Goal: Task Accomplishment & Management: Use online tool/utility

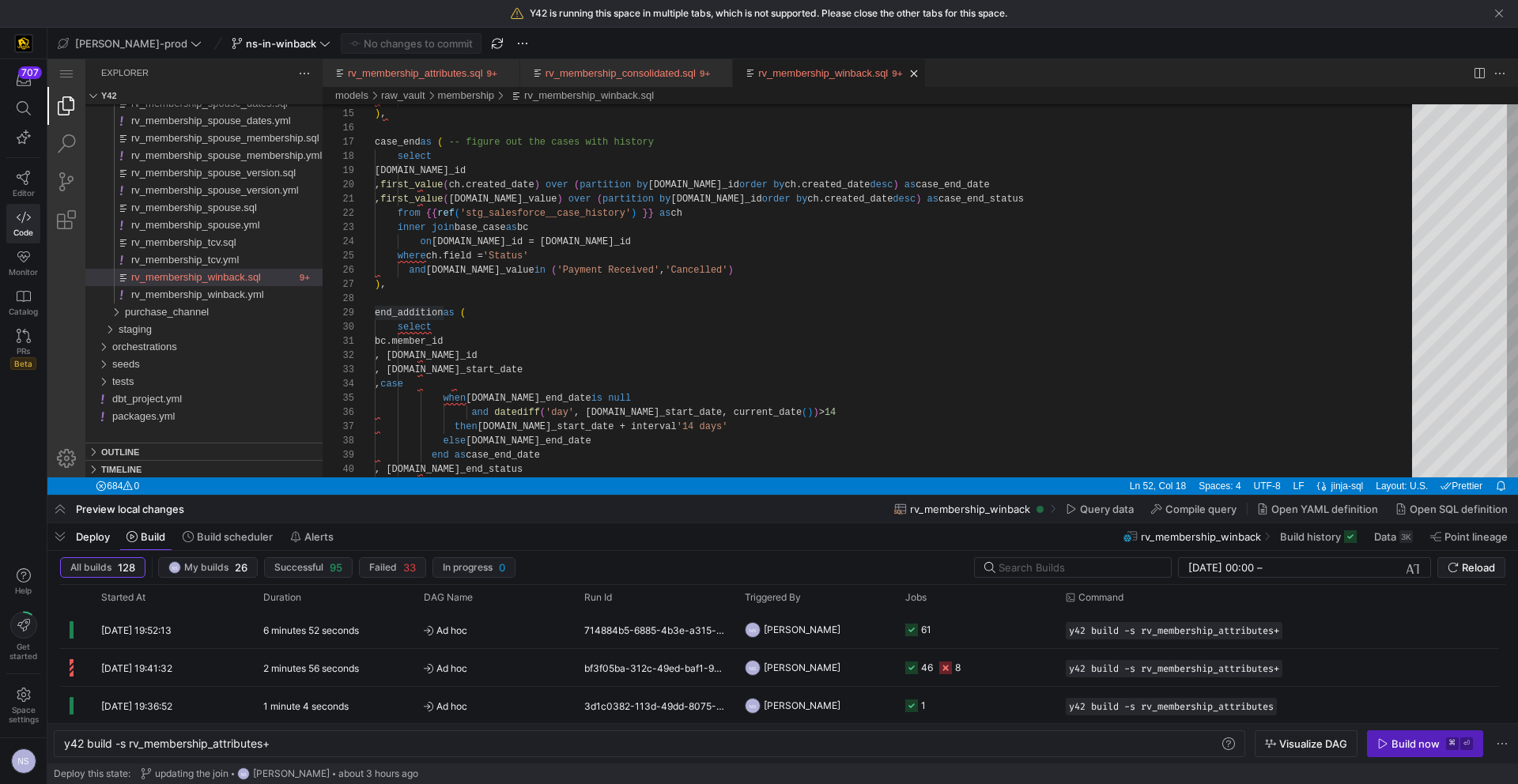
scroll to position [42, 97]
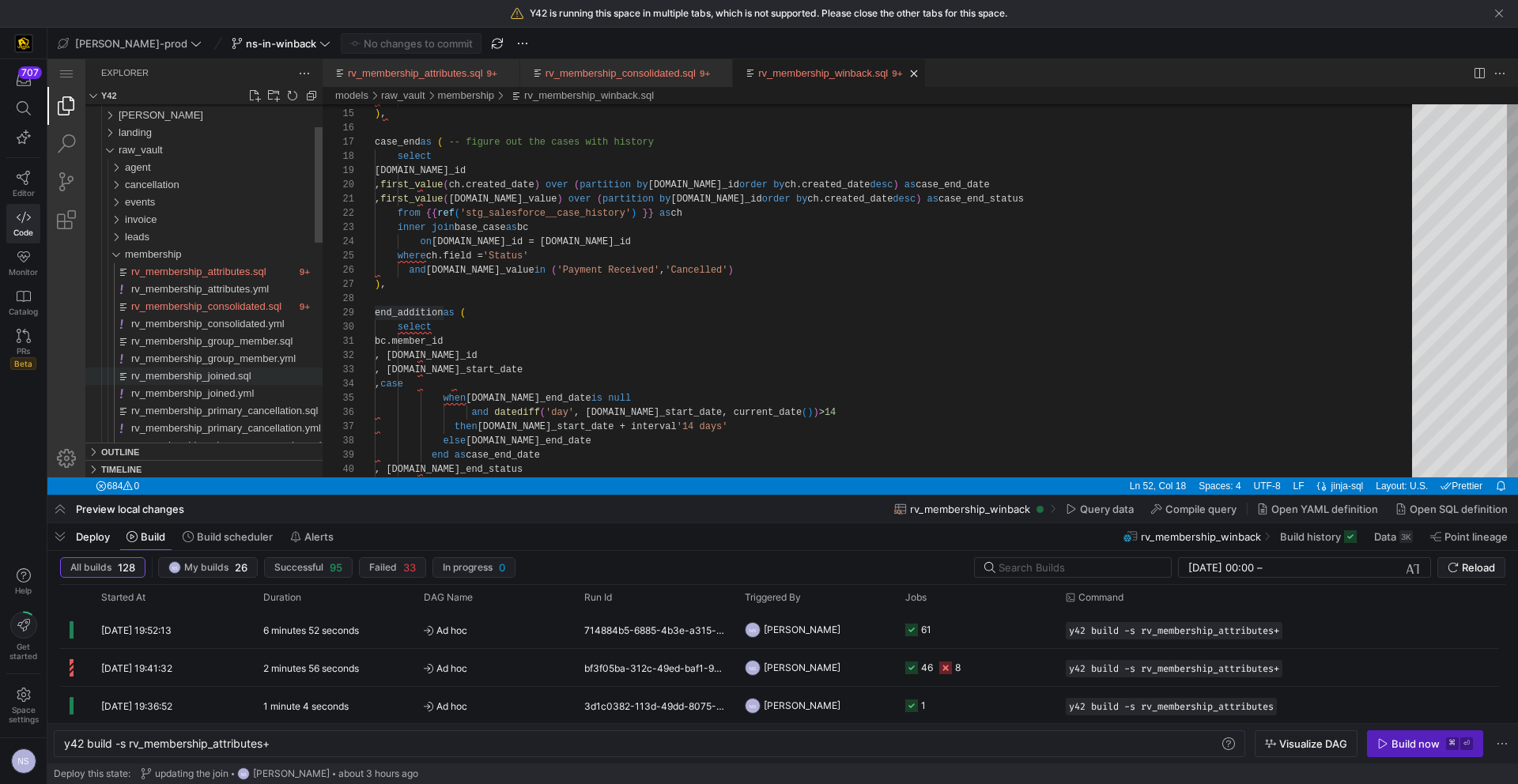
click at [249, 370] on span "rv_membership_joined.sql" at bounding box center [191, 376] width 120 height 12
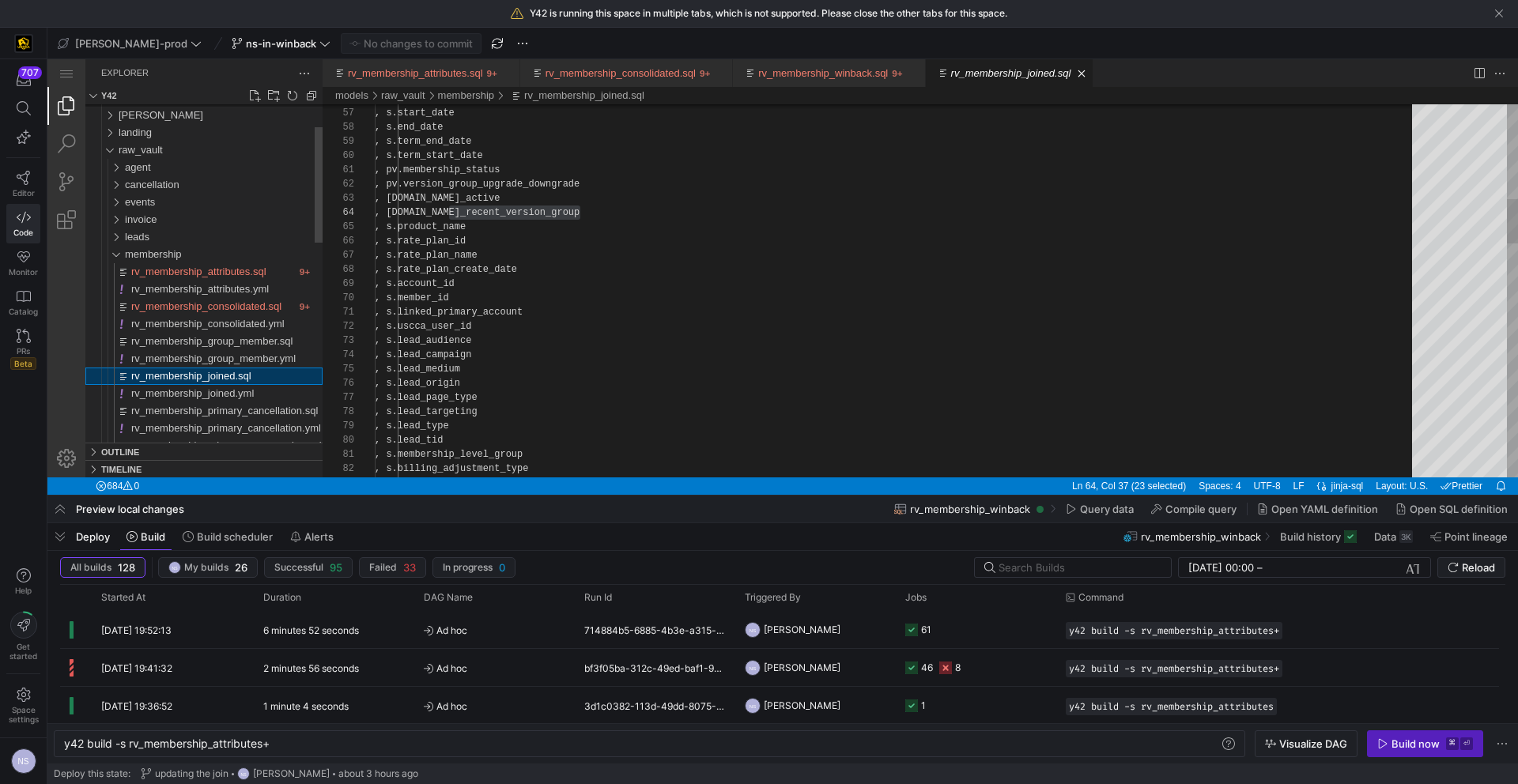
scroll to position [143, 206]
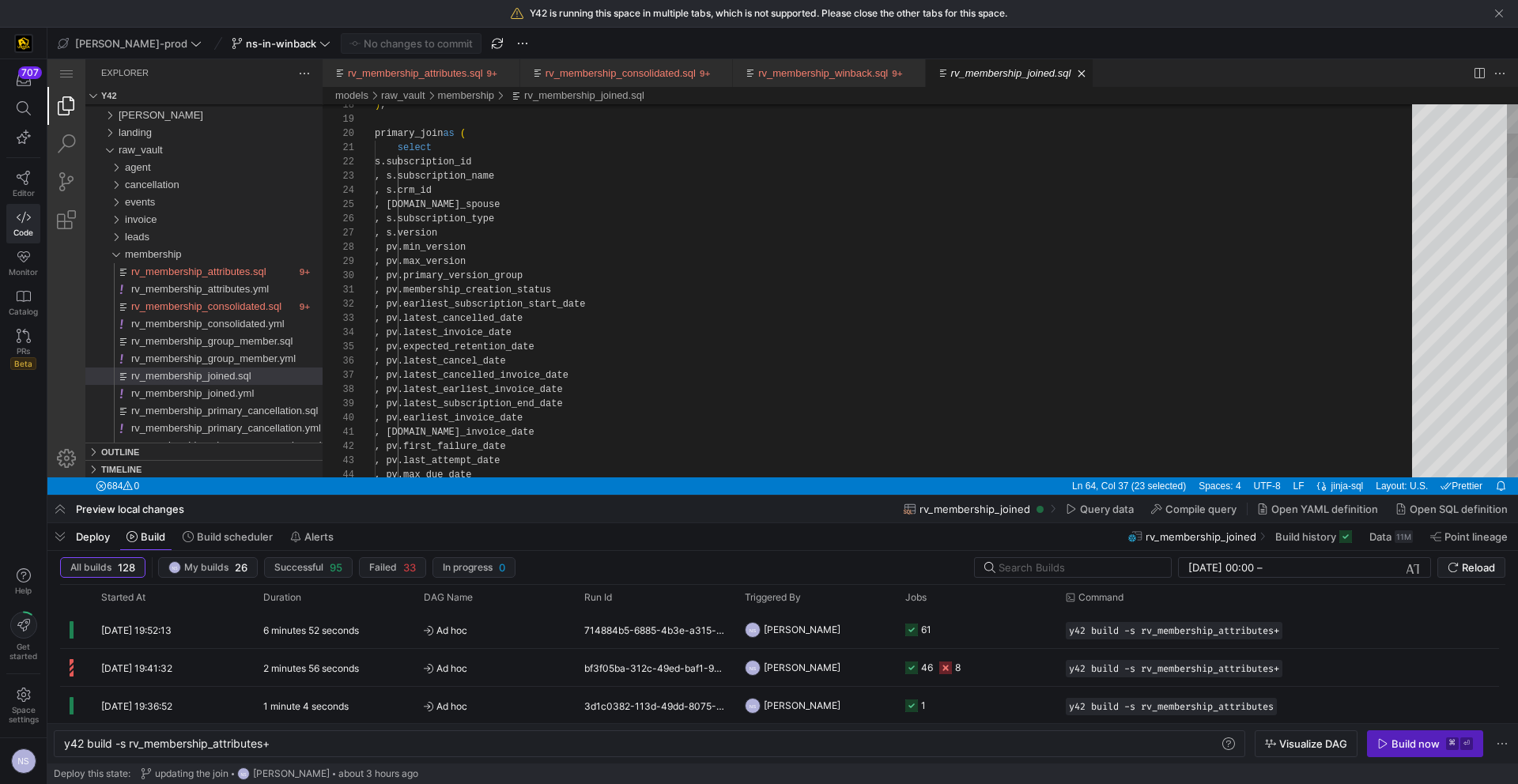
type textarea "select s.subscription_id , s.subscription_name , s.crm_id , s.is_spouse , s.sub…"
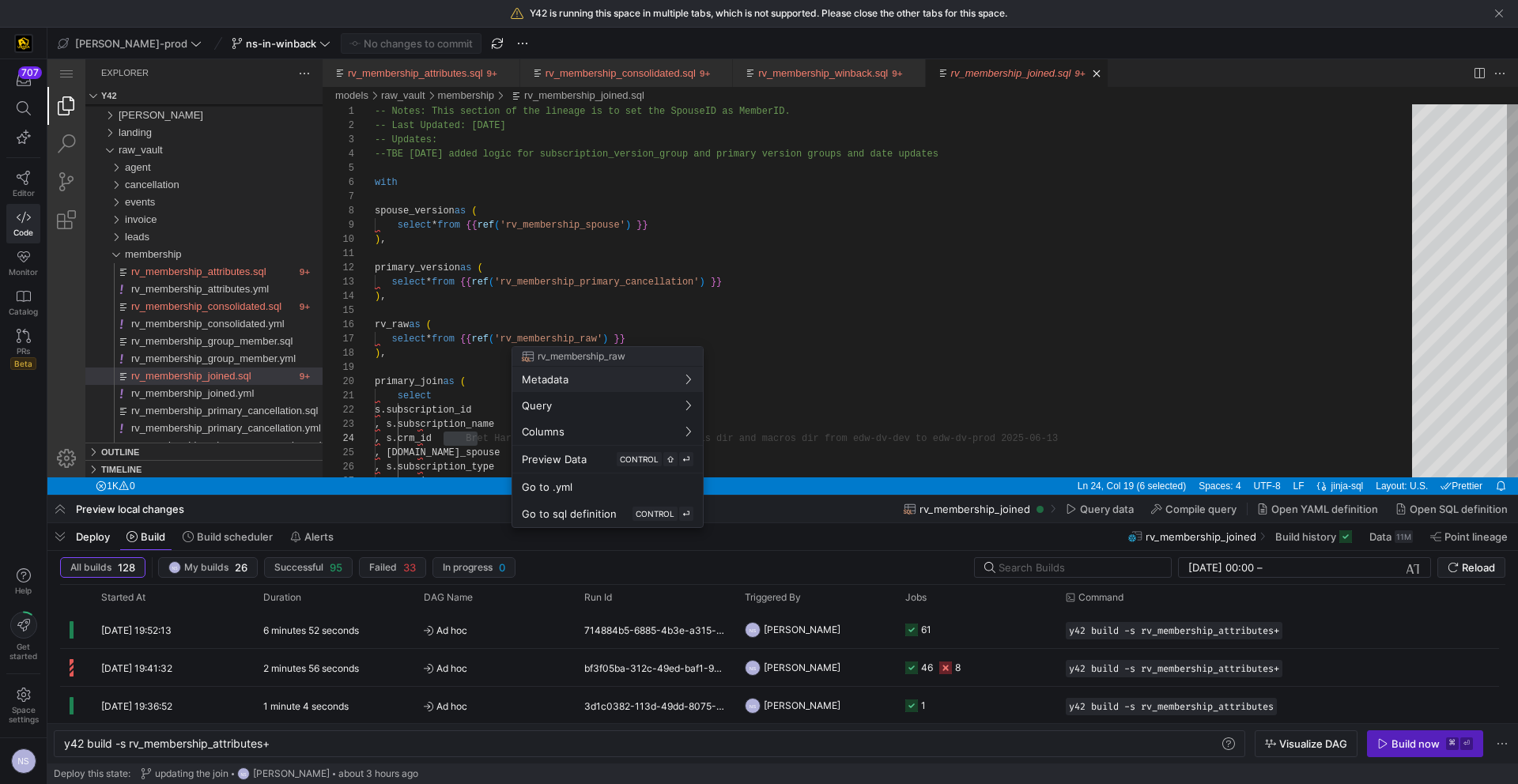
click at [857, 300] on div at bounding box center [759, 392] width 1518 height 784
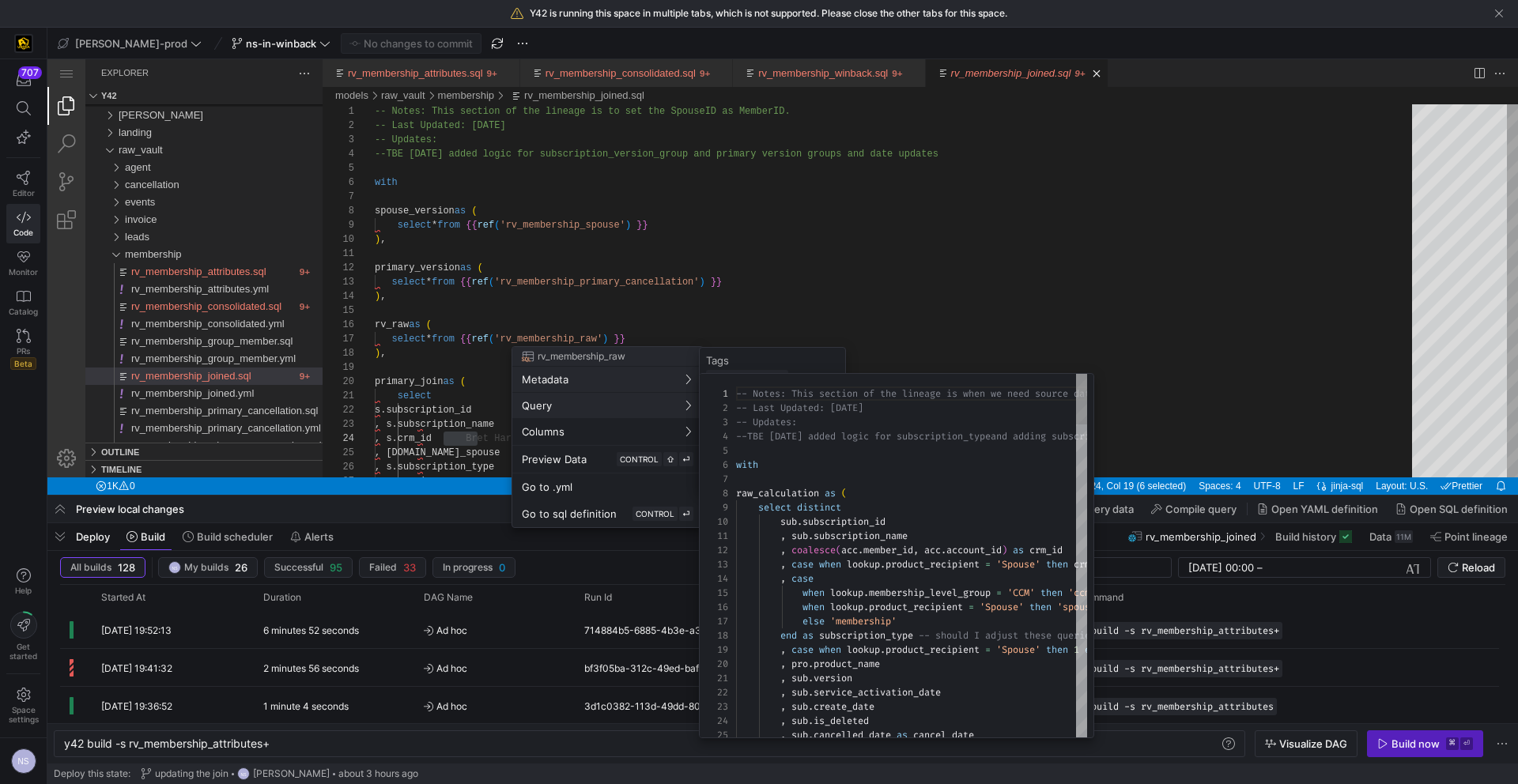
scroll to position [143, 0]
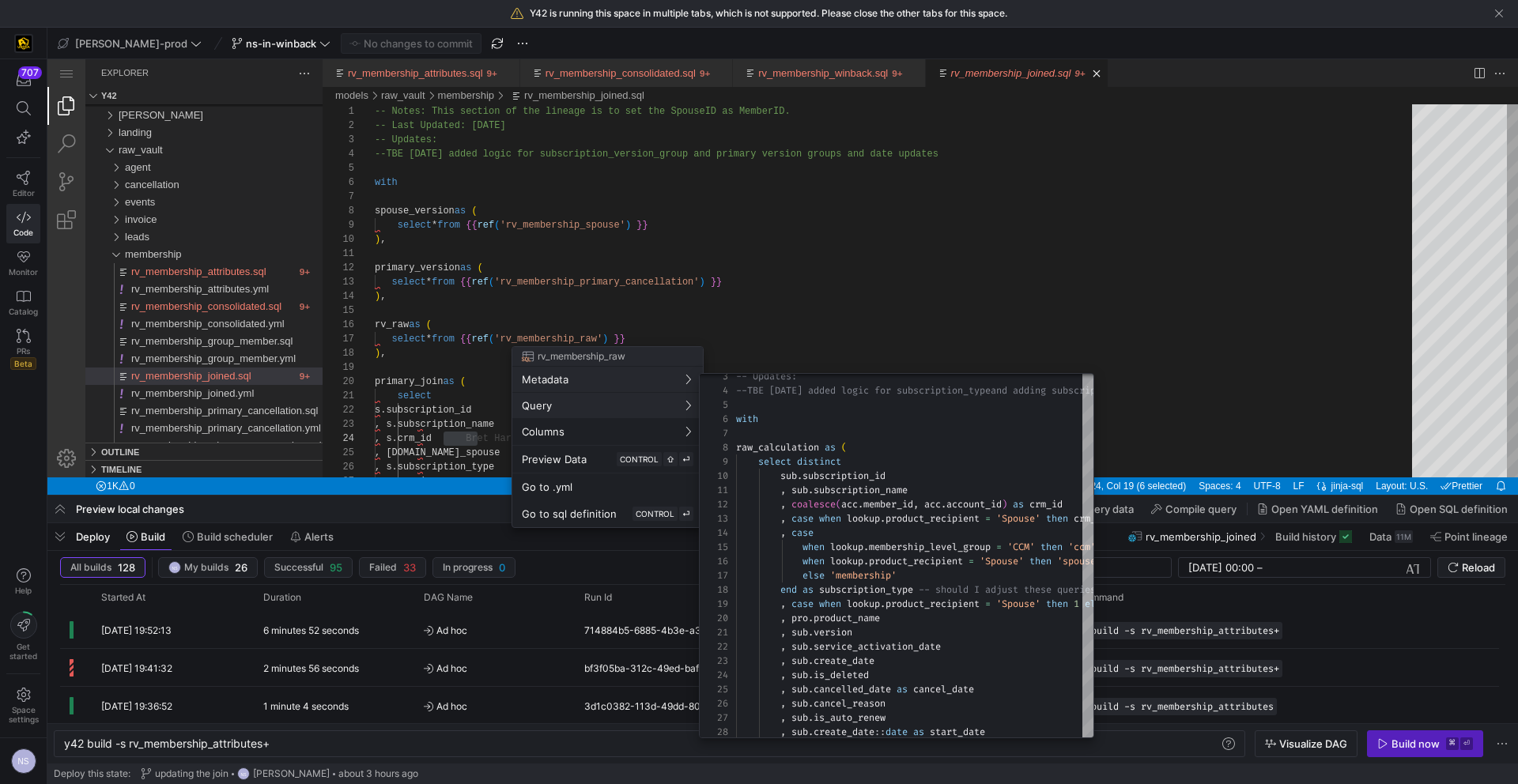
click at [1232, 195] on div at bounding box center [759, 392] width 1518 height 784
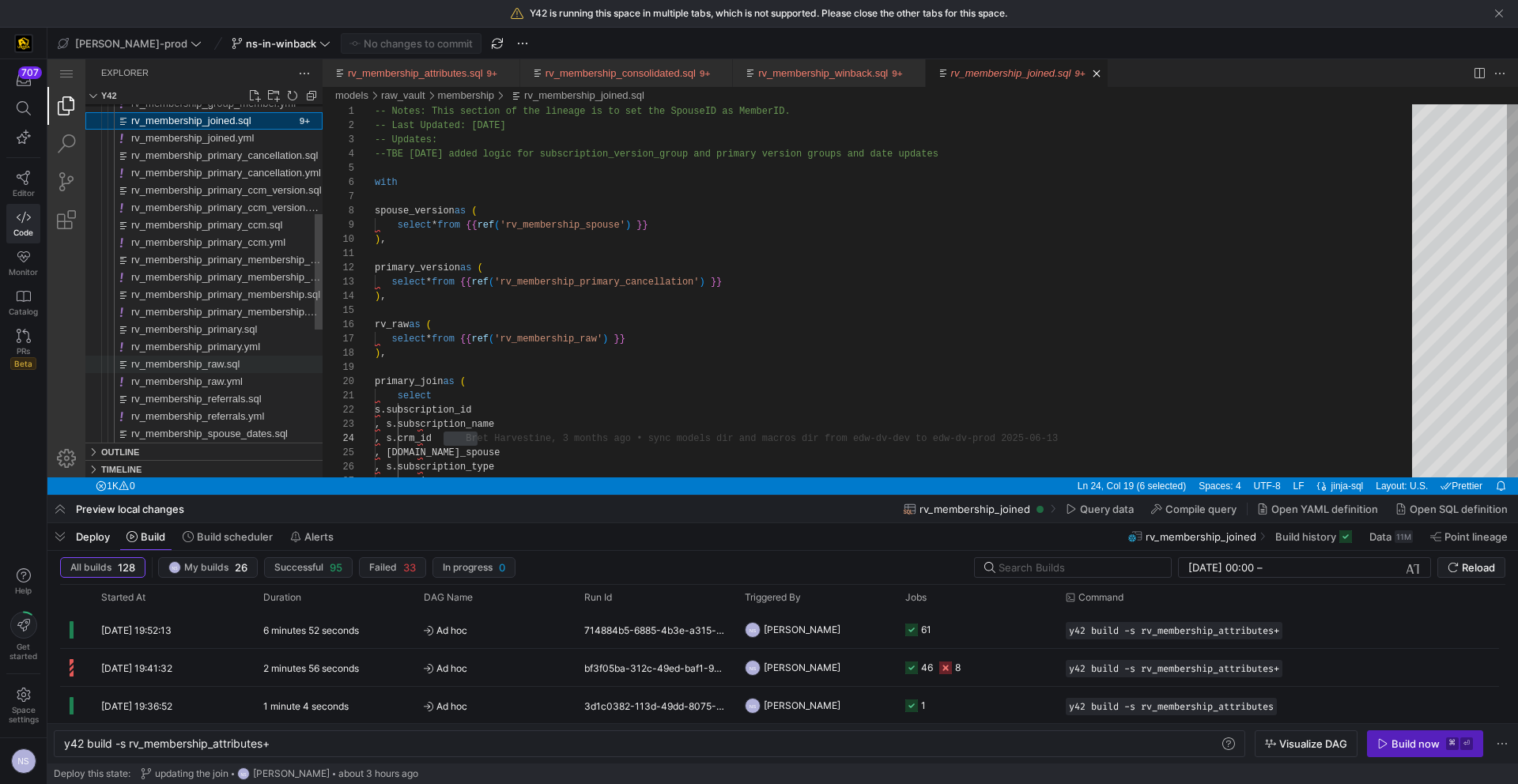
click at [223, 356] on div "rv_membership_raw.sql" at bounding box center [226, 365] width 191 height 18
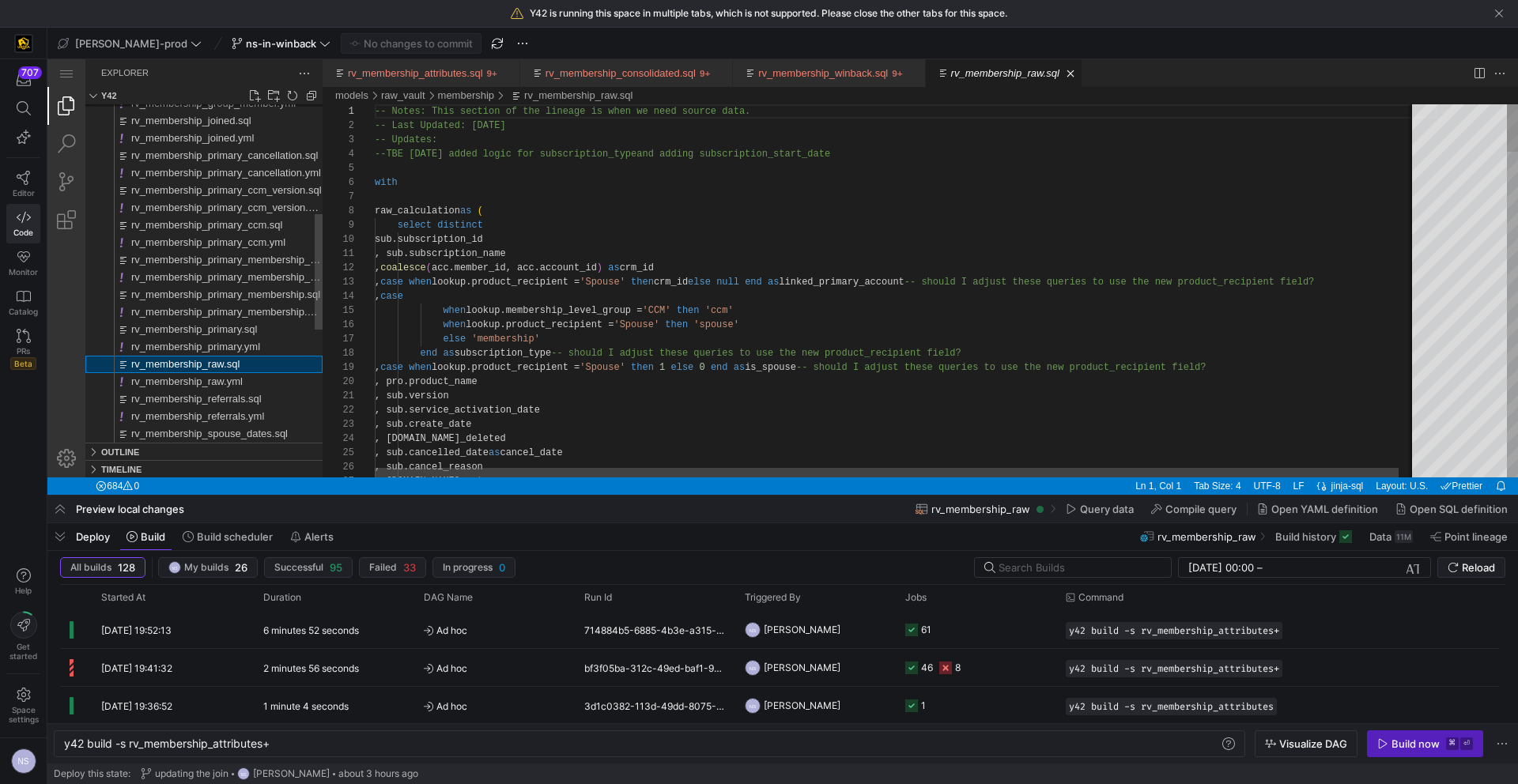
scroll to position [143, 0]
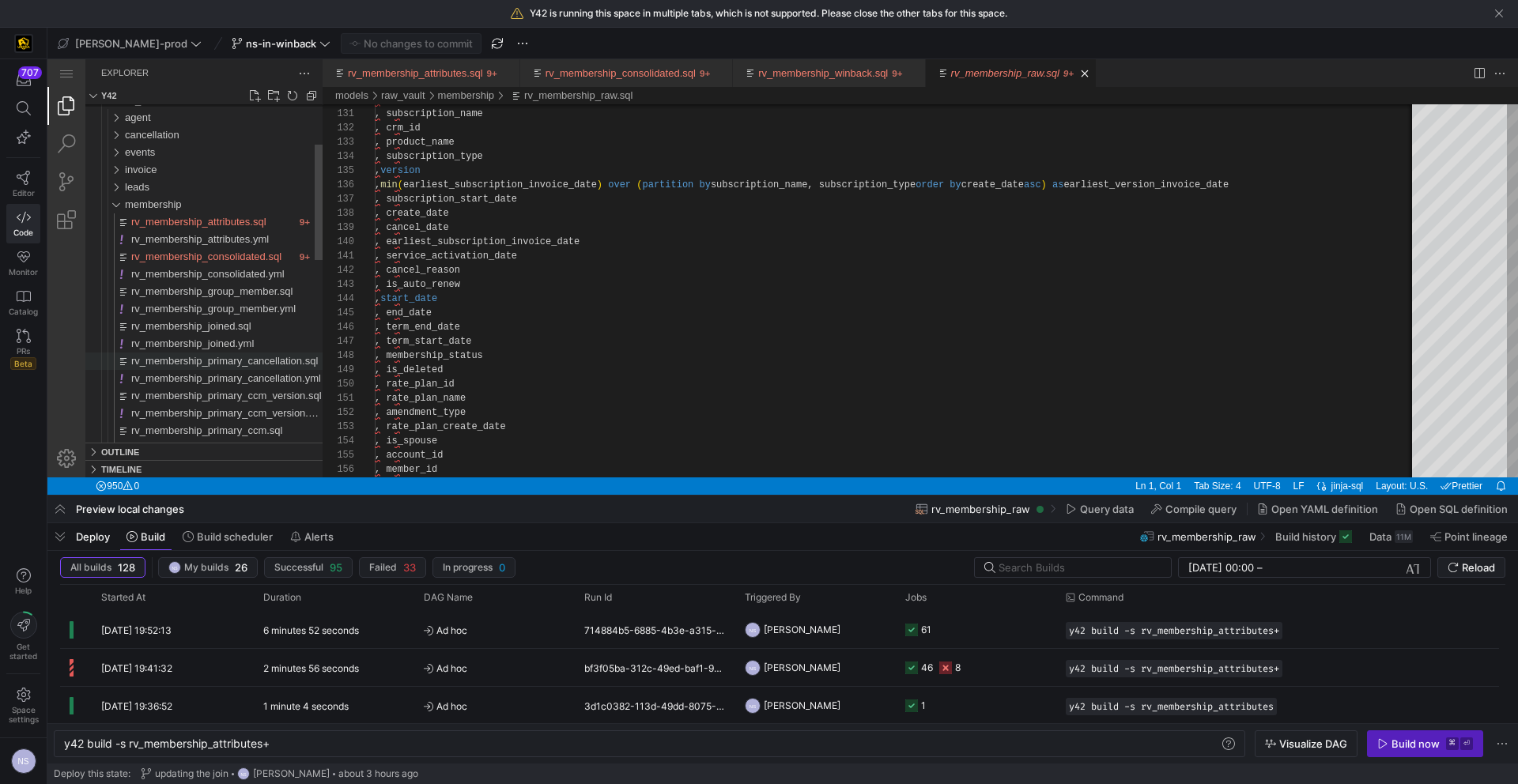
click at [239, 365] on span "rv_membership_primary_cancellation.sql" at bounding box center [224, 361] width 187 height 12
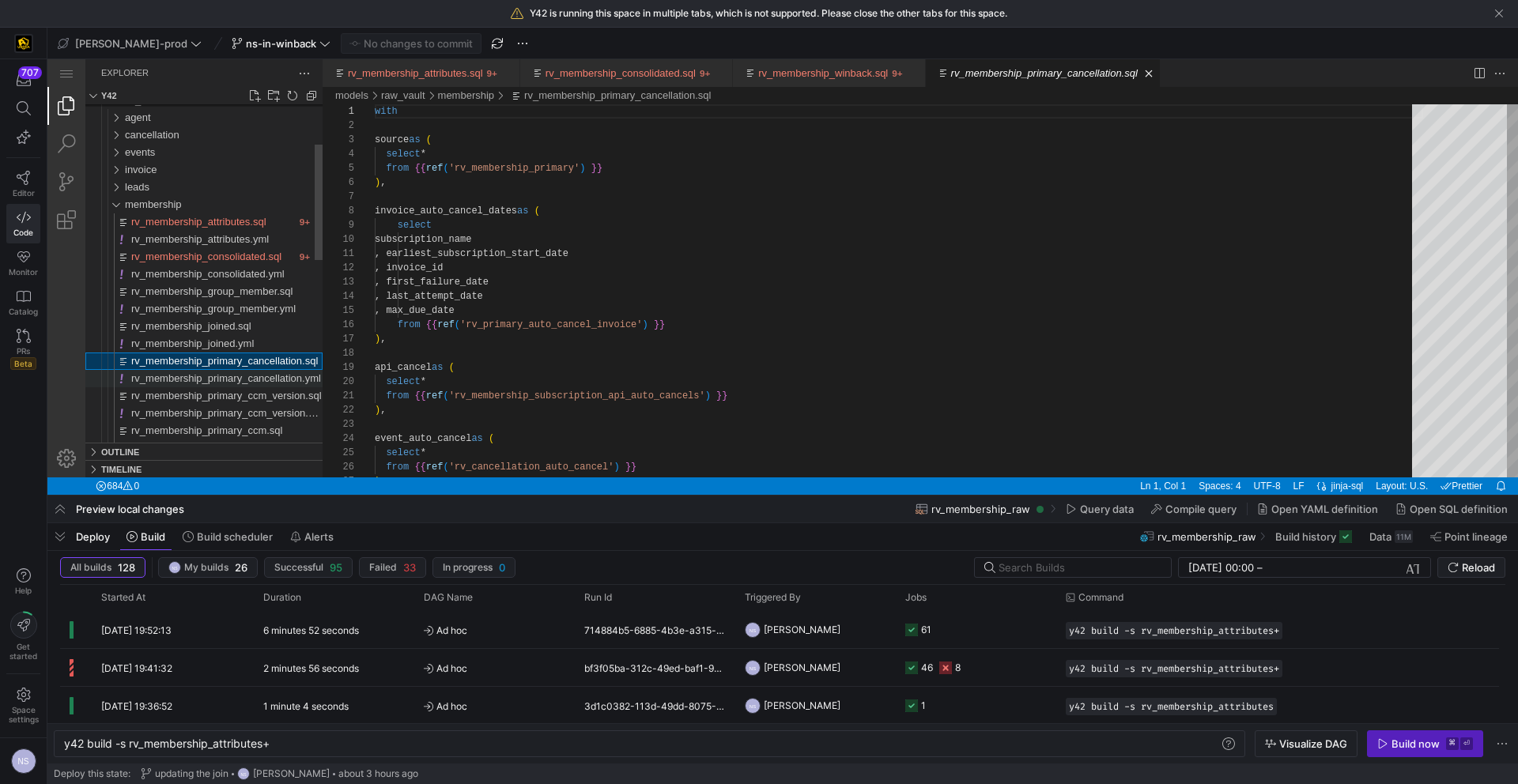
scroll to position [143, 0]
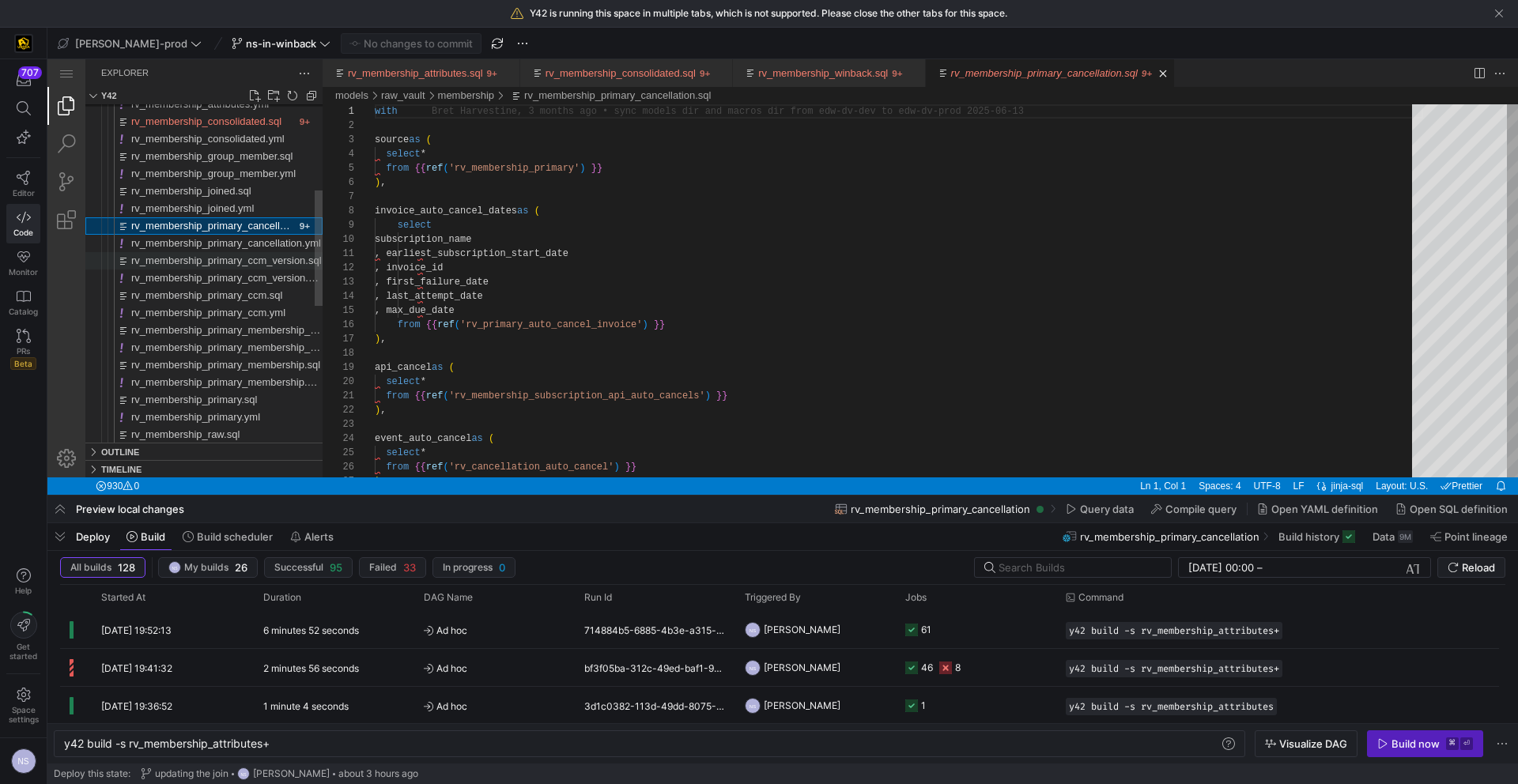
click at [261, 264] on span "rv_membership_primary_ccm_version.sql" at bounding box center [226, 261] width 191 height 12
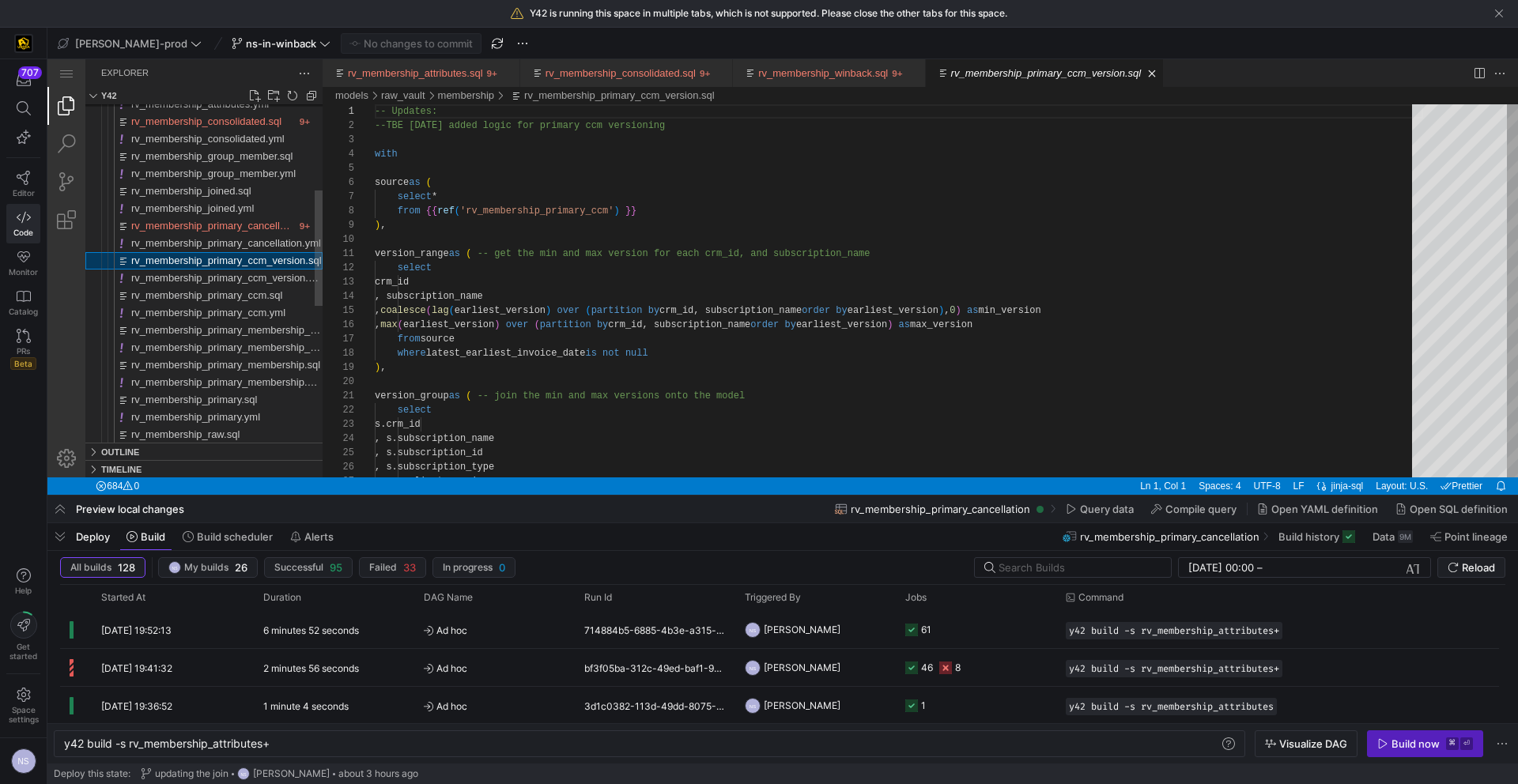
scroll to position [143, 0]
click at [244, 296] on span "rv_membership_primary_ccm.sql" at bounding box center [206, 295] width 151 height 12
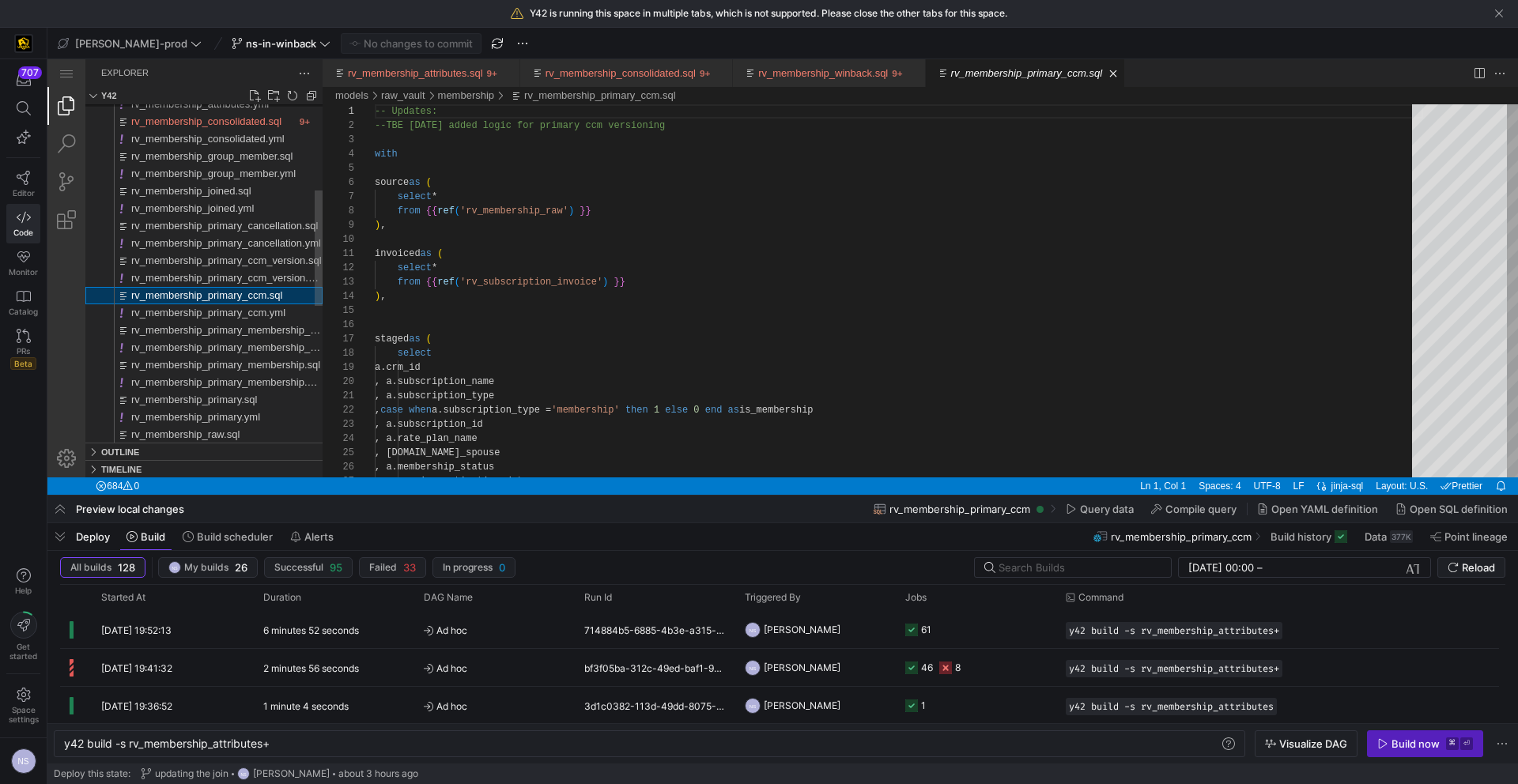
scroll to position [143, 0]
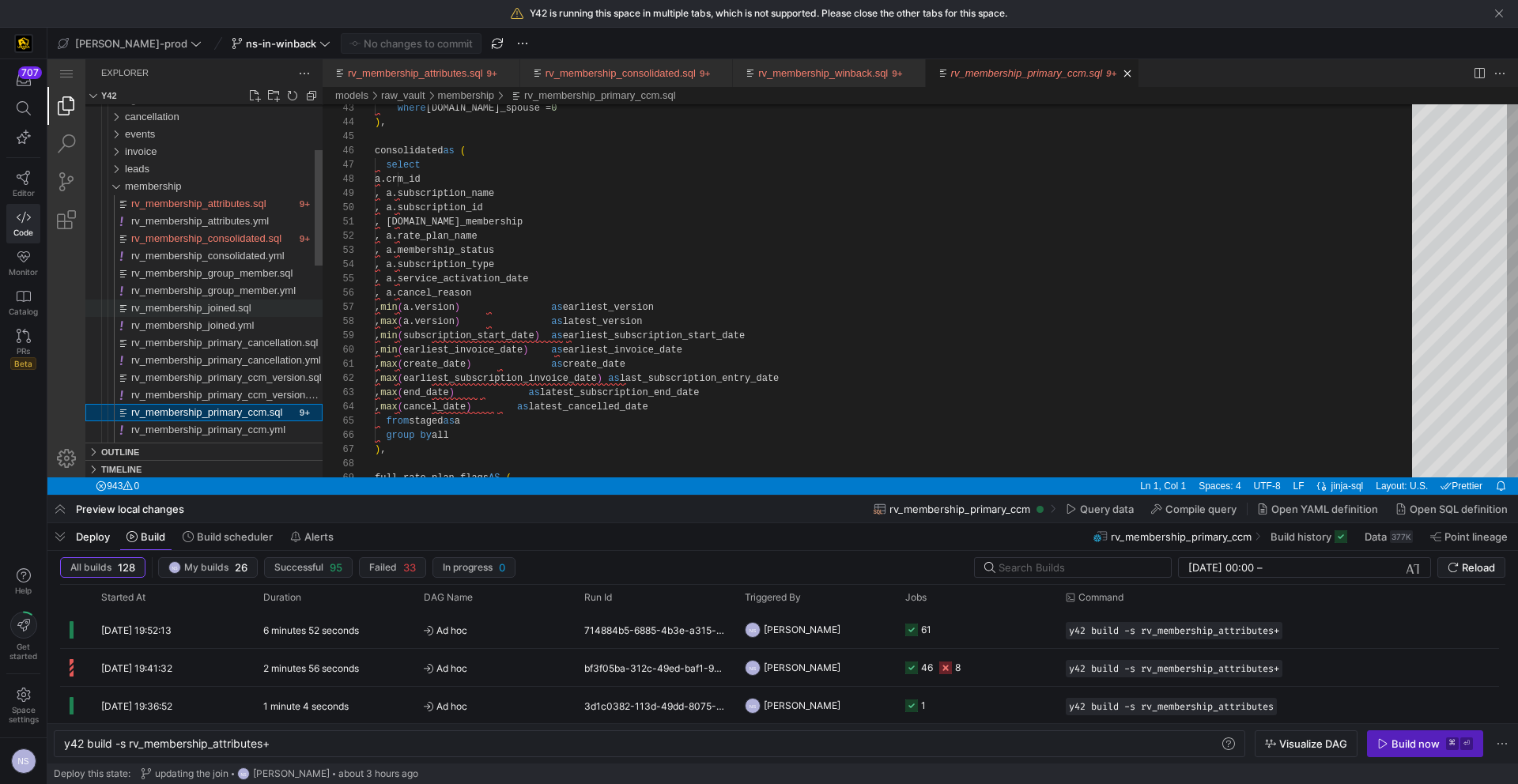
click at [228, 307] on span "rv_membership_joined.sql" at bounding box center [191, 308] width 120 height 12
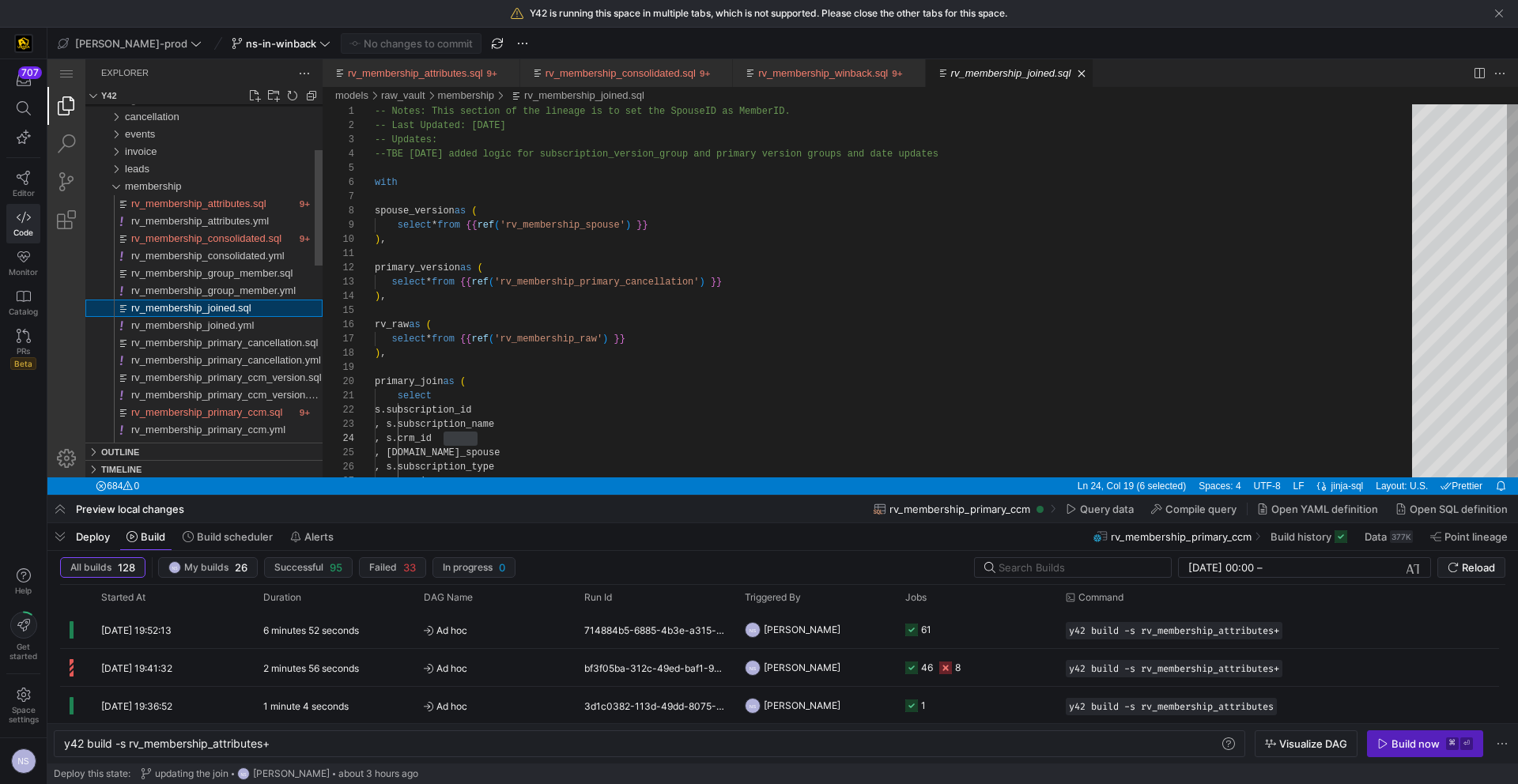
scroll to position [143, 102]
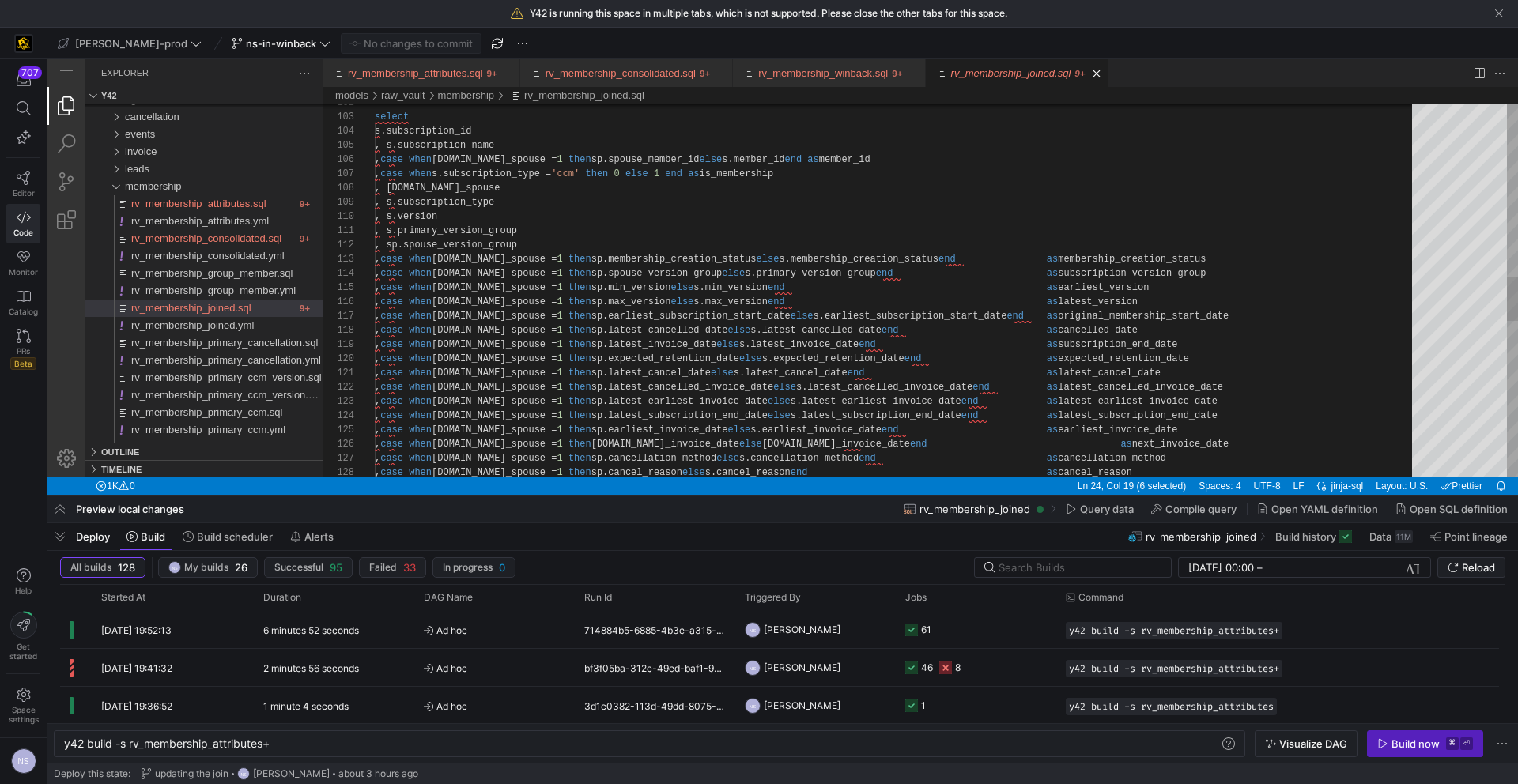
type textarea ") select s.subscription_id , s.subscription_name , case when s.is_spouse = 1 th…"
click at [777, 157] on div ", case when s.is_spouse = 1 then sp.latest_earliest_invoice_date else s.latest_…" at bounding box center [899, 224] width 1049 height 3133
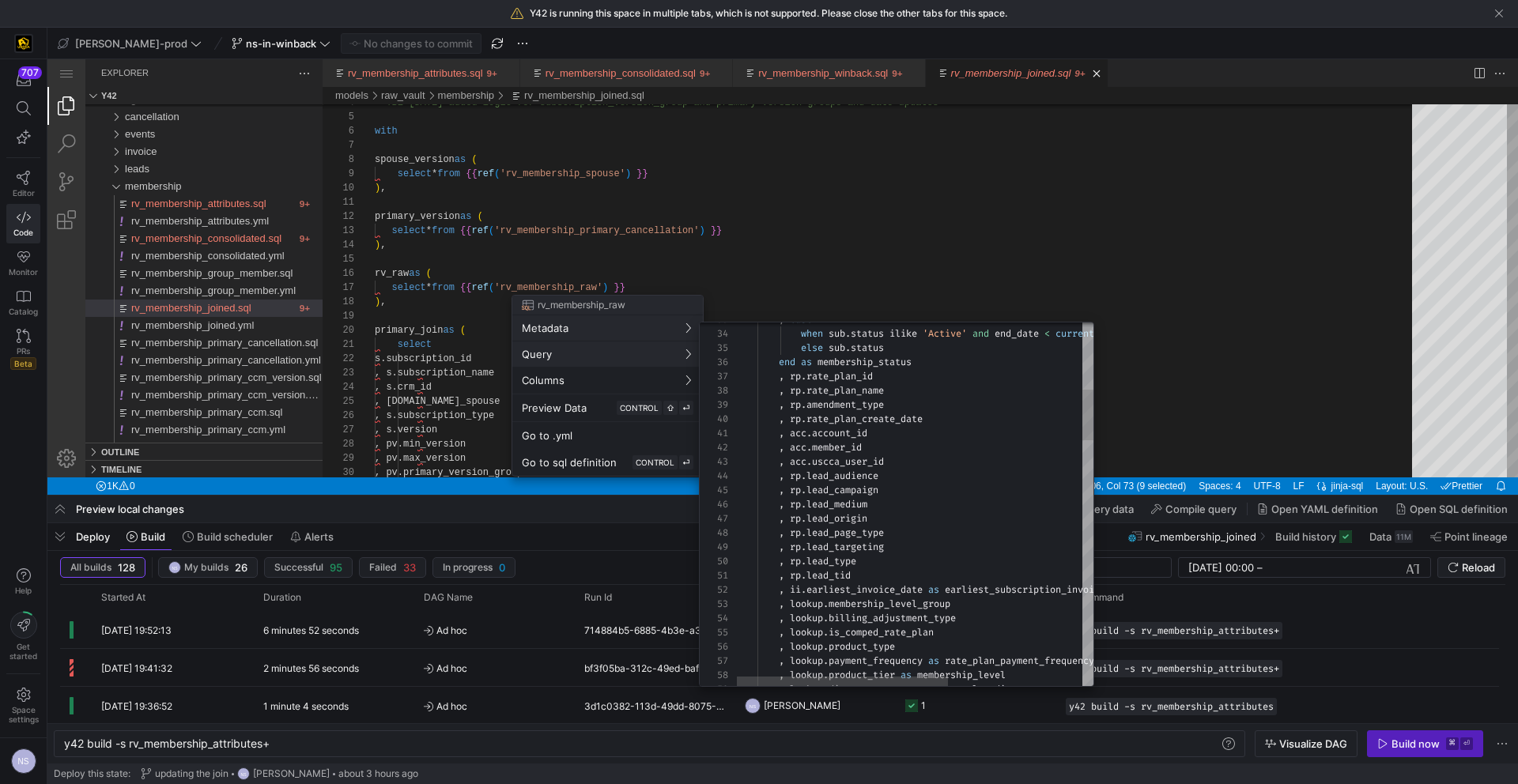
type textarea ", acc.account_id , acc.member_id , acc.uscca_user_id , rp.lead_audience , rp.le…"
click at [886, 429] on div ", acc . account_id" at bounding box center [1027, 433] width 585 height 14
click at [891, 441] on div ", acc . member_id" at bounding box center [1027, 443] width 585 height 14
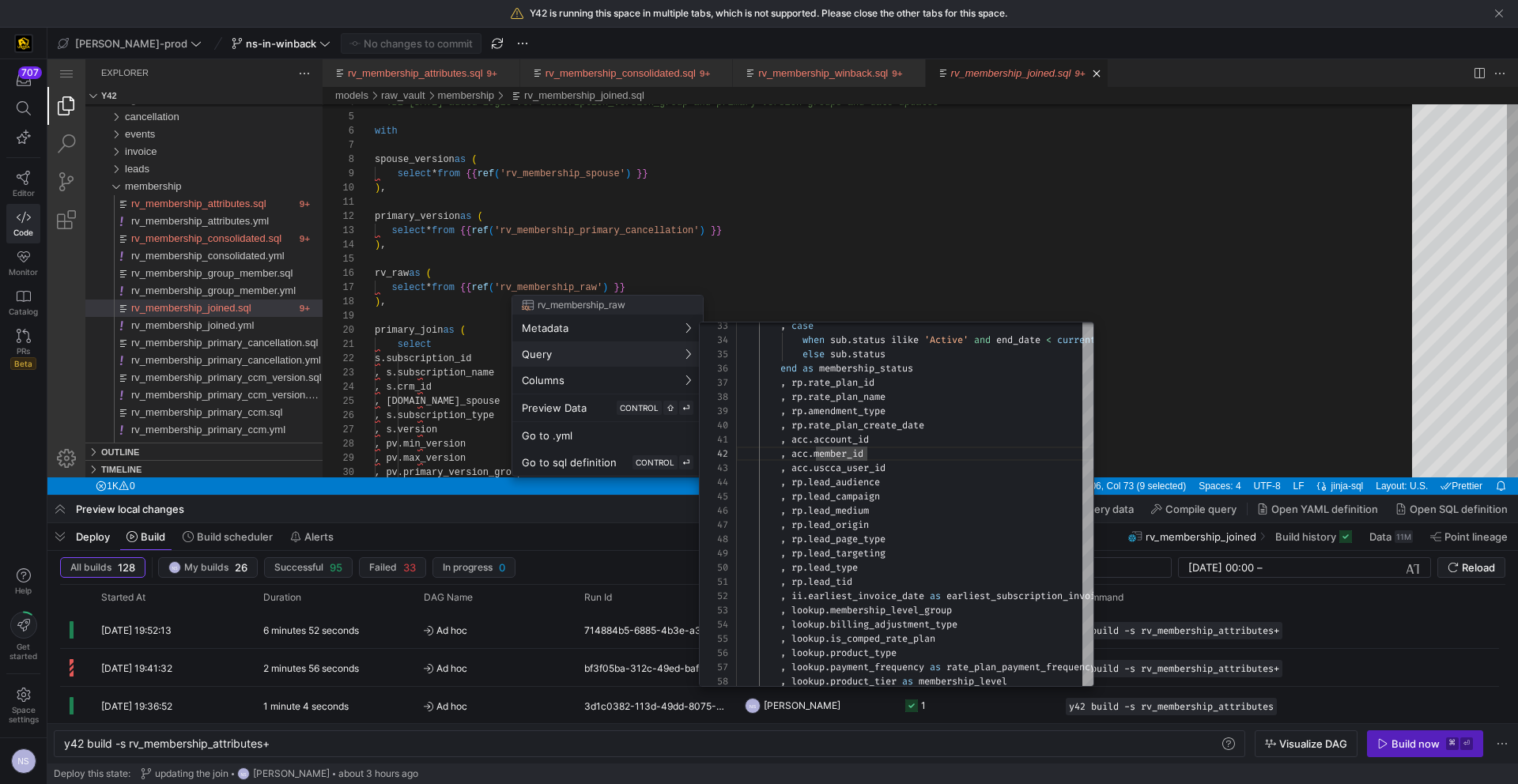
click at [1222, 367] on div at bounding box center [759, 392] width 1518 height 784
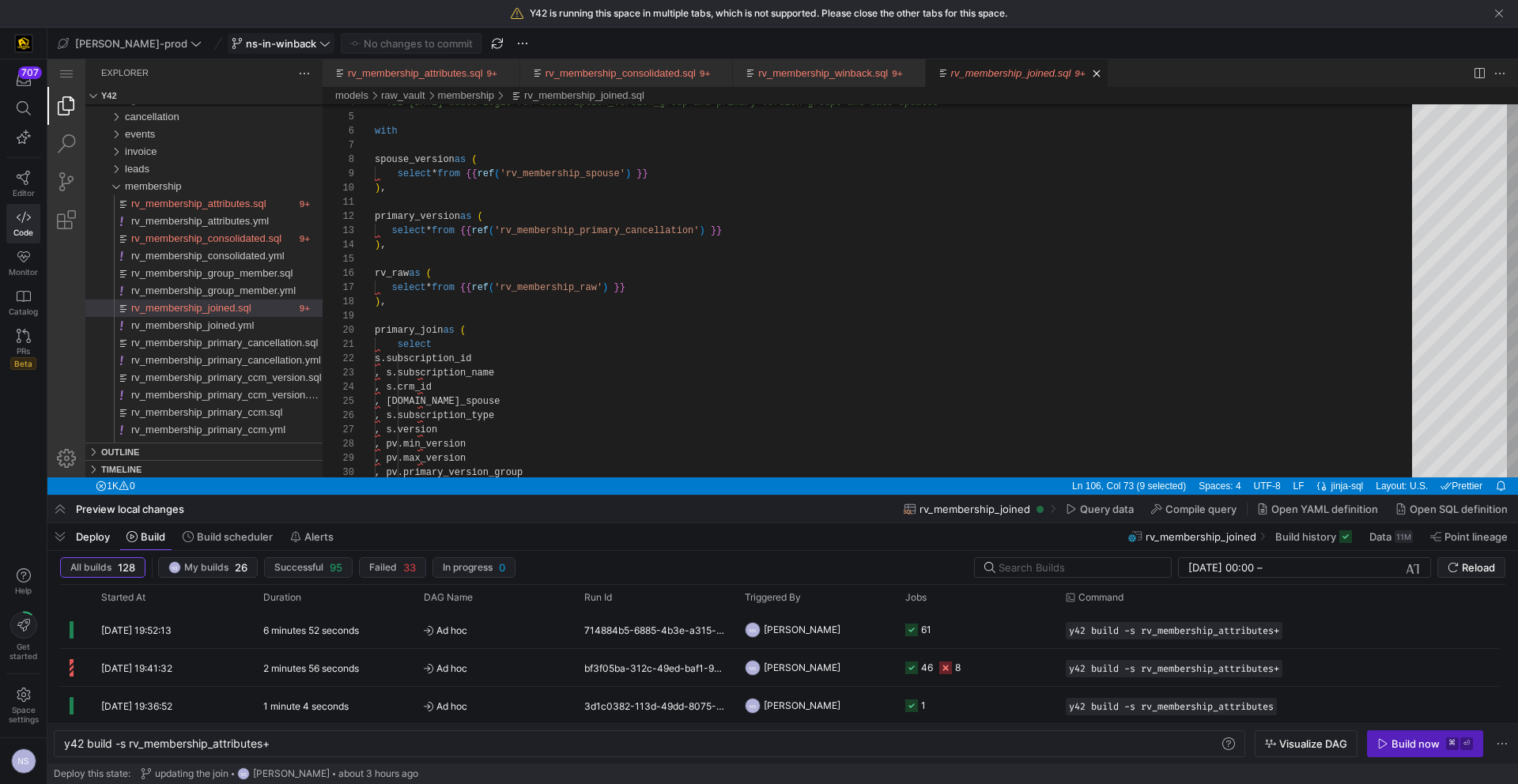
click at [248, 41] on span "ns-in-winback" at bounding box center [281, 43] width 71 height 13
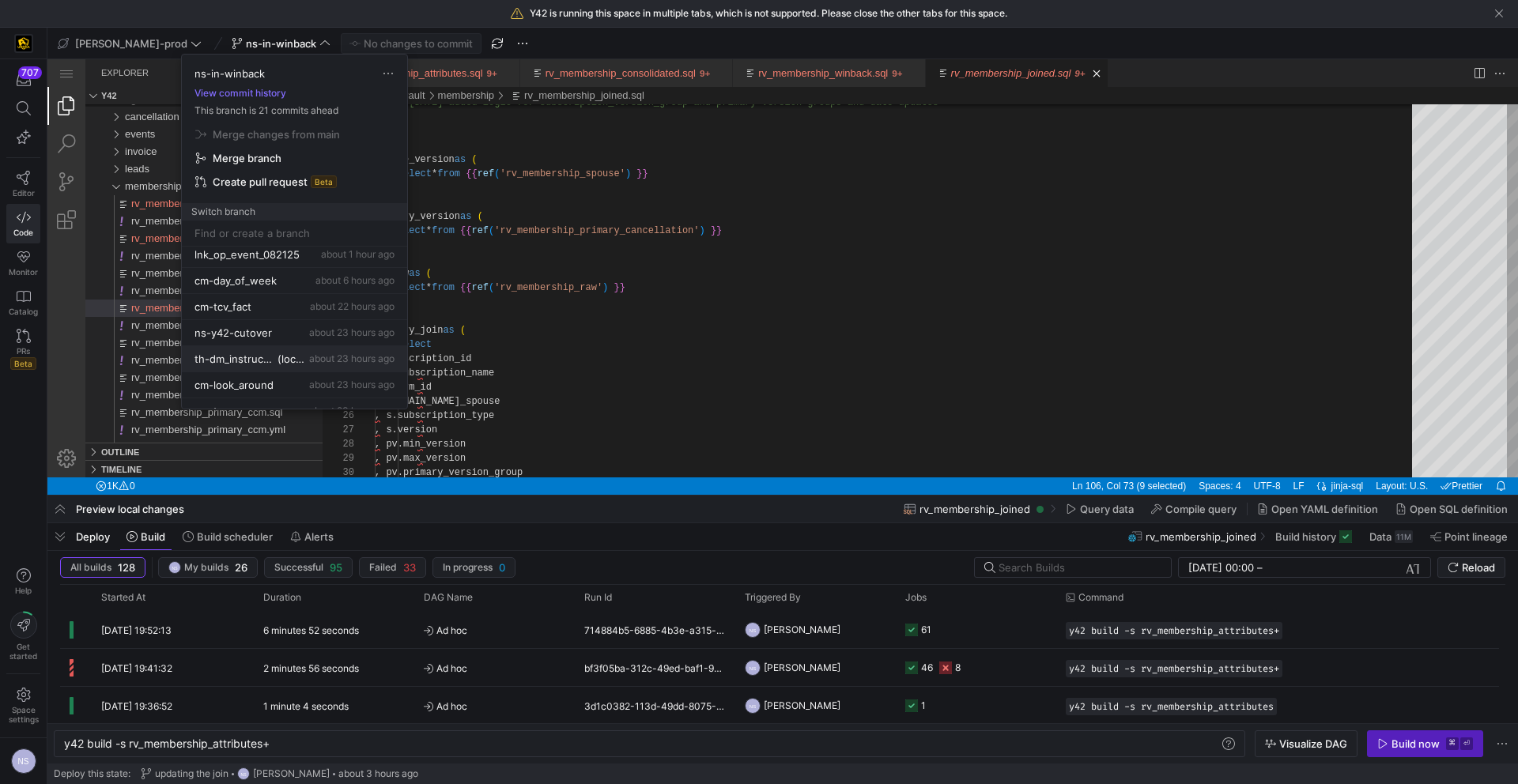
scroll to position [112, 0]
click at [308, 337] on button "ns-y42-cutover about 23 hours ago" at bounding box center [294, 330] width 225 height 27
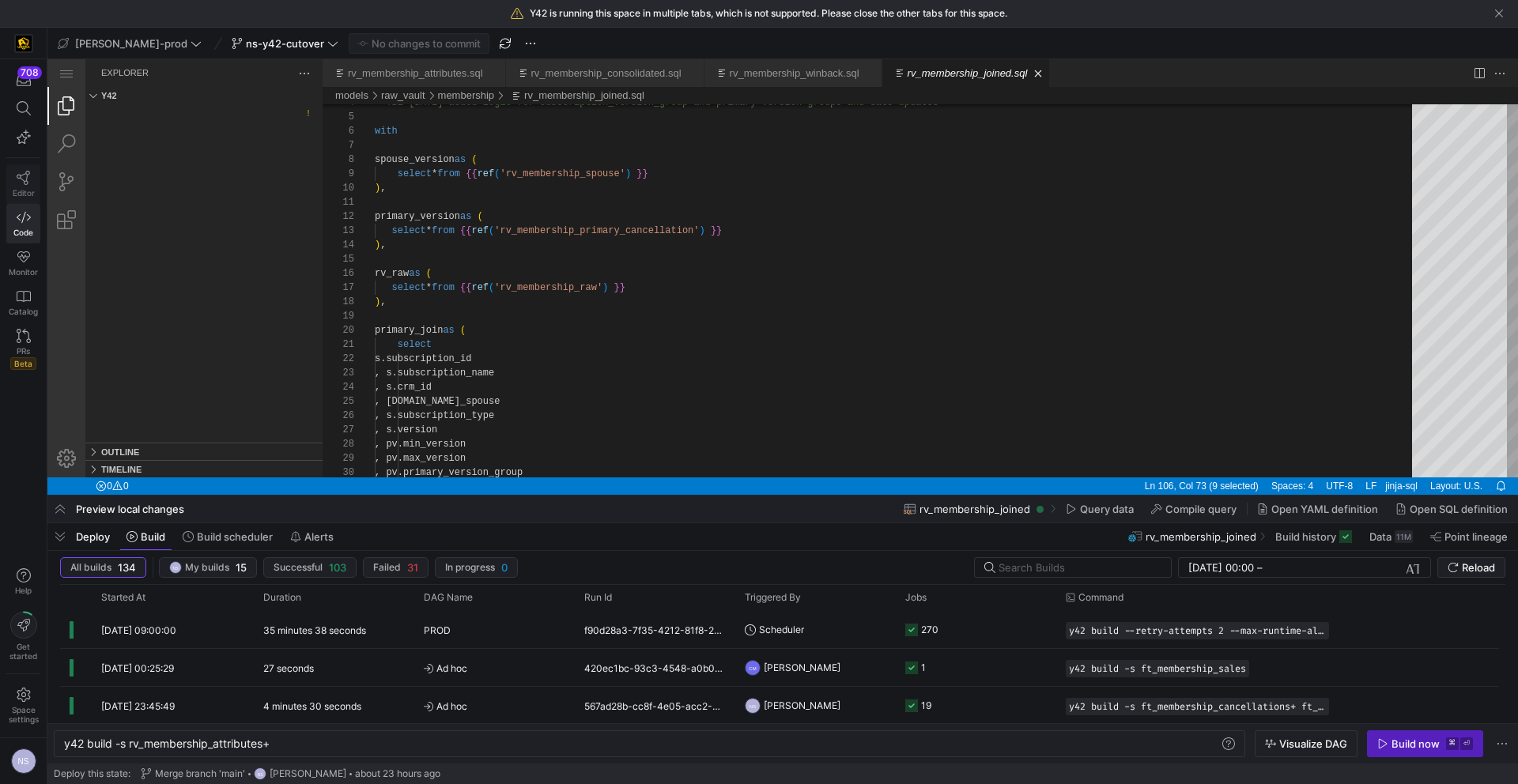
click at [22, 174] on icon at bounding box center [24, 178] width 14 height 14
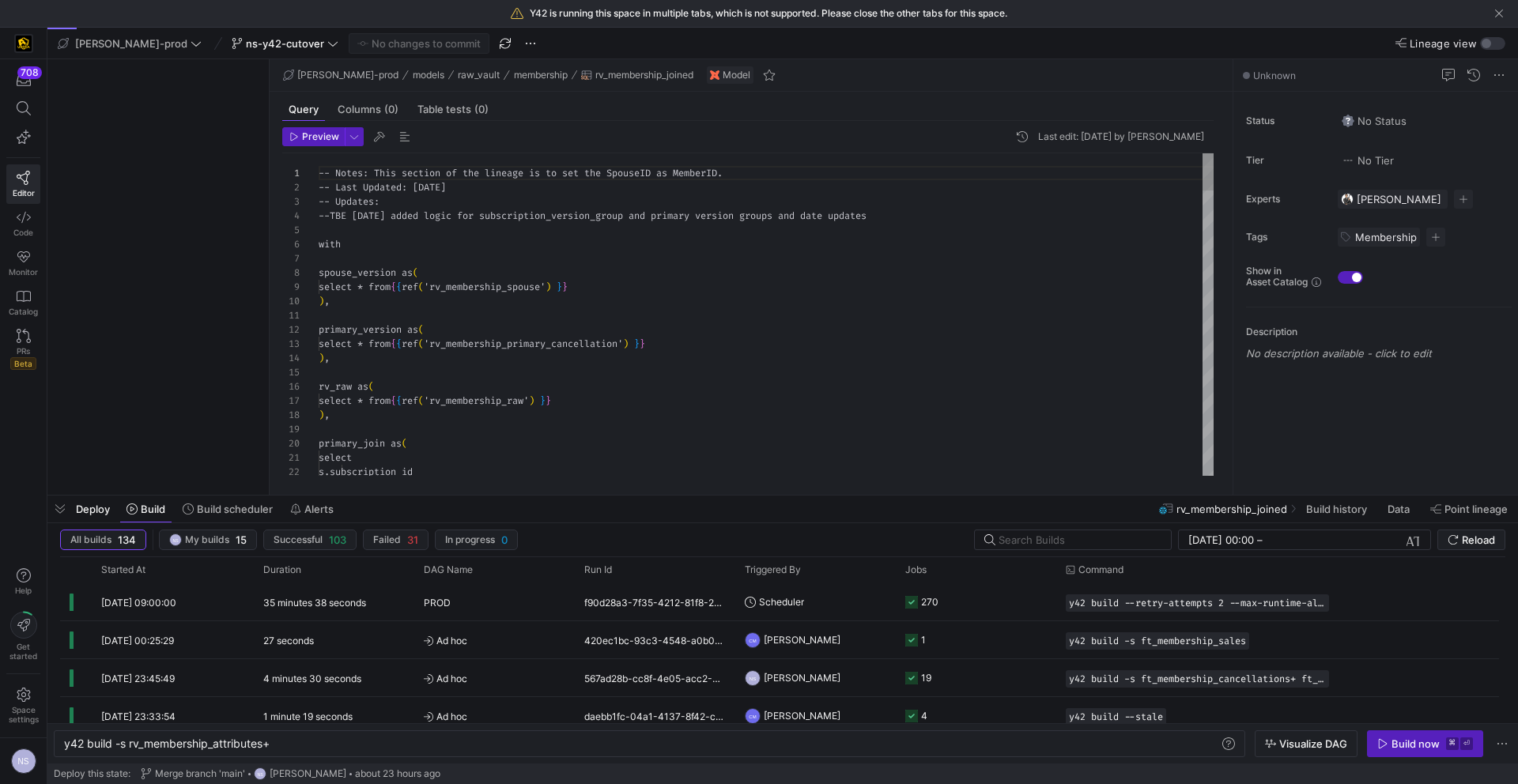
scroll to position [143, 0]
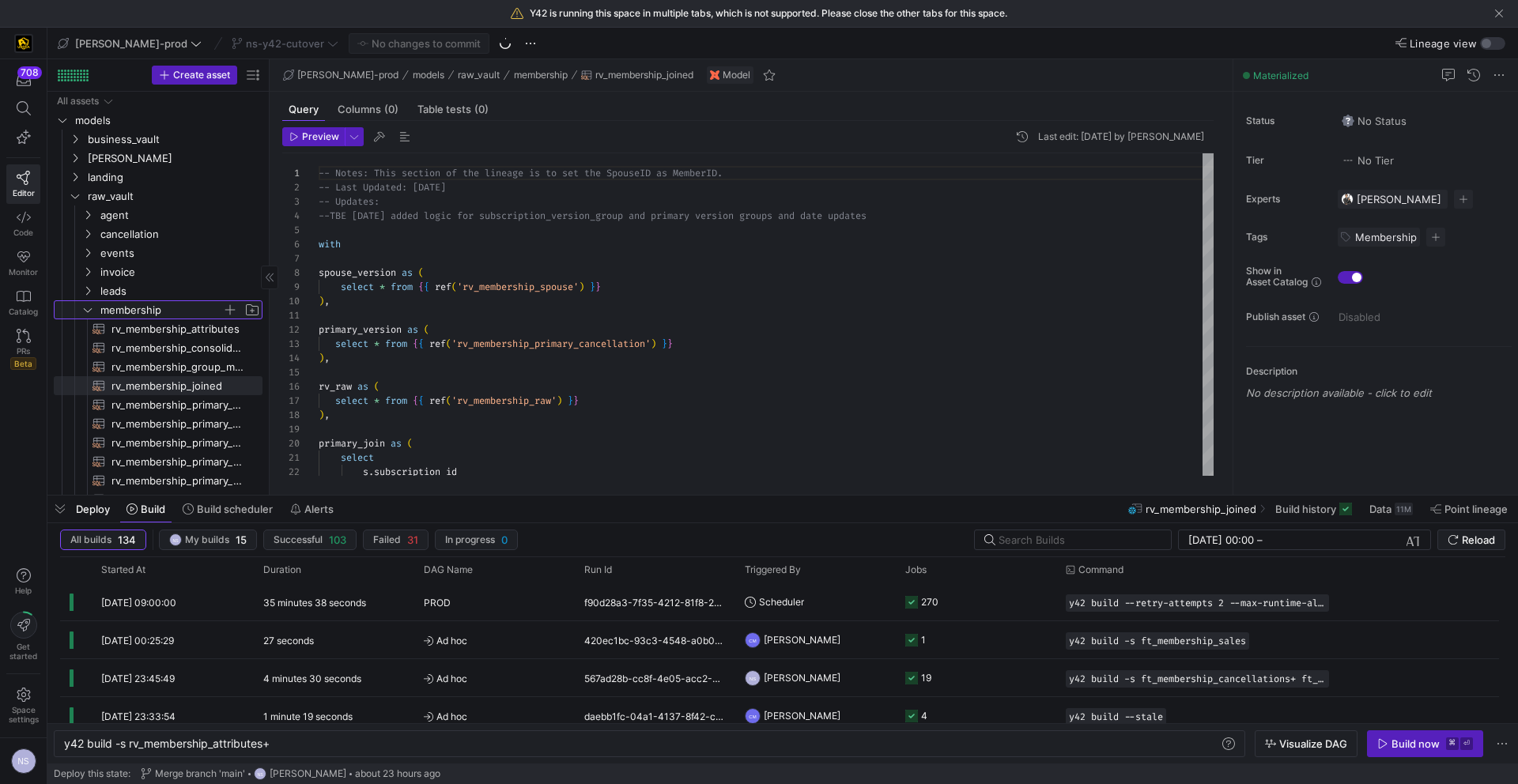
click at [117, 304] on span "membership" at bounding box center [161, 310] width 122 height 18
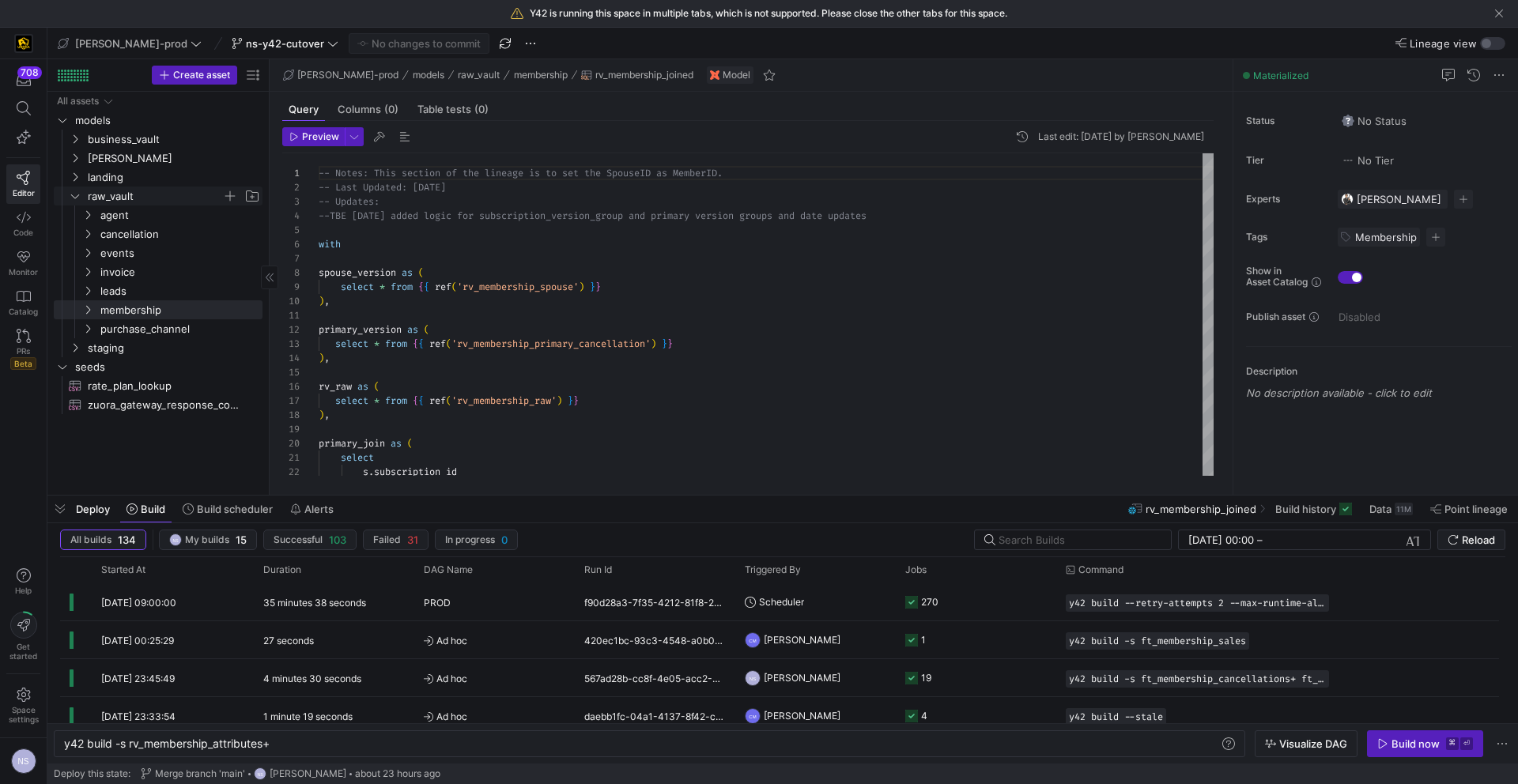
click at [119, 197] on span "raw_vault" at bounding box center [154, 196] width 135 height 18
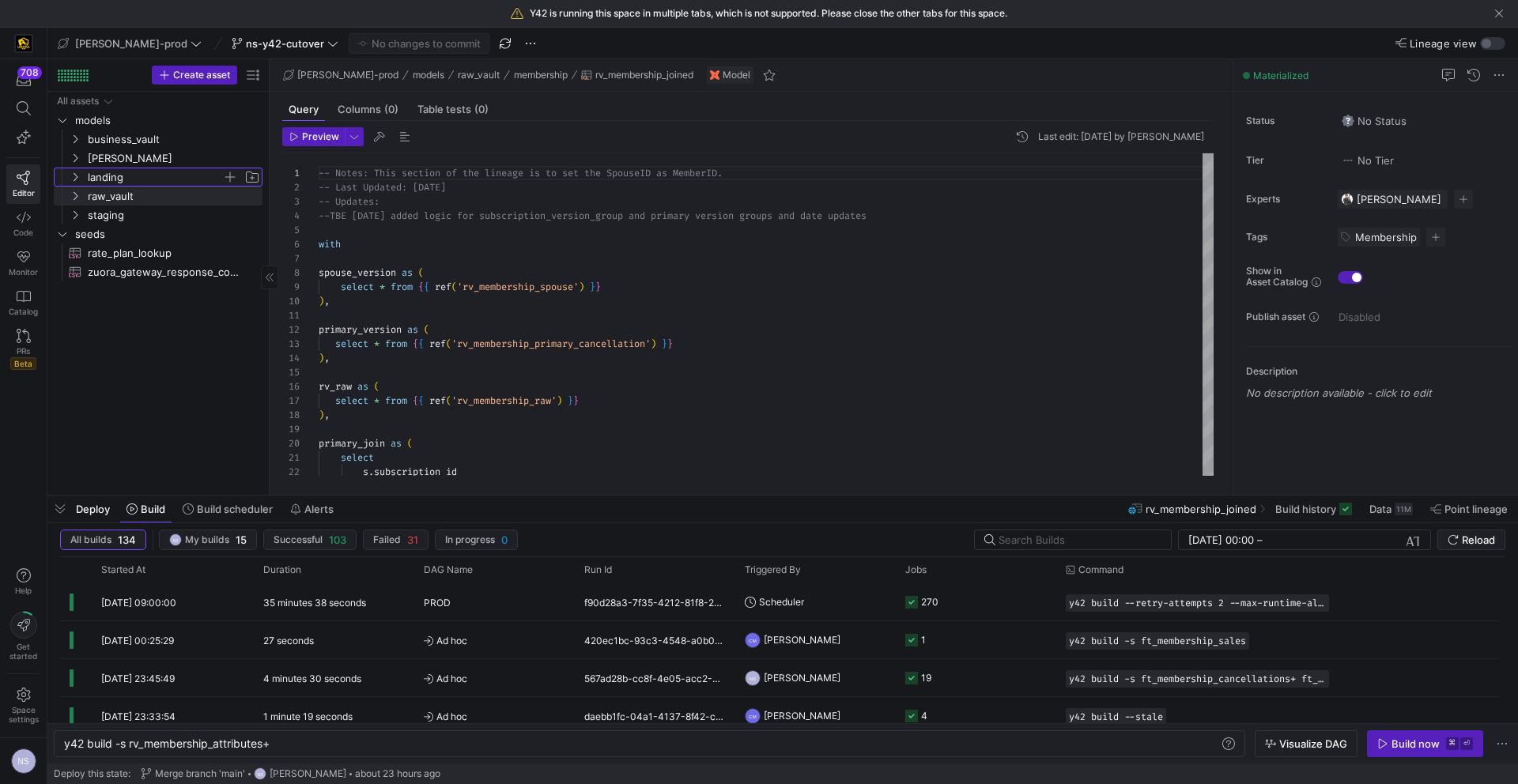
click at [118, 170] on span "landing" at bounding box center [154, 177] width 135 height 18
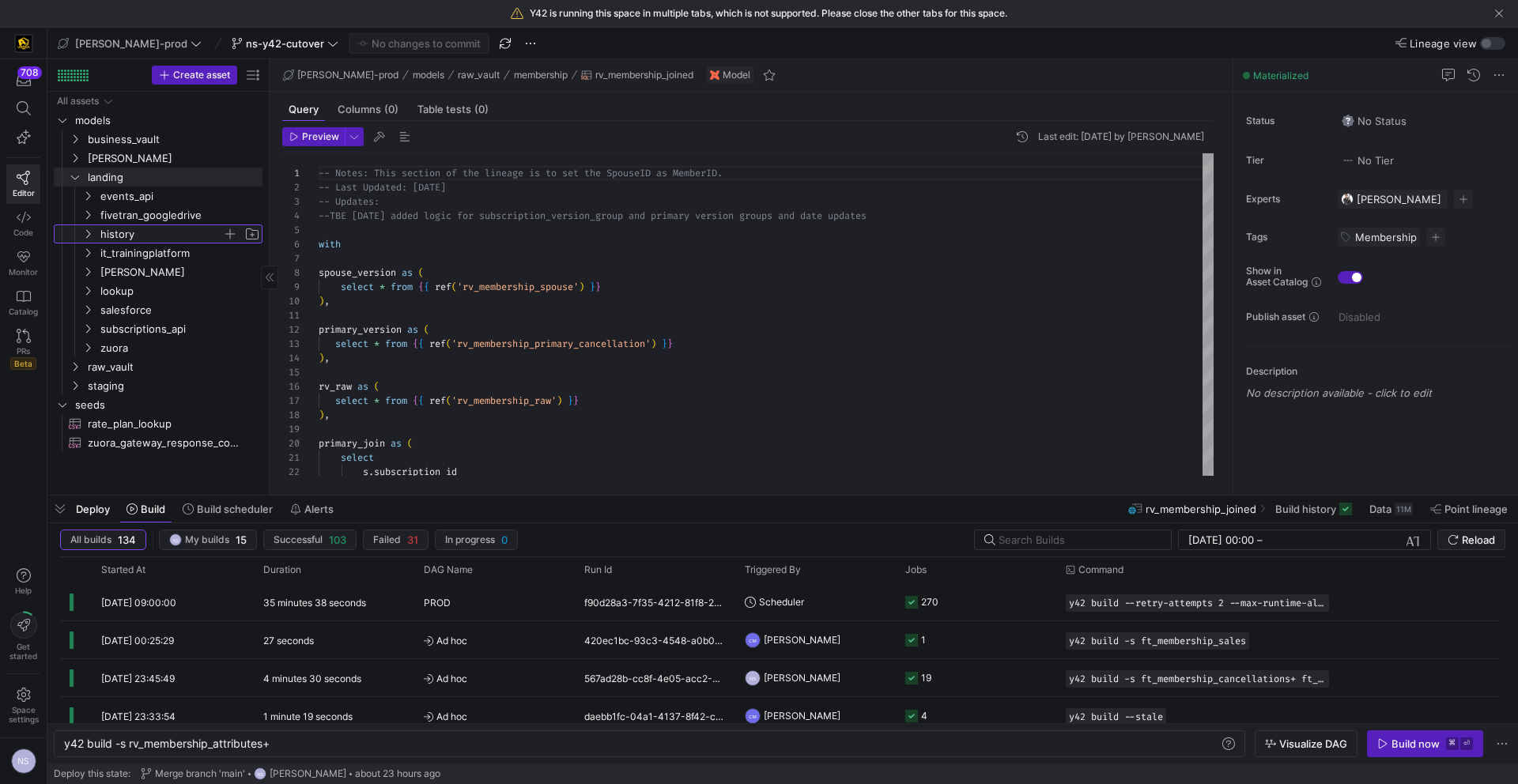
click at [133, 238] on span "history" at bounding box center [161, 234] width 122 height 18
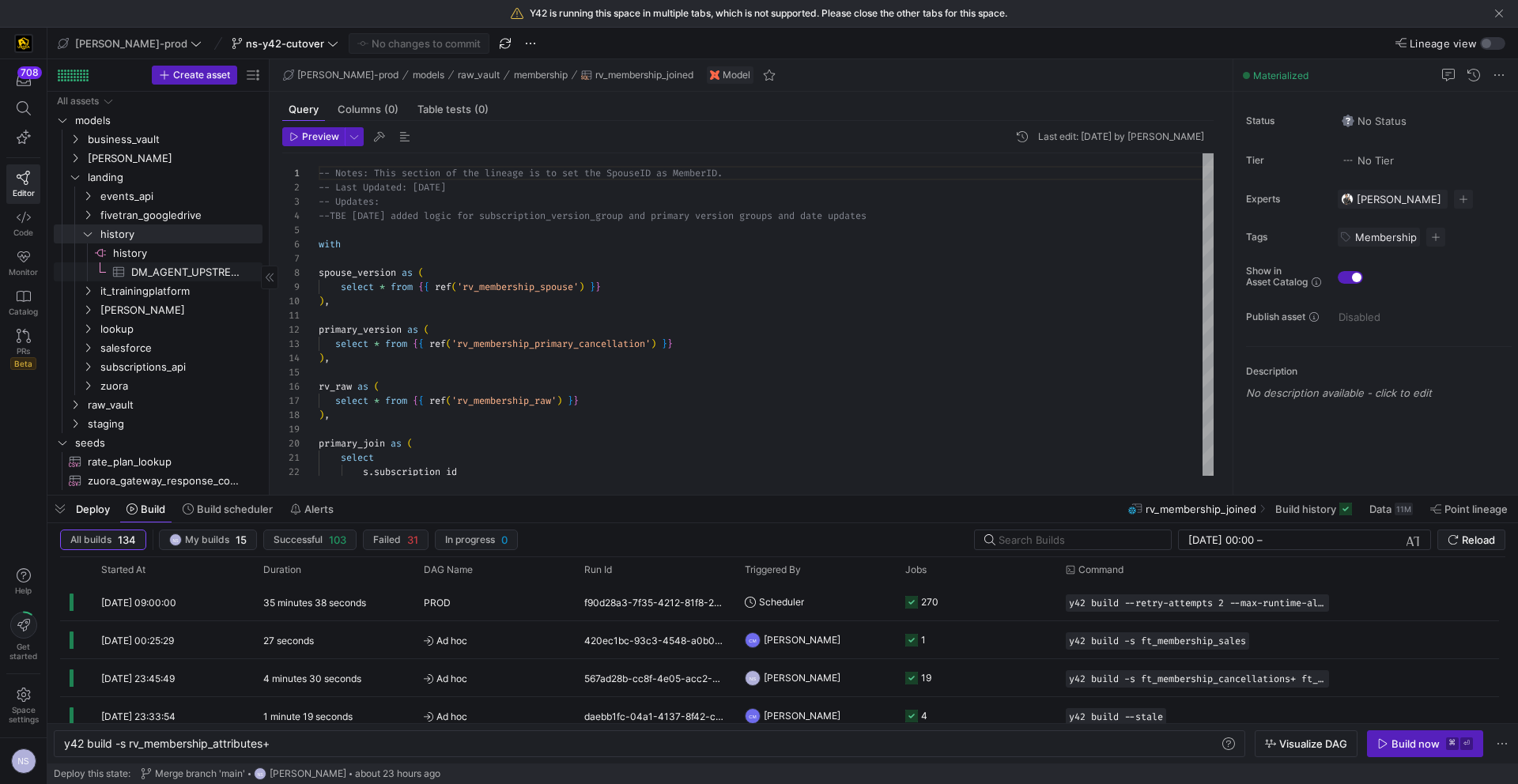
click at [157, 269] on span "DM_AGENT_UPSTREAM_CLONE_09_02_25​​​​​​​​​" at bounding box center [187, 272] width 113 height 18
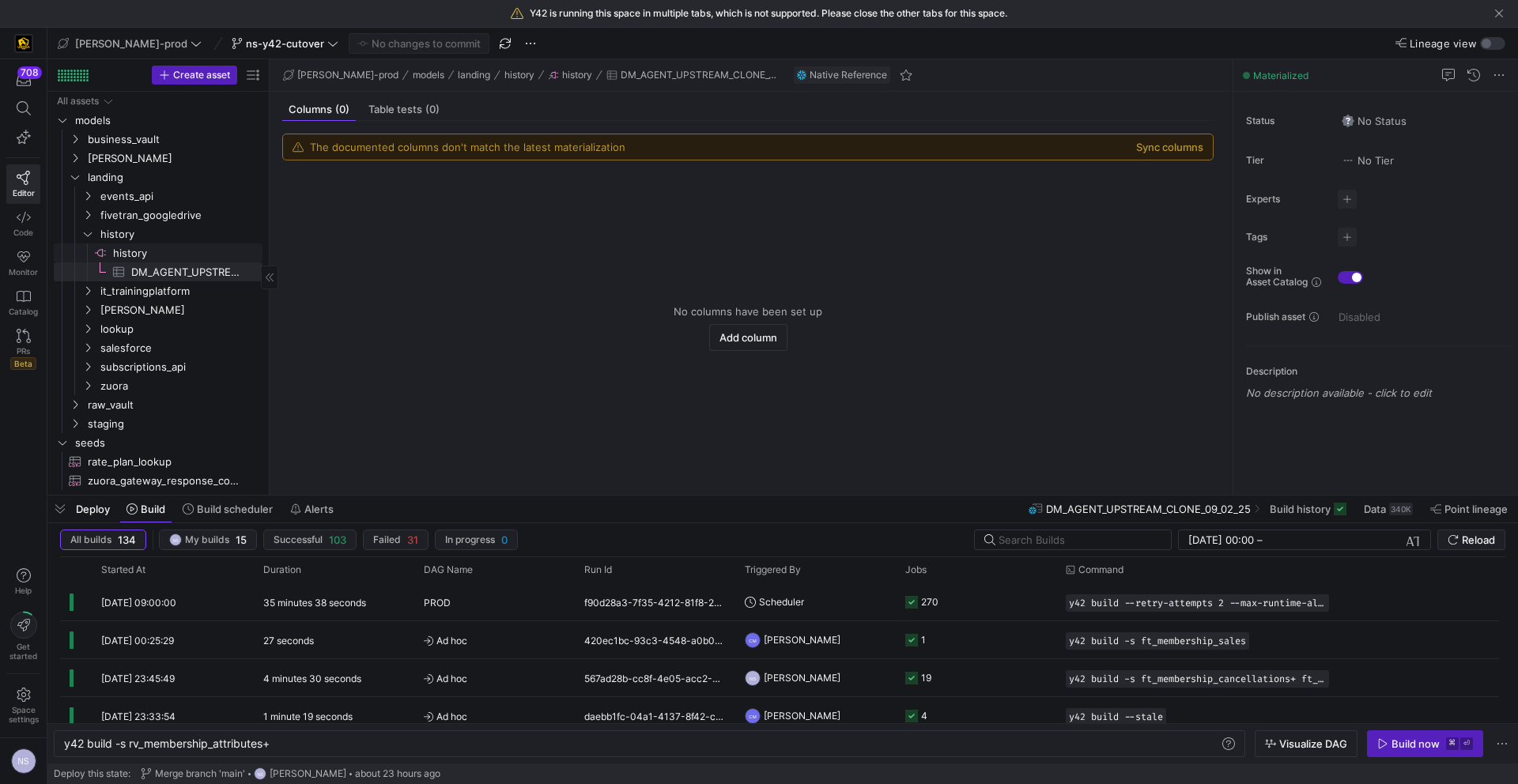
click at [160, 255] on span "history​​​​​​​​" at bounding box center [186, 253] width 147 height 18
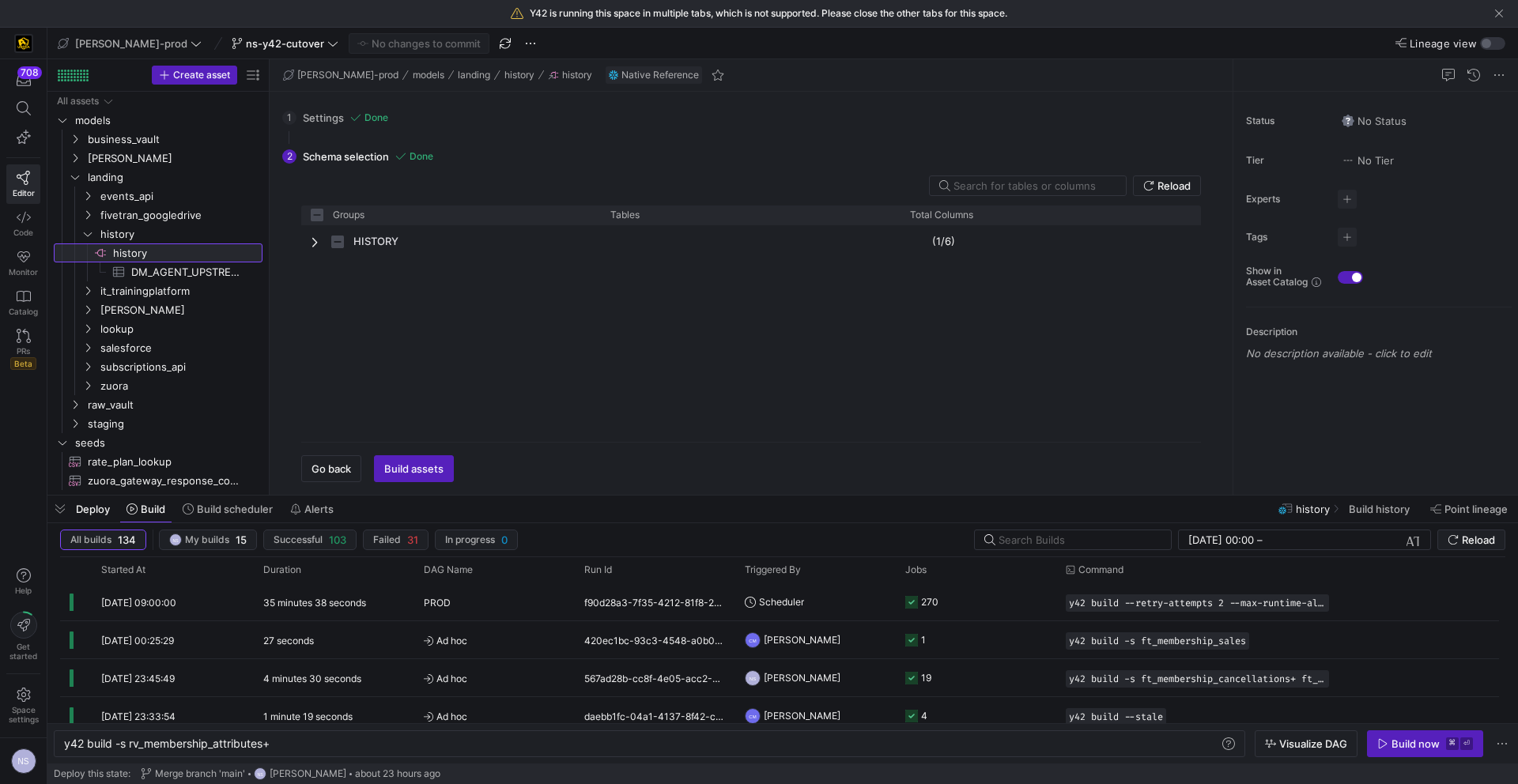
checkbox input "false"
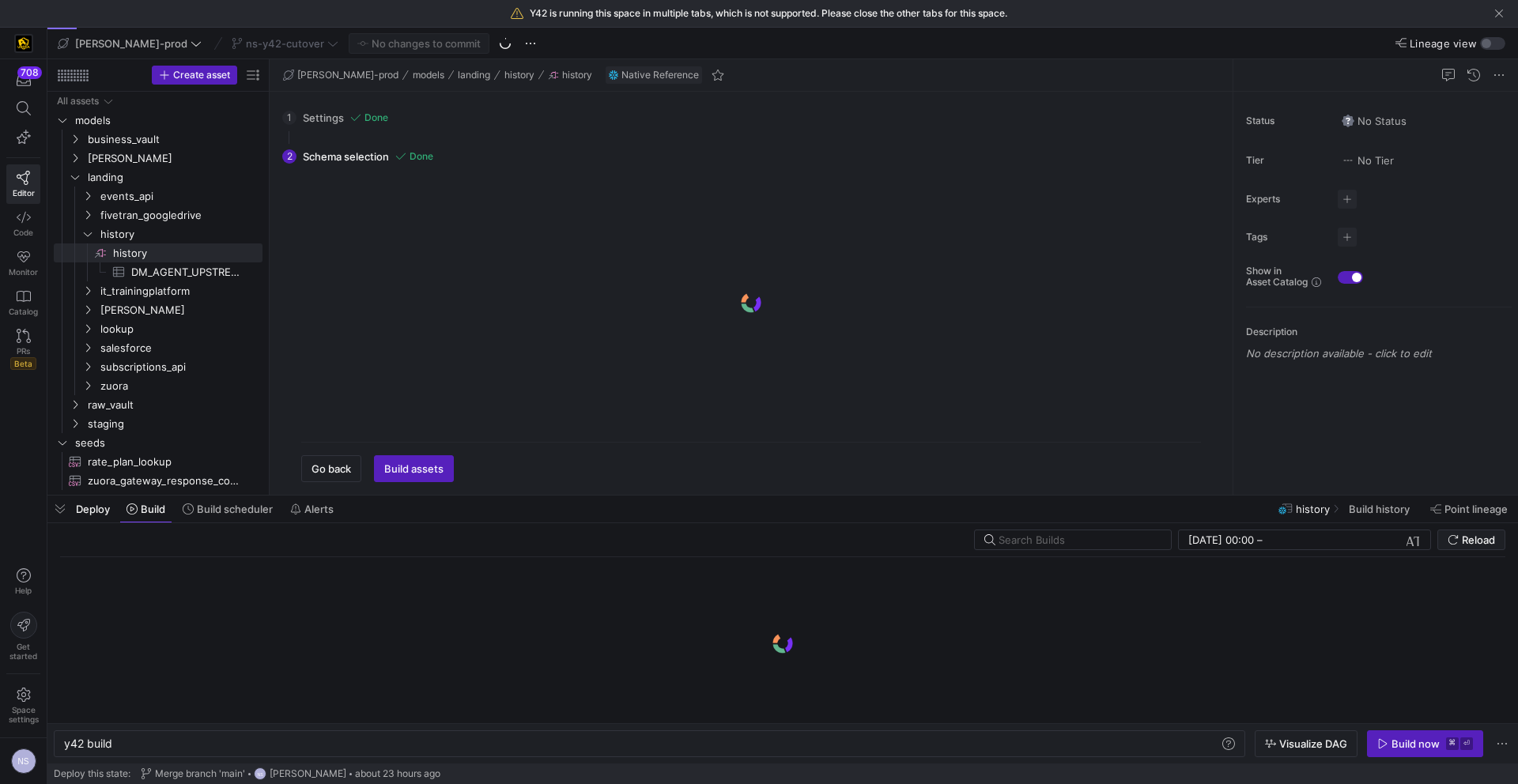
scroll to position [0, 47]
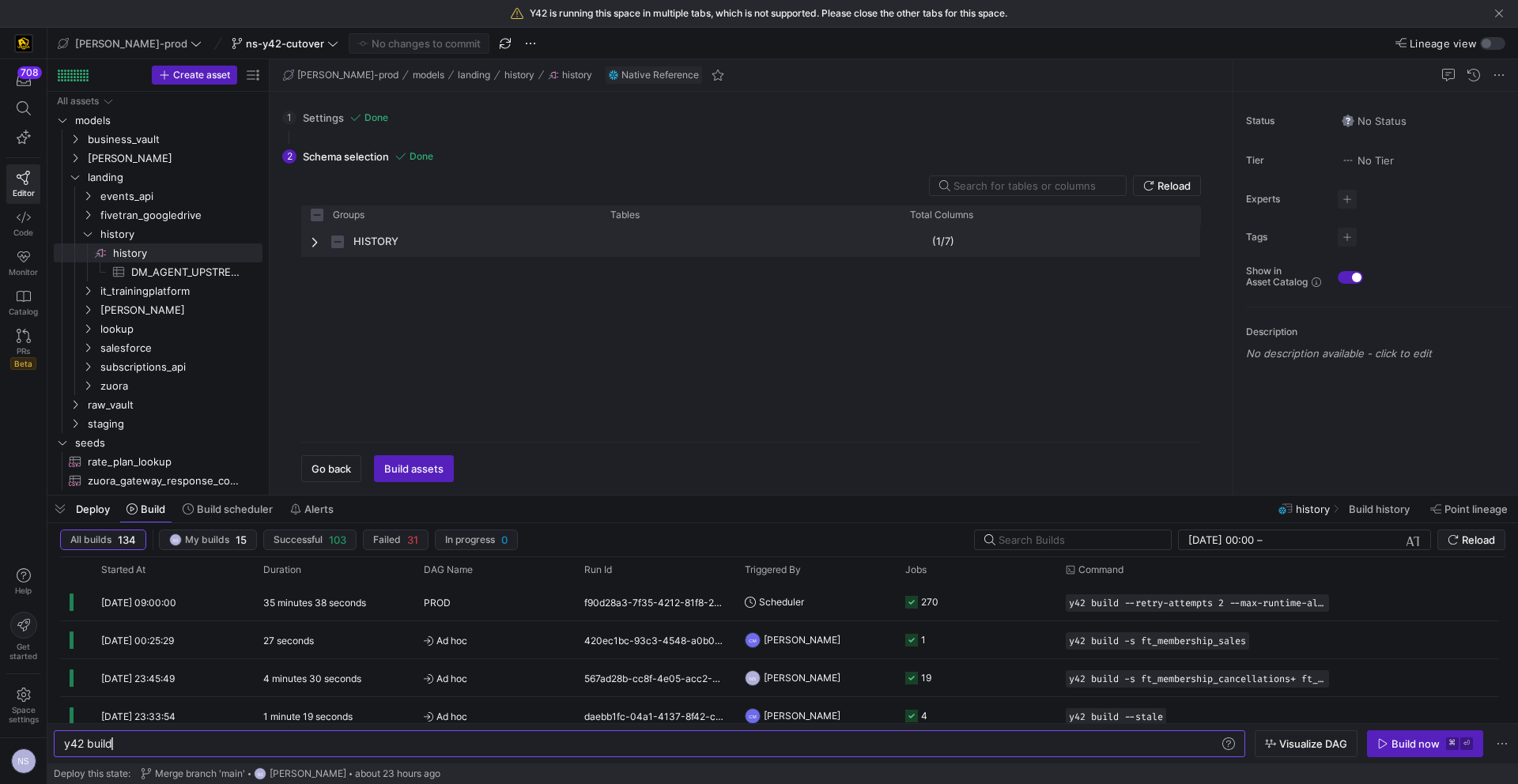
click at [316, 246] on span "Press SPACE to select this row." at bounding box center [316, 241] width 11 height 13
checkbox input "false"
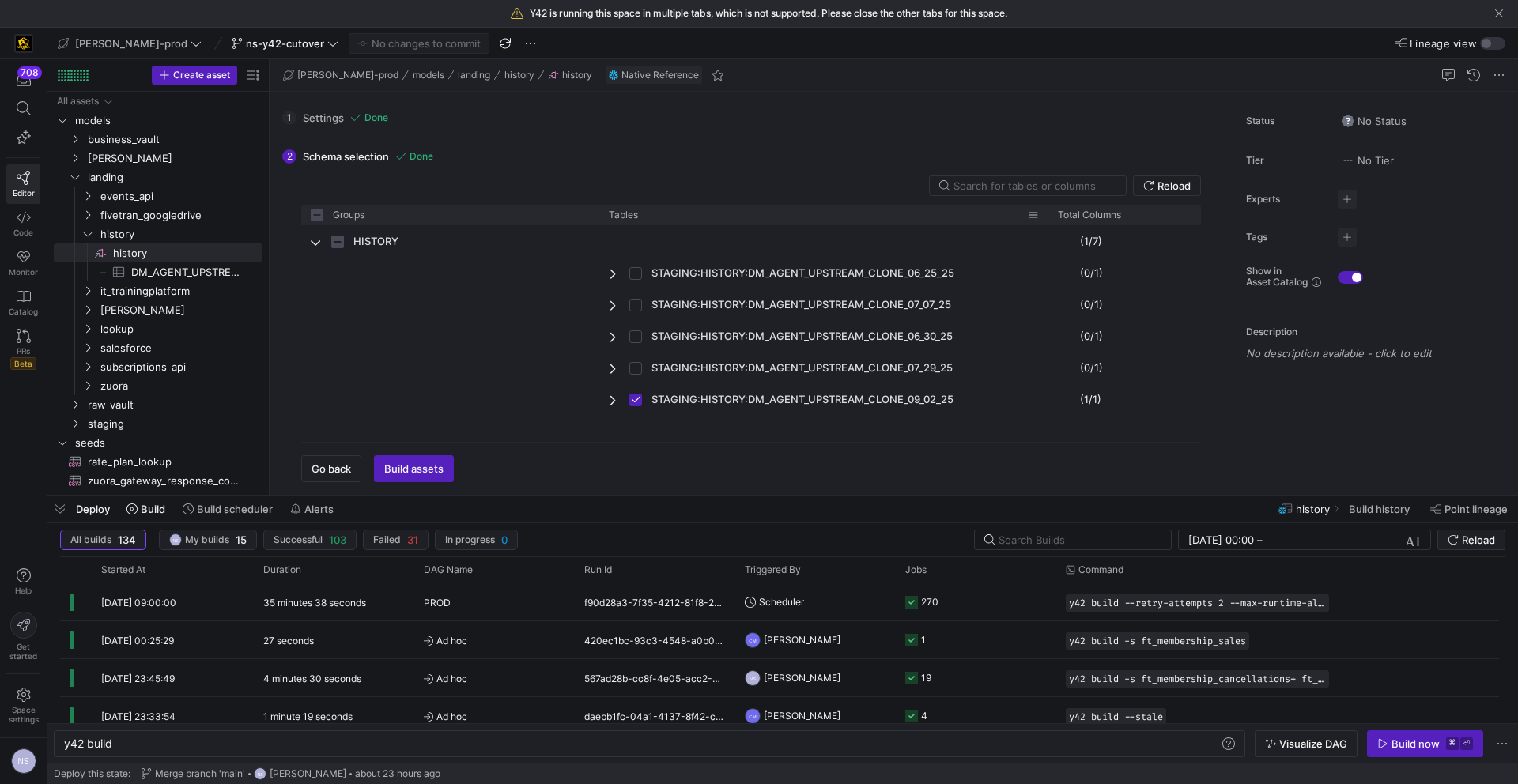
drag, startPoint x: 895, startPoint y: 215, endPoint x: 1046, endPoint y: 222, distance: 151.2
click at [1046, 222] on div at bounding box center [1048, 214] width 6 height 19
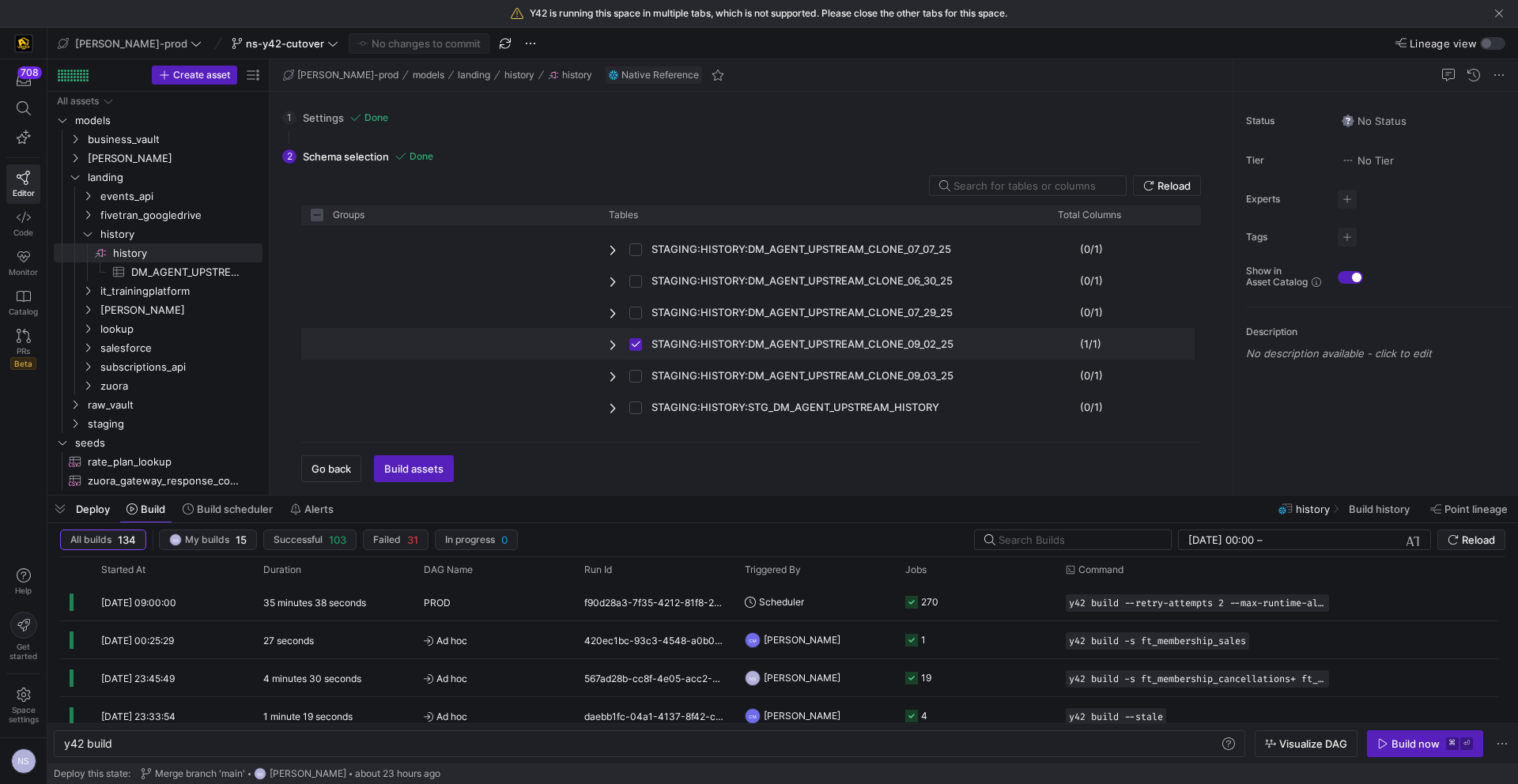
drag, startPoint x: 630, startPoint y: 346, endPoint x: 631, endPoint y: 355, distance: 9.1
click at [630, 346] on input "Press Space to toggle row selection (checked)" at bounding box center [636, 344] width 13 height 13
checkbox input "false"
click at [637, 370] on input "Press Space to toggle row selection (unchecked)" at bounding box center [636, 376] width 13 height 13
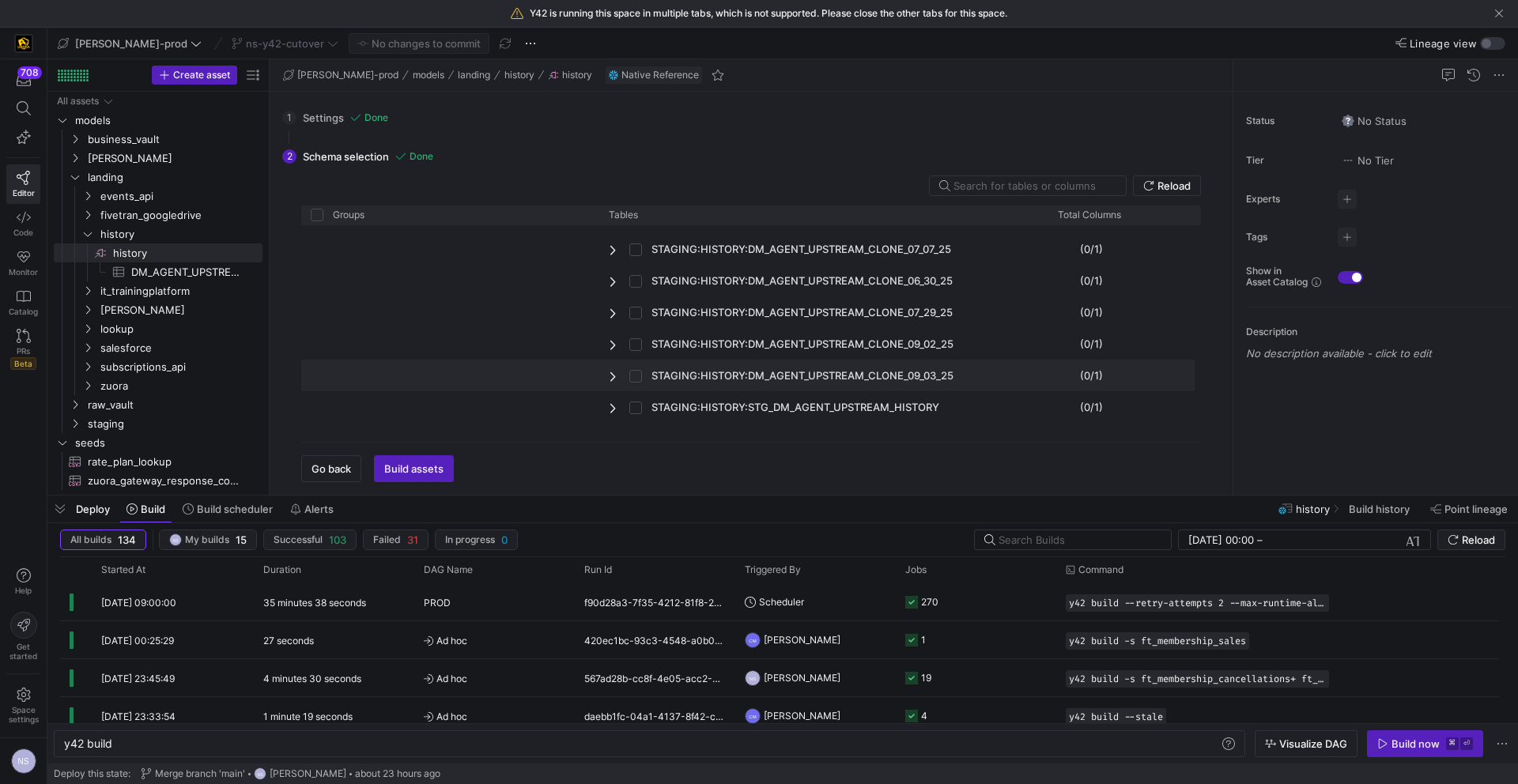
checkbox input "true"
checkbox input "false"
checkbox input "true"
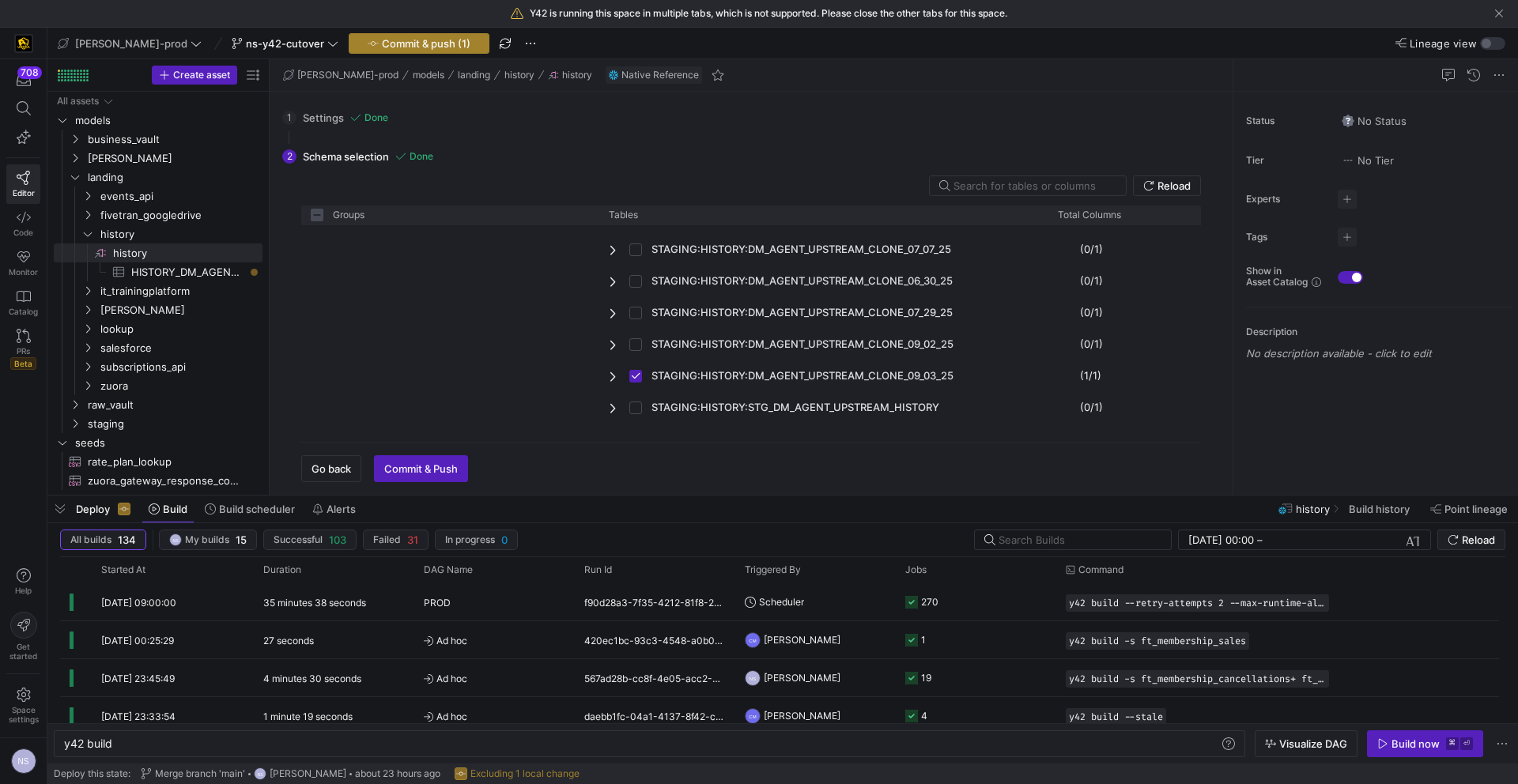
click at [382, 48] on span "Commit & push (1)" at bounding box center [426, 43] width 89 height 13
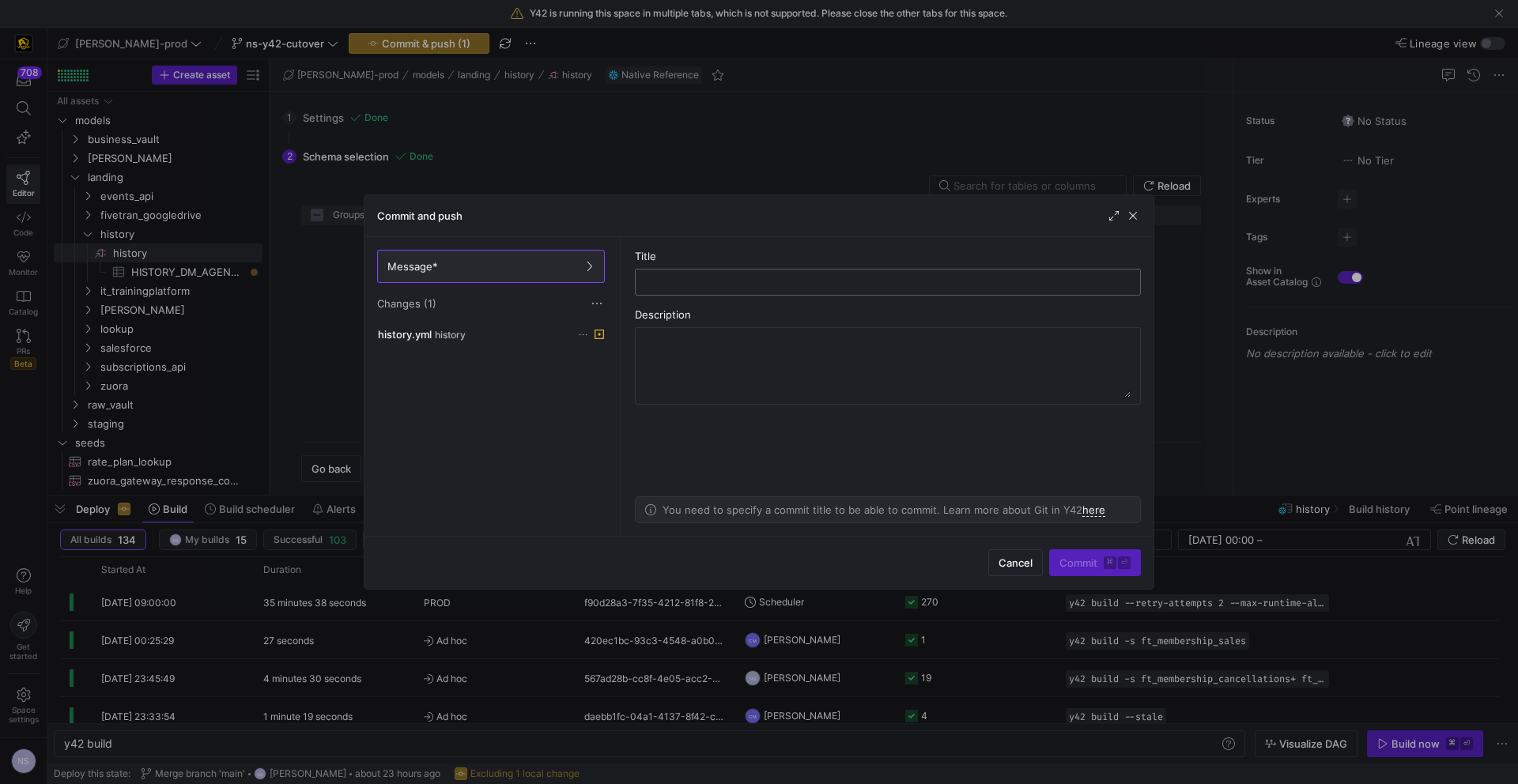
type input "r"
type input "getting the new clone"
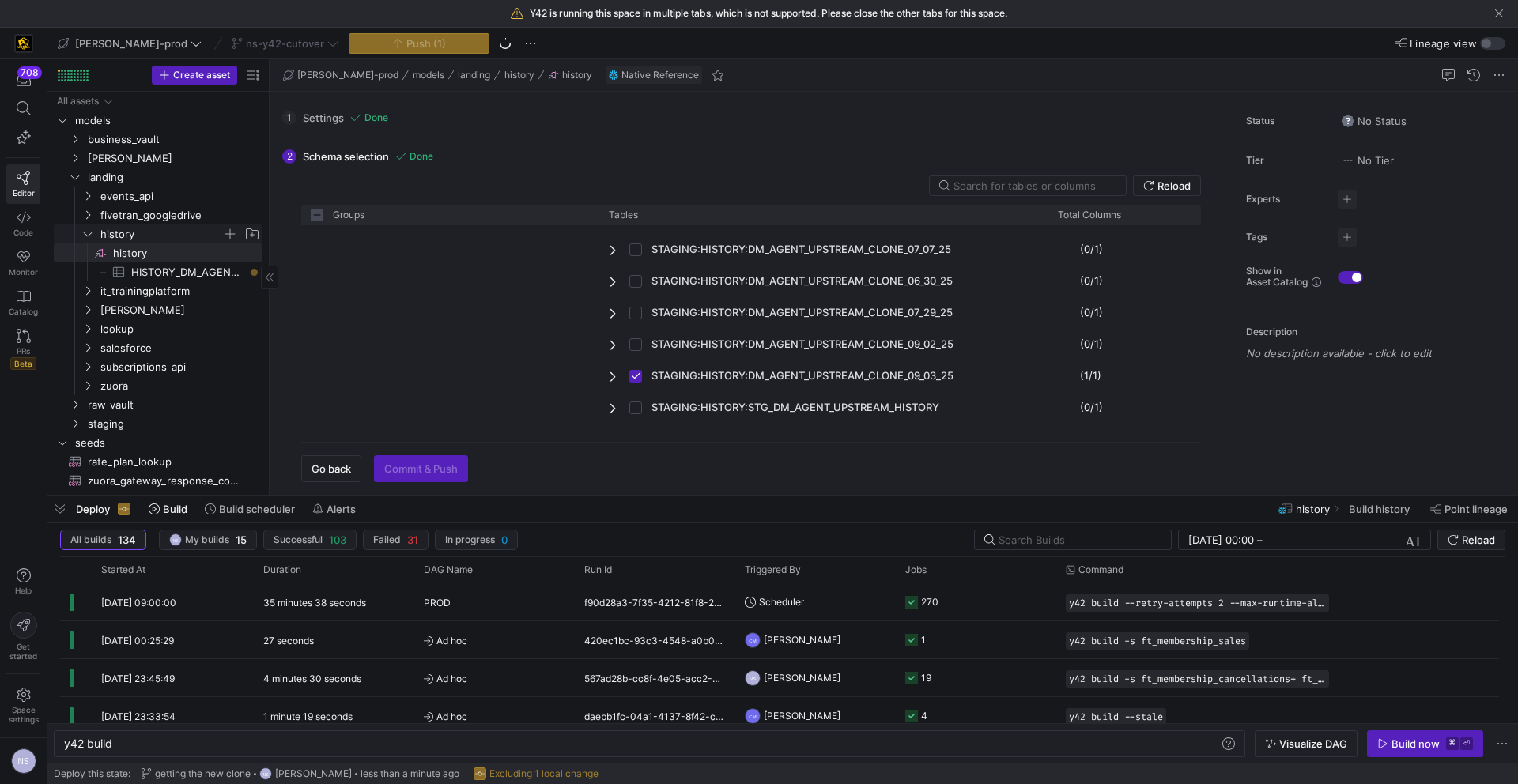
click at [107, 231] on span "history" at bounding box center [161, 234] width 122 height 18
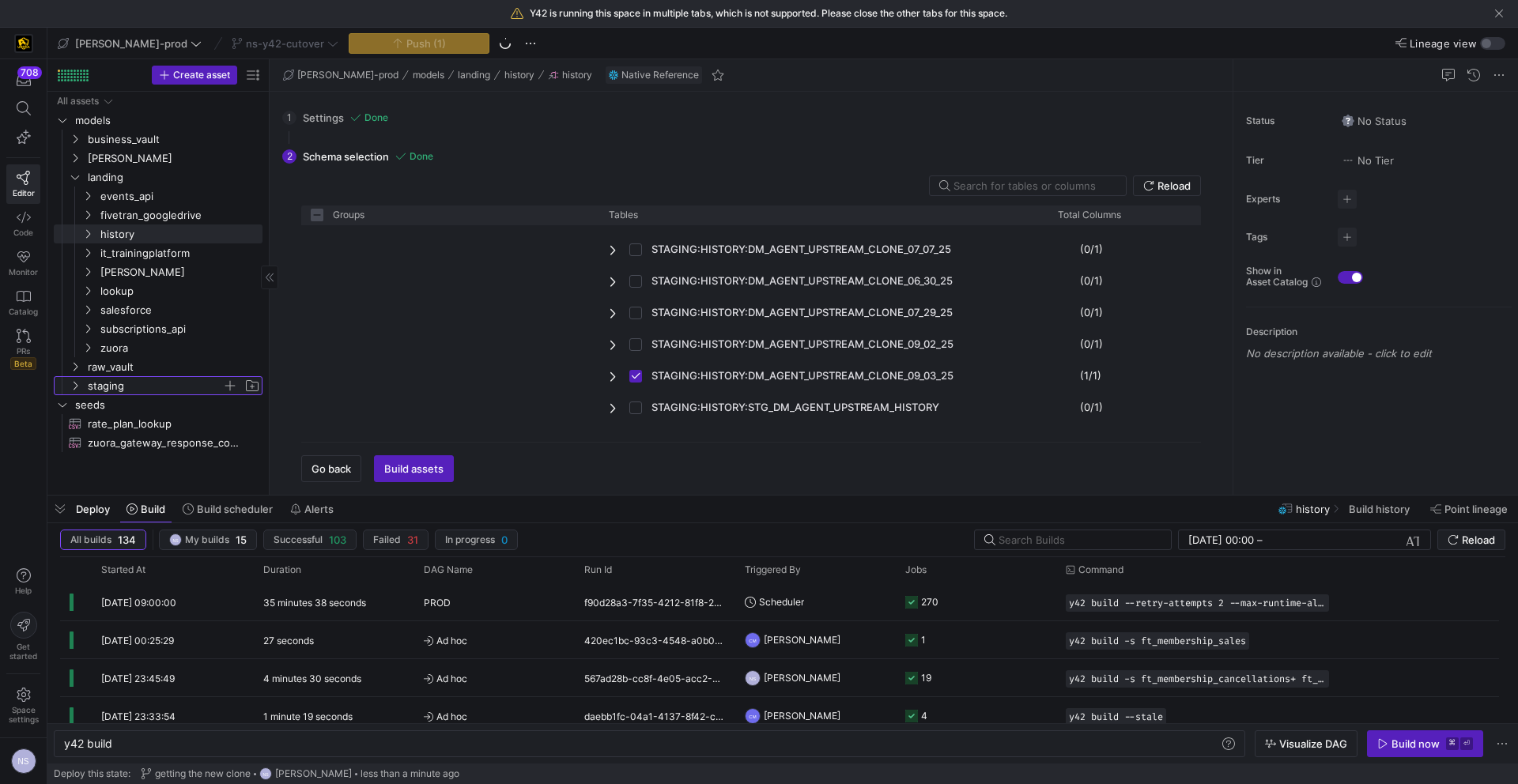
click at [104, 391] on span "staging" at bounding box center [154, 386] width 135 height 18
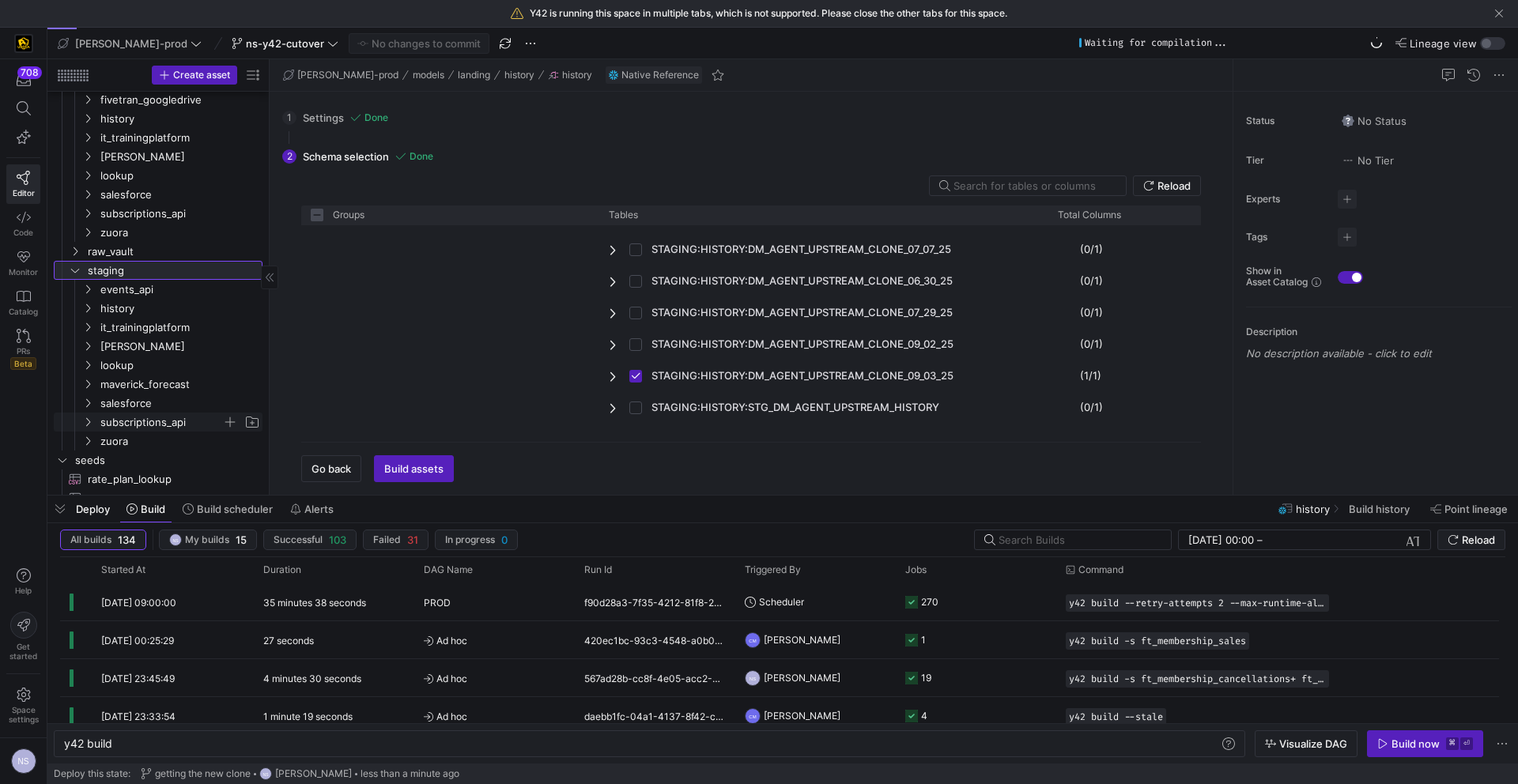
scroll to position [128, 0]
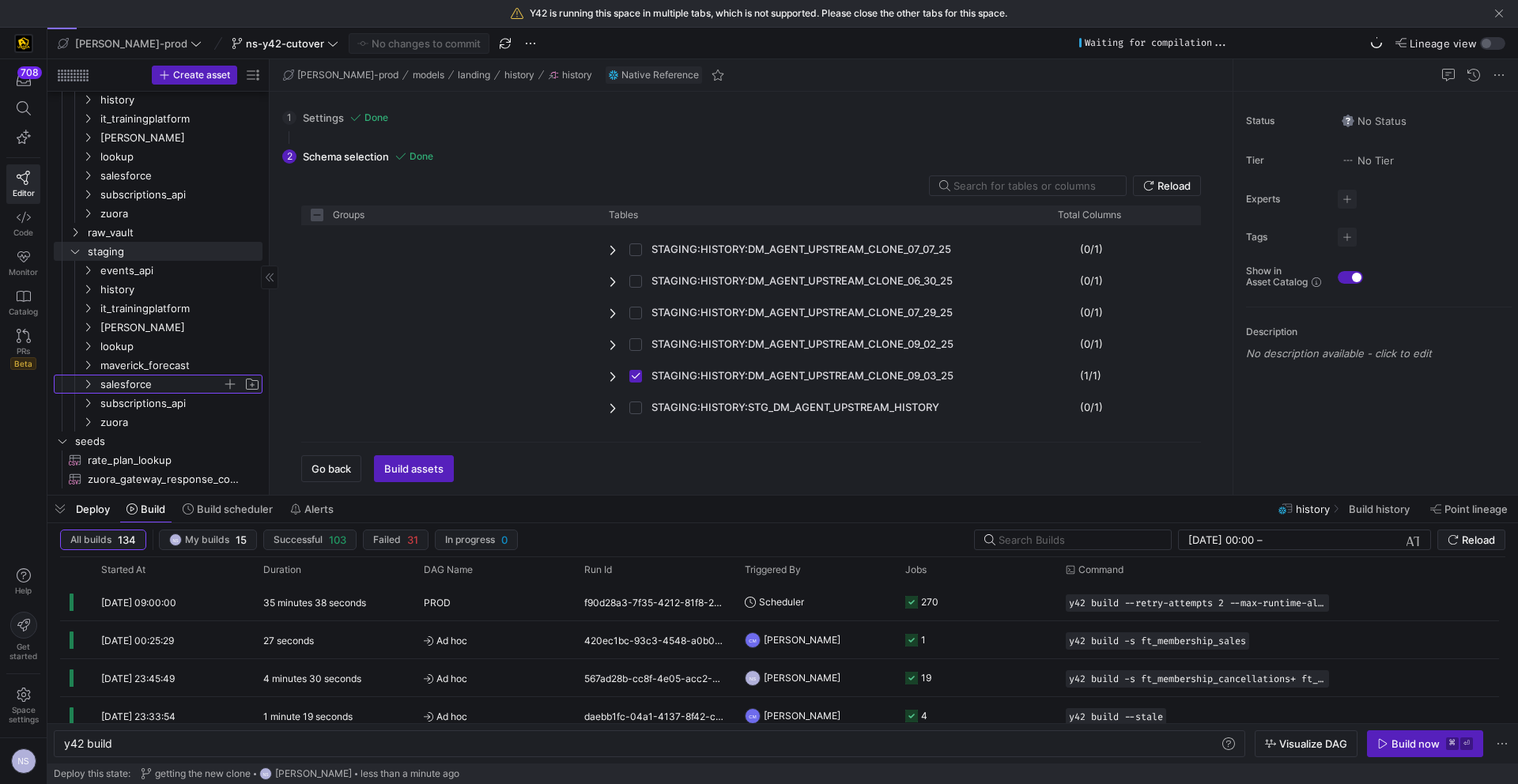
click at [154, 386] on span "salesforce" at bounding box center [161, 385] width 122 height 18
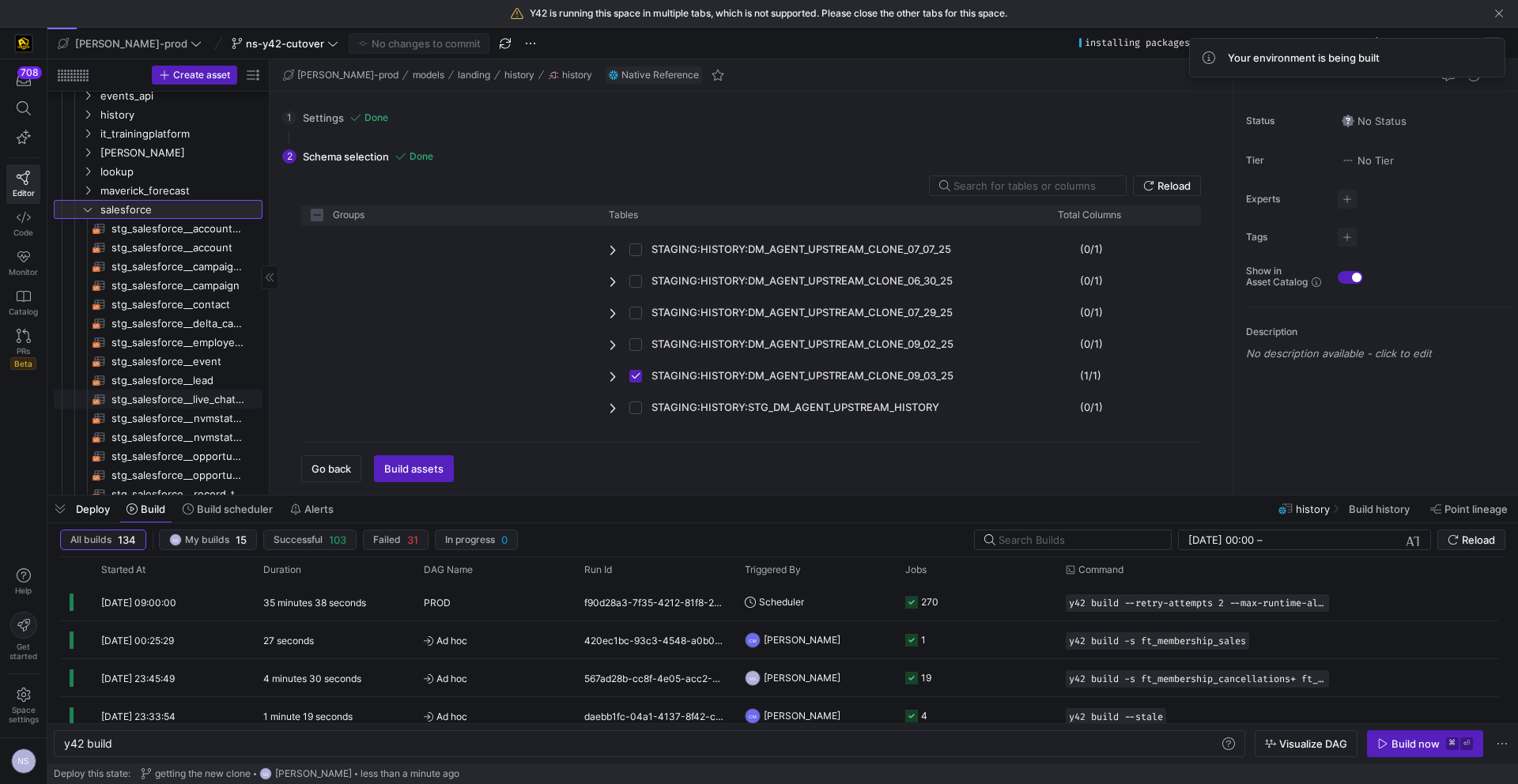
scroll to position [0, 0]
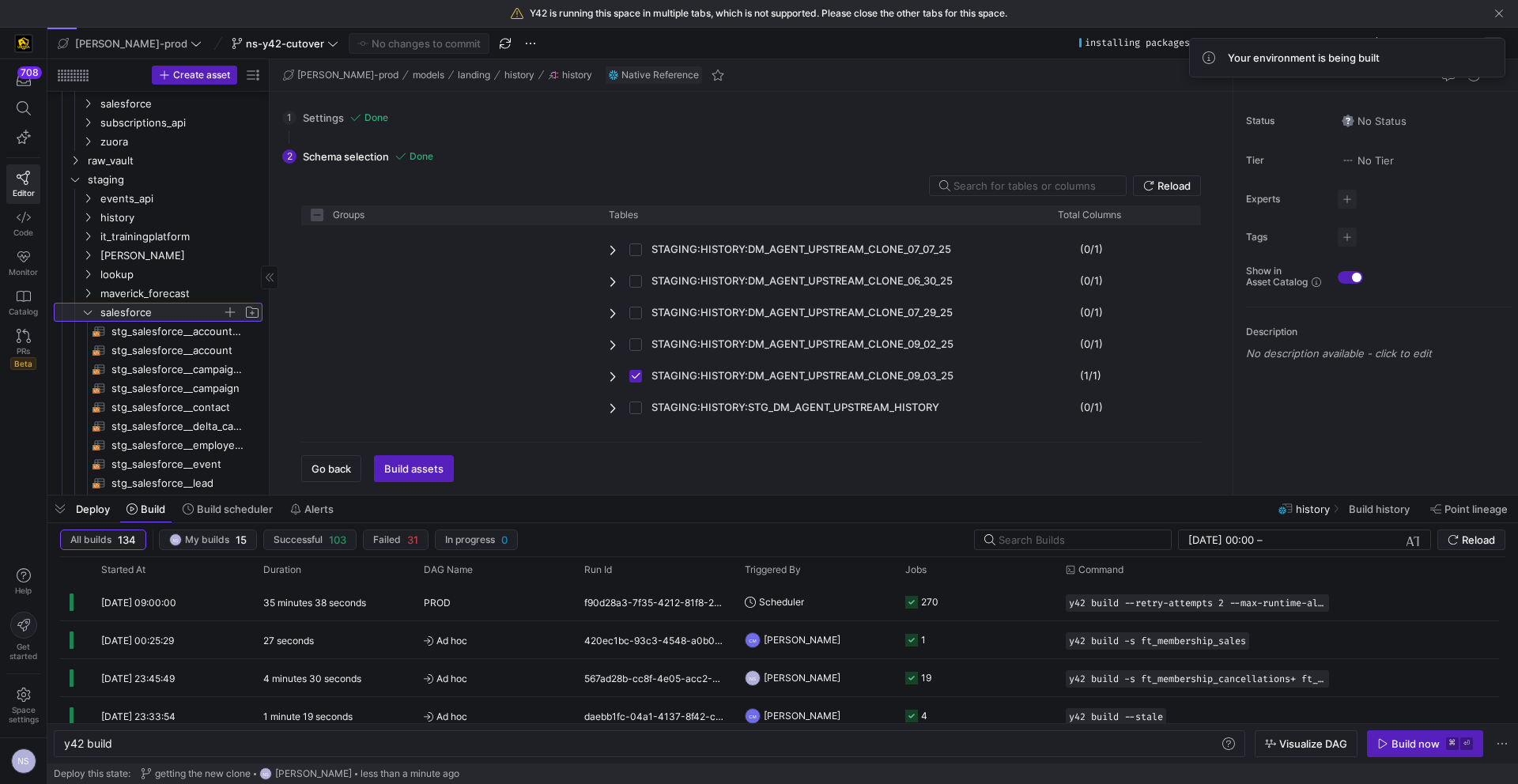
click at [130, 308] on span "salesforce" at bounding box center [161, 313] width 122 height 18
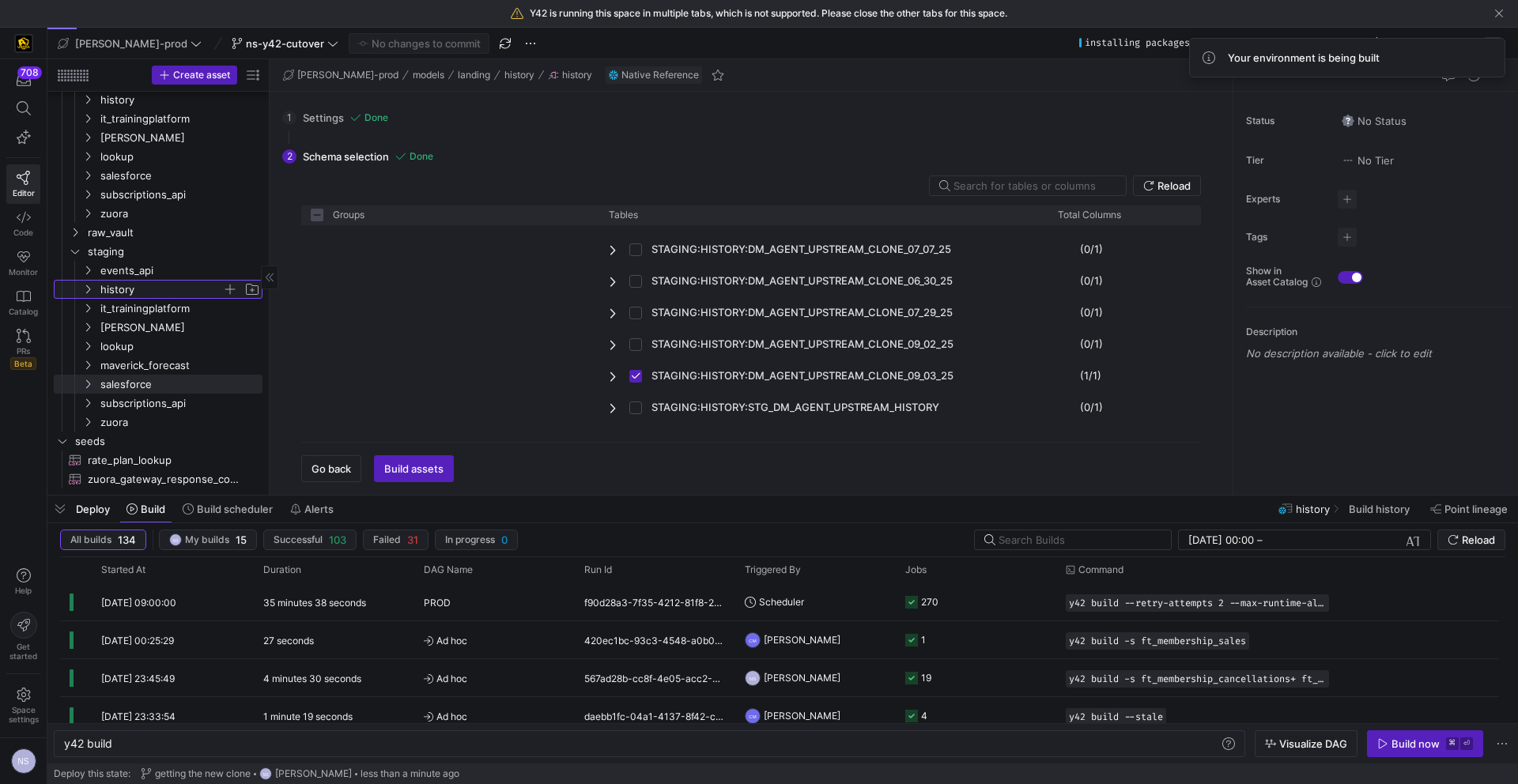
click at [132, 285] on span "history" at bounding box center [161, 289] width 122 height 18
click at [167, 307] on span "stg_dm_agent_upstream_history​​​​​​​​​​" at bounding box center [177, 309] width 133 height 18
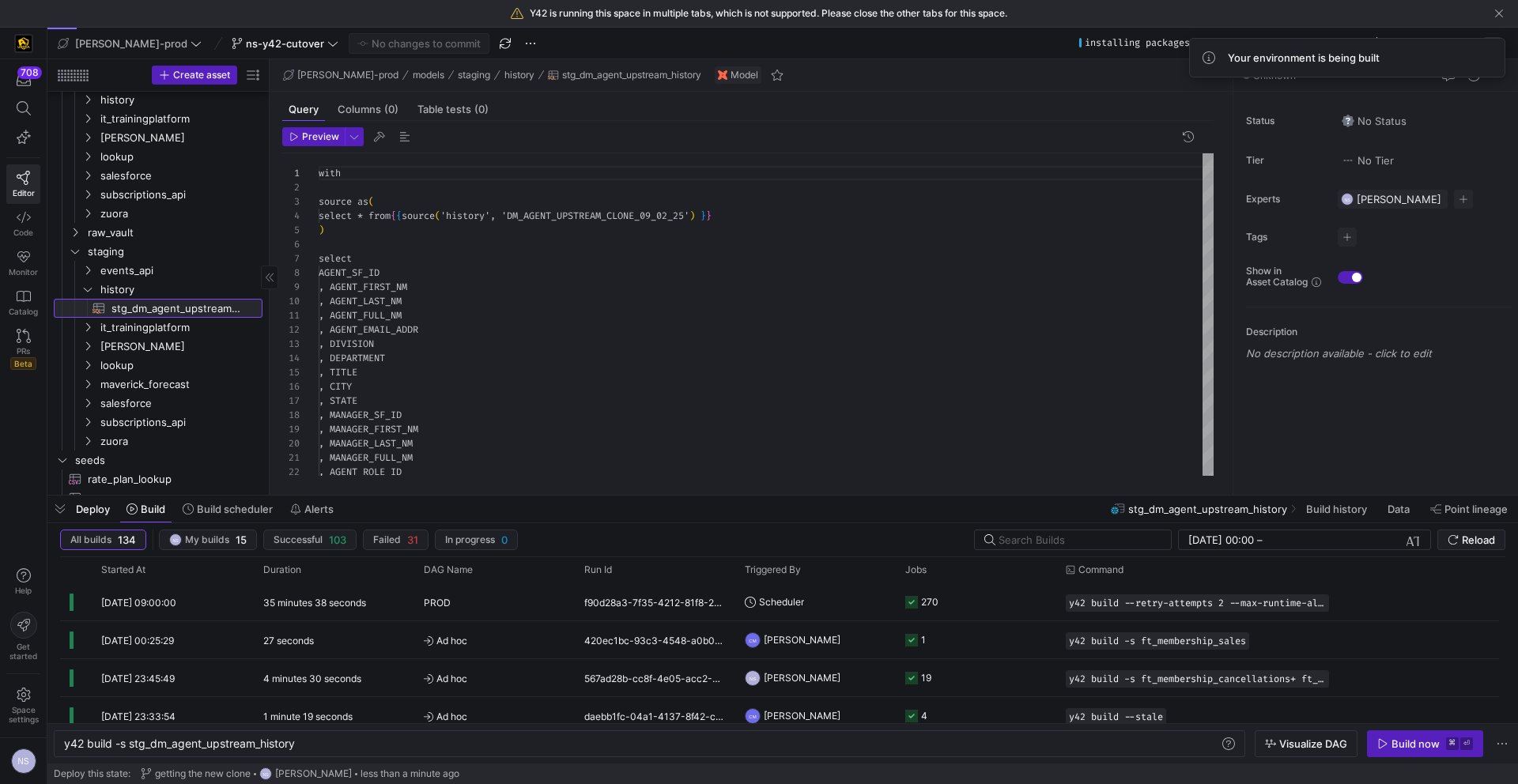
type textarea "y42 build -s stg_dm_agent_upstream_history"
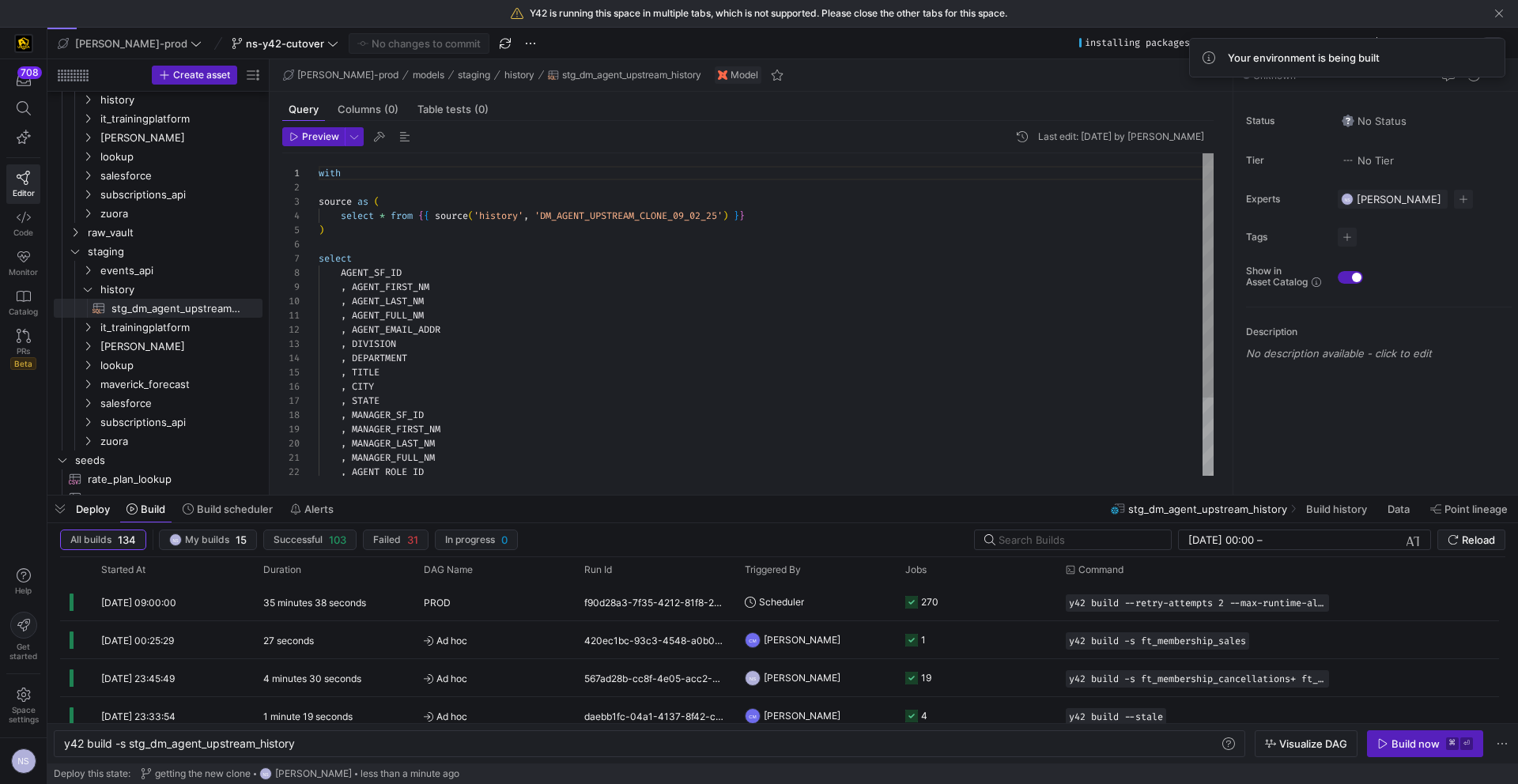
click at [707, 213] on div "with source as ( select * from { { source ( 'history' , 'DM_AGENT_UPSTREAM_CLON…" at bounding box center [766, 366] width 895 height 425
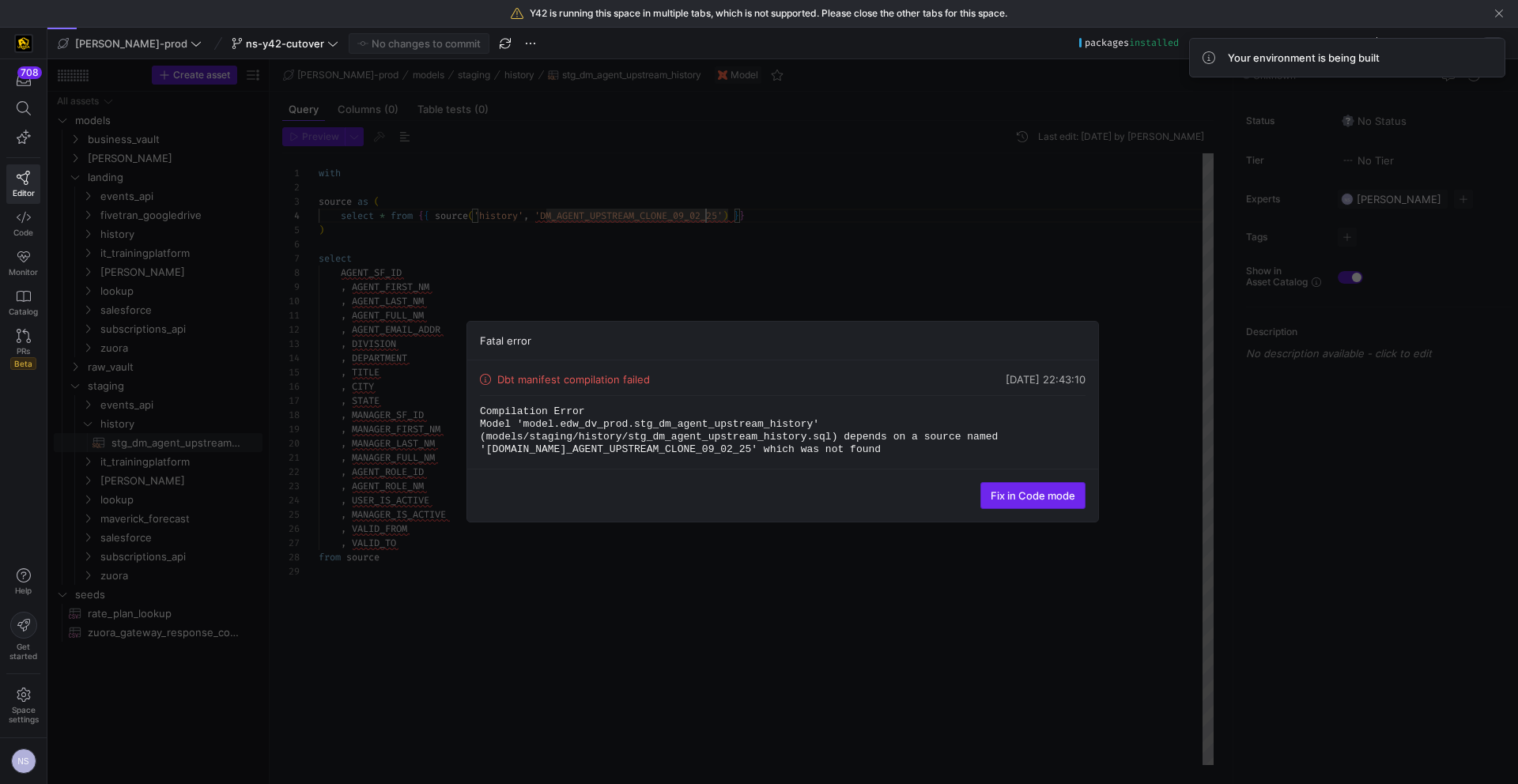
click at [1046, 478] on div "Fix in Code mode" at bounding box center [782, 496] width 631 height 53
click at [1042, 483] on span at bounding box center [1032, 496] width 103 height 26
click at [1036, 500] on span "Fix in Code mode" at bounding box center [1033, 495] width 85 height 13
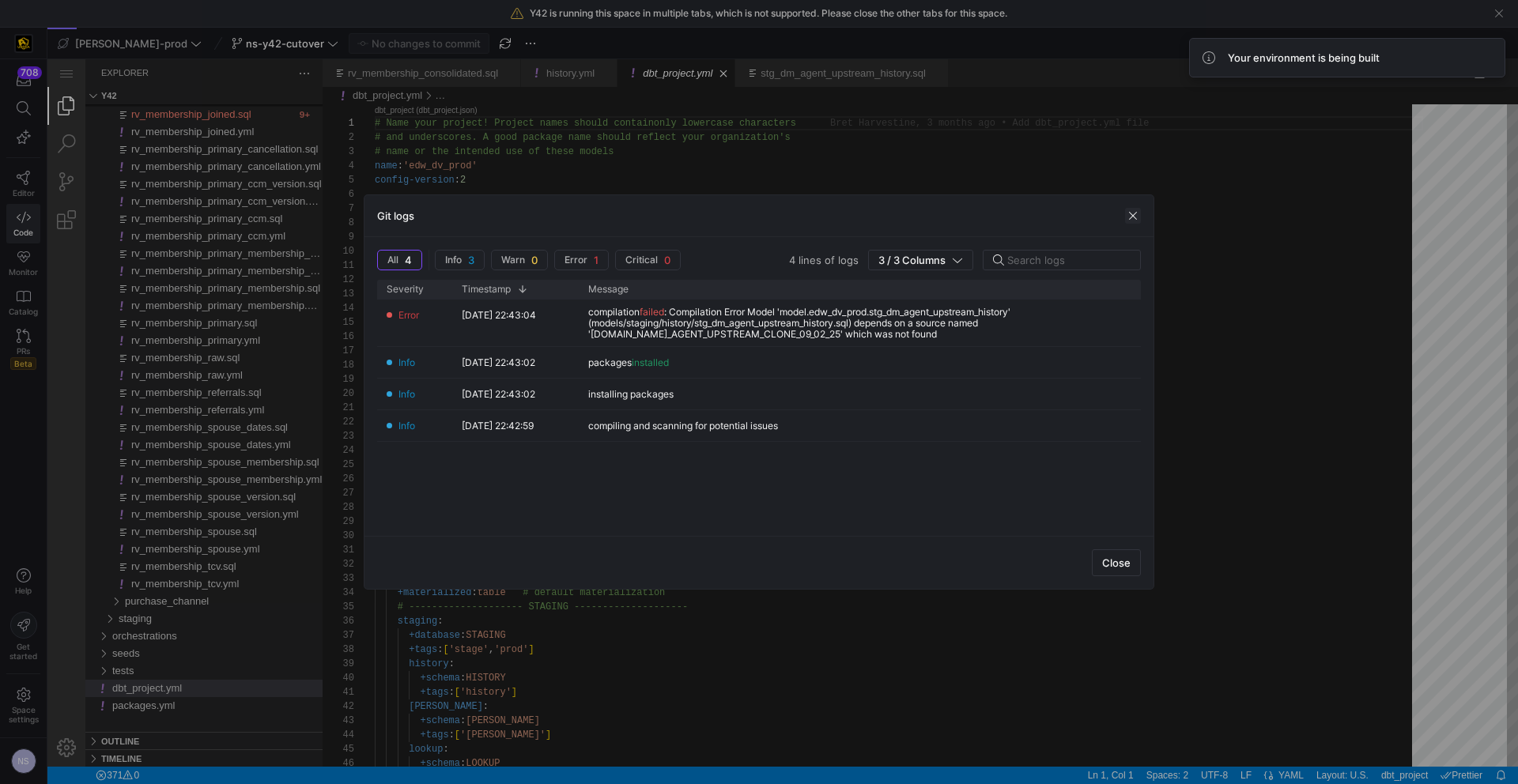
drag, startPoint x: 1136, startPoint y: 217, endPoint x: 1079, endPoint y: 155, distance: 84.2
click at [1136, 217] on span "button" at bounding box center [1133, 215] width 16 height 16
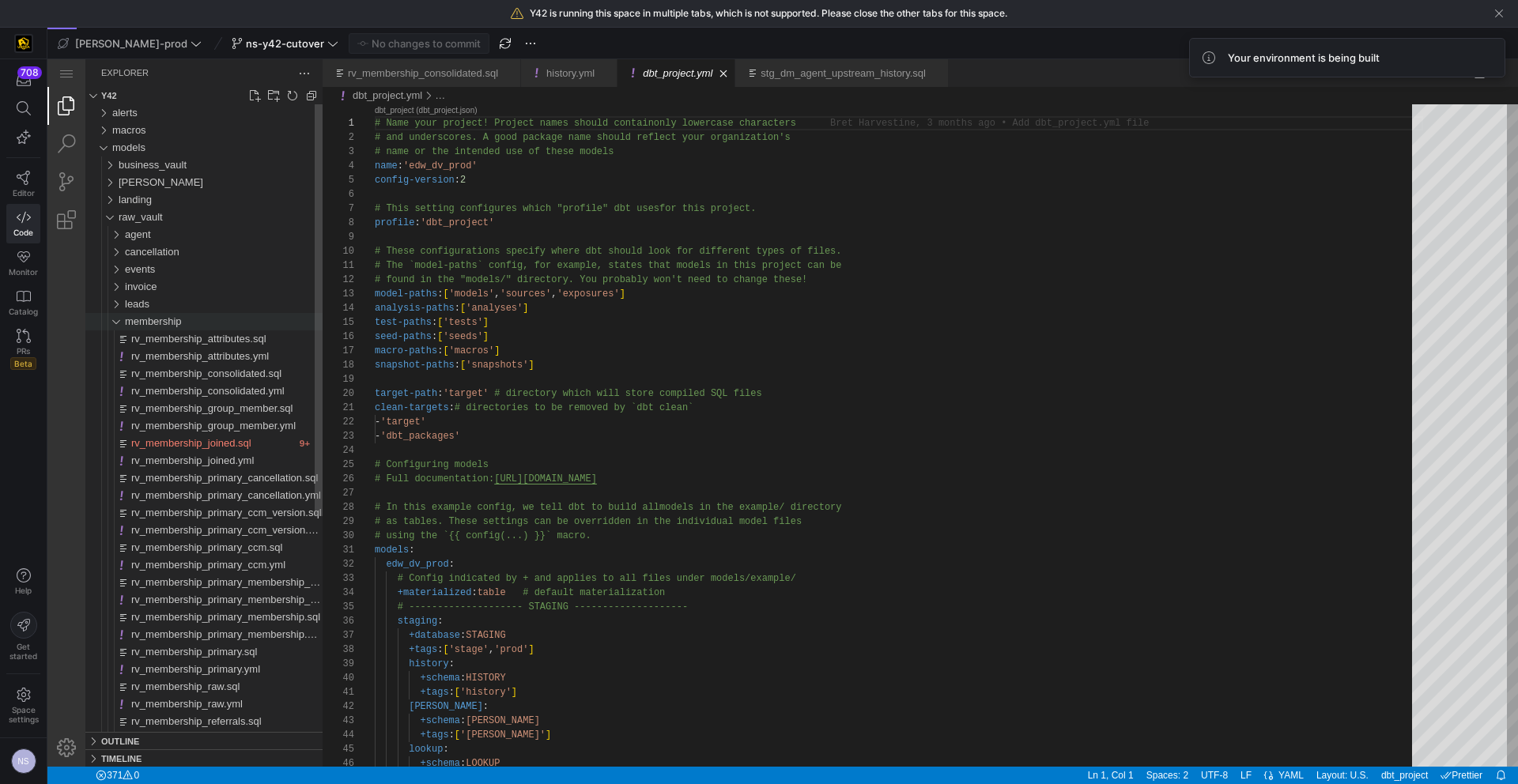
click at [140, 326] on span "membership" at bounding box center [153, 322] width 57 height 12
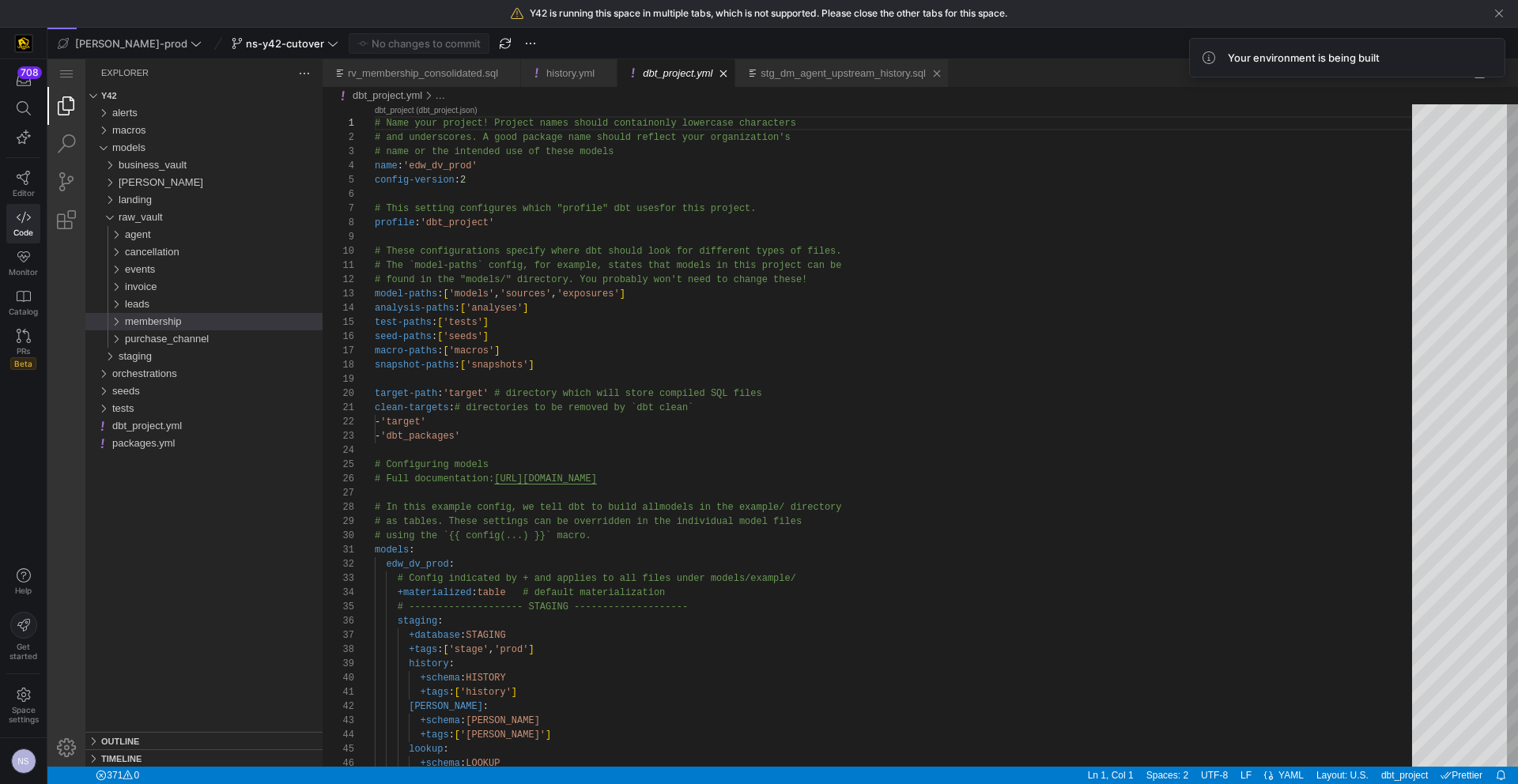
click at [819, 75] on link "stg_dm_agent_upstream_history.sql" at bounding box center [843, 73] width 165 height 12
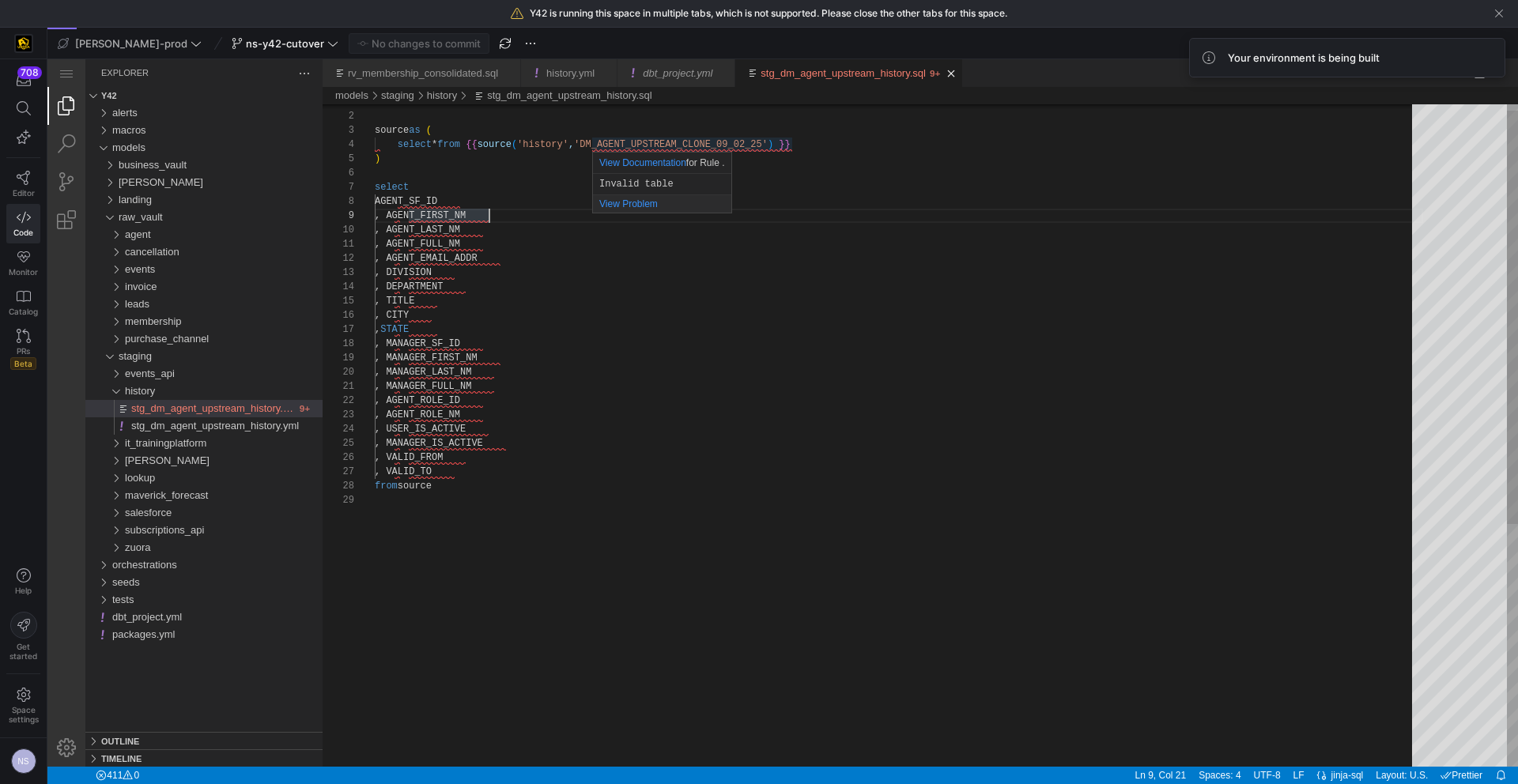
click at [769, 143] on div "with source as ( select * from {{ source ( 'history' , 'DM_AGENT_UPSTREAM_CLONE…" at bounding box center [899, 625] width 1049 height 1060
click at [1030, 232] on div "with source as ( select * from {{ source ( 'history' , 'DM_AGENT_UPSTREAM_CLONE…" at bounding box center [899, 625] width 1049 height 1060
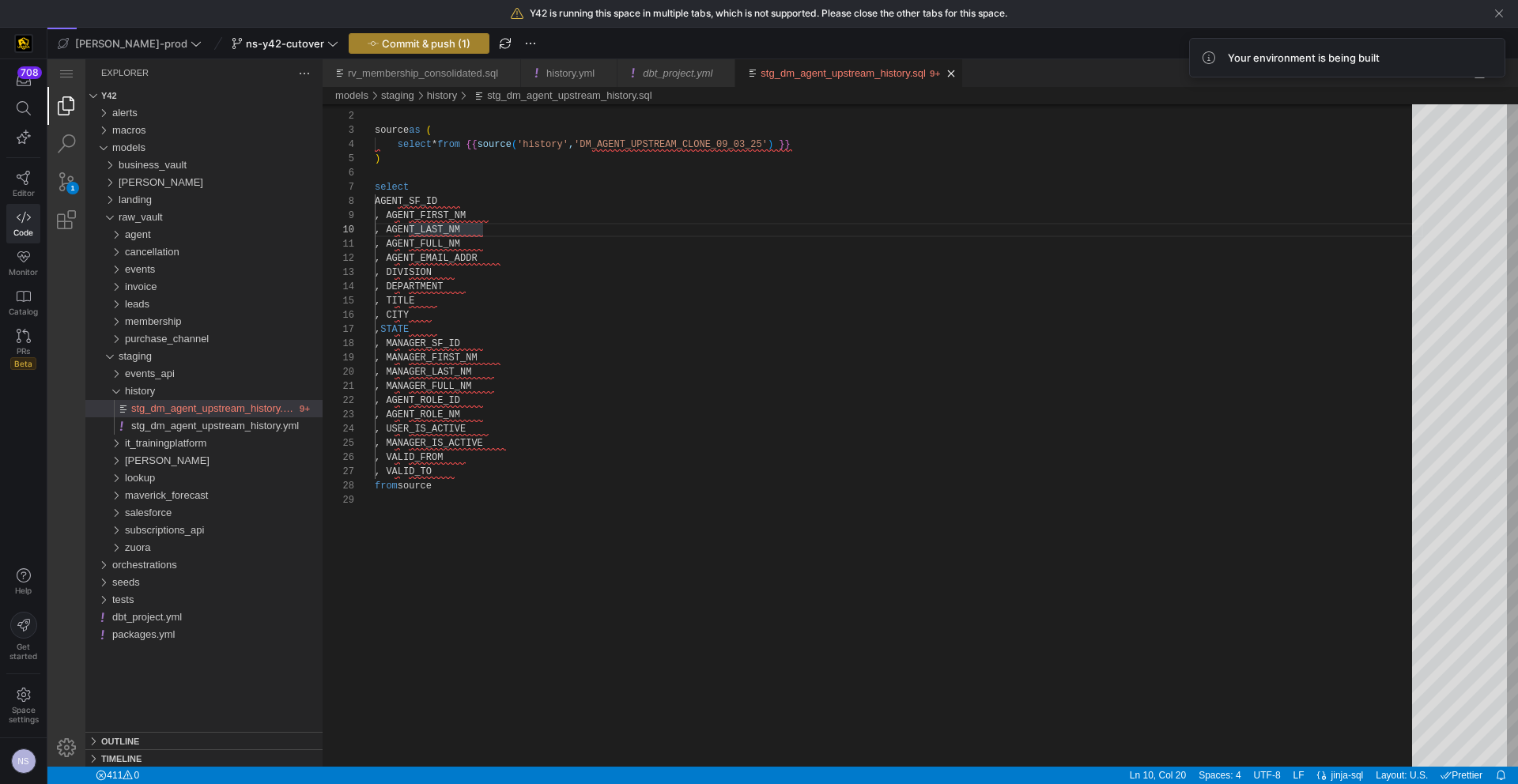
type textarea "with source as ( select * from {{ source('history', 'DM_AGENT_UPSTREAM_CLONE_09…"
click at [404, 50] on span "button" at bounding box center [418, 43] width 139 height 19
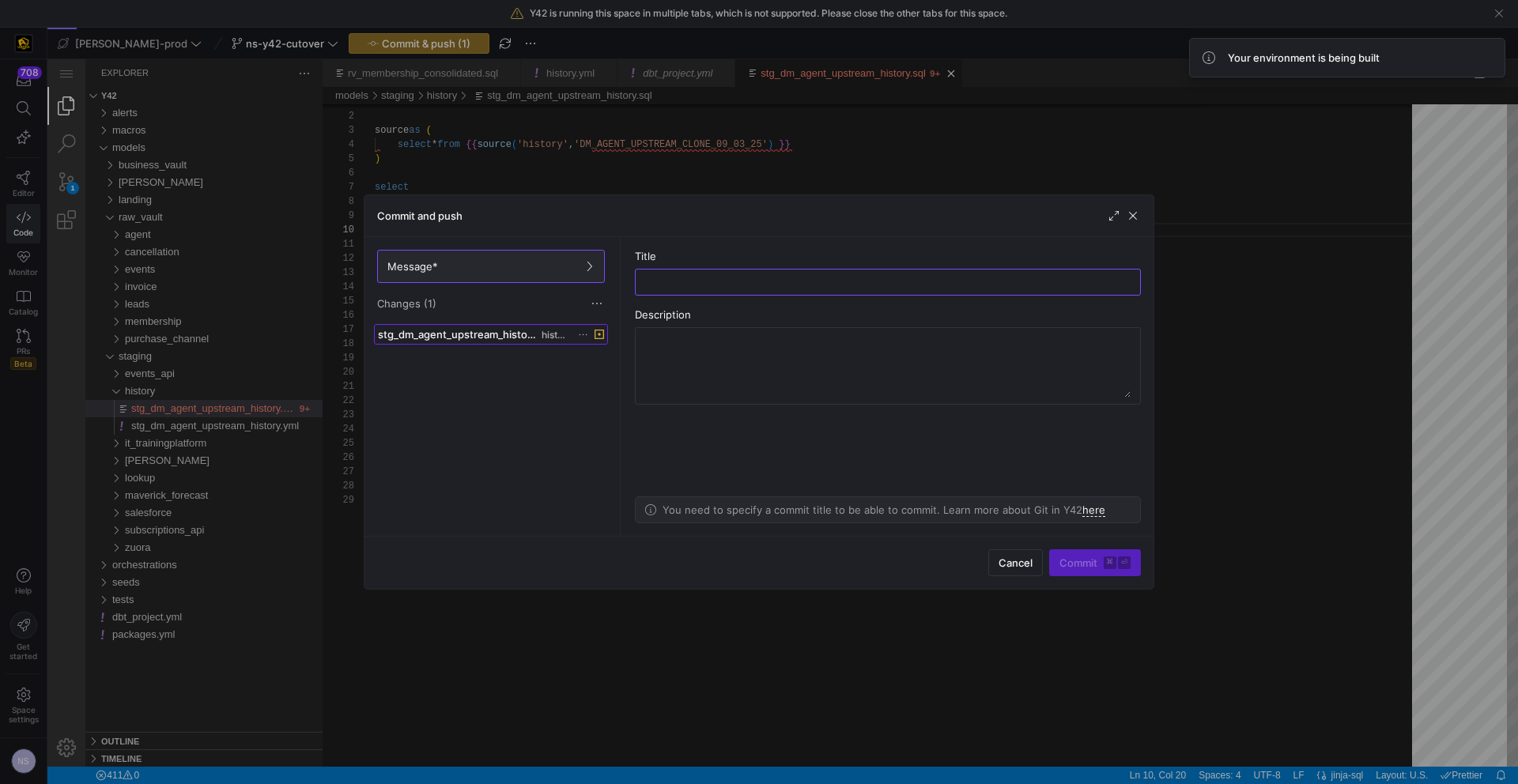
click at [519, 333] on span "stg_dm_agent_upstream_history.sql" at bounding box center [457, 333] width 160 height 13
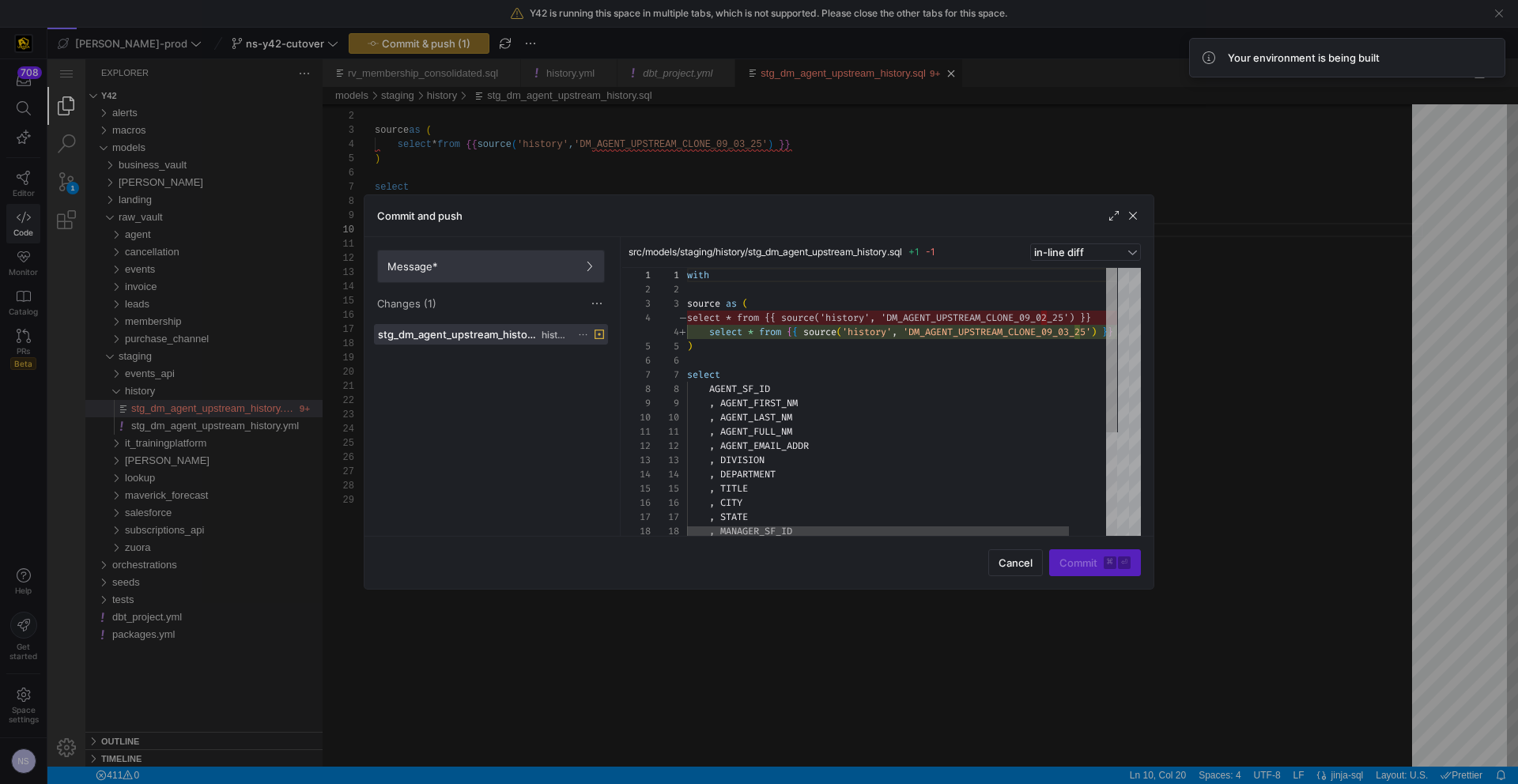
click at [543, 280] on span at bounding box center [491, 267] width 226 height 31
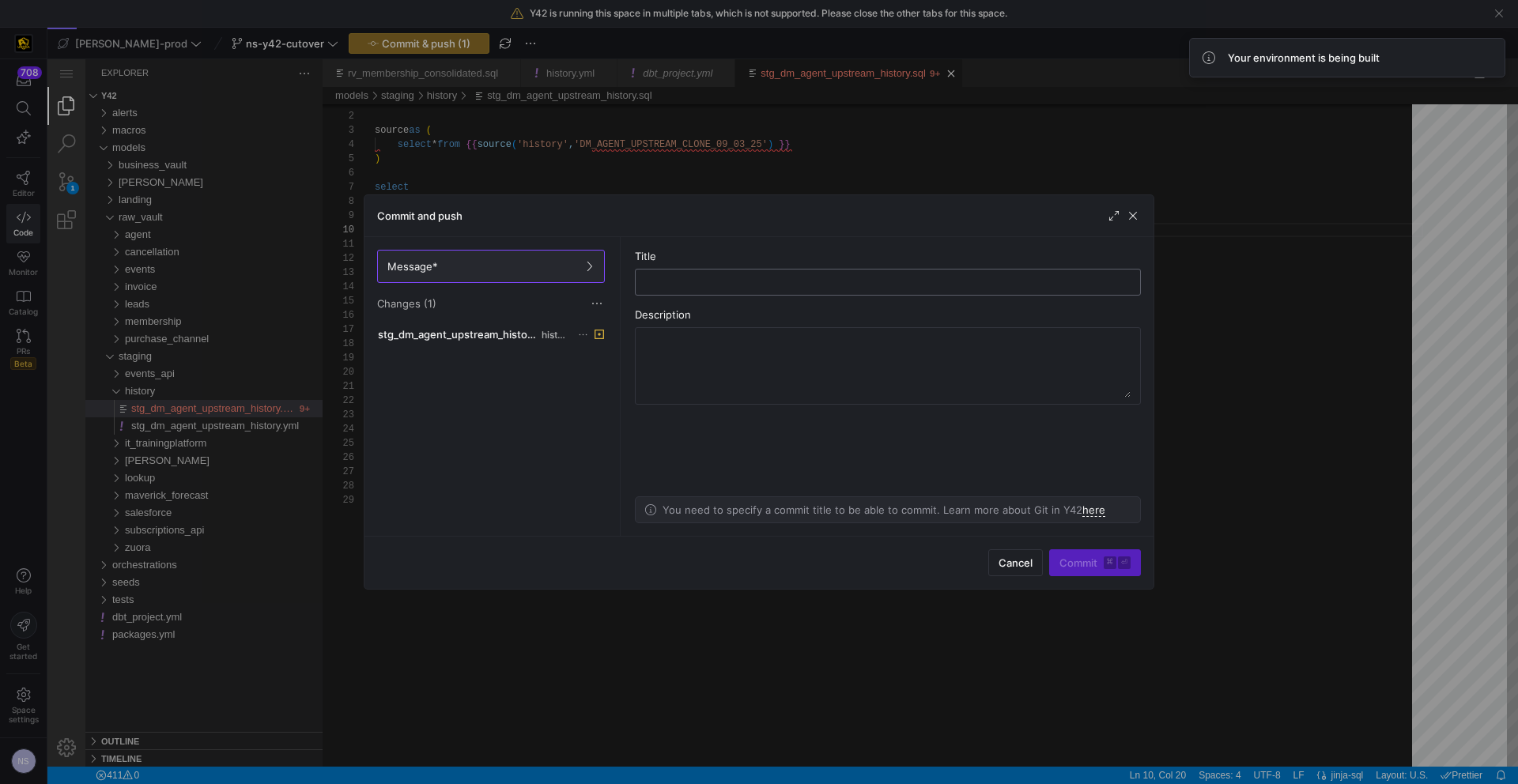
click at [739, 275] on input "text" at bounding box center [887, 281] width 479 height 13
click at [853, 159] on div at bounding box center [759, 392] width 1518 height 784
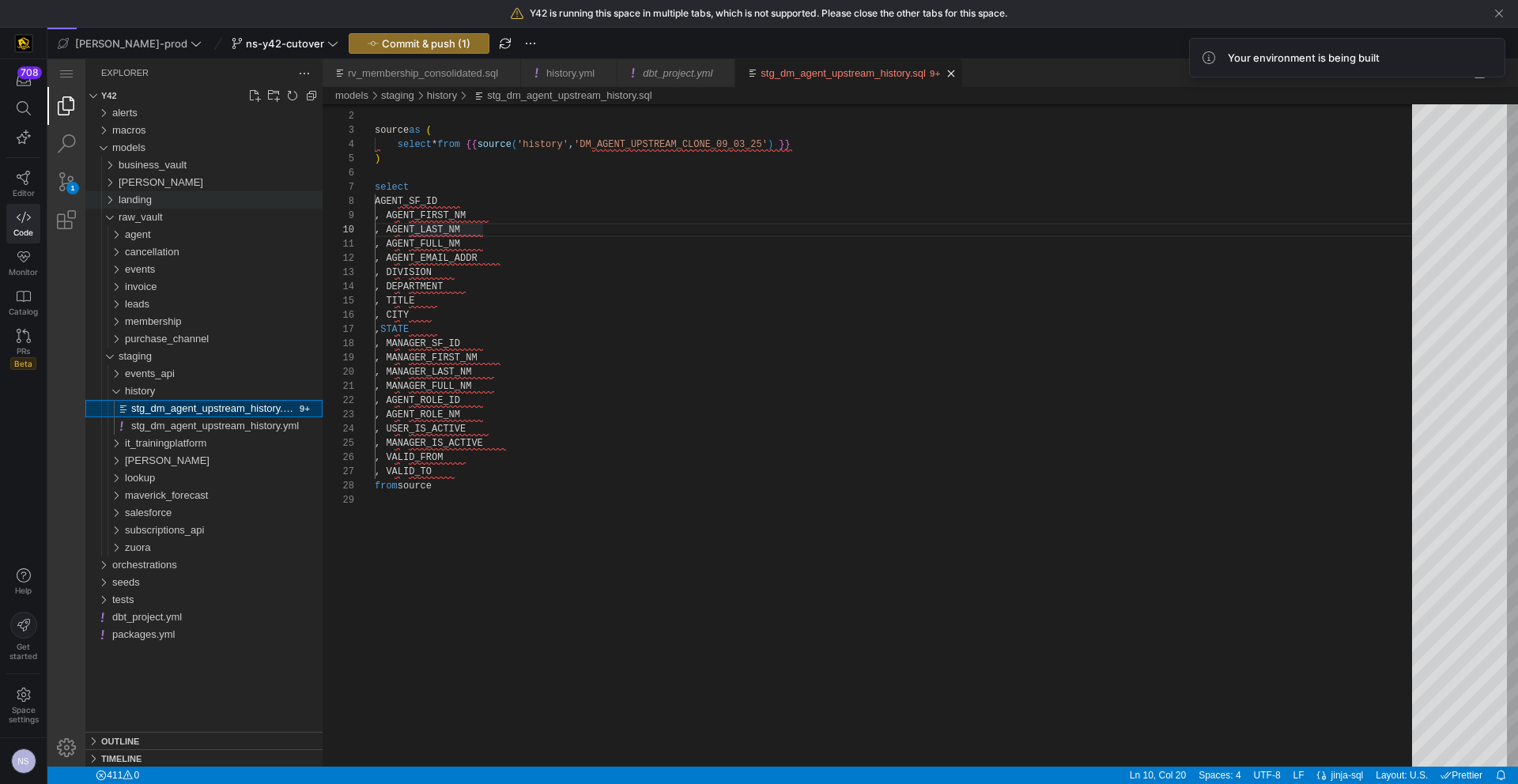
click at [161, 200] on div "landing" at bounding box center [220, 200] width 204 height 18
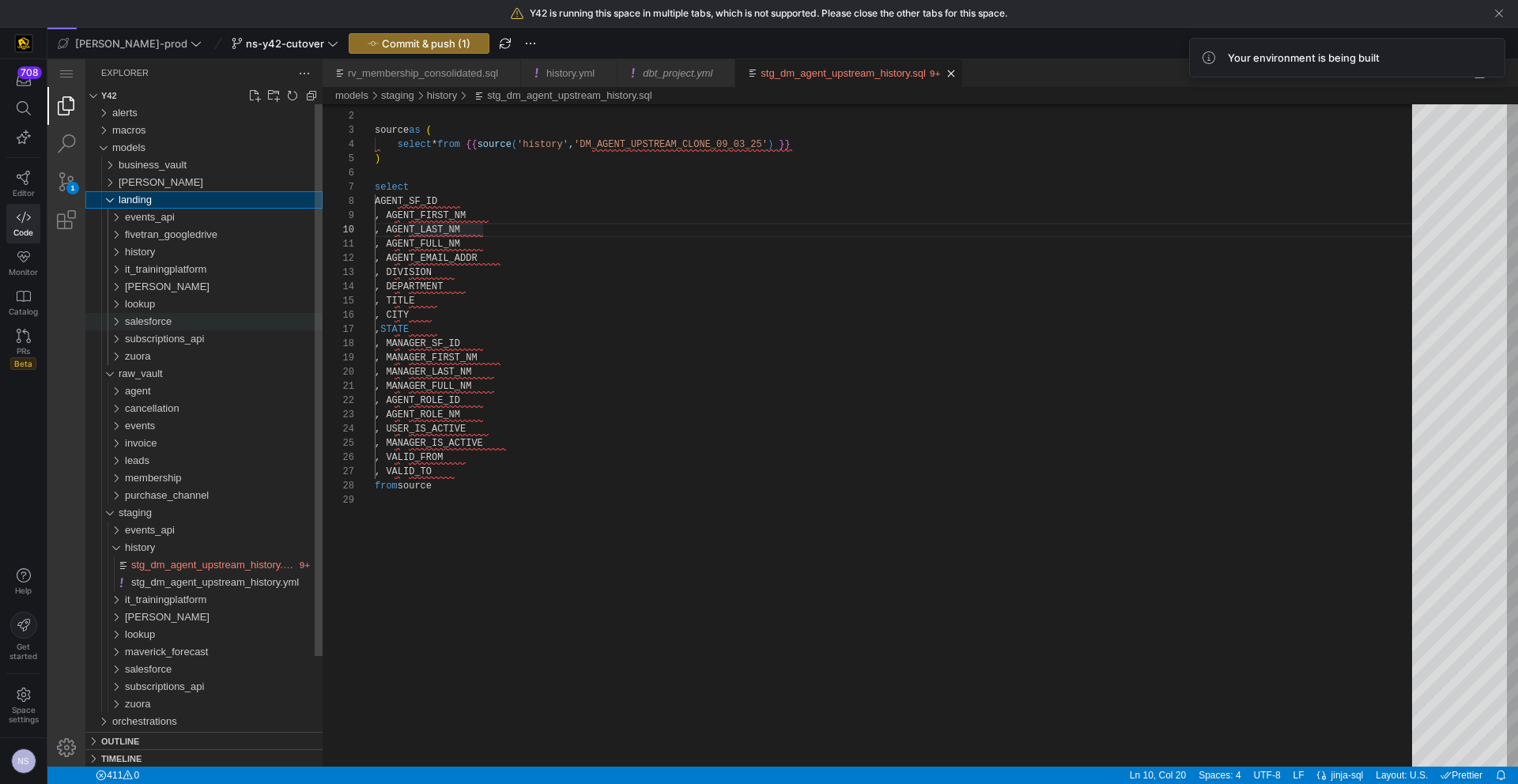
click at [176, 320] on div "salesforce" at bounding box center [223, 322] width 198 height 18
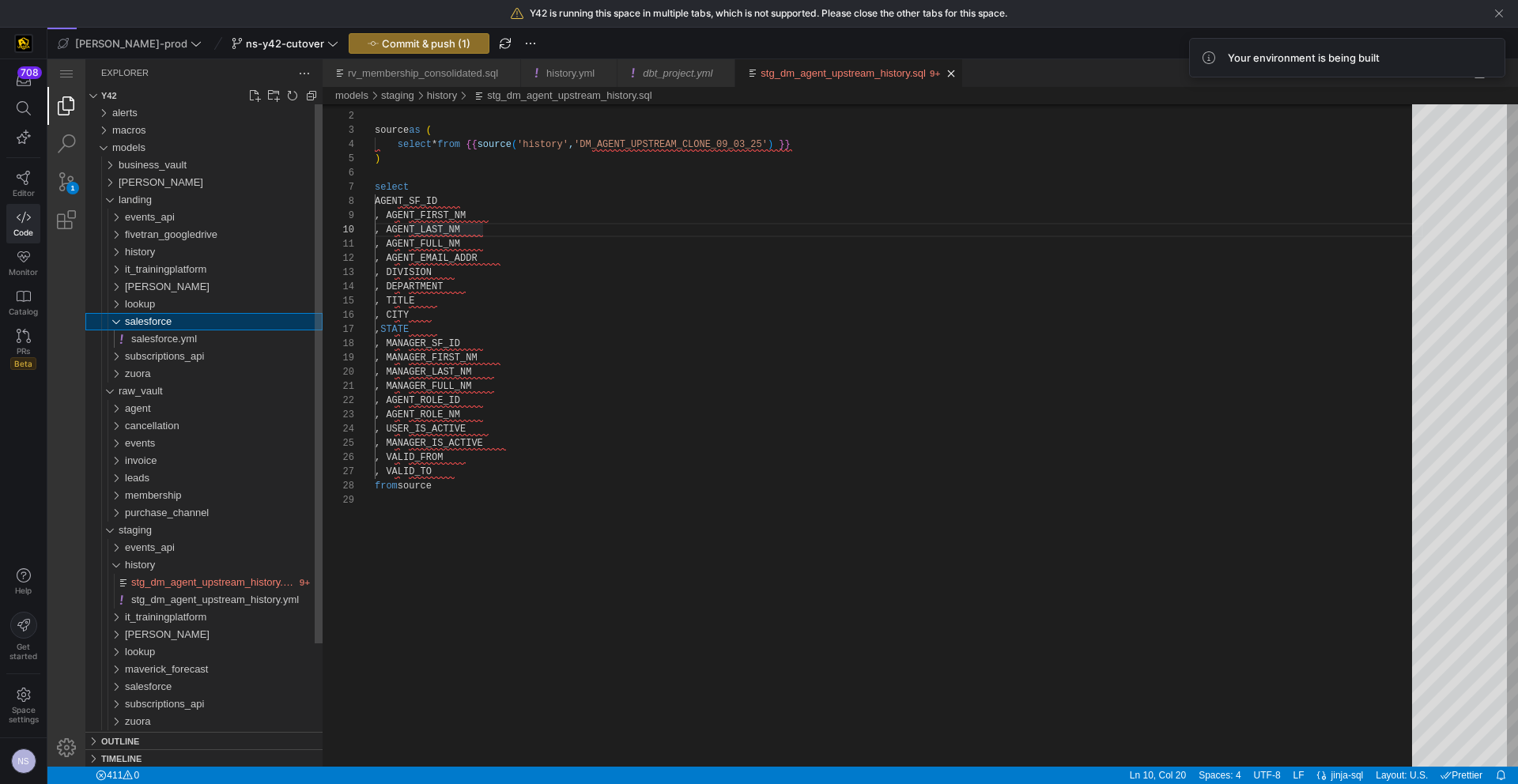
click at [178, 318] on div "salesforce" at bounding box center [223, 322] width 198 height 18
click at [163, 249] on div "history" at bounding box center [223, 253] width 198 height 18
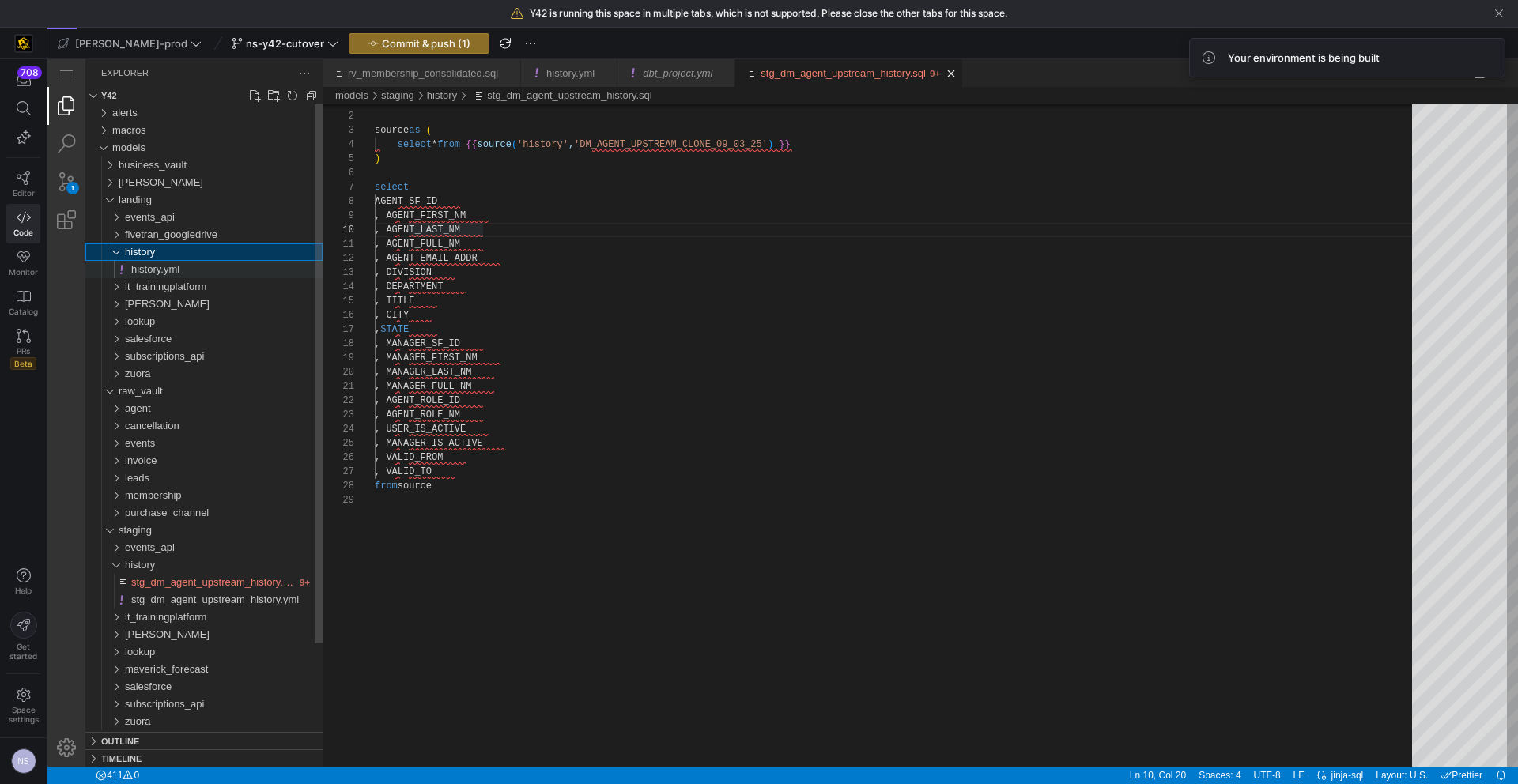
click at [170, 271] on span "history.yml" at bounding box center [154, 270] width 48 height 12
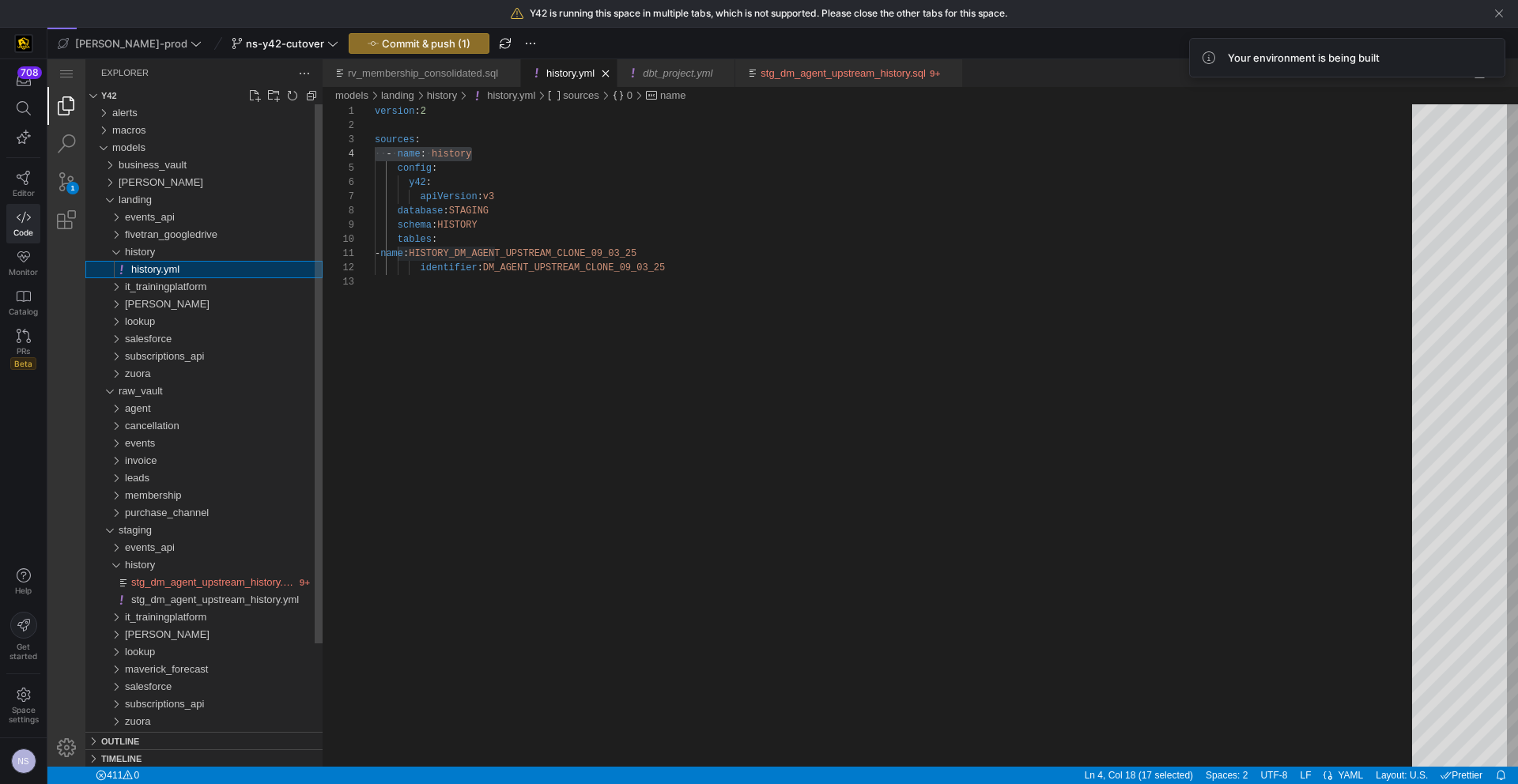
scroll to position [143, 97]
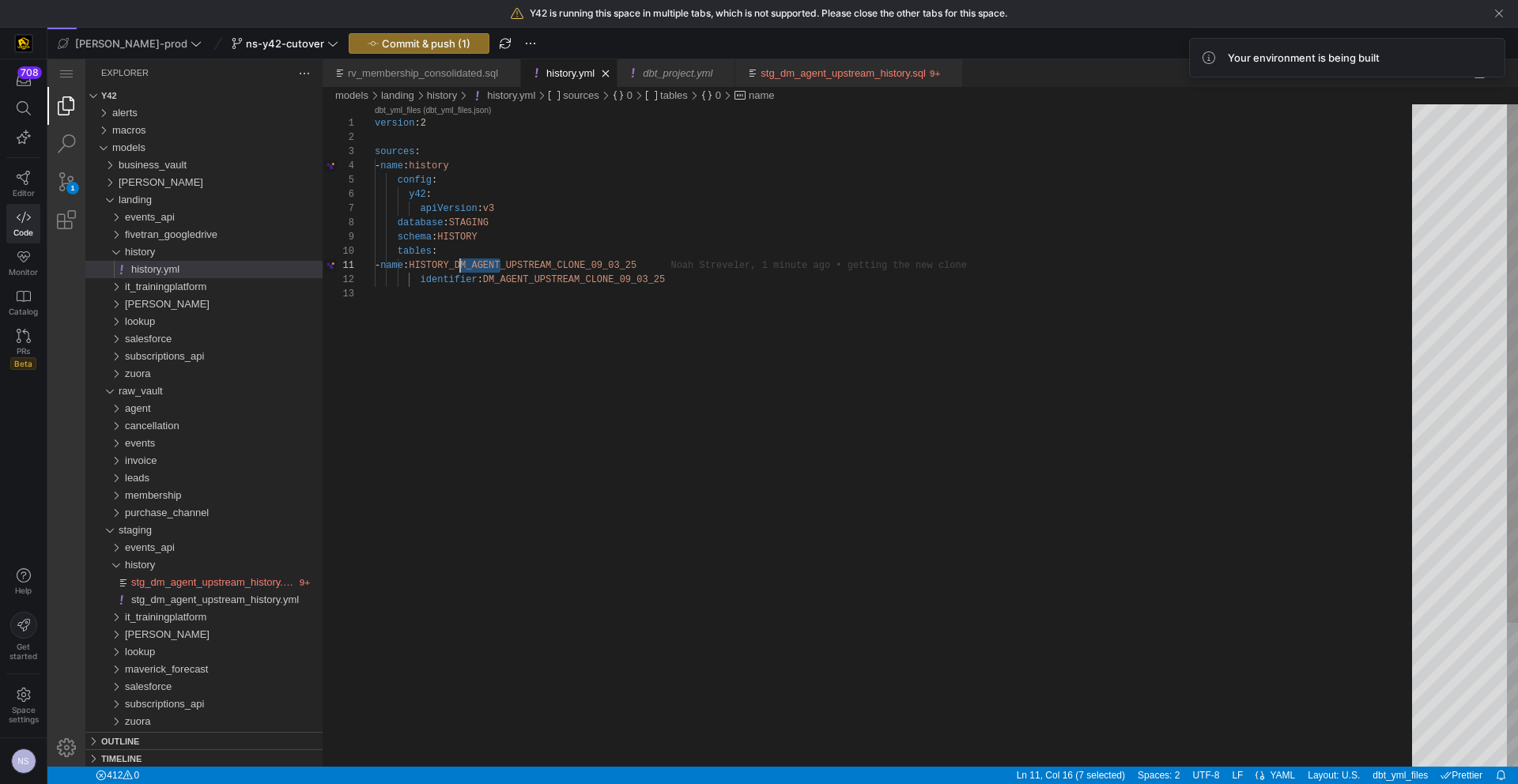
drag, startPoint x: 501, startPoint y: 264, endPoint x: 456, endPoint y: 263, distance: 45.0
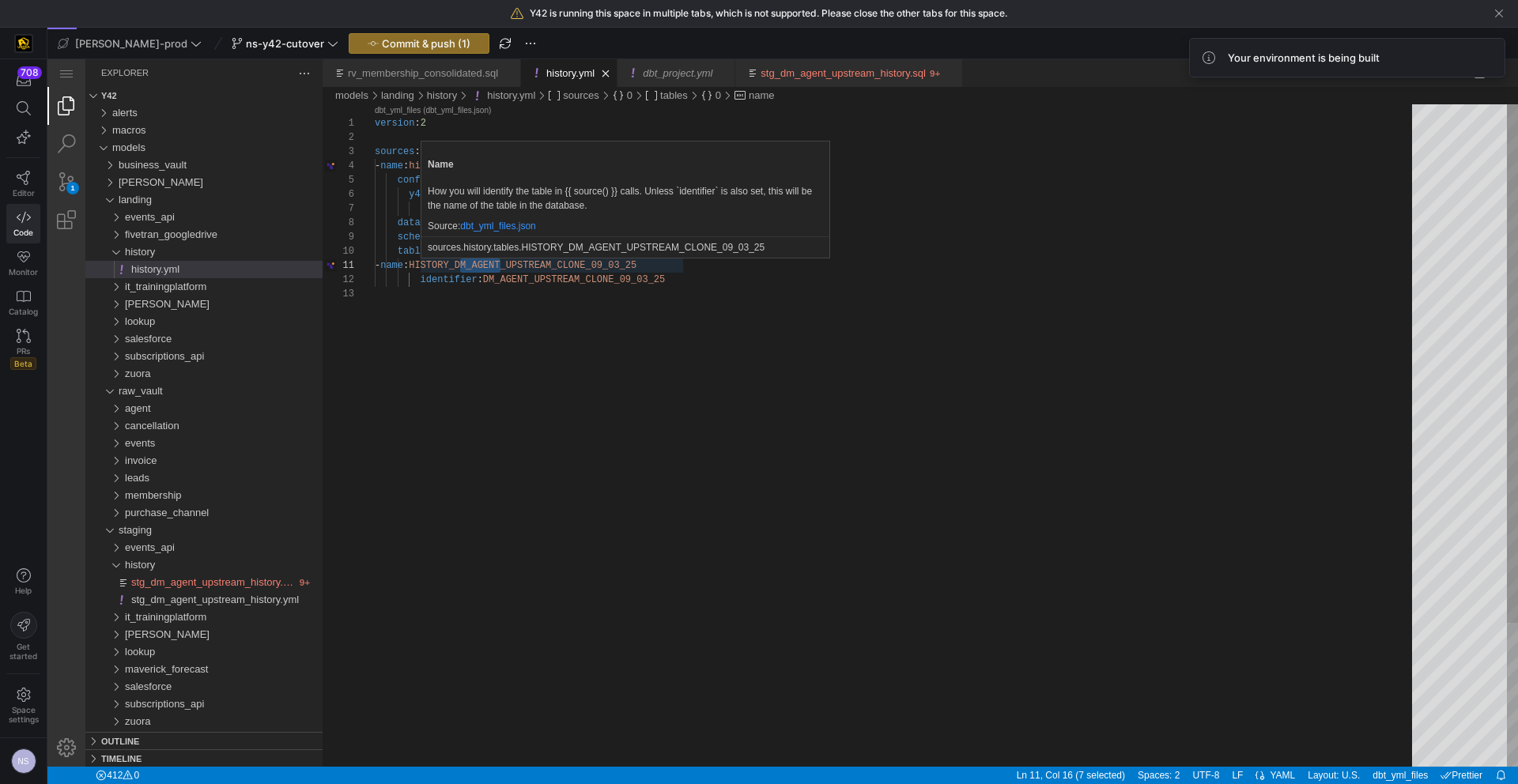
type textarea "- name: HDM_AGENT_UPSTREAM_CLONE_09_03_25 identifier: DM_AGENT_UPSTREAM_CLONE_0…"
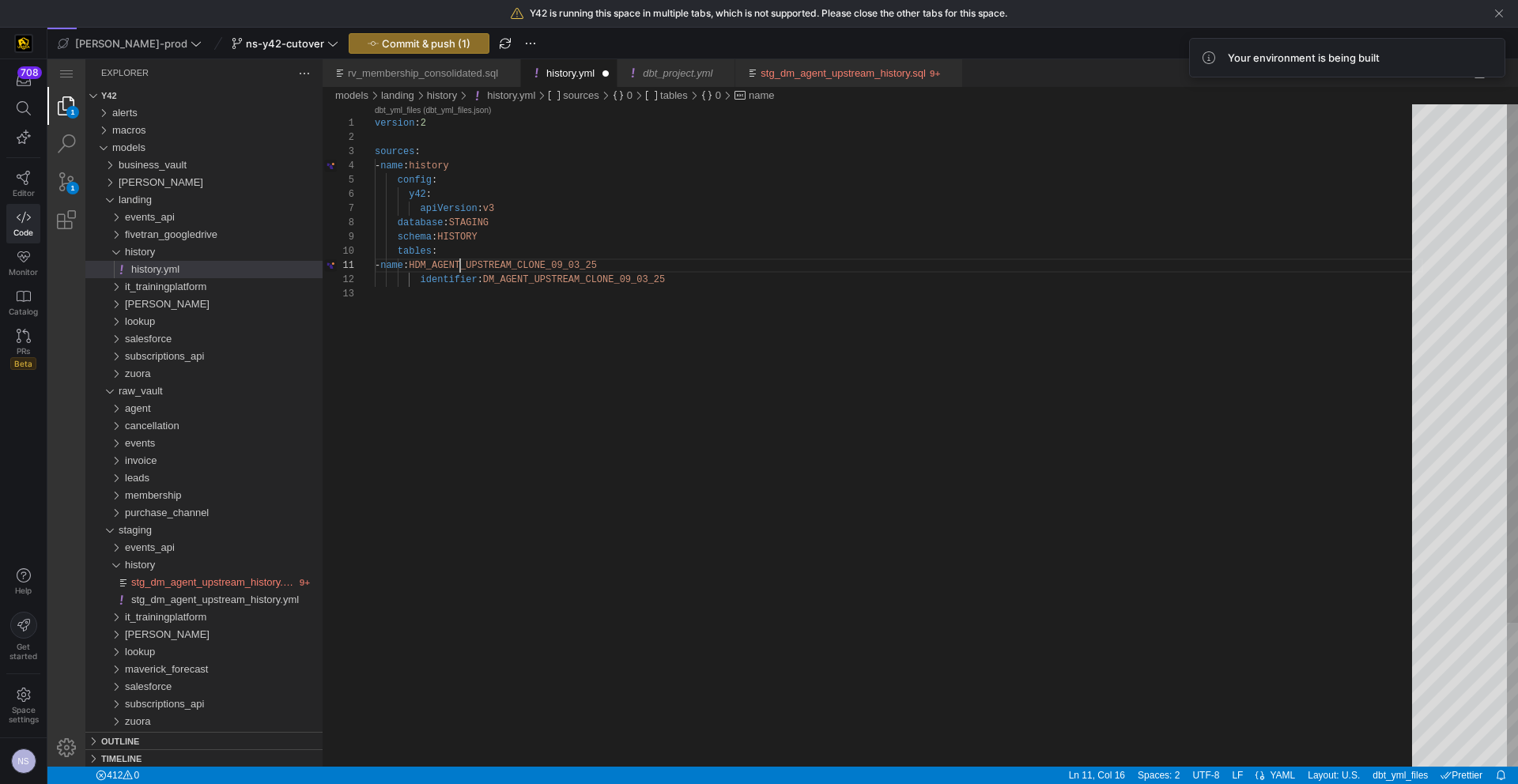
click at [809, 316] on div "version : 2 sources : - name : history config : y42 : apiVersion : v3 database …" at bounding box center [899, 526] width 1049 height 845
click at [397, 39] on span "Commit & push (2)" at bounding box center [426, 43] width 91 height 13
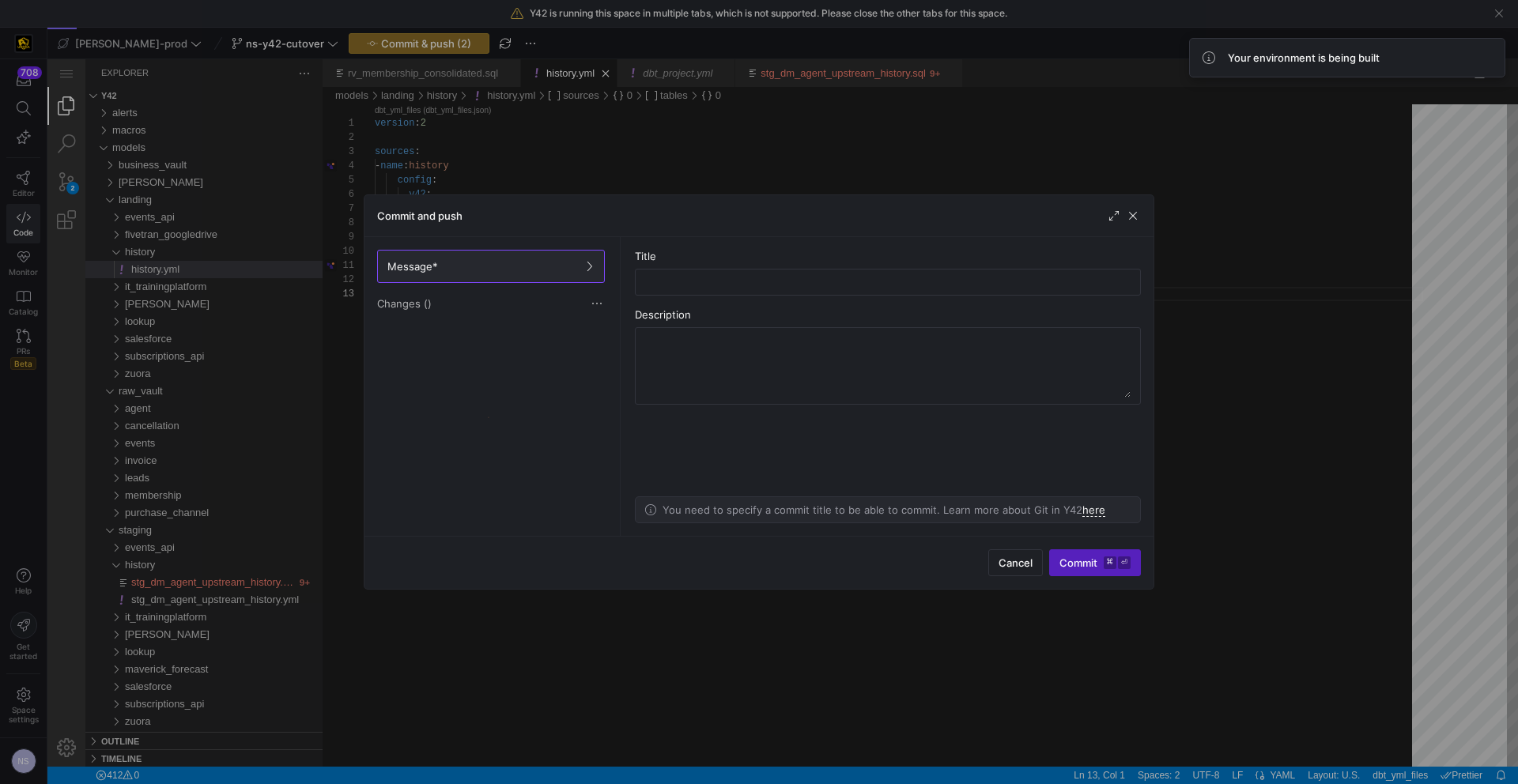
click at [500, 348] on div at bounding box center [491, 426] width 234 height 206
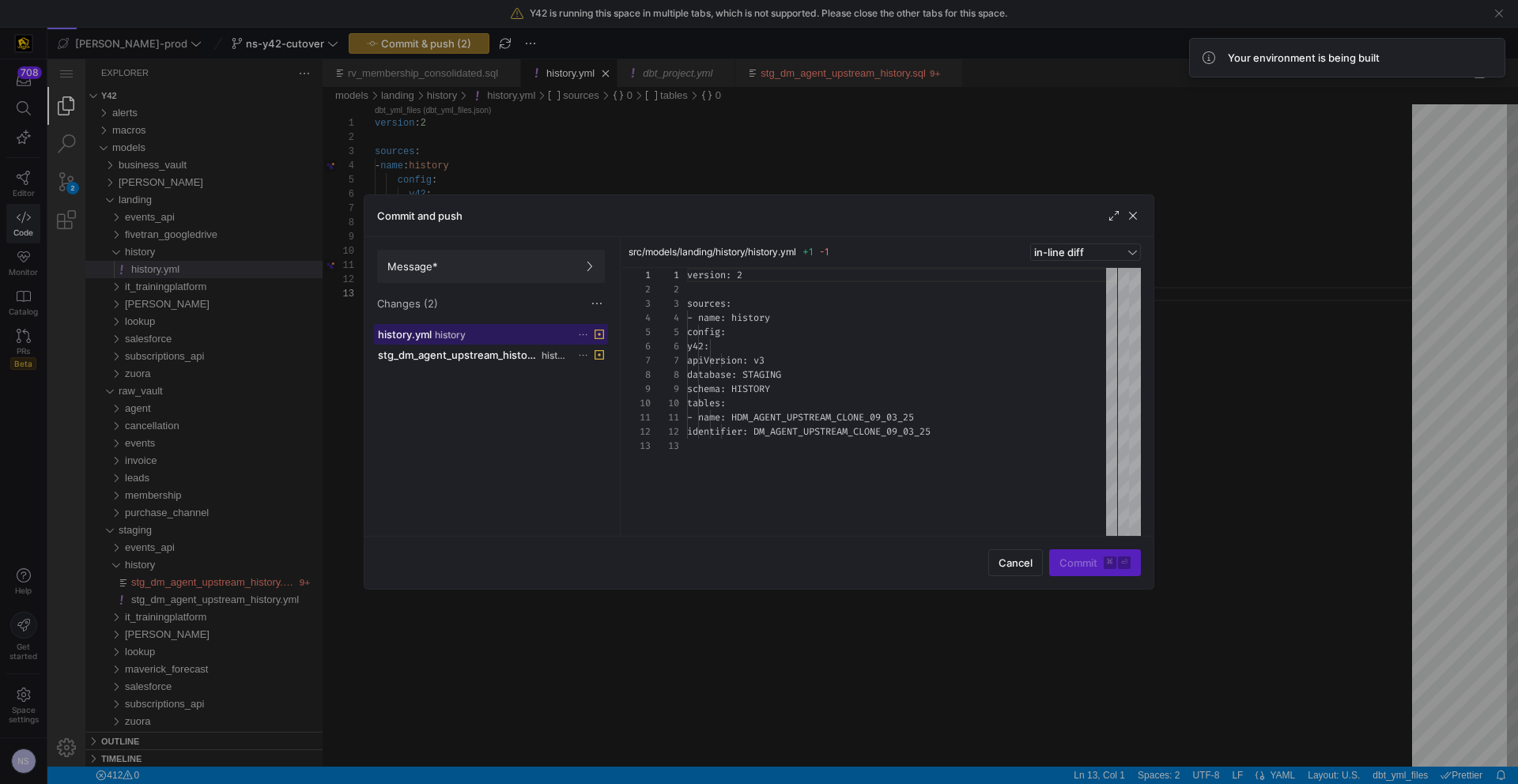
click at [502, 339] on div "history.yml history" at bounding box center [473, 333] width 191 height 13
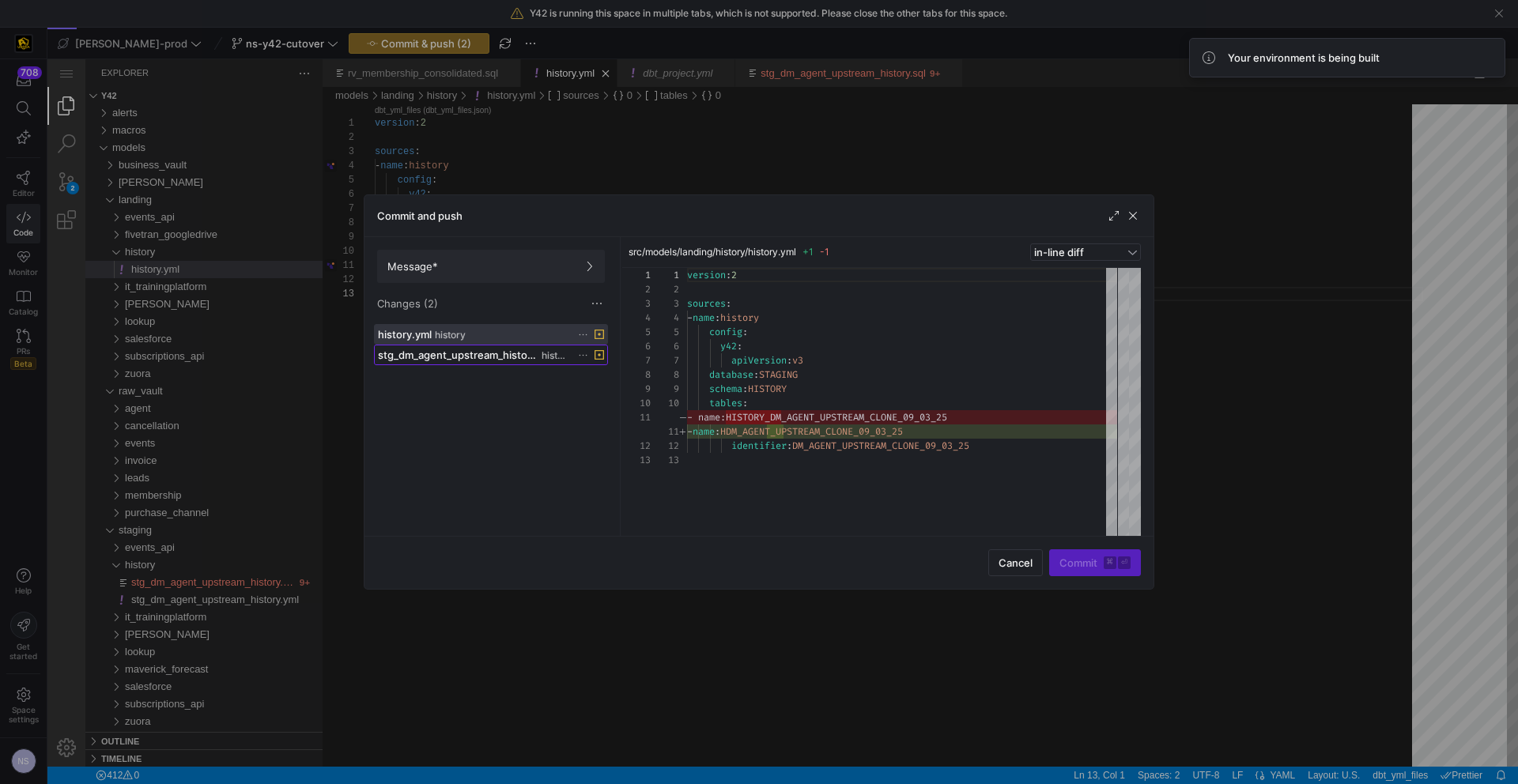
click at [506, 356] on span "stg_dm_agent_upstream_history.sql" at bounding box center [457, 354] width 160 height 13
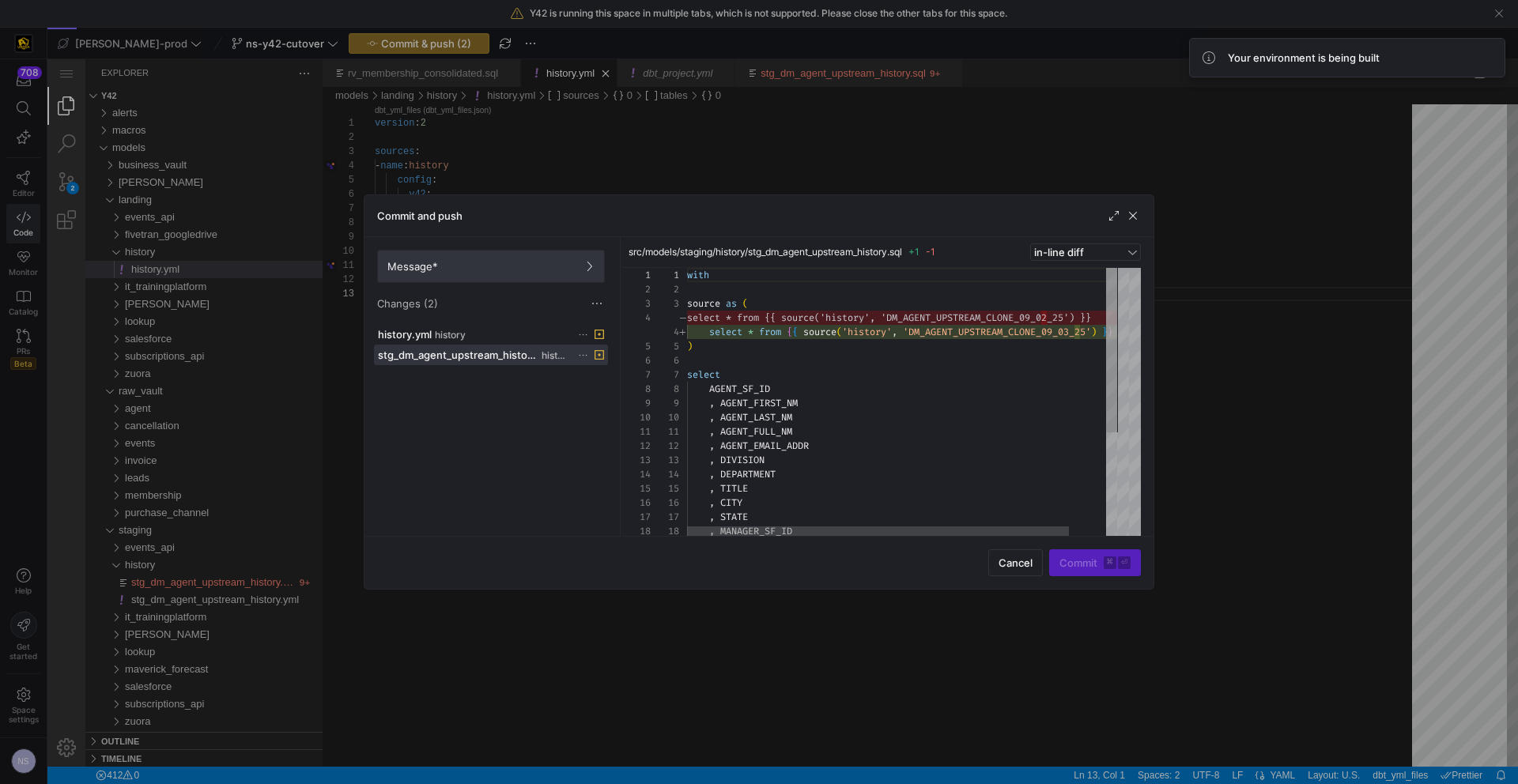
click at [514, 277] on span at bounding box center [491, 267] width 226 height 31
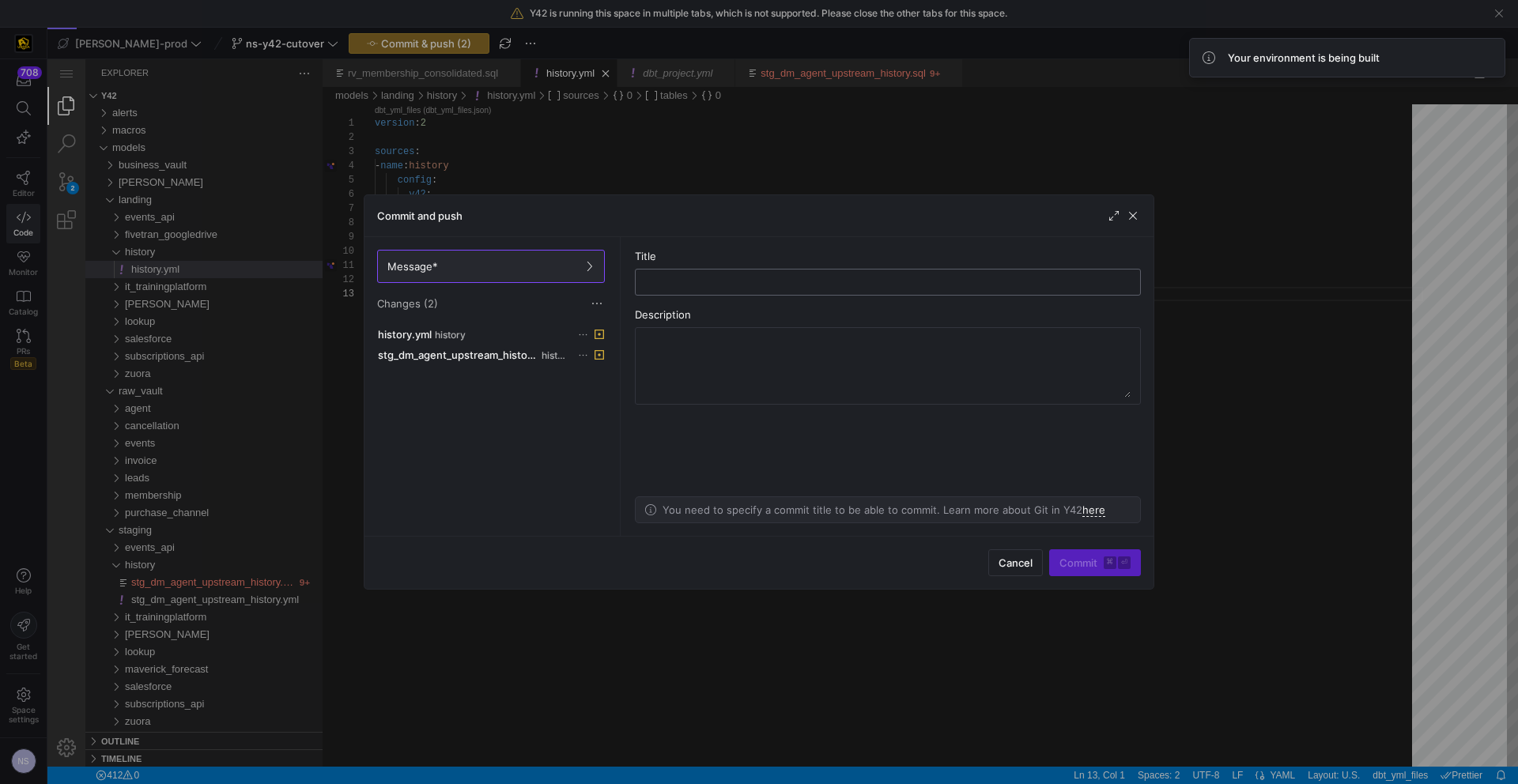
click at [739, 279] on input "text" at bounding box center [887, 281] width 479 height 13
type input "fixing the source"
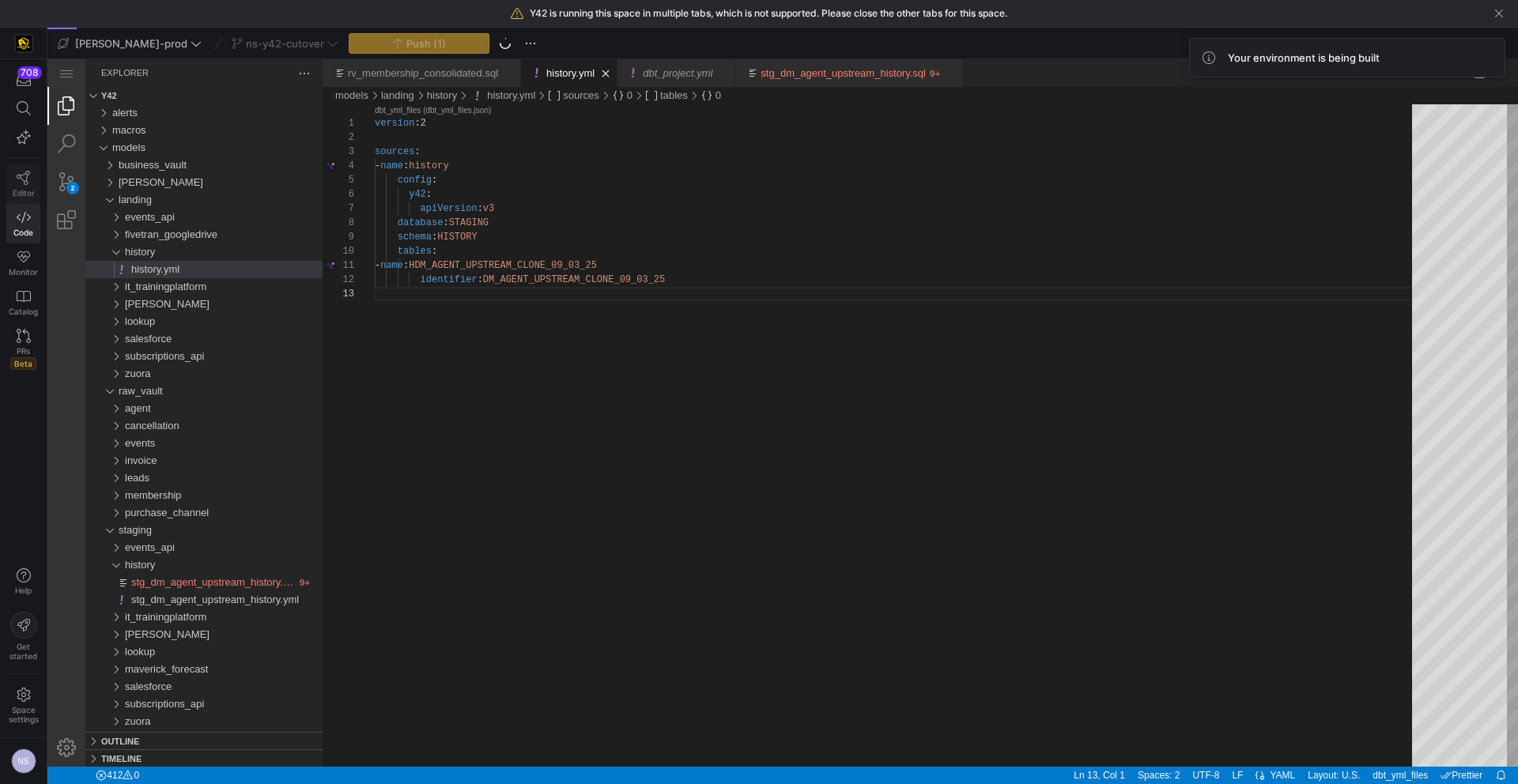
click at [34, 175] on link "Editor" at bounding box center [23, 184] width 34 height 39
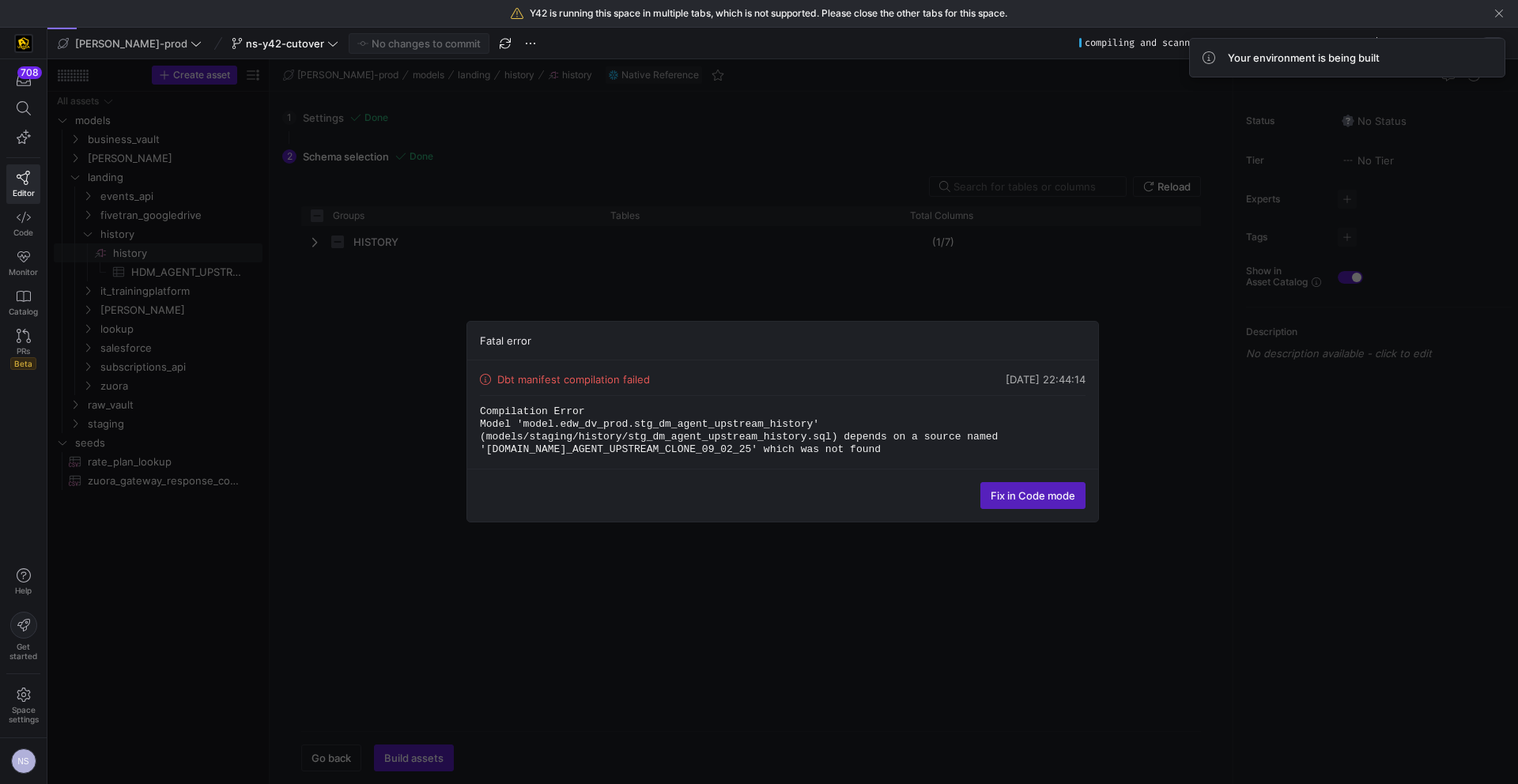
checkbox input "false"
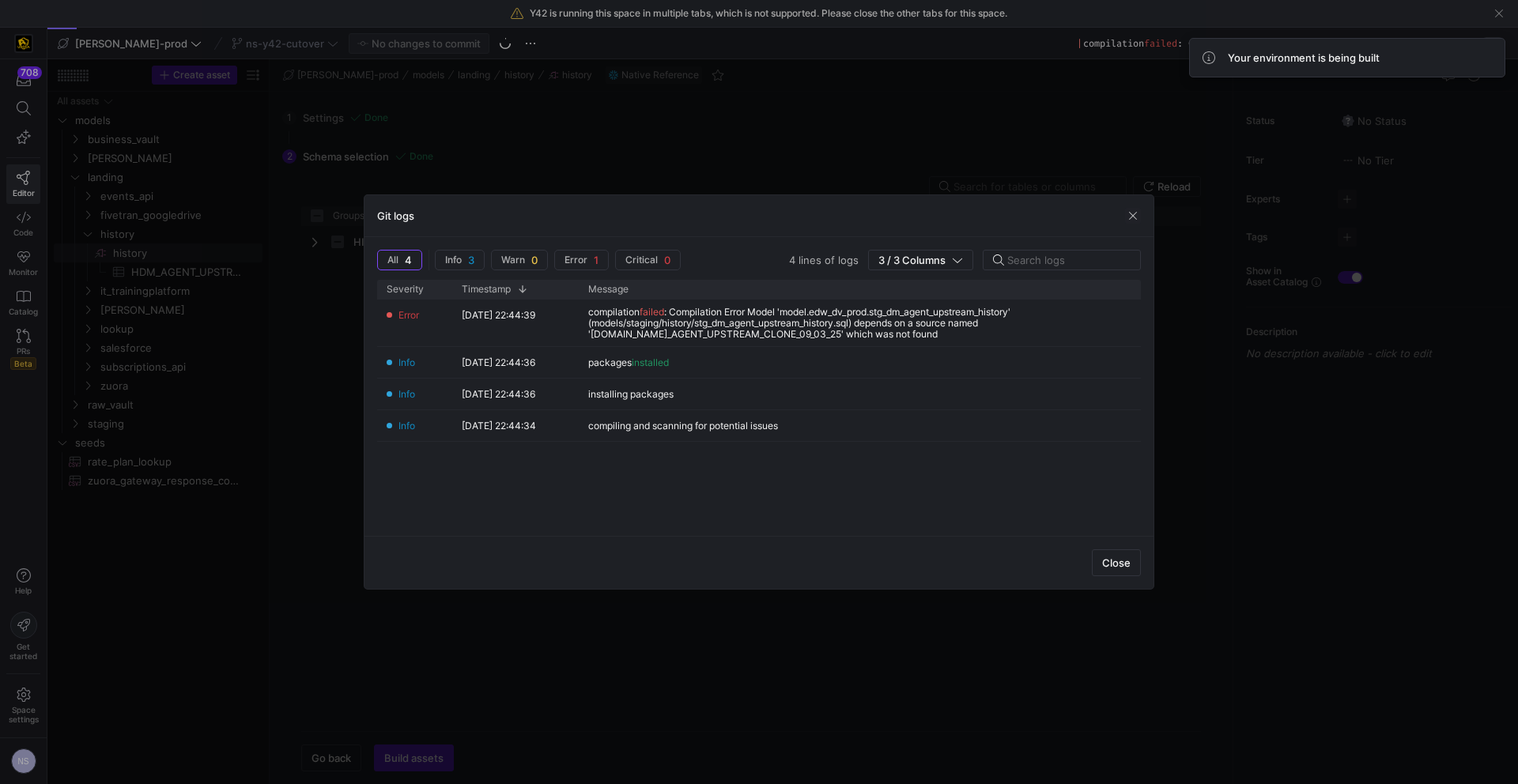
click at [1387, 455] on div at bounding box center [759, 392] width 1518 height 784
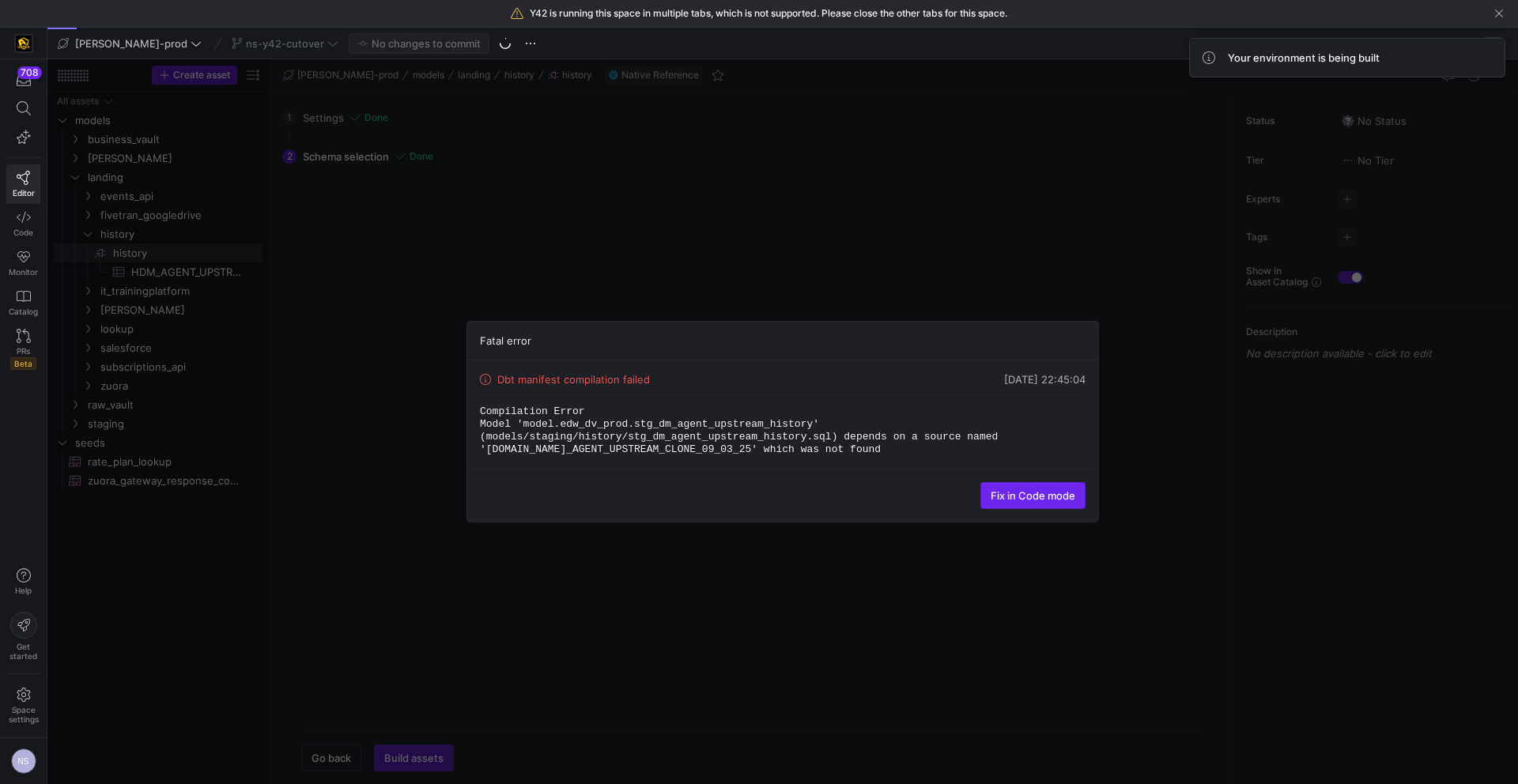
click at [1053, 506] on span at bounding box center [1032, 496] width 103 height 26
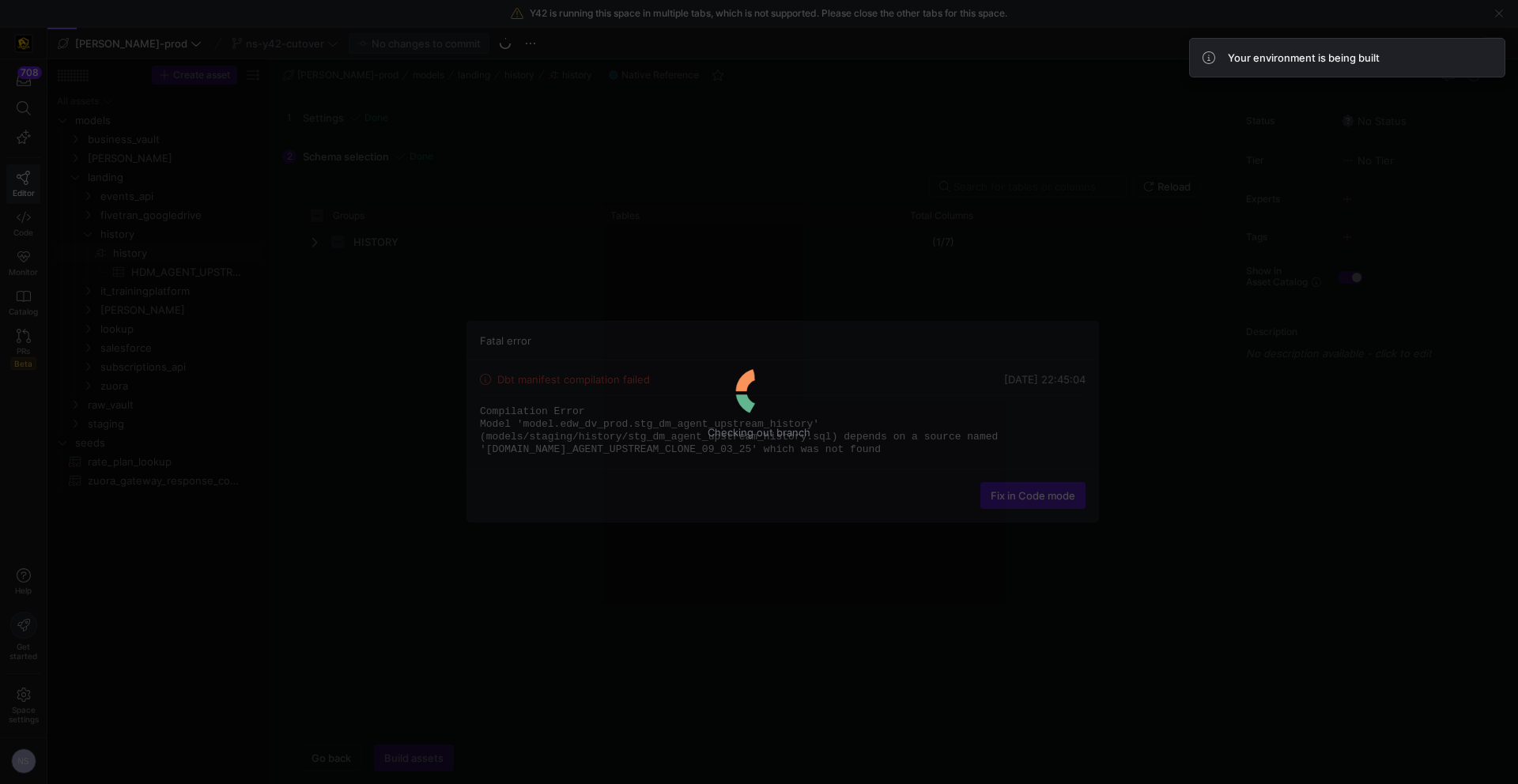
checkbox input "false"
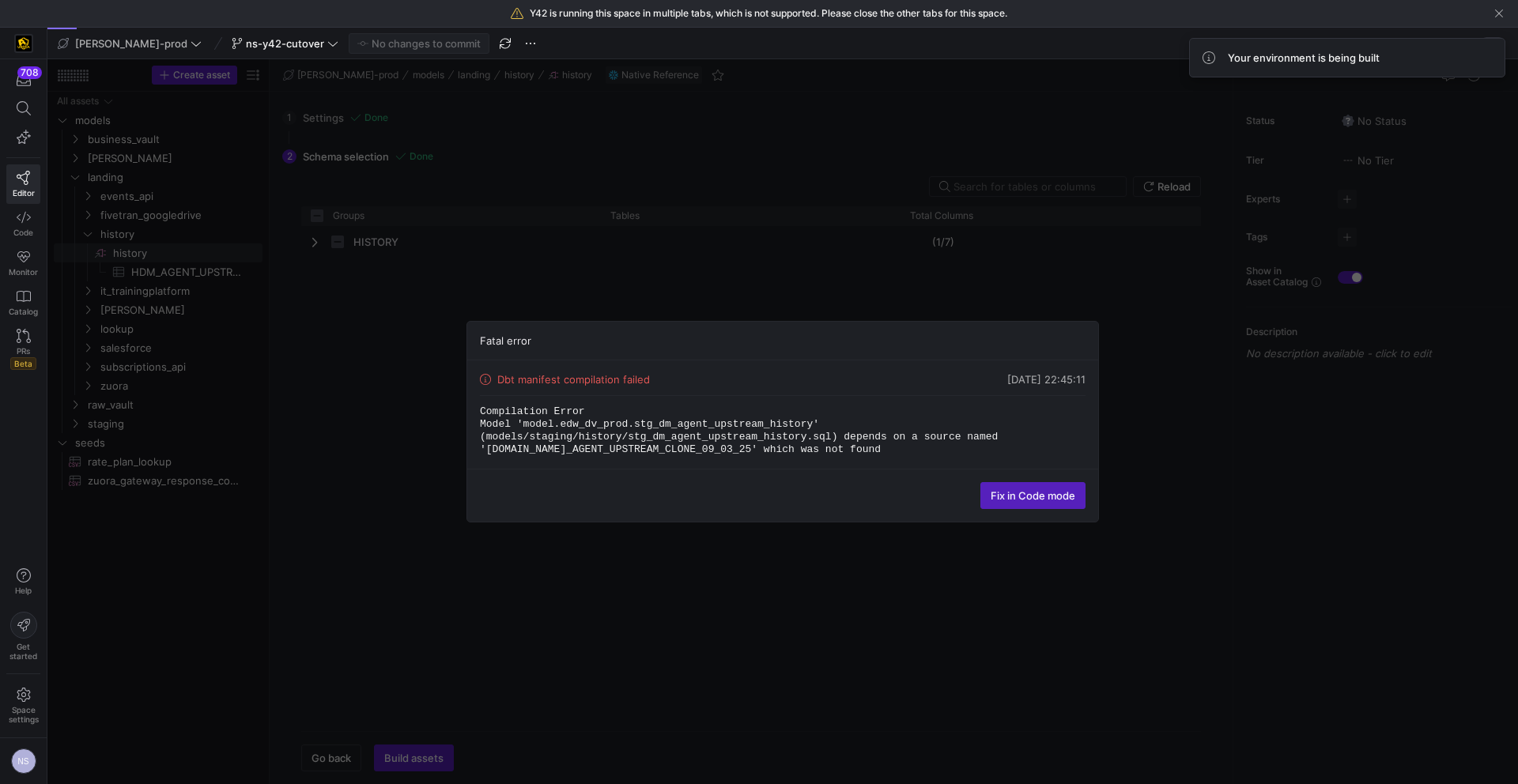
checkbox input "false"
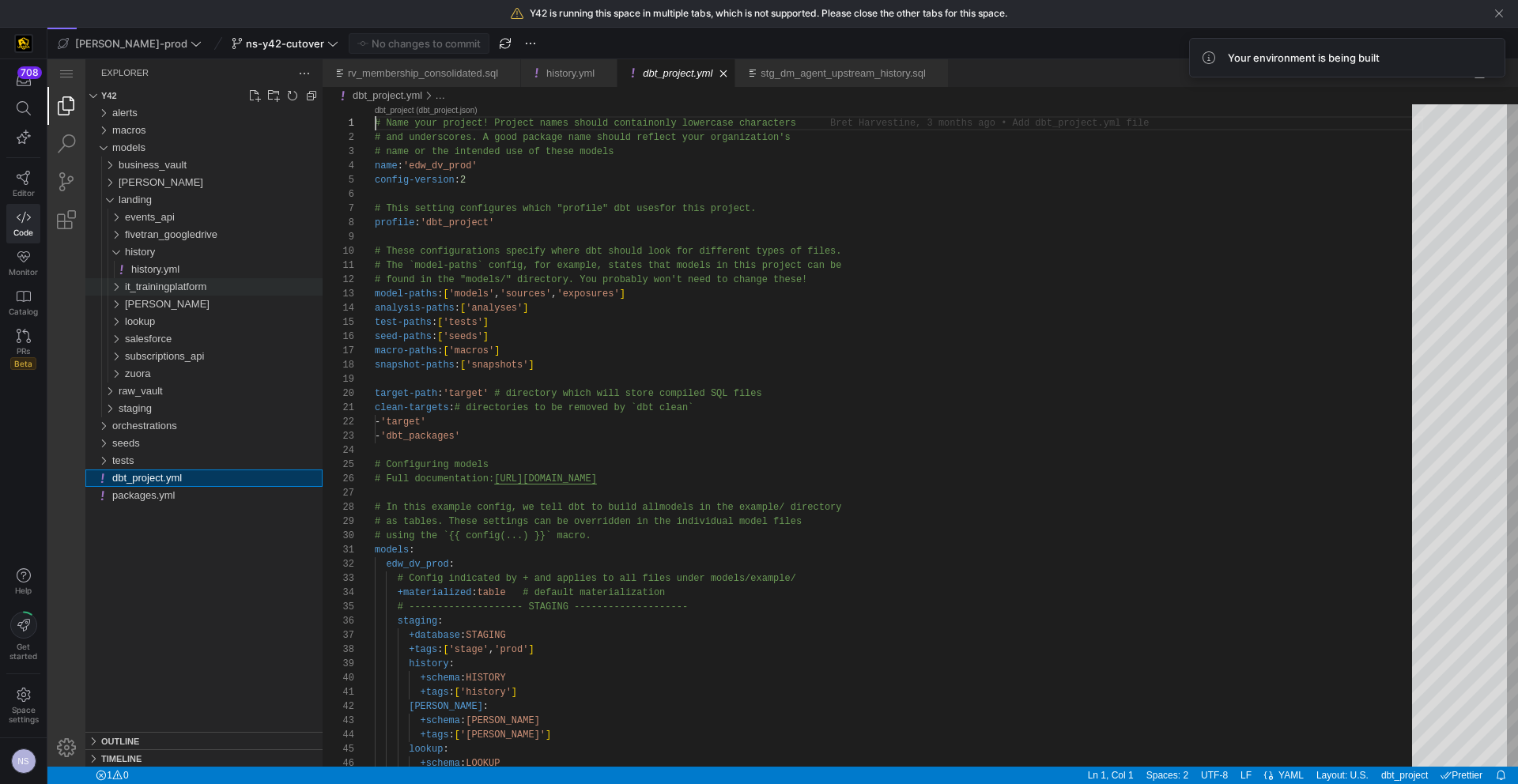
click at [191, 278] on div "it_trainingplatform" at bounding box center [223, 287] width 198 height 18
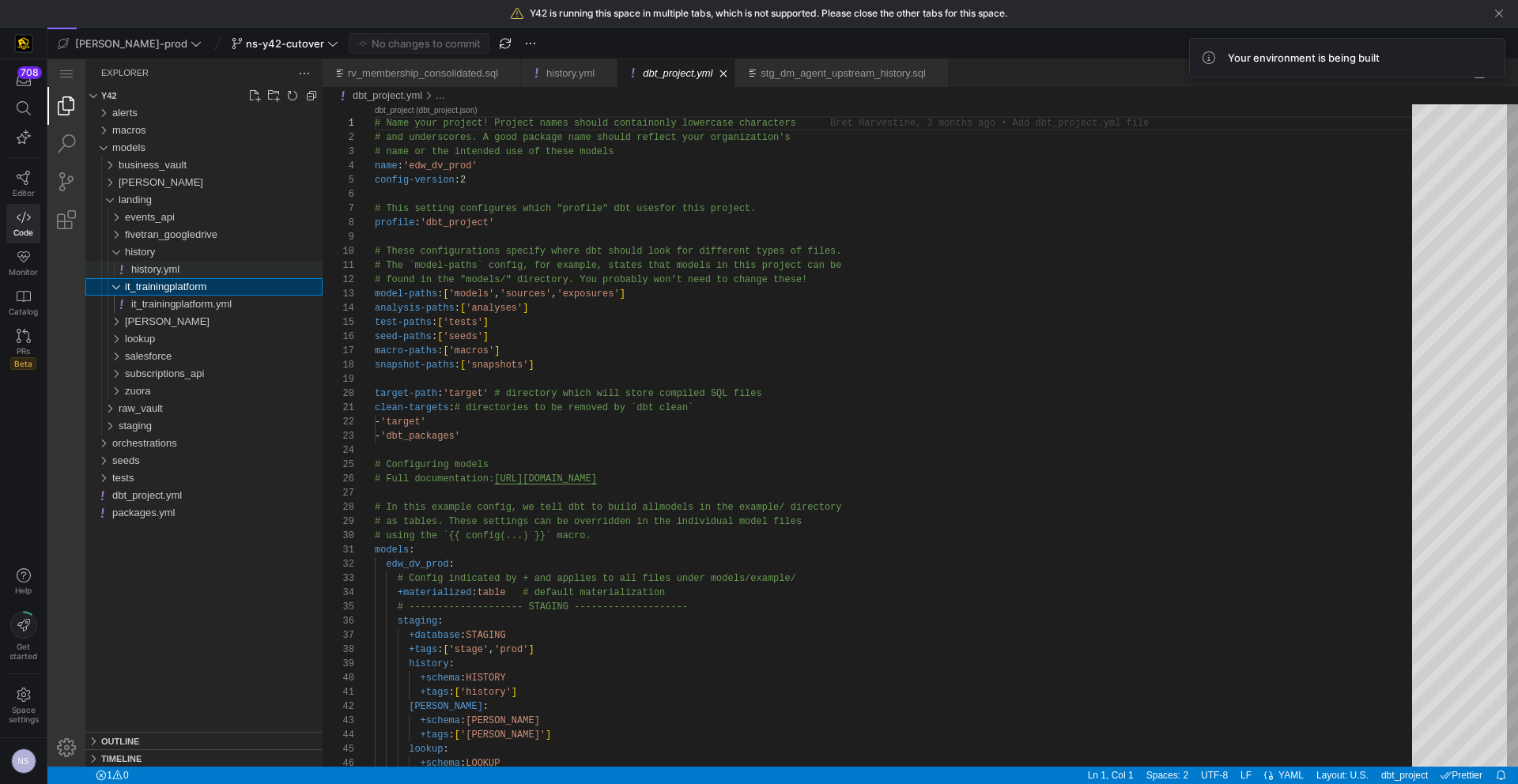
click at [193, 271] on div "history.yml" at bounding box center [226, 270] width 191 height 18
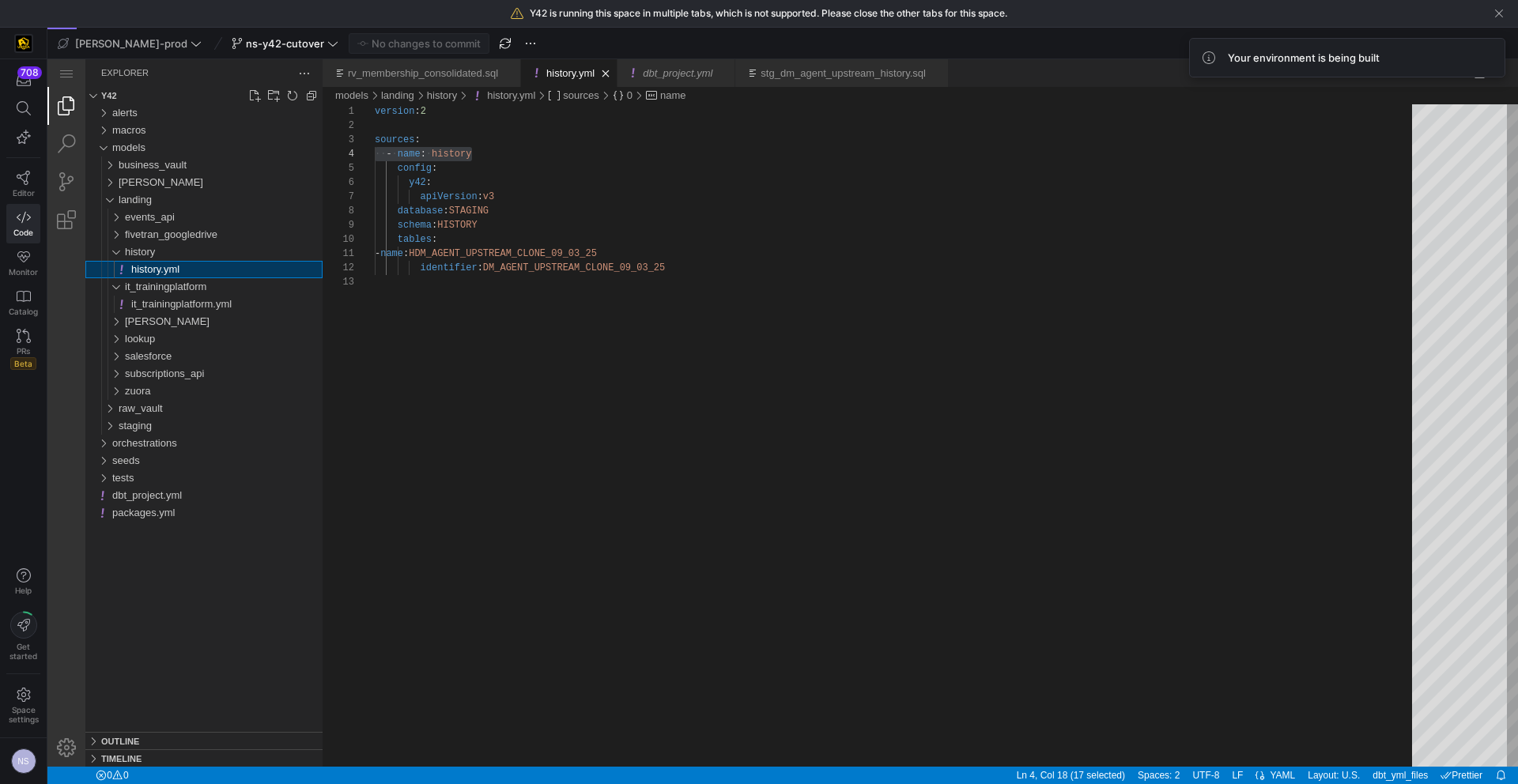
scroll to position [143, 97]
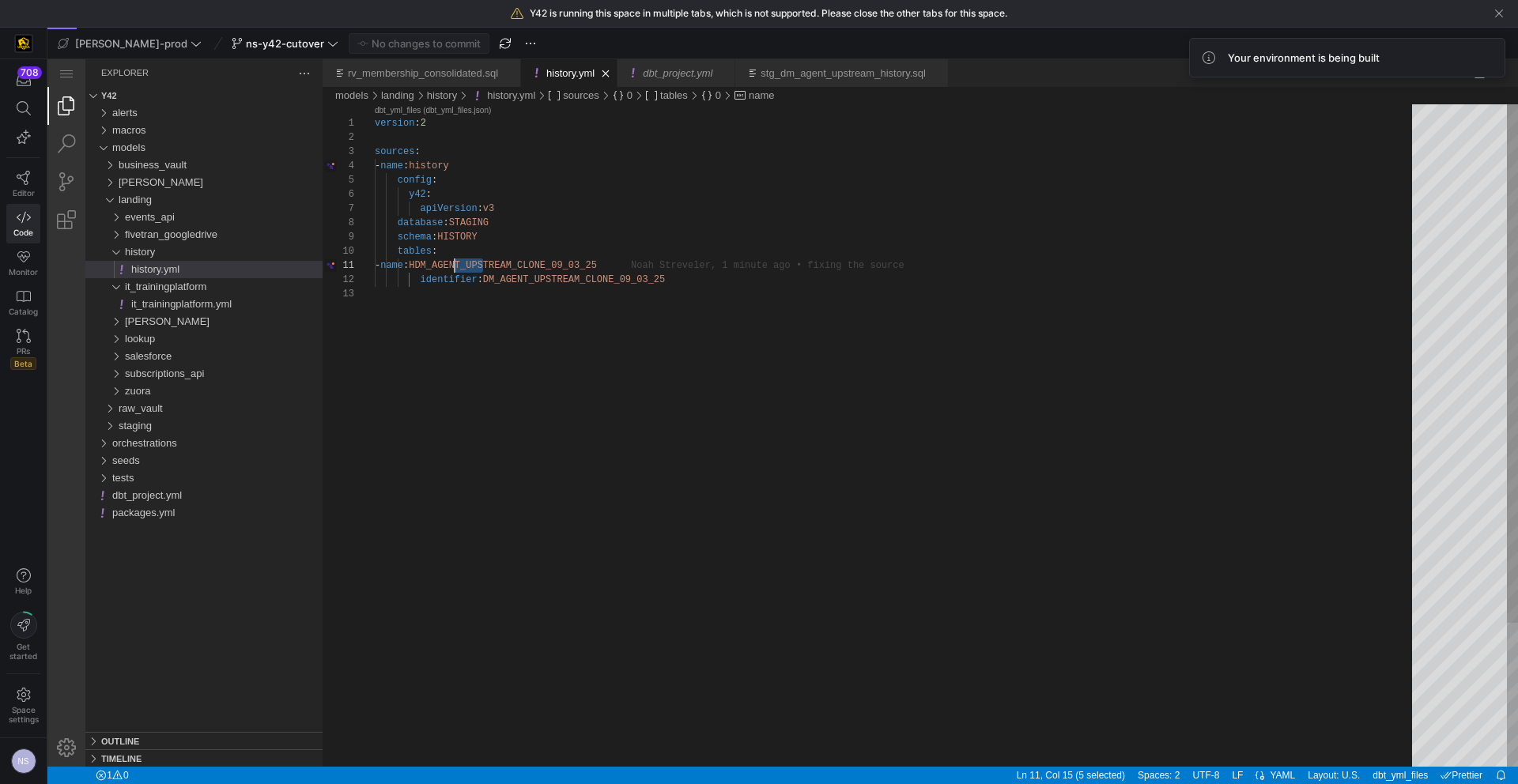
drag, startPoint x: 481, startPoint y: 264, endPoint x: 456, endPoint y: 270, distance: 25.7
drag, startPoint x: 478, startPoint y: 268, endPoint x: 456, endPoint y: 269, distance: 22.0
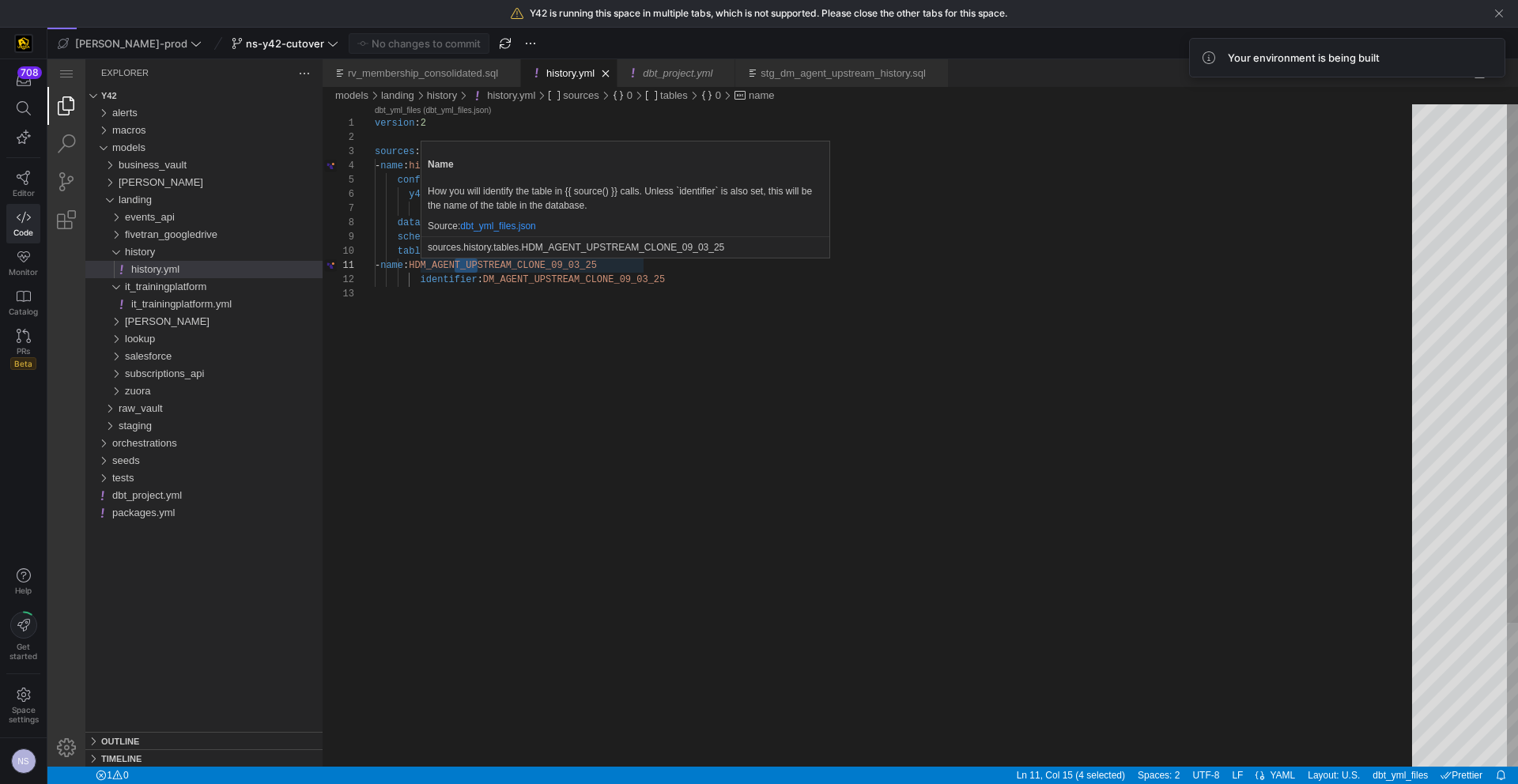
type textarea "- name: AGENT_UPSTREAM_CLONE_09_03_25 identifier: DM_AGENT_UPSTREAM_CLONE_09_03…"
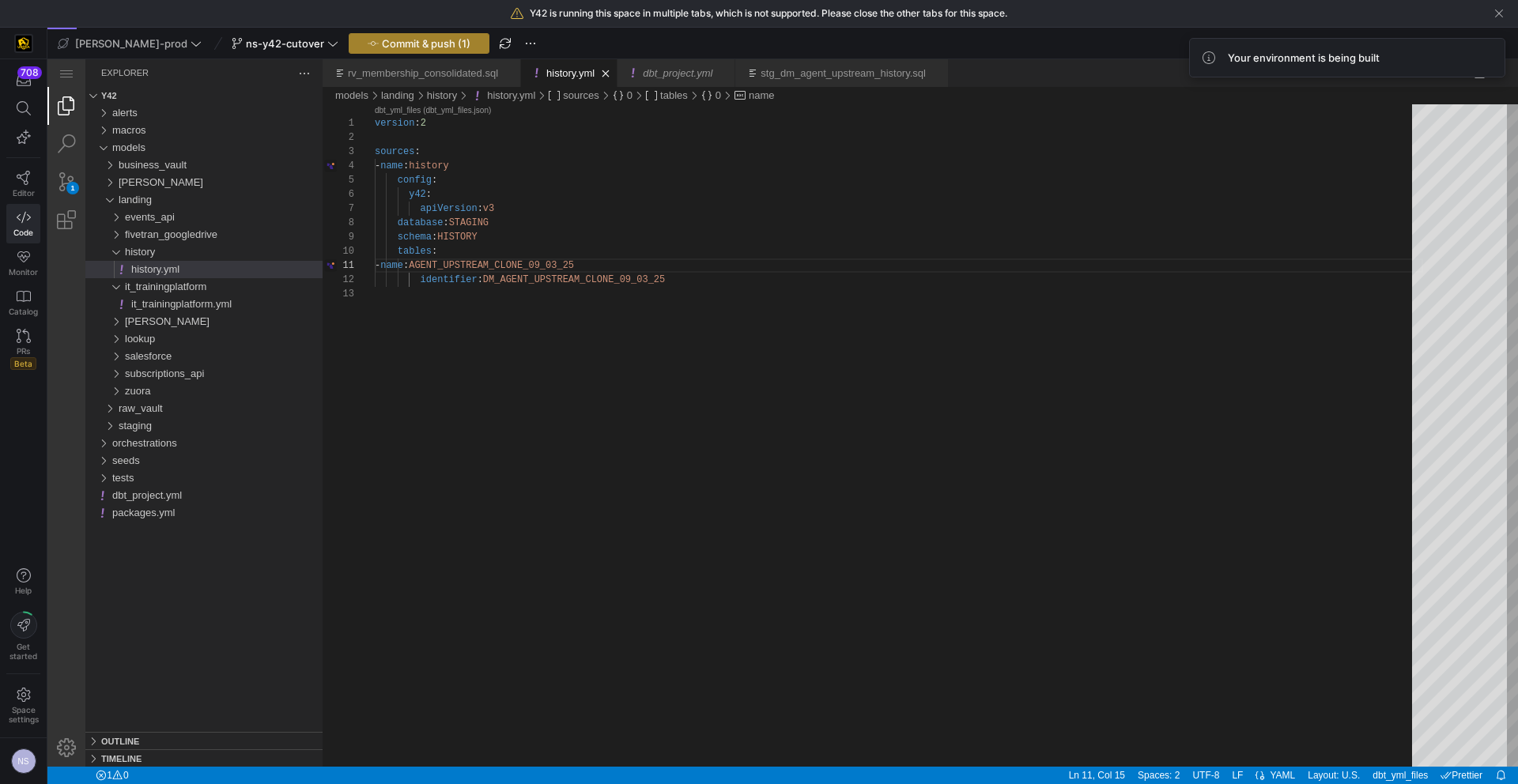
click at [400, 45] on span "Commit & push (1)" at bounding box center [426, 43] width 89 height 13
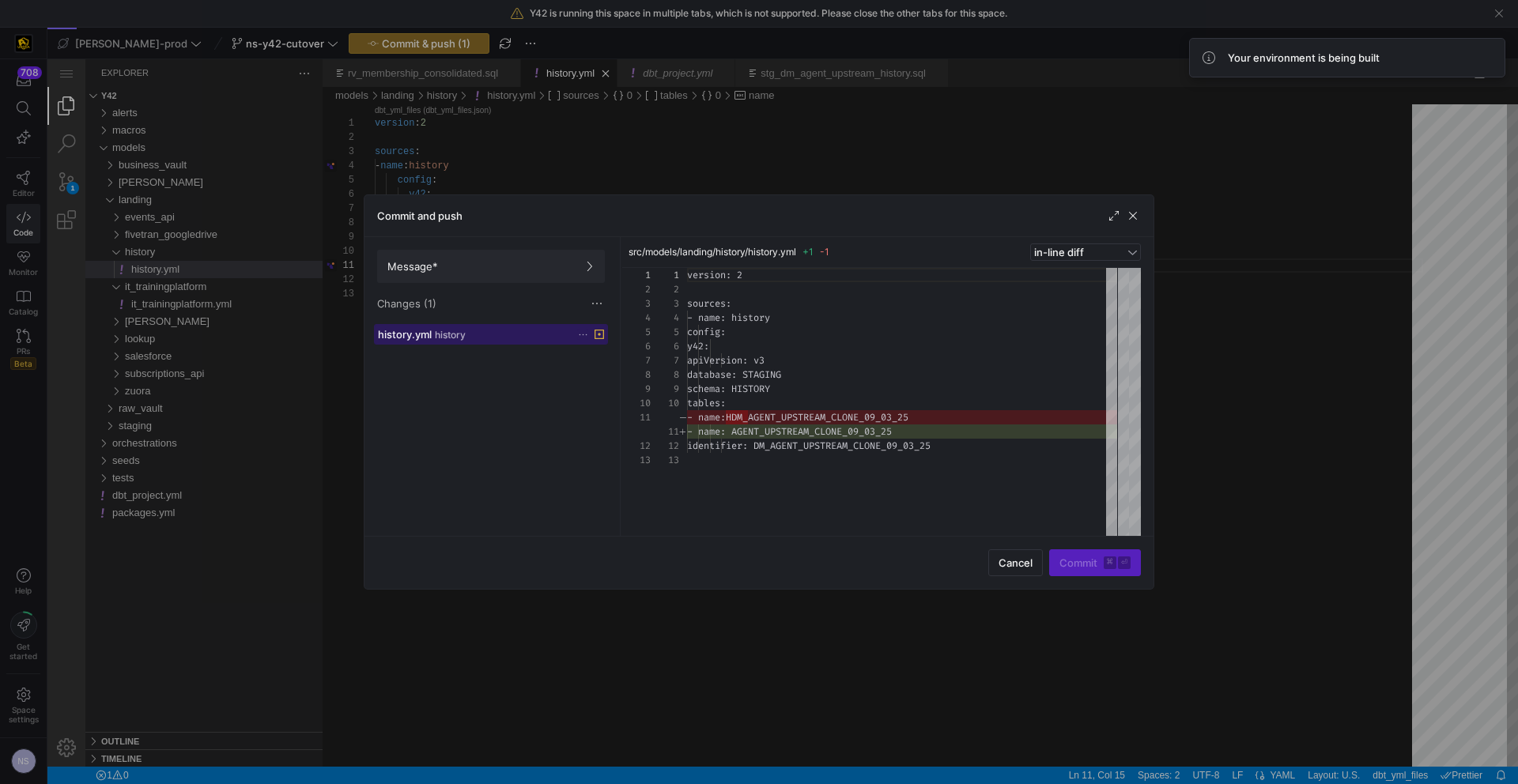
click at [451, 340] on span at bounding box center [491, 333] width 232 height 19
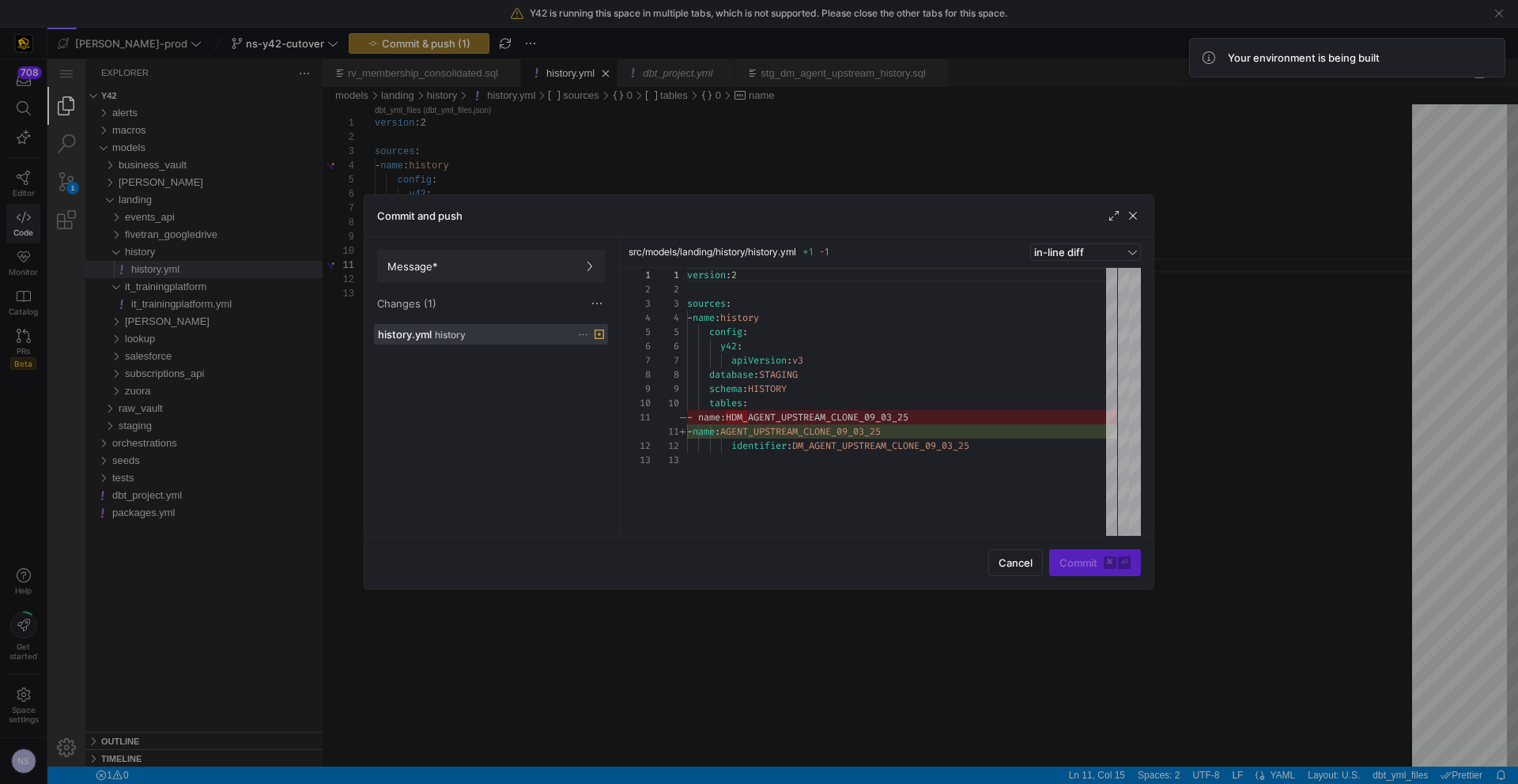
click at [438, 240] on div "Message* Changes (1)" at bounding box center [490, 280] width 253 height 87
drag, startPoint x: 441, startPoint y: 256, endPoint x: 482, endPoint y: 257, distance: 41.0
click at [441, 257] on span at bounding box center [491, 267] width 226 height 31
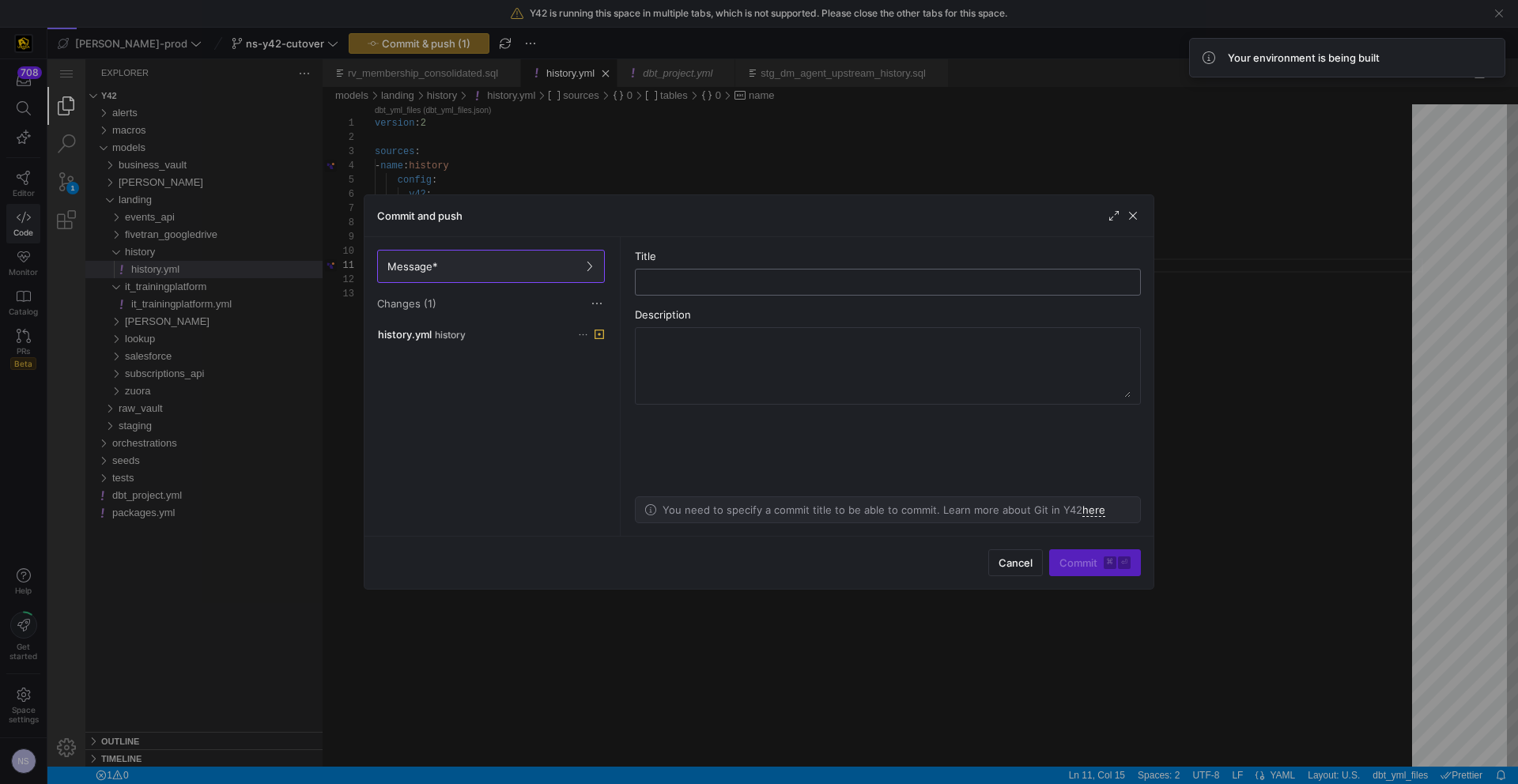
click at [717, 271] on div at bounding box center [887, 282] width 479 height 26
type input "fixing typo"
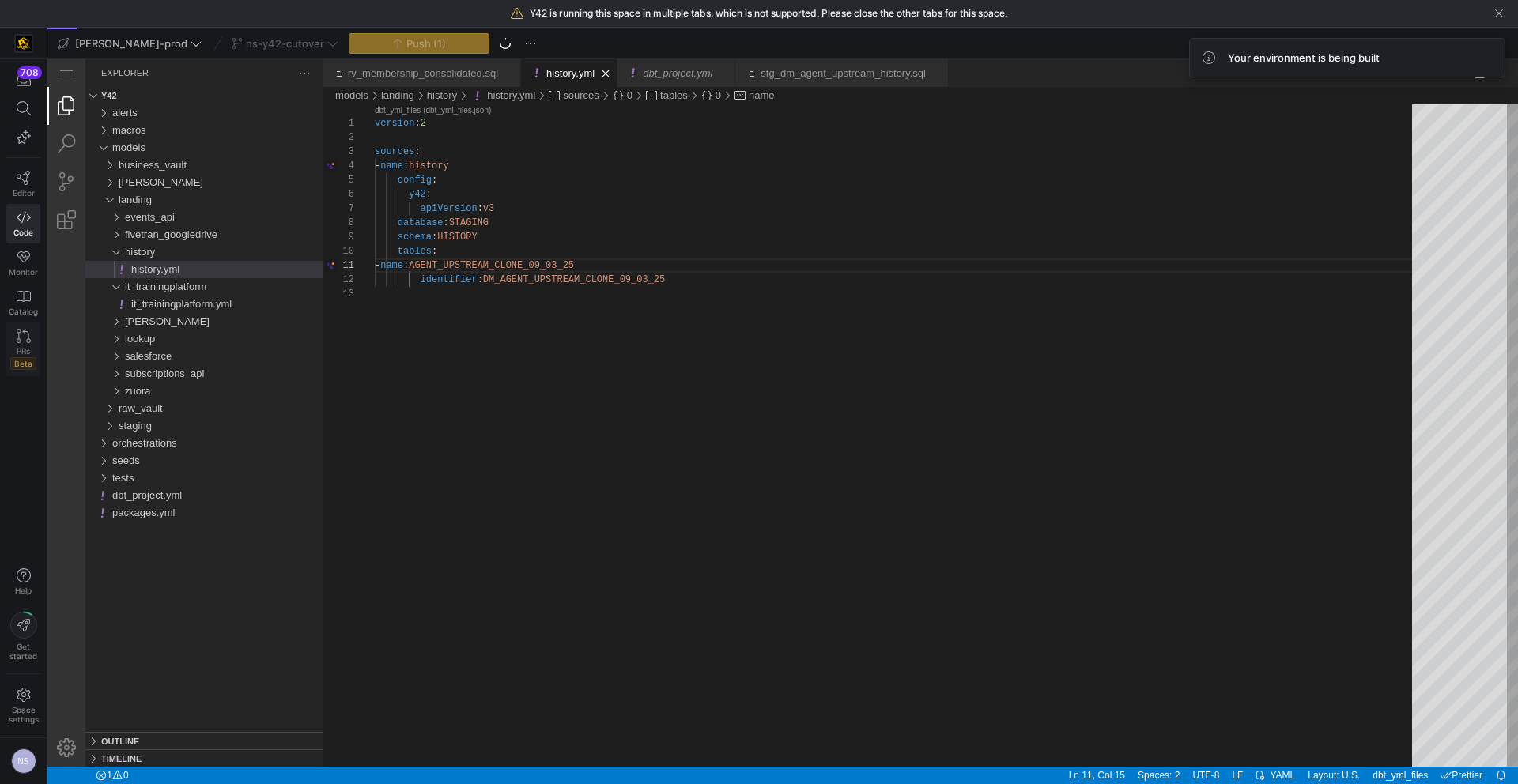
click at [17, 351] on span "PRs" at bounding box center [24, 351] width 14 height 10
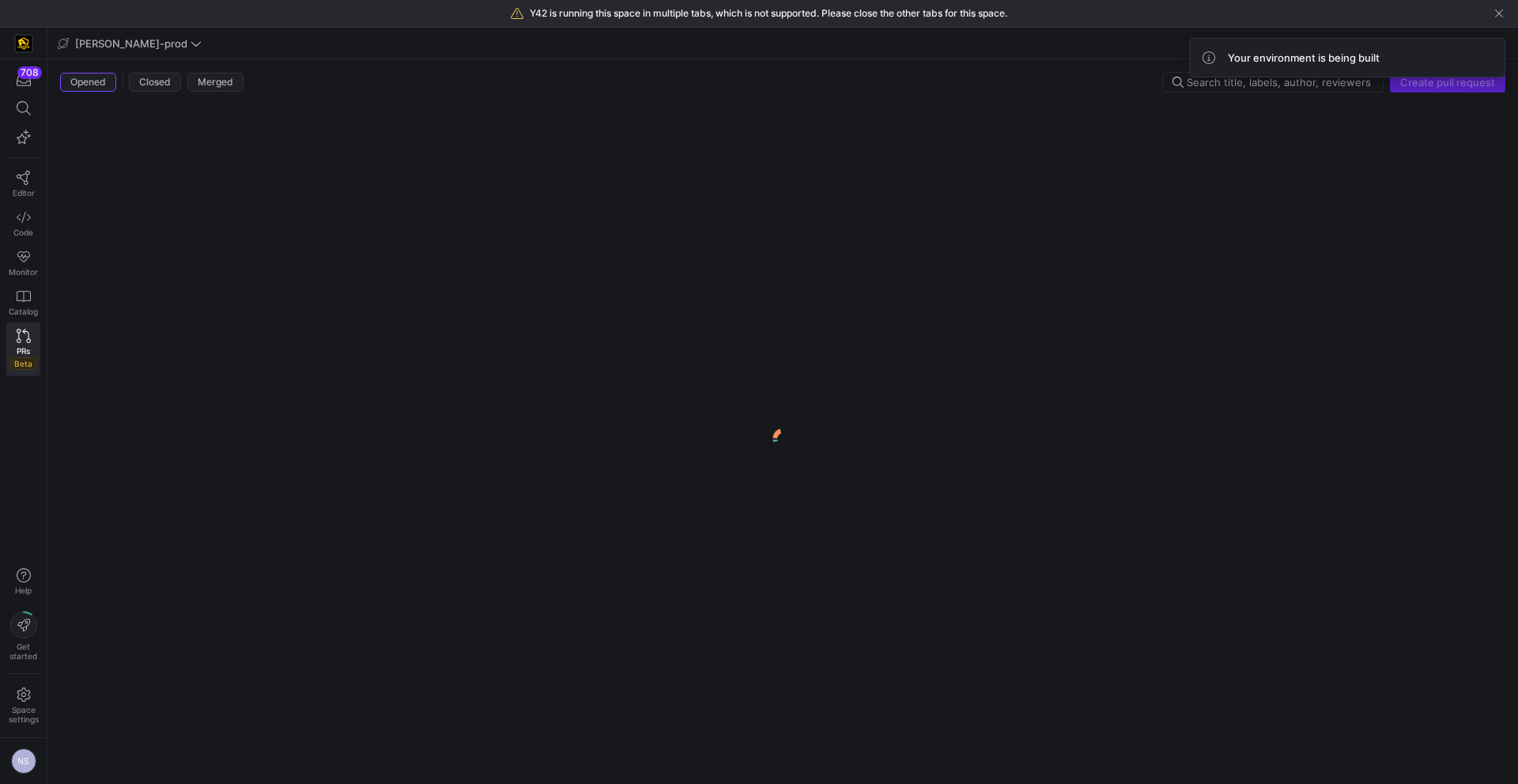
click at [658, 143] on y42-logo-loader at bounding box center [782, 438] width 1445 height 666
click at [702, 146] on y42-logo-loader at bounding box center [782, 438] width 1445 height 666
click at [761, 127] on y42-logo-loader at bounding box center [782, 438] width 1445 height 666
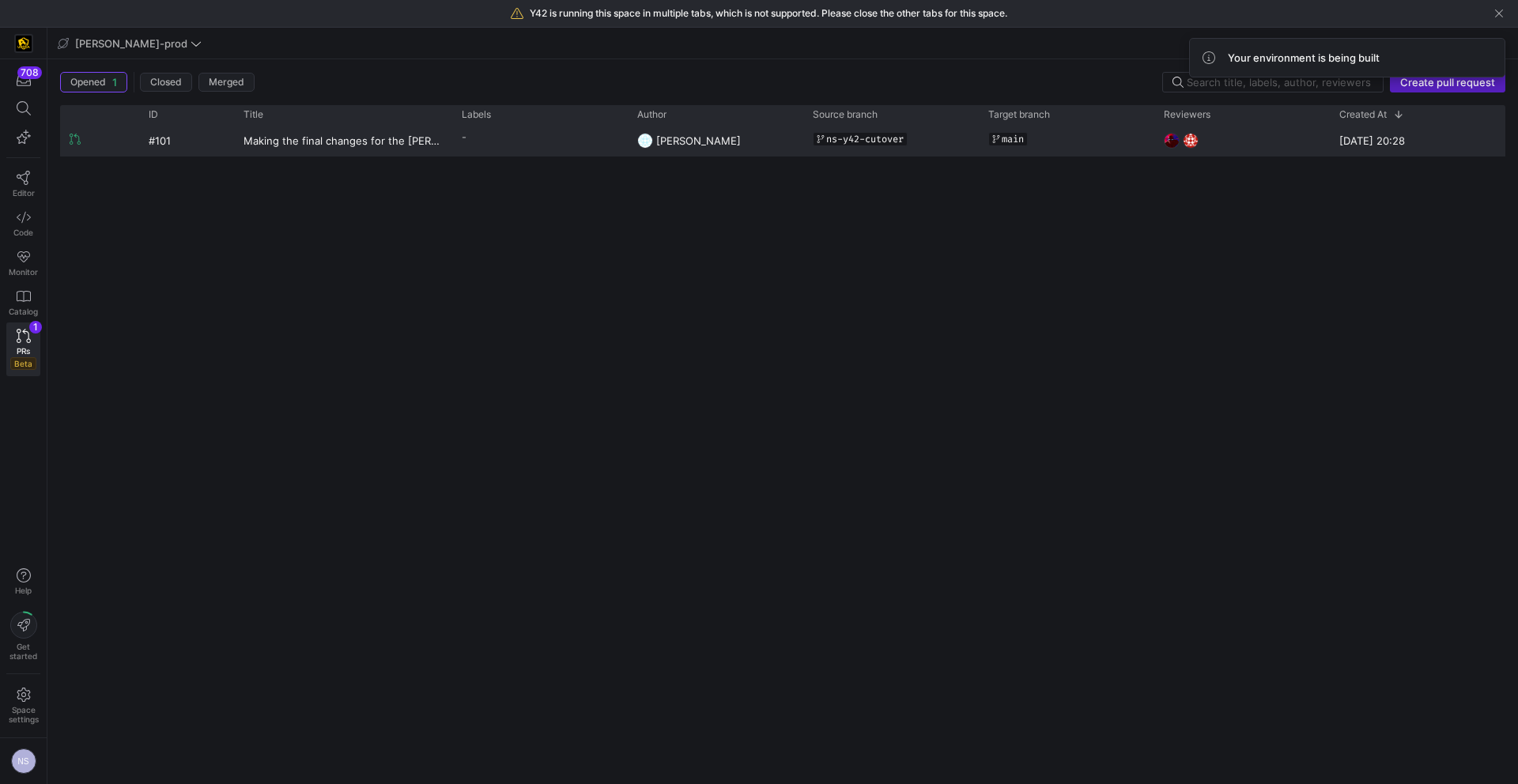
click at [688, 135] on span "[PERSON_NAME]" at bounding box center [698, 141] width 85 height 13
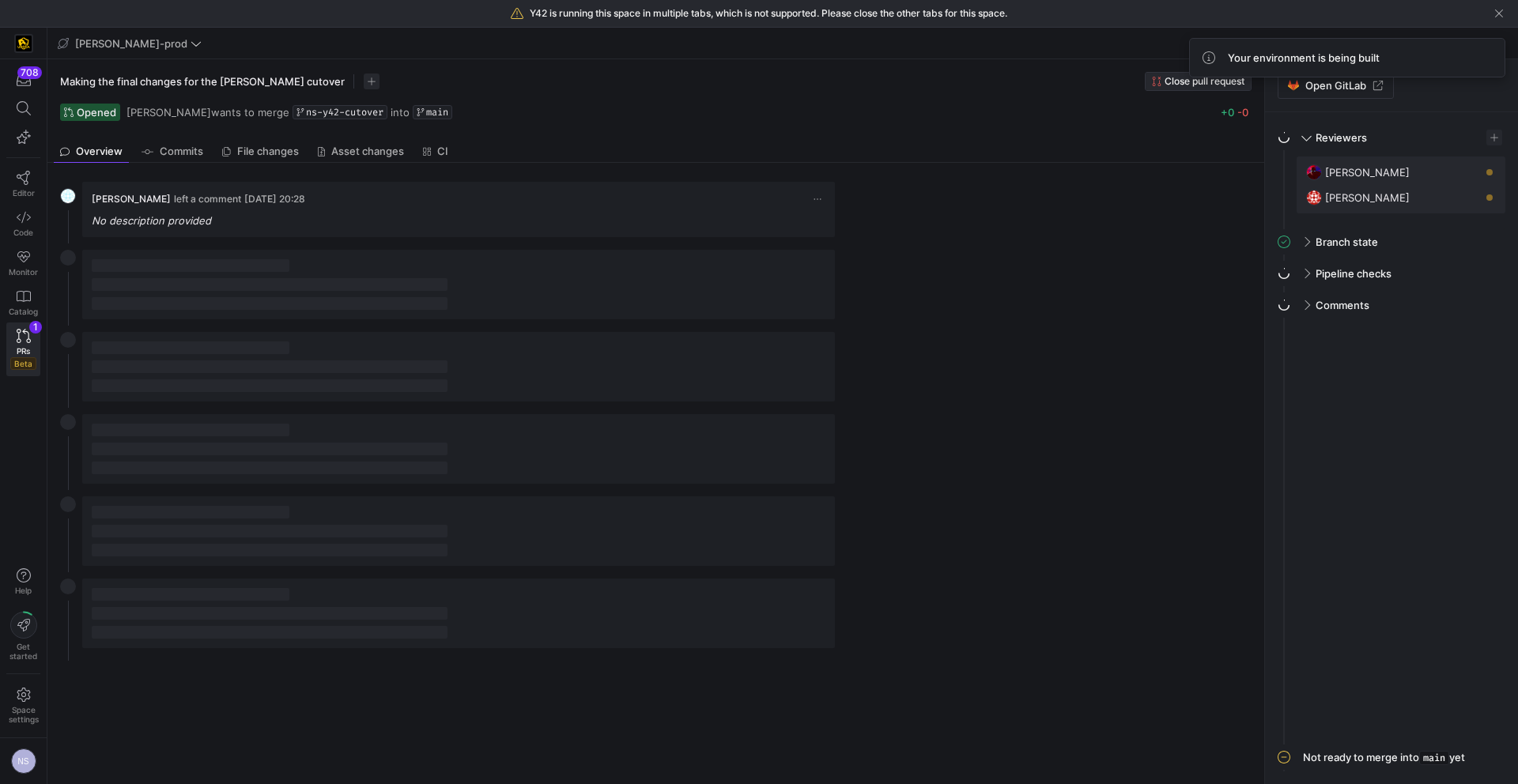
click at [1178, 79] on span "Close pull request" at bounding box center [1204, 81] width 80 height 11
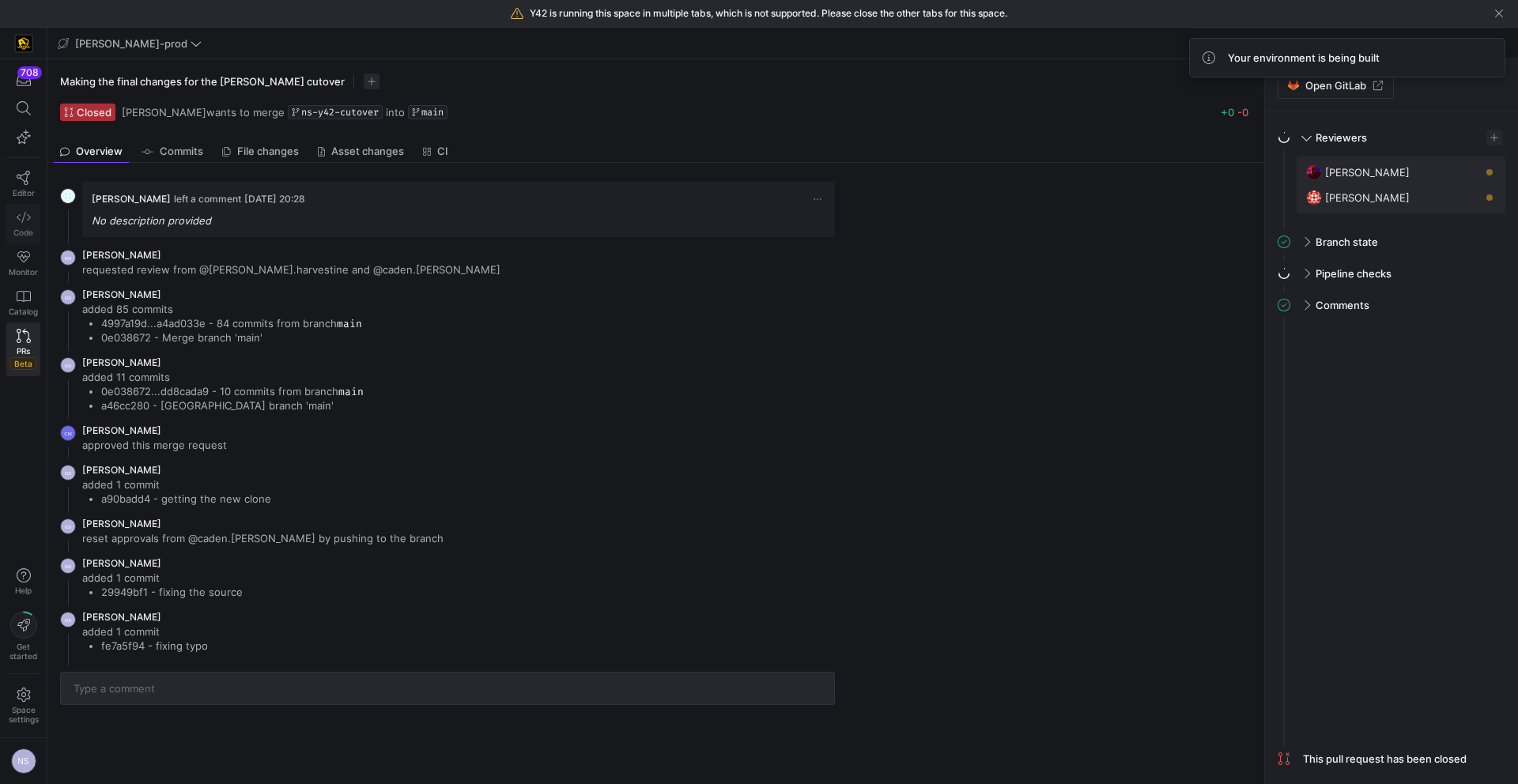
click at [17, 215] on icon at bounding box center [24, 217] width 14 height 14
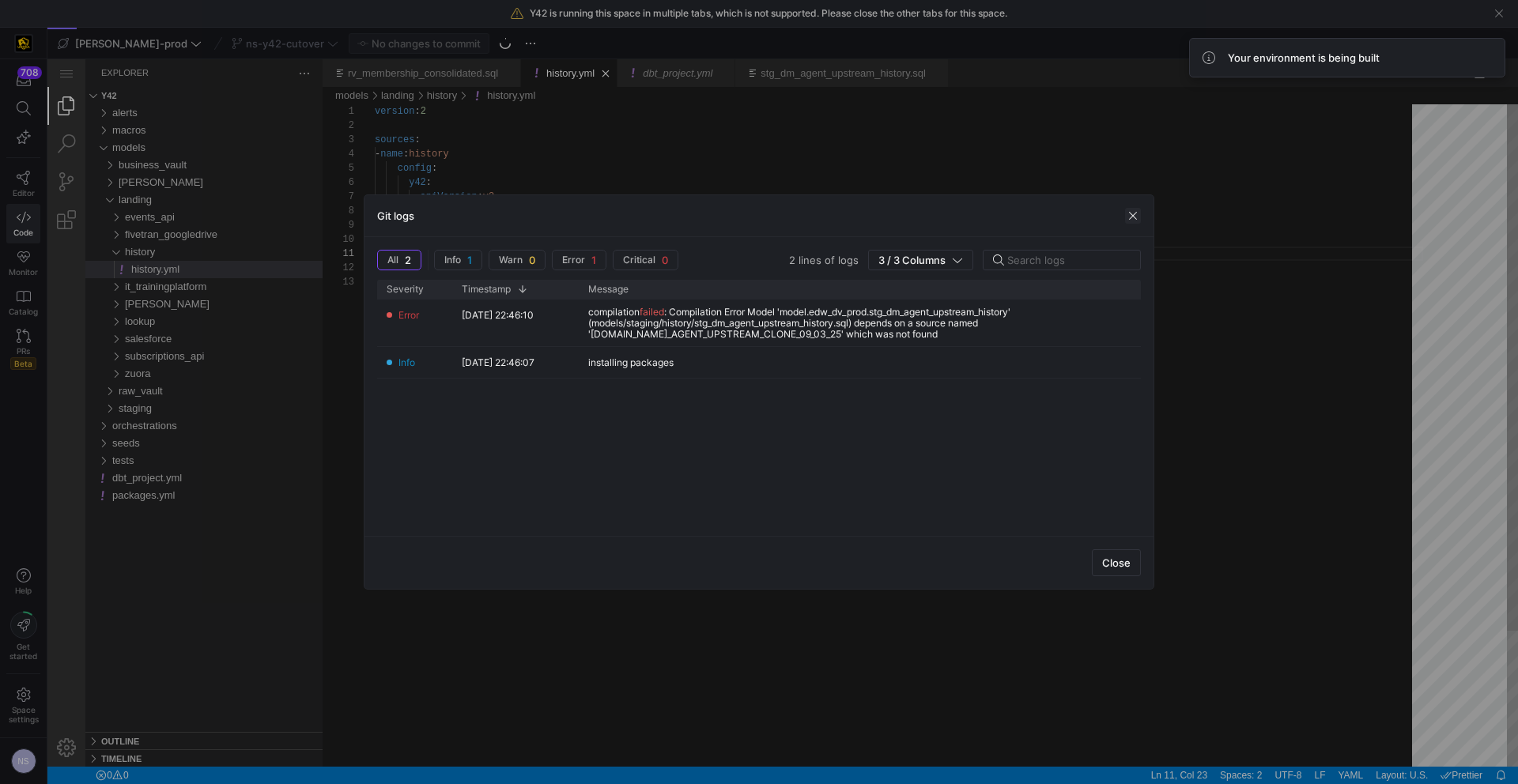
scroll to position [0, 126]
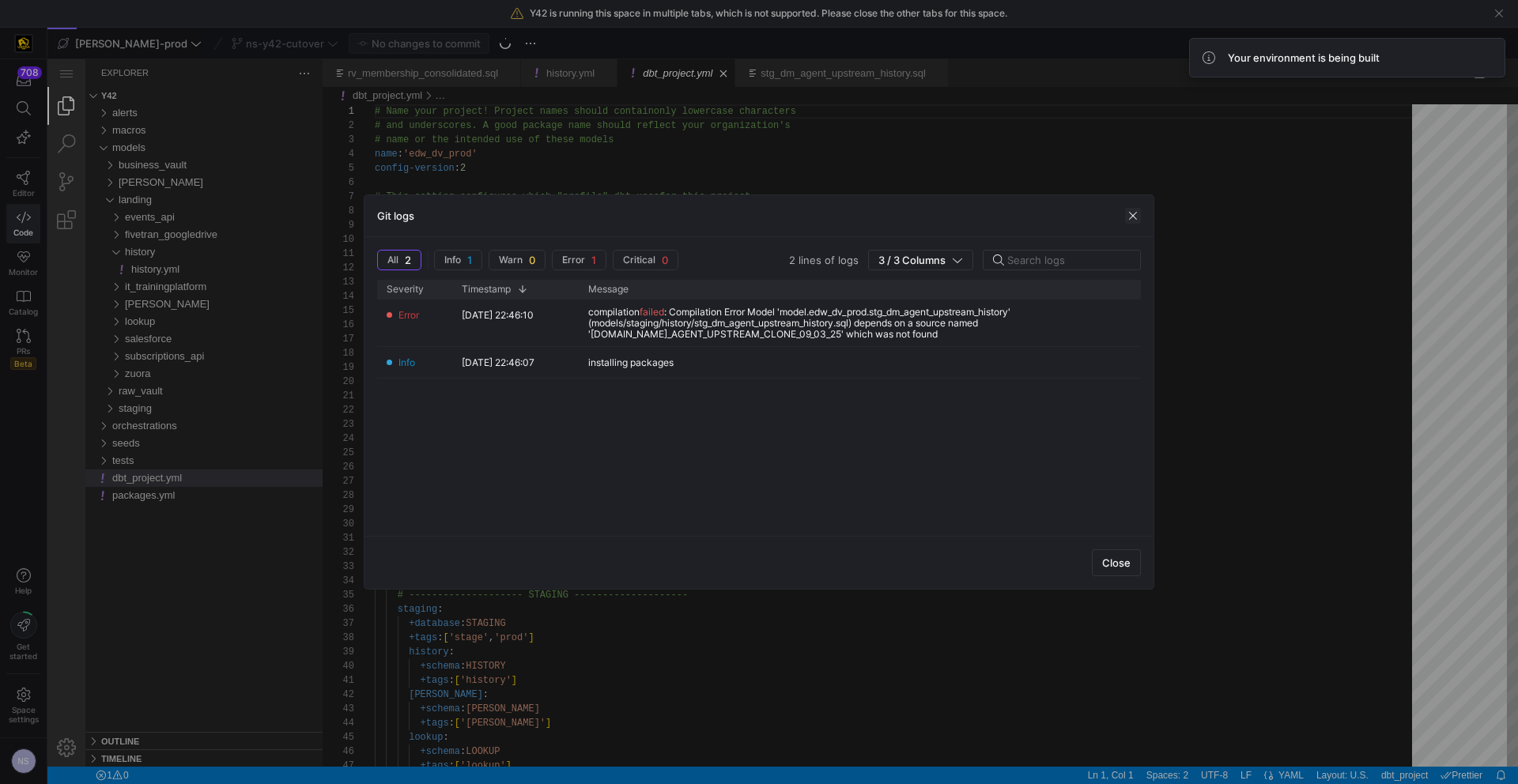
click at [1133, 217] on span "button" at bounding box center [1133, 215] width 16 height 16
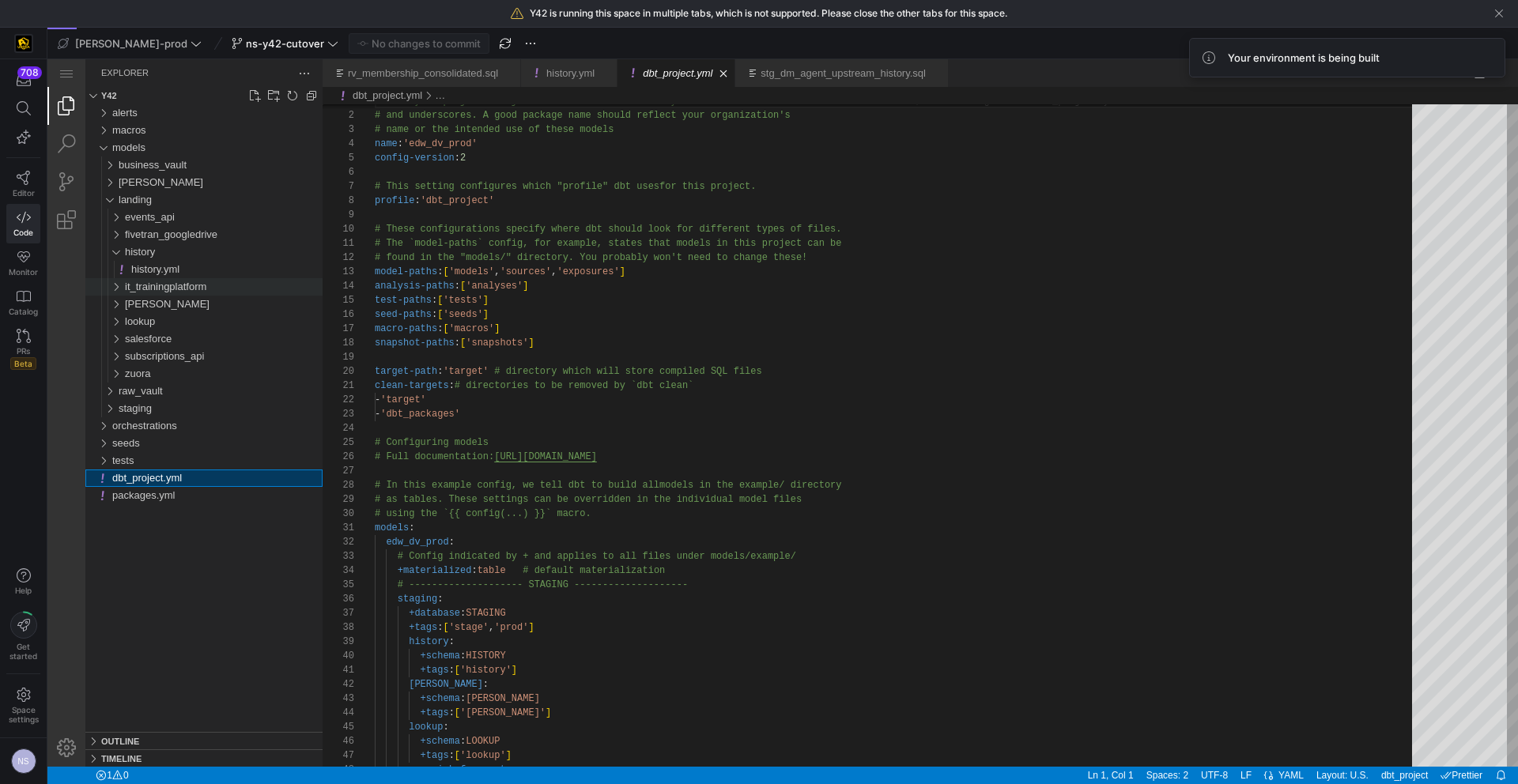
click at [150, 278] on div "it_trainingplatform" at bounding box center [223, 287] width 198 height 18
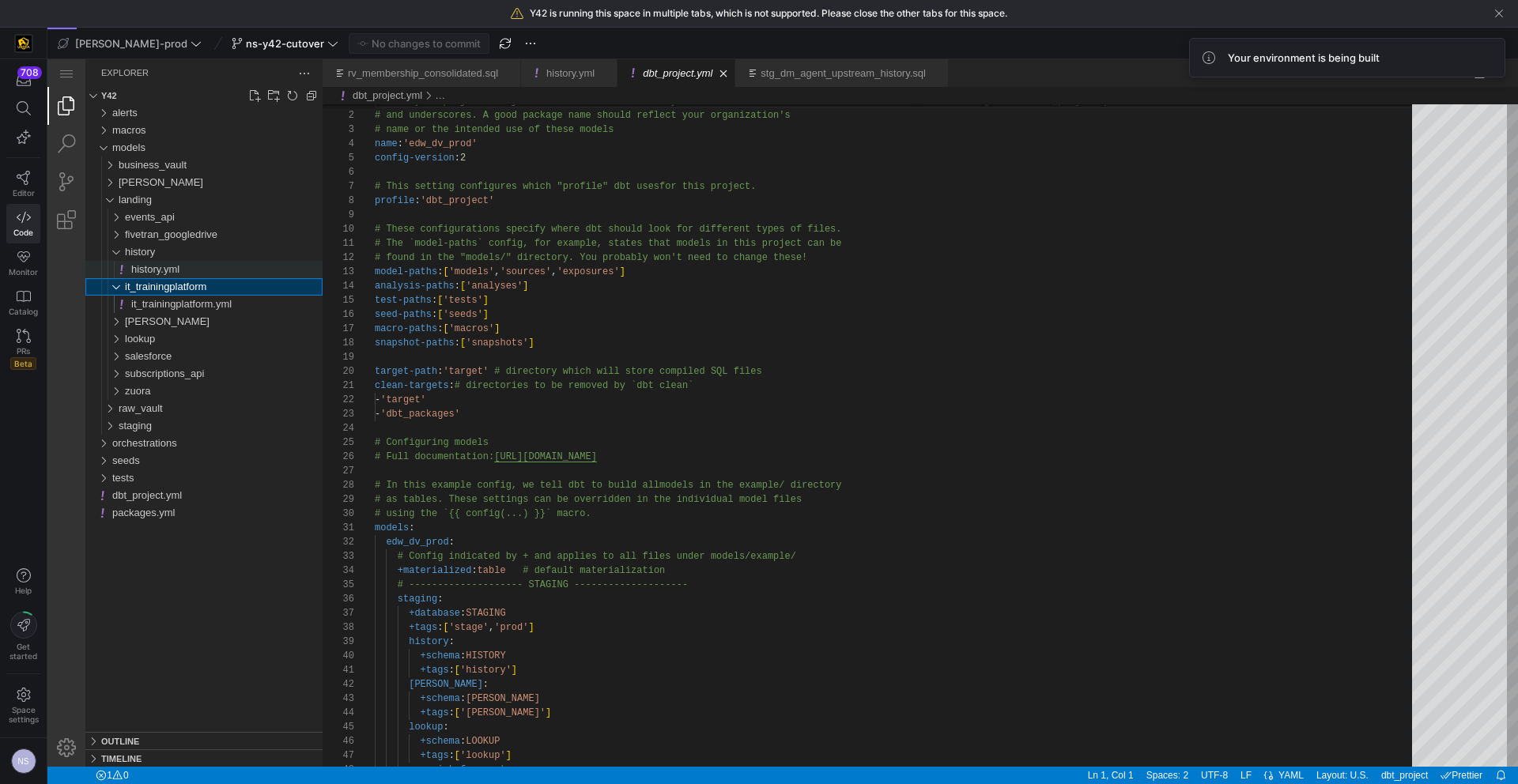
click at [152, 268] on span "history.yml" at bounding box center [154, 270] width 48 height 12
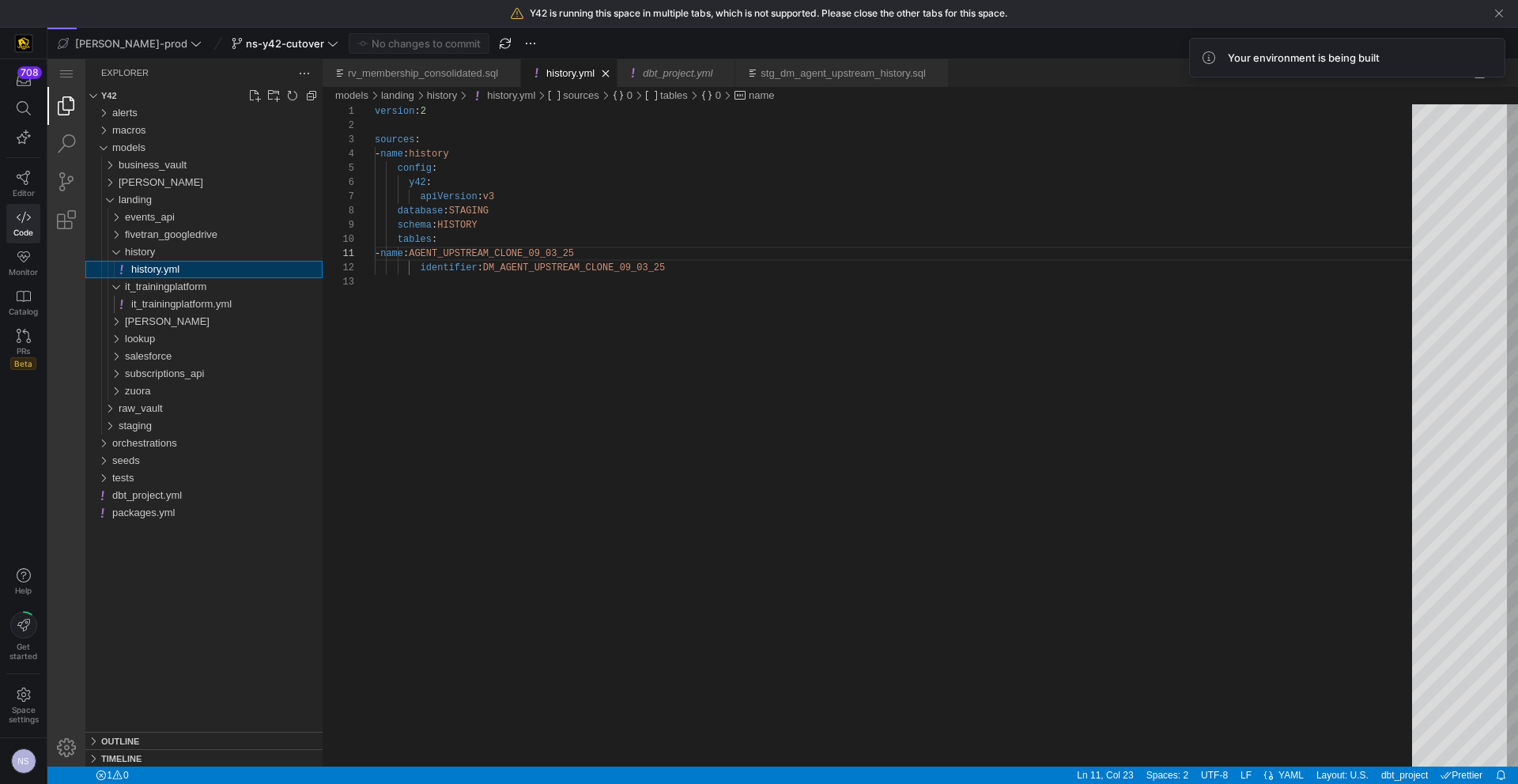
scroll to position [29, 126]
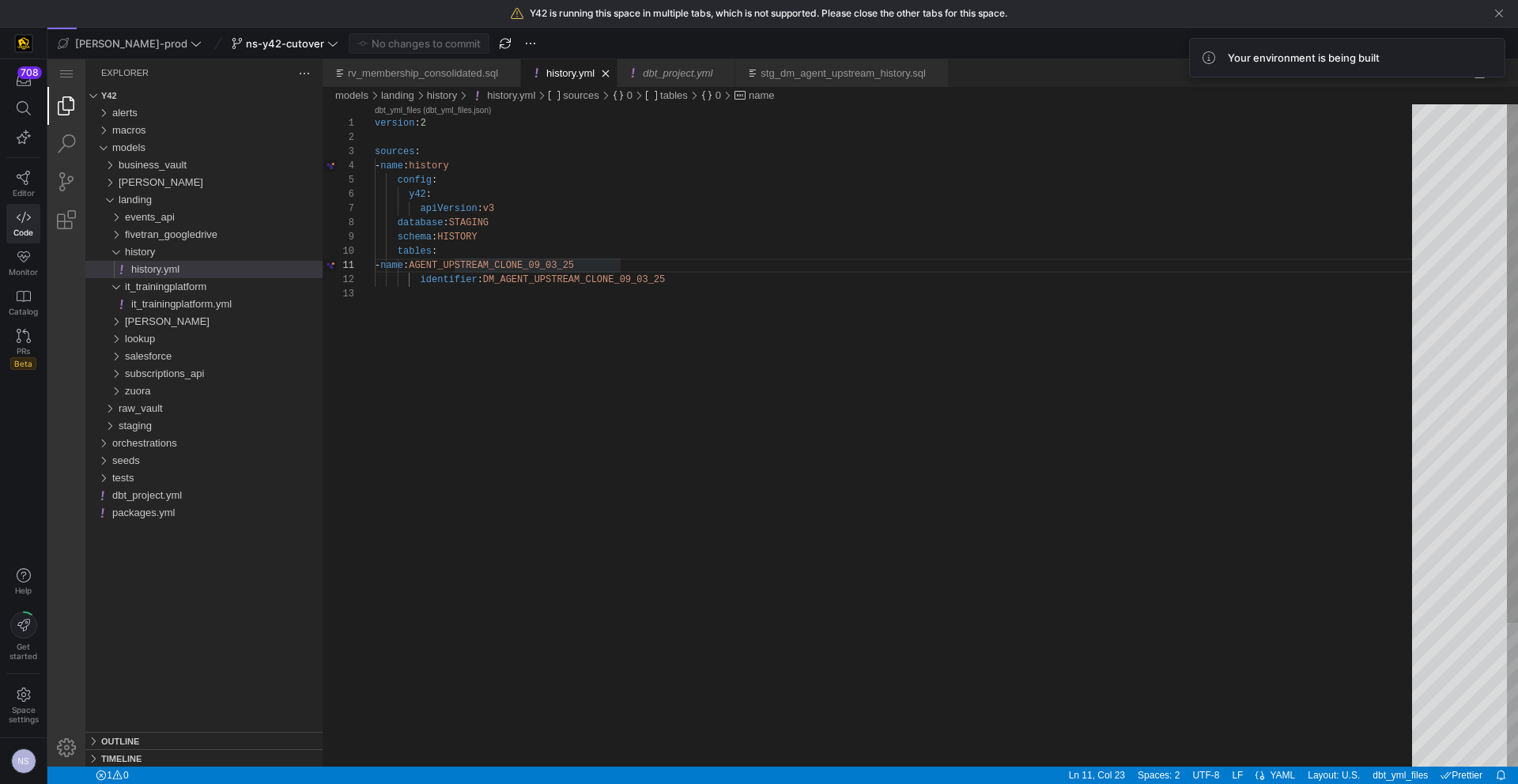
click at [518, 282] on div "version : 2 sources : - name : history config : y42 : apiVersion : v3 database …" at bounding box center [899, 526] width 1049 height 845
click at [455, 265] on div "version : 2 sources : - name : history config : y42 : apiVersion : v3 database …" at bounding box center [899, 518] width 1049 height 845
click at [458, 253] on div "version : 2 sources : - name : history config : y42 : apiVersion : v3 database …" at bounding box center [899, 512] width 1049 height 845
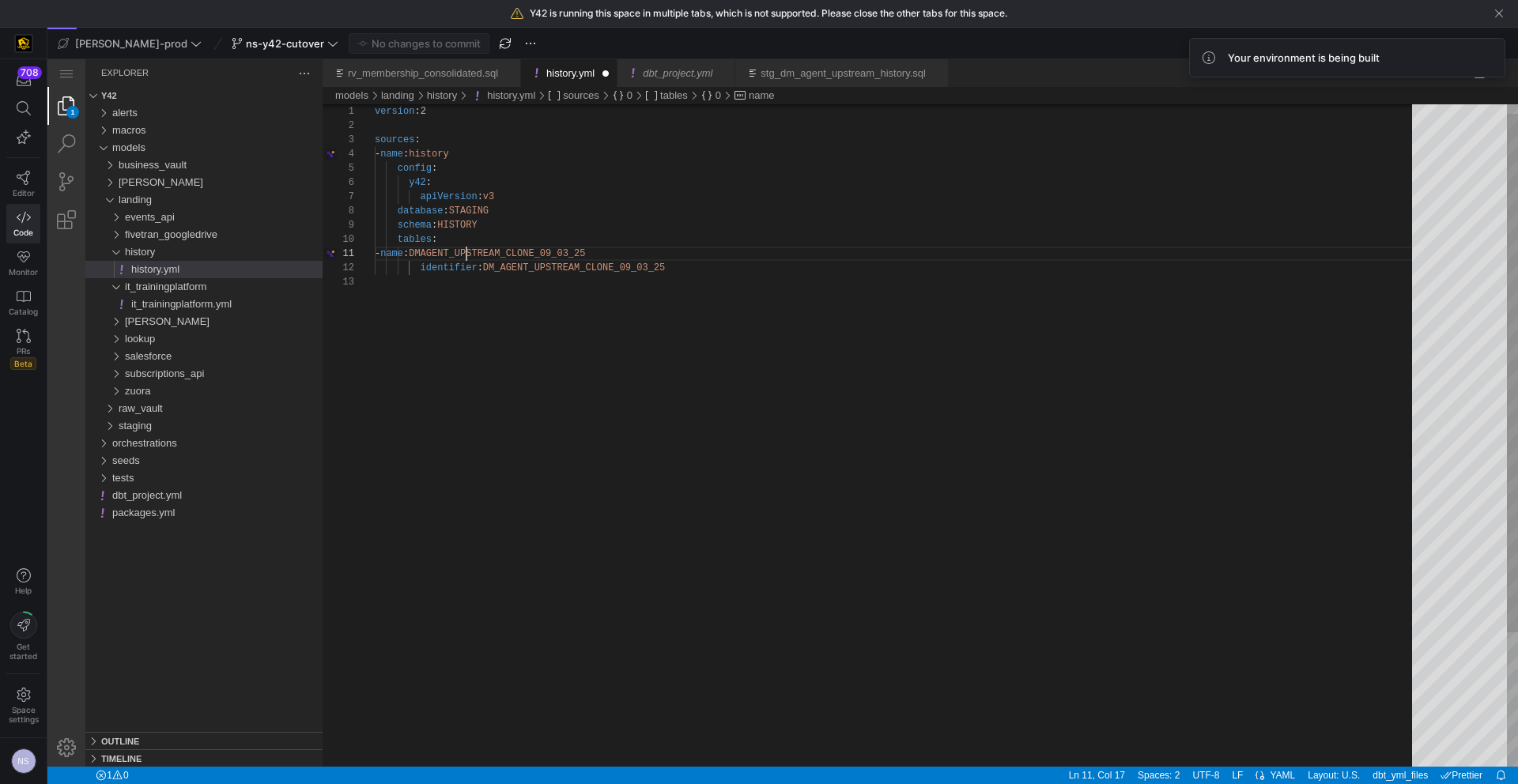
scroll to position [0, 97]
type textarea "- name: DM_AGENT_UPSTREAM_CLONE_09_03_25 identifier: DM_AGENT_UPSTREAM_CLONE_09…"
click at [334, 30] on y42-top-nav "edw-dv-prod ns-y42-cutover Commit & push (1)" at bounding box center [782, 43] width 1471 height 31
click at [382, 38] on span "Commit & push (1)" at bounding box center [426, 43] width 89 height 13
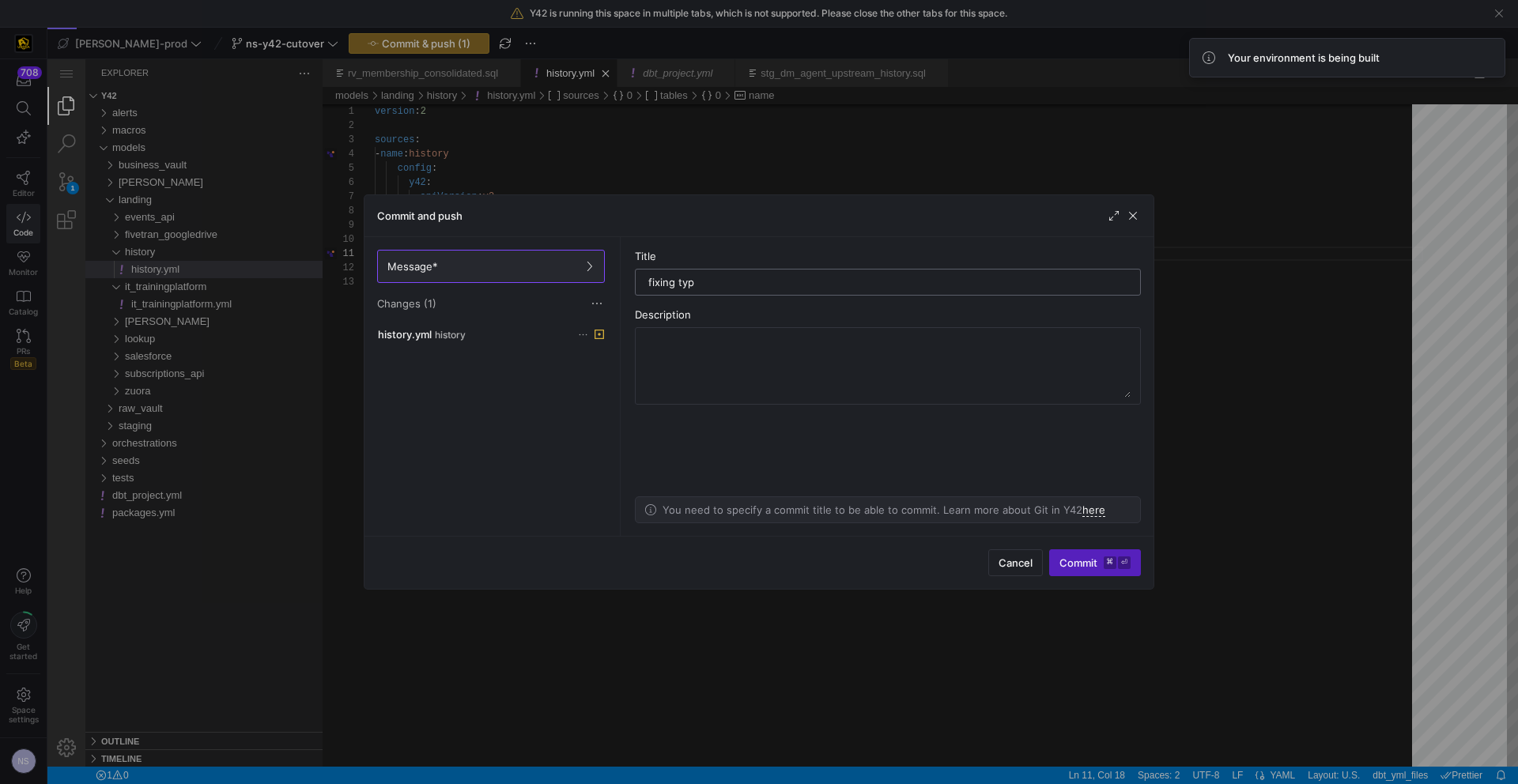
type input "fixing typo"
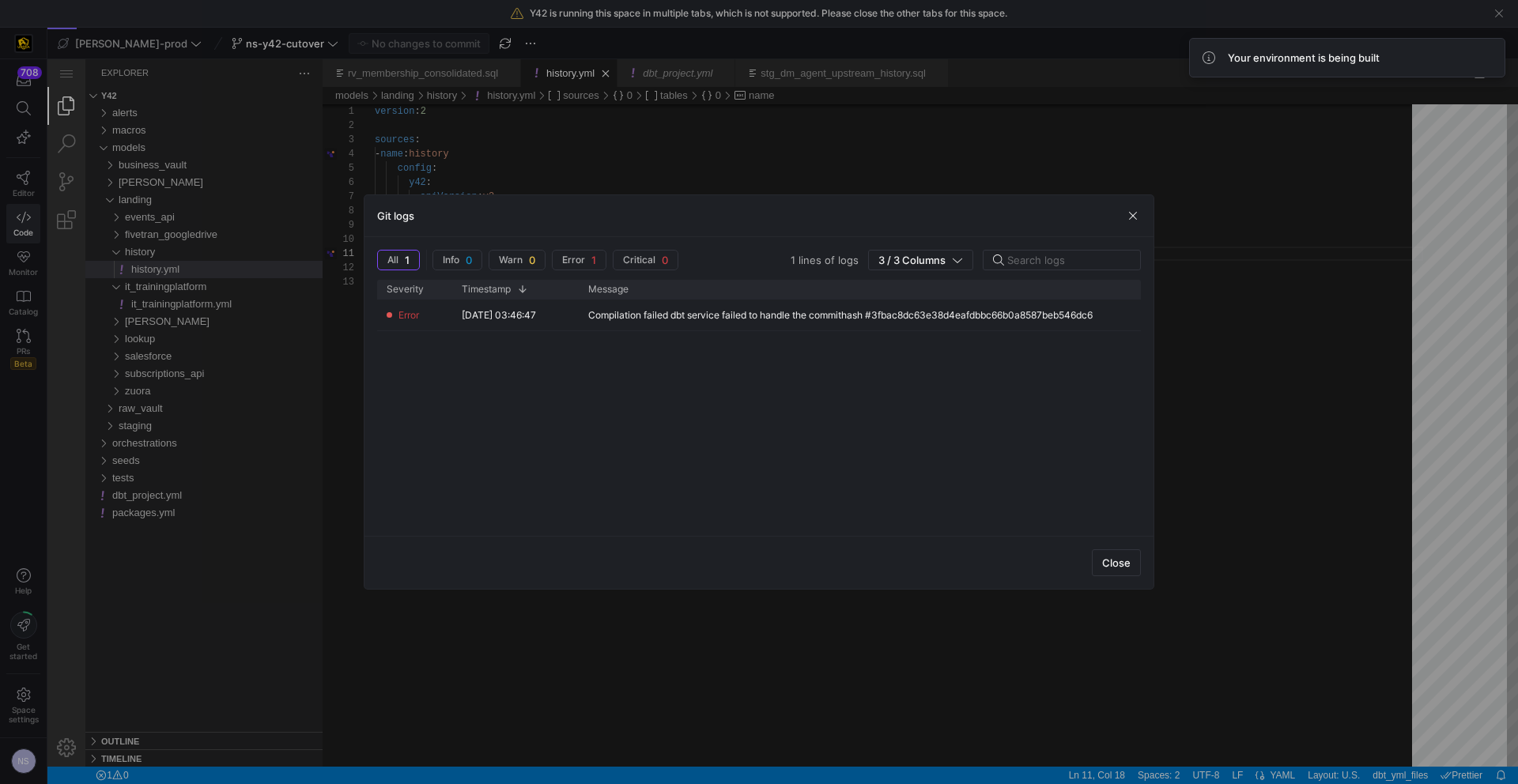
click at [1370, 187] on div at bounding box center [759, 392] width 1518 height 784
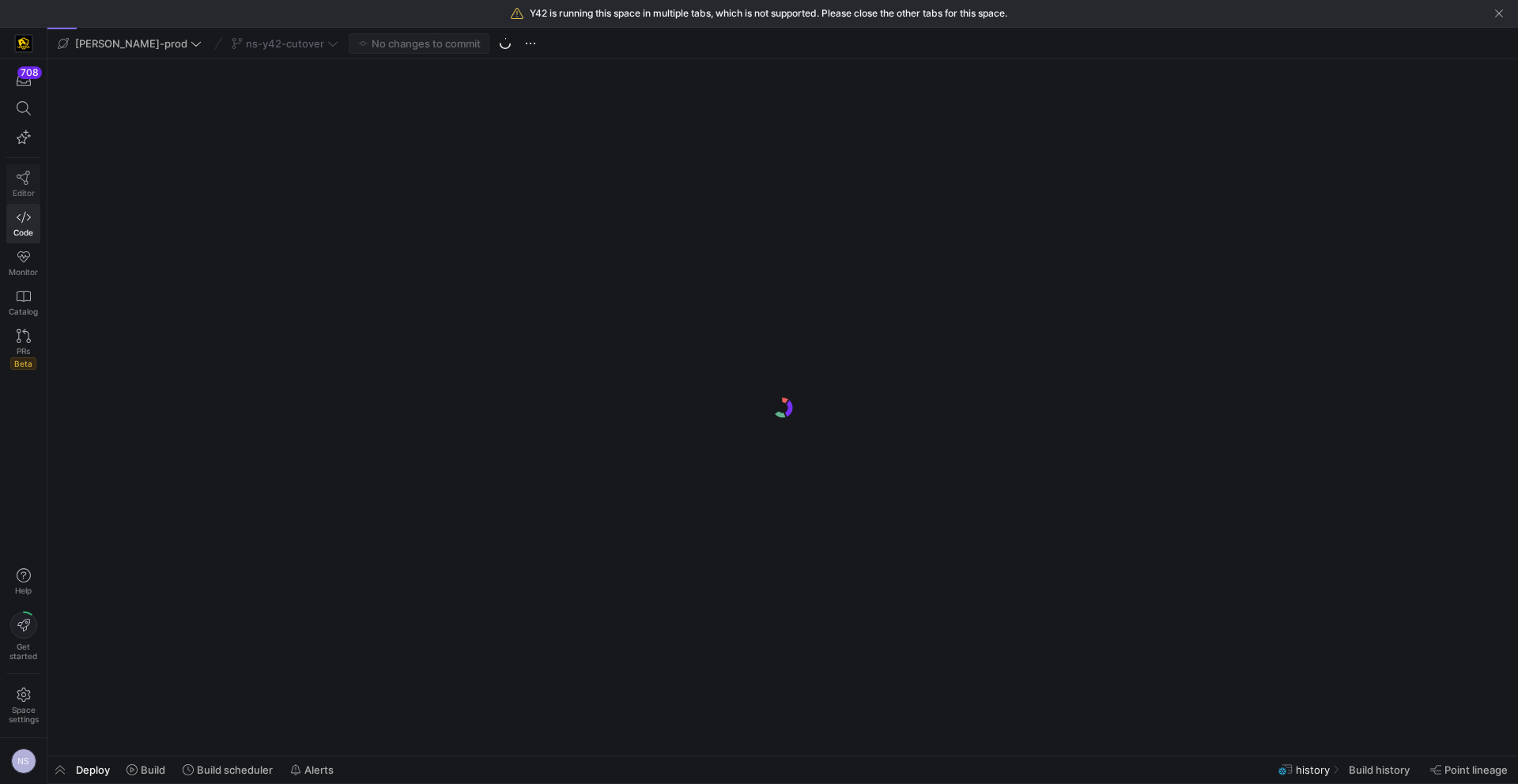
click at [23, 178] on icon at bounding box center [24, 178] width 14 height 14
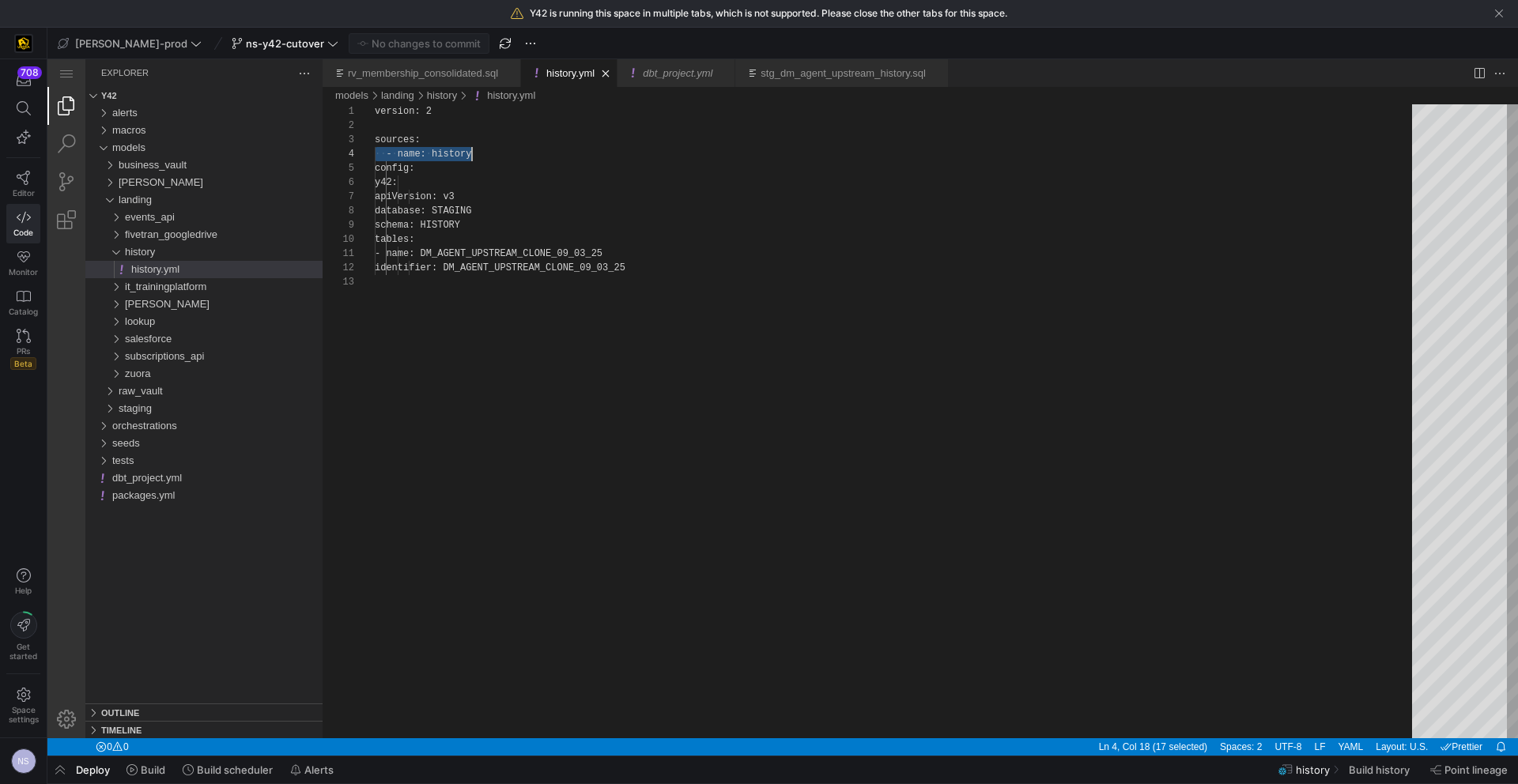
scroll to position [42, 97]
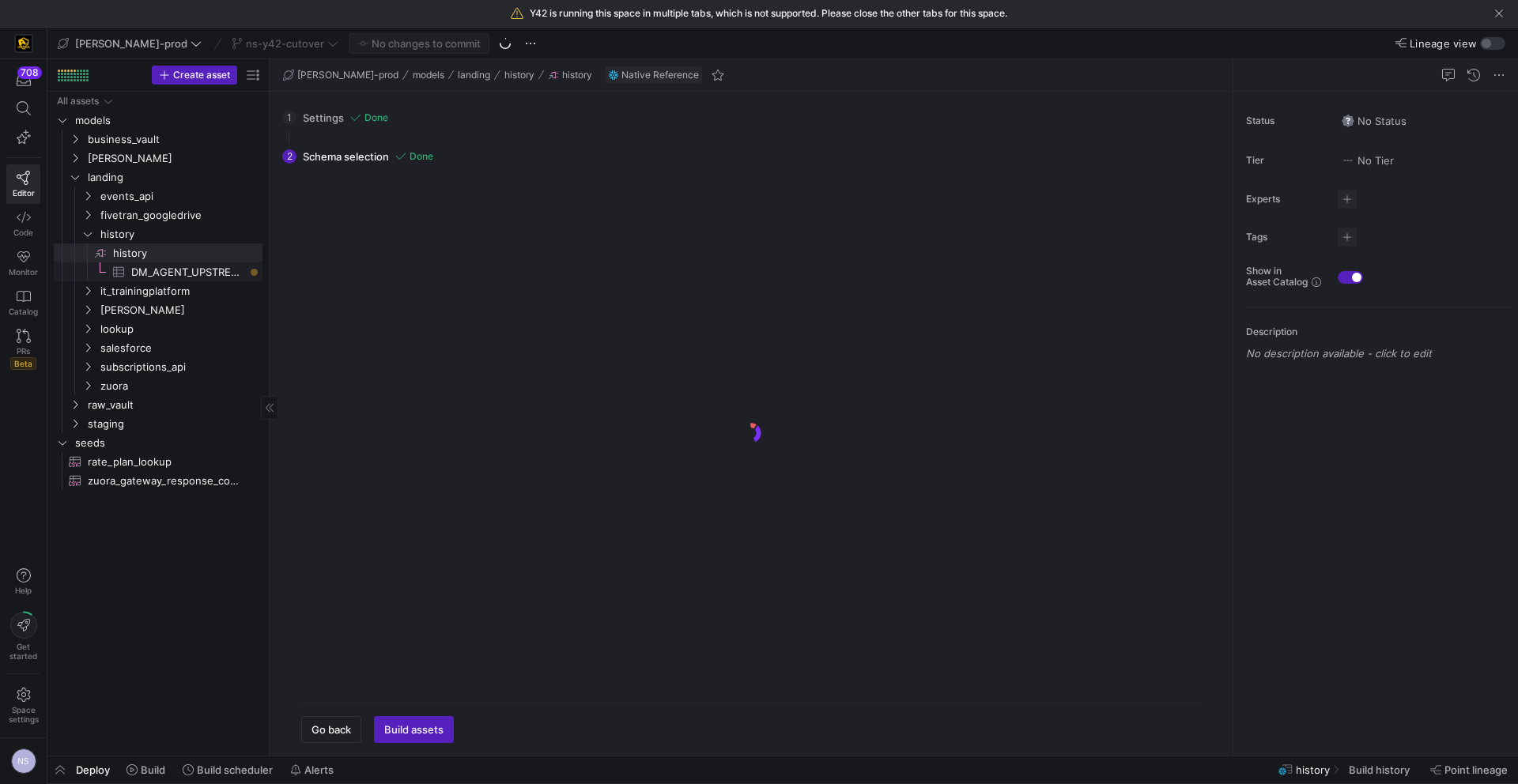
click at [179, 271] on span "DM_AGENT_UPSTREAM_CLONE_09_03_25​​​​​​​​​" at bounding box center [187, 272] width 113 height 18
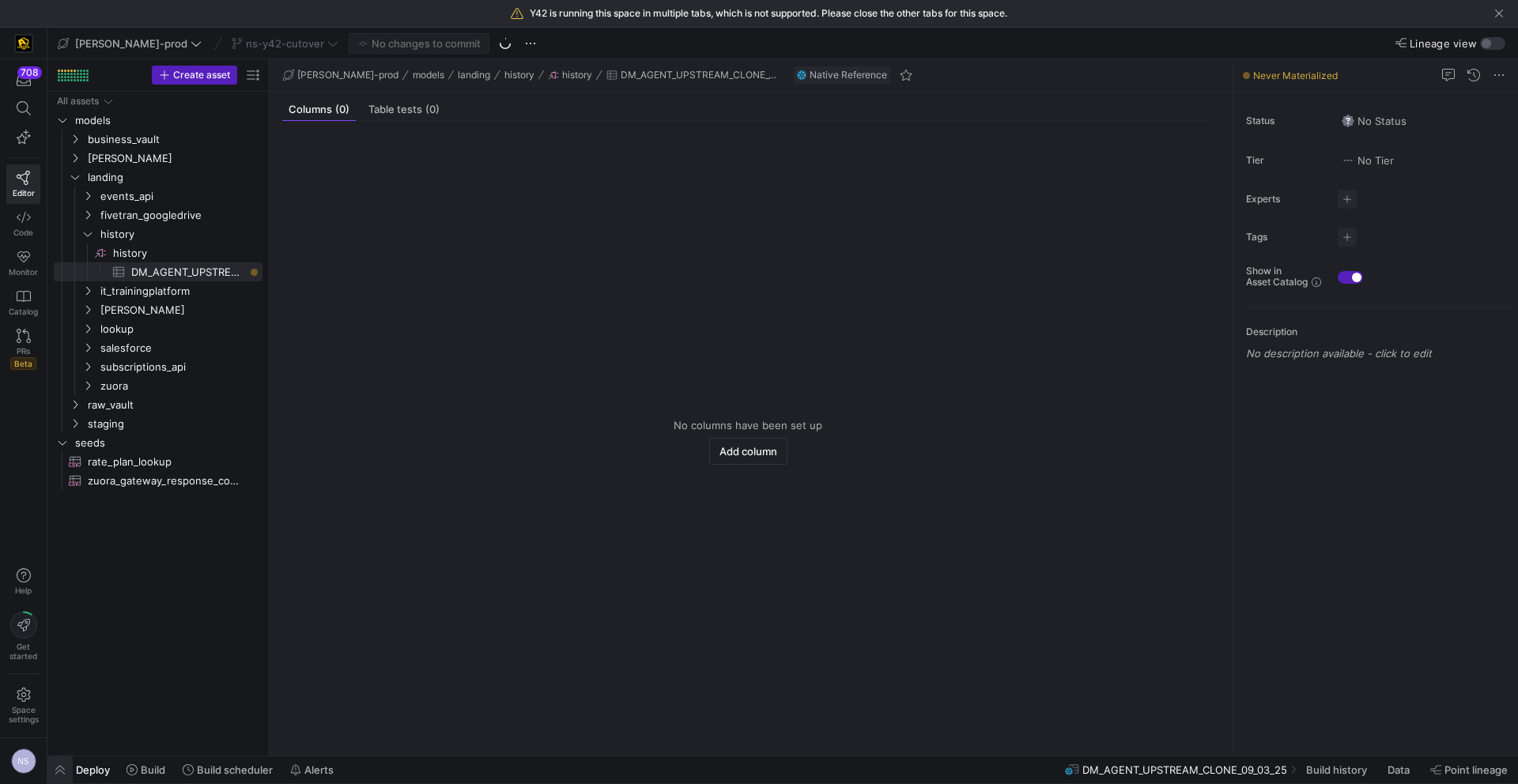
click at [60, 766] on span "button" at bounding box center [60, 769] width 26 height 27
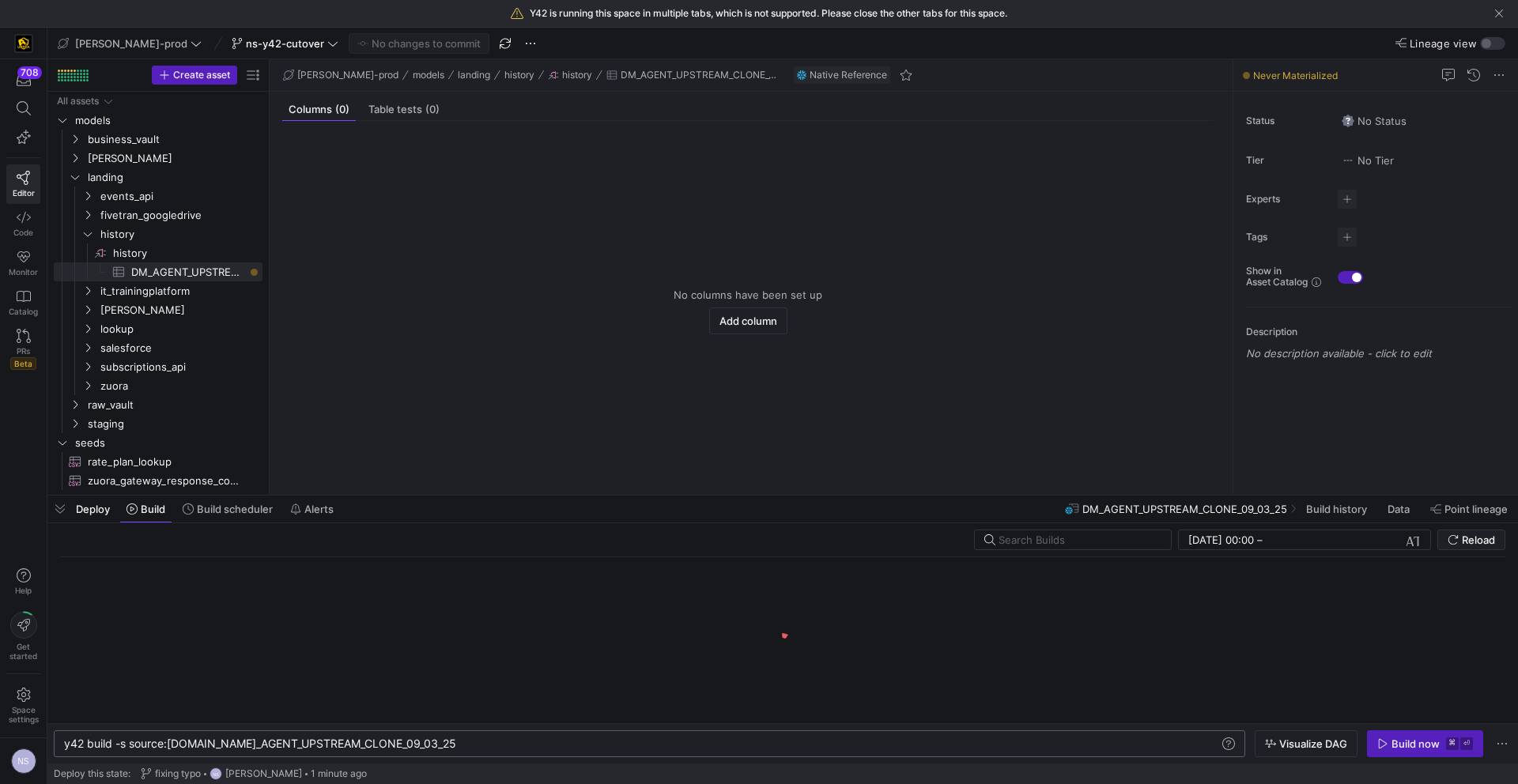
scroll to position [0, 364]
click at [481, 747] on div "y42 build -s source:history.DM_AGENT_UPSTREAM_CLON E_09_03_25" at bounding box center [641, 744] width 1155 height 13
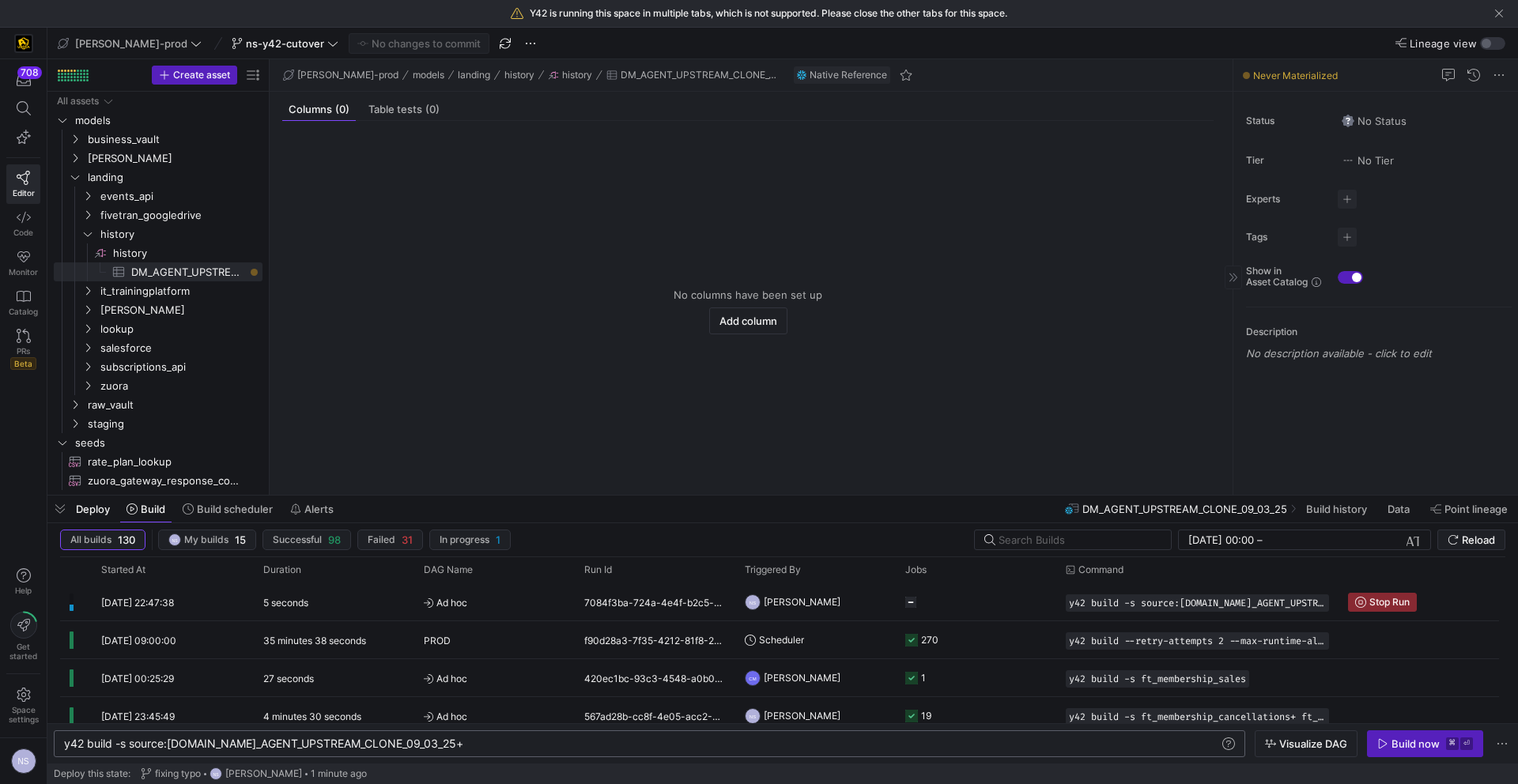
type textarea "y42 build -s source:history.DM_AGENT_UPSTREAM_CLONE_09_03_25+"
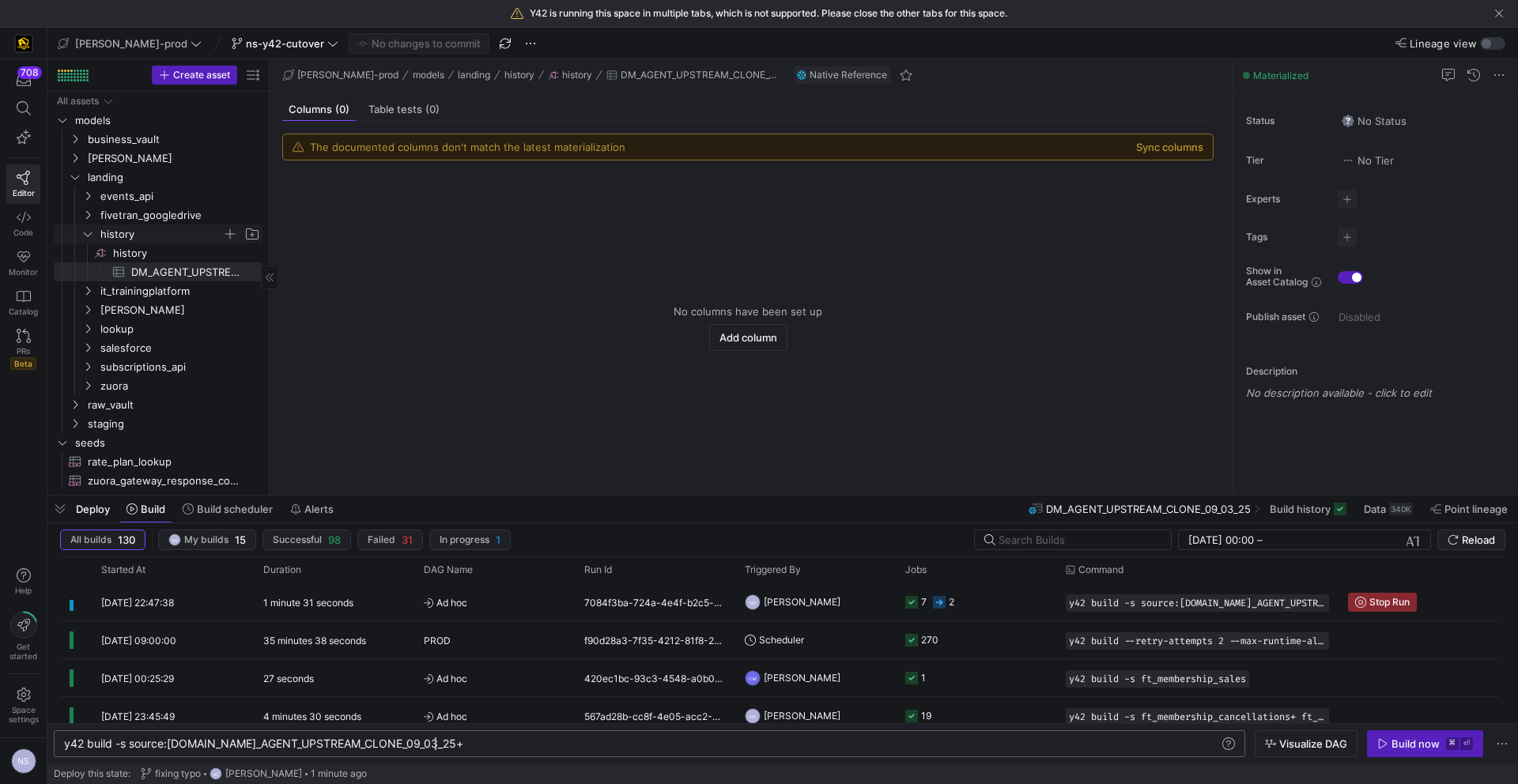
click at [112, 231] on span "history" at bounding box center [161, 234] width 122 height 18
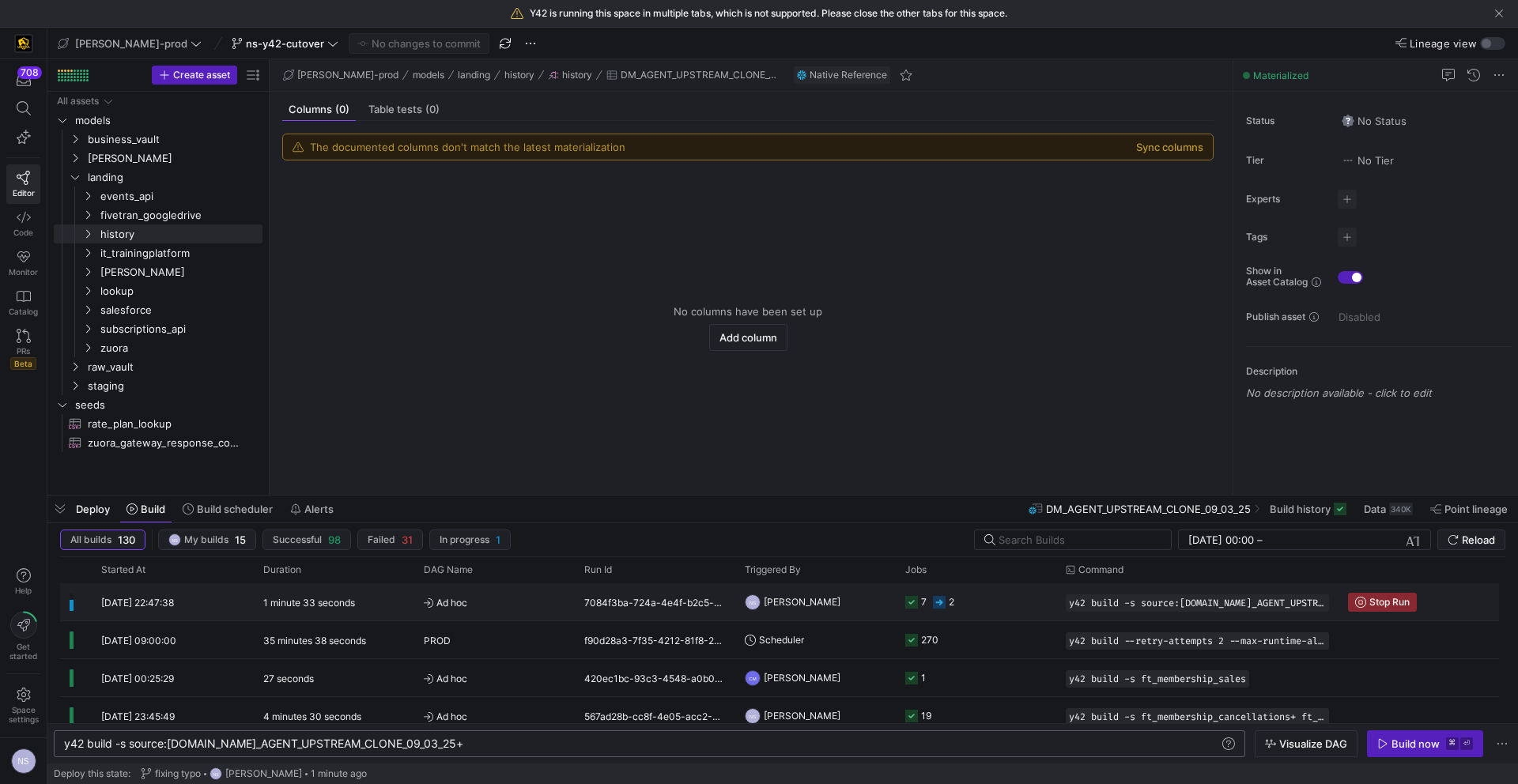
click at [956, 614] on y42-job-status-cell-renderer "7 2" at bounding box center [976, 602] width 142 height 35
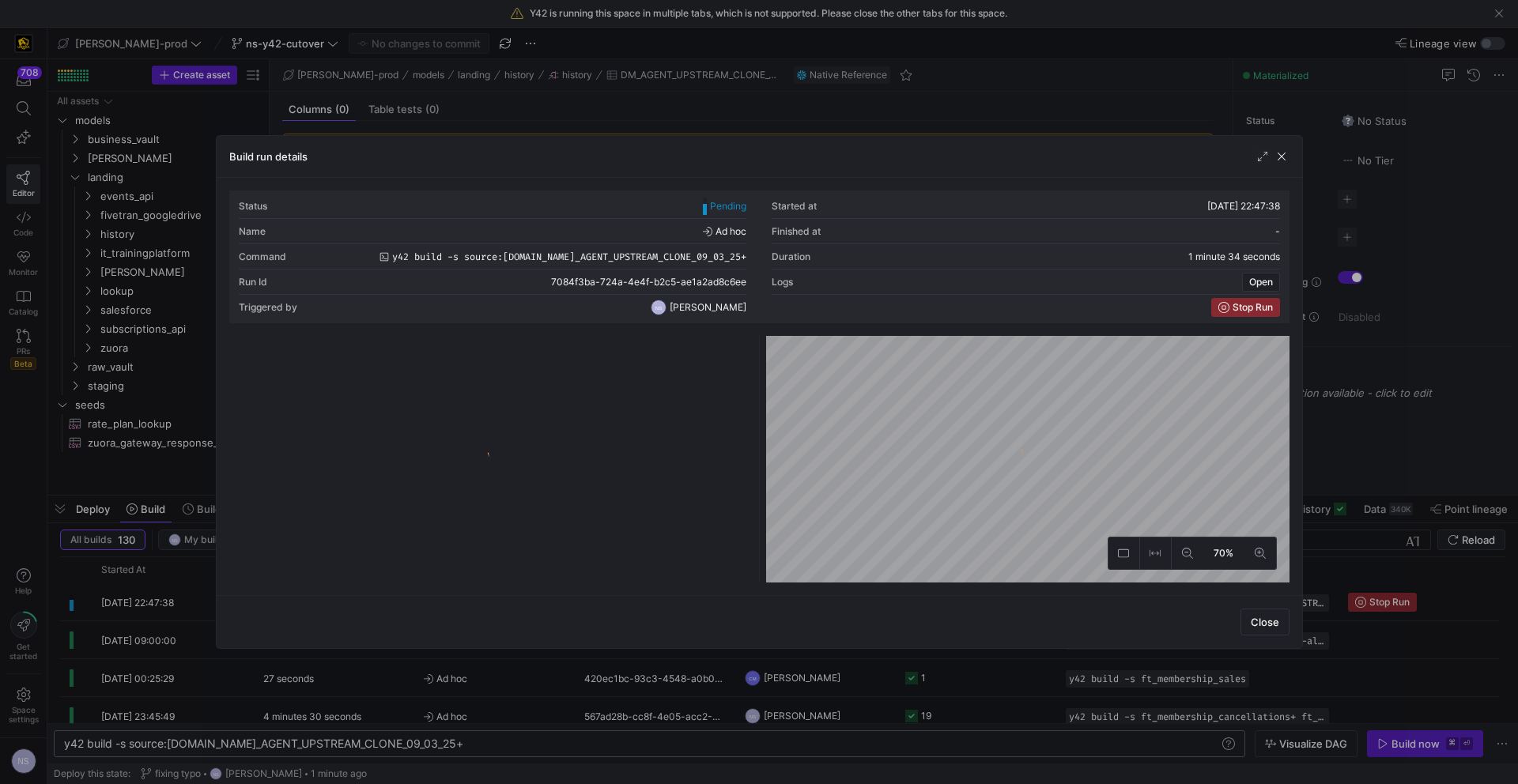
click at [964, 662] on div at bounding box center [759, 392] width 1518 height 784
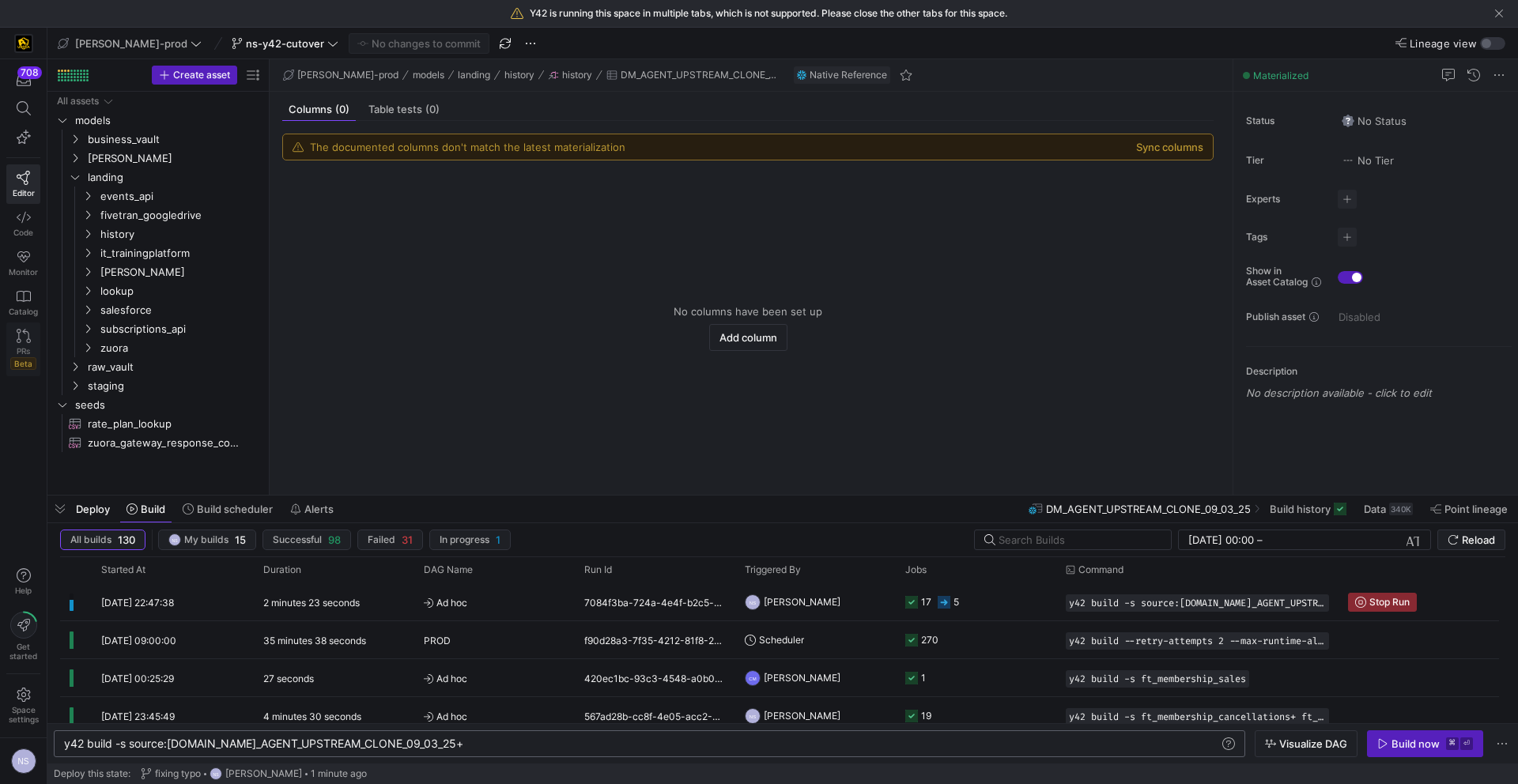
click at [21, 348] on span "PRs" at bounding box center [24, 351] width 14 height 10
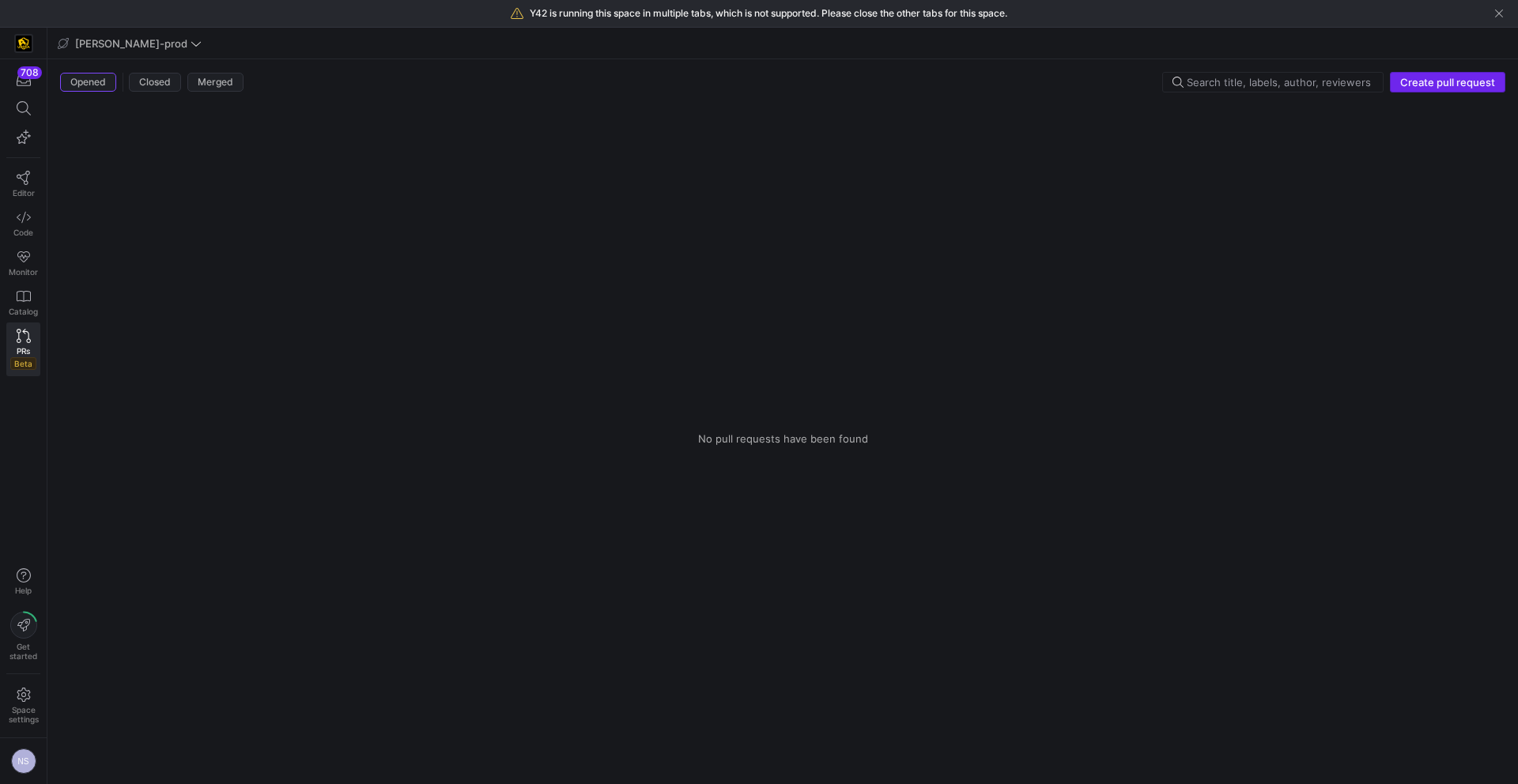
click at [1435, 87] on span "Create pull request" at bounding box center [1447, 82] width 94 height 13
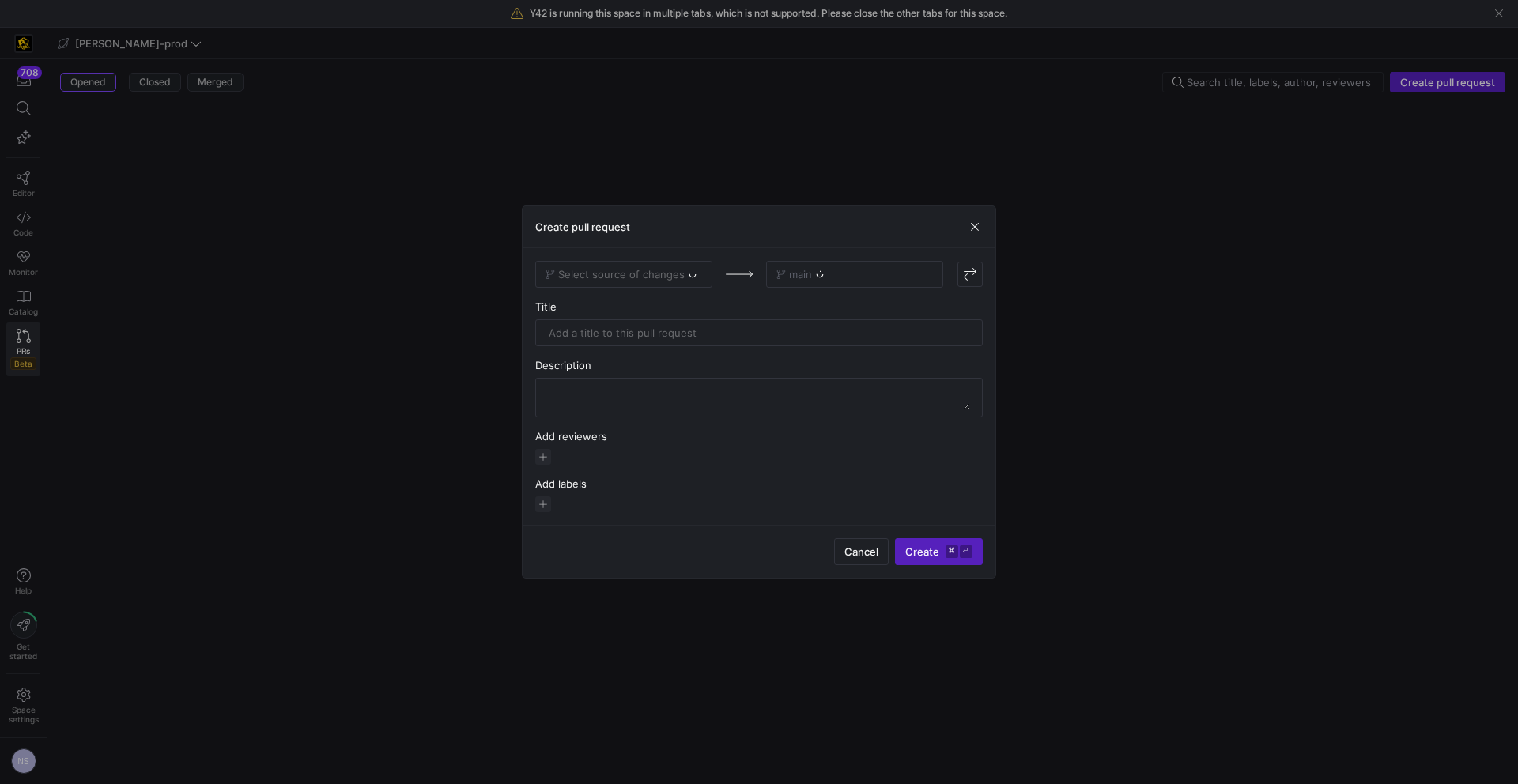
drag, startPoint x: 585, startPoint y: 266, endPoint x: 682, endPoint y: 270, distance: 97.1
click at [585, 266] on div "Select source of changes" at bounding box center [624, 273] width 177 height 27
drag, startPoint x: 695, startPoint y: 272, endPoint x: 680, endPoint y: 273, distance: 15.0
click at [687, 273] on div "Select source of changes" at bounding box center [624, 273] width 177 height 27
click at [655, 272] on div "Select source of changes" at bounding box center [624, 273] width 177 height 27
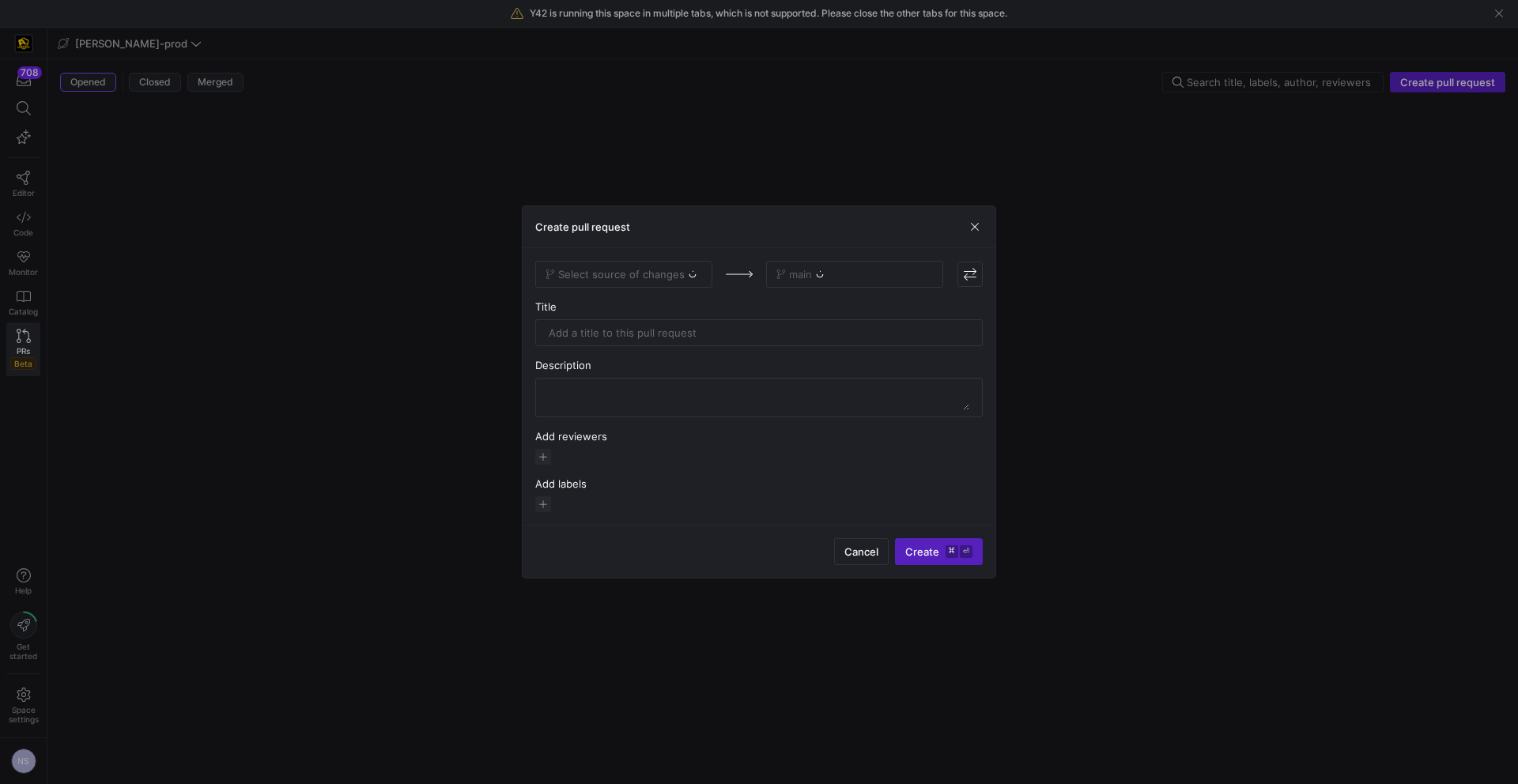
click at [671, 268] on div "Select source of changes" at bounding box center [624, 273] width 177 height 27
click at [671, 270] on span "Select source of changes" at bounding box center [621, 273] width 127 height 13
click at [674, 271] on input at bounding box center [624, 274] width 156 height 13
type input "y4"
click at [647, 304] on div "ns-y42-cutover" at bounding box center [625, 301] width 152 height 13
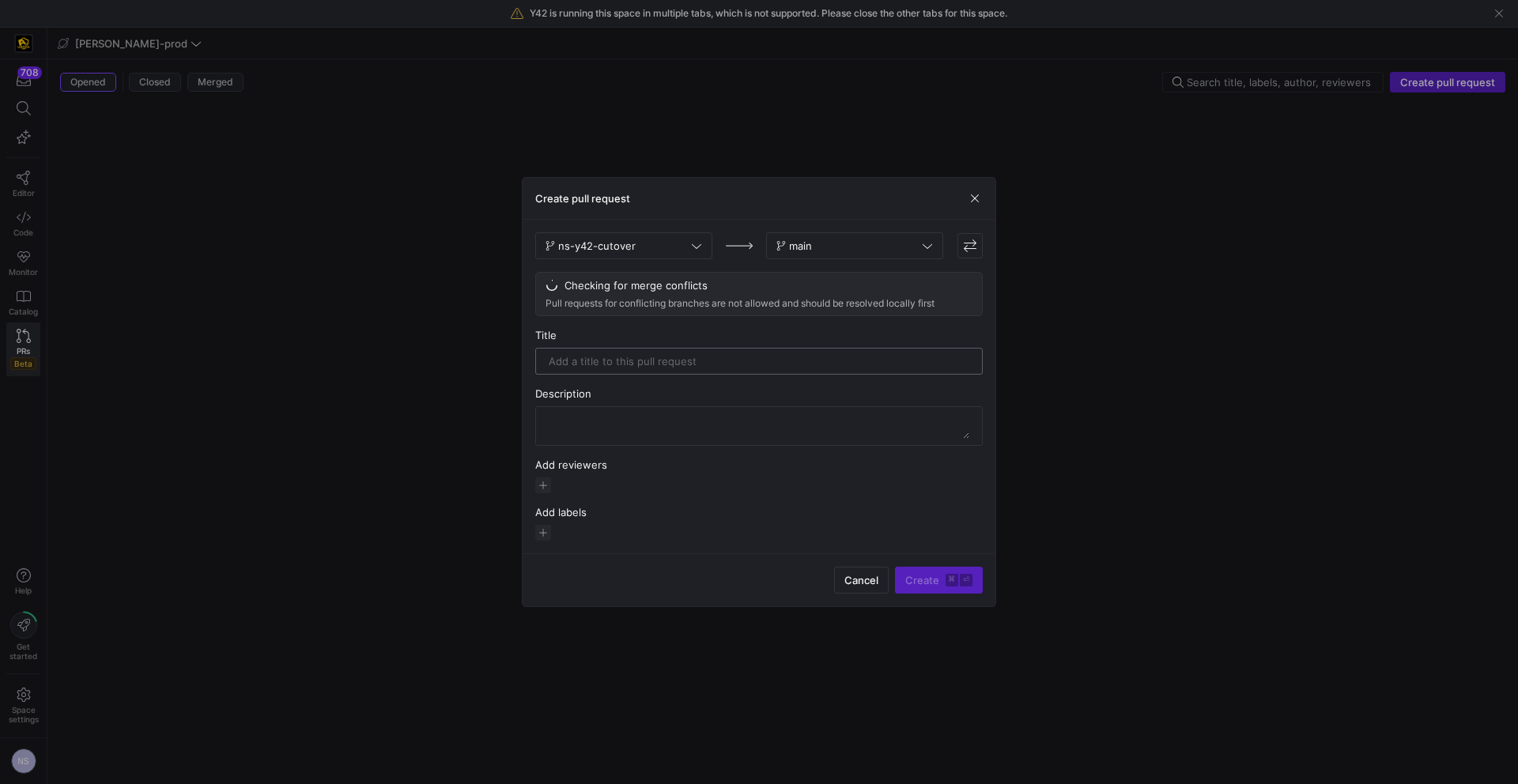
click at [665, 367] on input "text" at bounding box center [759, 361] width 421 height 13
type input "A"
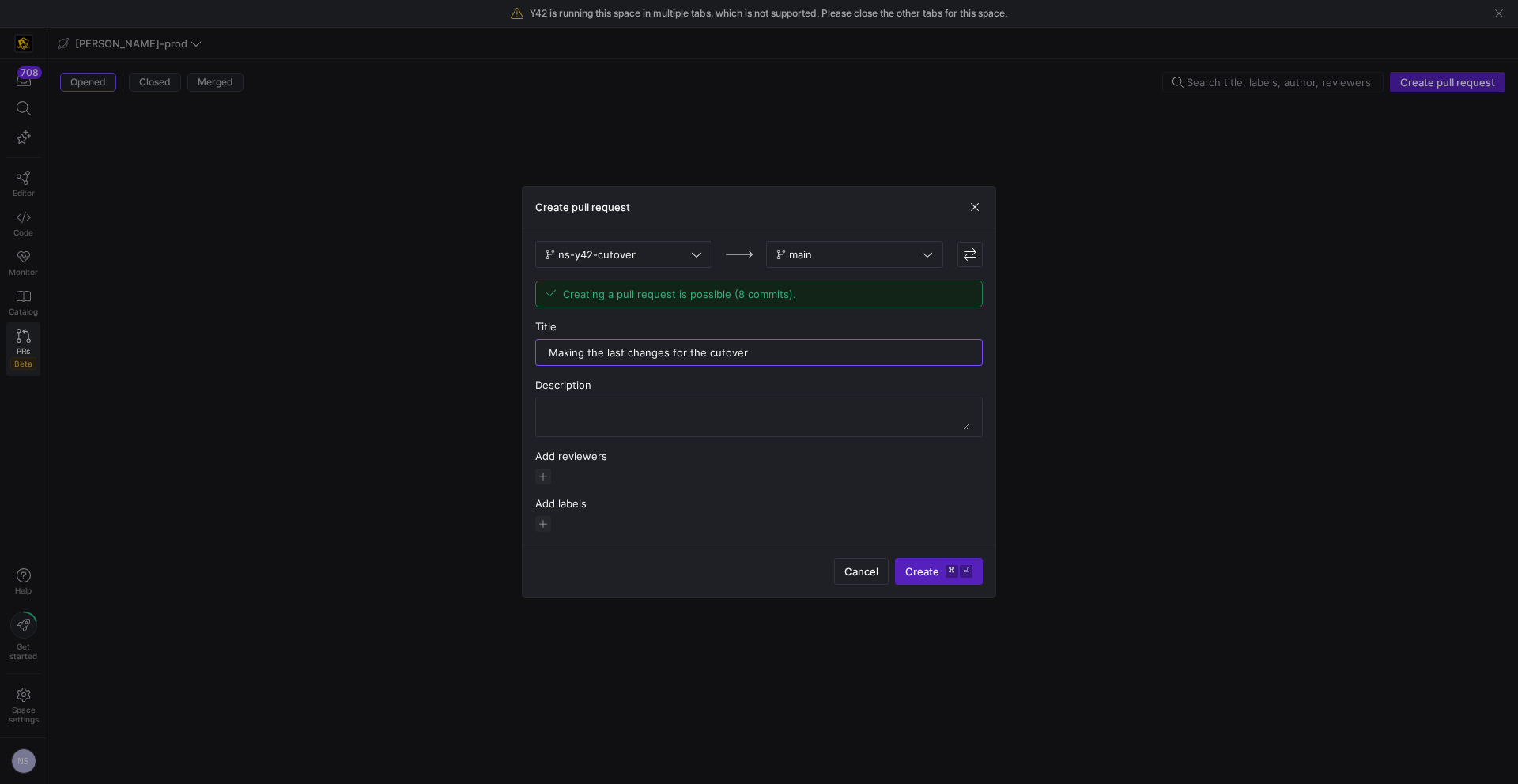
type input "Making the last changes for the cutover"
click at [518, 474] on div at bounding box center [759, 392] width 1518 height 784
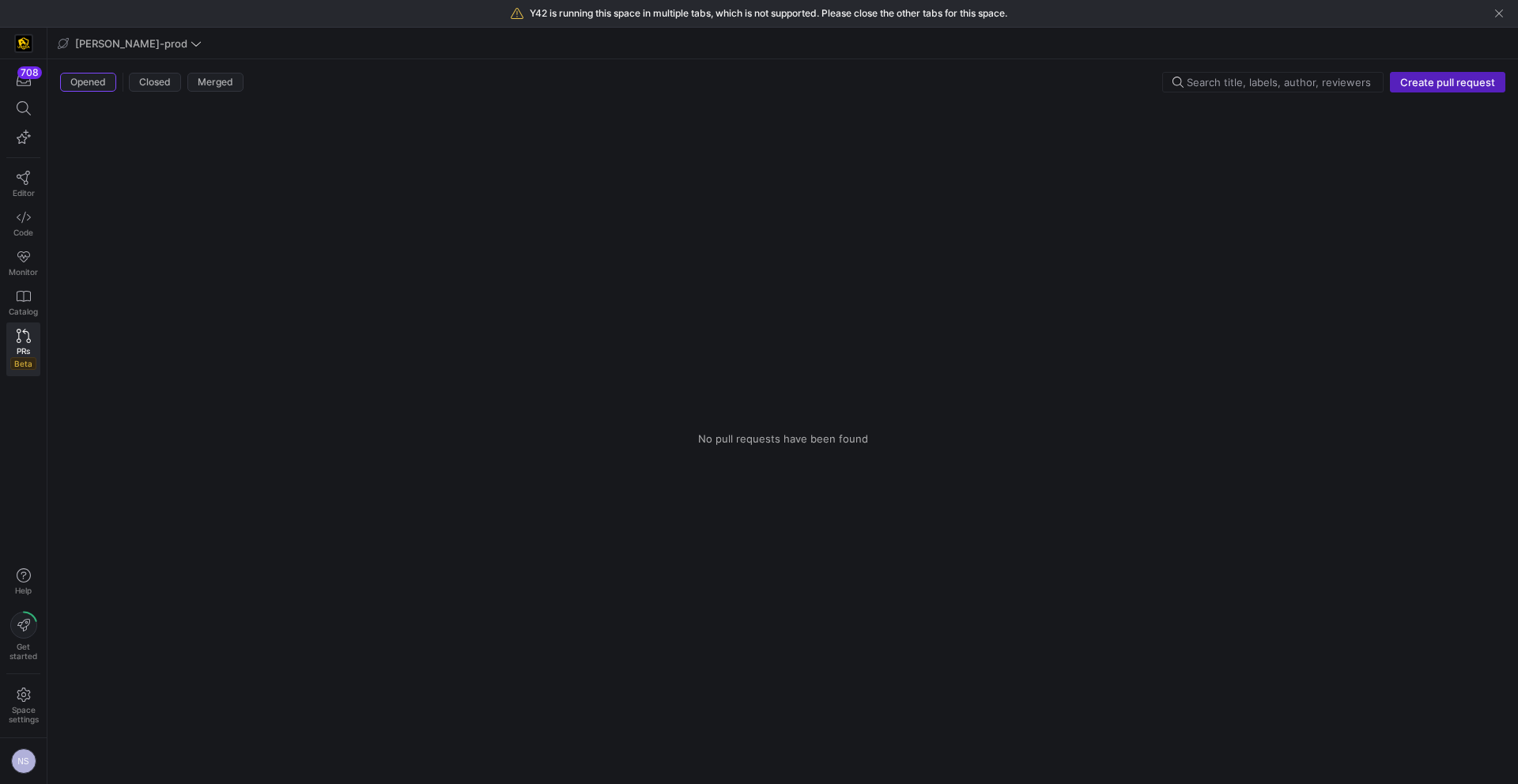
click at [1443, 94] on div "Opened Closed Merged Create pull request" at bounding box center [782, 85] width 1445 height 27
click at [1438, 83] on span "Create pull request" at bounding box center [1447, 82] width 94 height 13
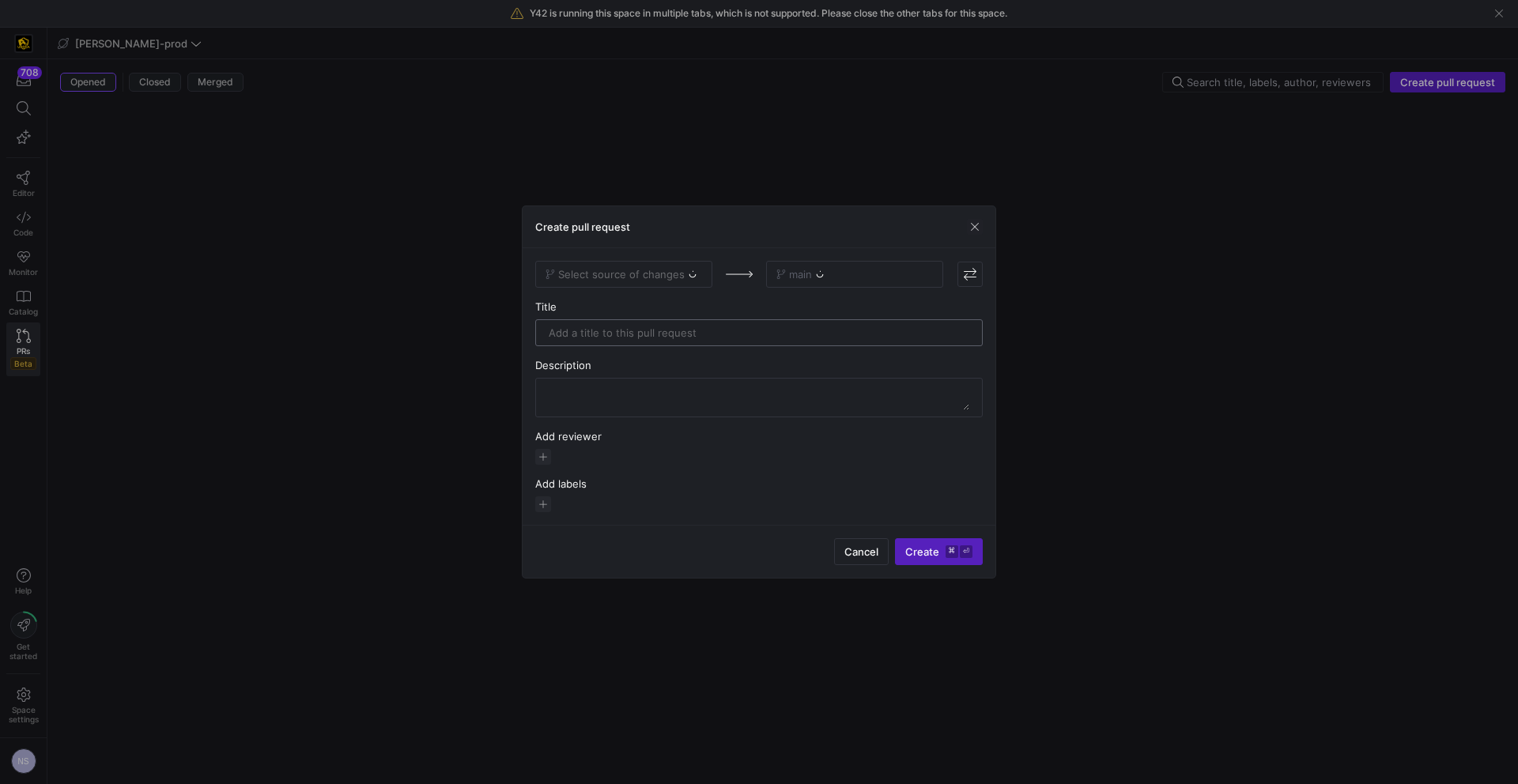
click at [639, 334] on input "text" at bounding box center [759, 332] width 421 height 13
drag, startPoint x: 787, startPoint y: 330, endPoint x: 460, endPoint y: 312, distance: 327.5
click at [460, 312] on div "Create pull request Select source of changes main Title Making the last changes…" at bounding box center [759, 392] width 1518 height 784
type input "Making the last changes for the cutover"
click at [693, 276] on icon at bounding box center [696, 273] width 11 height 11
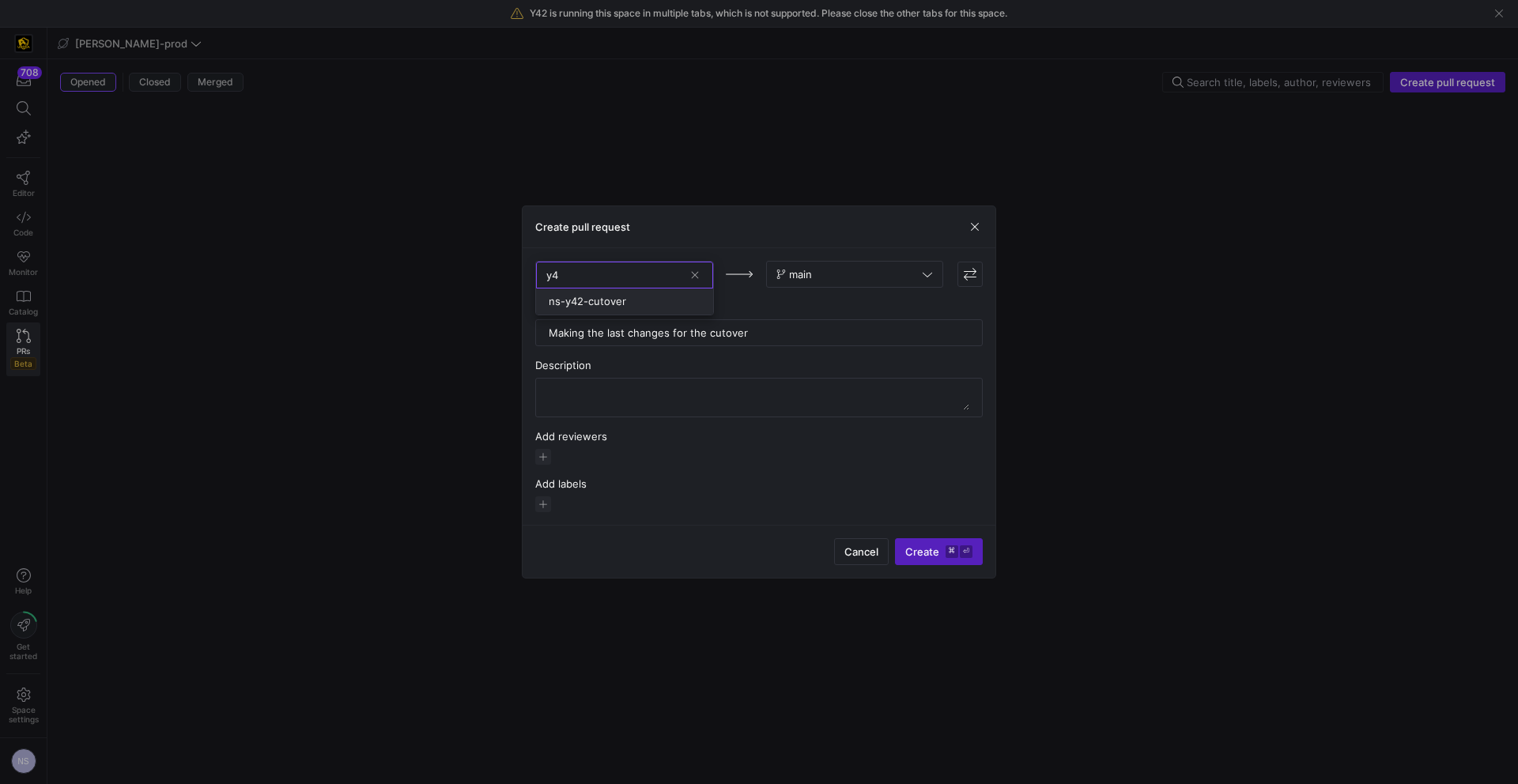
type input "y4"
click at [685, 304] on div "ns-y42-cutover" at bounding box center [625, 301] width 152 height 13
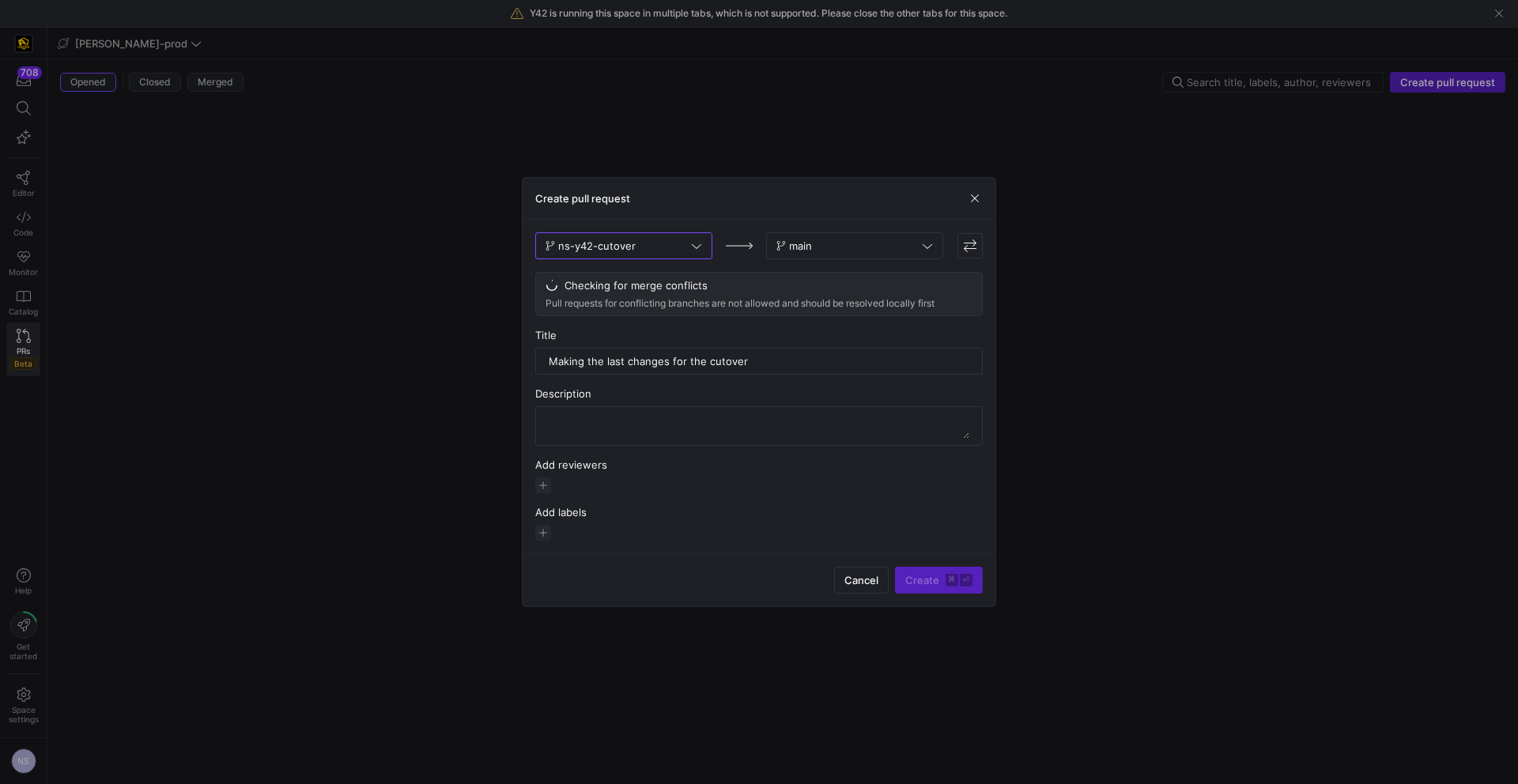
click at [533, 479] on div "ns-y42-cutover main Checking for merge conflicts Pull requests for conflicting …" at bounding box center [759, 386] width 473 height 333
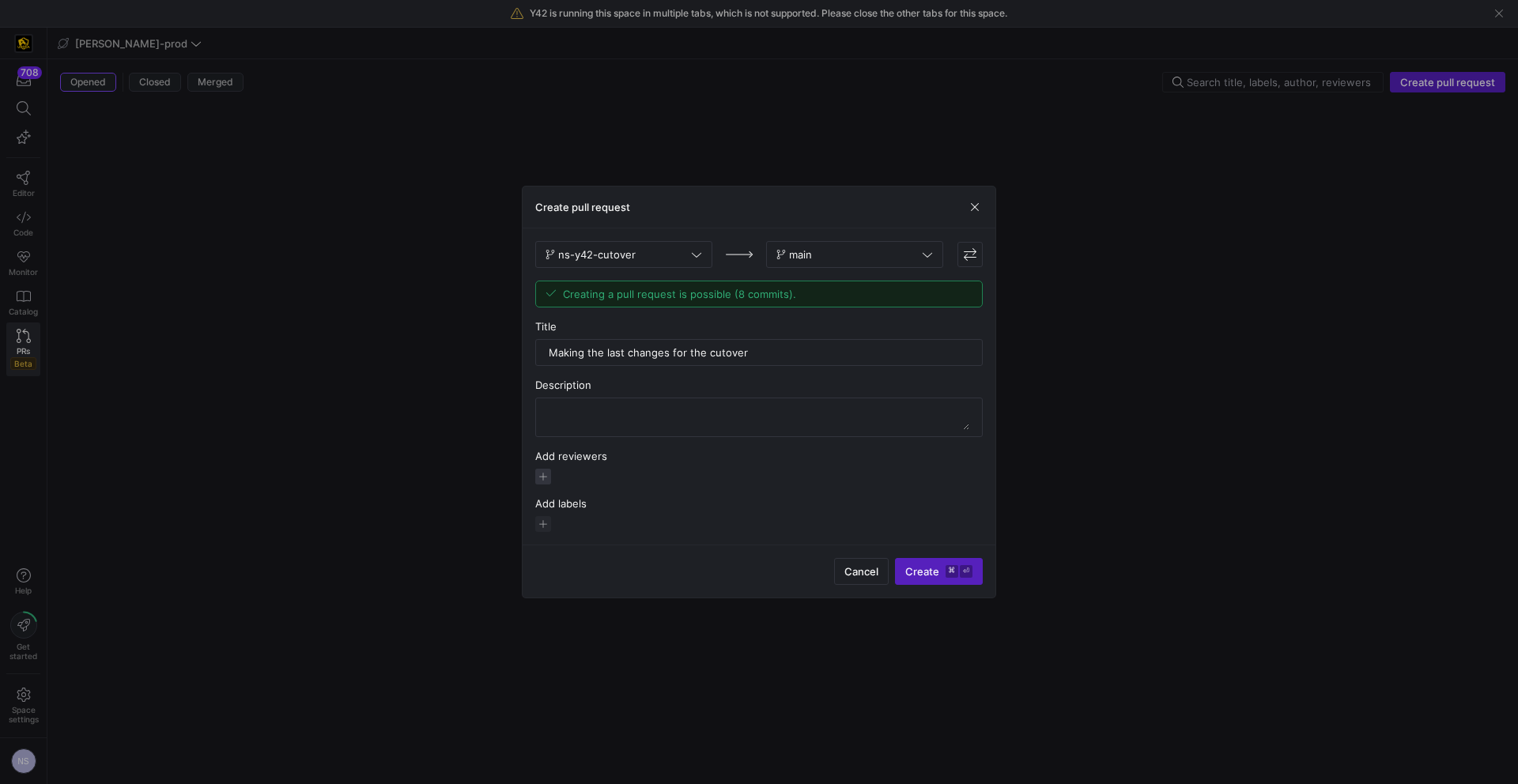
click at [544, 473] on span "button" at bounding box center [543, 477] width 16 height 16
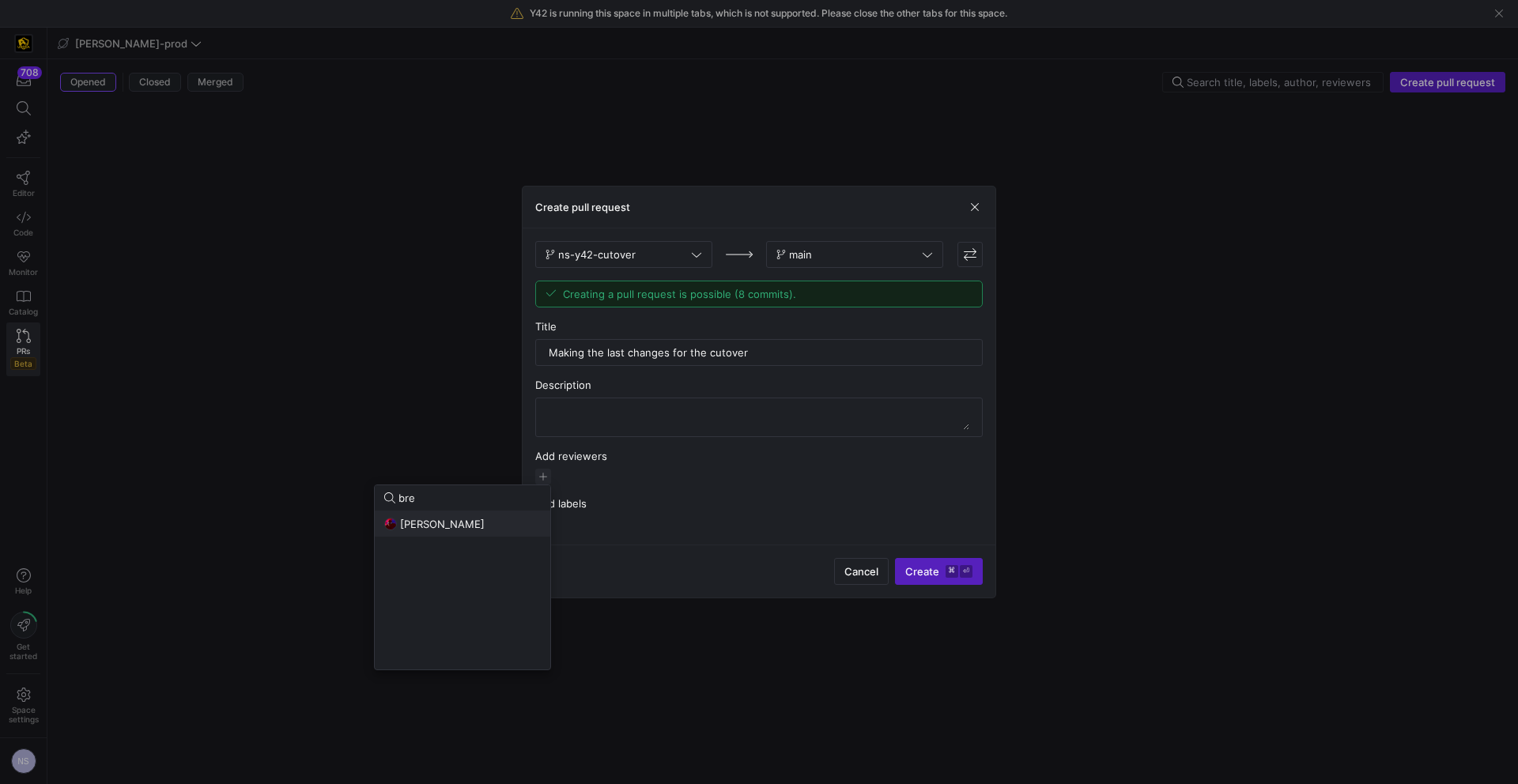
click at [466, 529] on span "[PERSON_NAME]" at bounding box center [443, 523] width 85 height 13
click at [410, 501] on input "bre" at bounding box center [469, 498] width 143 height 13
type input "t"
drag, startPoint x: 461, startPoint y: 575, endPoint x: 584, endPoint y: 568, distance: 123.2
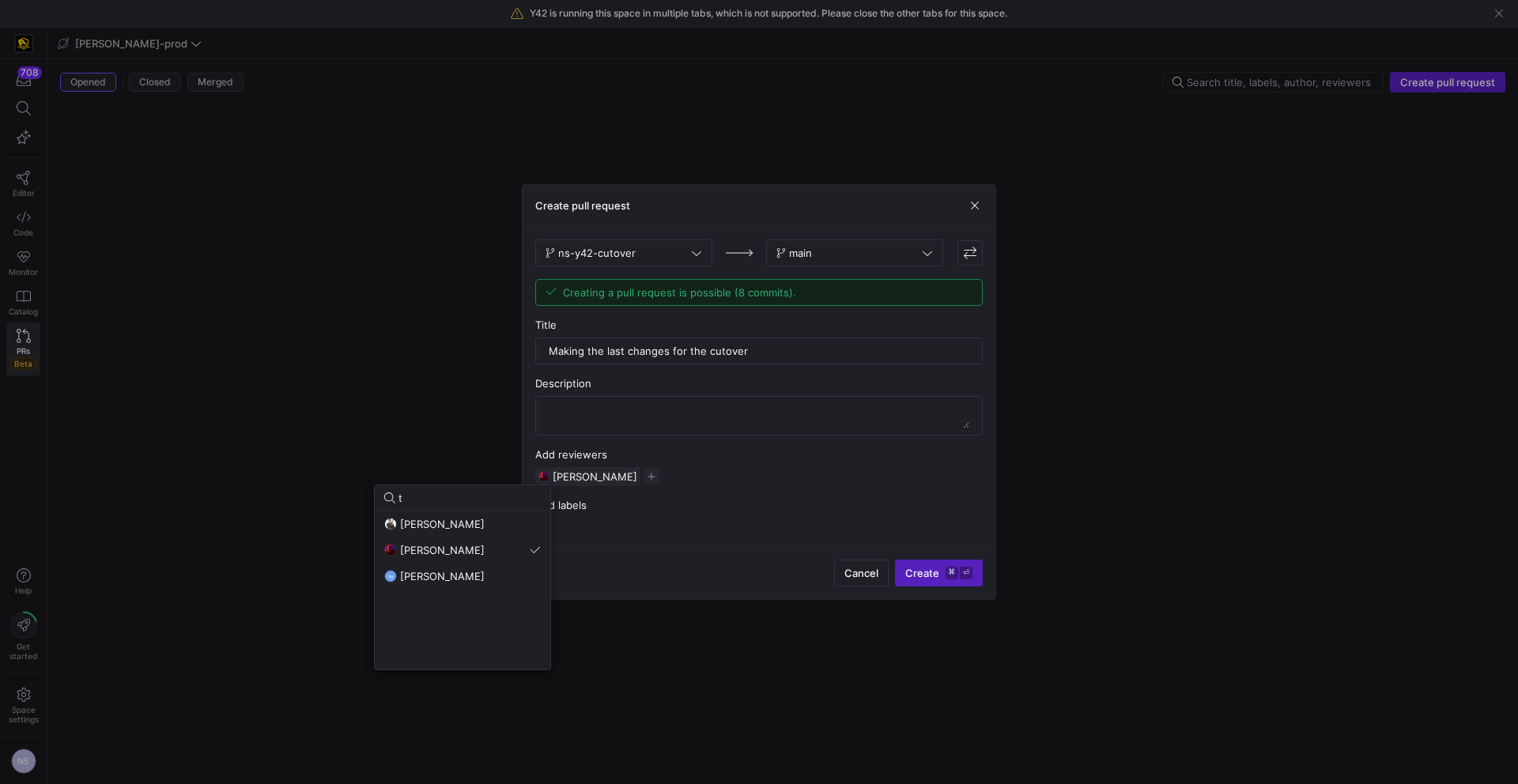
click at [462, 575] on span "[PERSON_NAME]" at bounding box center [443, 575] width 85 height 13
click at [886, 530] on div at bounding box center [759, 392] width 1518 height 784
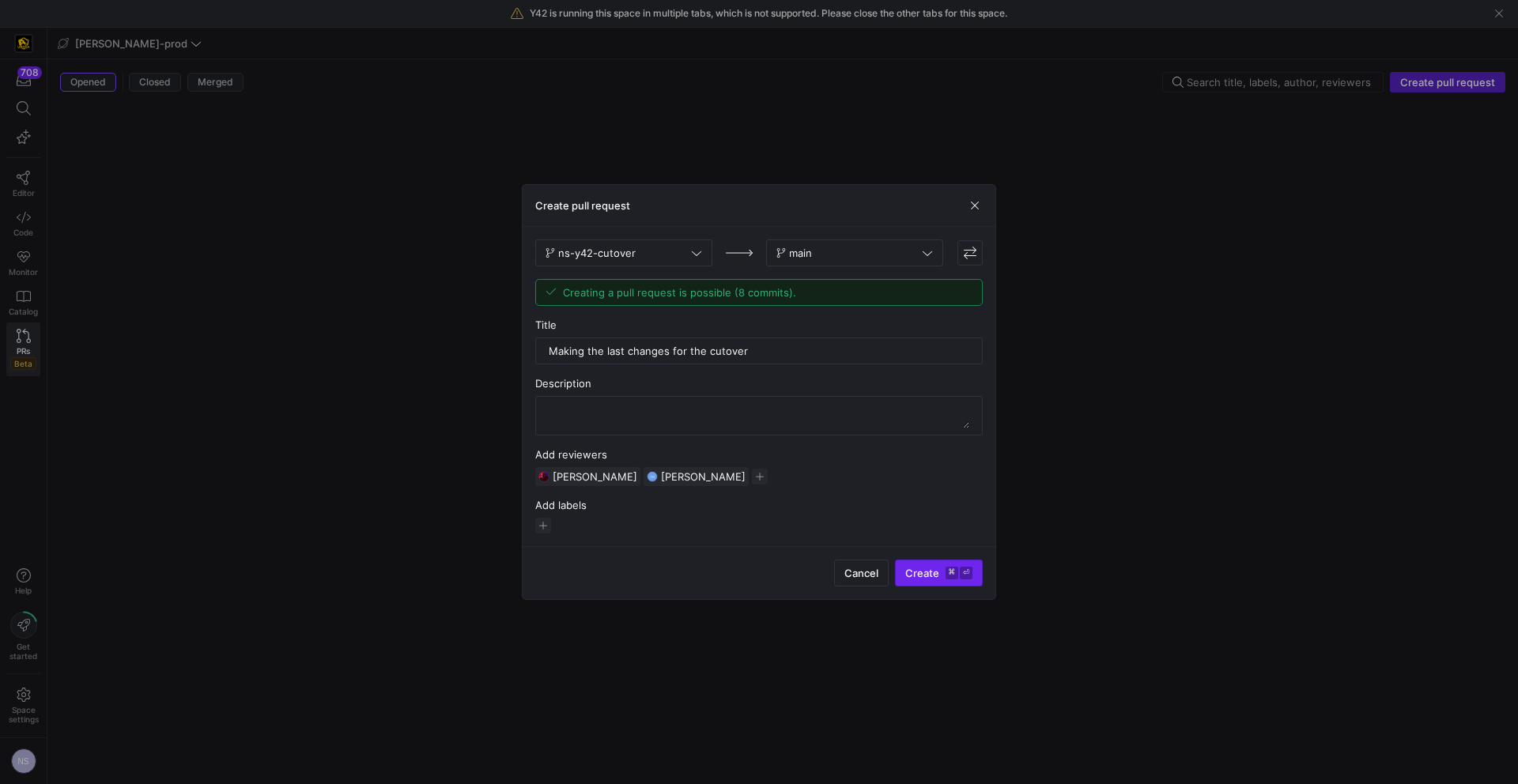
click at [932, 574] on span "Create ⌘ ⏎" at bounding box center [939, 573] width 67 height 13
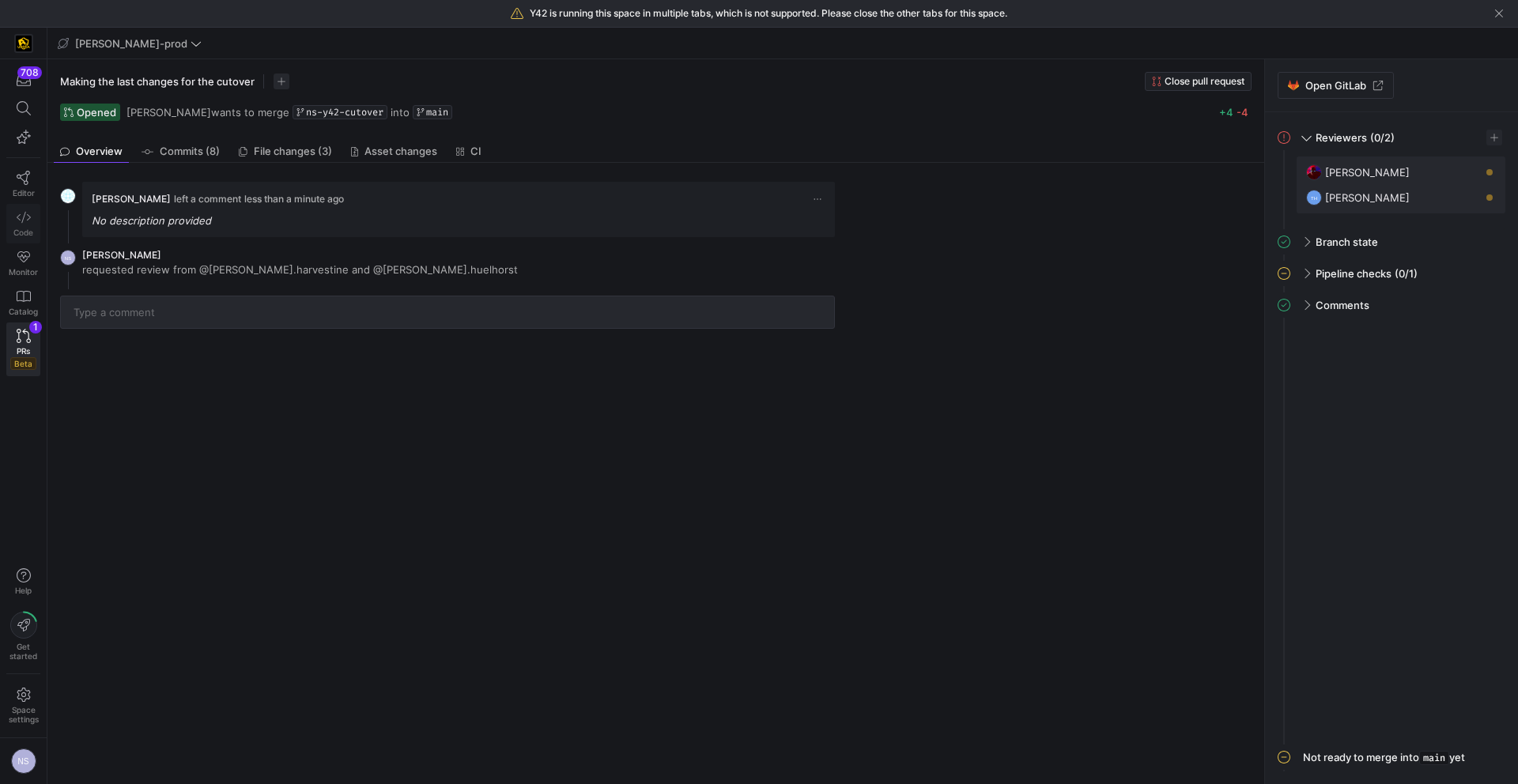
click at [16, 224] on link "Code" at bounding box center [23, 223] width 34 height 39
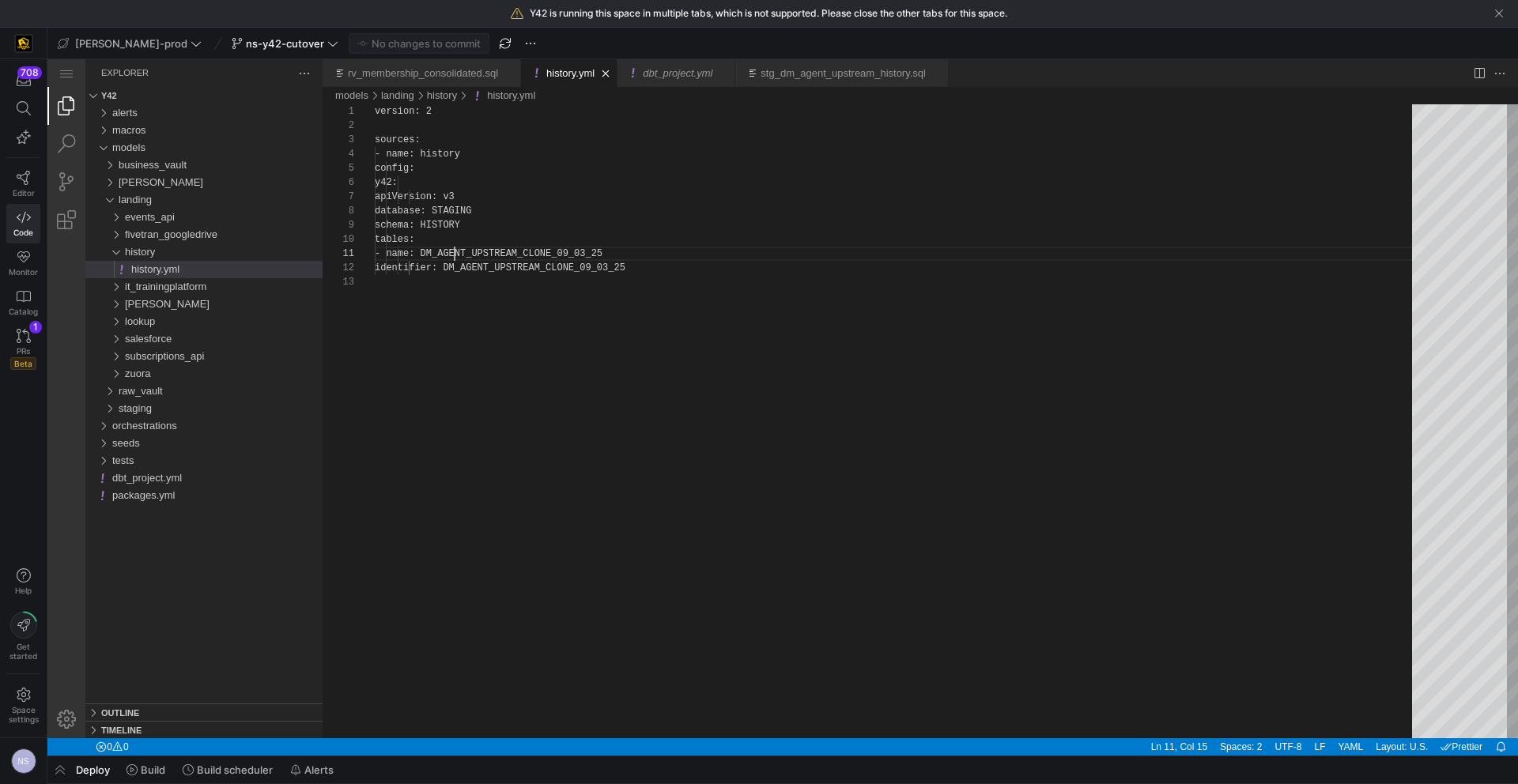
scroll to position [29, 0]
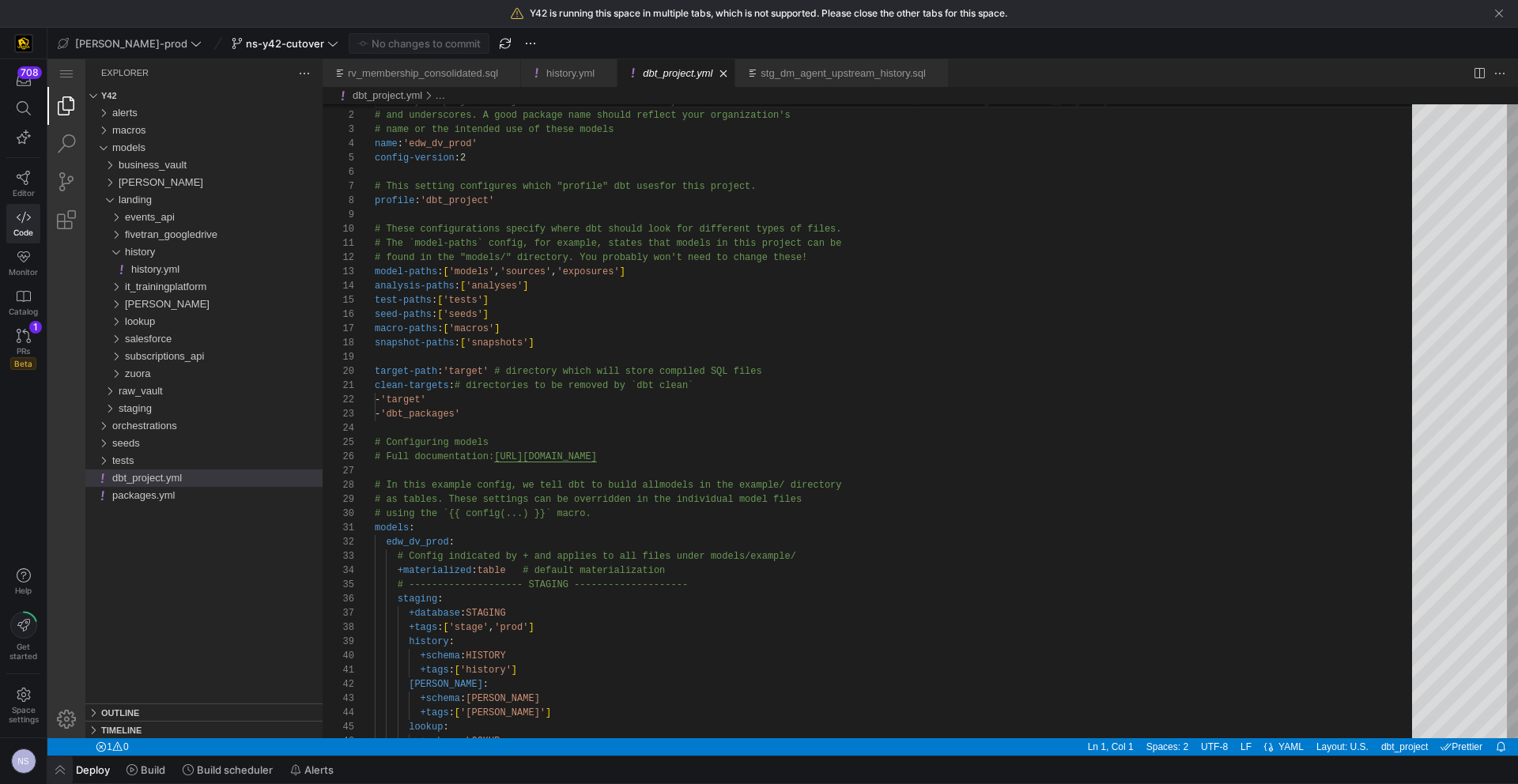
click at [57, 772] on span "button" at bounding box center [60, 769] width 26 height 27
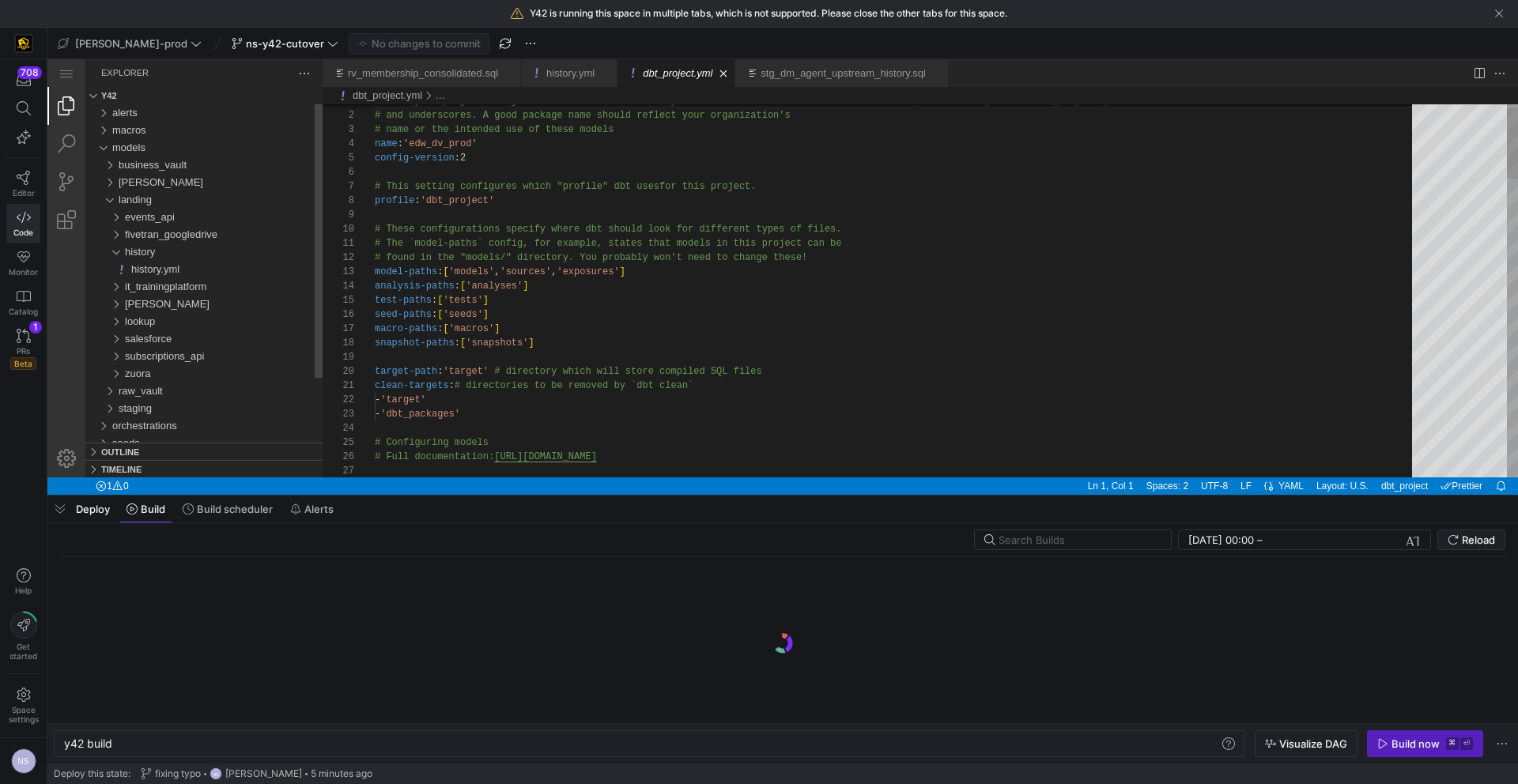
scroll to position [0, 47]
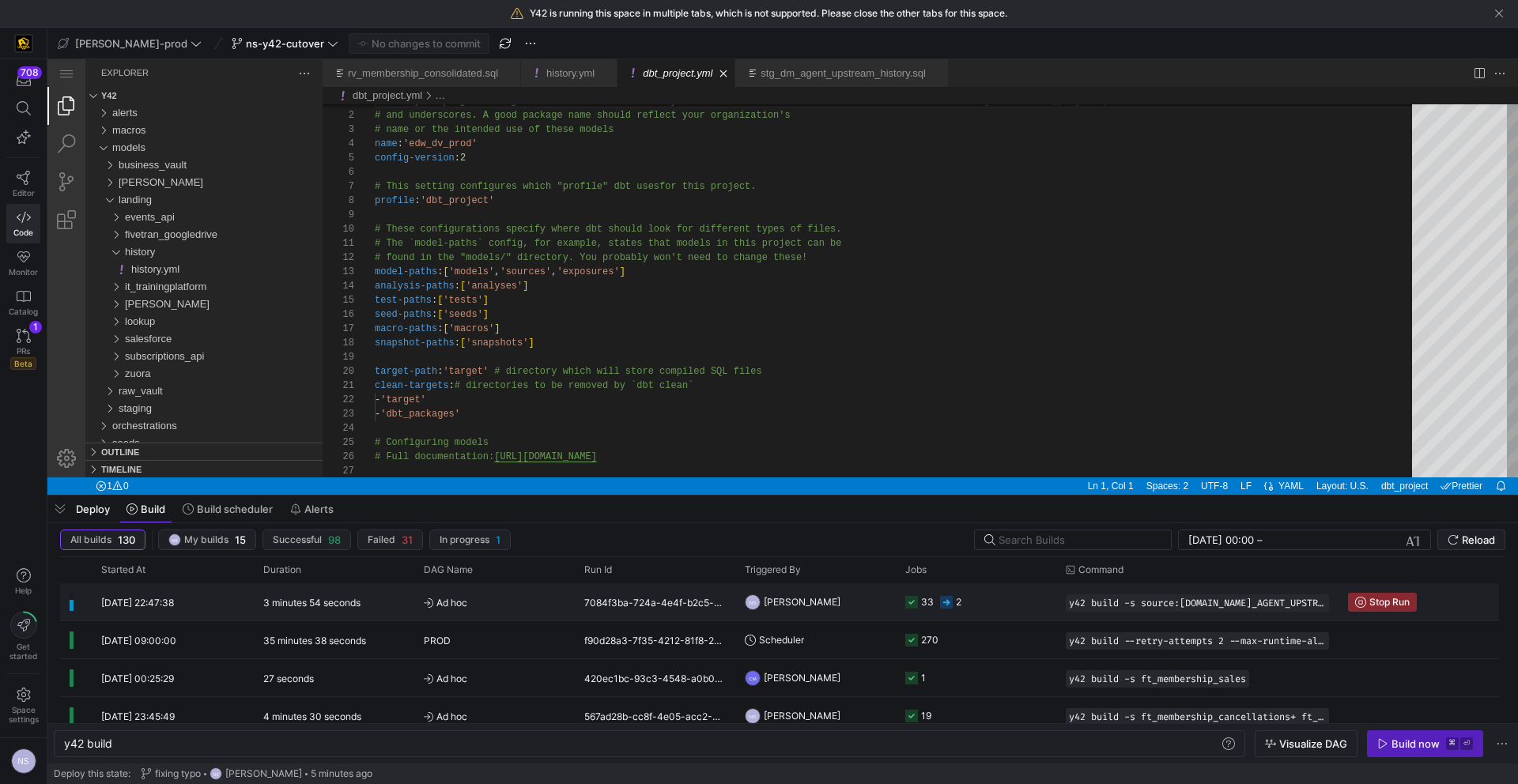
click at [951, 603] on icon at bounding box center [945, 602] width 13 height 13
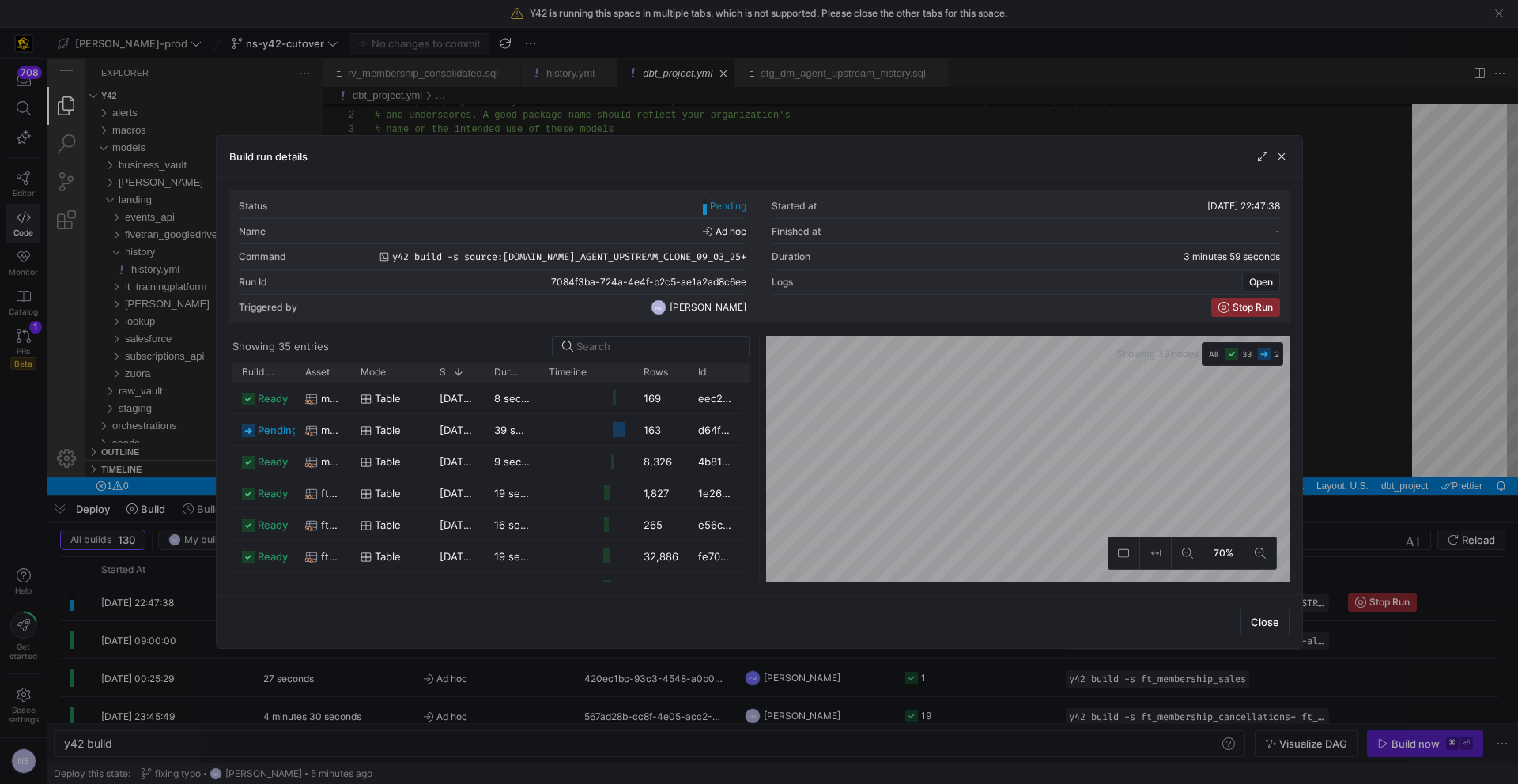
click at [987, 264] on div "Status Pending Started at 03/09/25, 22:47:38 Name Ad hoc Finished at - Command …" at bounding box center [759, 387] width 1061 height 392
click at [941, 320] on div "Status Pending Started at 03/09/25, 22:47:38 Name Ad hoc Finished at - Command …" at bounding box center [759, 387] width 1061 height 392
click at [1187, 556] on icon at bounding box center [1186, 553] width 11 height 11
click at [1116, 550] on button at bounding box center [1124, 553] width 31 height 31
drag, startPoint x: 1127, startPoint y: 553, endPoint x: 1119, endPoint y: 550, distance: 8.5
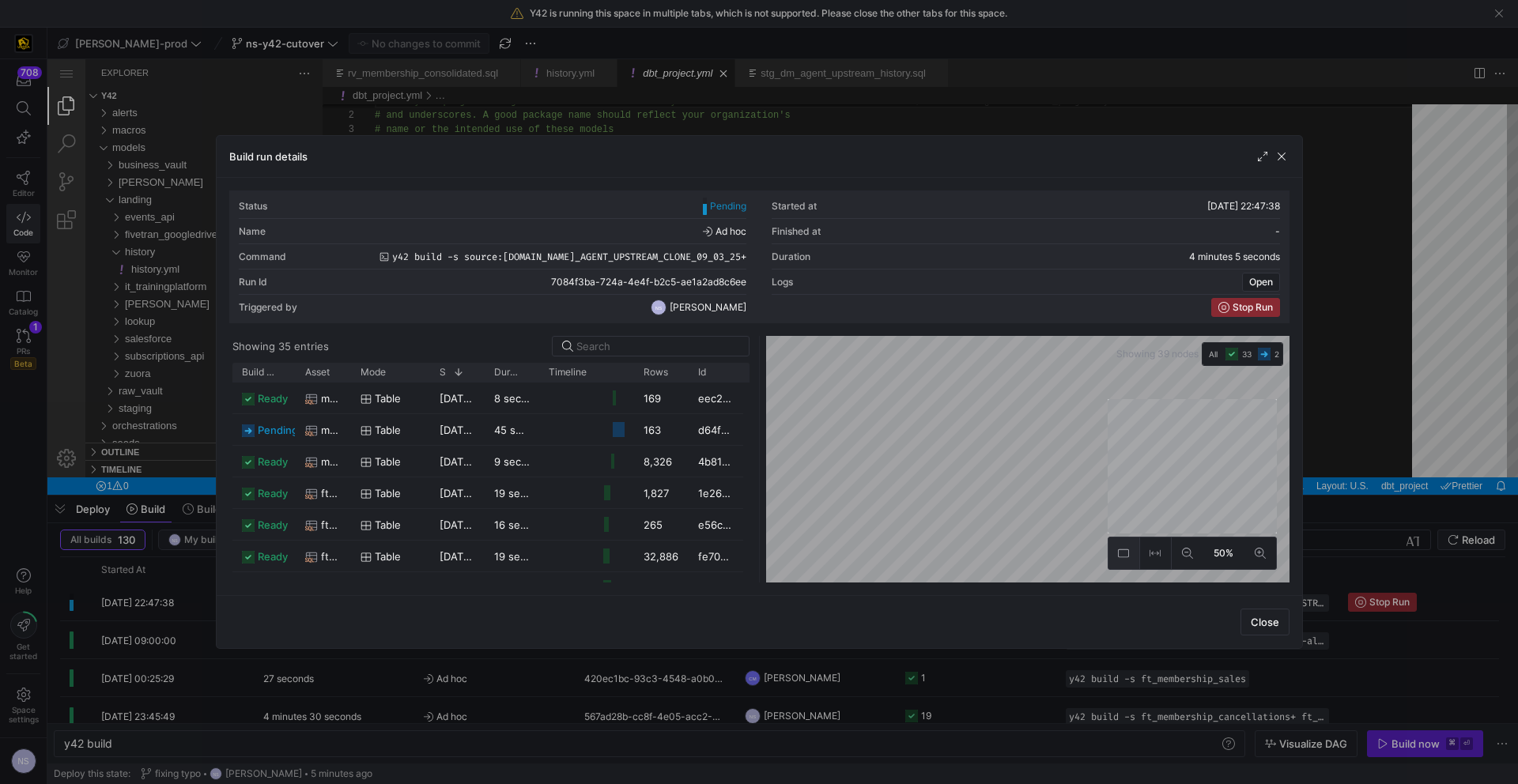
click at [1127, 553] on icon at bounding box center [1123, 553] width 11 height 11
click at [1393, 457] on div at bounding box center [759, 392] width 1518 height 784
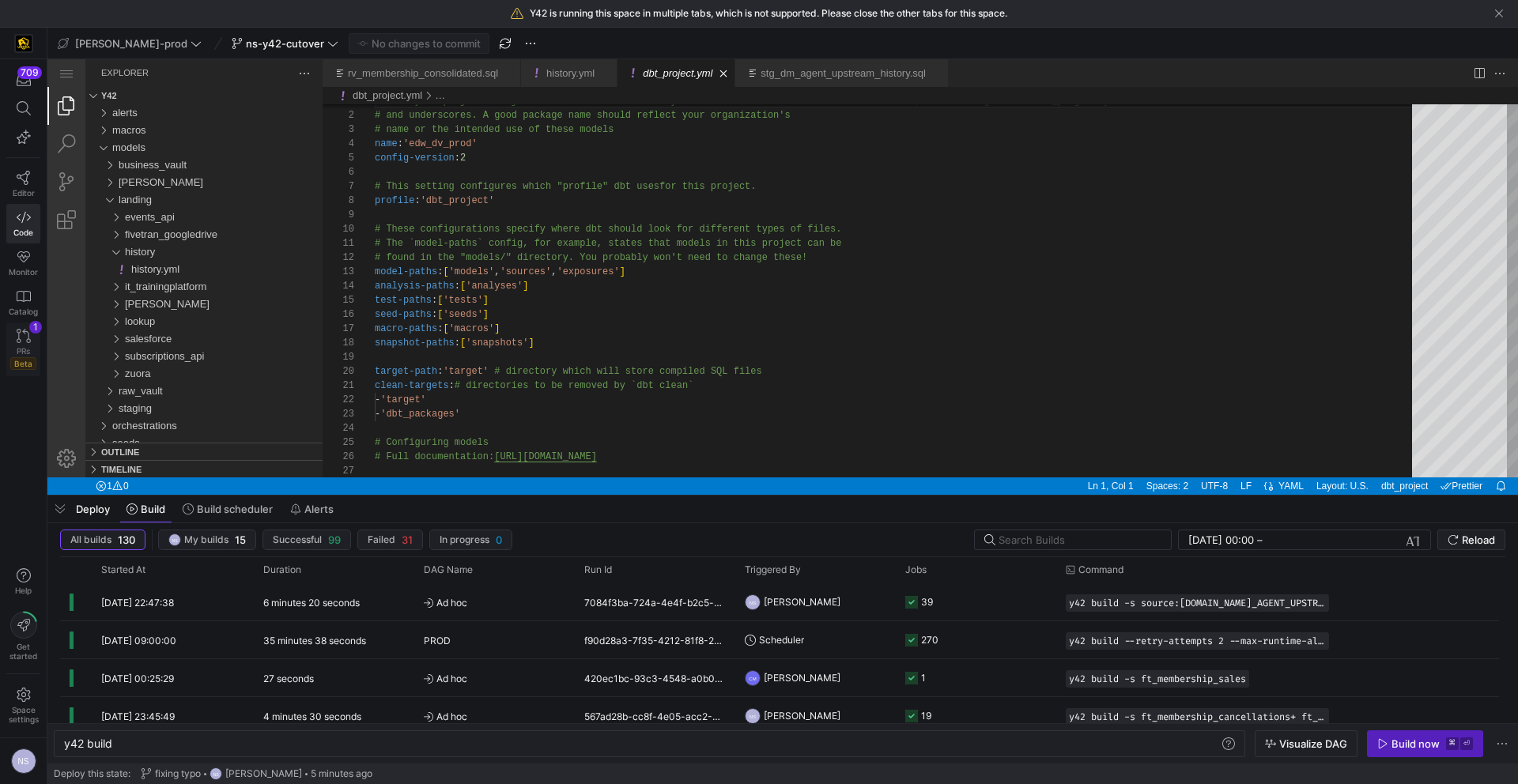
click at [18, 347] on span "PRs" at bounding box center [24, 351] width 14 height 10
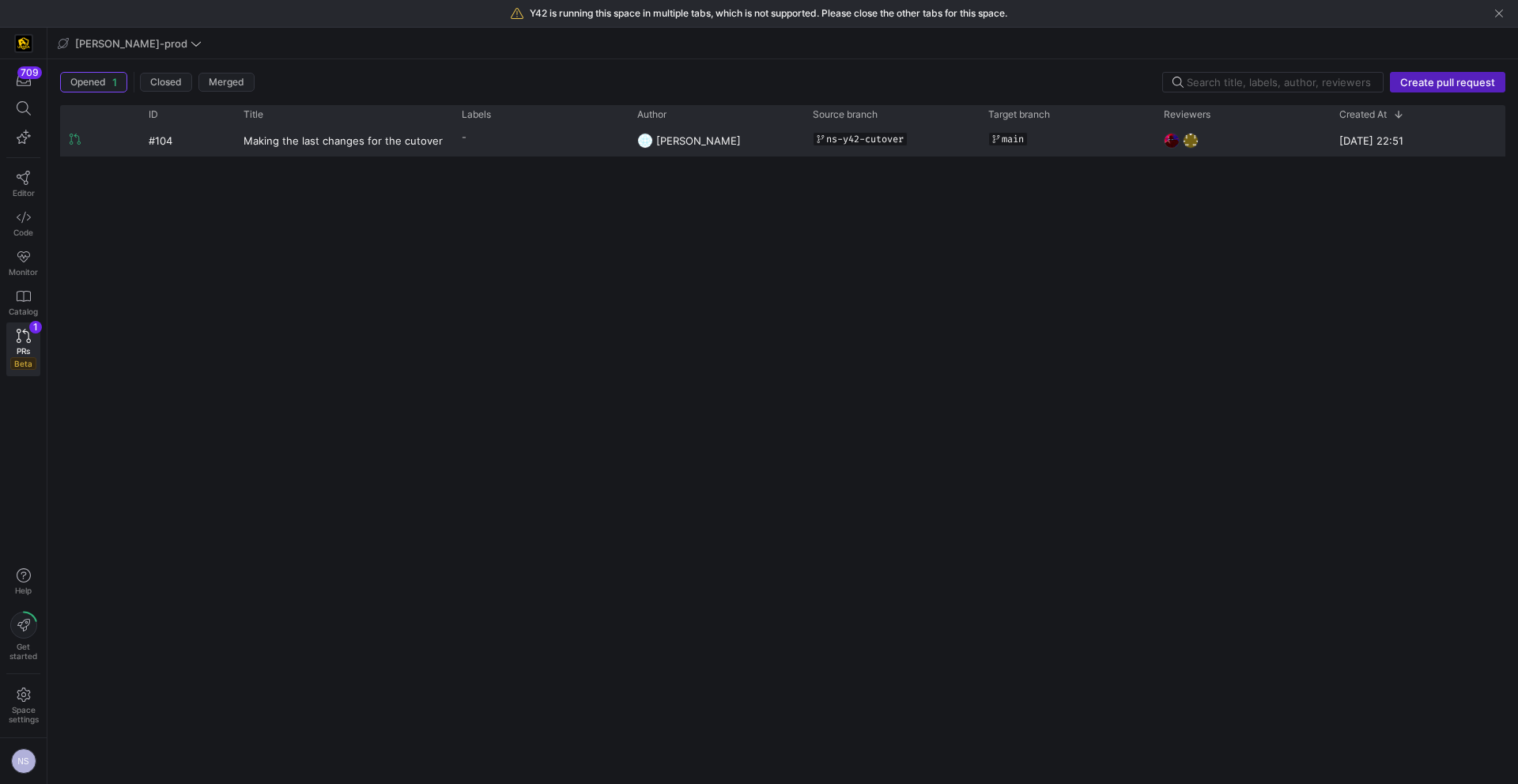
click at [701, 148] on y42-pull-request-user-label "[PERSON_NAME]" at bounding box center [698, 141] width 85 height 30
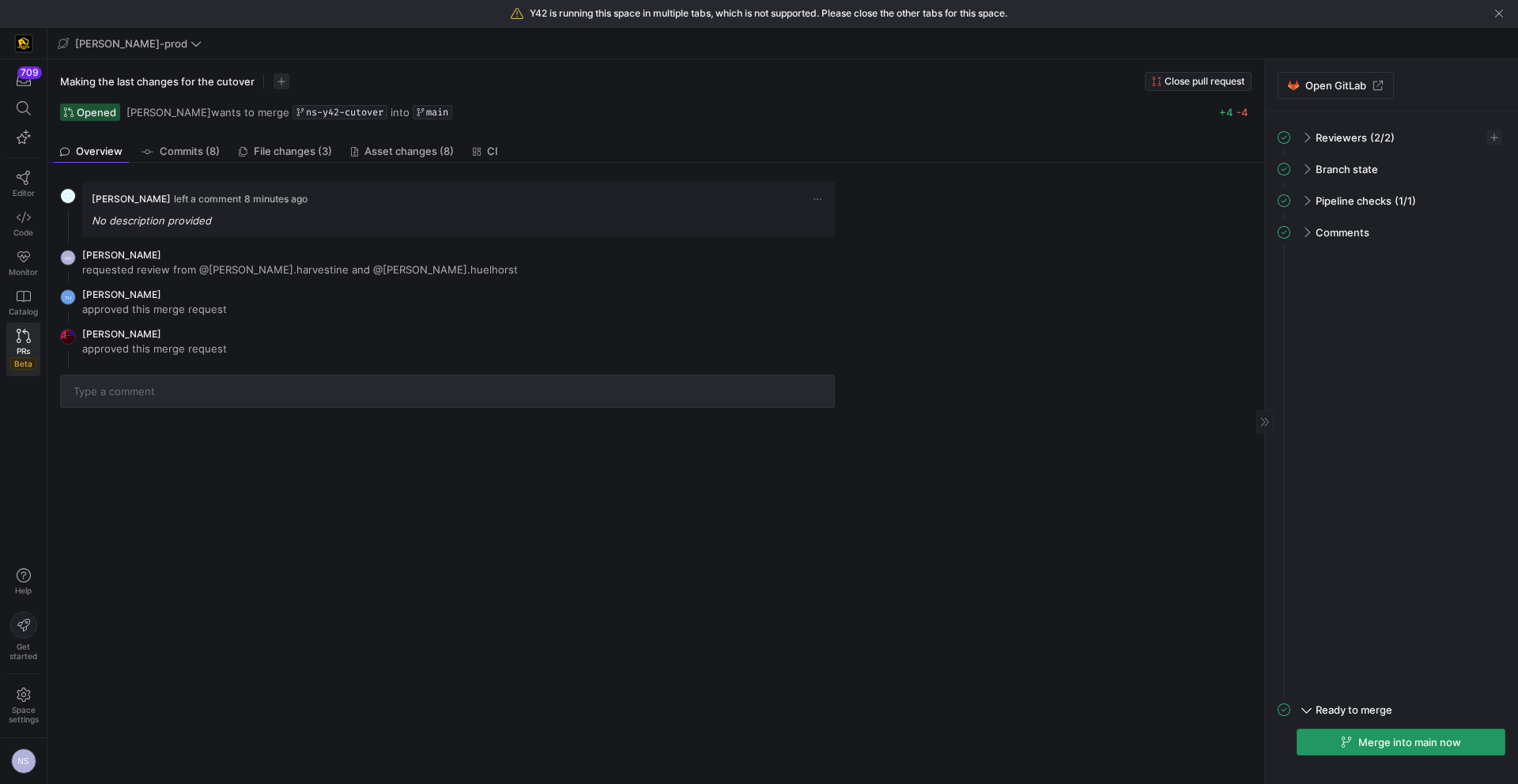
click at [1423, 742] on span "Merge into main now" at bounding box center [1410, 742] width 102 height 13
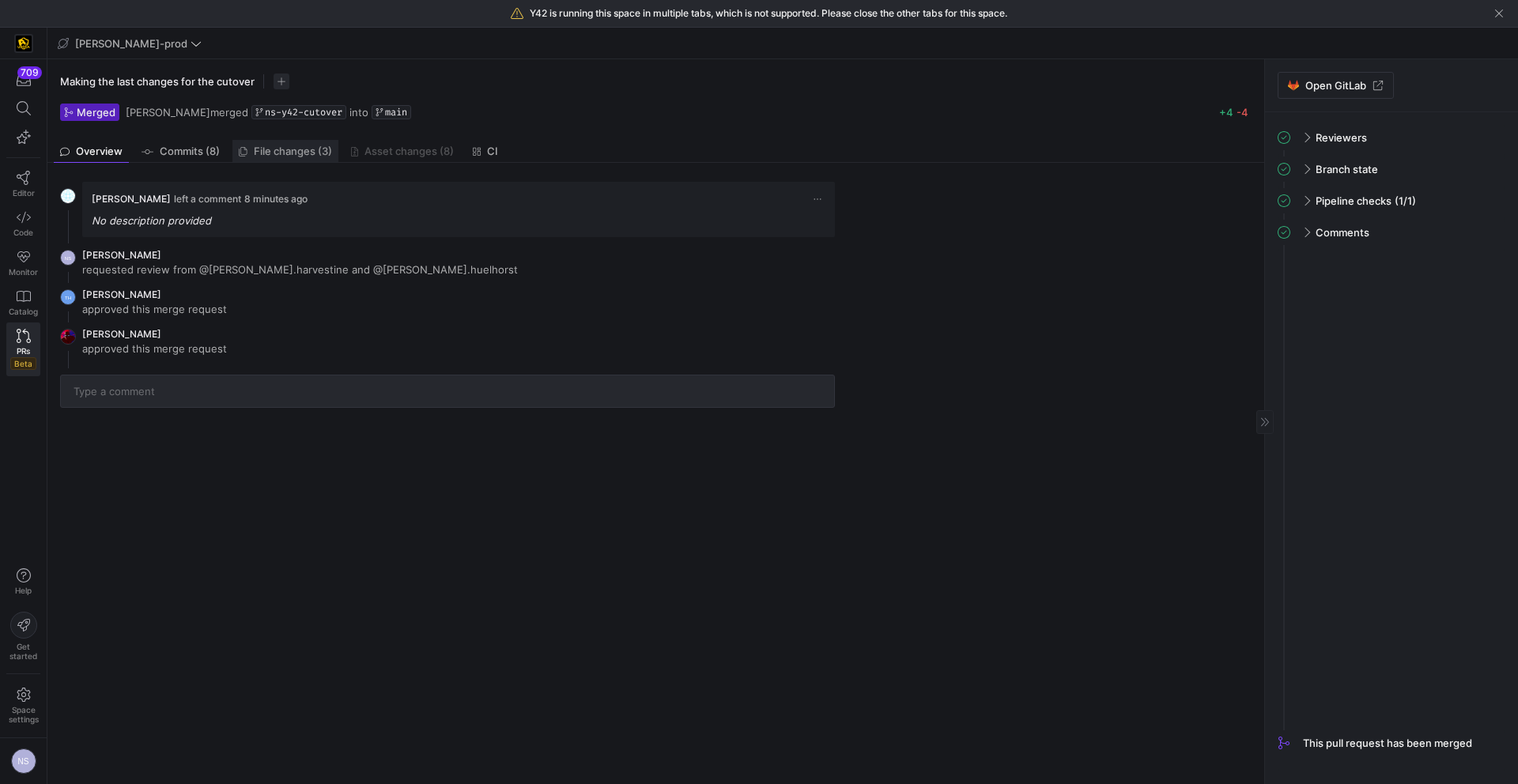
click at [286, 151] on span "File changes (3)" at bounding box center [293, 151] width 79 height 10
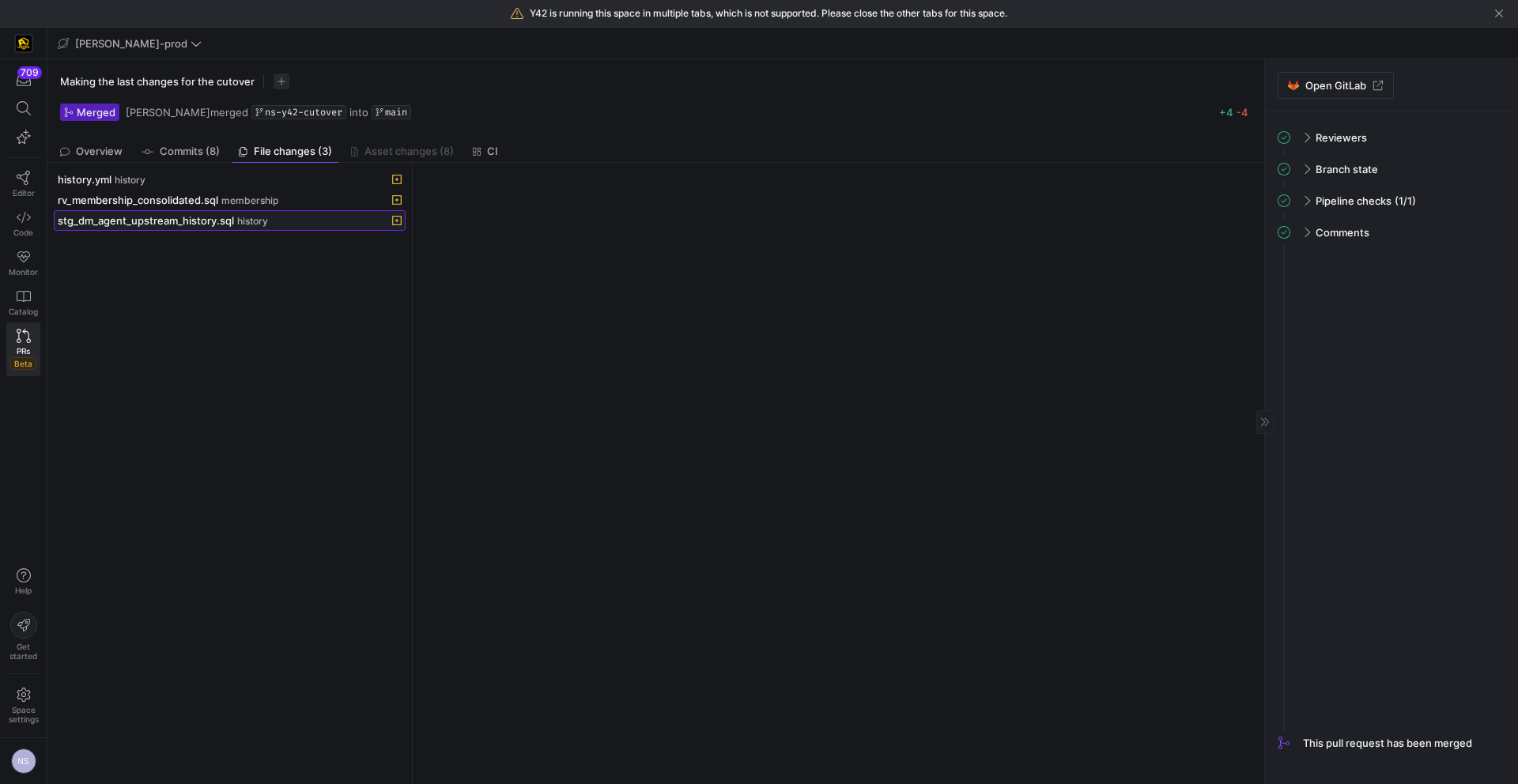
click at [235, 219] on div "stg_dm_agent_upstream_history.sql history" at bounding box center [213, 220] width 309 height 13
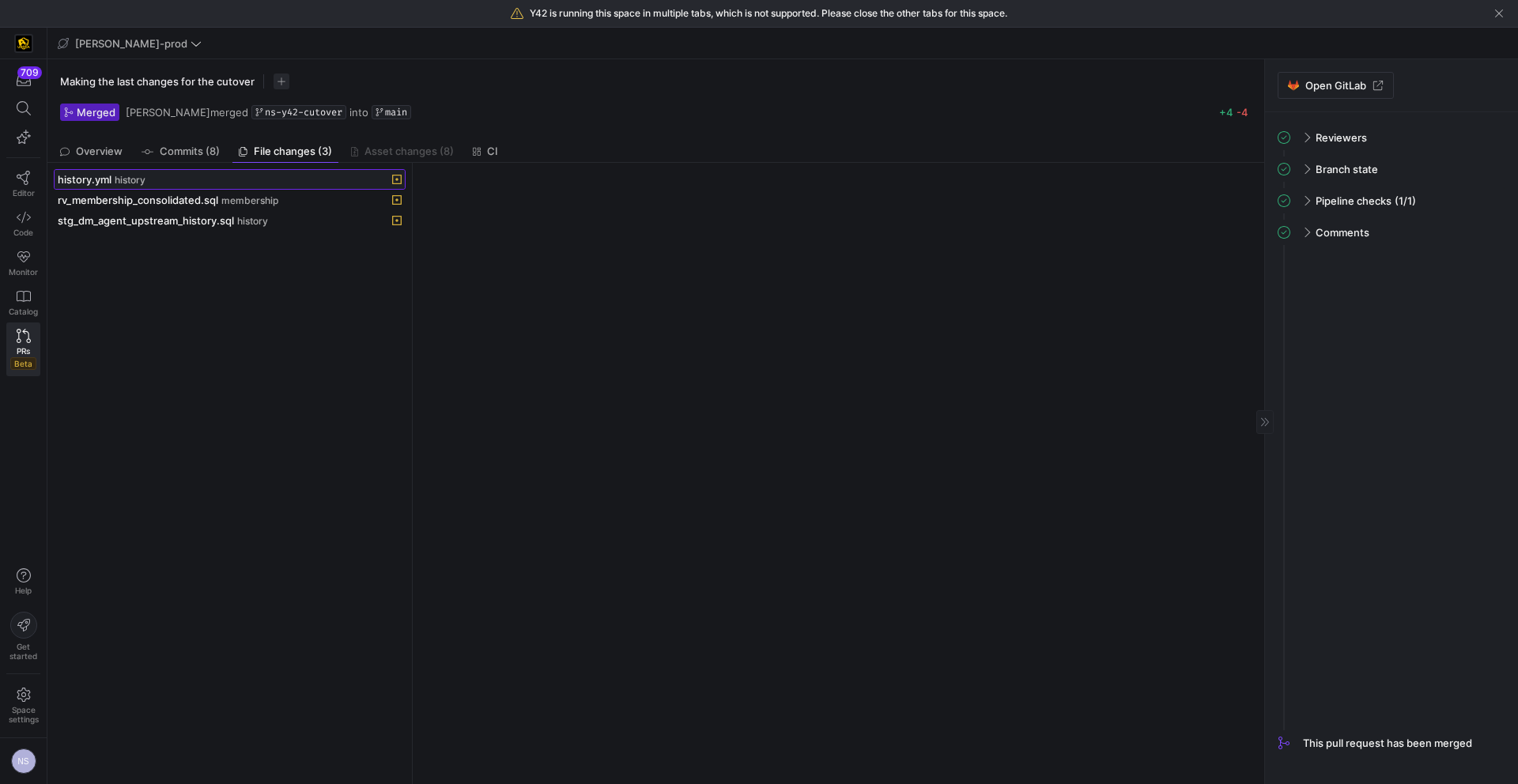
click at [183, 182] on div "history.yml history" at bounding box center [213, 179] width 309 height 13
click at [208, 199] on span "rv_membership_consolidated.sql" at bounding box center [138, 200] width 160 height 13
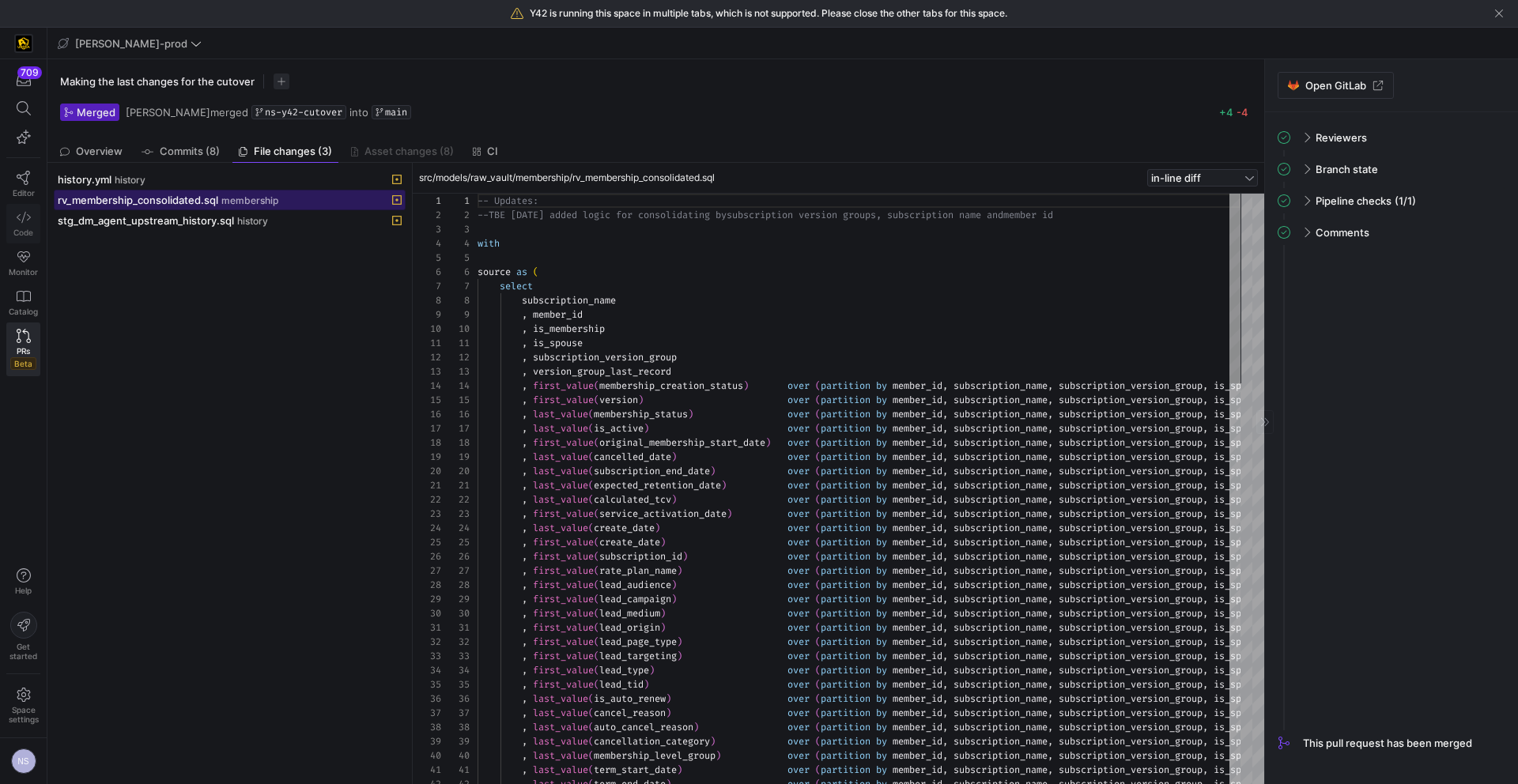
scroll to position [143, 0]
click at [27, 227] on span "Code" at bounding box center [24, 232] width 20 height 10
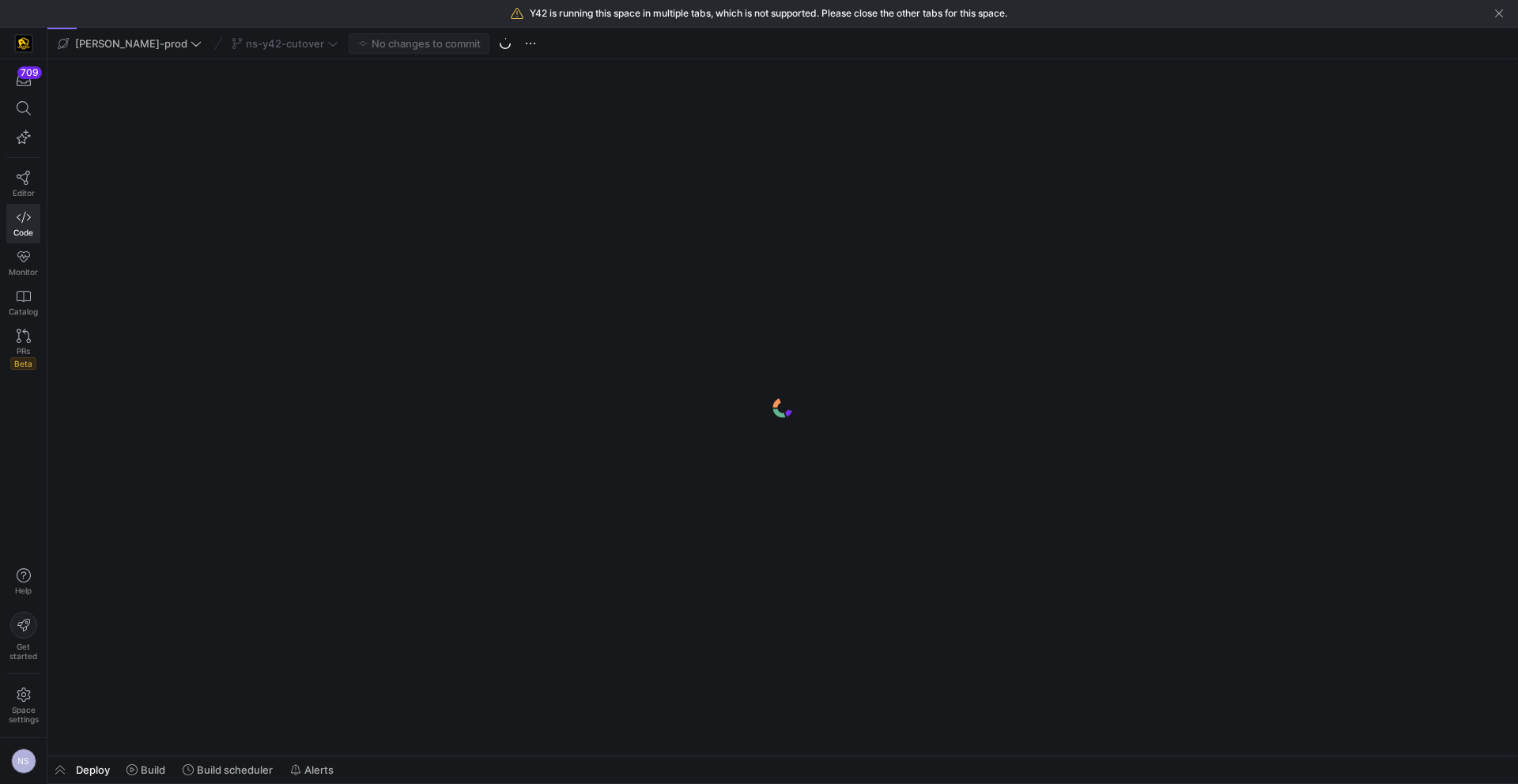
click at [254, 42] on div "ns-y42-cutover" at bounding box center [284, 43] width 115 height 21
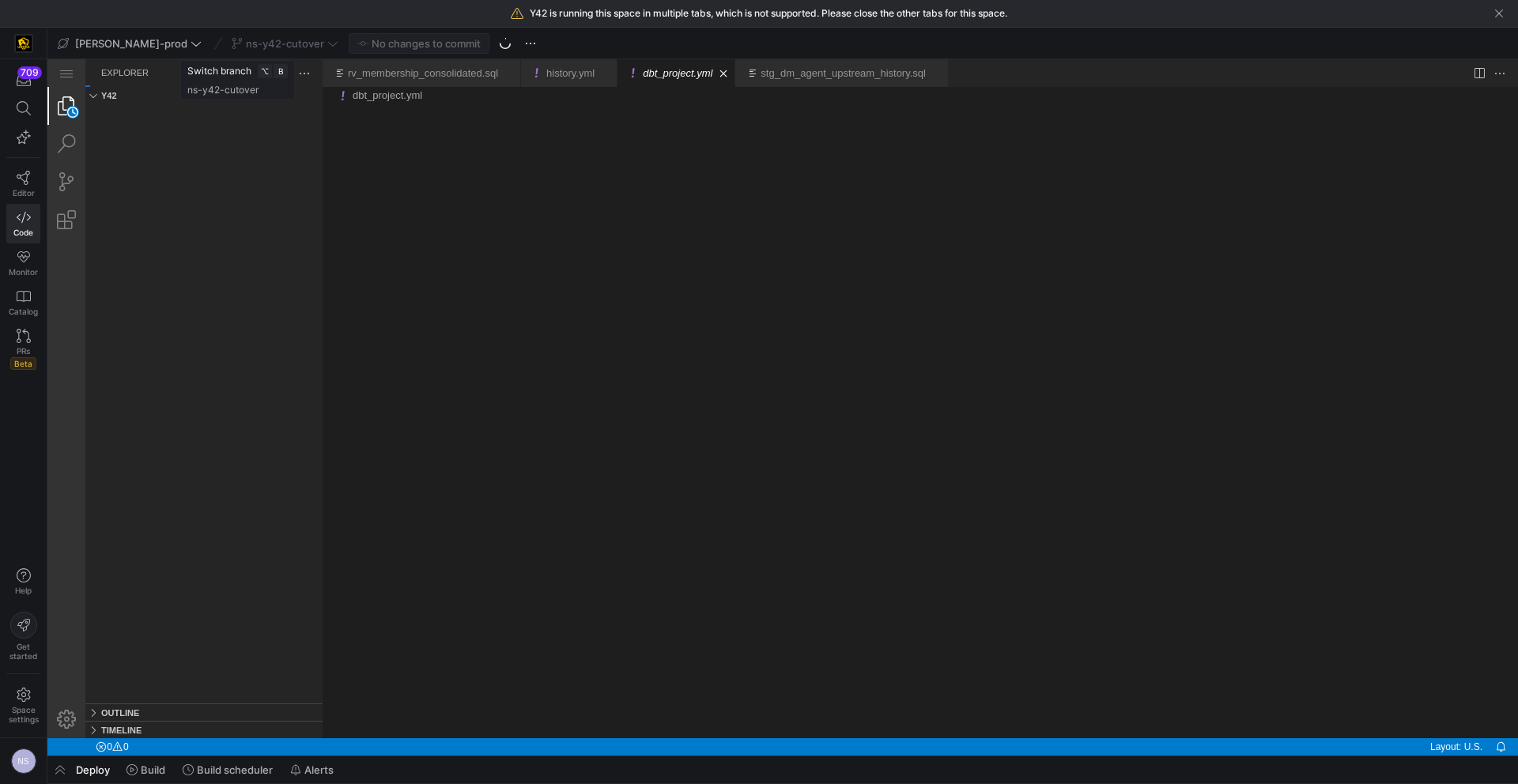
click at [290, 44] on div "ns-y42-cutover" at bounding box center [284, 43] width 115 height 21
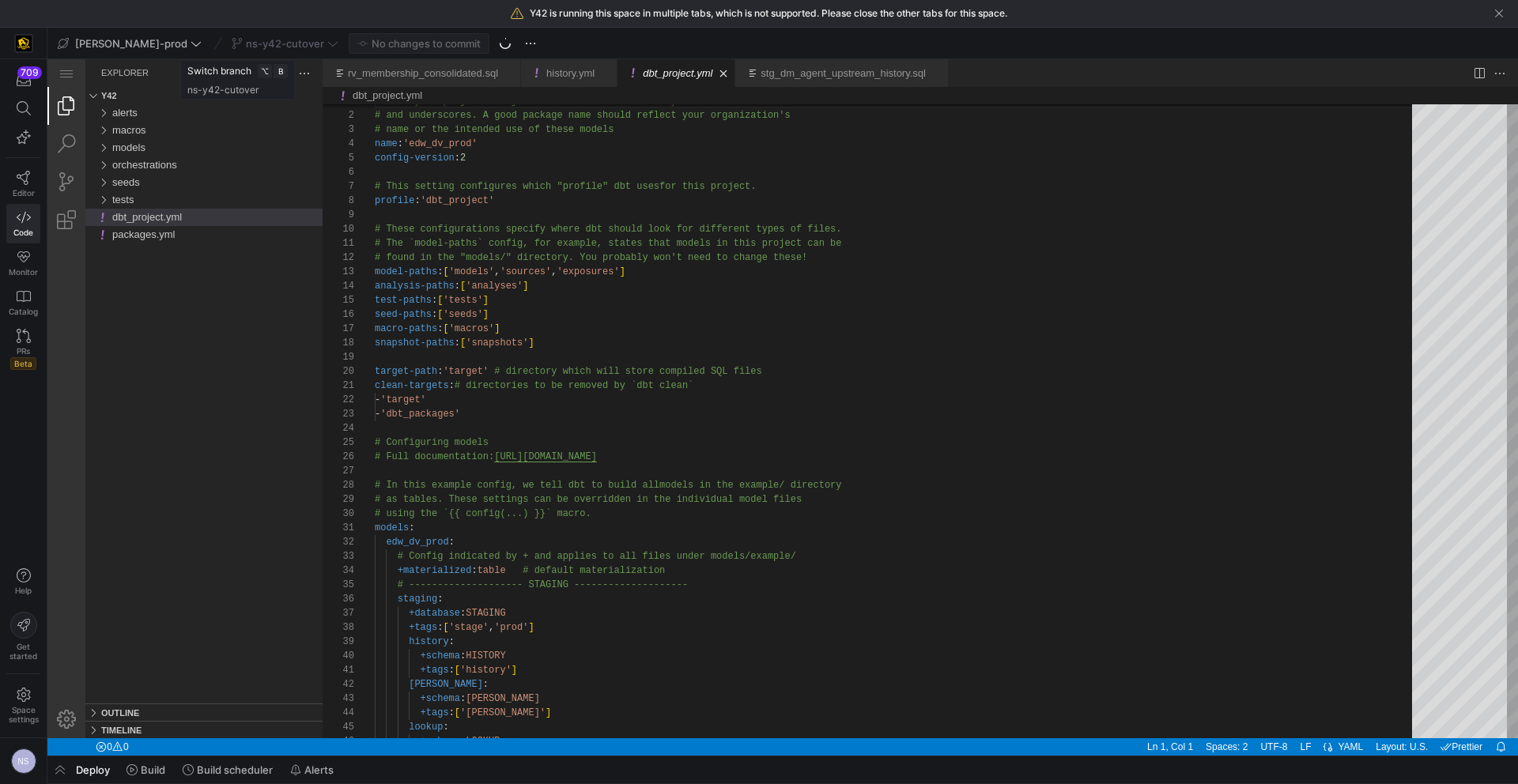
click at [282, 46] on div "ns-y42-cutover" at bounding box center [284, 43] width 115 height 21
click at [243, 46] on div "ns-y42-cutover" at bounding box center [284, 43] width 115 height 21
click at [272, 40] on div "ns-y42-cutover" at bounding box center [284, 43] width 115 height 21
click at [252, 42] on div "ns-y42-cutover" at bounding box center [284, 43] width 115 height 21
click at [272, 42] on span "ns-y42-cutover" at bounding box center [285, 43] width 79 height 13
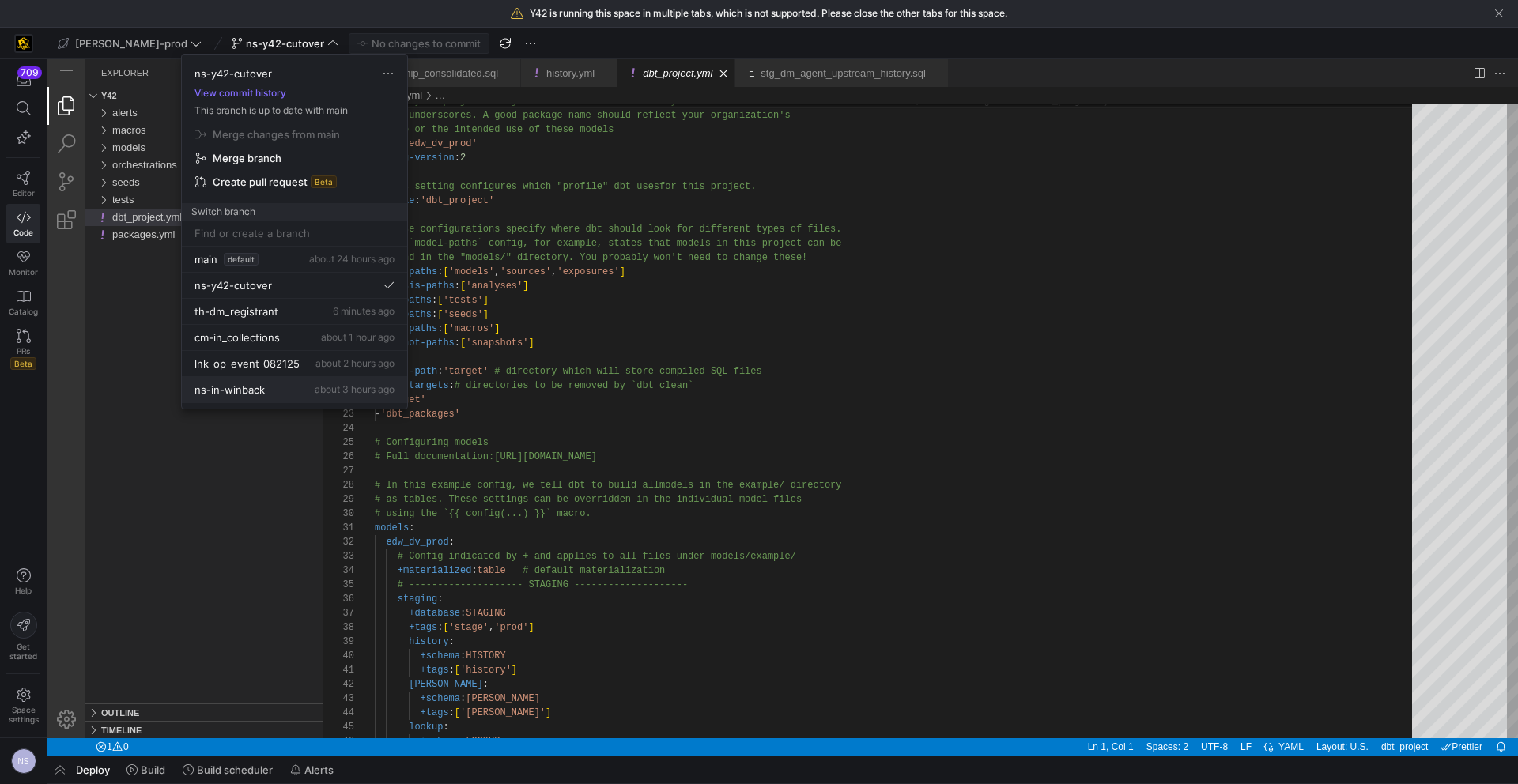
scroll to position [24, 0]
click at [252, 363] on span "ns-in-winback" at bounding box center [230, 366] width 71 height 13
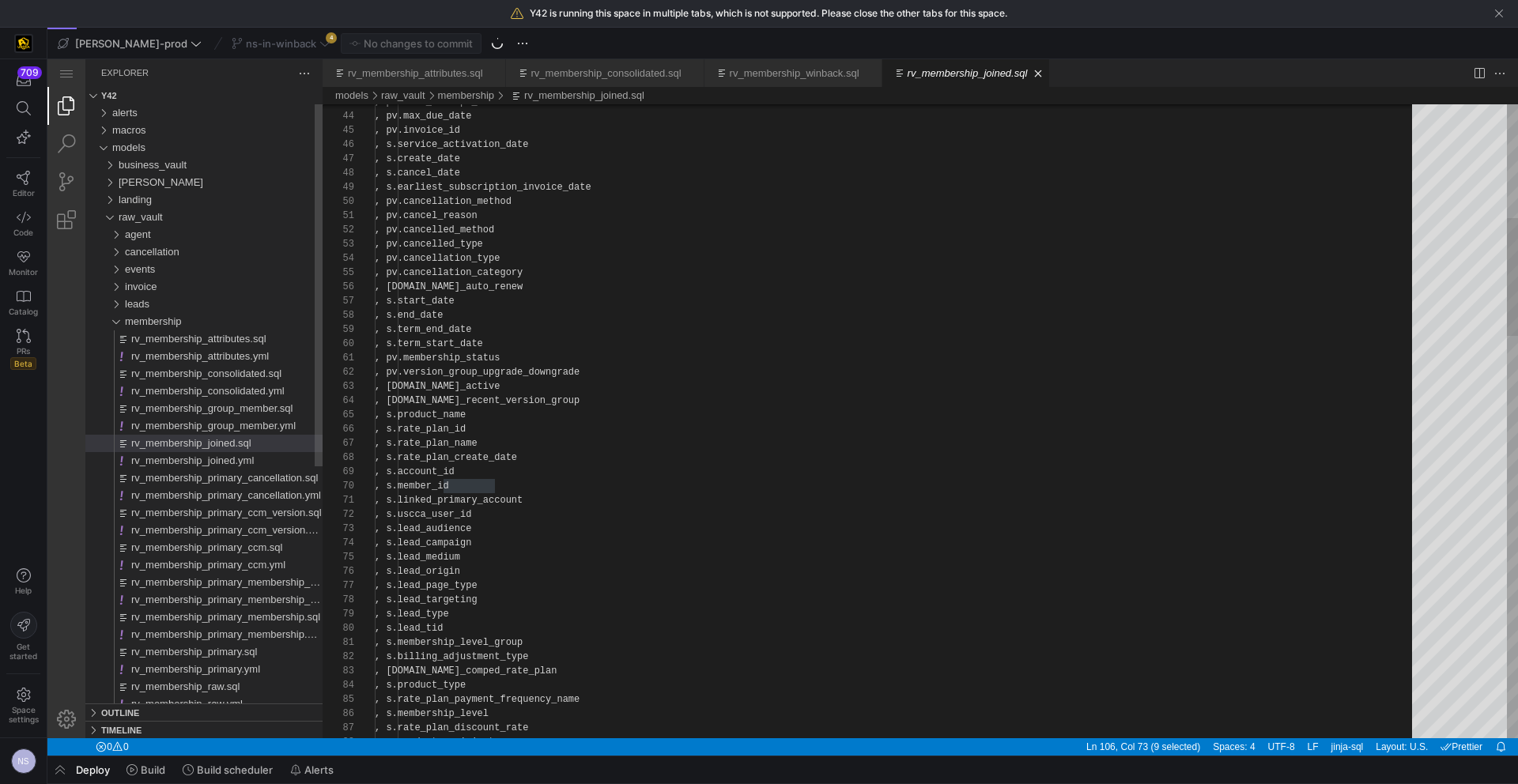
click at [260, 34] on div "ns-in-winback 4" at bounding box center [280, 43] width 106 height 21
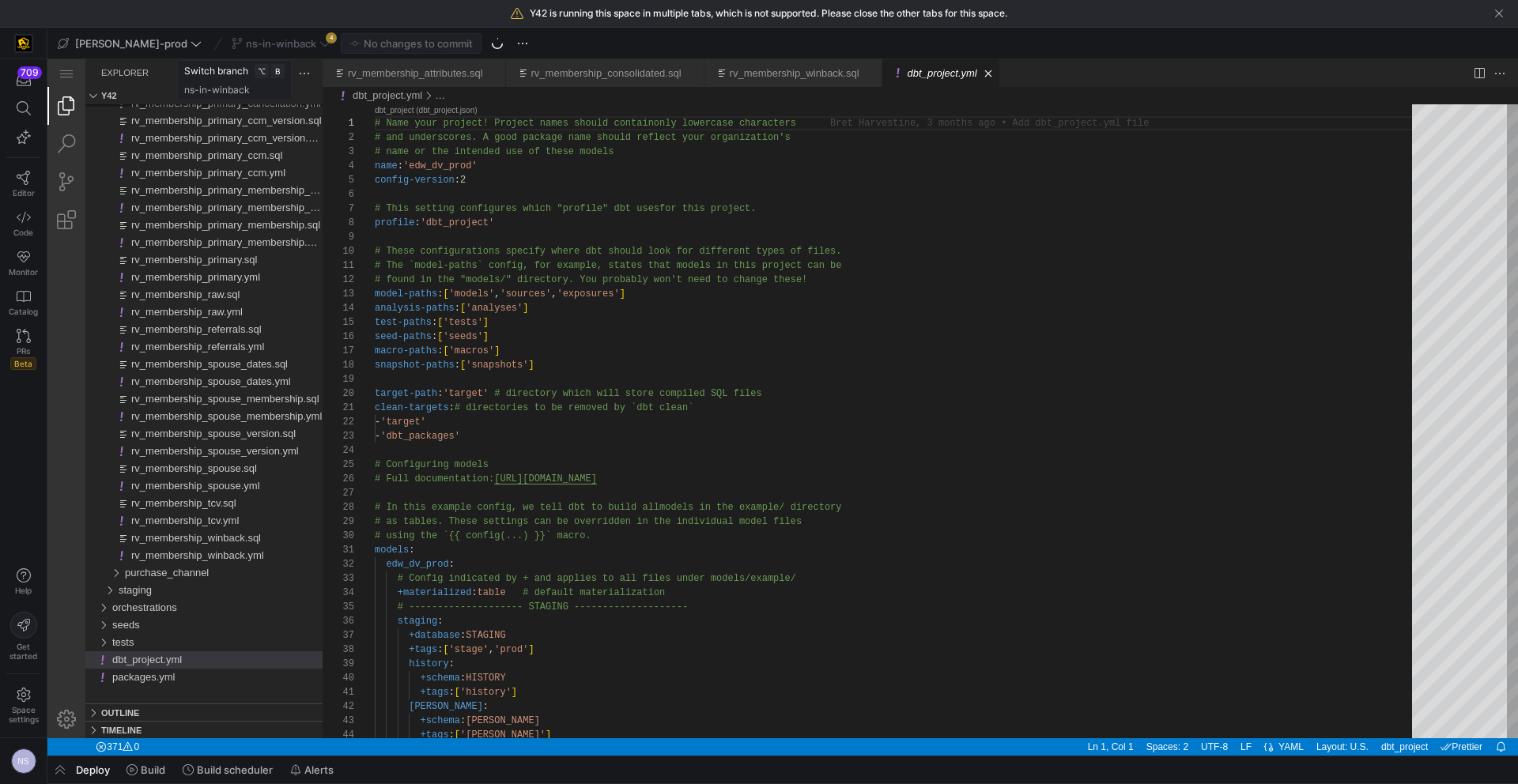
click at [275, 39] on div "ns-in-winback 4" at bounding box center [280, 43] width 106 height 21
click at [266, 43] on span "ns-in-winback" at bounding box center [281, 43] width 71 height 13
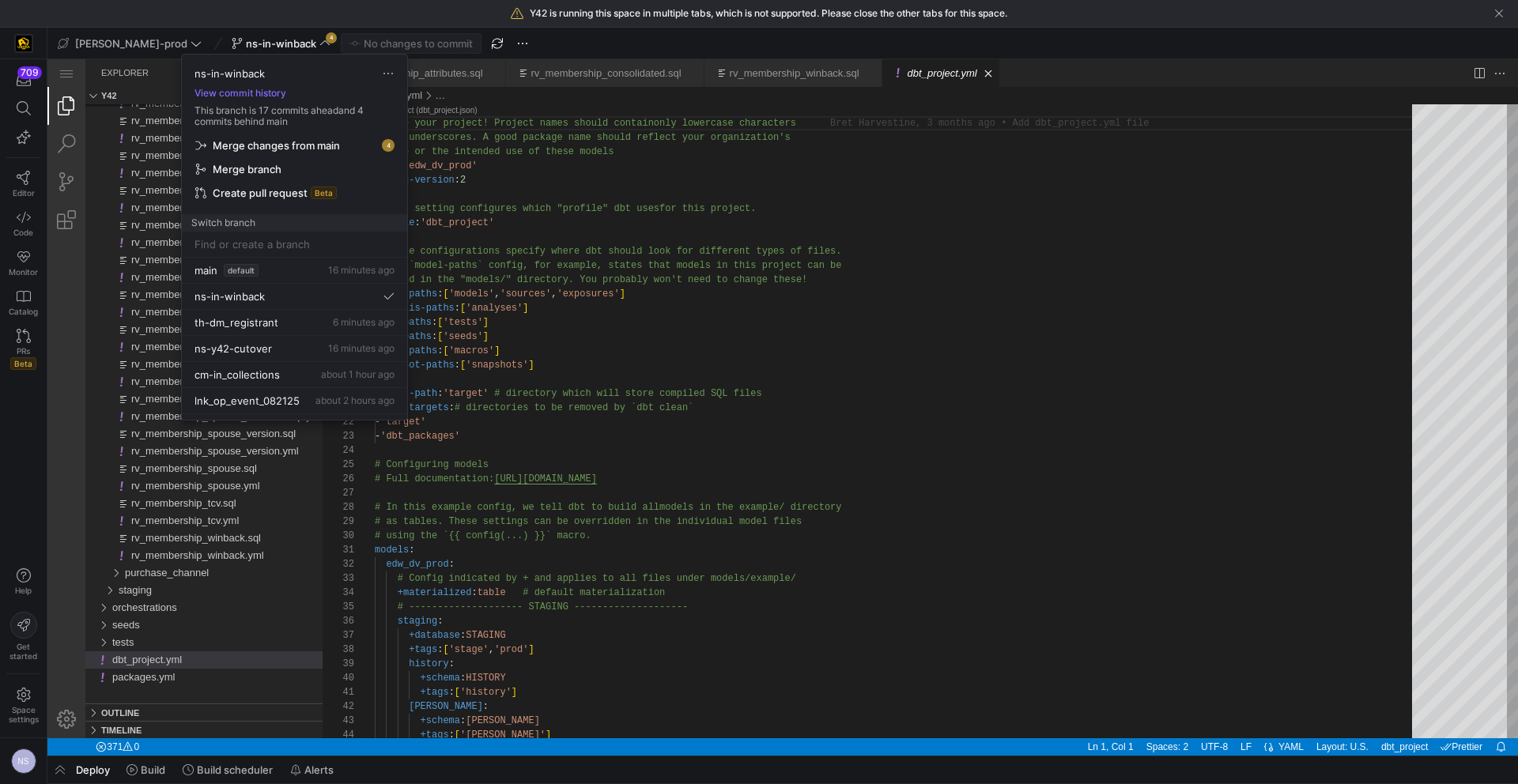
click at [292, 141] on span "Merge changes from main" at bounding box center [275, 145] width 127 height 13
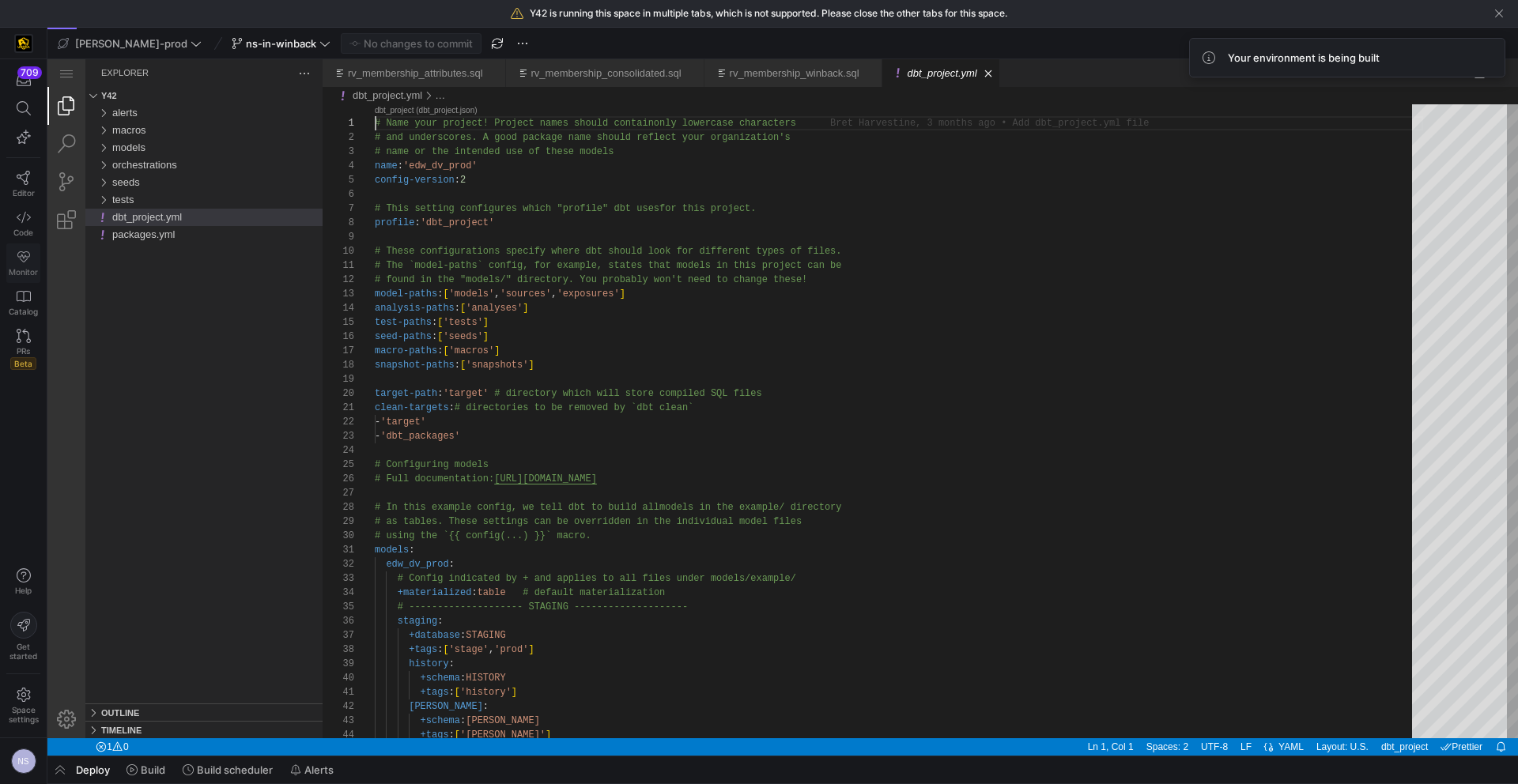
click at [14, 266] on link "Monitor" at bounding box center [23, 264] width 34 height 39
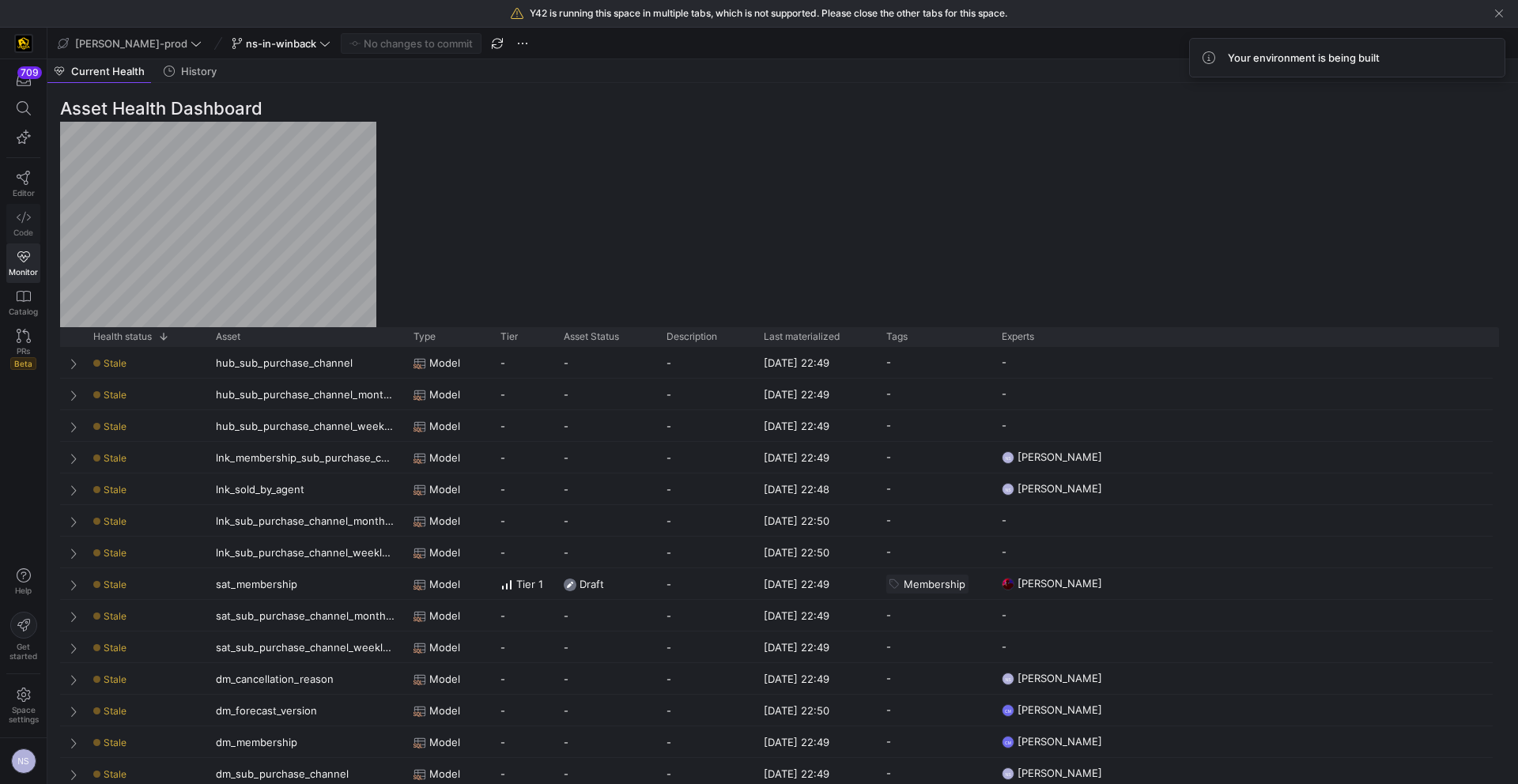
click at [27, 217] on icon at bounding box center [24, 217] width 14 height 14
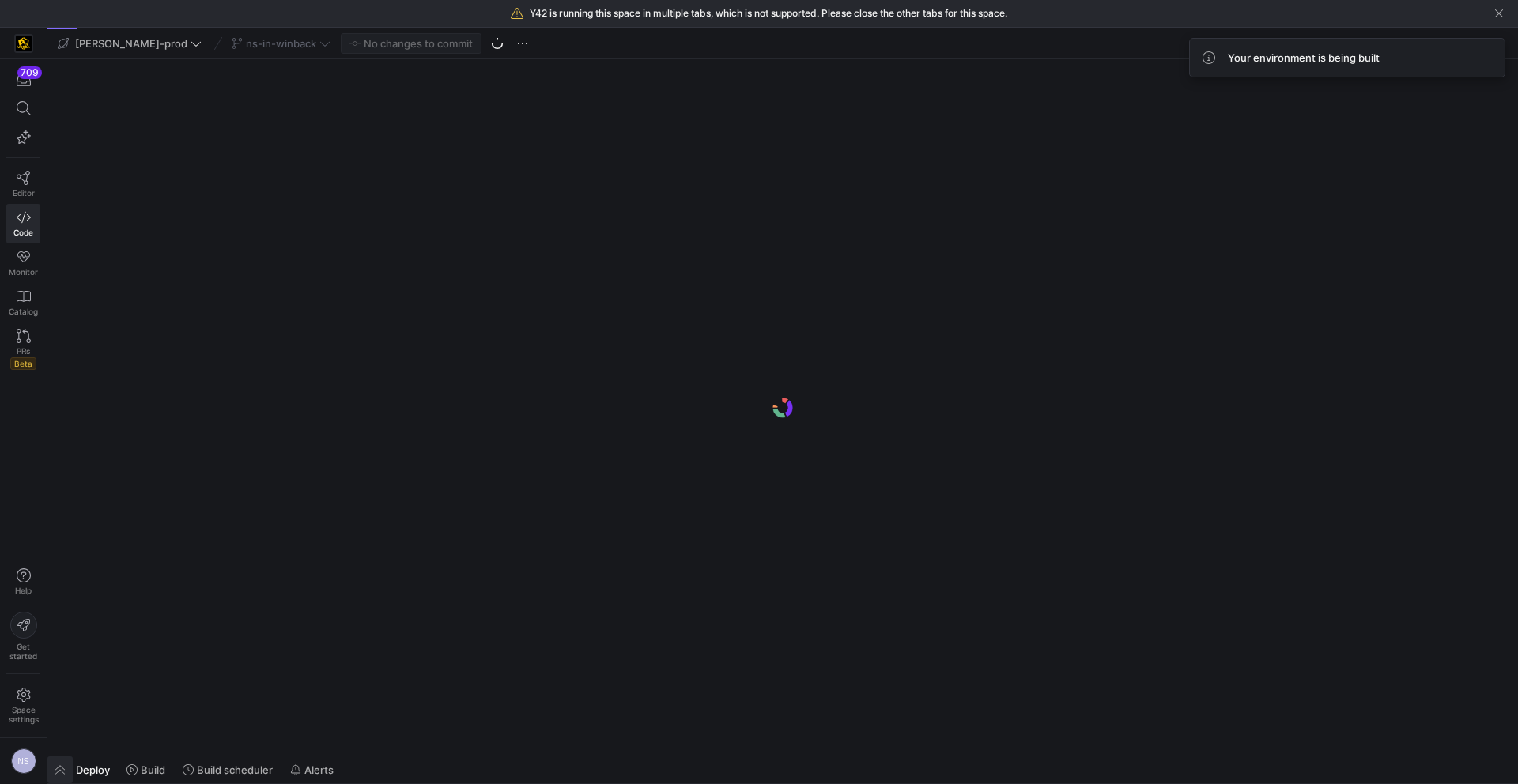
click at [71, 773] on span "button" at bounding box center [60, 769] width 26 height 27
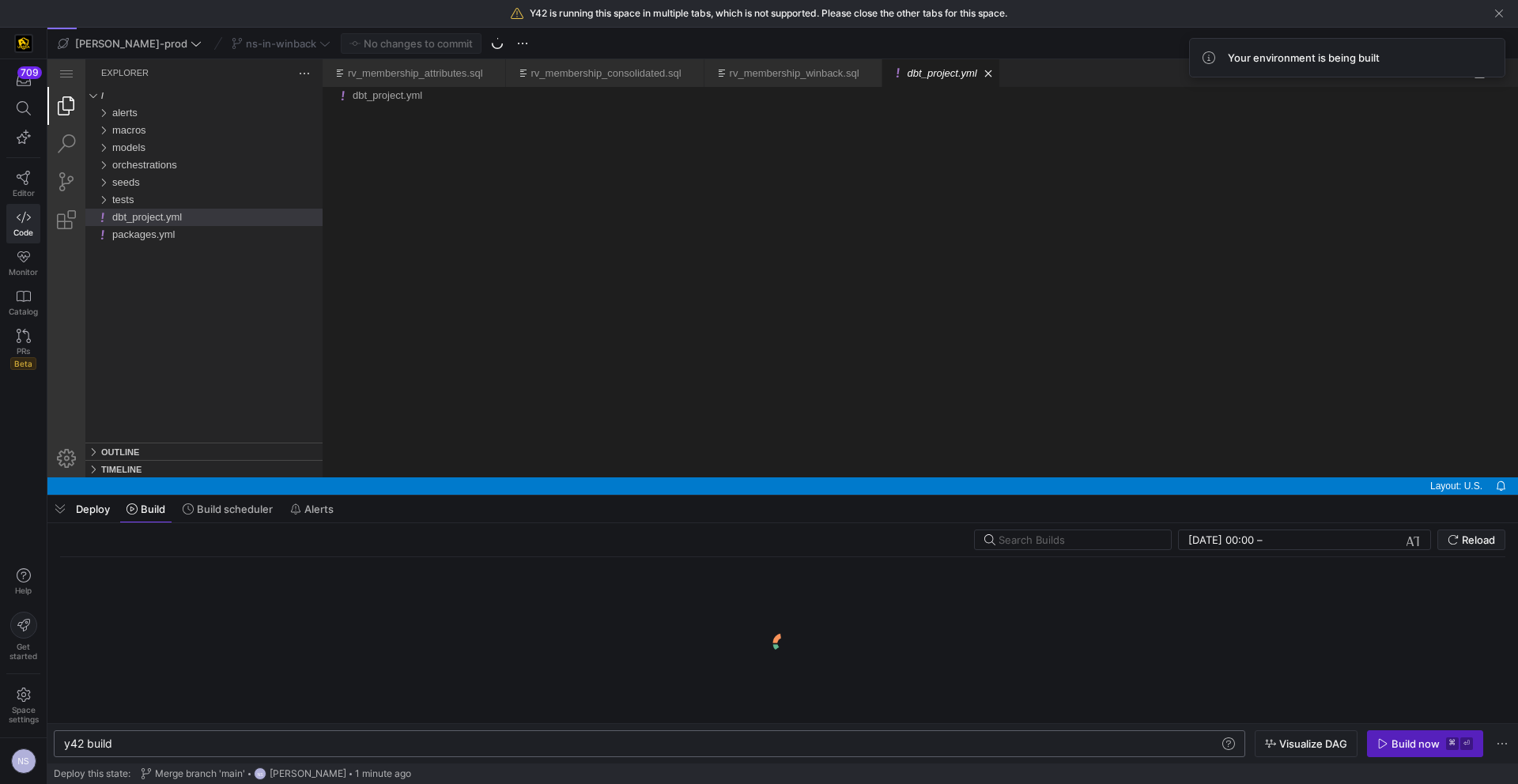
click at [159, 738] on div "y42 build" at bounding box center [641, 744] width 1155 height 13
click at [152, 747] on div "y42 build" at bounding box center [641, 744] width 1155 height 13
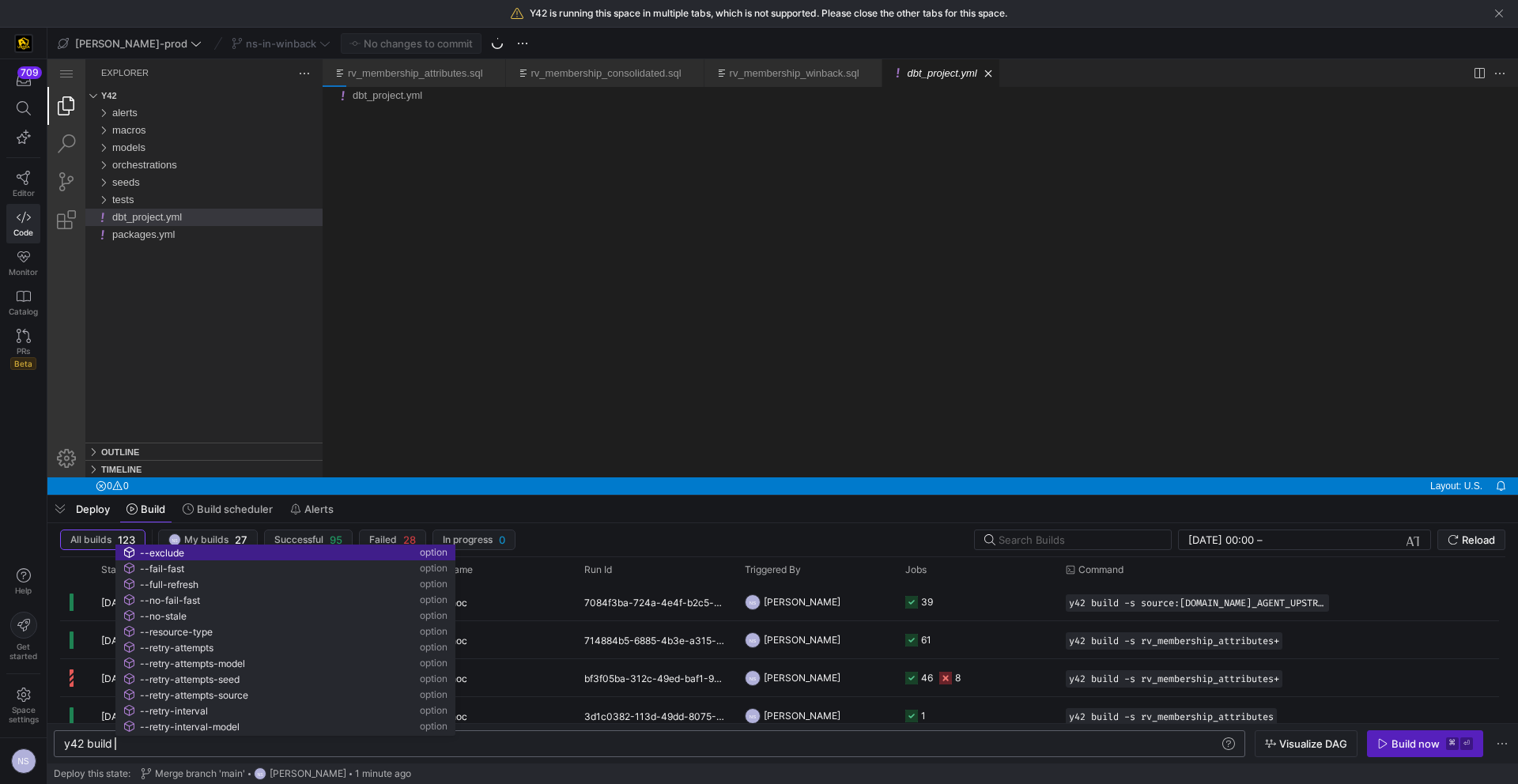
scroll to position [0, 56]
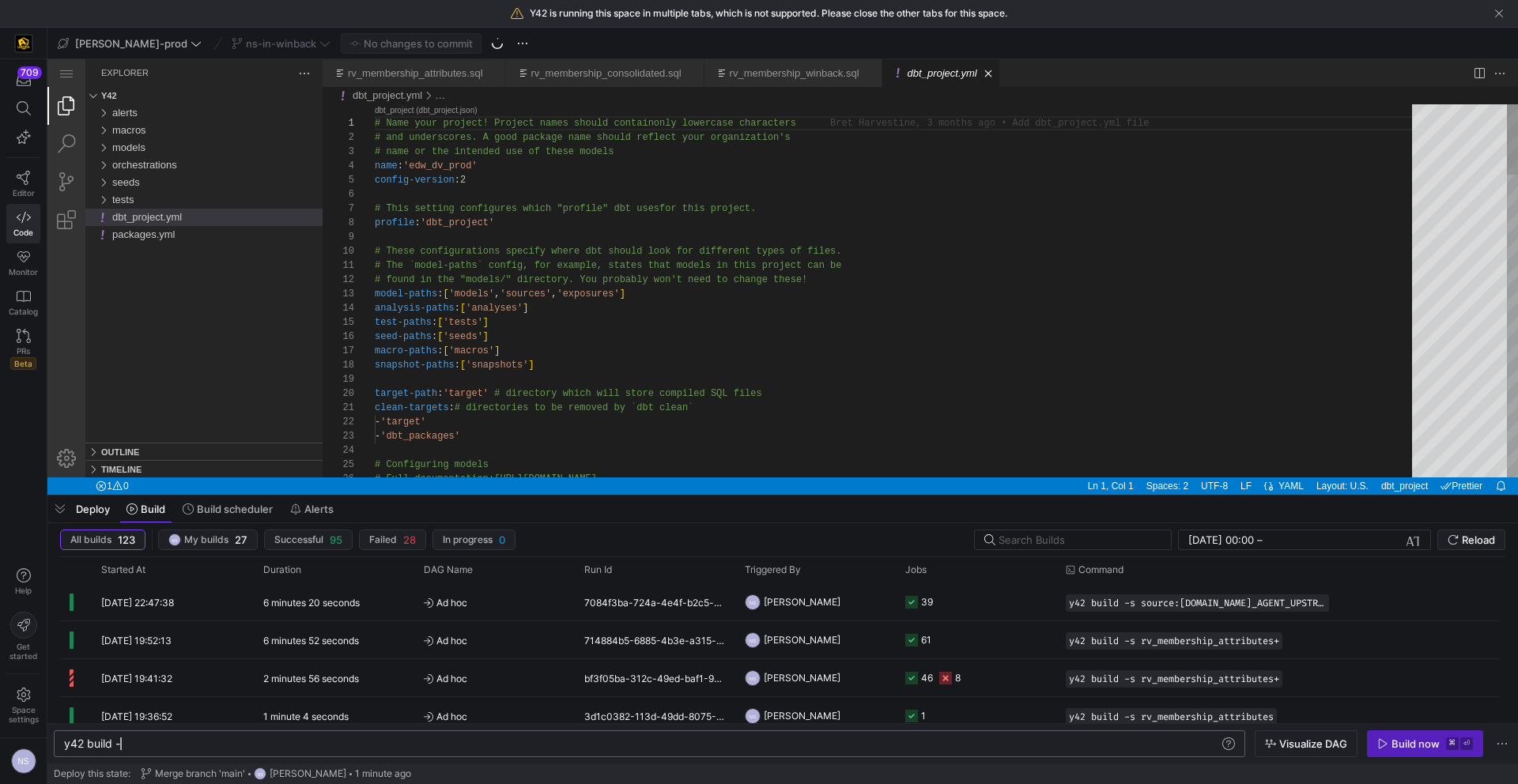
click at [158, 743] on div "y42 build -" at bounding box center [641, 744] width 1155 height 13
type textarea "y42 build --stale"
click at [33, 346] on div "PRs Beta" at bounding box center [23, 358] width 27 height 24
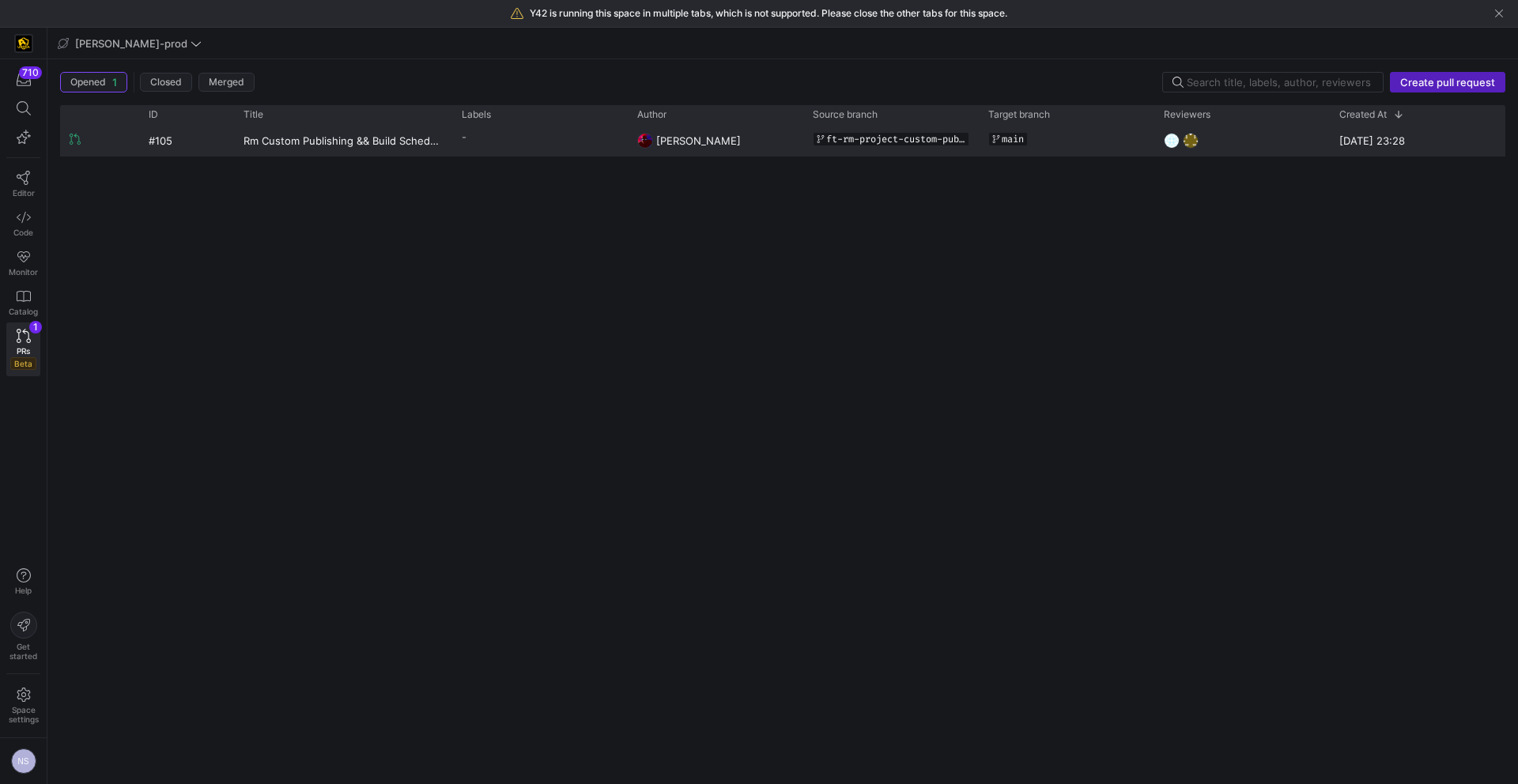
click at [1024, 139] on y42-git-branch-name-display "main" at bounding box center [1008, 139] width 39 height 14
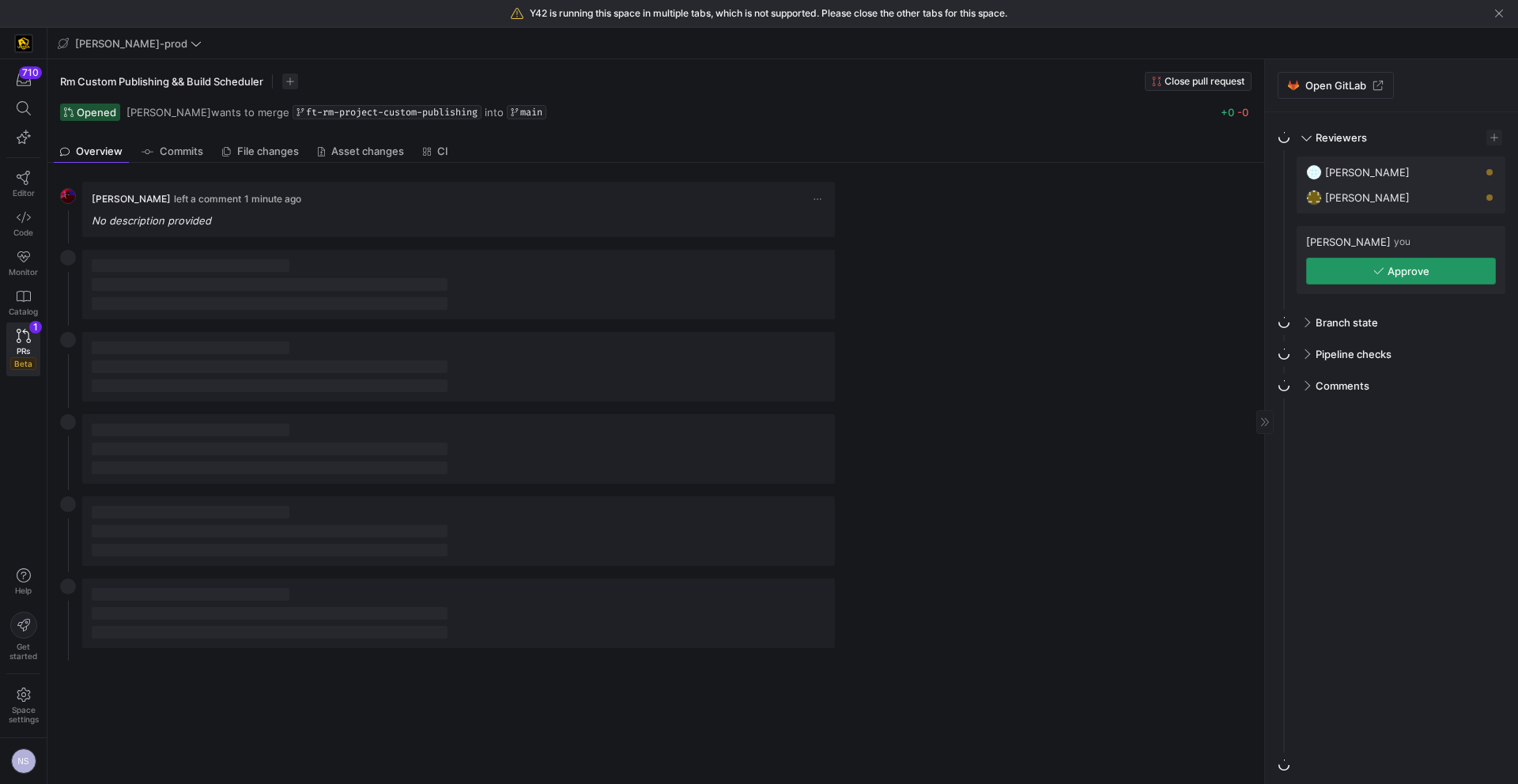
click at [1414, 271] on span "Approve" at bounding box center [1408, 271] width 42 height 13
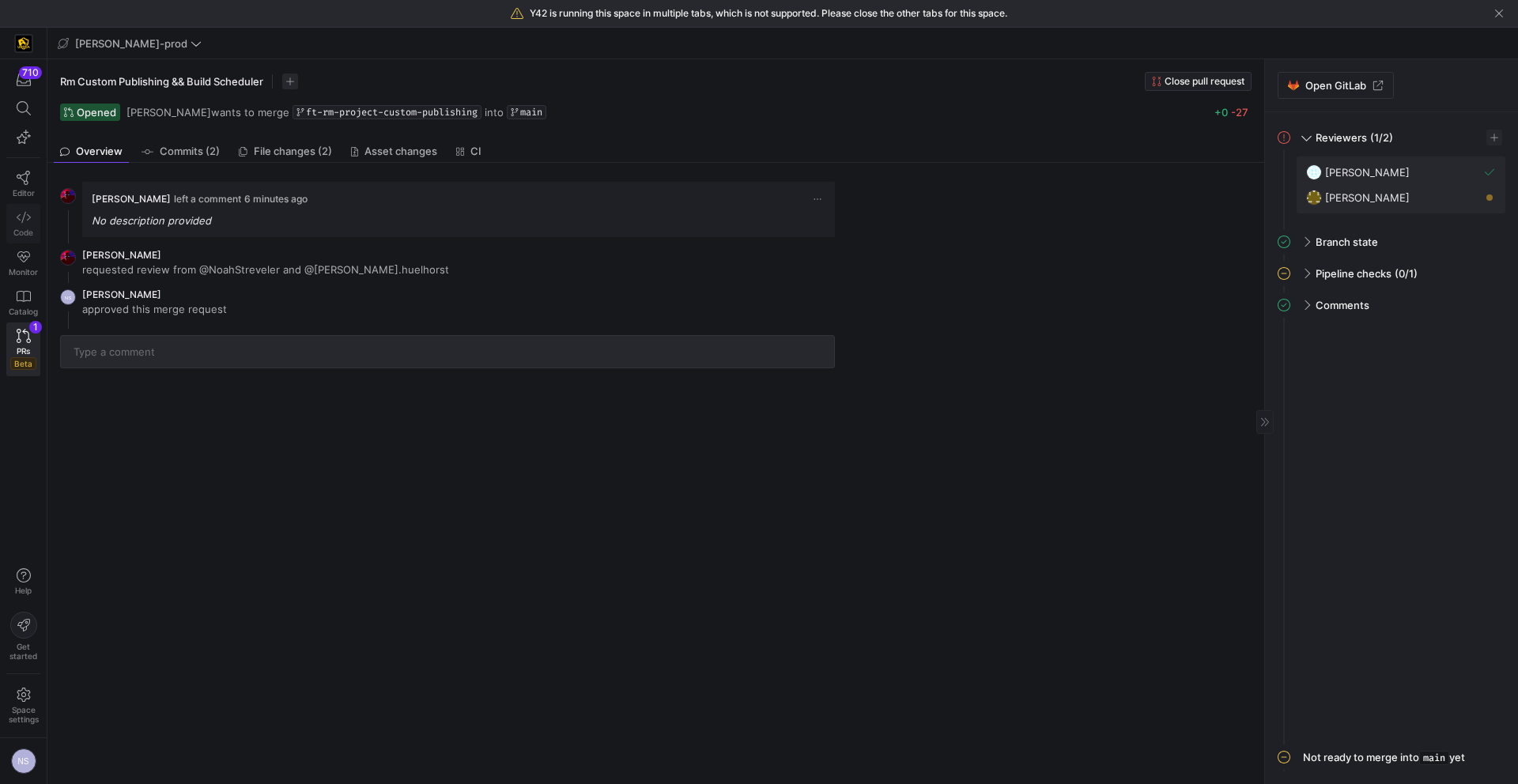
click at [27, 225] on link "Code" at bounding box center [23, 223] width 34 height 39
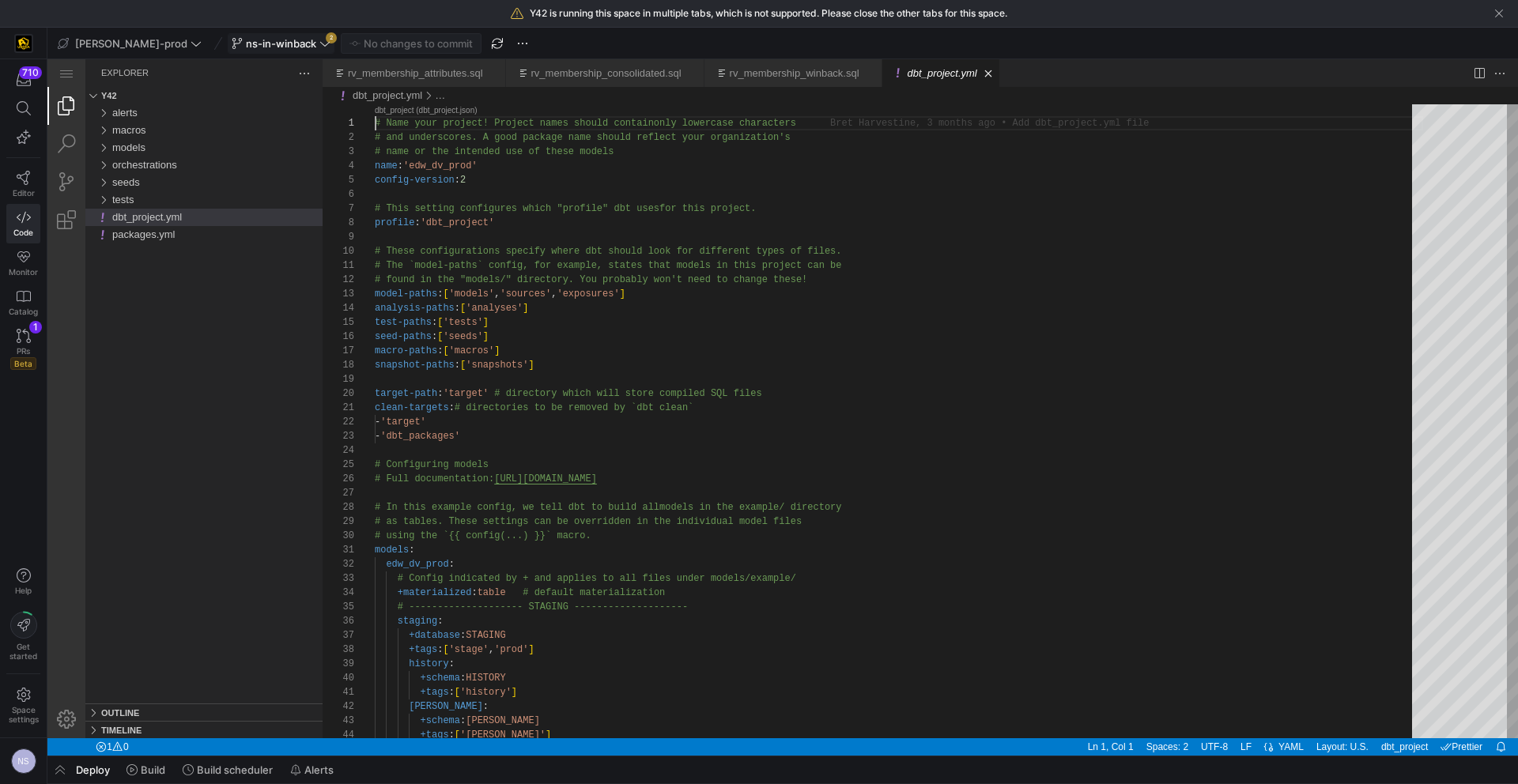
click at [258, 37] on span "ns-in-winback" at bounding box center [281, 43] width 71 height 13
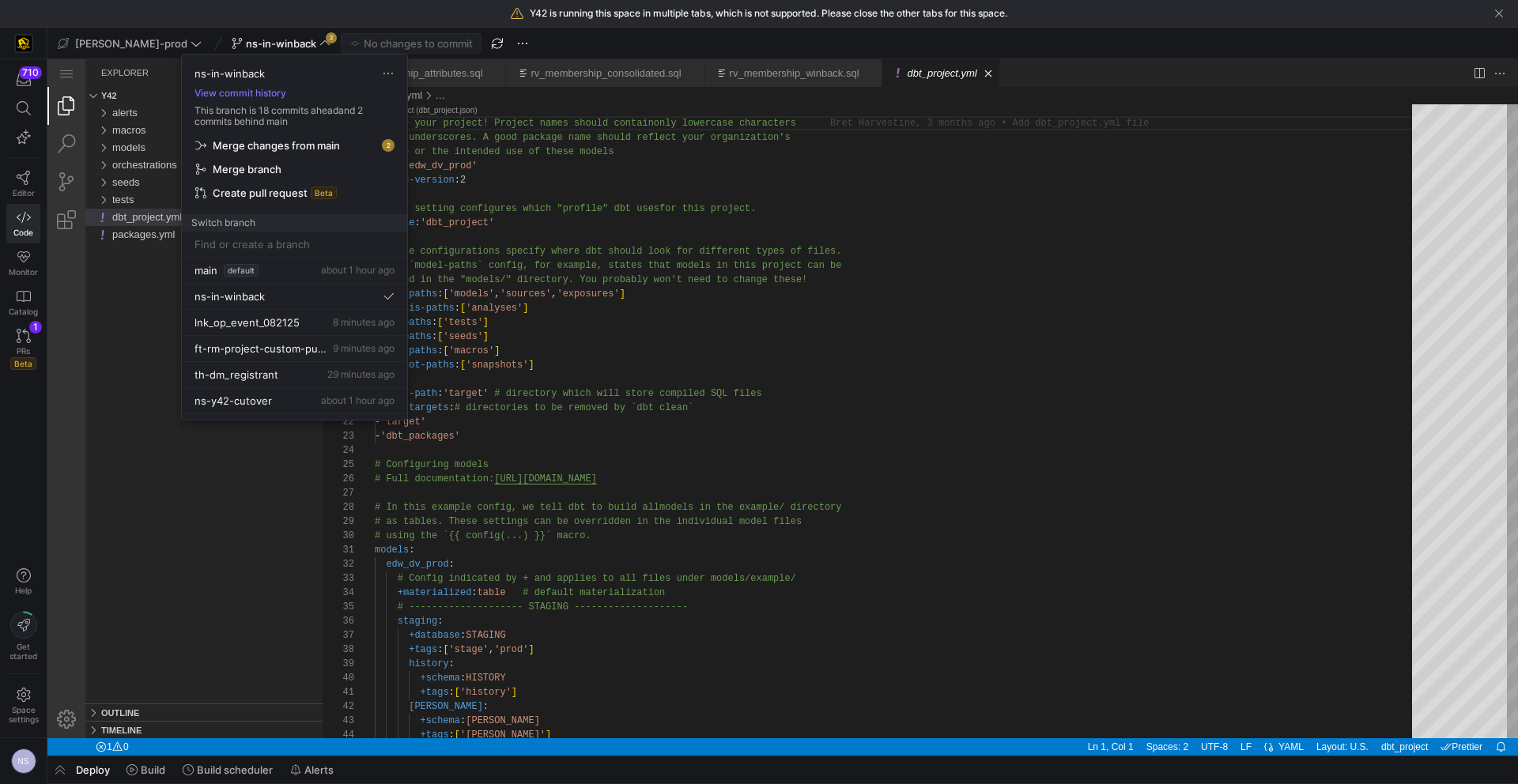
drag, startPoint x: 281, startPoint y: 139, endPoint x: 233, endPoint y: 82, distance: 74.5
click at [281, 139] on span "Merge changes from main" at bounding box center [275, 145] width 127 height 13
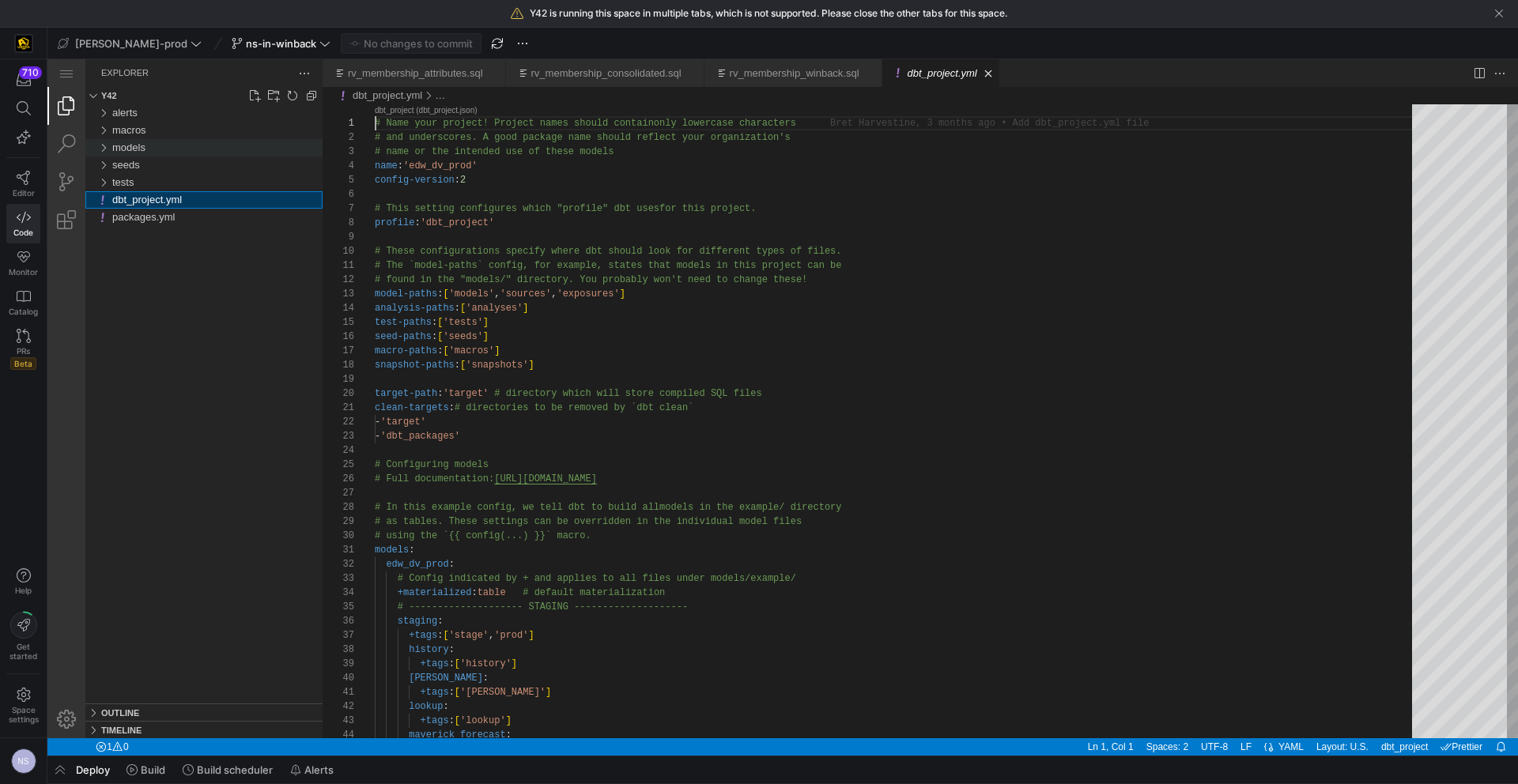
click at [126, 144] on span "models" at bounding box center [129, 148] width 33 height 12
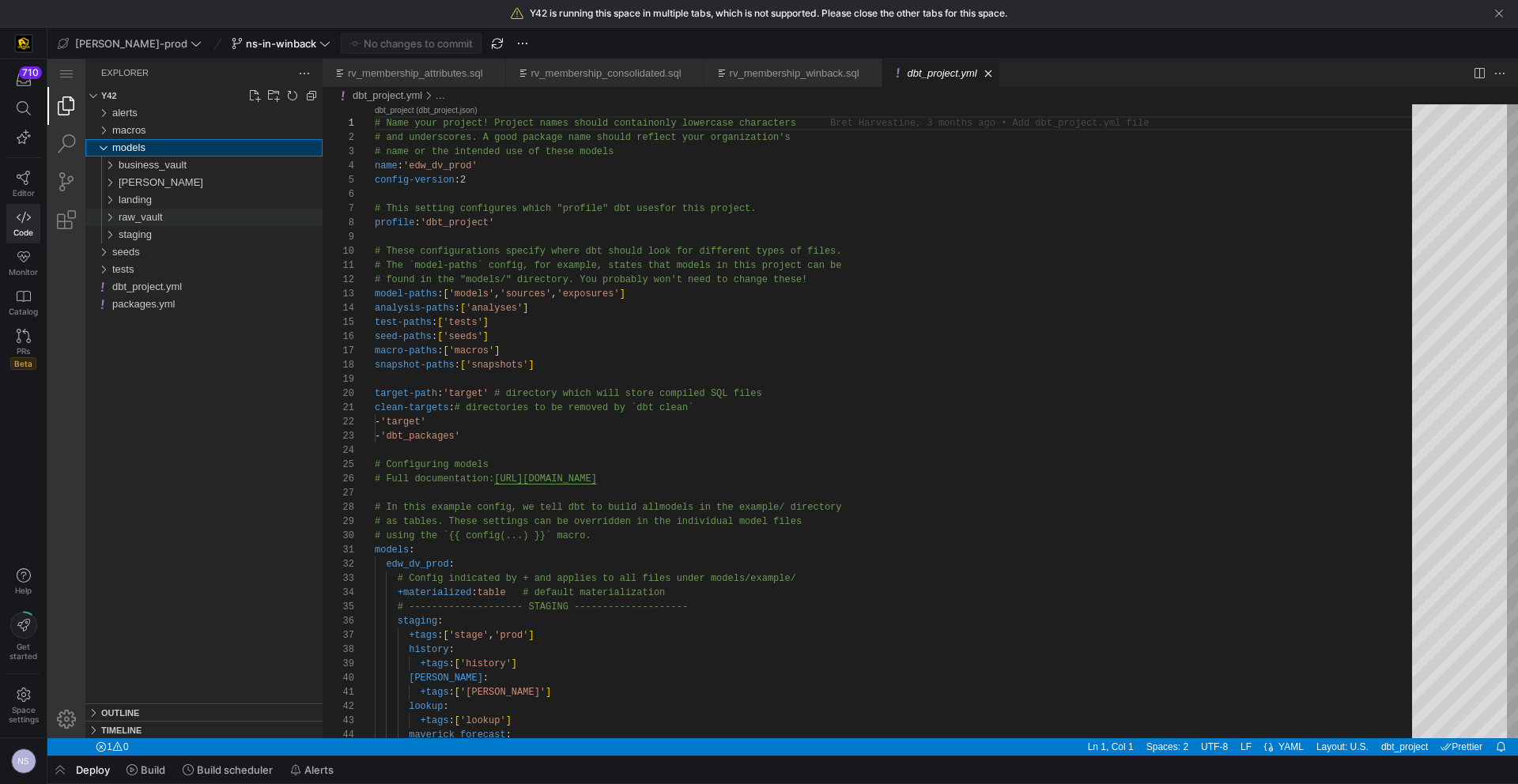
click at [165, 219] on div "raw_vault" at bounding box center [220, 217] width 204 height 18
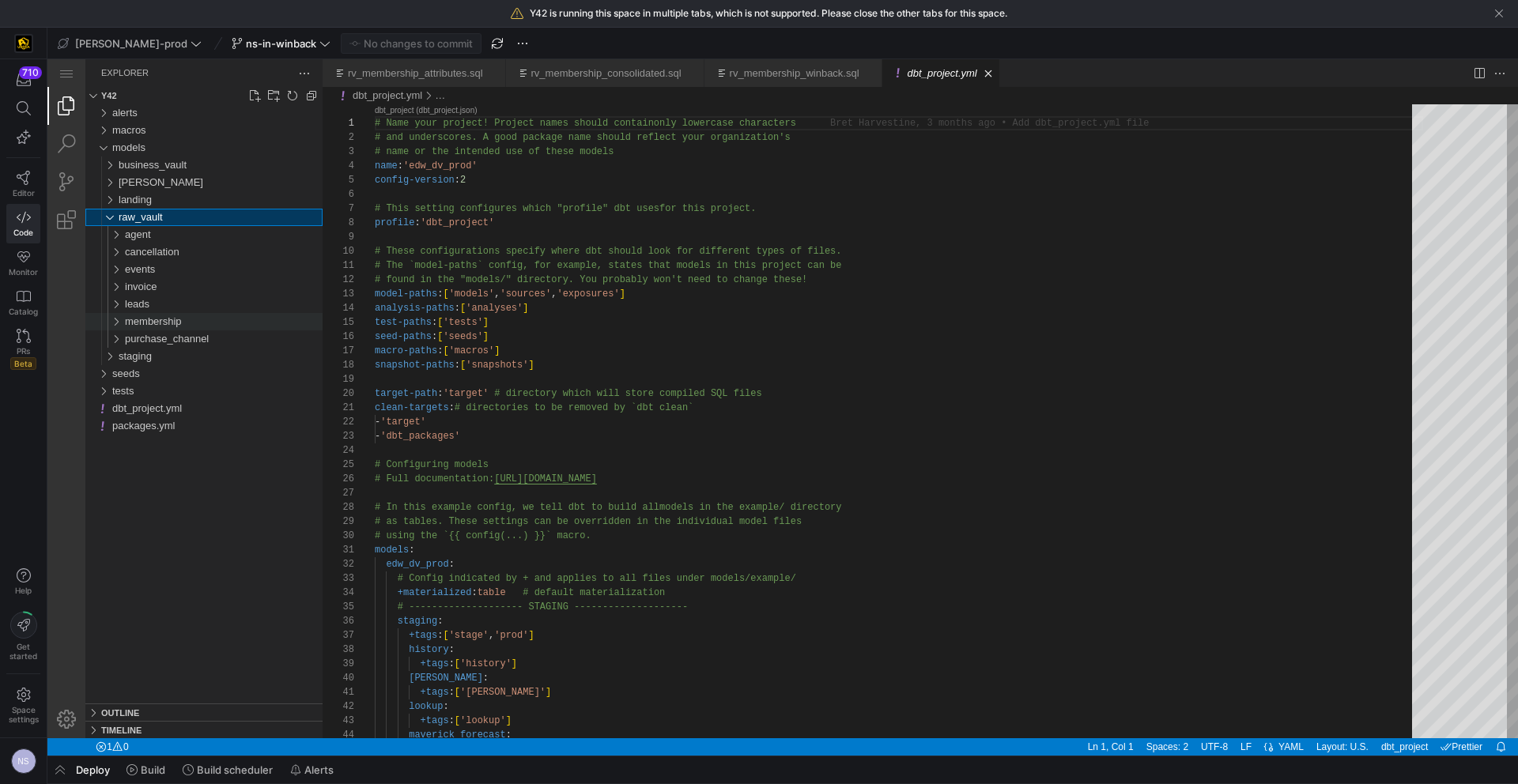
click at [156, 317] on span "membership" at bounding box center [153, 322] width 57 height 12
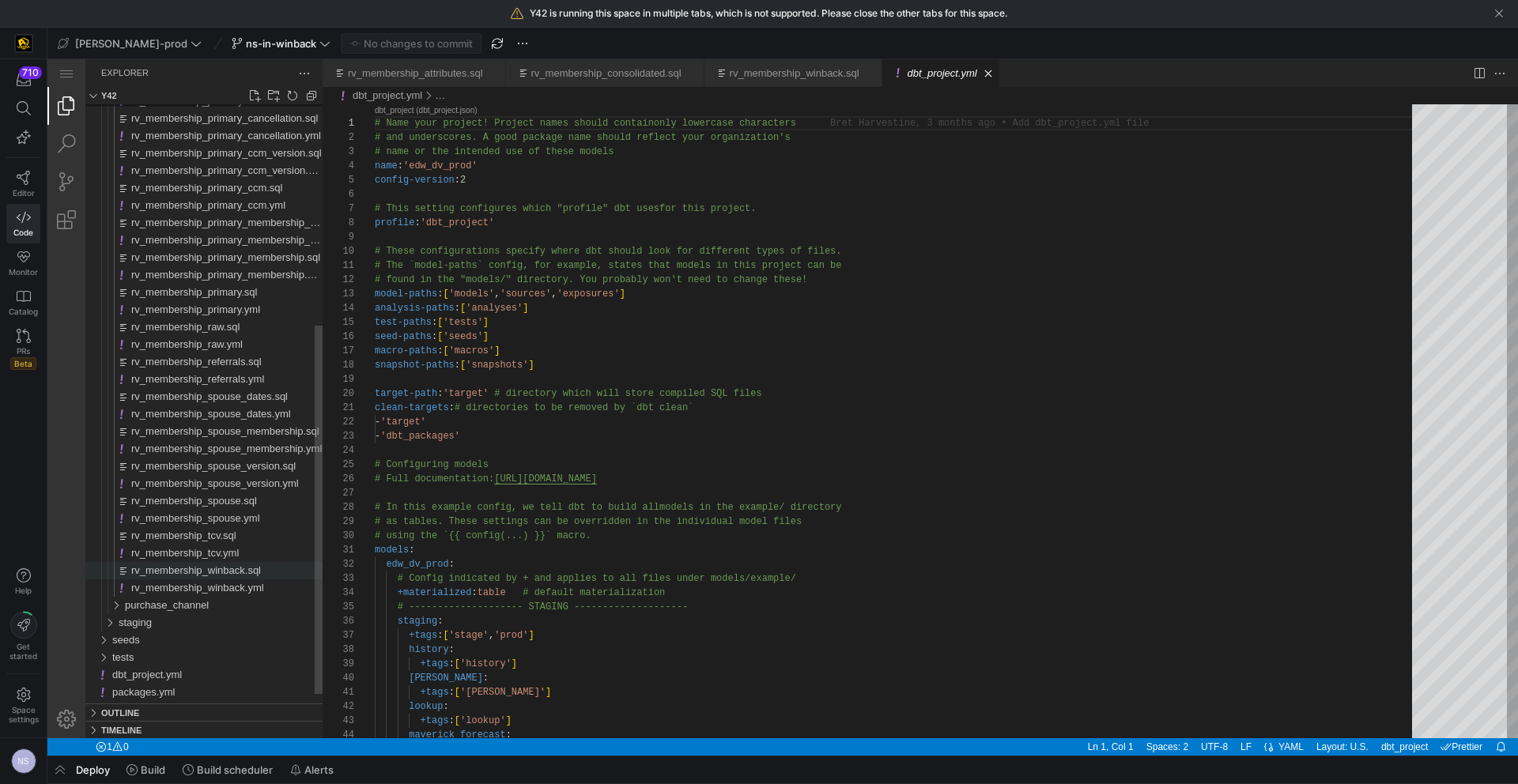
click at [226, 573] on span "rv_membership_winback.sql" at bounding box center [196, 571] width 130 height 12
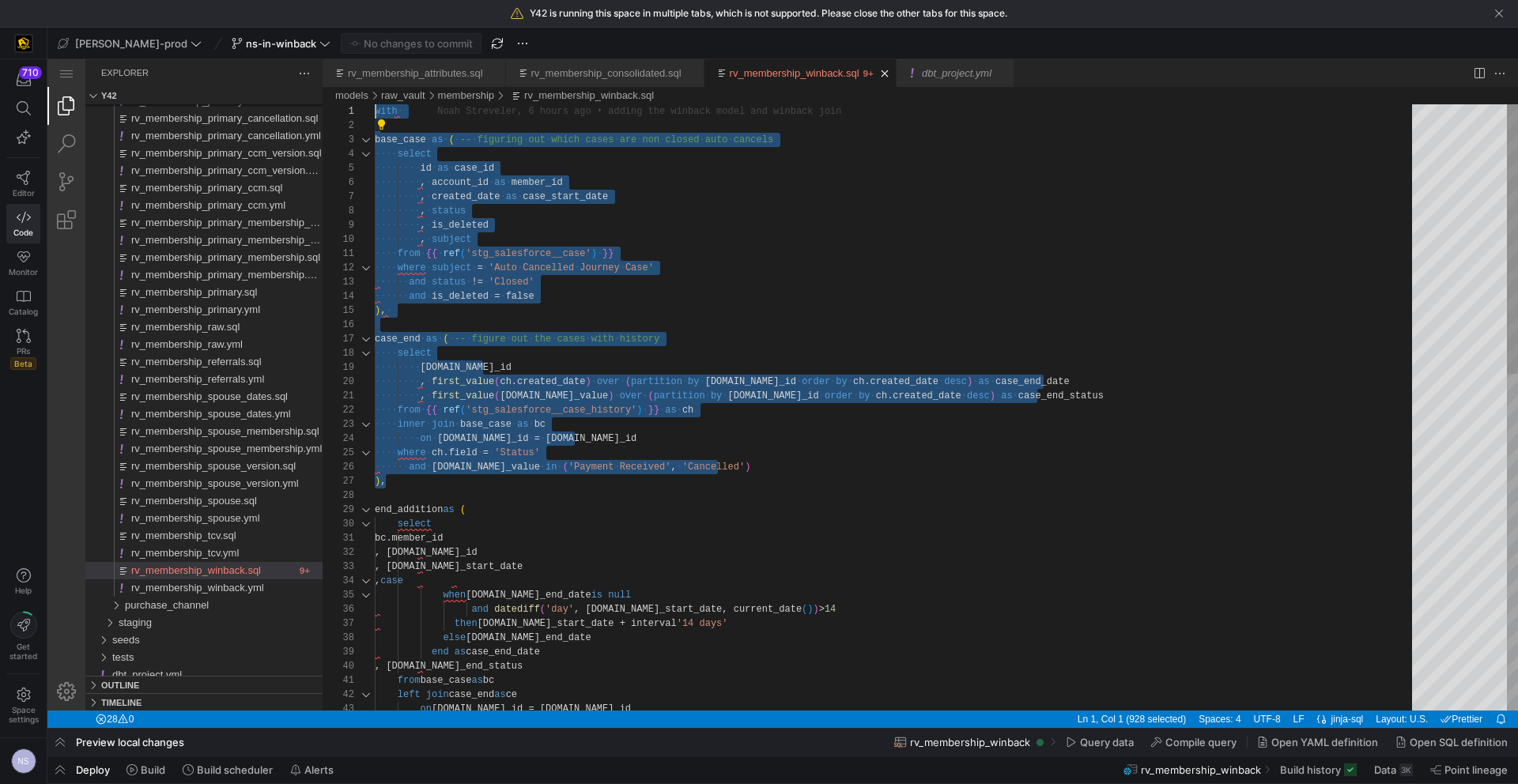
drag, startPoint x: 411, startPoint y: 345, endPoint x: 358, endPoint y: 114, distance: 237.0
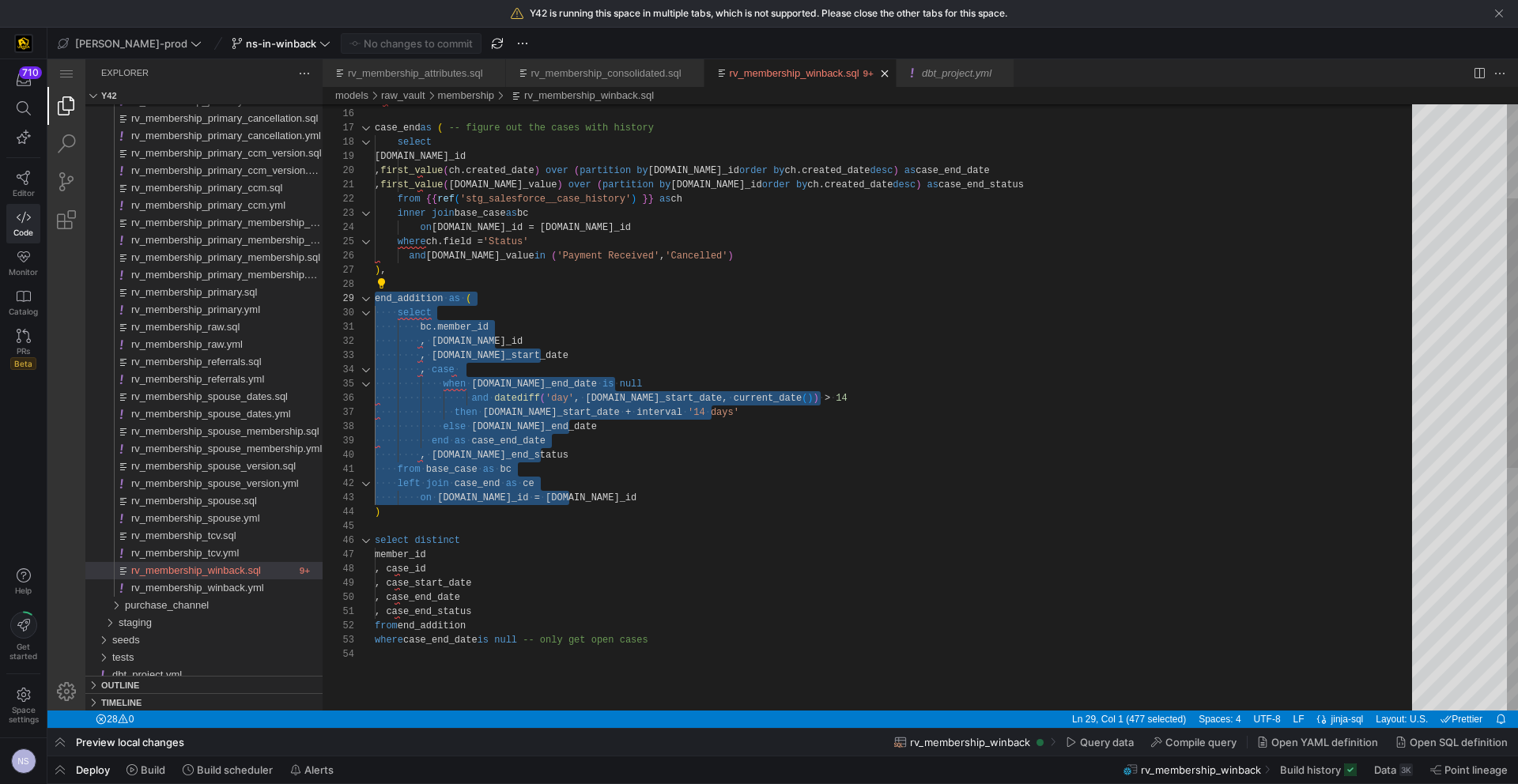
scroll to position [128, 0]
drag, startPoint x: 598, startPoint y: 504, endPoint x: 256, endPoint y: 310, distance: 393.2
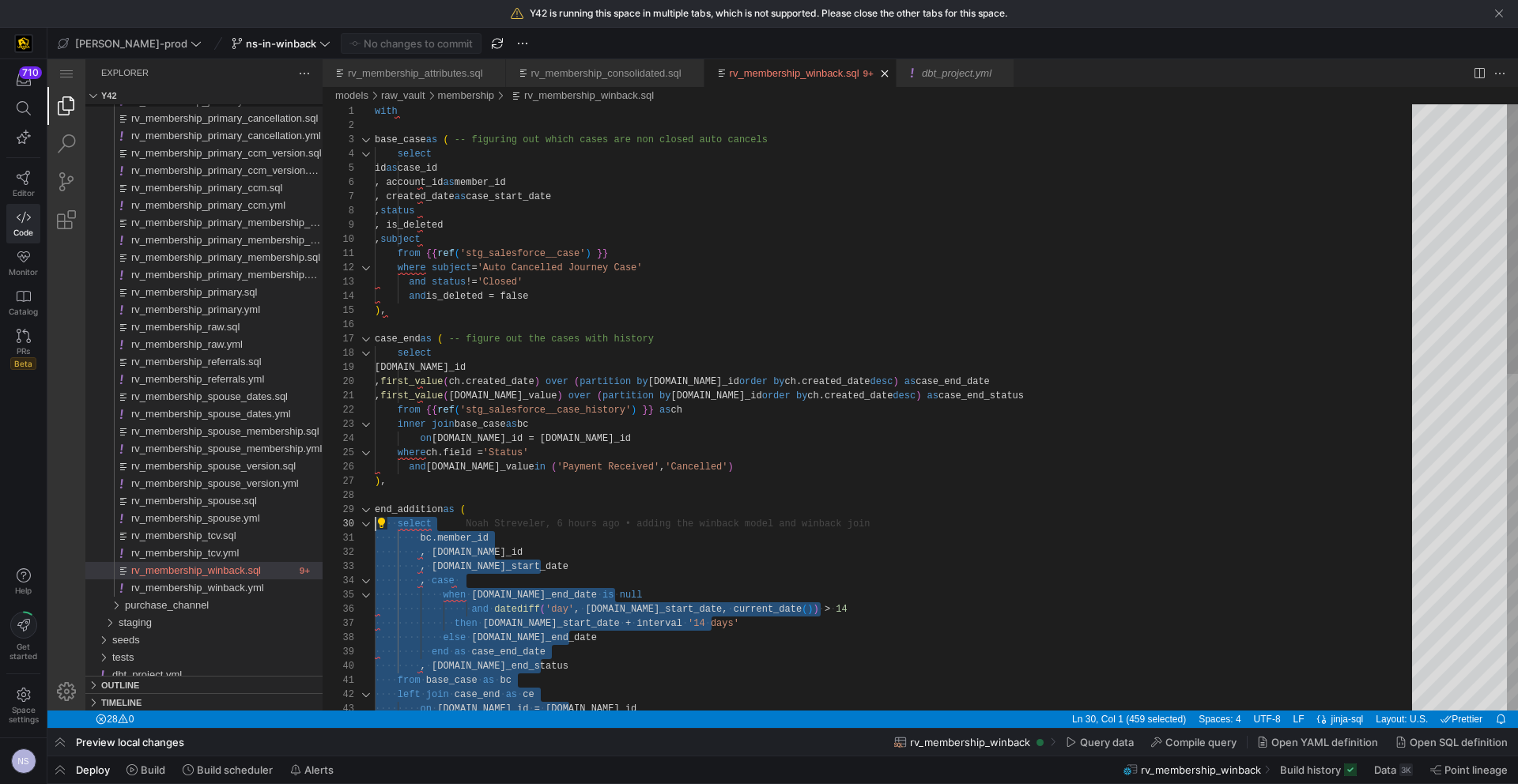
type textarea "with base_case as ( -- figuring out which cases are non closed auto cancels sel…"
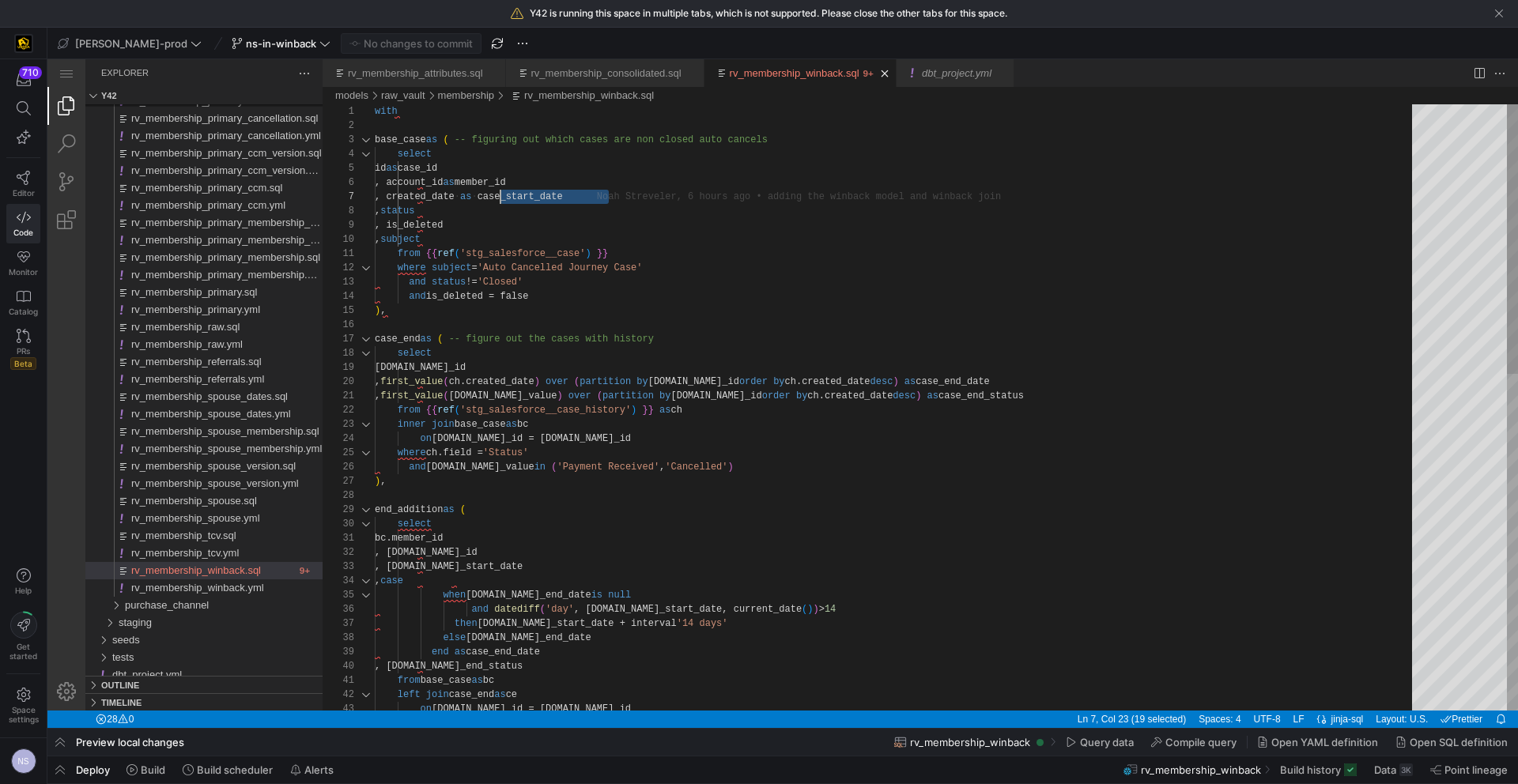
scroll to position [86, 131]
drag, startPoint x: 633, startPoint y: 195, endPoint x: 504, endPoint y: 193, distance: 129.0
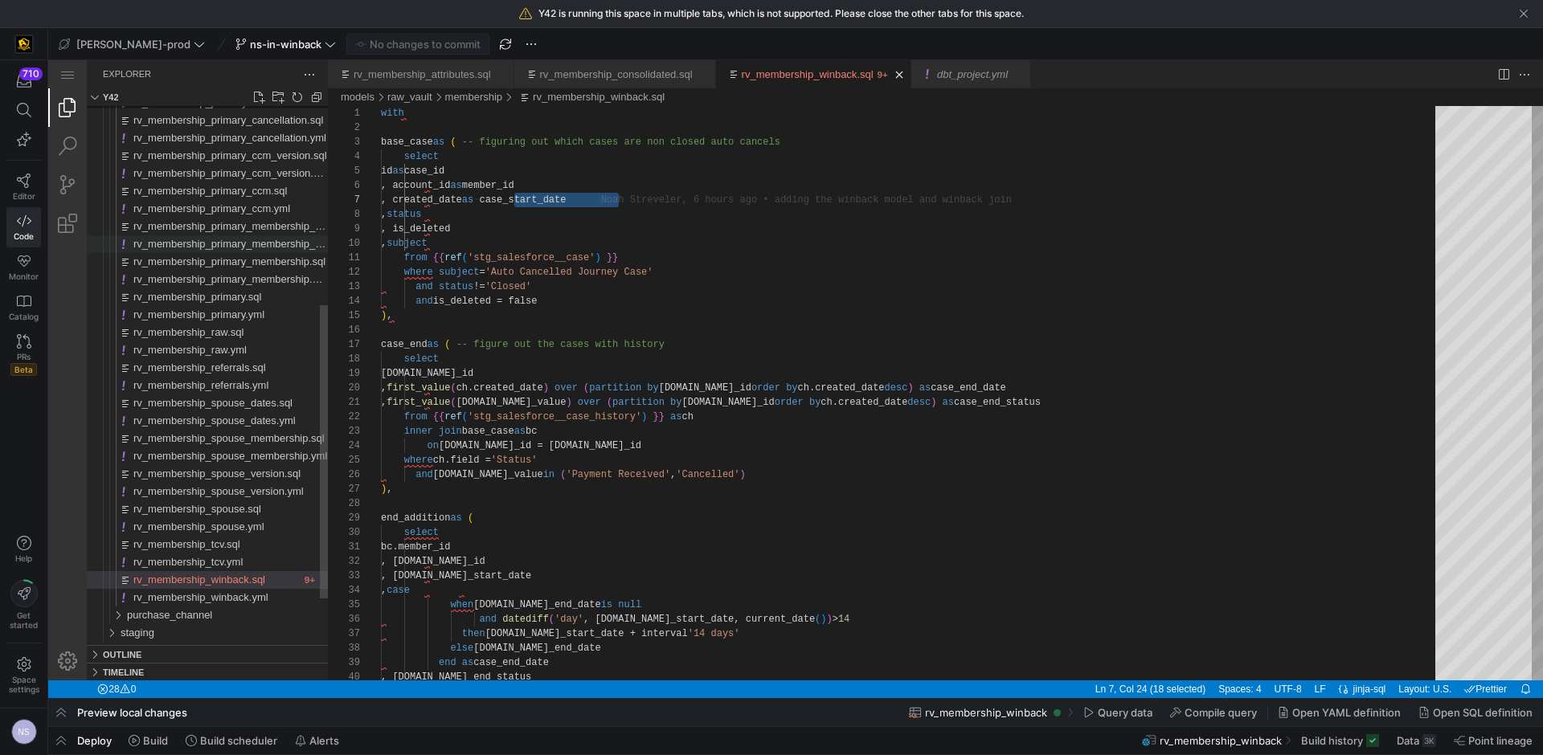
scroll to position [87, 133]
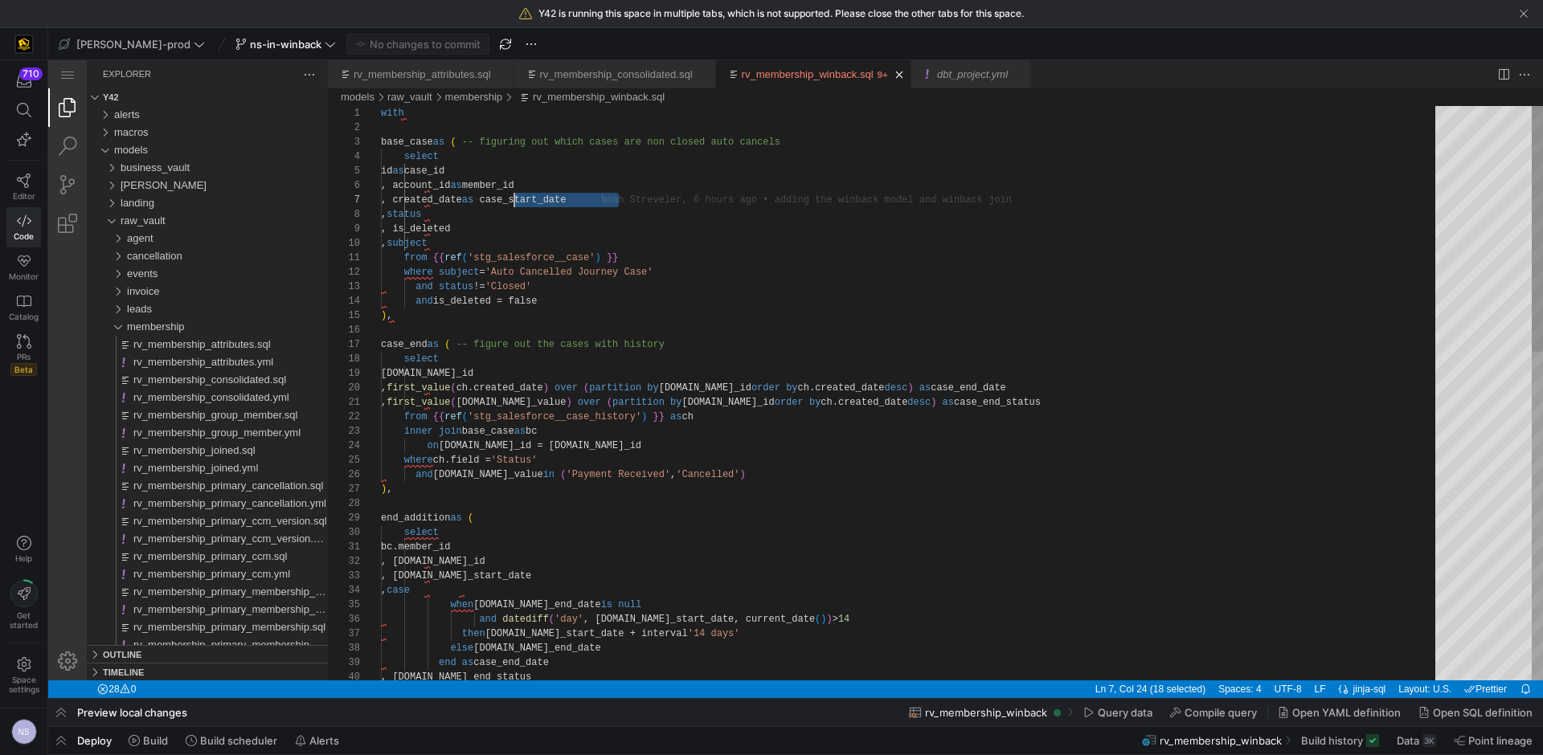
type textarea "from {{ ref('stg_salesforce__case') }} where subject = 'Auto Cancelled Journey …"
click at [150, 329] on span "membership" at bounding box center [156, 327] width 58 height 12
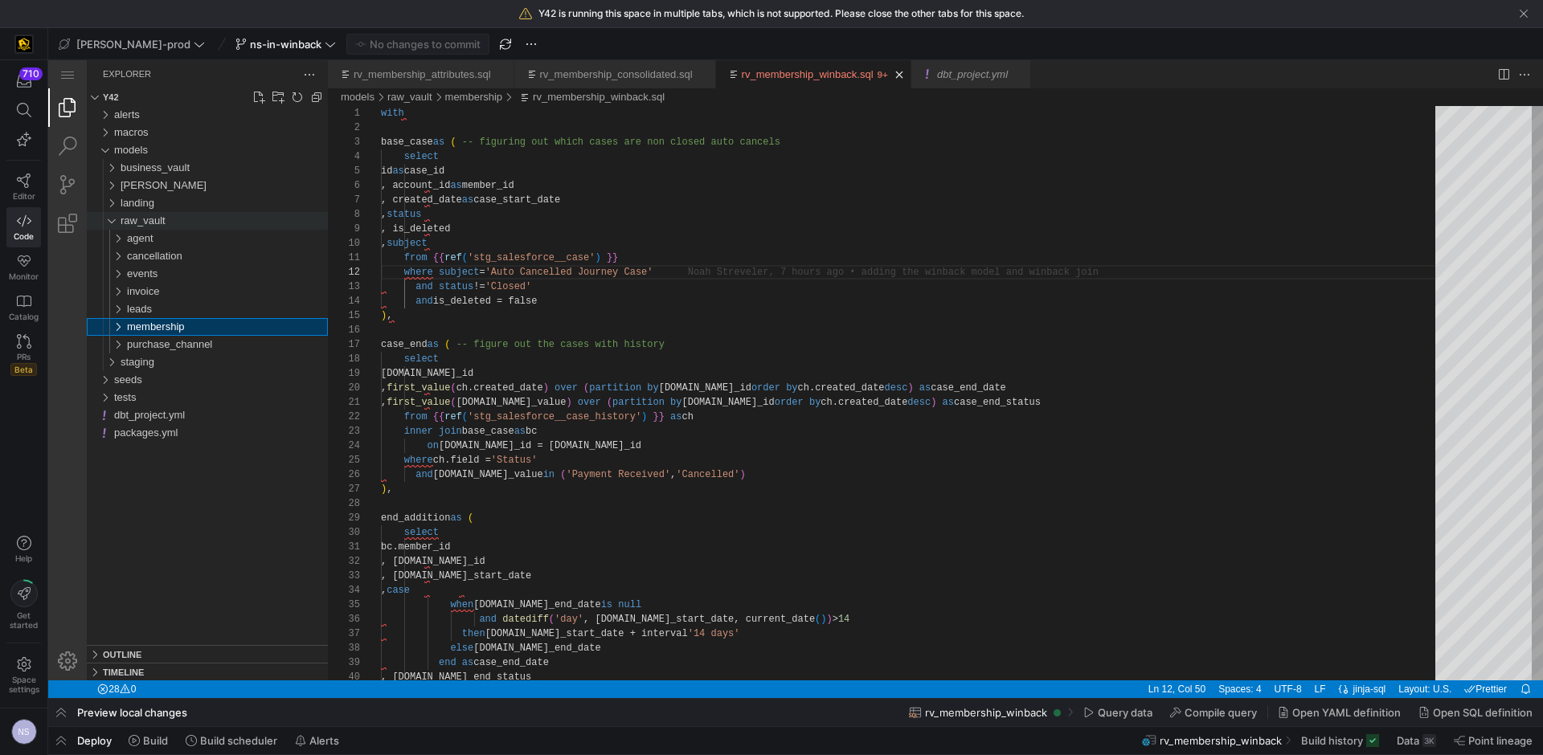
click at [137, 218] on span "raw_vault" at bounding box center [143, 221] width 45 height 12
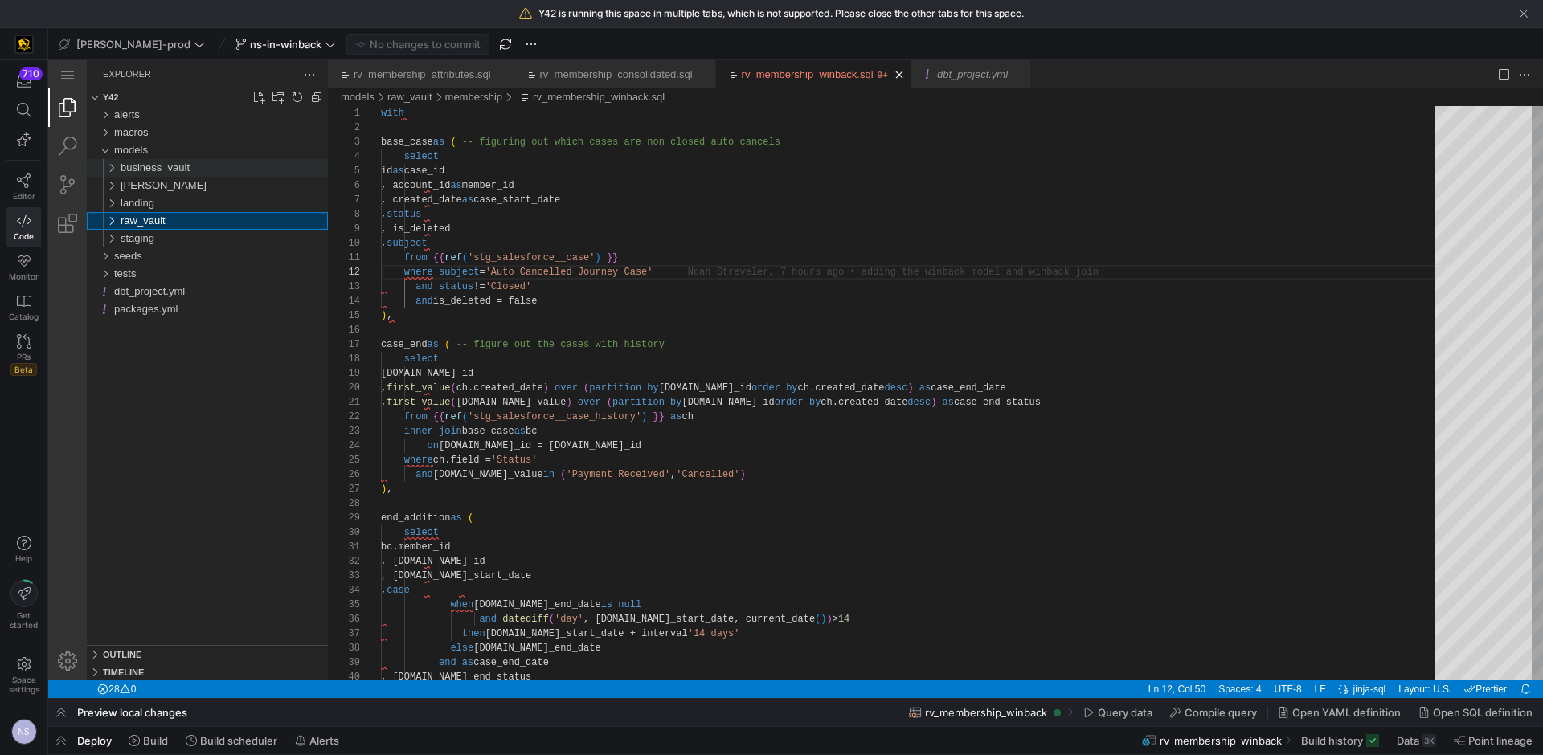
click at [145, 166] on span "business_vault" at bounding box center [155, 168] width 69 height 12
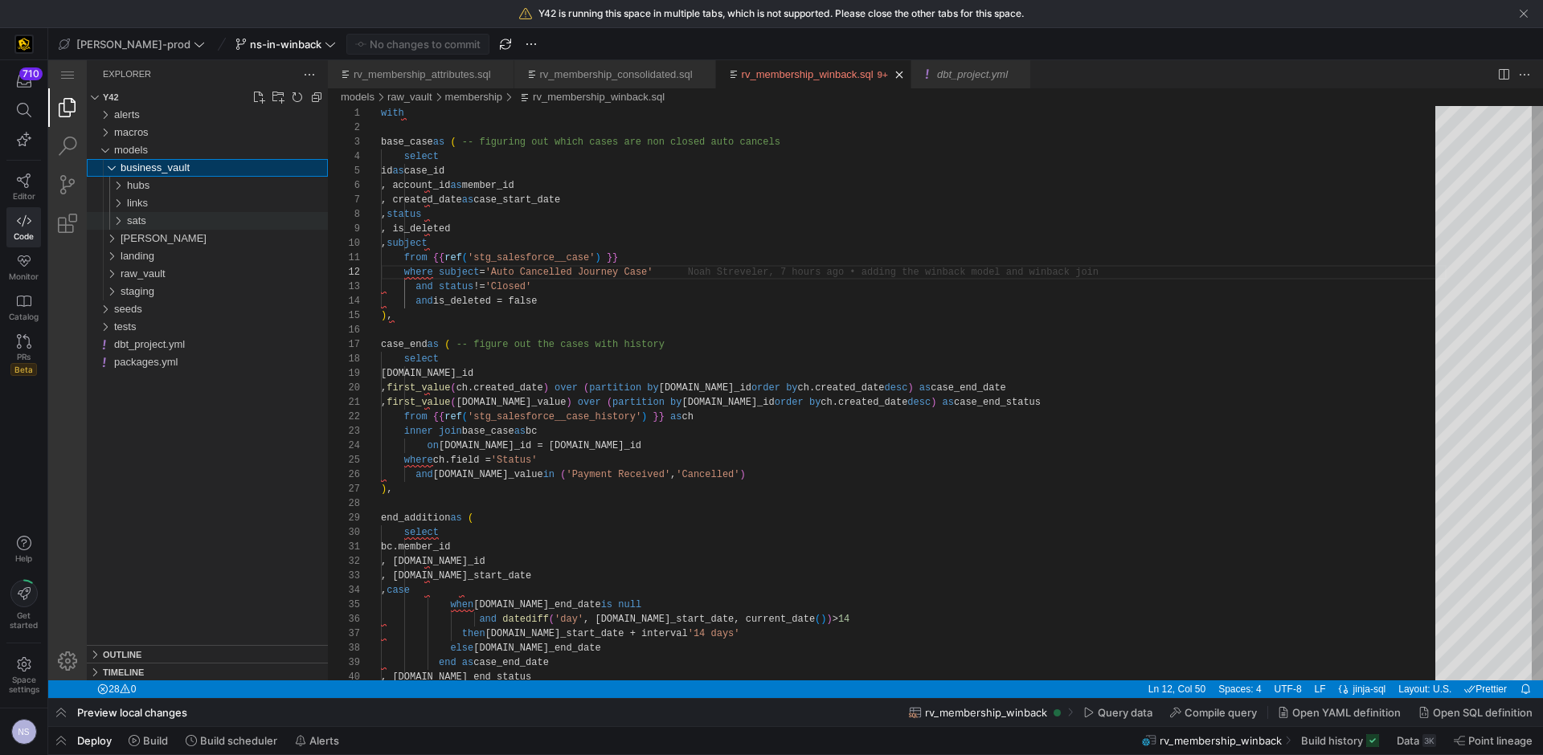
click at [173, 219] on div "sats" at bounding box center [227, 221] width 201 height 18
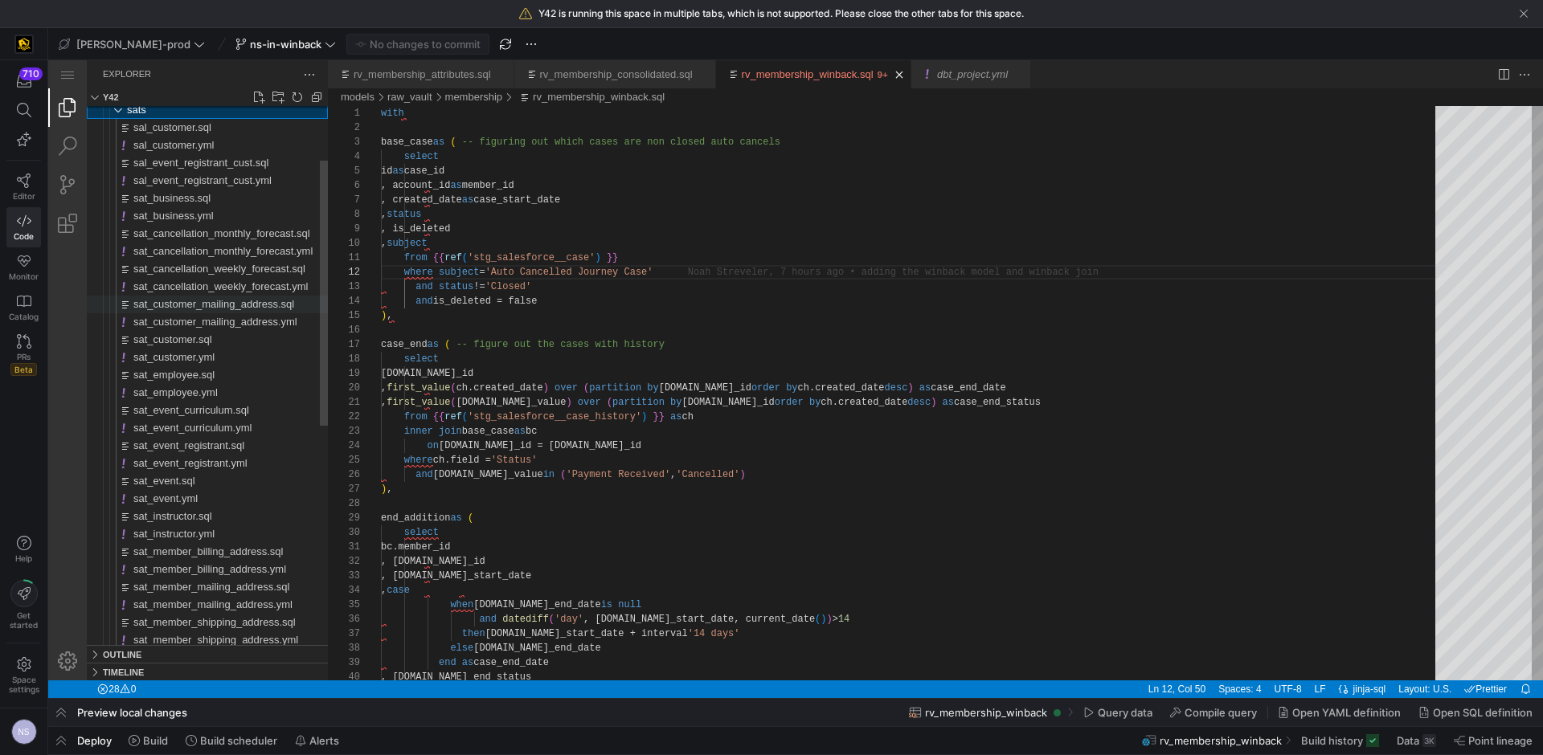
click at [236, 290] on div "sats sal_customer.sql sal_customer.yml sal_event_registrant_cust.sql sal_event_…" at bounding box center [207, 534] width 241 height 1078
click at [238, 297] on span "sat_customer_mailing_address.sql" at bounding box center [213, 298] width 161 height 12
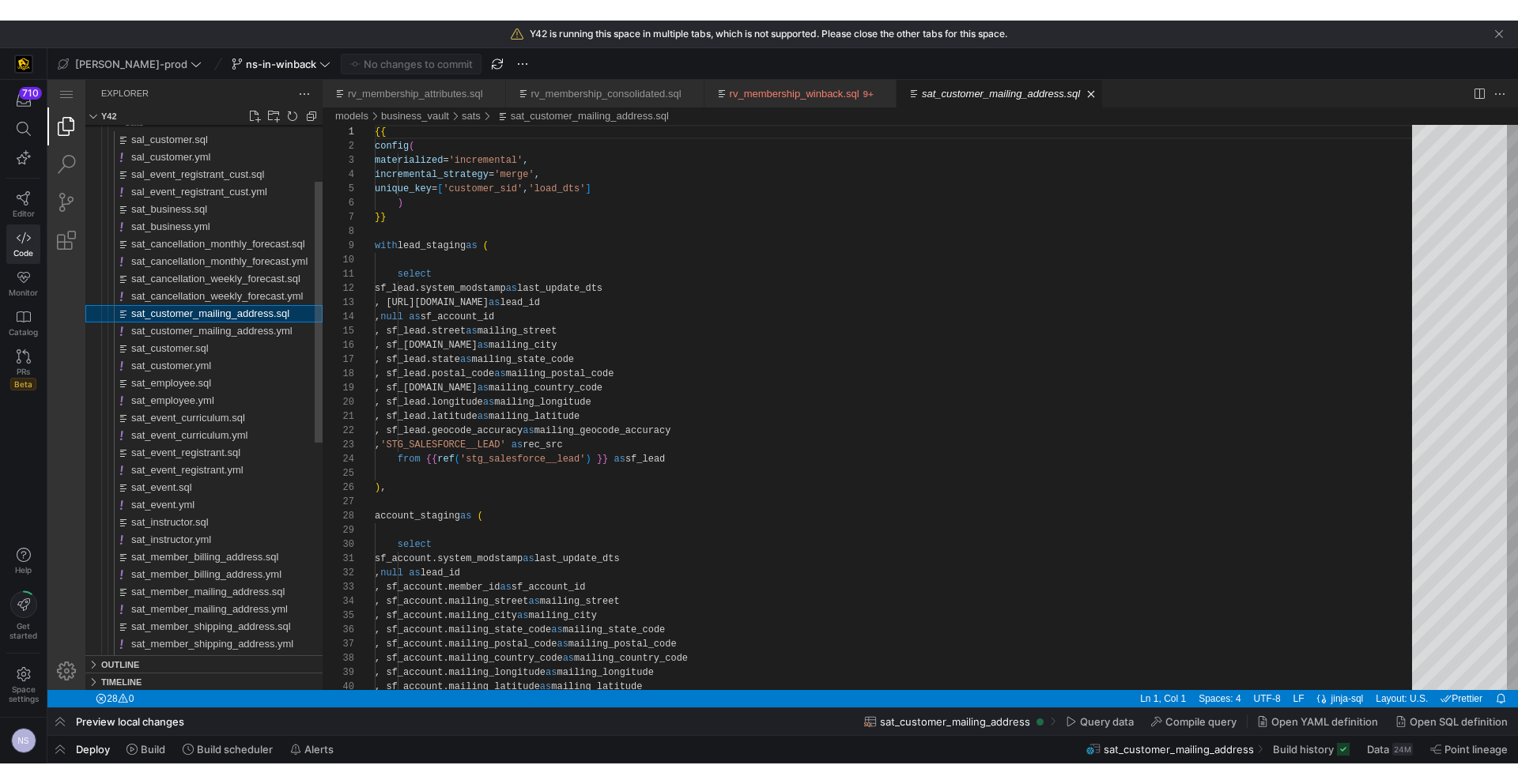
scroll to position [143, 0]
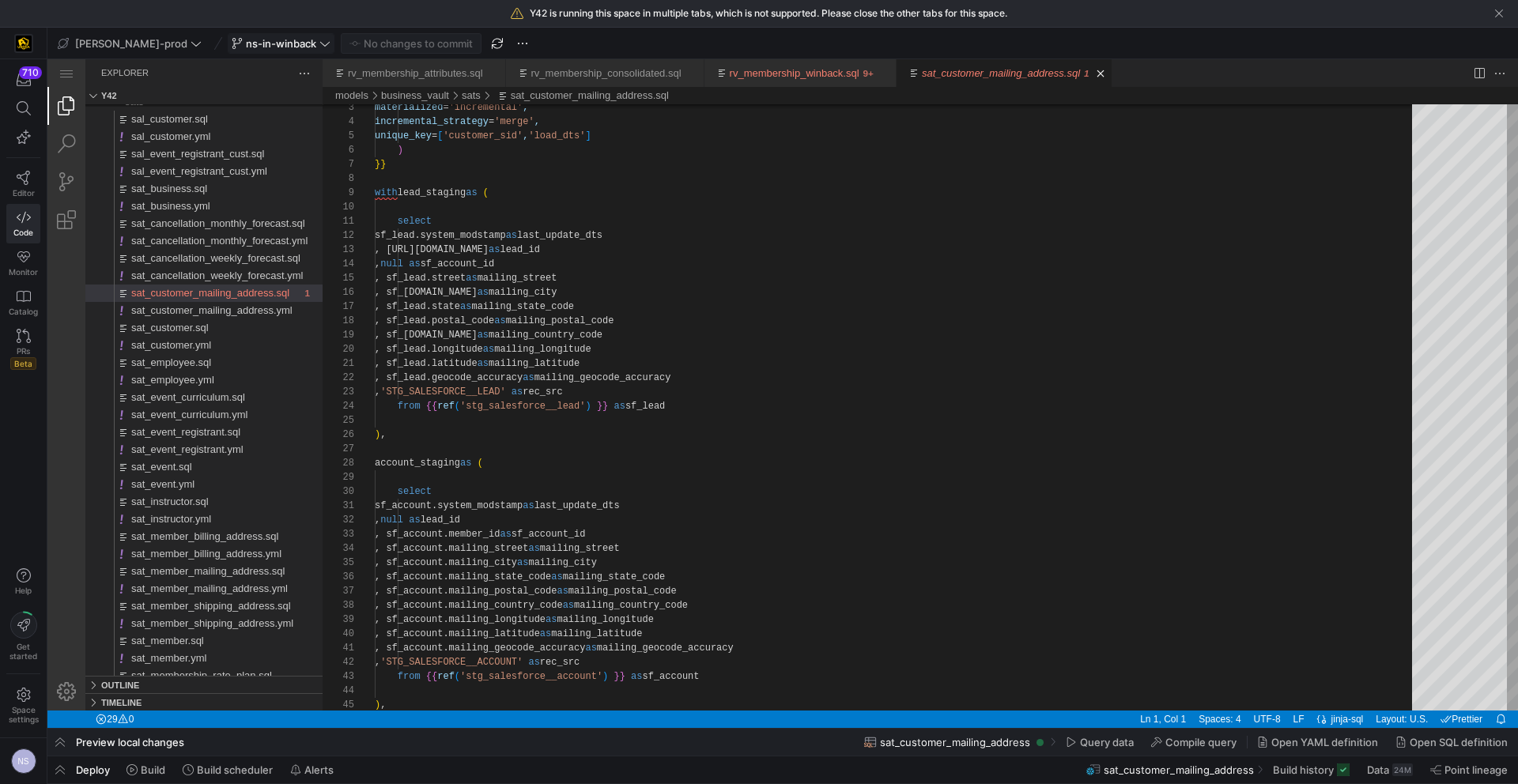
click at [247, 42] on span "ns-in-winback" at bounding box center [281, 43] width 71 height 13
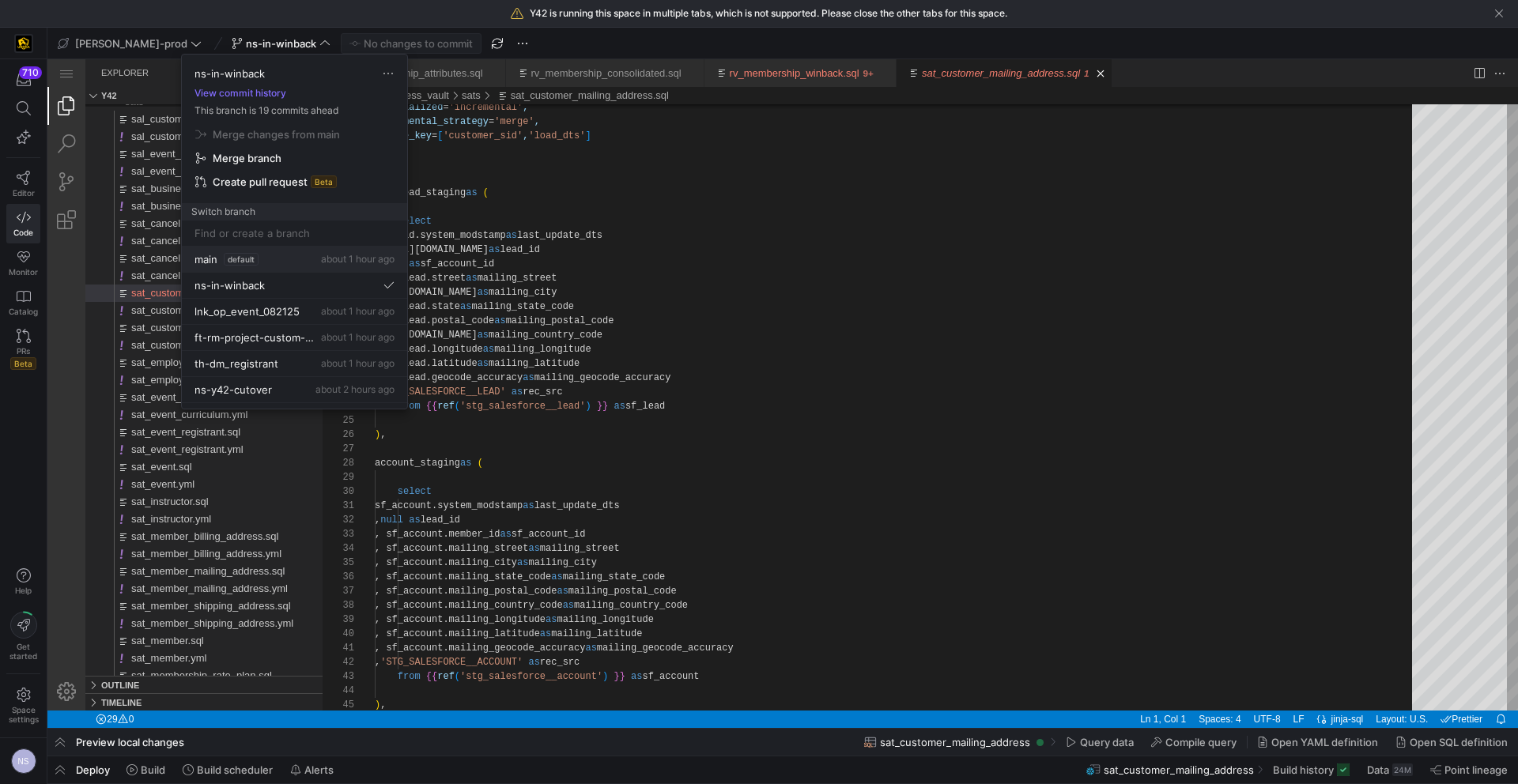
click at [271, 250] on button "main default about 1 hour ago" at bounding box center [294, 260] width 225 height 27
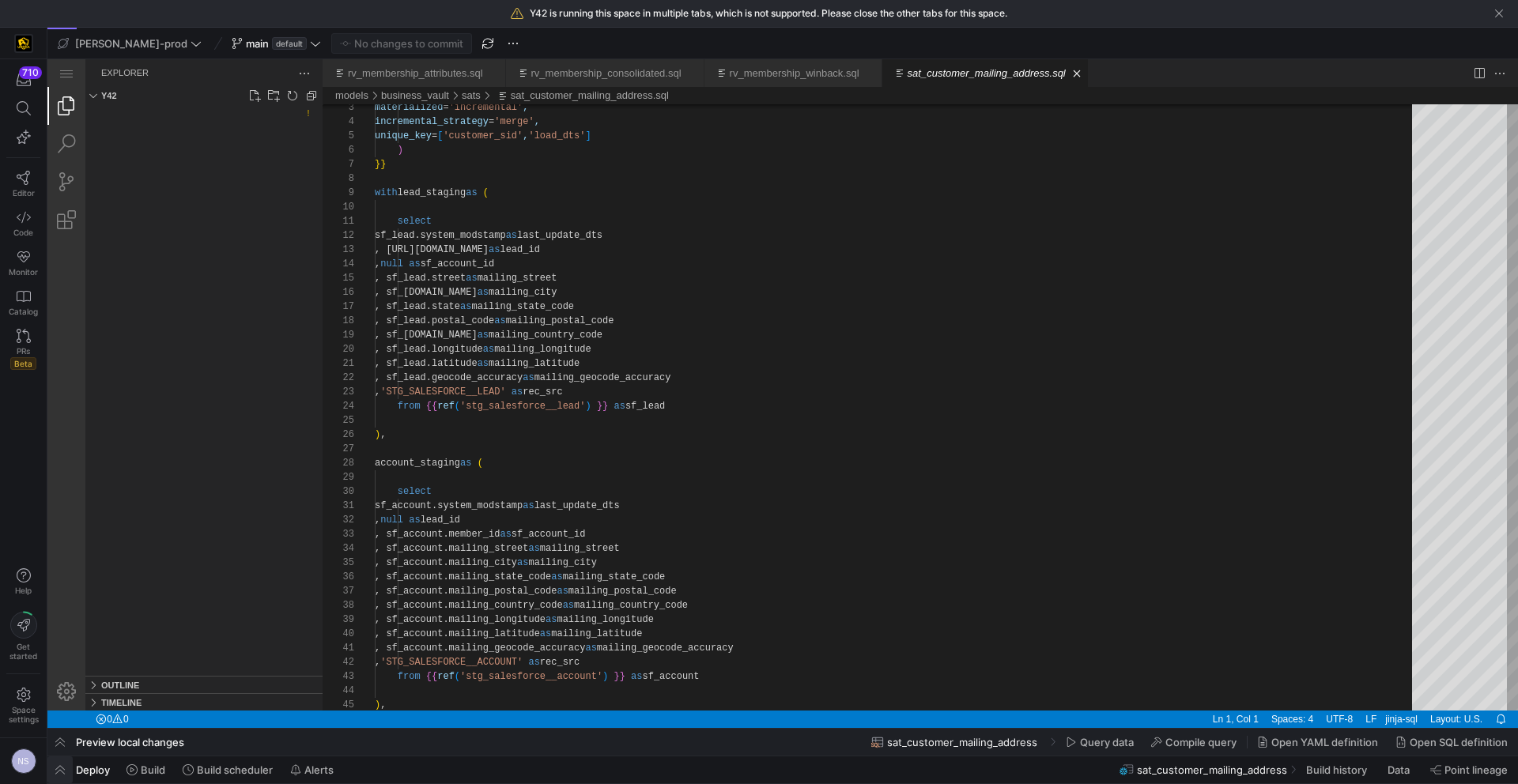
click at [62, 743] on span "button" at bounding box center [60, 769] width 26 height 27
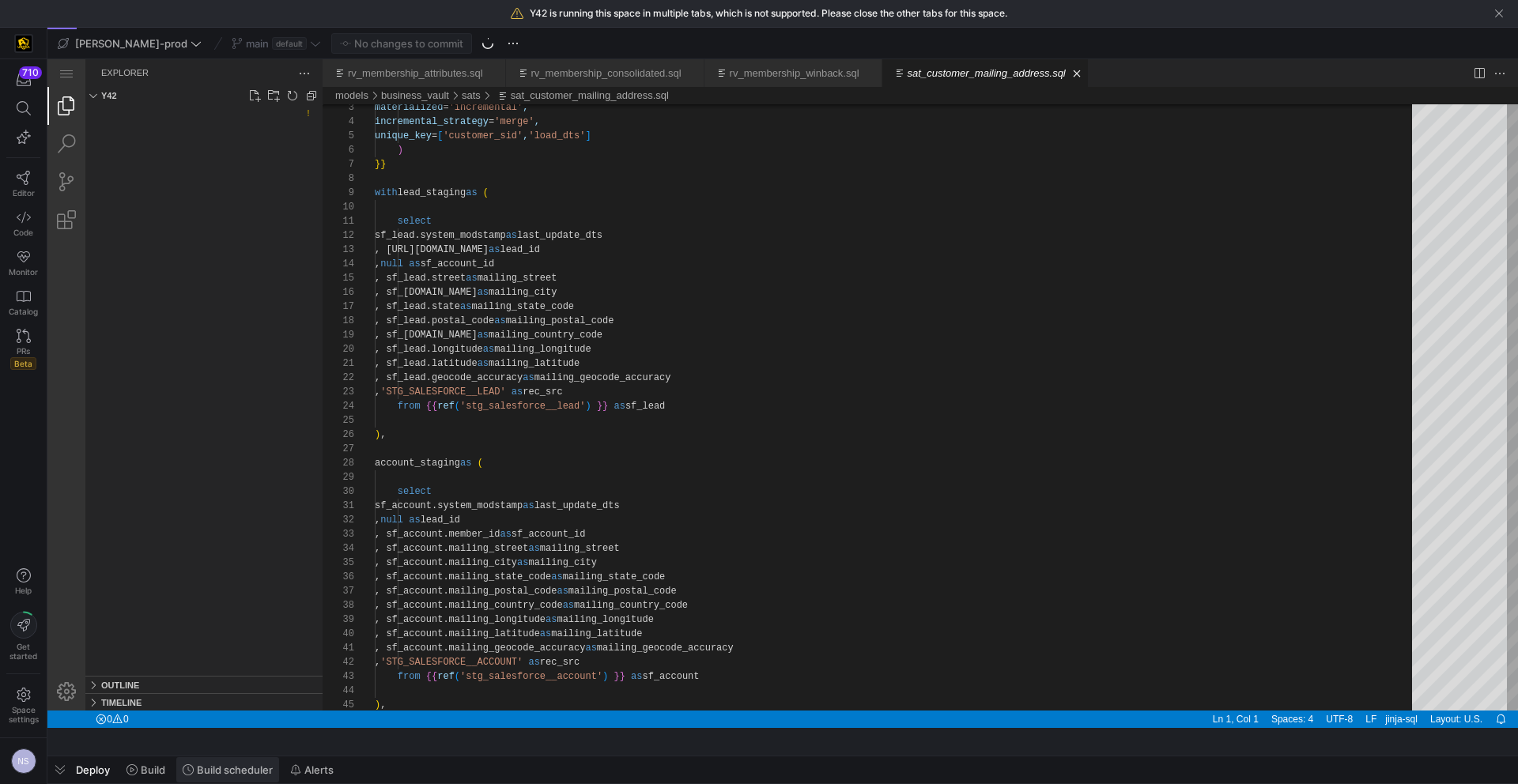
click at [226, 743] on span at bounding box center [227, 770] width 102 height 26
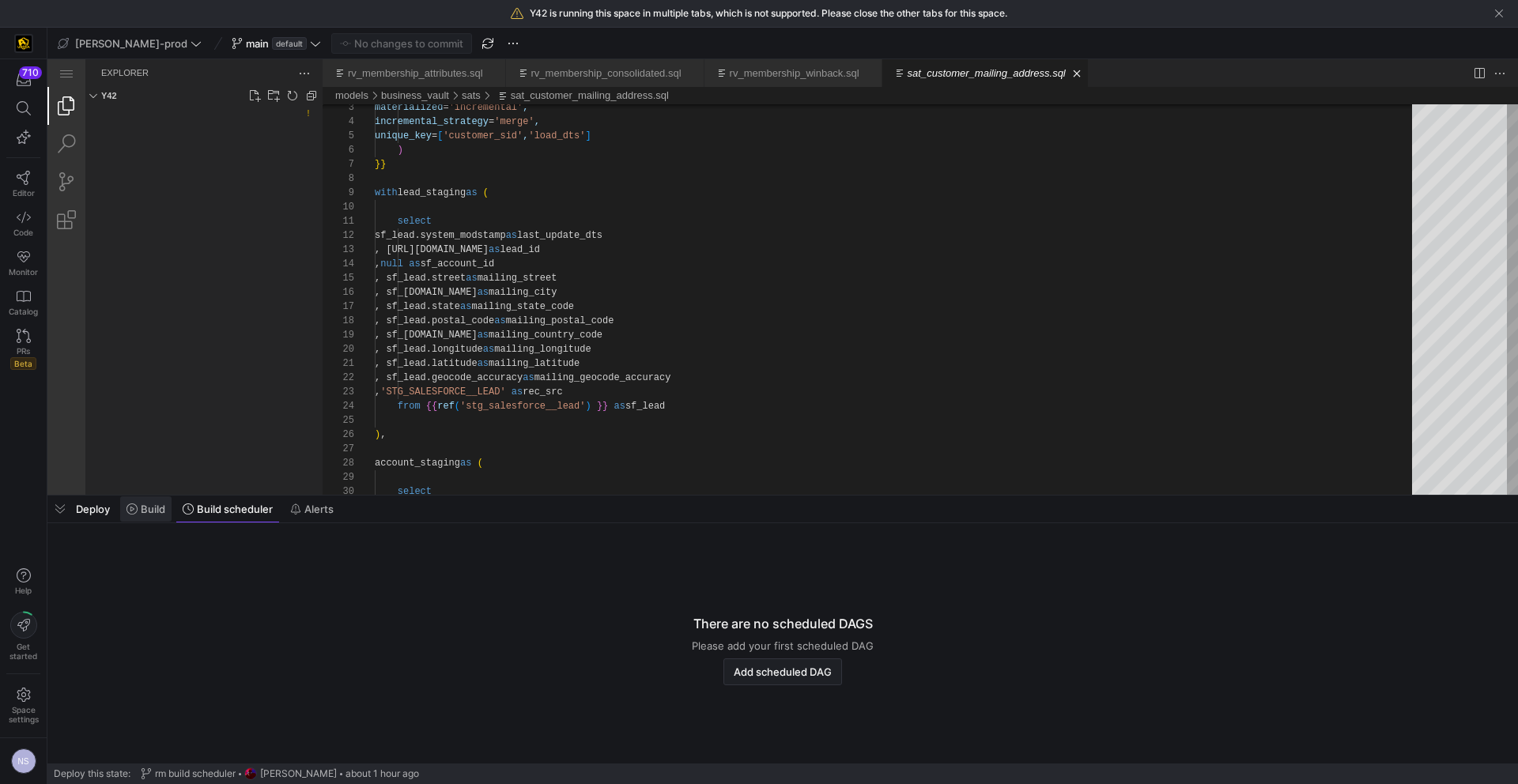
click at [144, 512] on span "Build" at bounding box center [152, 509] width 25 height 13
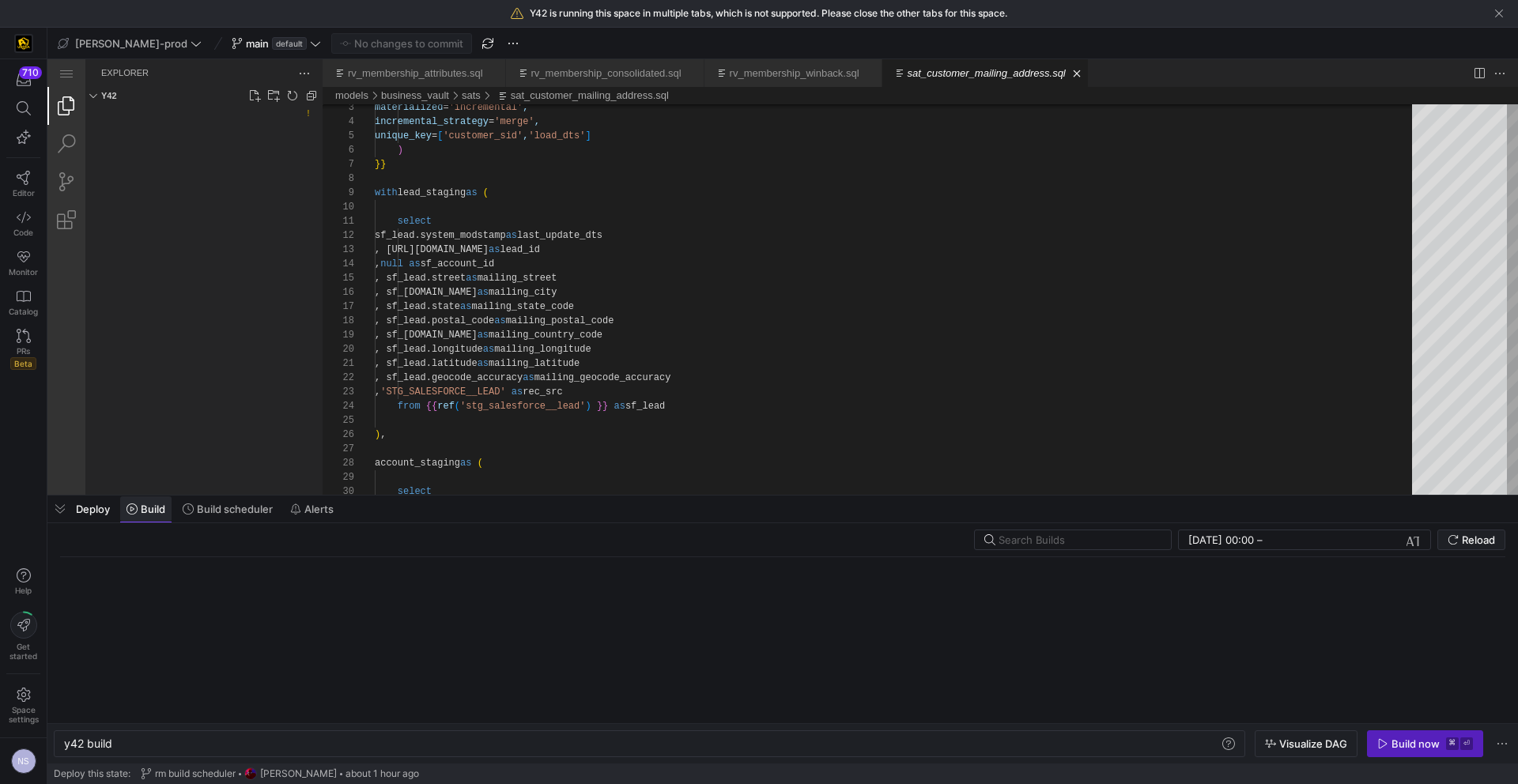
scroll to position [0, 47]
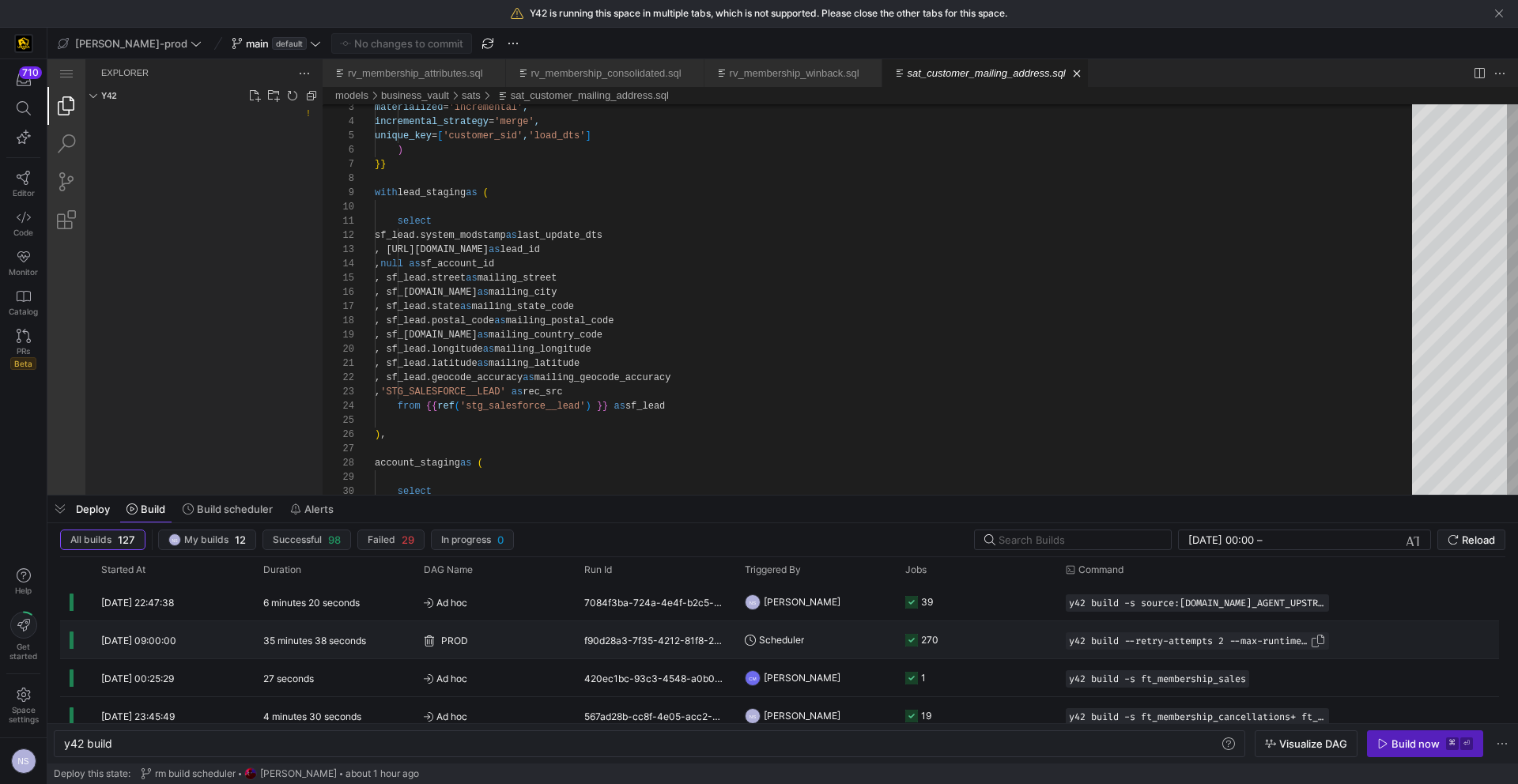
click at [1318, 643] on span "button" at bounding box center [1318, 641] width 16 height 16
drag, startPoint x: 245, startPoint y: 742, endPoint x: 0, endPoint y: 737, distance: 245.1
click at [0, 651] on div "y42 build" at bounding box center [735, 647] width 1471 height 8
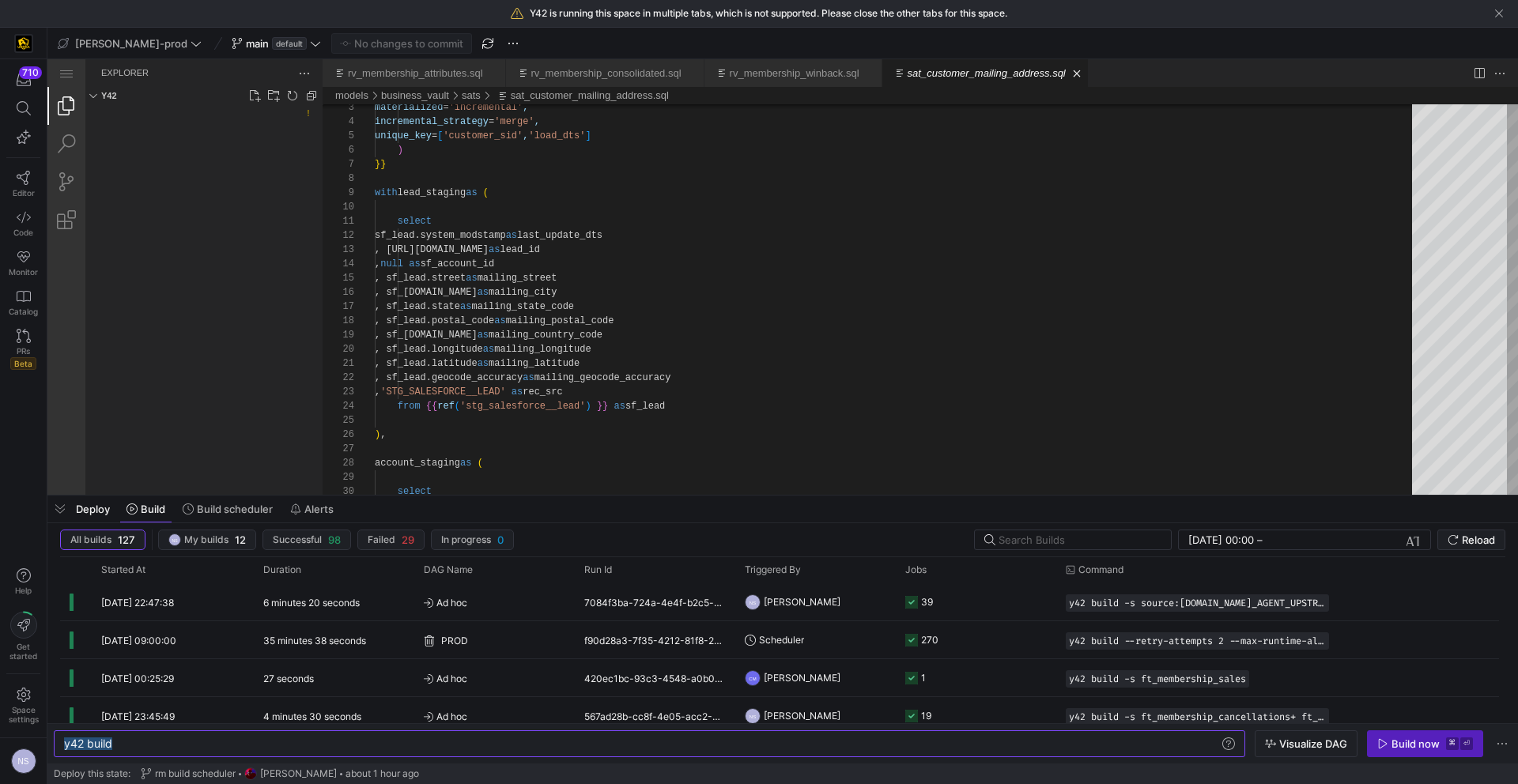
type textarea "y42 build --retry-attempts 2 --max-runtime-all 1h"
click at [1463, 669] on span "button" at bounding box center [1467, 334] width 8 height 669
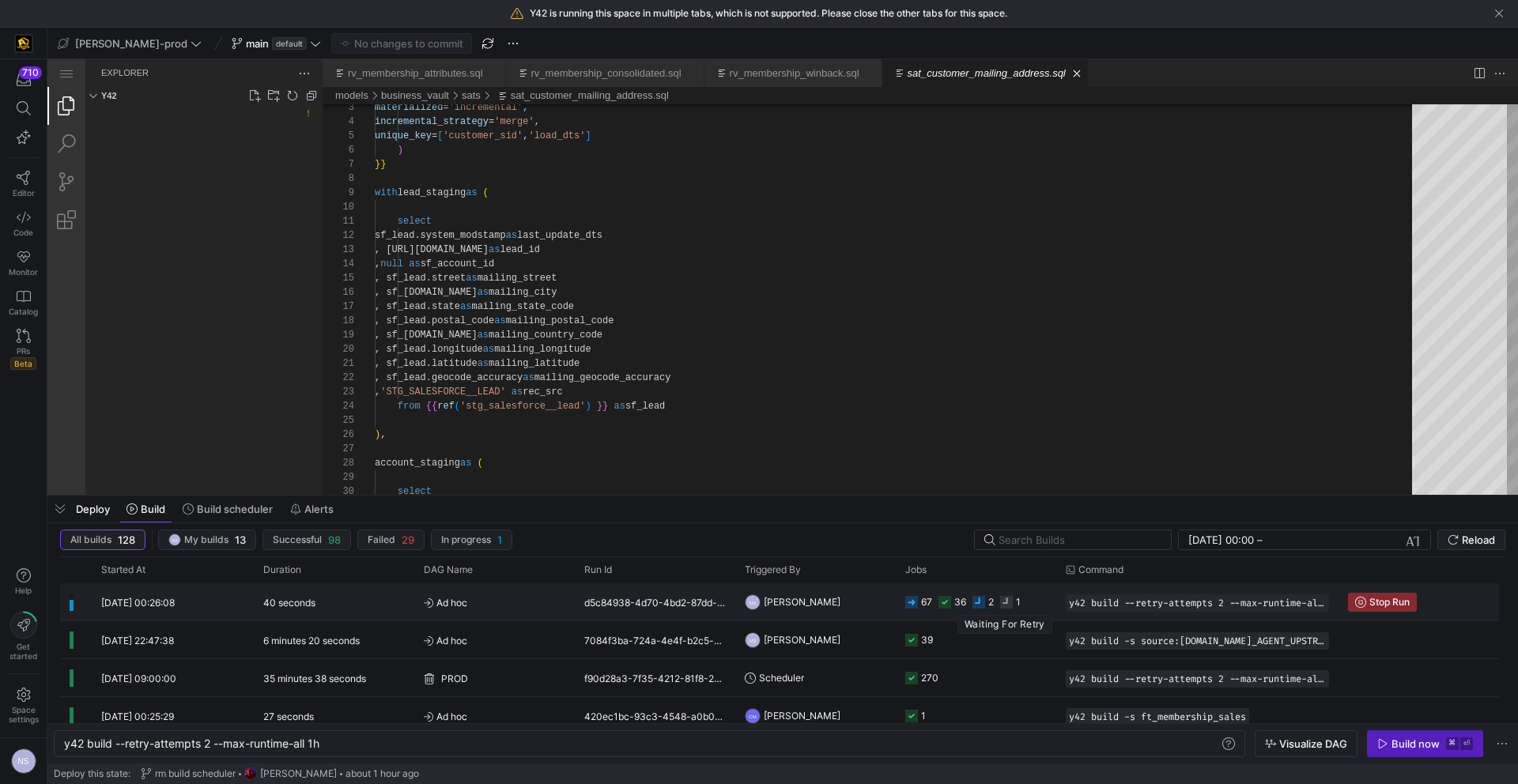
click at [1008, 600] on icon "Press SPACE to select this row." at bounding box center [1006, 602] width 13 height 13
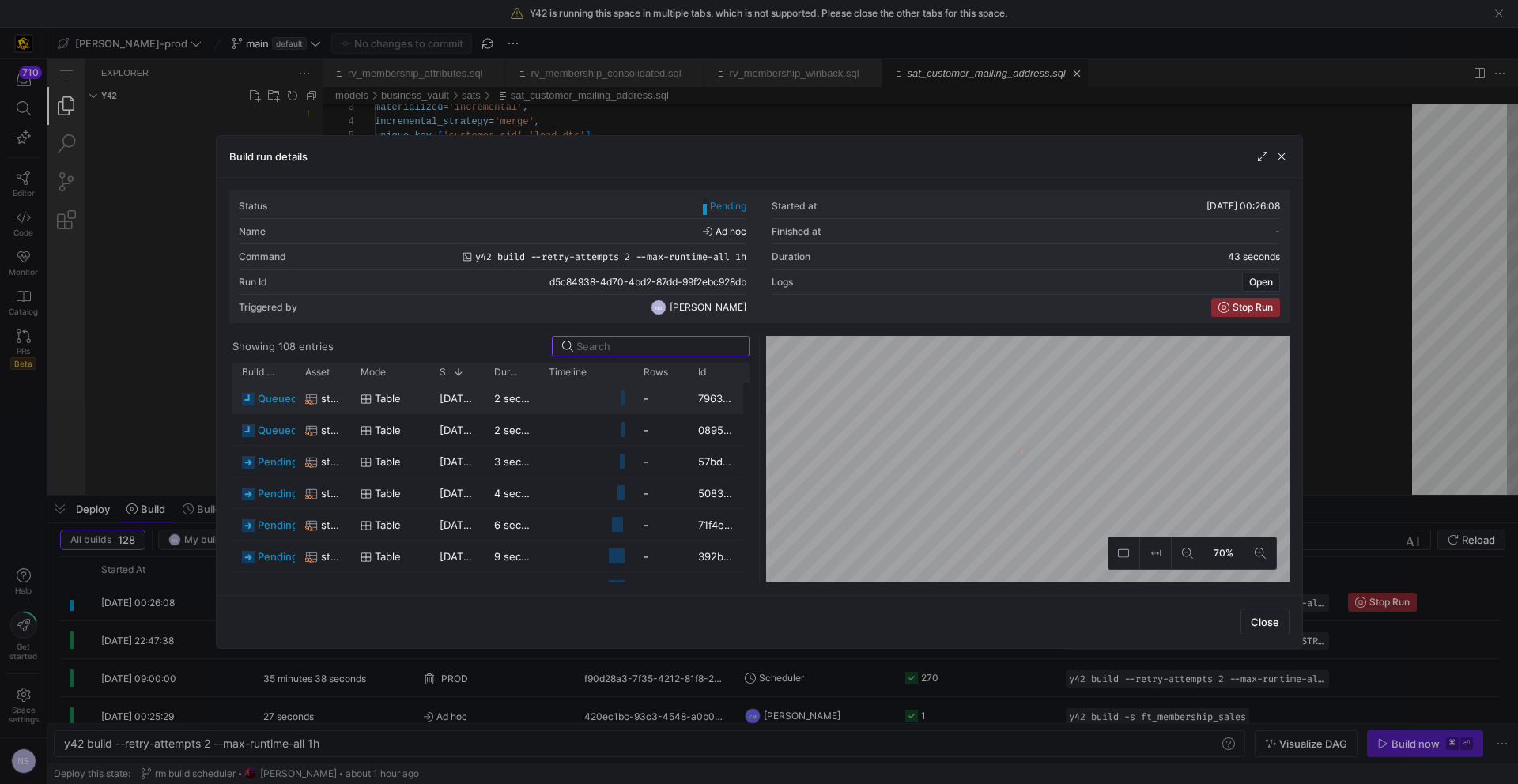
click at [256, 370] on span "Build status" at bounding box center [259, 372] width 33 height 11
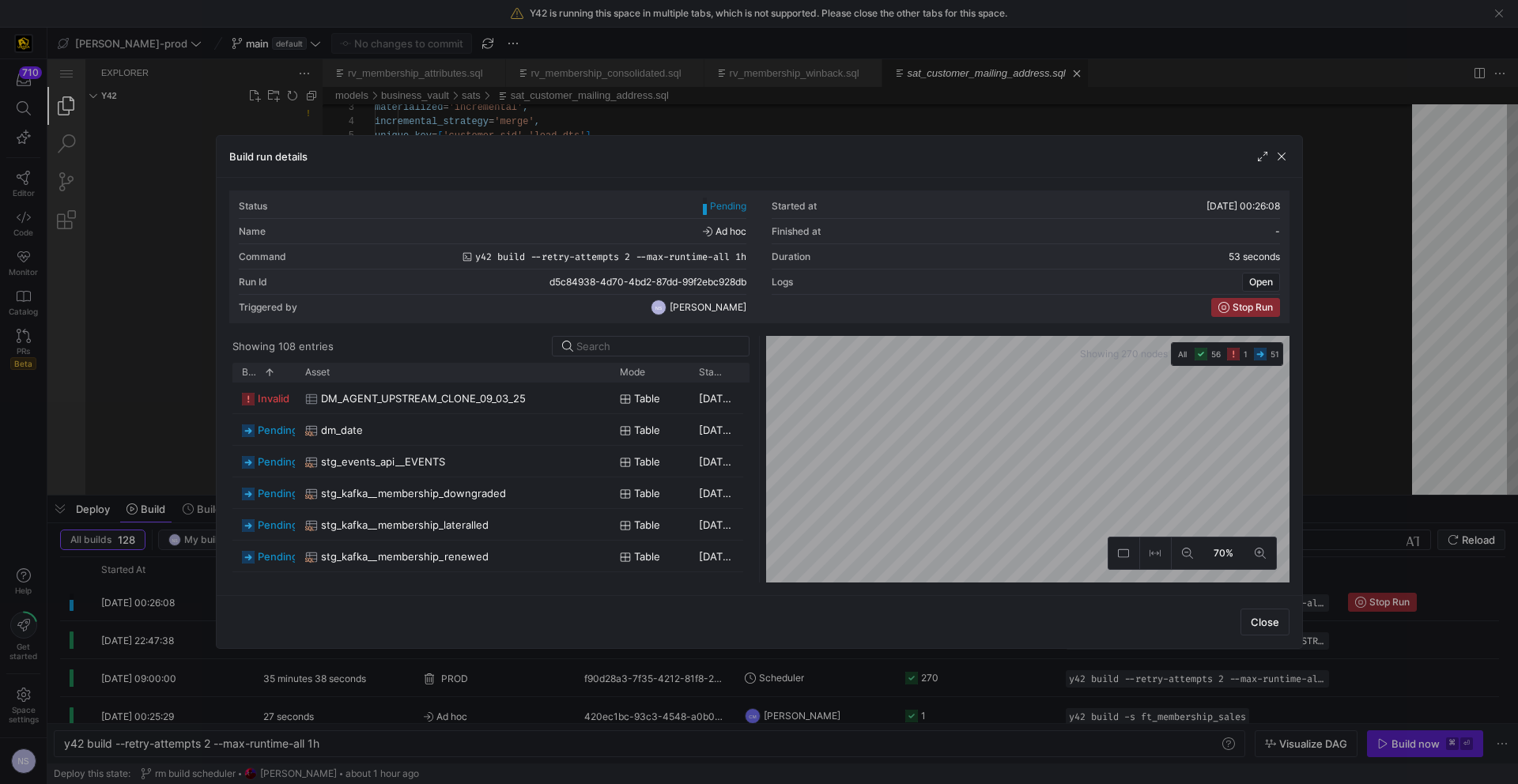
drag, startPoint x: 350, startPoint y: 372, endPoint x: 493, endPoint y: 394, distance: 144.7
click at [510, 392] on div "Build status 1 Asset Mode" at bounding box center [491, 472] width 517 height 219
click at [292, 404] on div "invalid" at bounding box center [264, 397] width 63 height 30
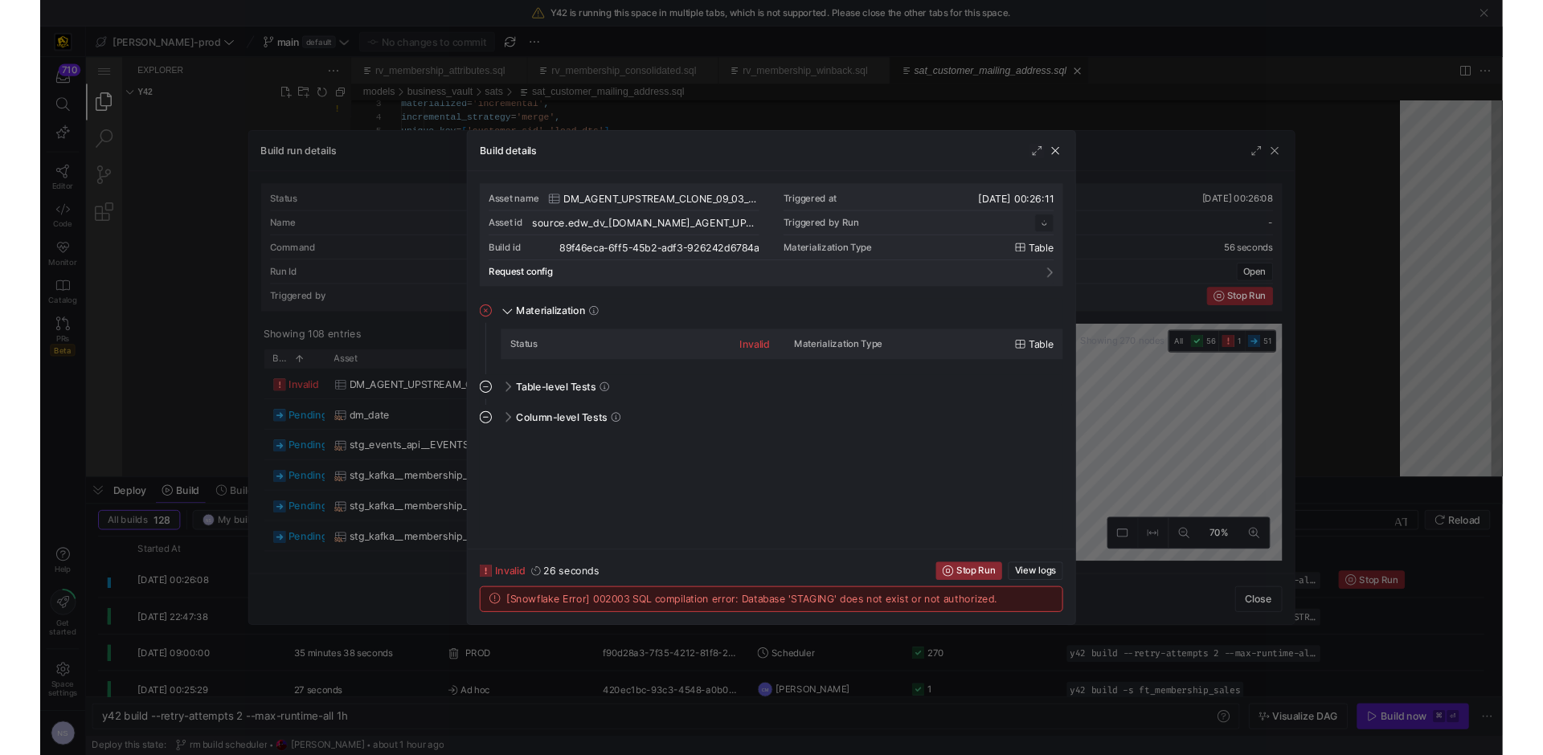
scroll to position [145, 0]
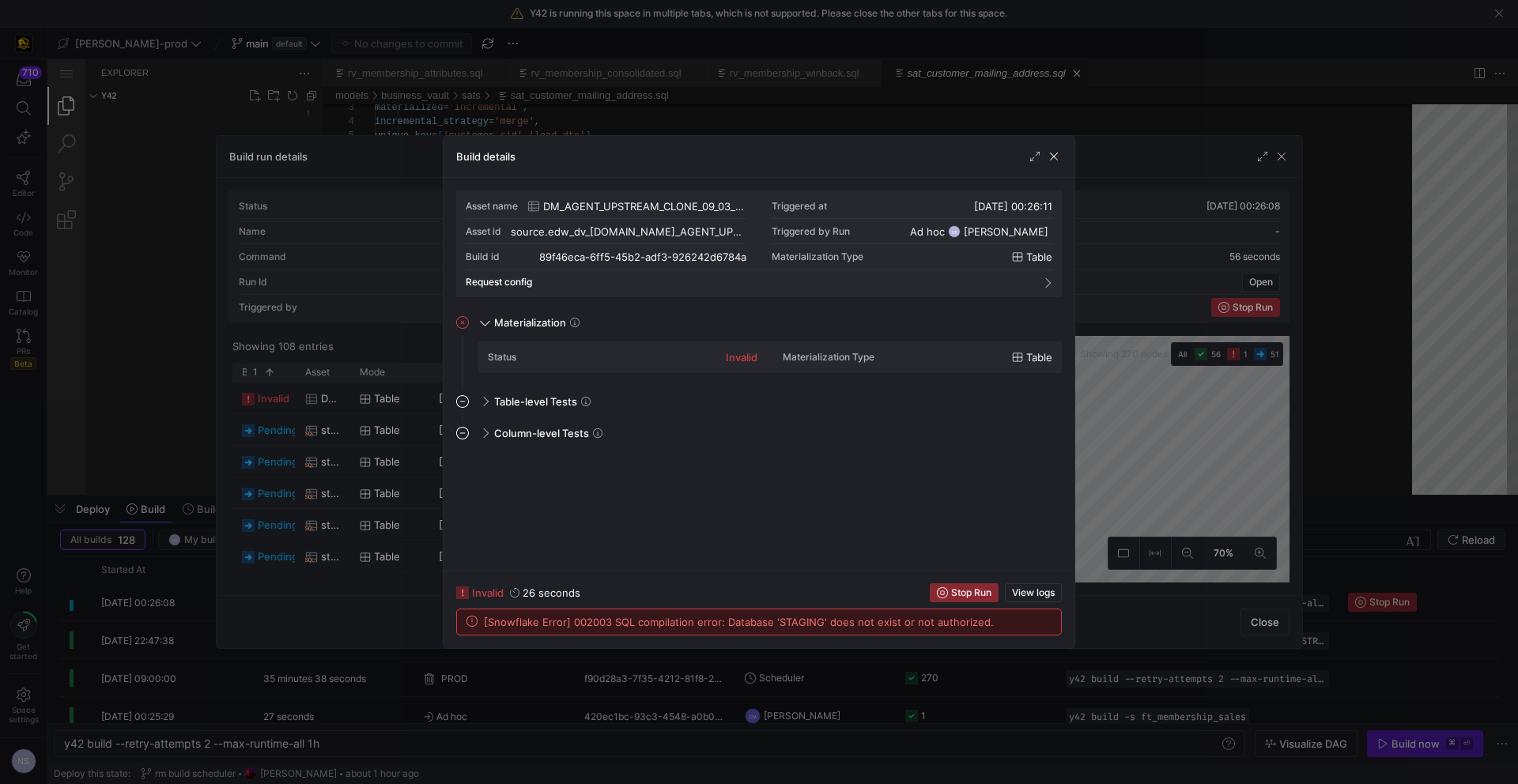
click at [1118, 434] on div at bounding box center [759, 392] width 1518 height 784
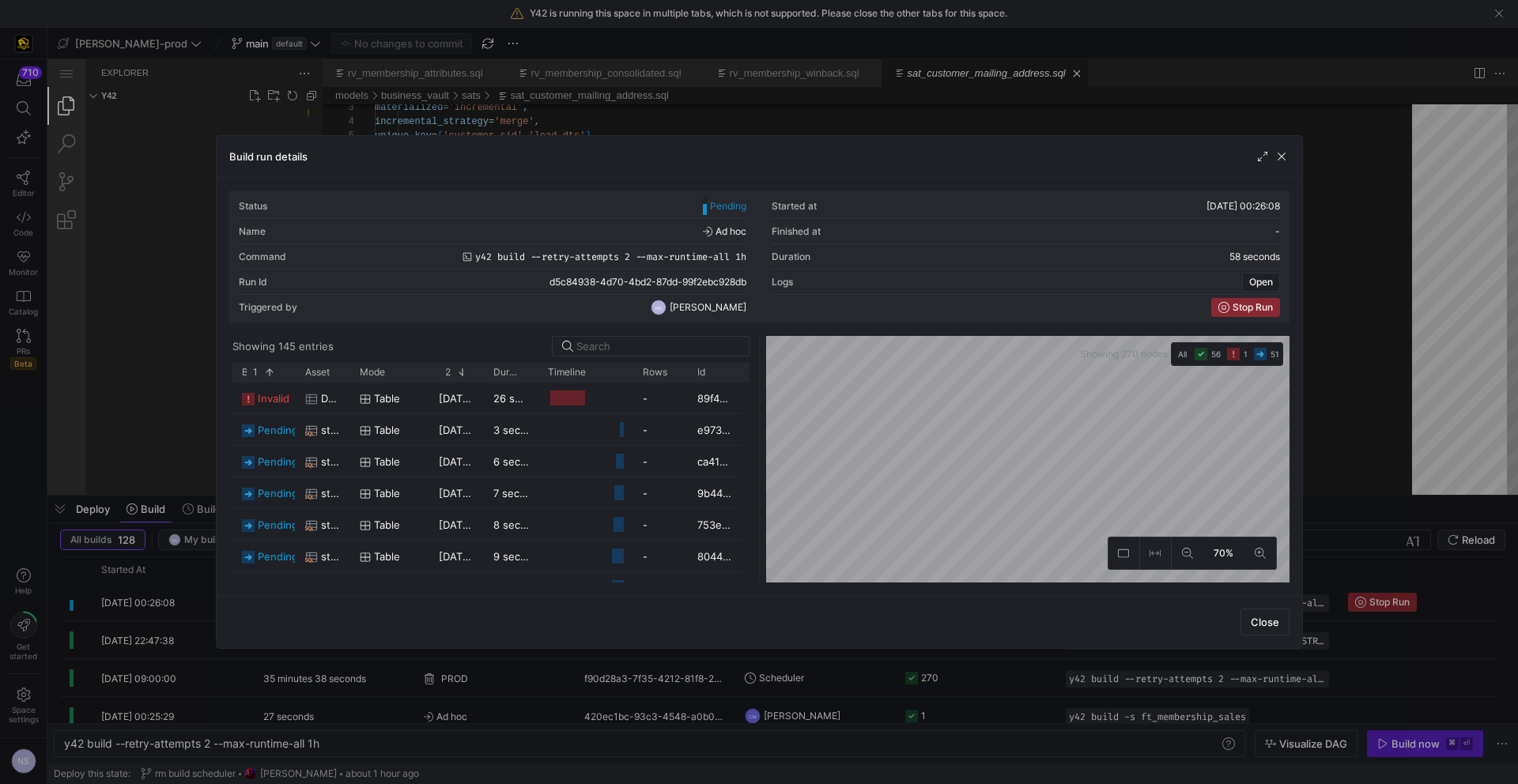
click at [1420, 408] on div at bounding box center [759, 392] width 1518 height 784
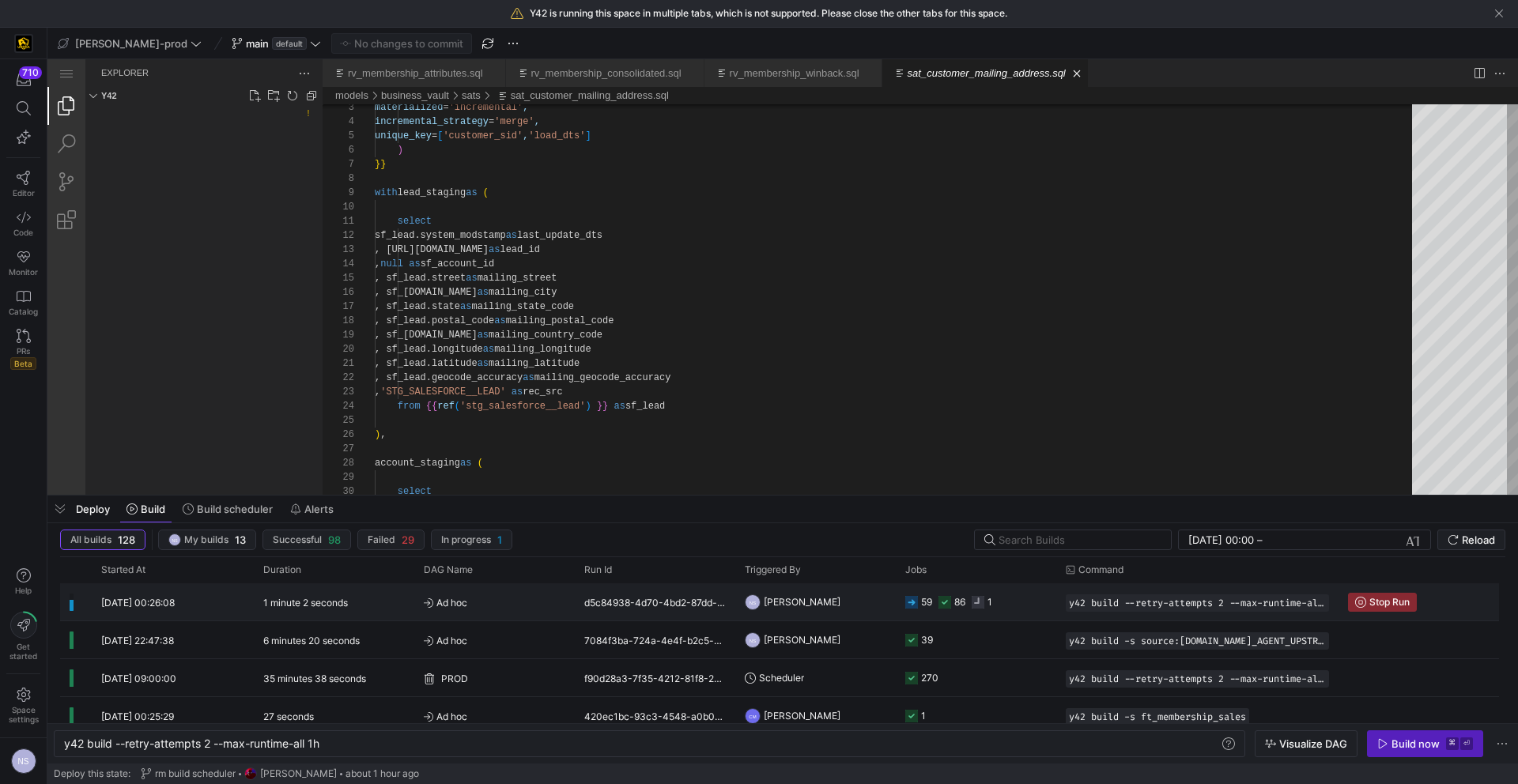
click at [998, 591] on y42-job-status-cell-renderer "59 86 1" at bounding box center [976, 602] width 142 height 35
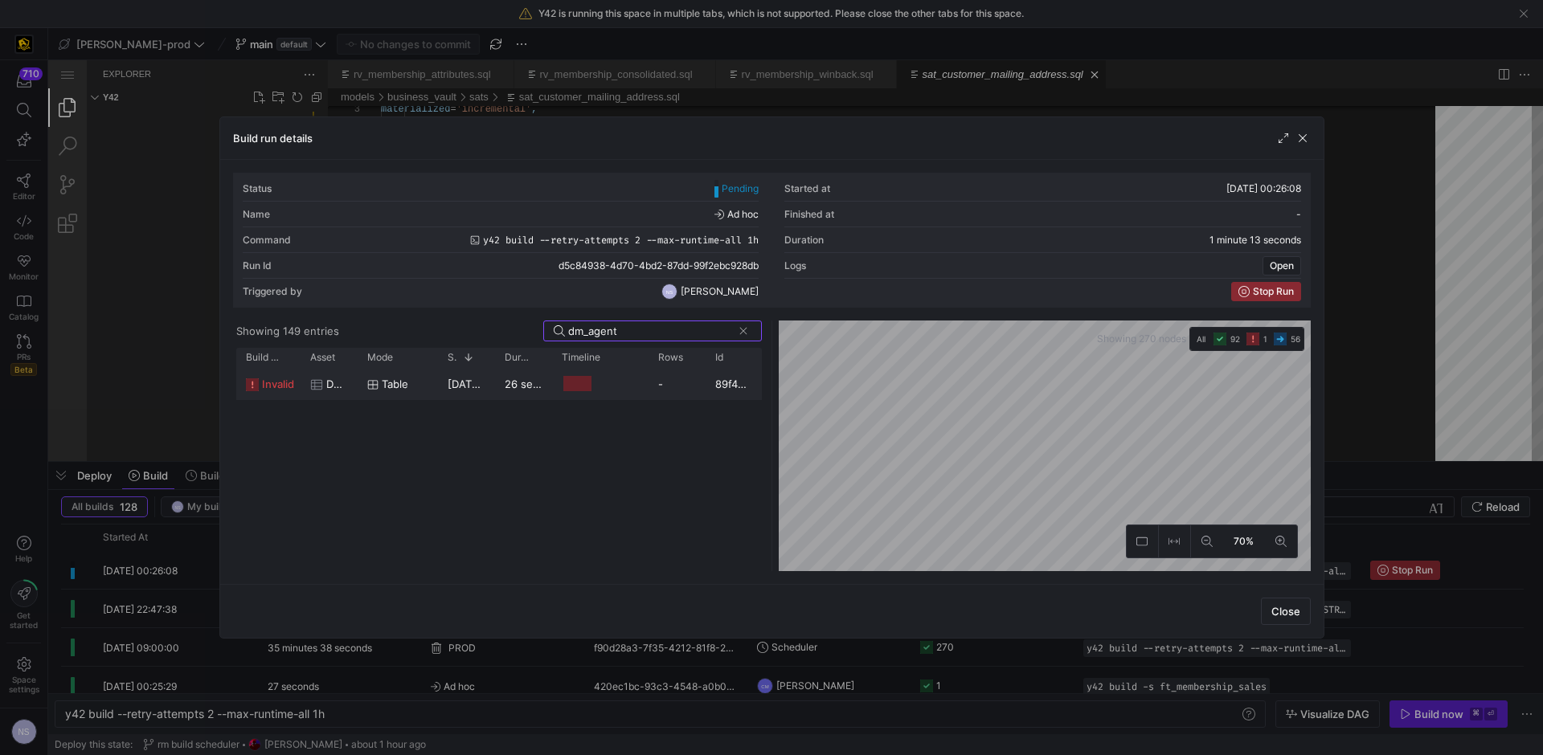
type input "dm_agent"
click at [345, 376] on span "DM_AGENT_UPSTREAM_CLONE_09_03_25" at bounding box center [337, 384] width 22 height 31
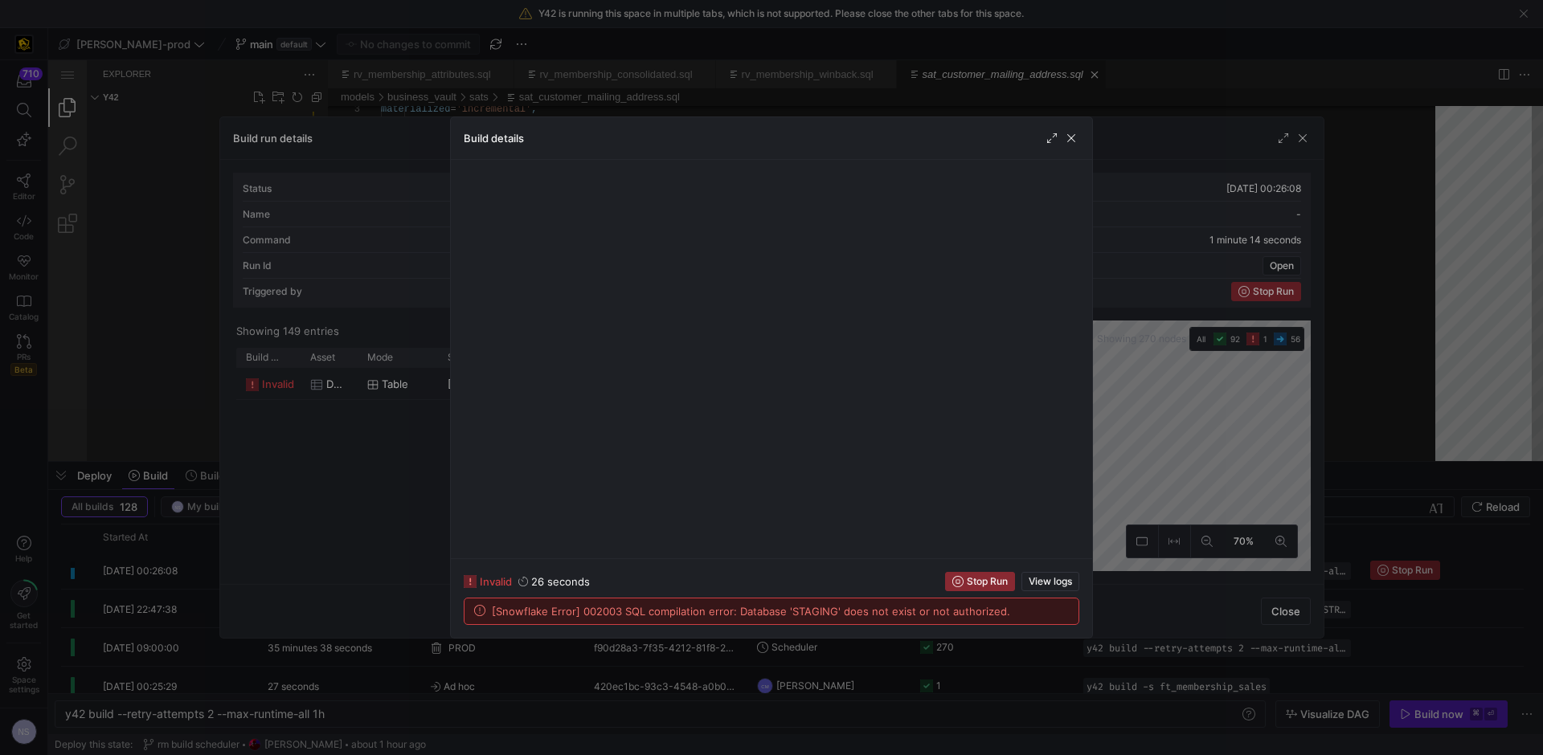
click at [1022, 614] on div "[Snowflake Error] 002003 SQL compilation error: Database 'STAGING' does not exi…" at bounding box center [771, 612] width 614 height 26
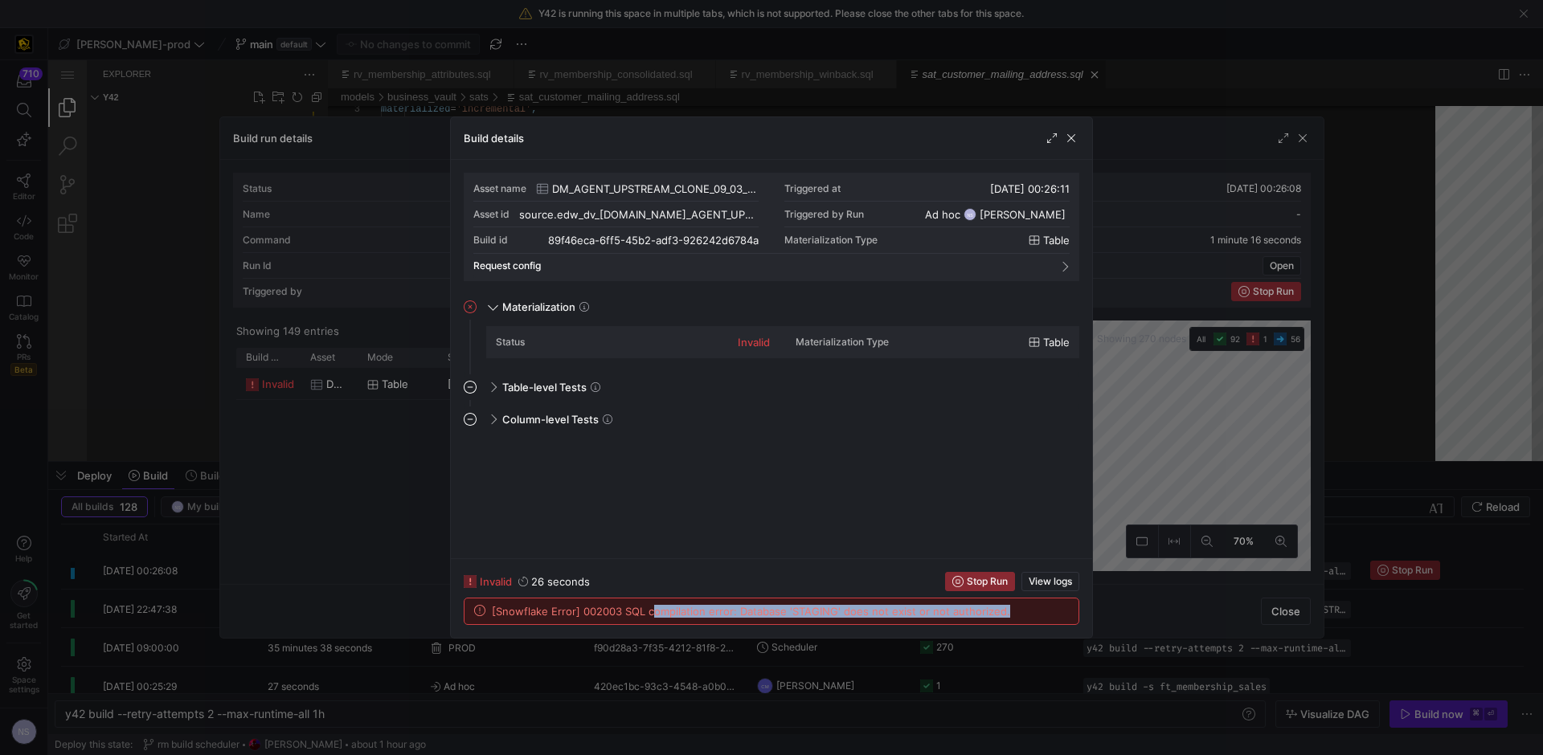
drag, startPoint x: 1009, startPoint y: 615, endPoint x: 919, endPoint y: 607, distance: 89.6
click at [650, 616] on div "[Snowflake Error] 002003 SQL compilation error: Database 'STAGING' does not exi…" at bounding box center [771, 612] width 614 height 26
click at [919, 606] on span "[Snowflake Error] 002003 SQL compilation error: Database 'STAGING' does not exi…" at bounding box center [751, 611] width 518 height 13
click at [1193, 435] on div at bounding box center [771, 377] width 1543 height 755
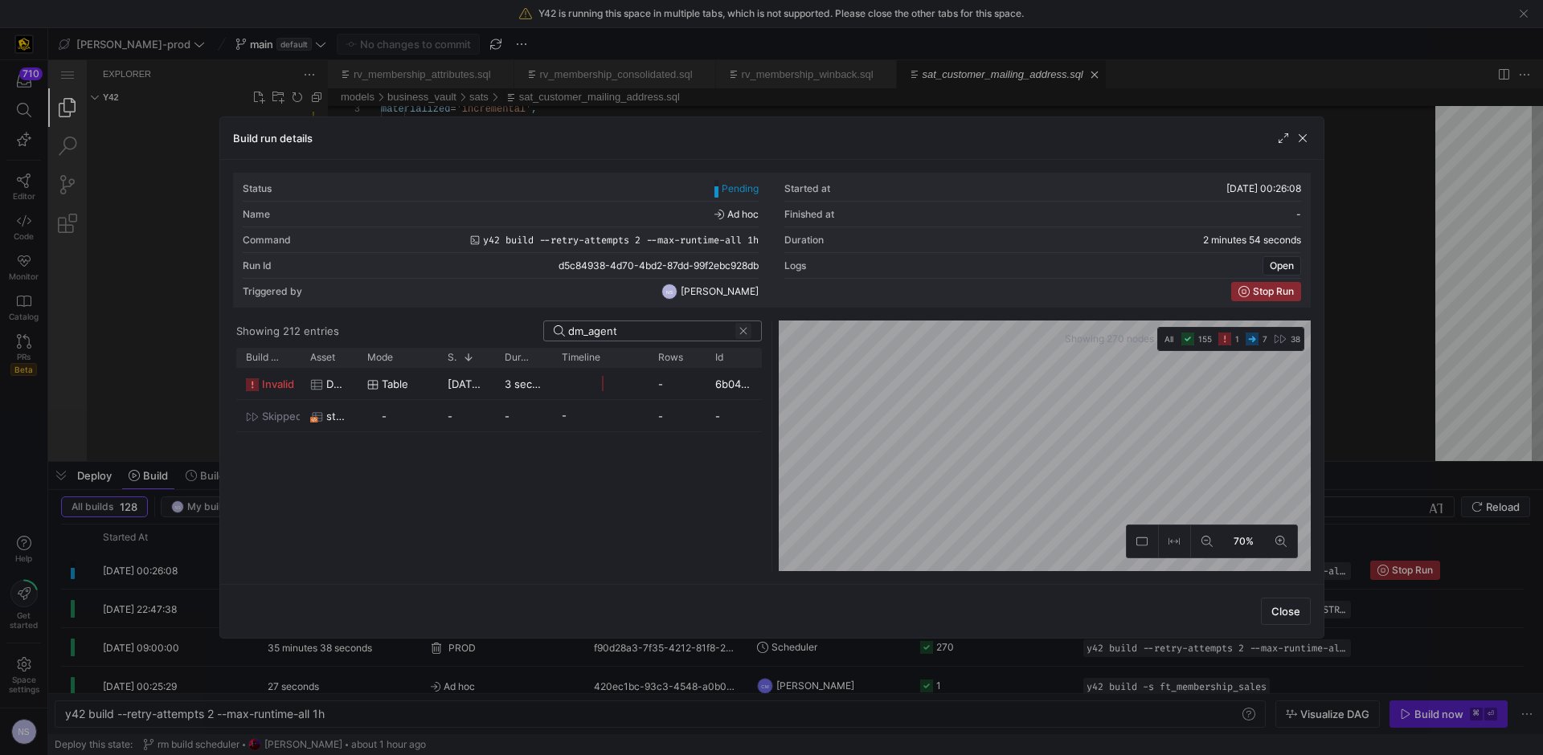
click at [749, 331] on div "dm_agent" at bounding box center [652, 331] width 219 height 21
click at [749, 331] on span at bounding box center [743, 331] width 16 height 16
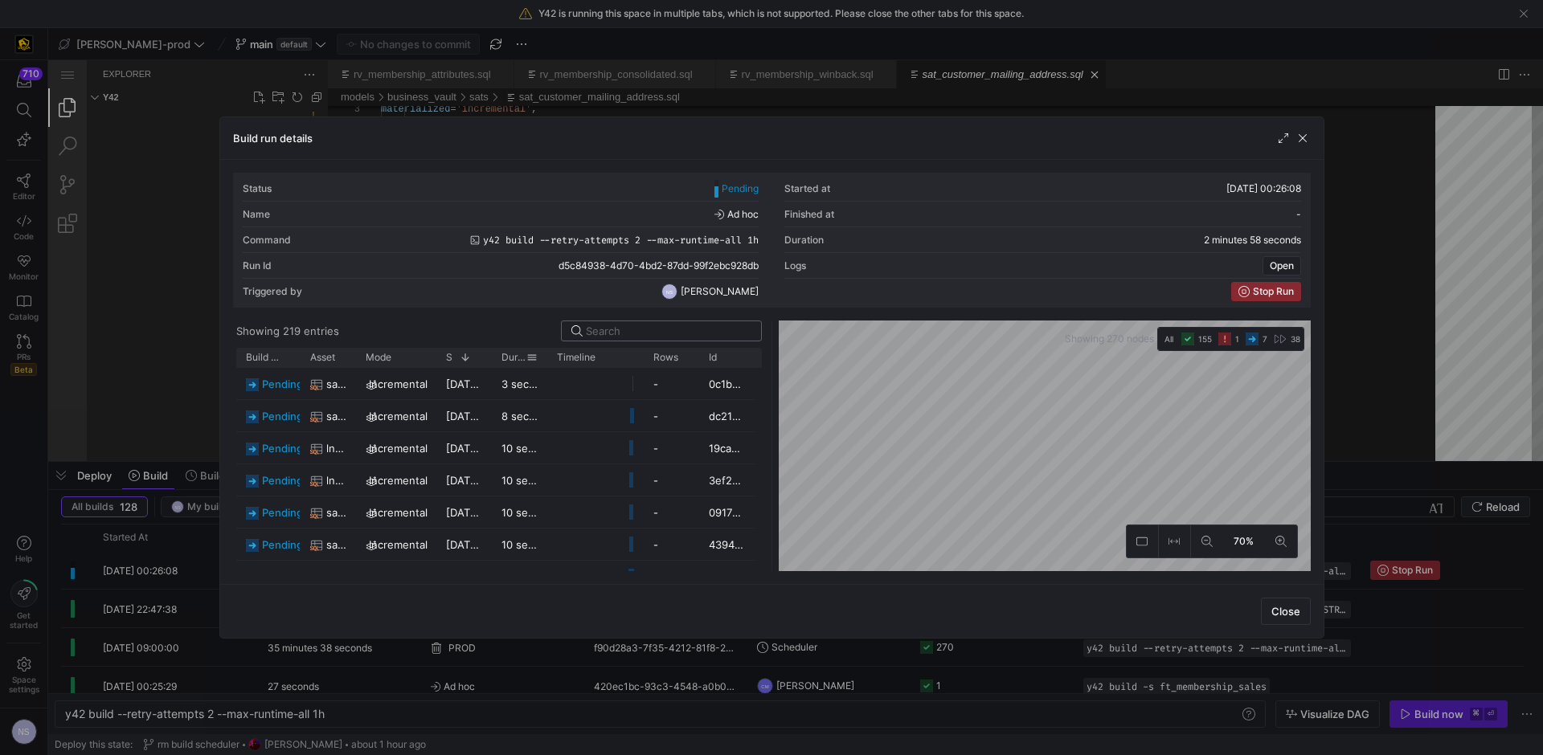
drag, startPoint x: 353, startPoint y: 358, endPoint x: 517, endPoint y: 363, distance: 164.0
click at [517, 363] on div "Build status Asset Mode 1 Rows" at bounding box center [495, 357] width 518 height 19
click at [1423, 352] on div at bounding box center [771, 377] width 1543 height 755
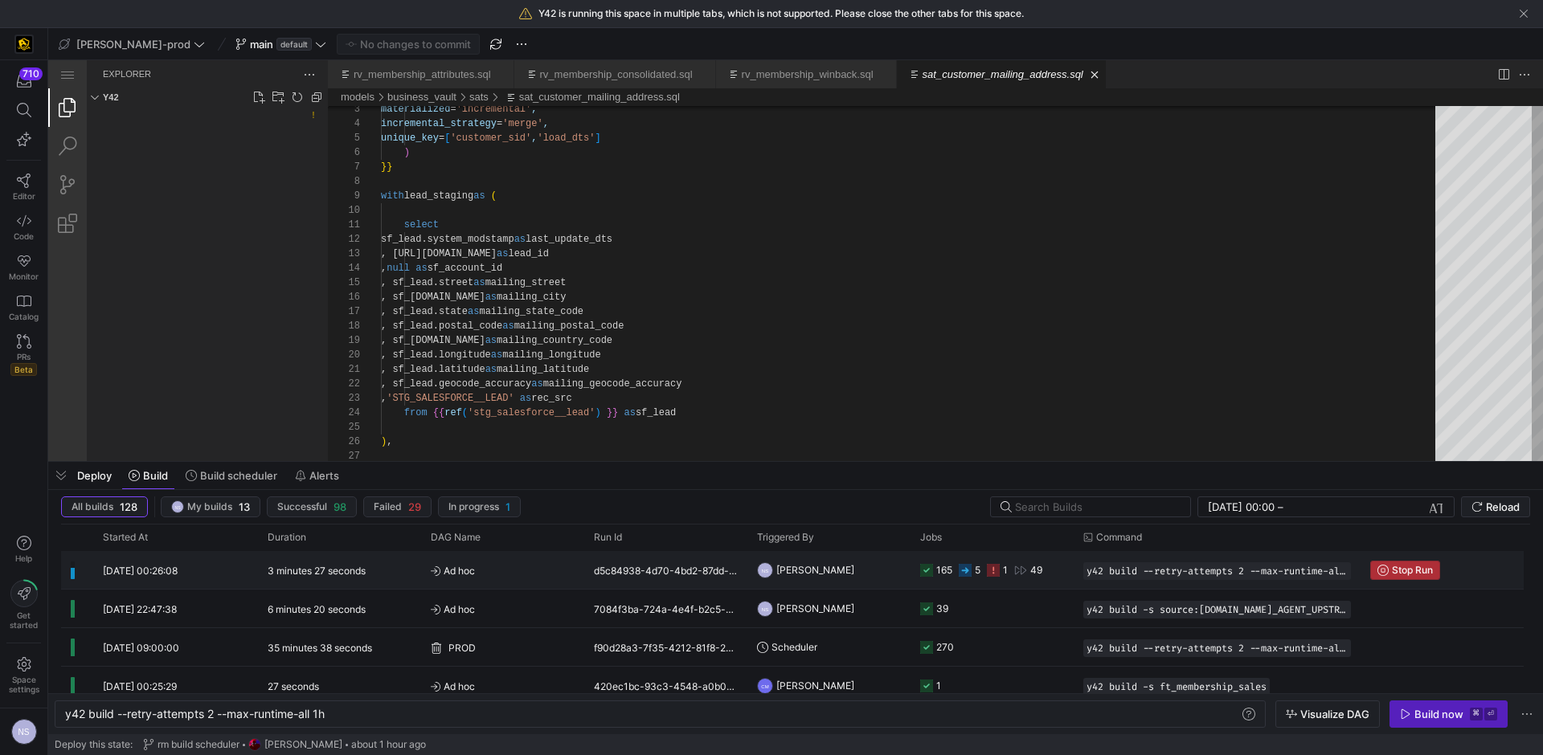
click at [1410, 565] on span "Stop Run" at bounding box center [1412, 570] width 41 height 11
click at [370, 662] on div "y42 build --retry-attempts 2 --max-runtime-all 1h" at bounding box center [747, 658] width 1495 height 8
type textarea "y42 build --retry-attempts 2 --max-runtime-all 1h --full-refresh"
click at [1023, 575] on icon "Press SPACE to select this row." at bounding box center [1023, 570] width 13 height 13
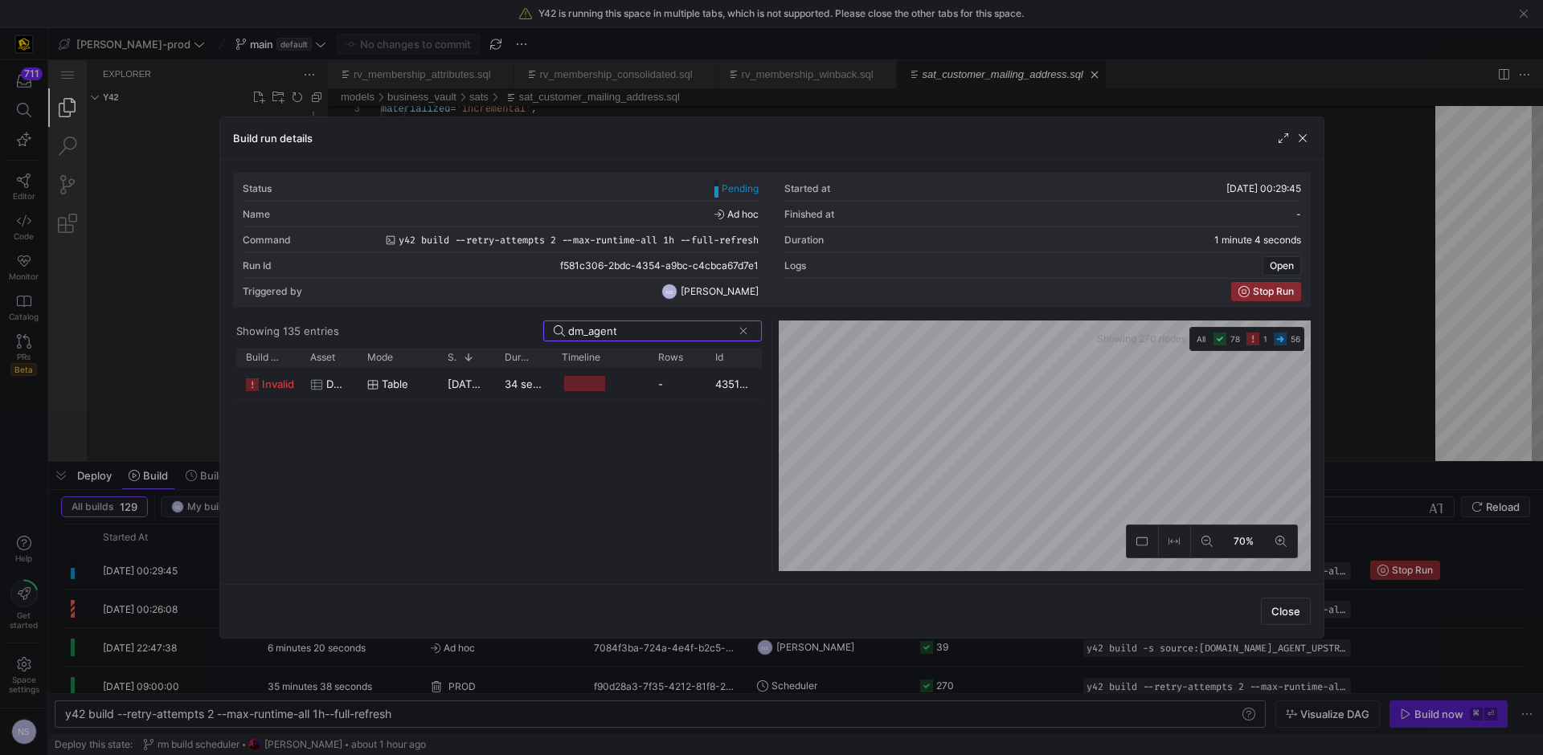
type input "dm_agent"
click at [404, 372] on span "Table" at bounding box center [395, 384] width 27 height 31
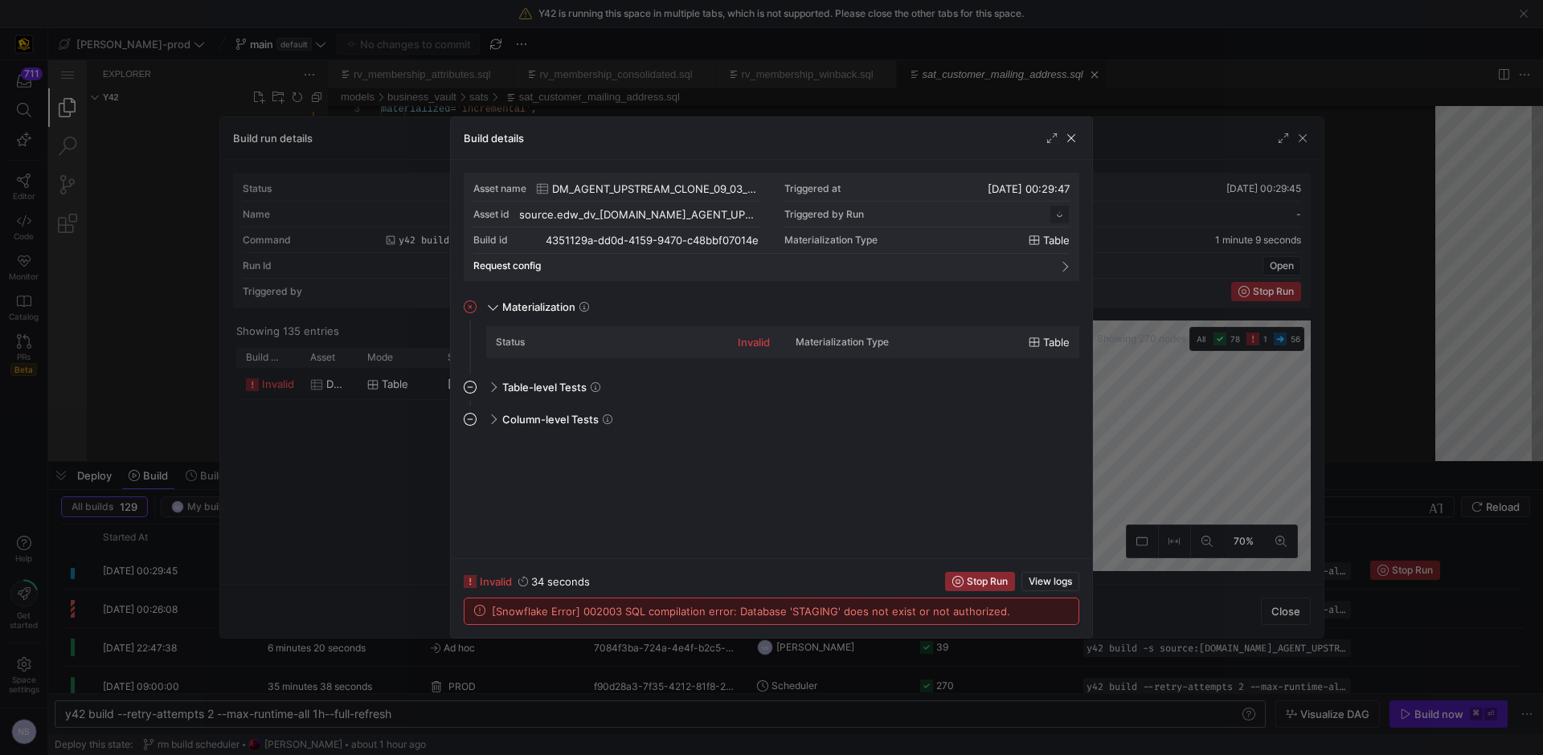
scroll to position [145, 0]
click at [1156, 539] on div at bounding box center [771, 377] width 1543 height 755
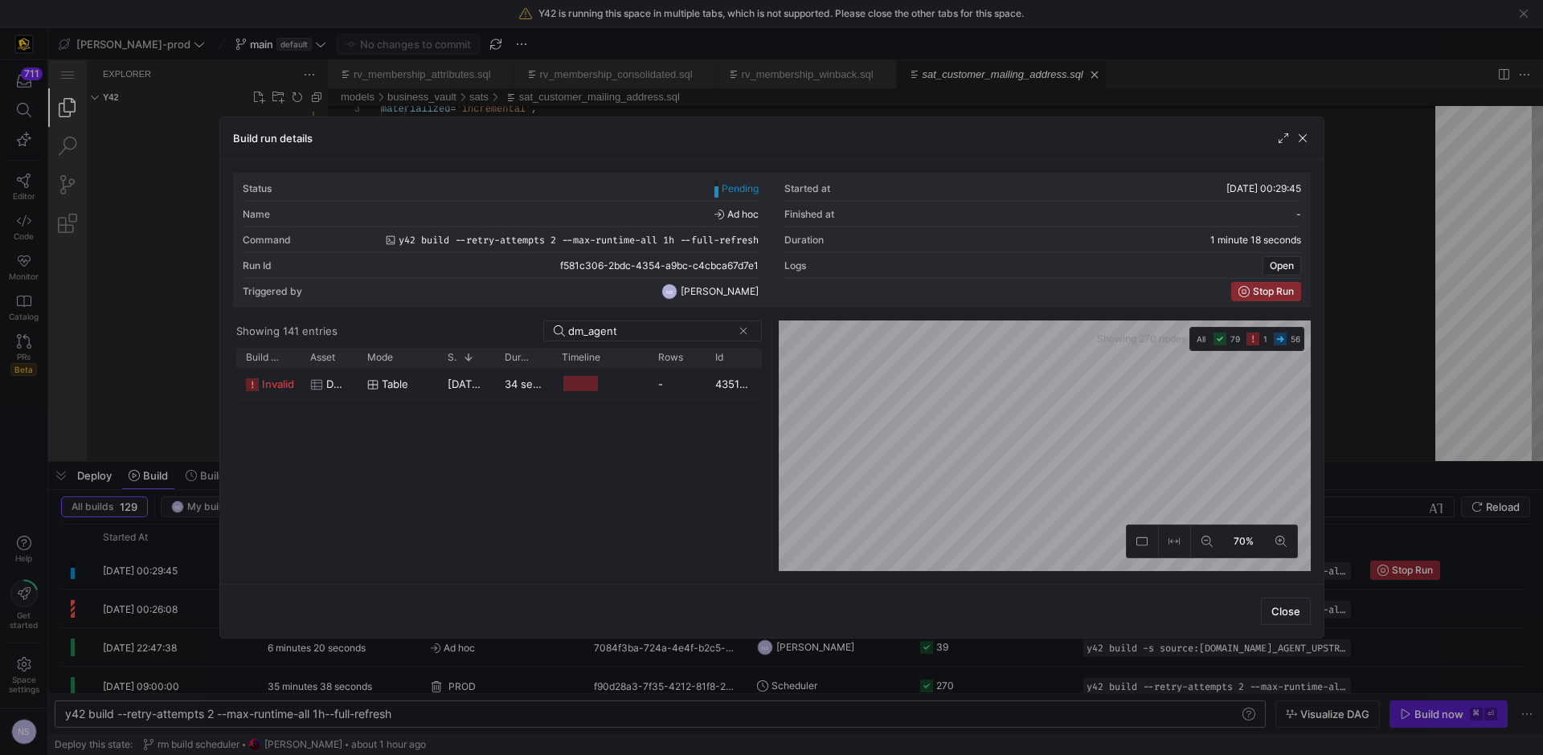
drag, startPoint x: 1343, startPoint y: 503, endPoint x: 1342, endPoint y: 512, distance: 8.9
click at [1342, 509] on div at bounding box center [771, 377] width 1543 height 755
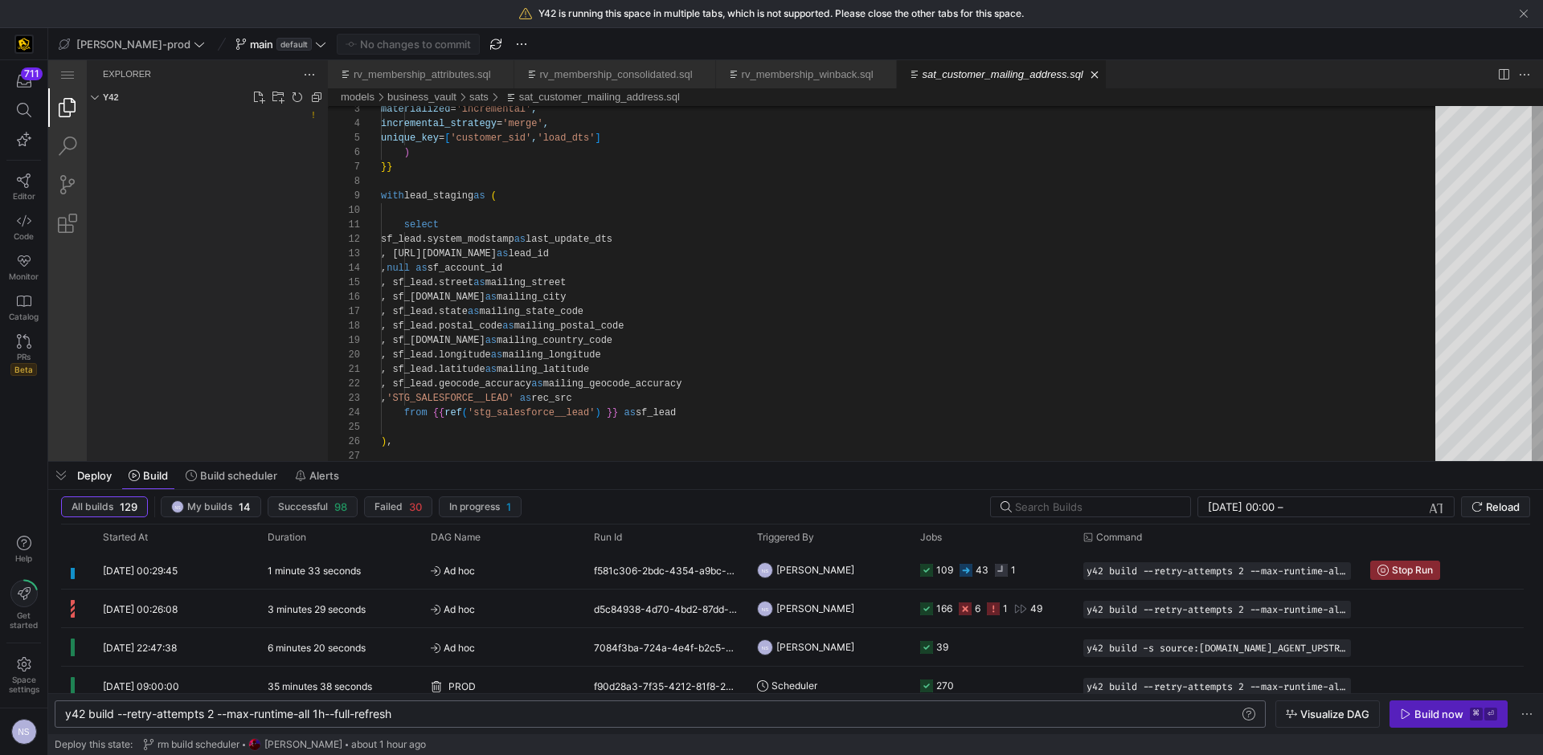
click at [20, 158] on div "711" at bounding box center [23, 114] width 35 height 94
click at [18, 177] on icon at bounding box center [24, 181] width 14 height 14
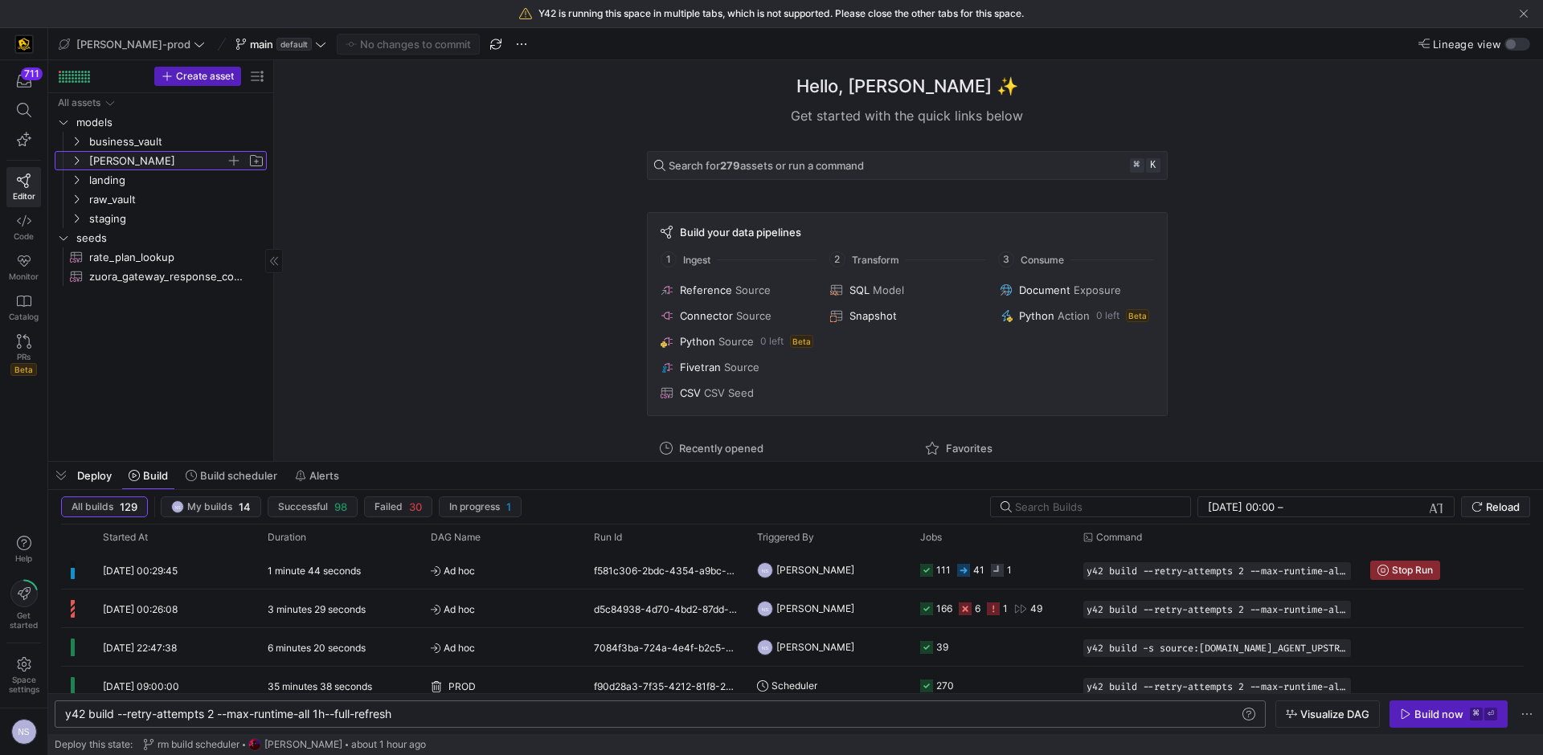
click at [129, 164] on span "[PERSON_NAME]" at bounding box center [157, 161] width 137 height 18
click at [145, 162] on span "[PERSON_NAME]" at bounding box center [157, 161] width 137 height 18
click at [125, 219] on span "staging" at bounding box center [157, 219] width 137 height 18
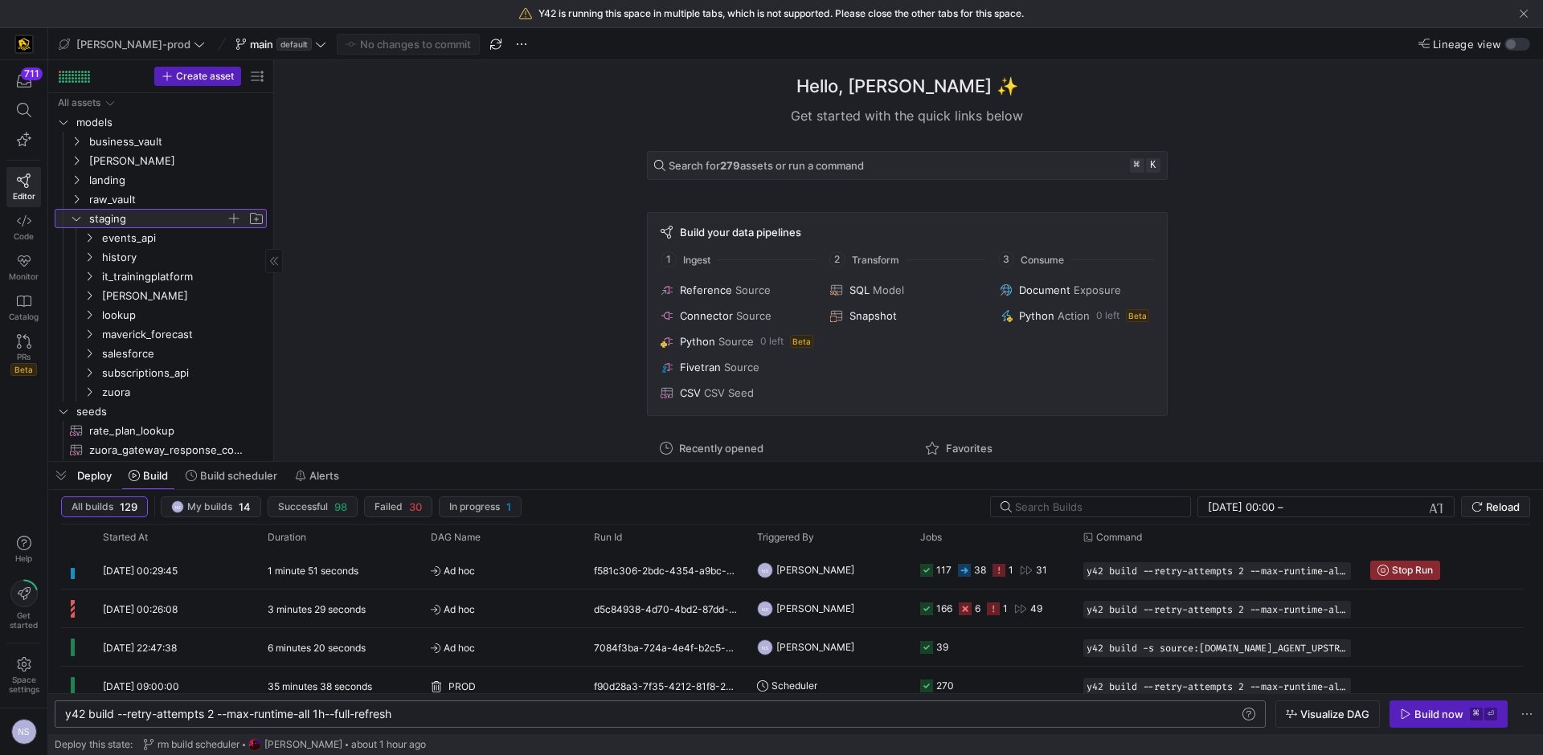
click at [125, 219] on span "staging" at bounding box center [157, 219] width 137 height 18
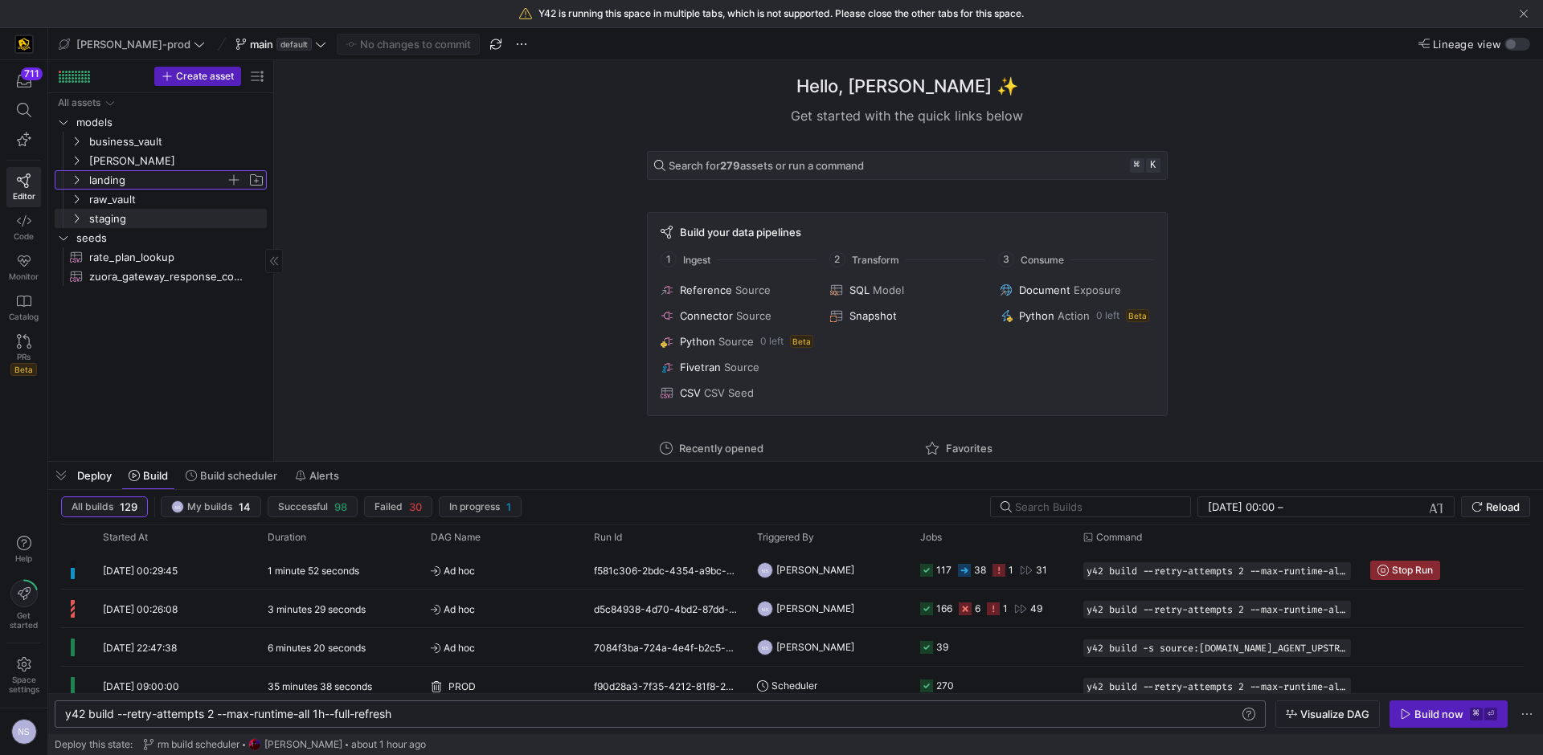
click at [122, 178] on span "landing" at bounding box center [157, 180] width 137 height 18
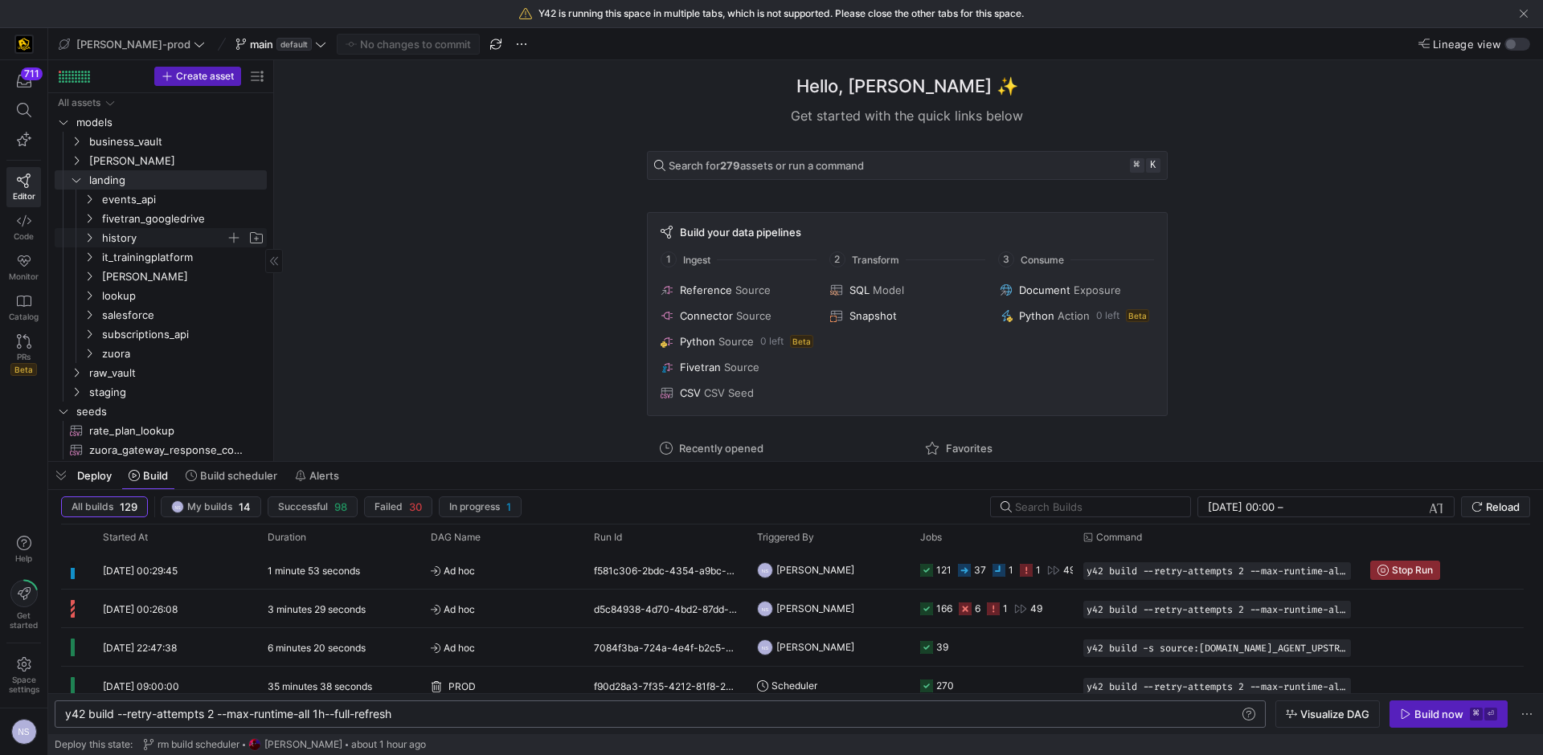
click at [133, 239] on span "history" at bounding box center [164, 238] width 124 height 18
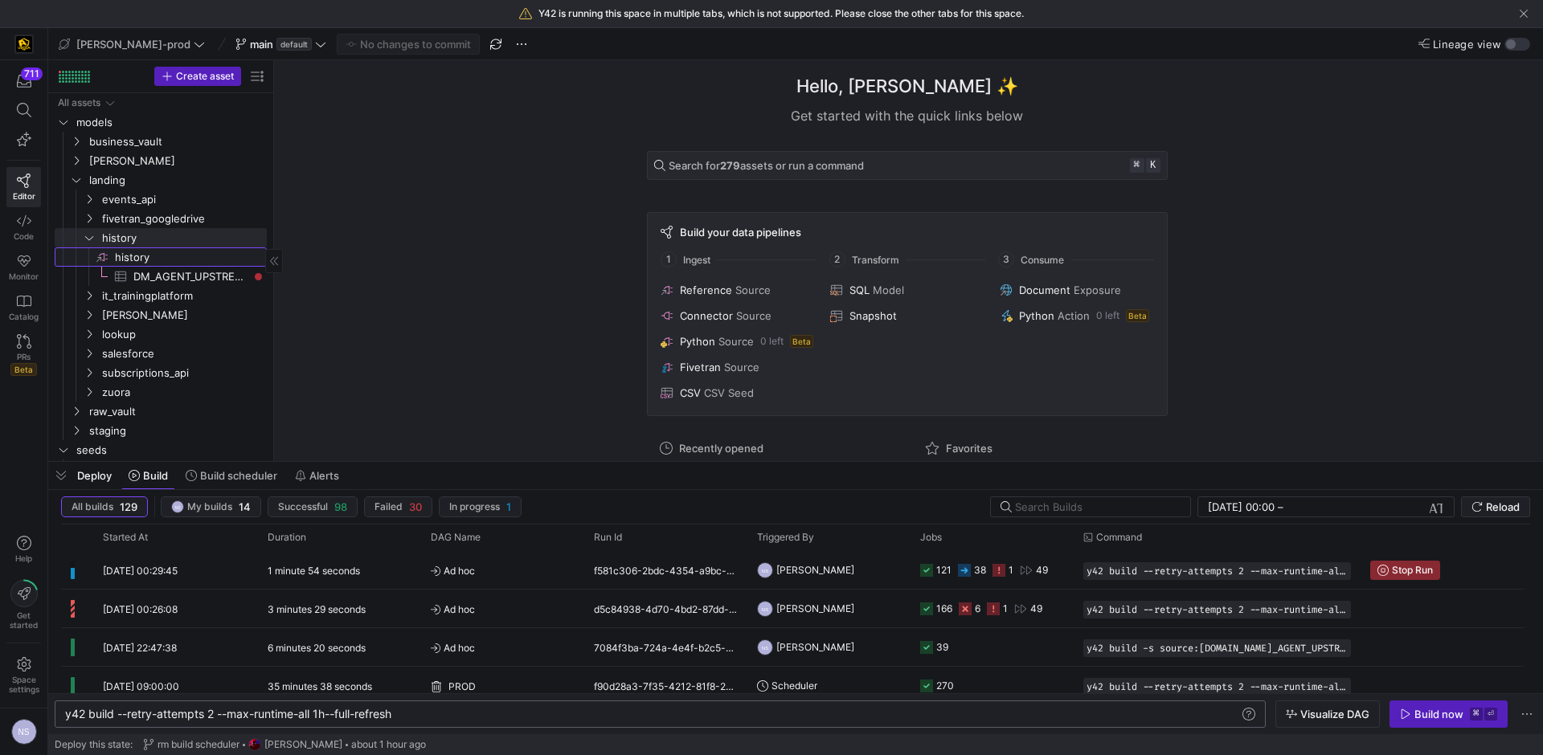
click at [140, 256] on span "history​​​​​​​​" at bounding box center [189, 257] width 149 height 18
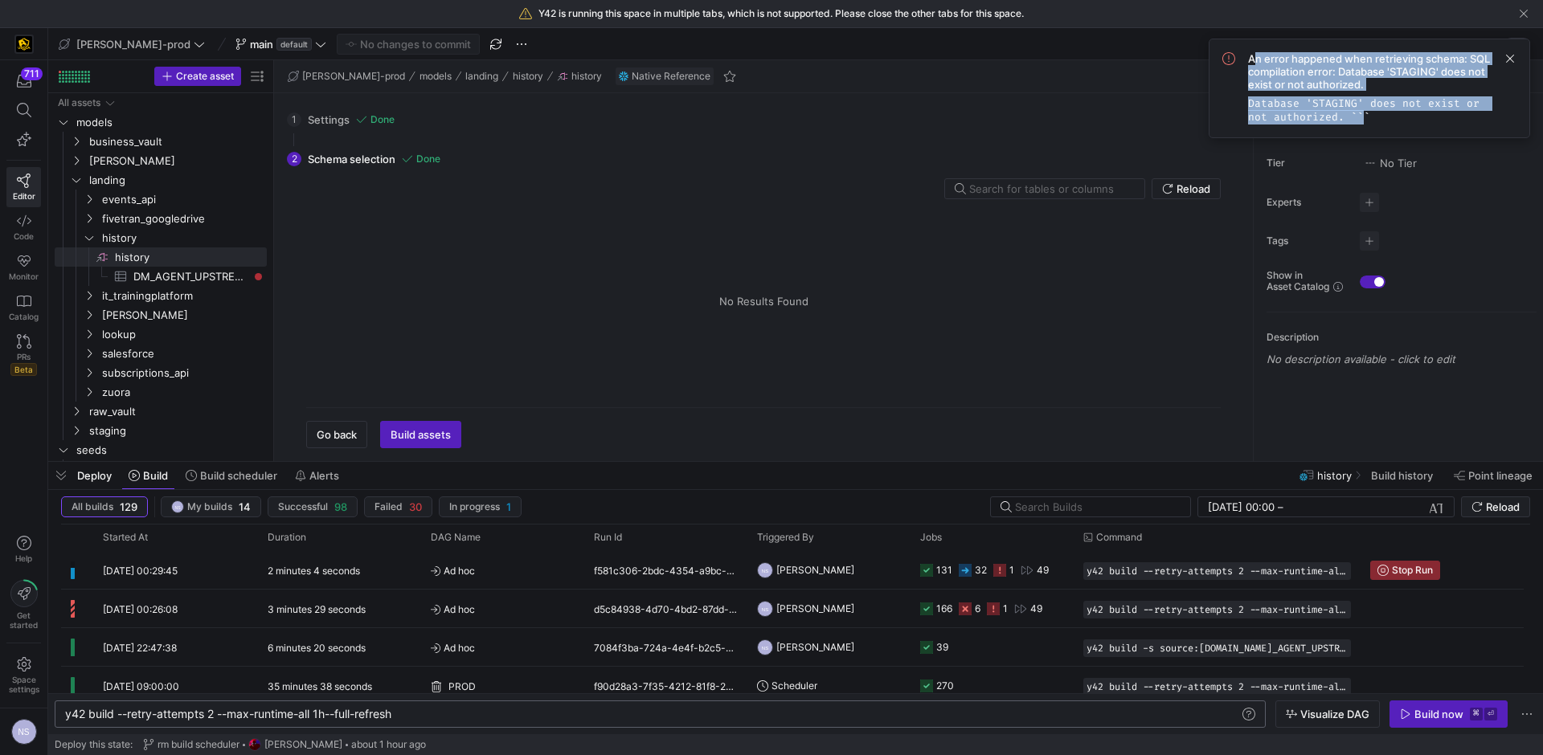
drag, startPoint x: 1358, startPoint y: 117, endPoint x: 1253, endPoint y: 60, distance: 119.7
click at [1253, 60] on div "An error happened when retrieving schema: SQL compilation error: Database 'STAG…" at bounding box center [1382, 88] width 268 height 72
click at [1390, 86] on span "An error happened when retrieving schema: SQL compilation error: Database 'STAG…" at bounding box center [1369, 71] width 243 height 39
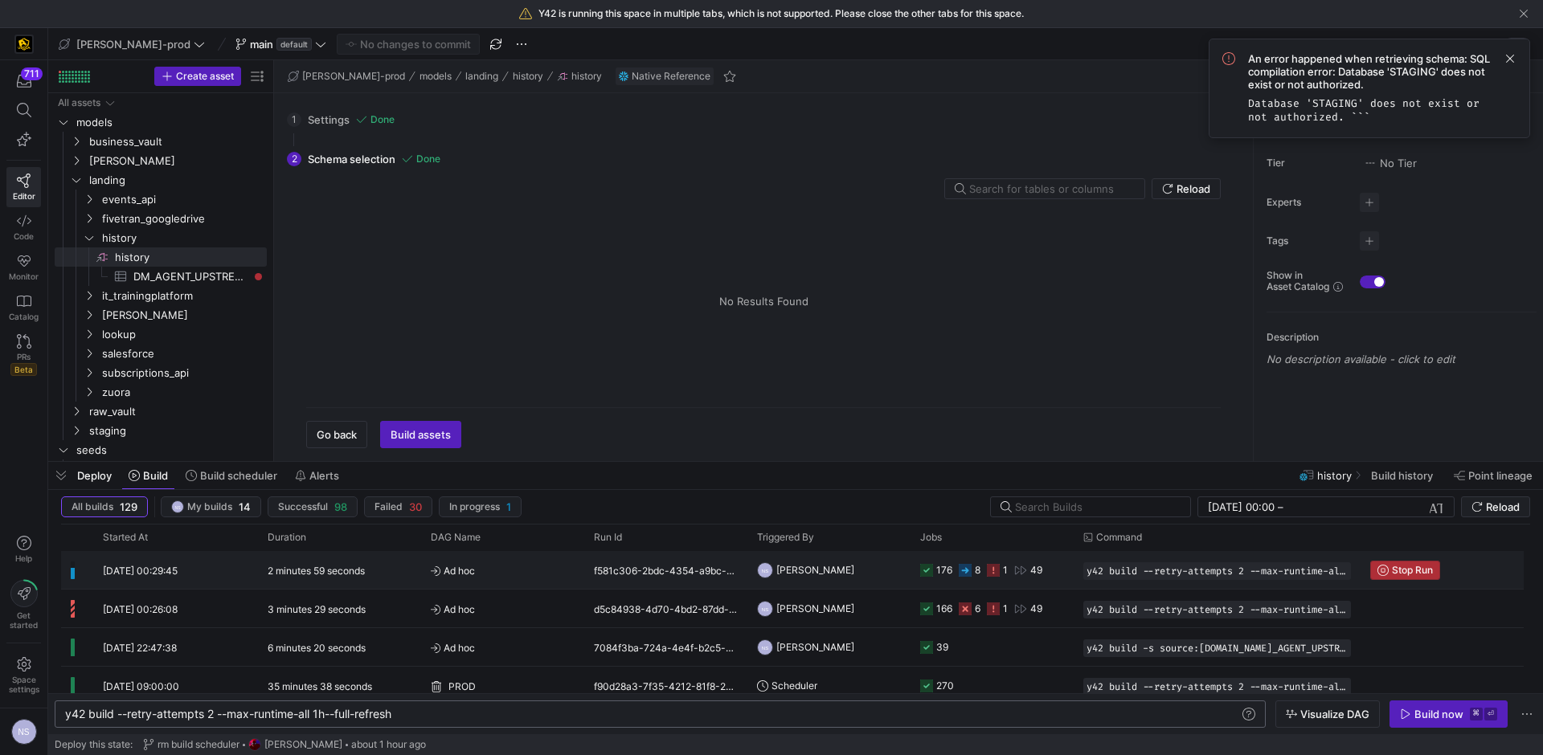
click at [1416, 579] on span "Press SPACE to select this row." at bounding box center [1405, 571] width 68 height 18
drag, startPoint x: 1380, startPoint y: 122, endPoint x: 1263, endPoint y: 68, distance: 128.7
click at [1263, 68] on div "An error happened when retrieving schema: SQL compilation error: Database 'STAG…" at bounding box center [1382, 88] width 268 height 72
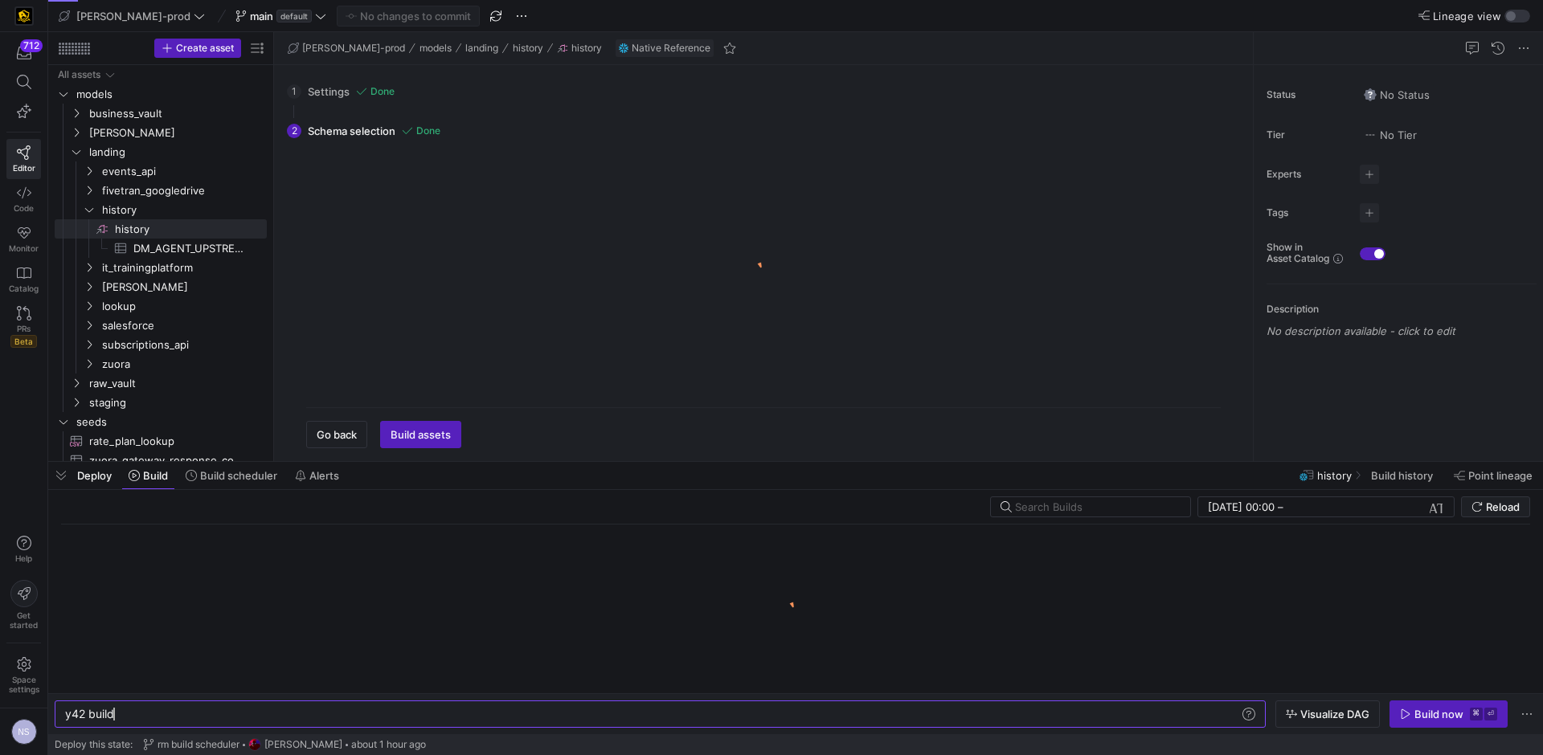
scroll to position [0, 48]
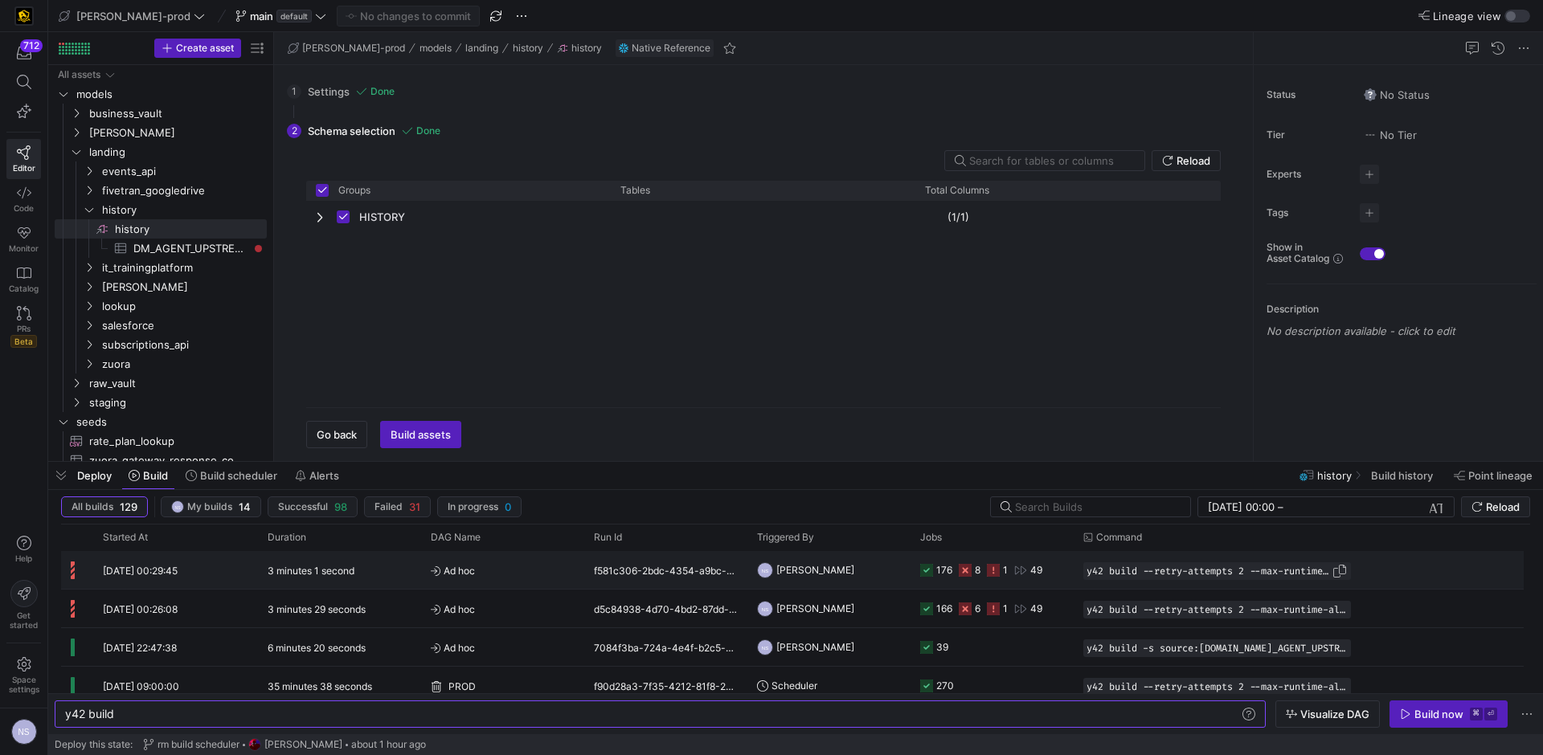
click at [1337, 575] on span "button" at bounding box center [1340, 571] width 16 height 16
drag, startPoint x: 270, startPoint y: 718, endPoint x: 18, endPoint y: 714, distance: 252.4
click at [65, 714] on div "y42 build" at bounding box center [652, 714] width 1174 height 13
type textarea "y42 build --retry-attempts 2 --max-runtime-all 1h --full-refresh"
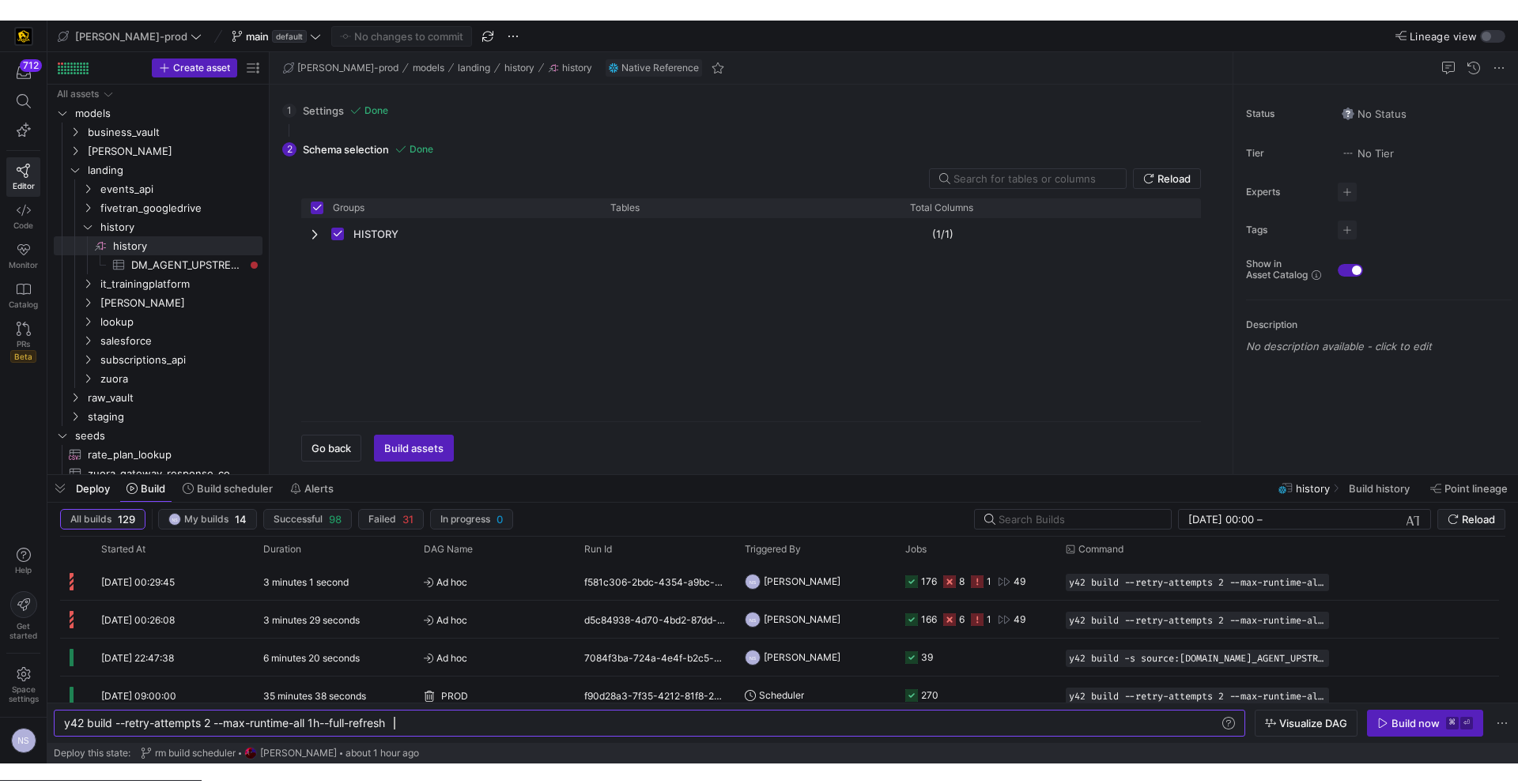
scroll to position [0, 330]
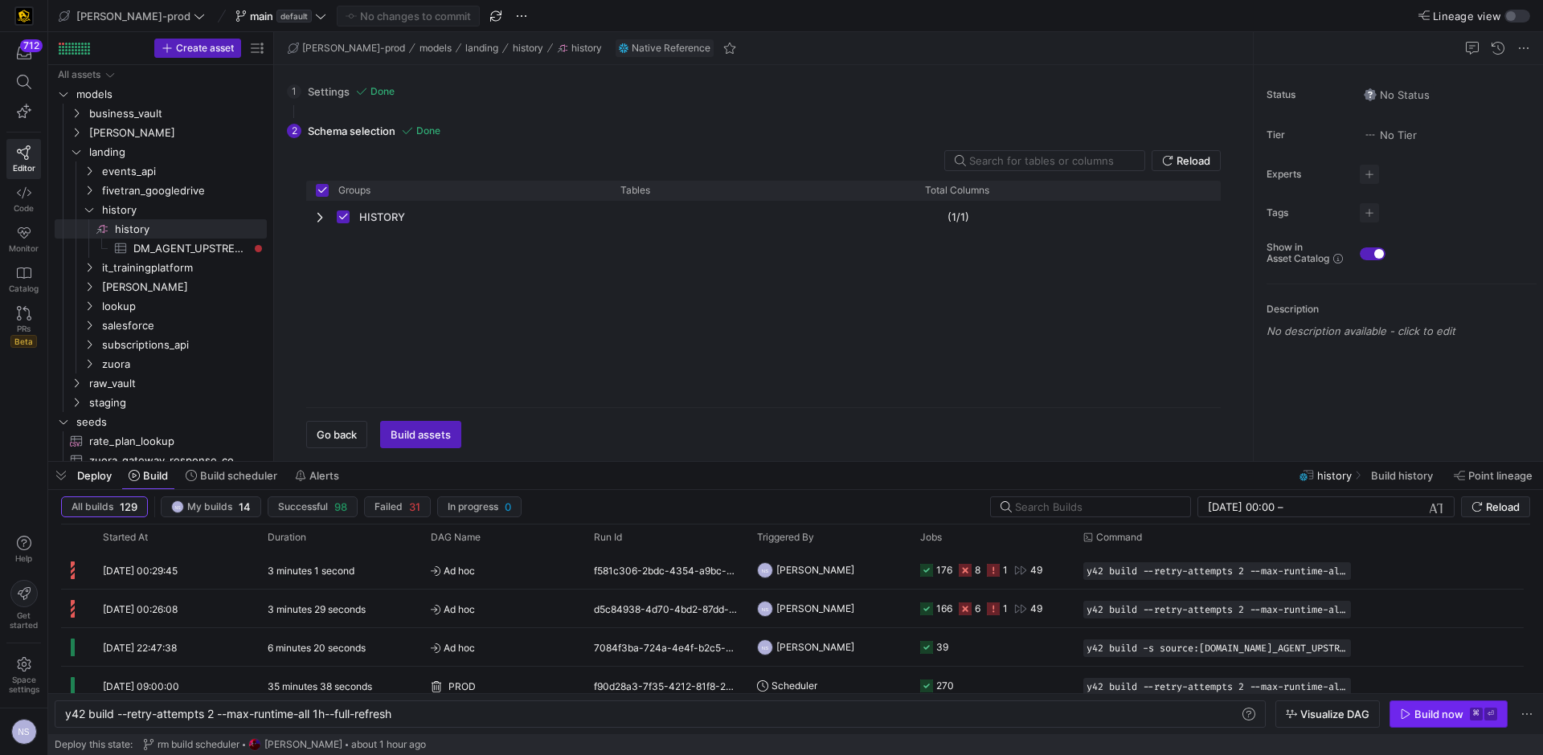
click at [1417, 714] on div "Build now" at bounding box center [1438, 714] width 49 height 13
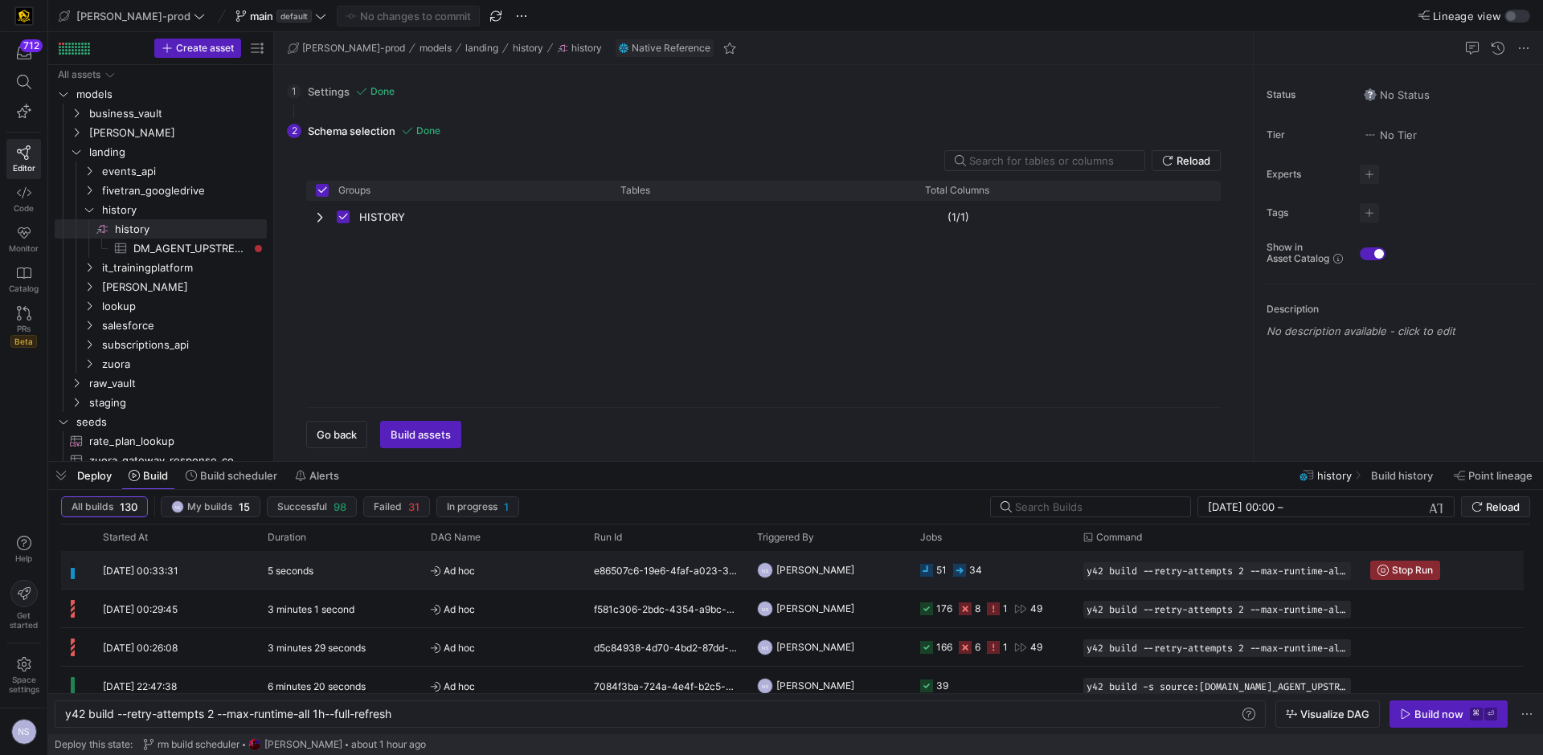
click at [1004, 568] on y42-job-status-cell-renderer "51 34" at bounding box center [992, 570] width 144 height 36
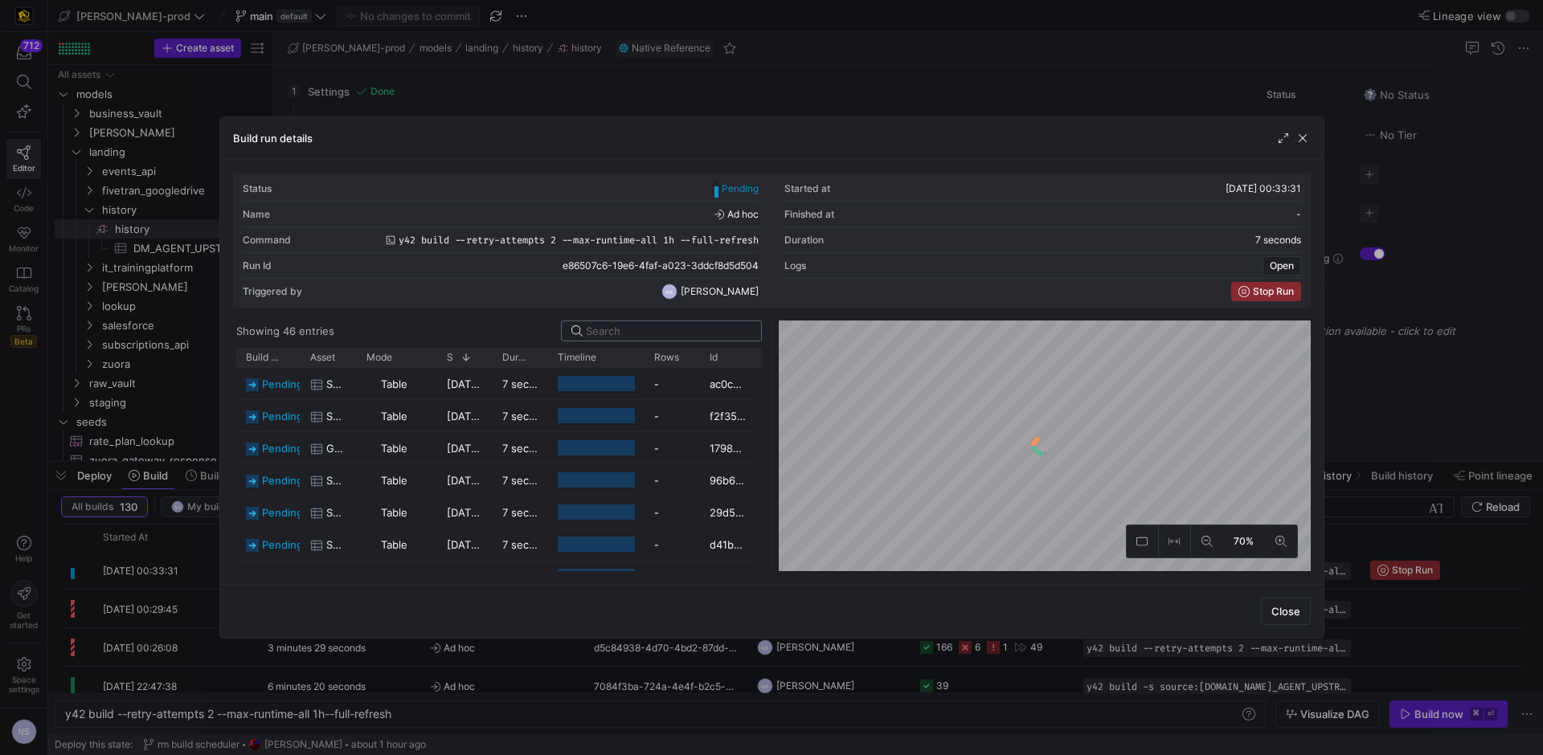
click at [684, 325] on input at bounding box center [669, 331] width 166 height 13
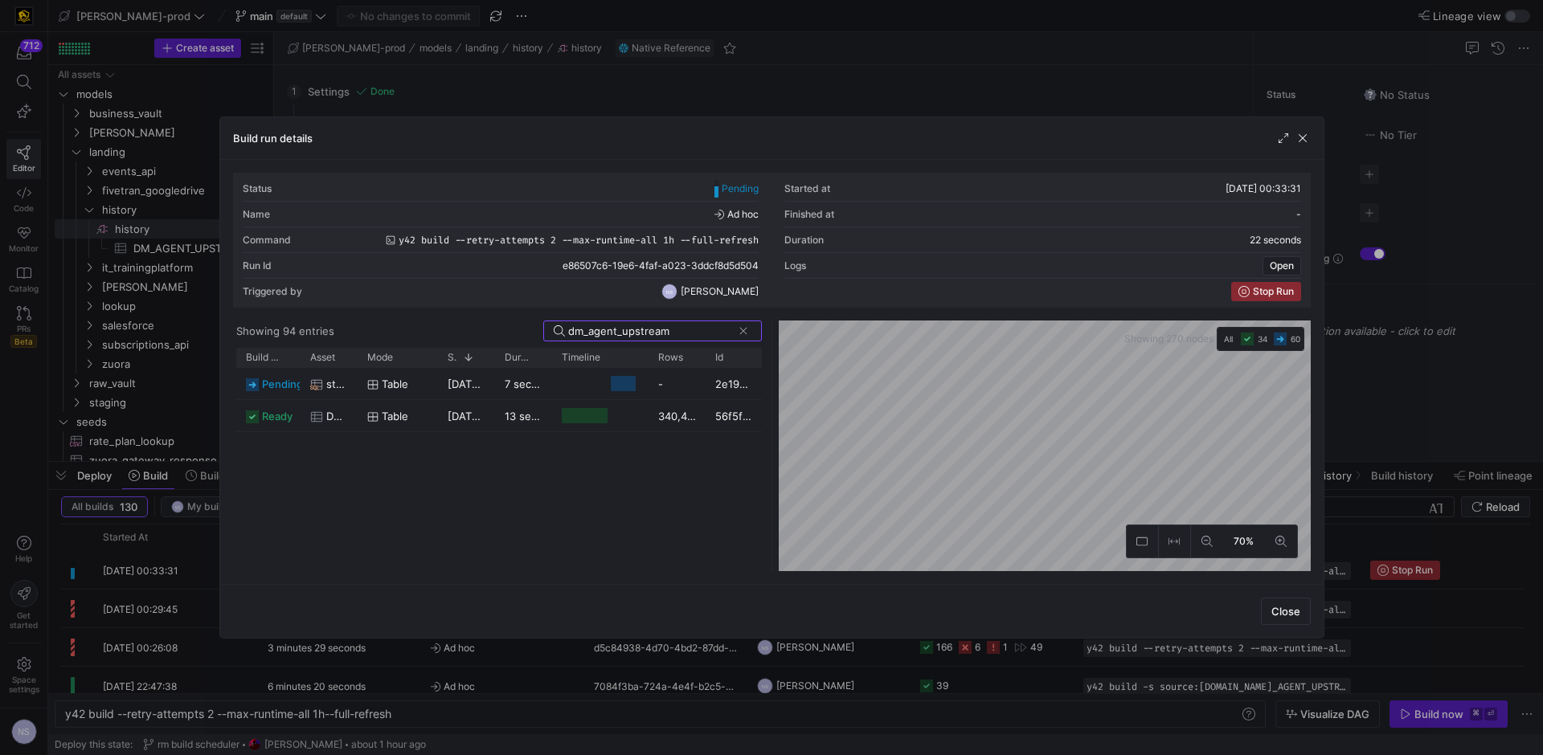
type input "dm_agent_upstream"
click at [1439, 449] on div at bounding box center [771, 377] width 1543 height 755
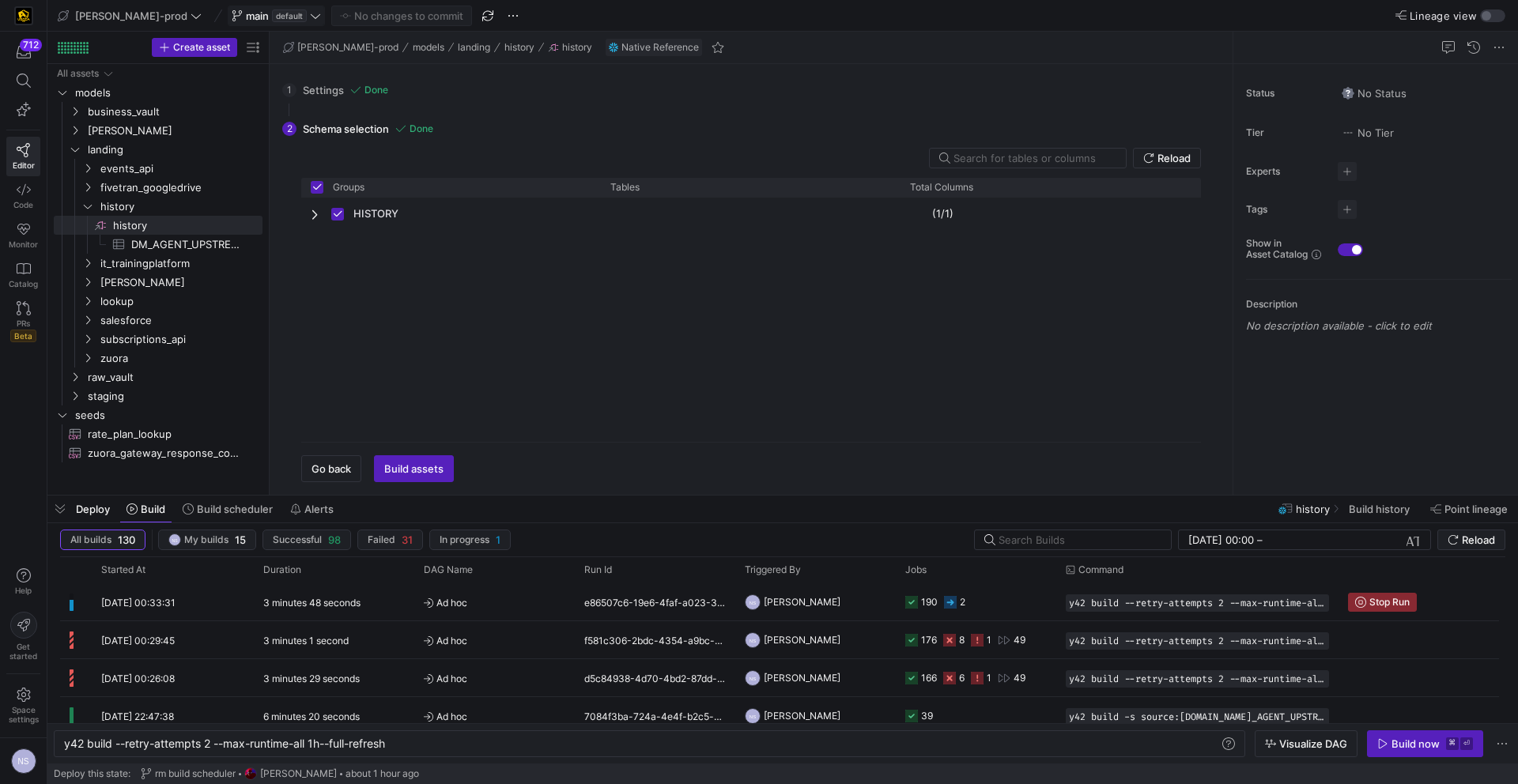
click at [272, 14] on span "default" at bounding box center [288, 16] width 34 height 13
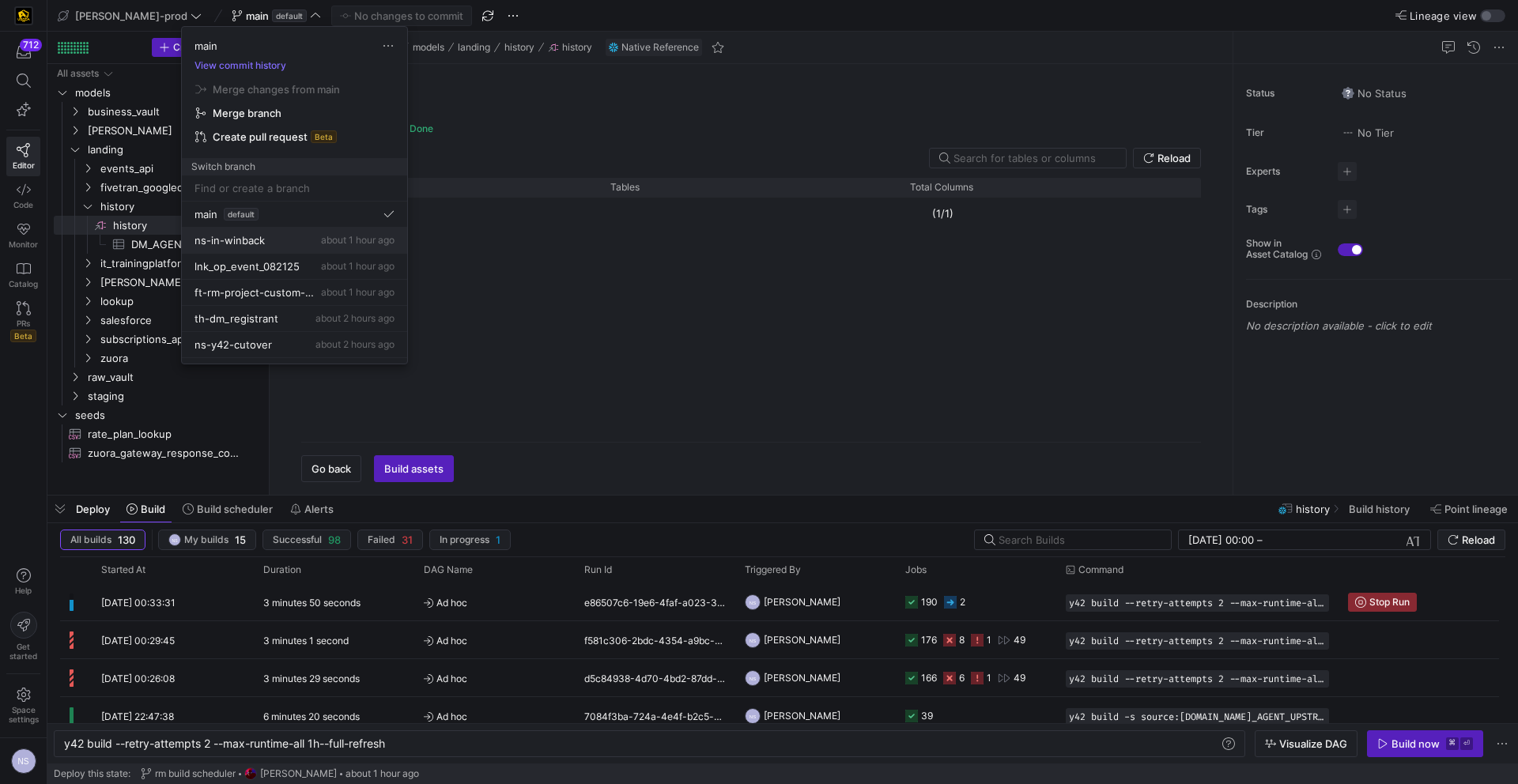
click at [260, 243] on span "ns-in-winback" at bounding box center [230, 240] width 71 height 13
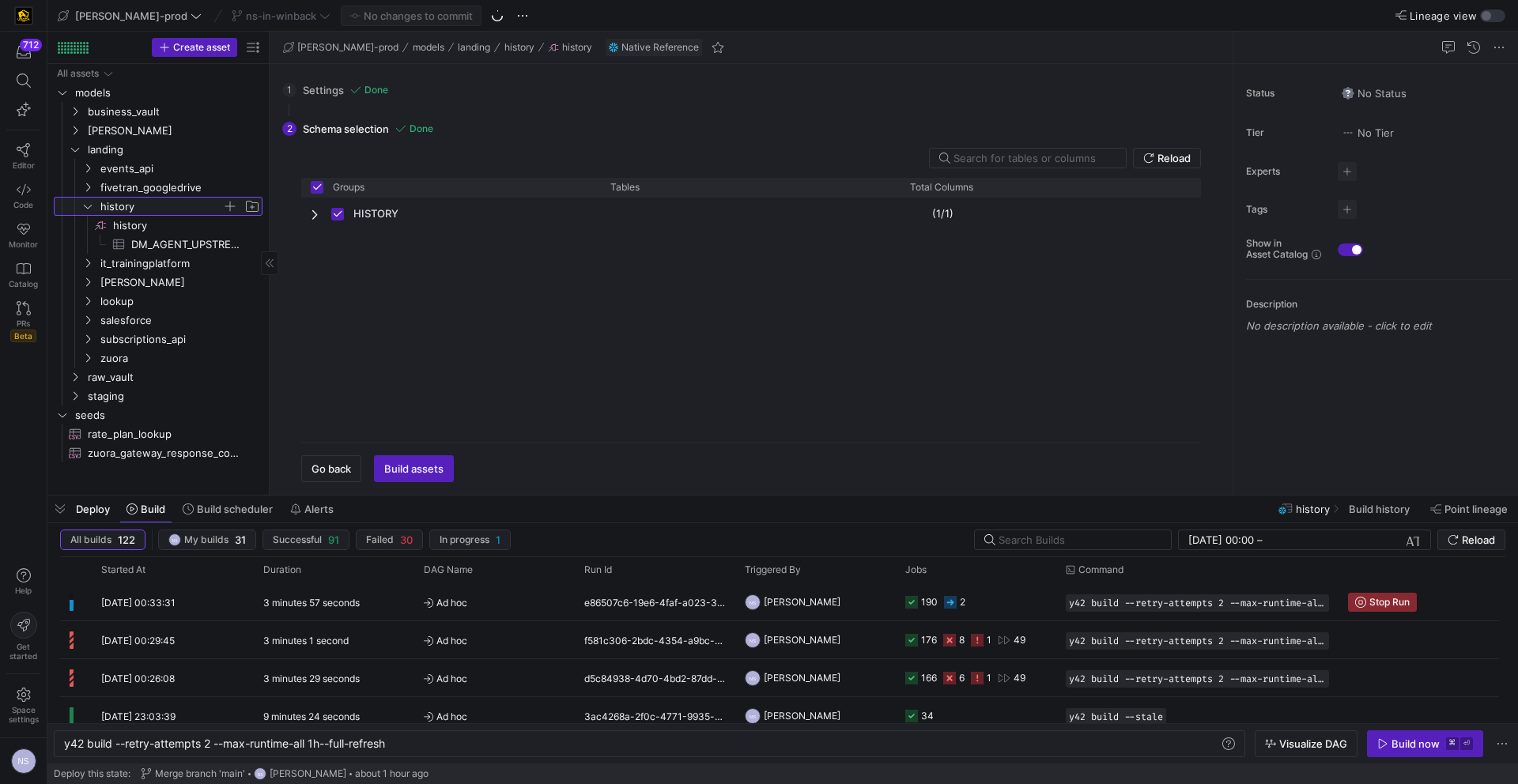
click at [112, 208] on span "history" at bounding box center [161, 207] width 122 height 18
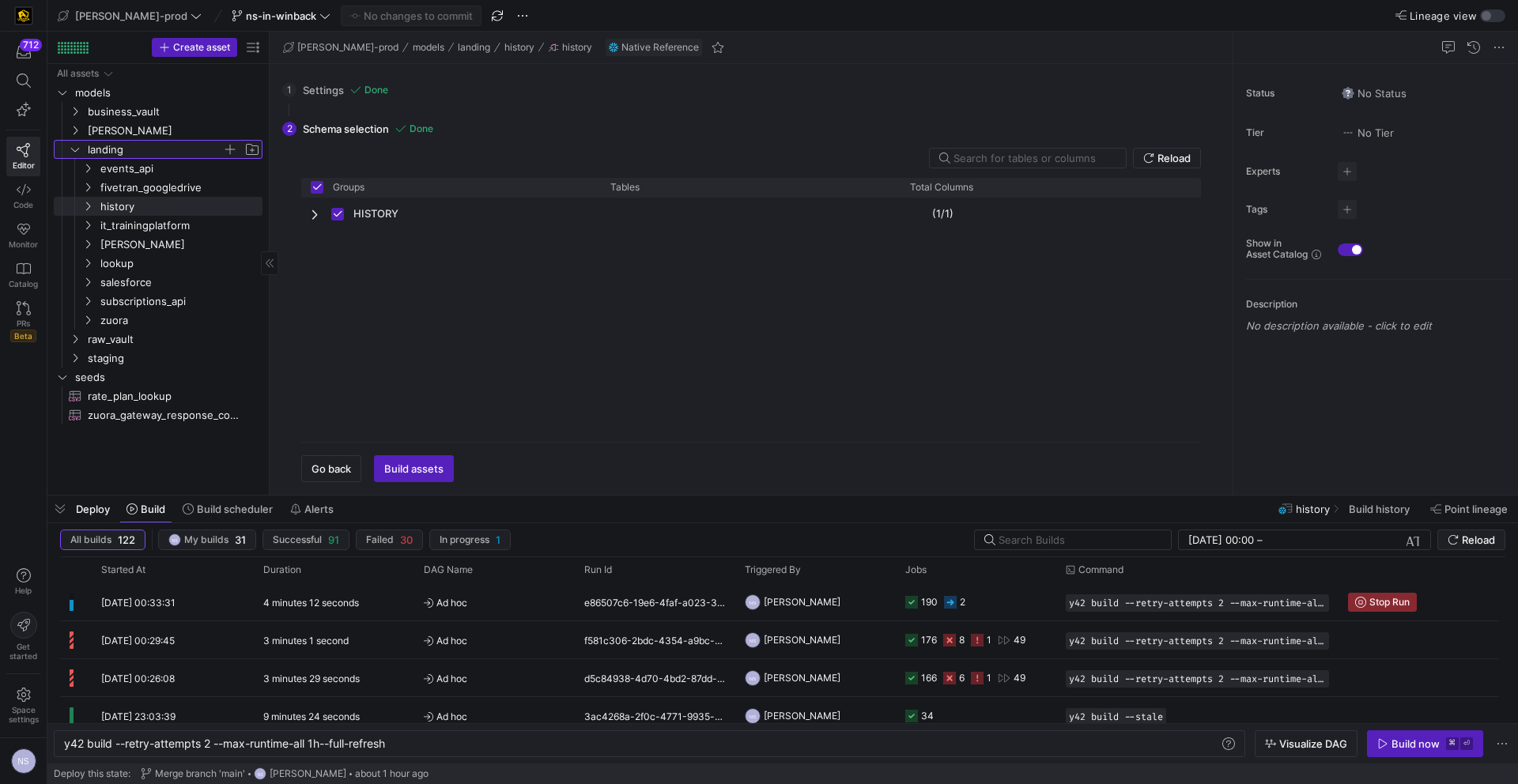
click at [102, 147] on span "landing" at bounding box center [154, 150] width 135 height 18
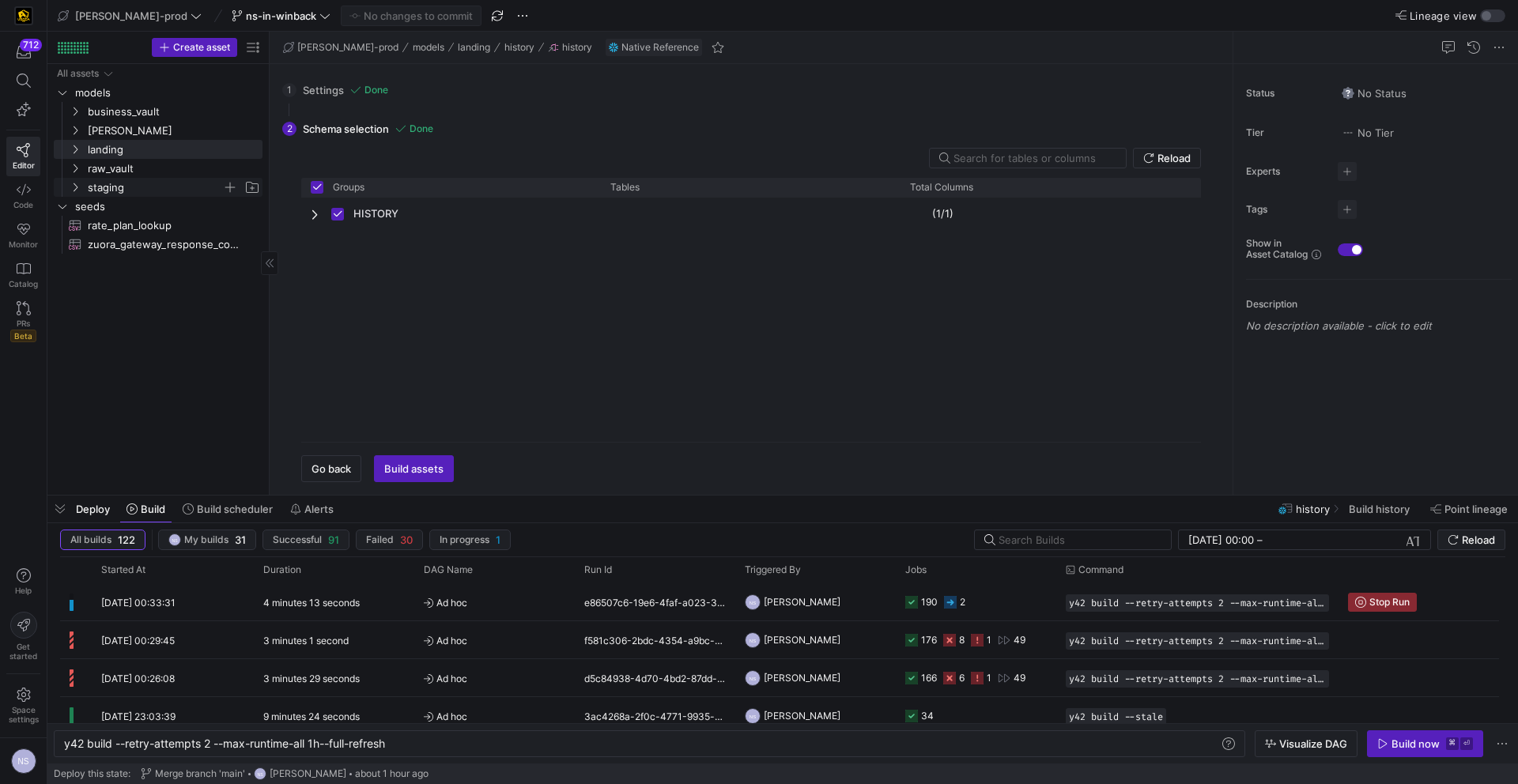
click at [106, 183] on span "staging" at bounding box center [154, 188] width 135 height 18
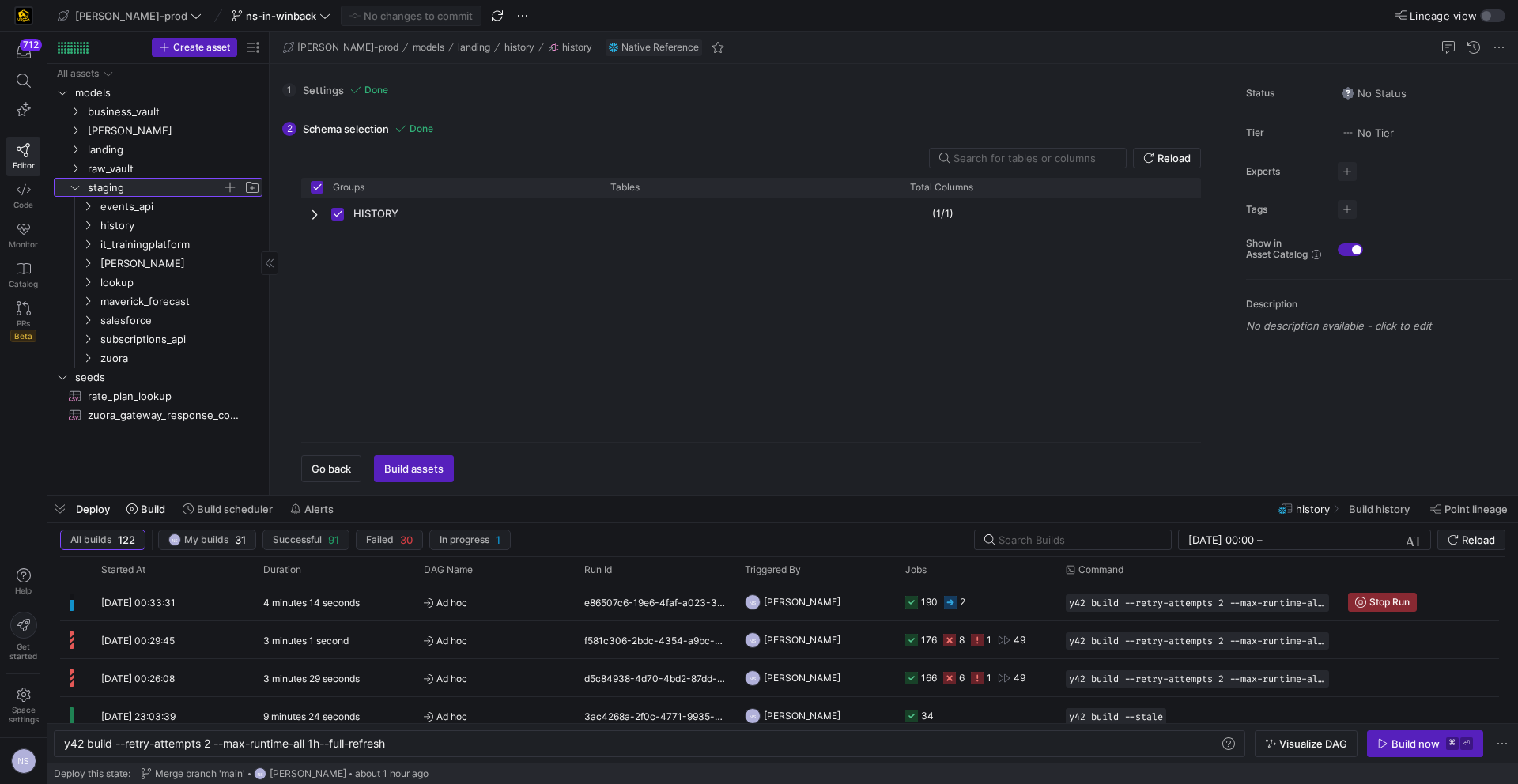
click at [107, 182] on span "staging" at bounding box center [154, 188] width 135 height 18
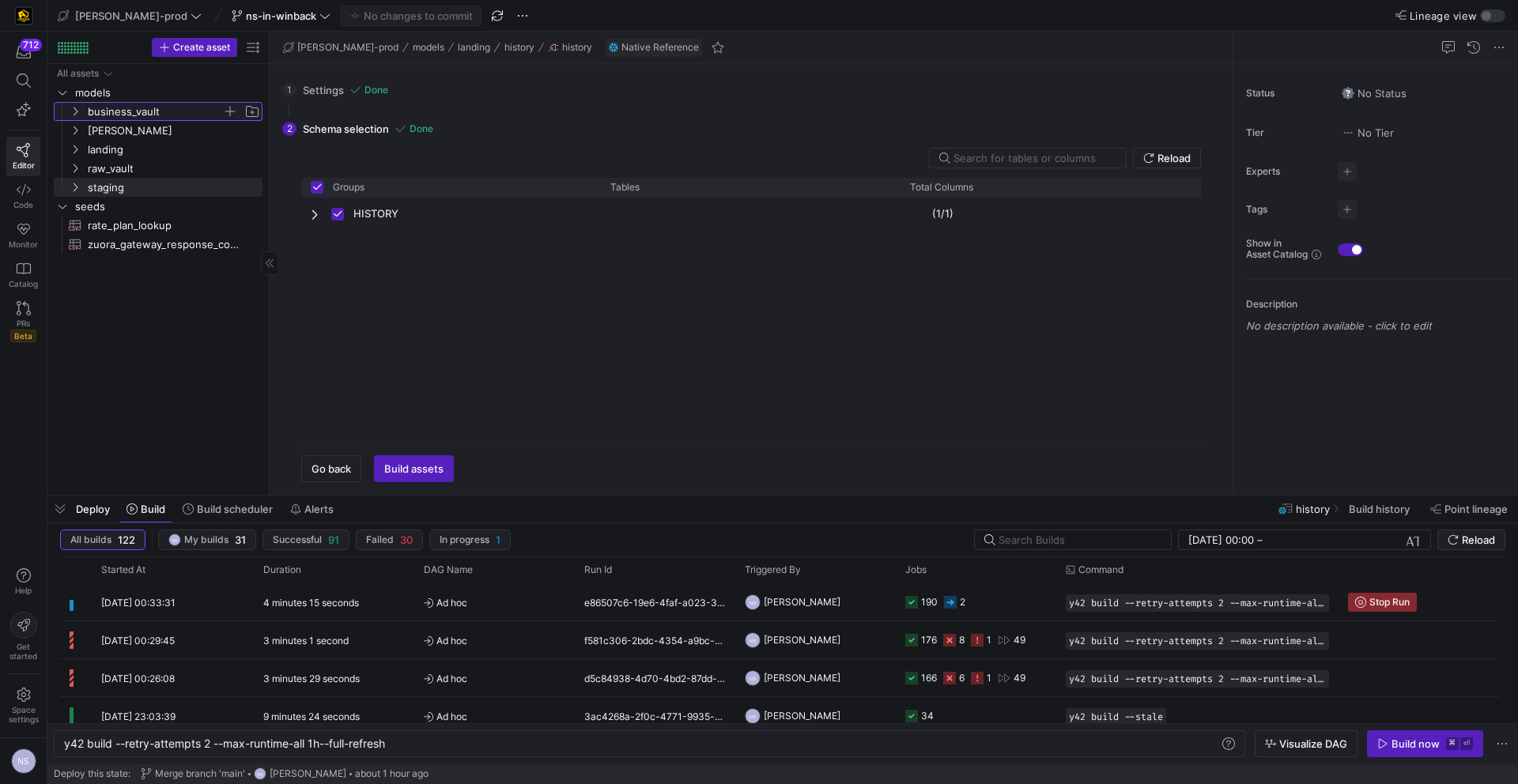
click at [123, 110] on span "business_vault" at bounding box center [154, 111] width 135 height 18
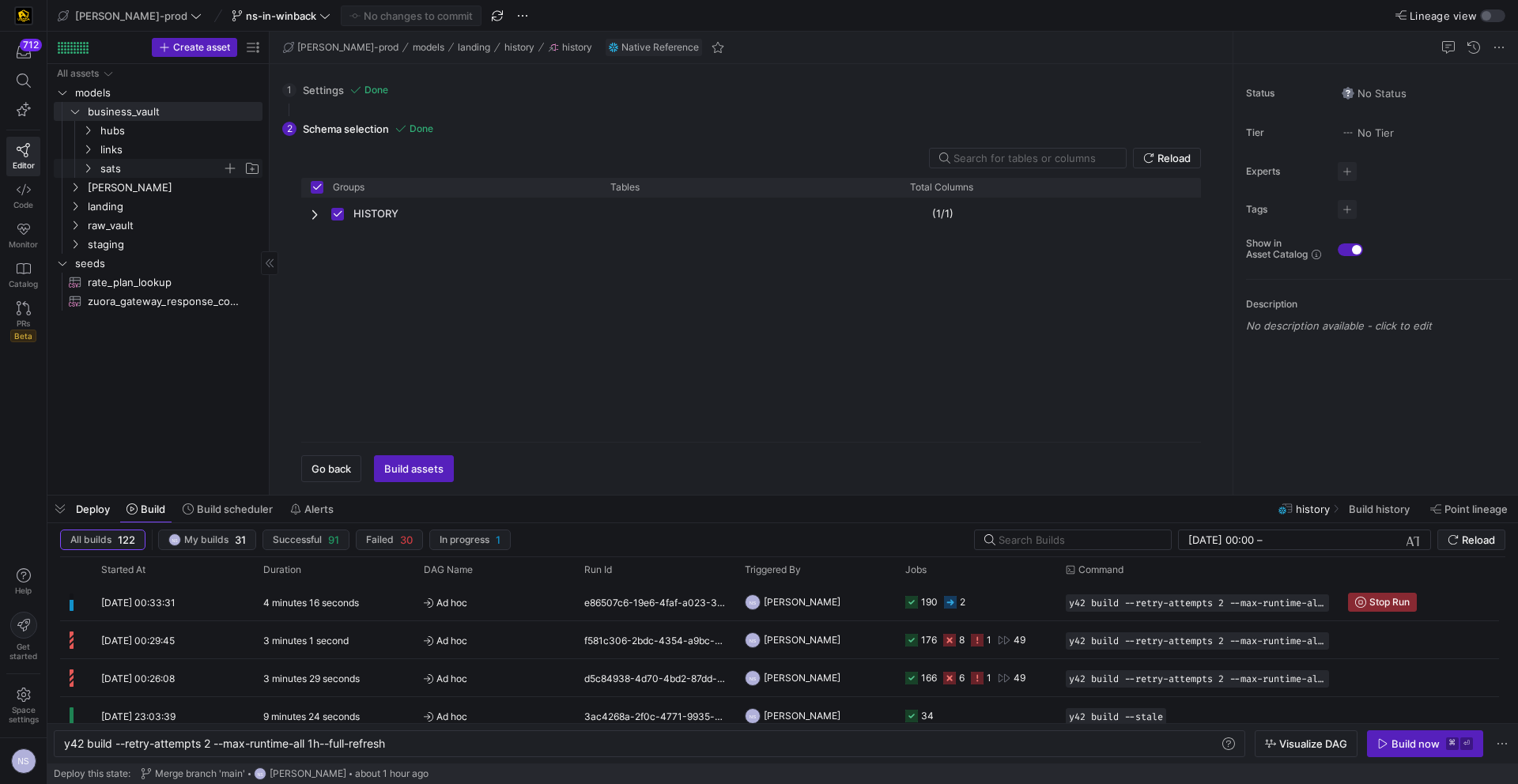
click at [153, 164] on span "sats" at bounding box center [161, 168] width 122 height 18
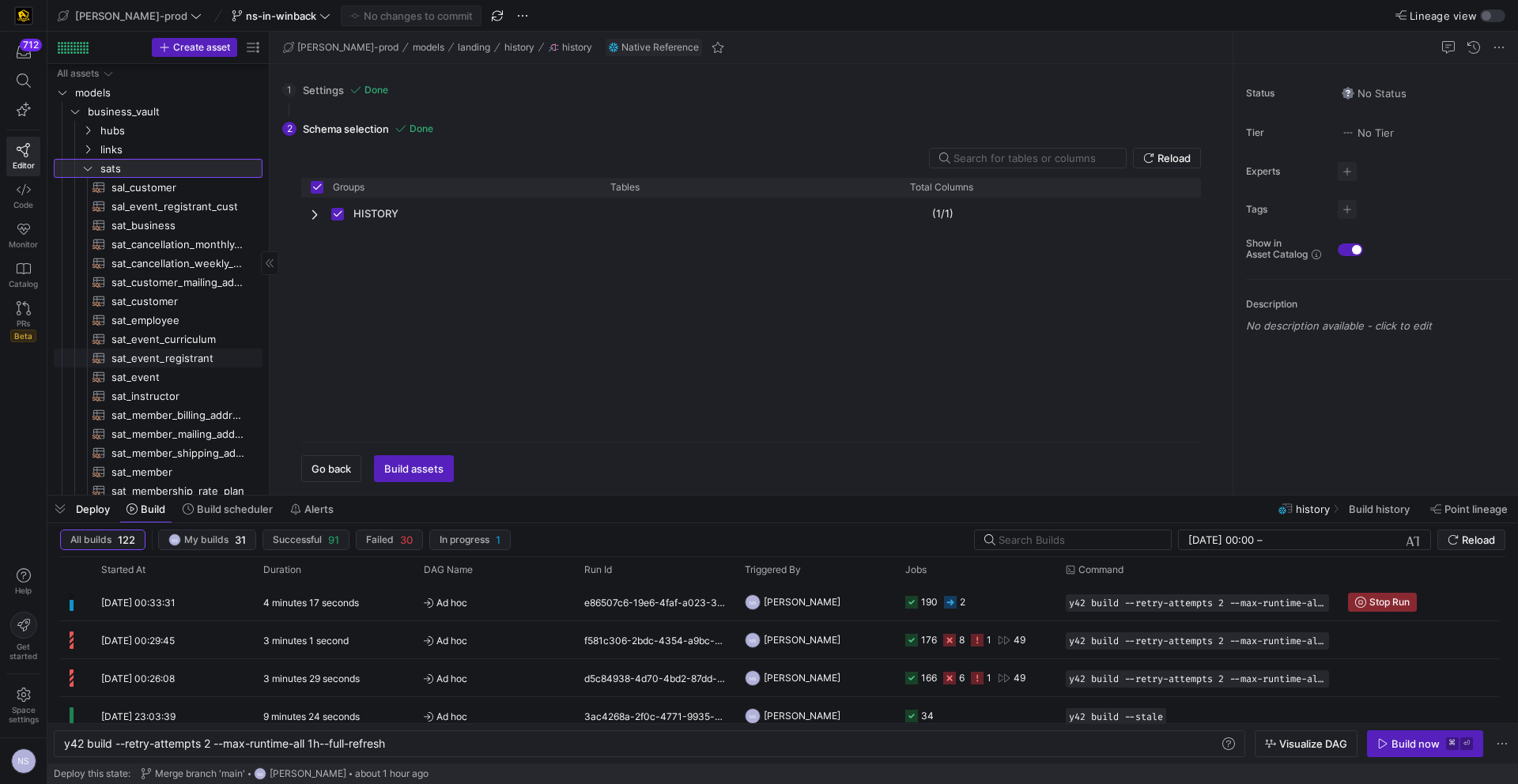
scroll to position [231, 0]
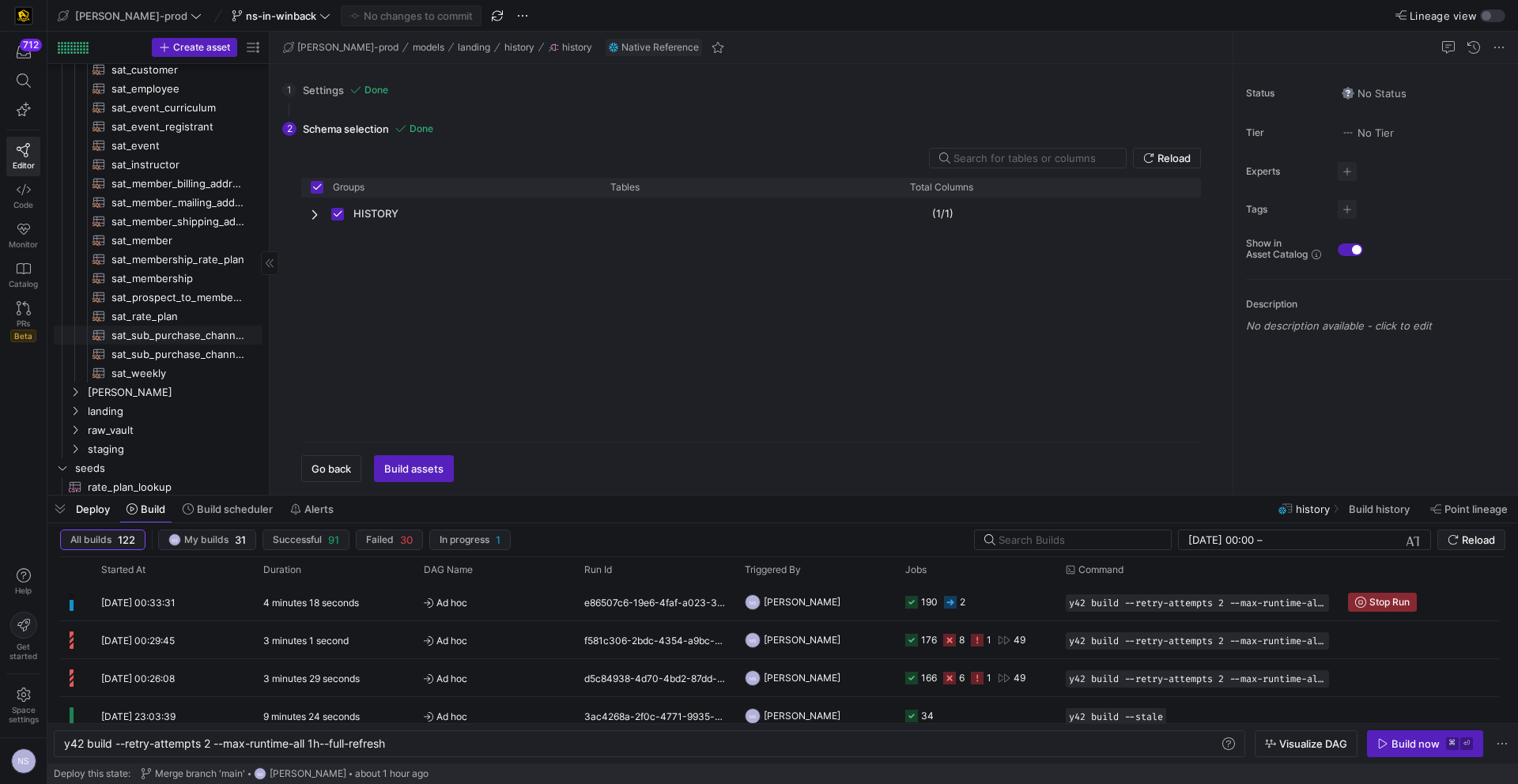
click at [197, 335] on span "sat_sub_purchase_channel_monthly_forecast​​​​​​​​​​" at bounding box center [177, 335] width 133 height 18
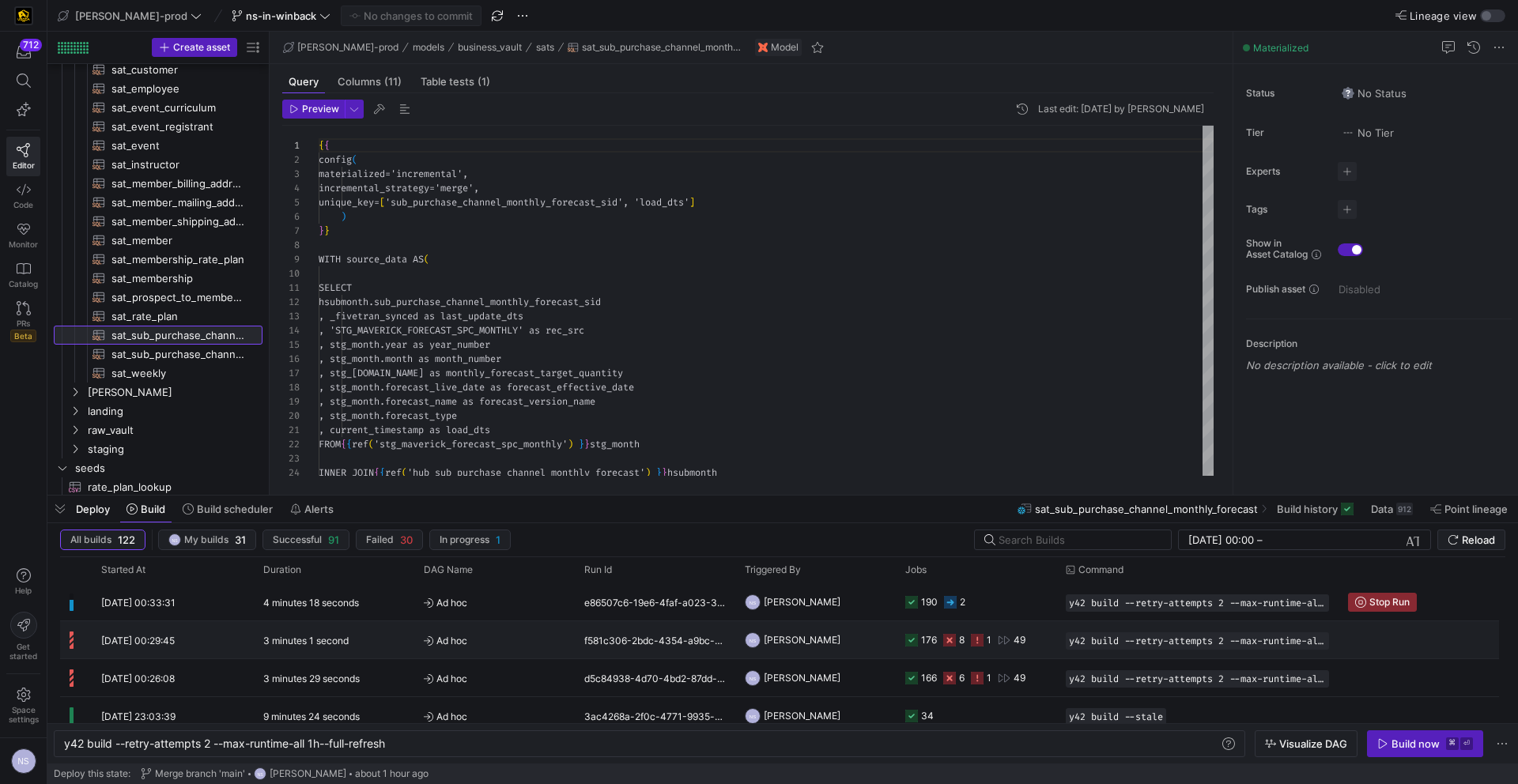
scroll to position [143, 0]
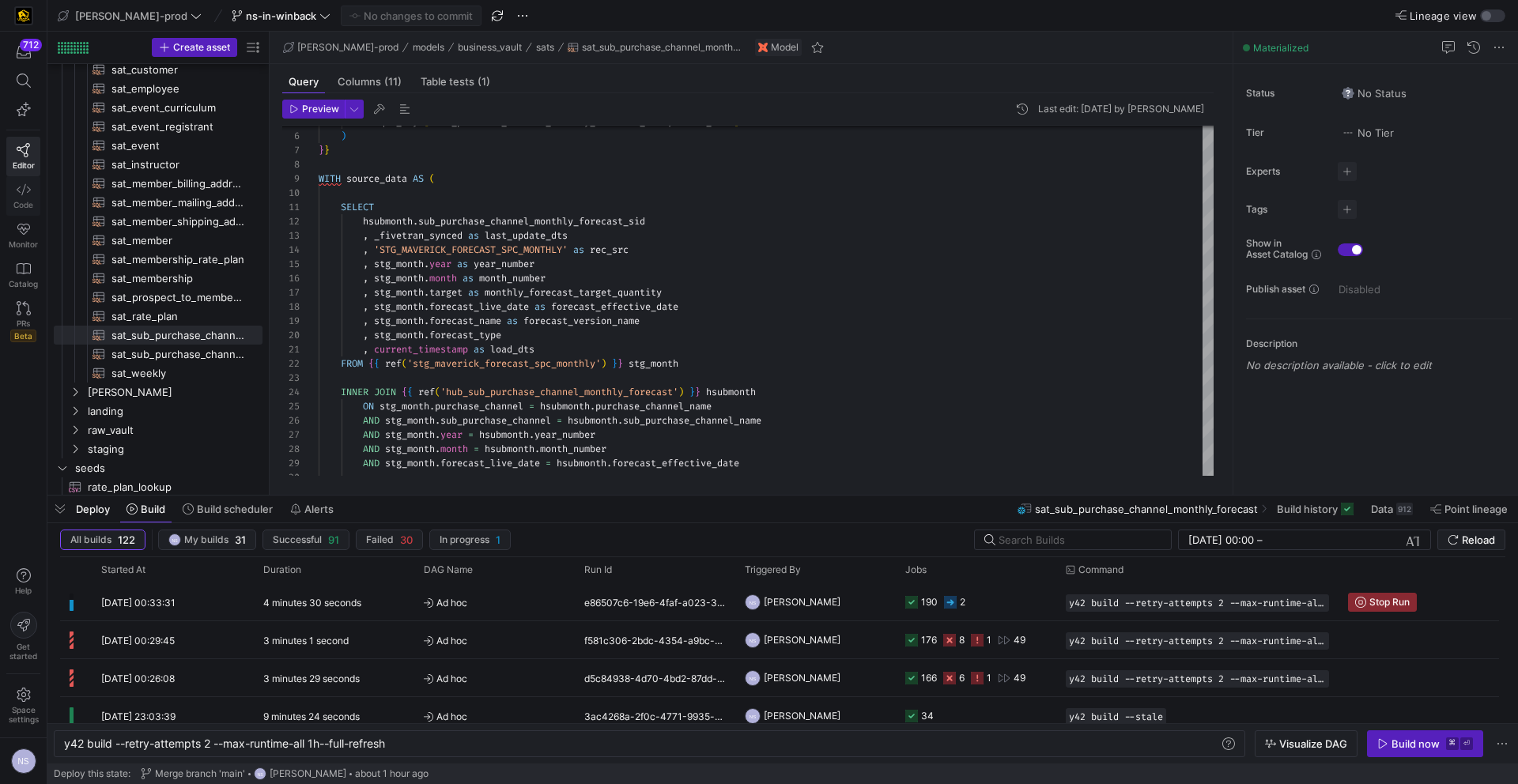
click at [30, 193] on link "Code" at bounding box center [23, 196] width 34 height 39
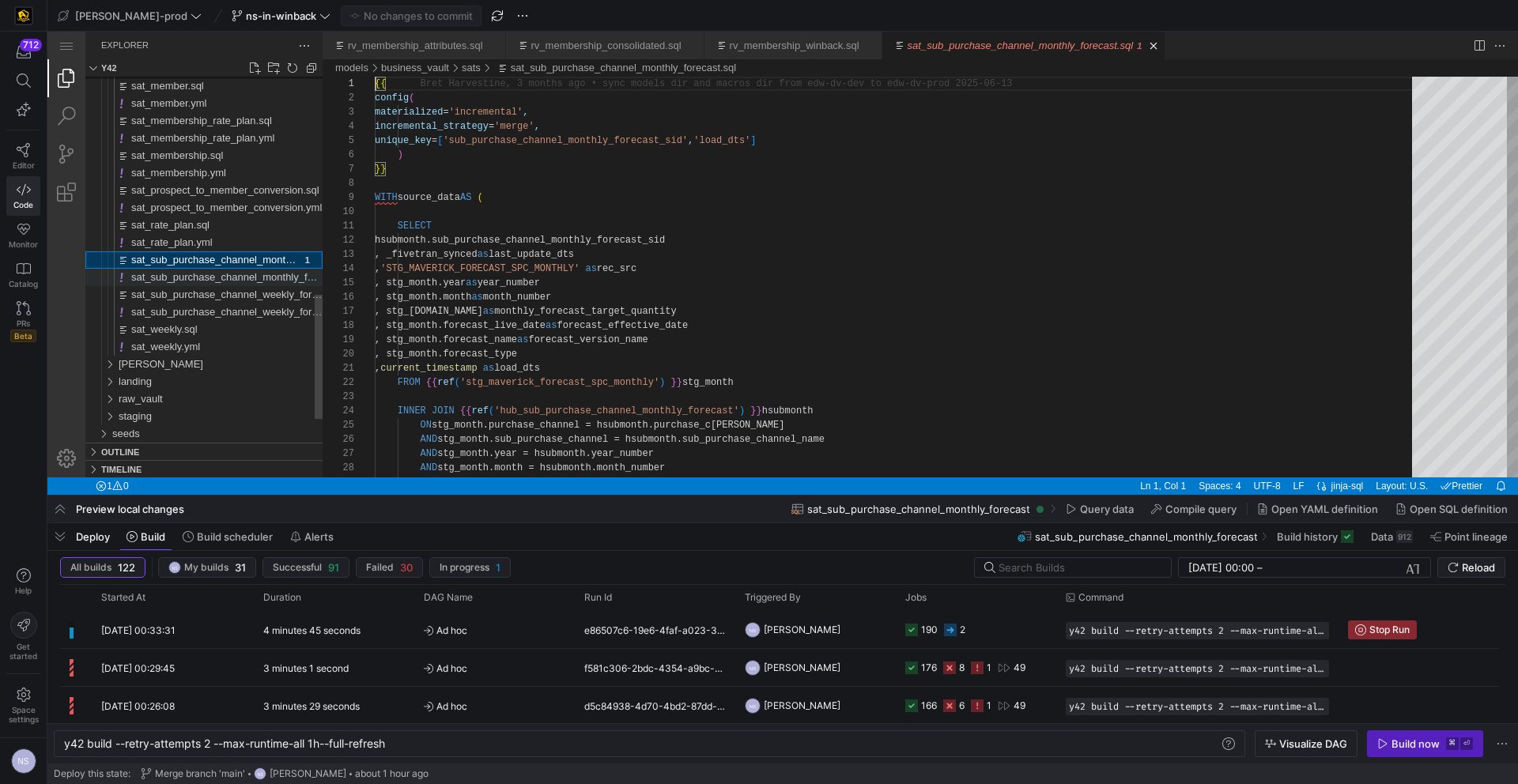
click at [194, 277] on span "sat_sub_purchase_channel_monthly_forecast.yml" at bounding box center [245, 277] width 228 height 12
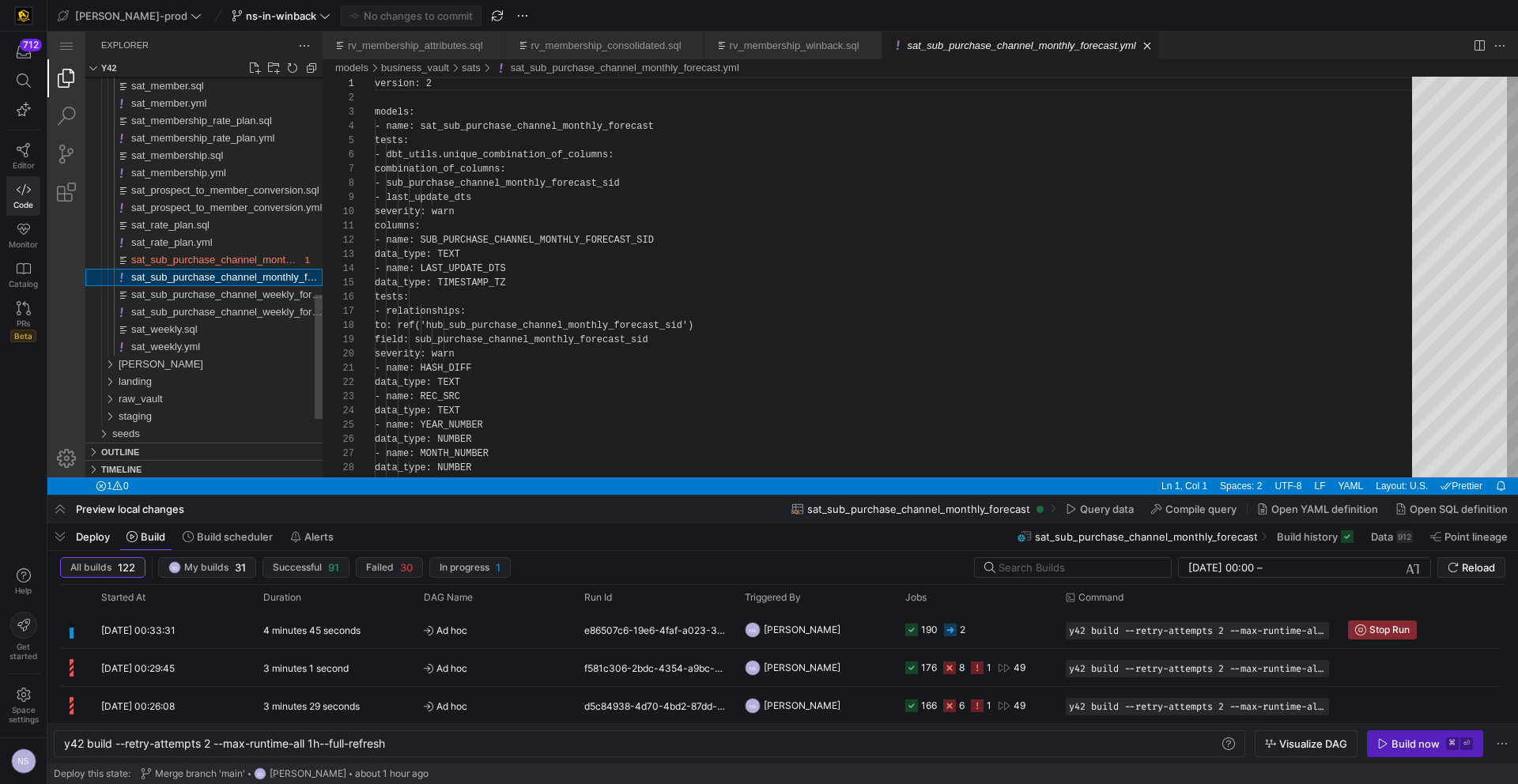
scroll to position [143, 0]
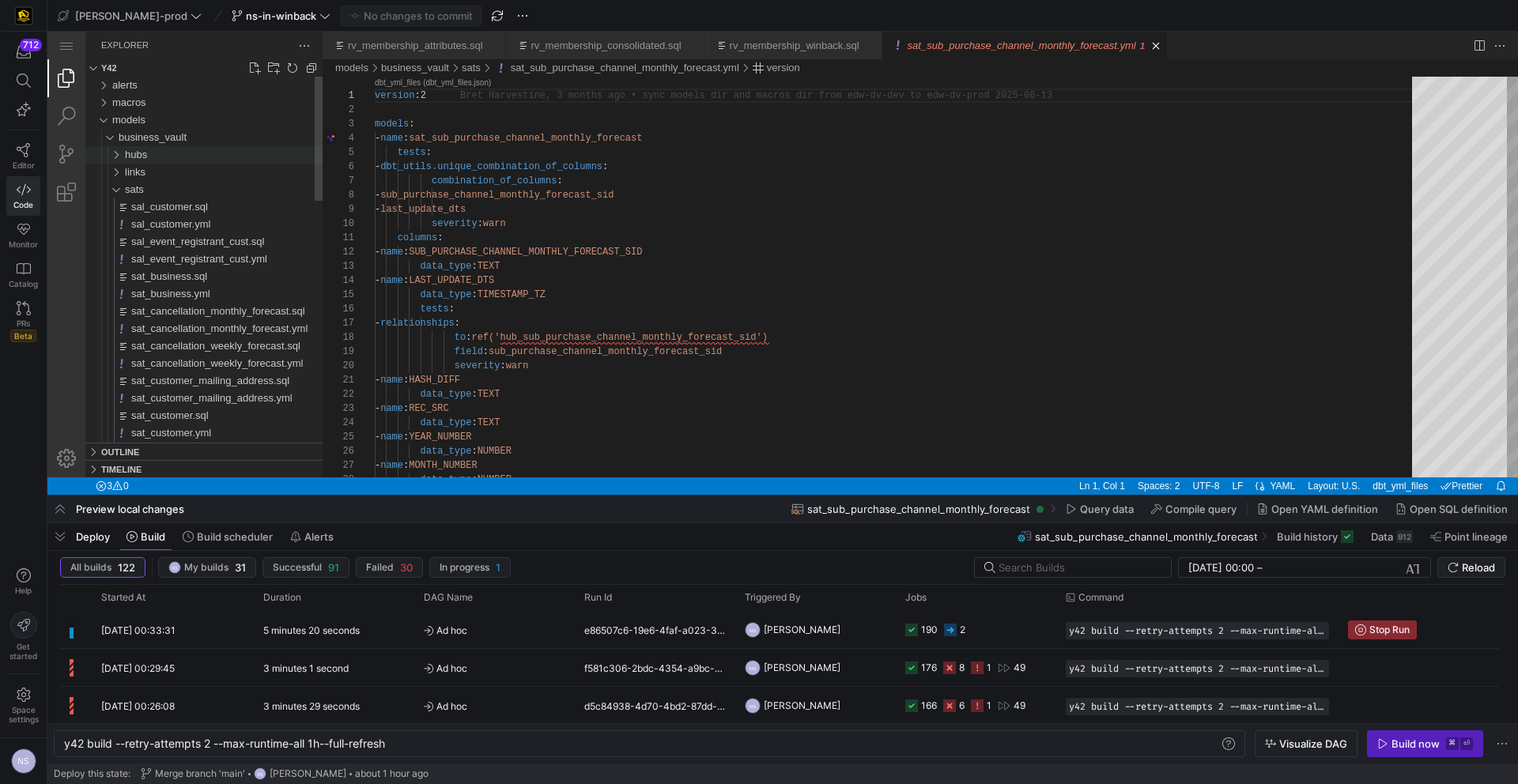
click at [146, 155] on span "hubs" at bounding box center [136, 154] width 23 height 12
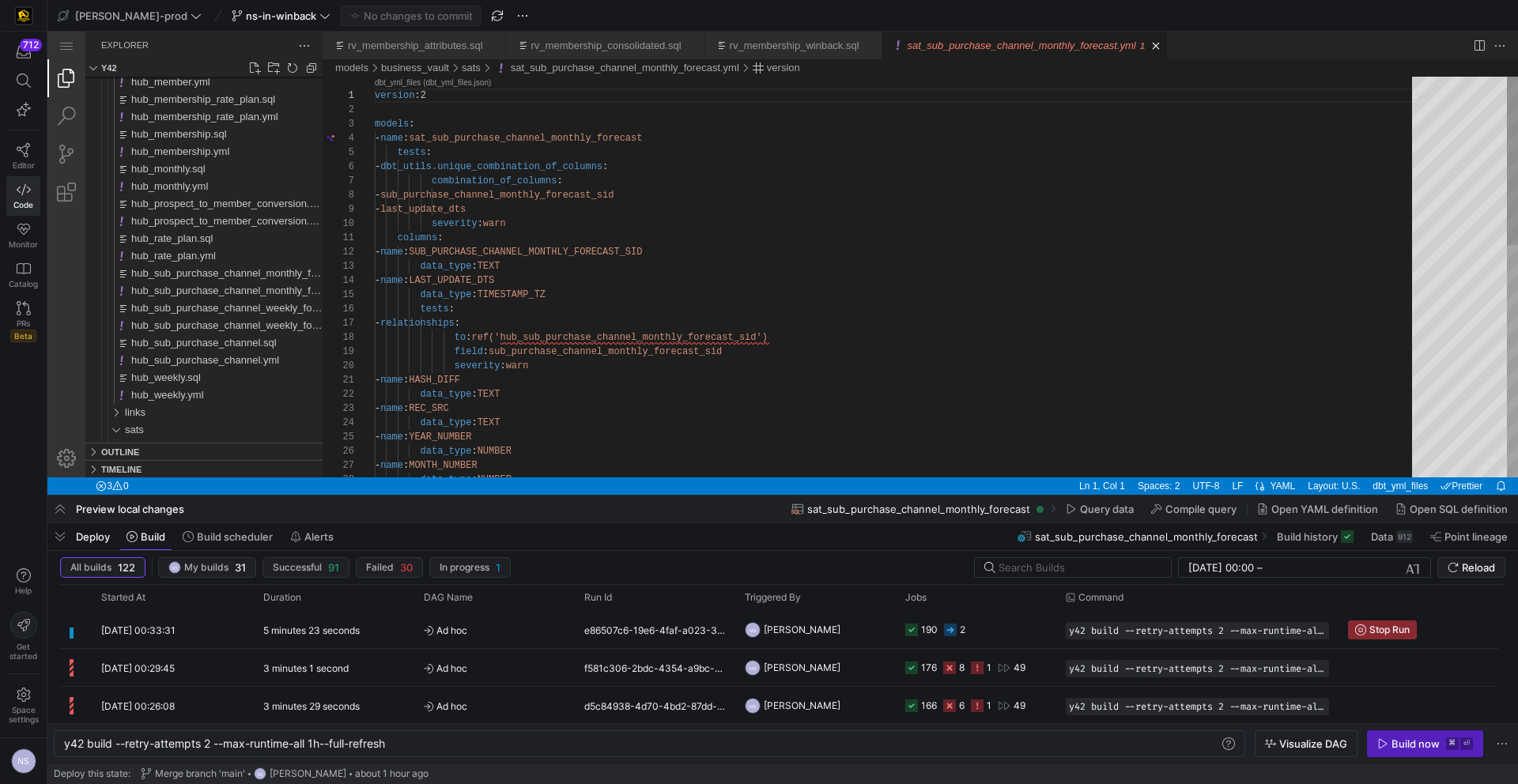
click at [762, 338] on div "version : 2 models : - name : sat_sub_purchase_channel_monthly_forecast tests :…" at bounding box center [899, 553] width 1049 height 953
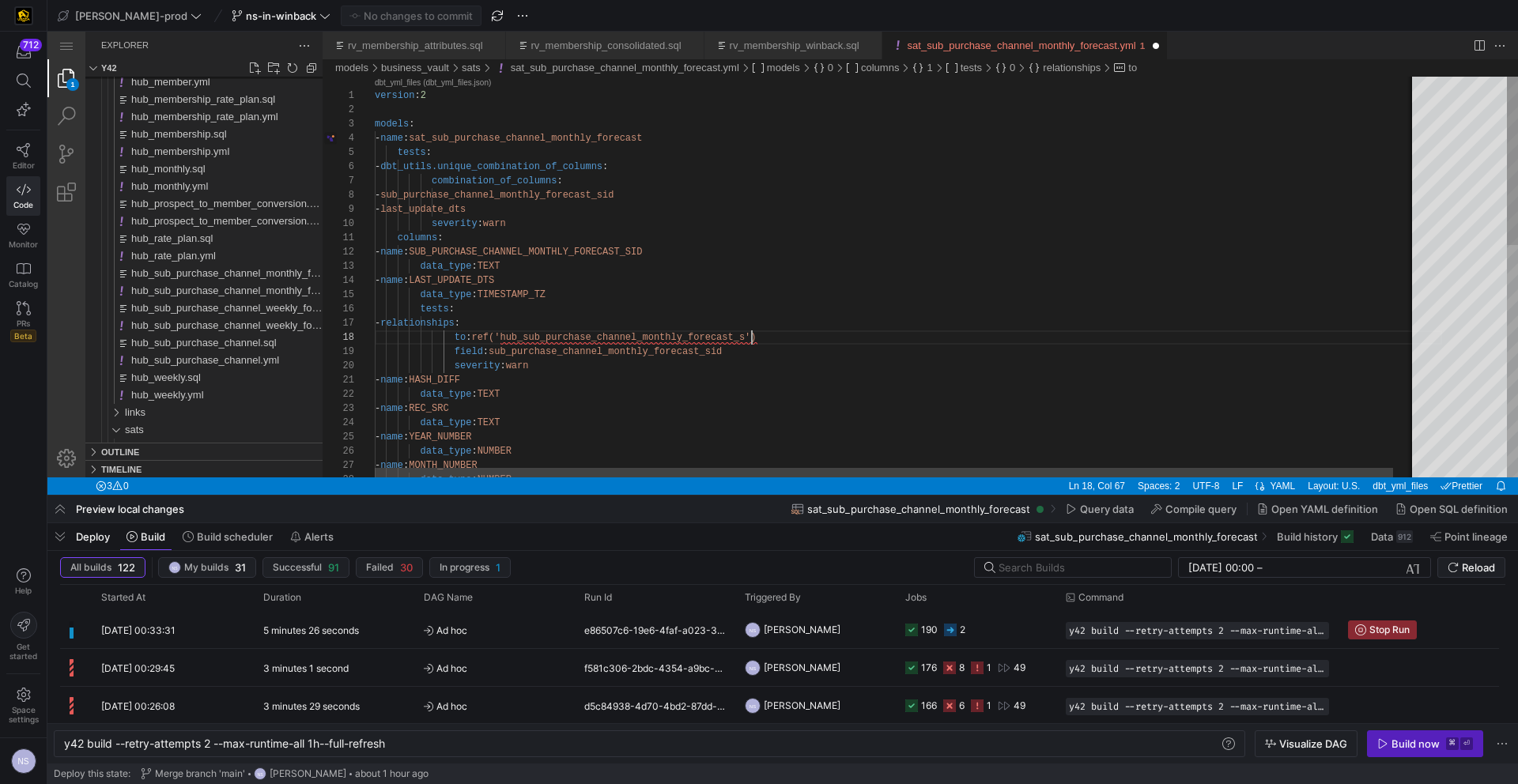
type textarea "columns: - name: SUB_PURCHASE_CHANNEL_MONTHLY_FORECAST_SID data_type: TEXT - na…"
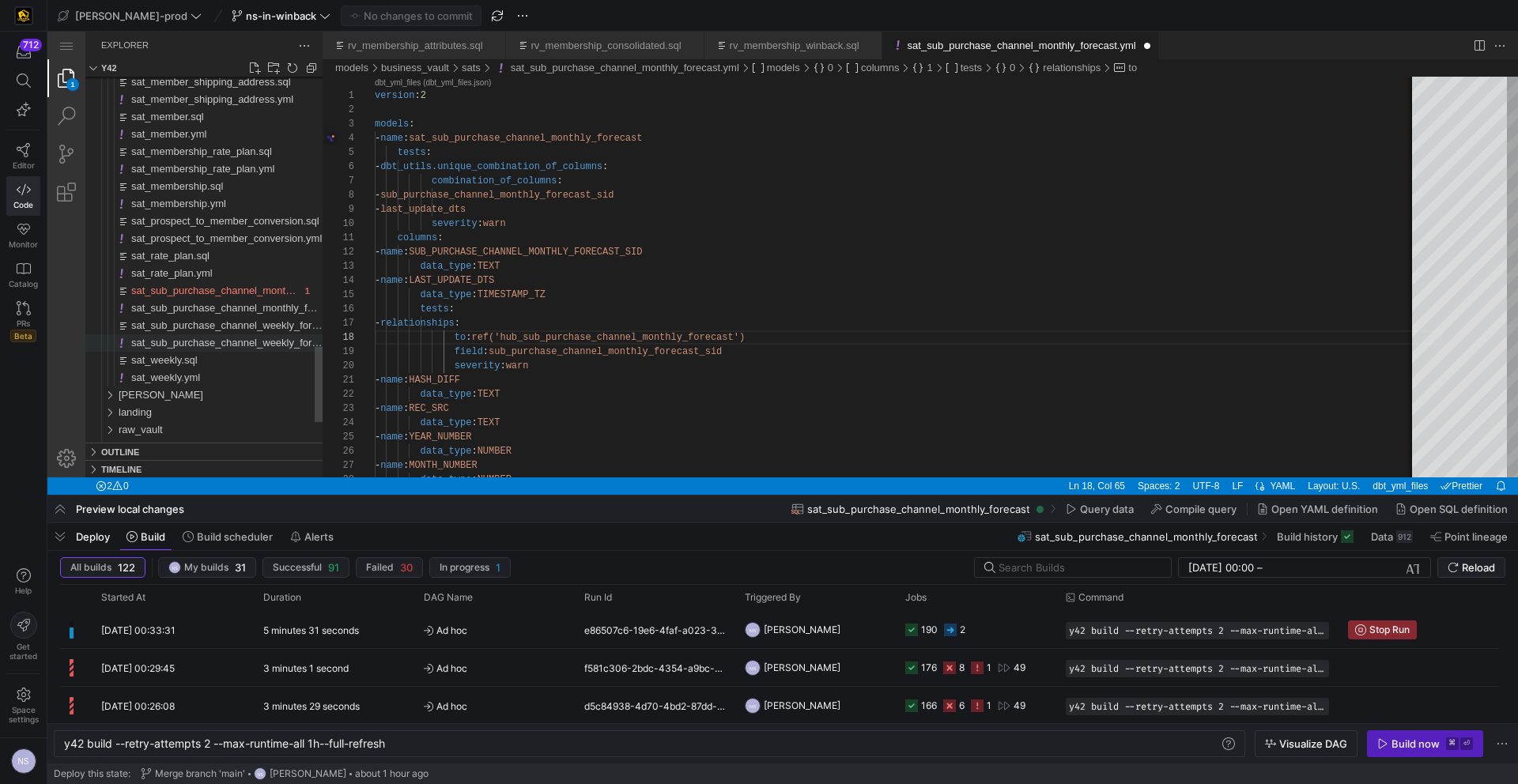
click at [239, 336] on span "sat_sub_purchase_channel_weekly_forecast.yml" at bounding box center [242, 342] width 223 height 12
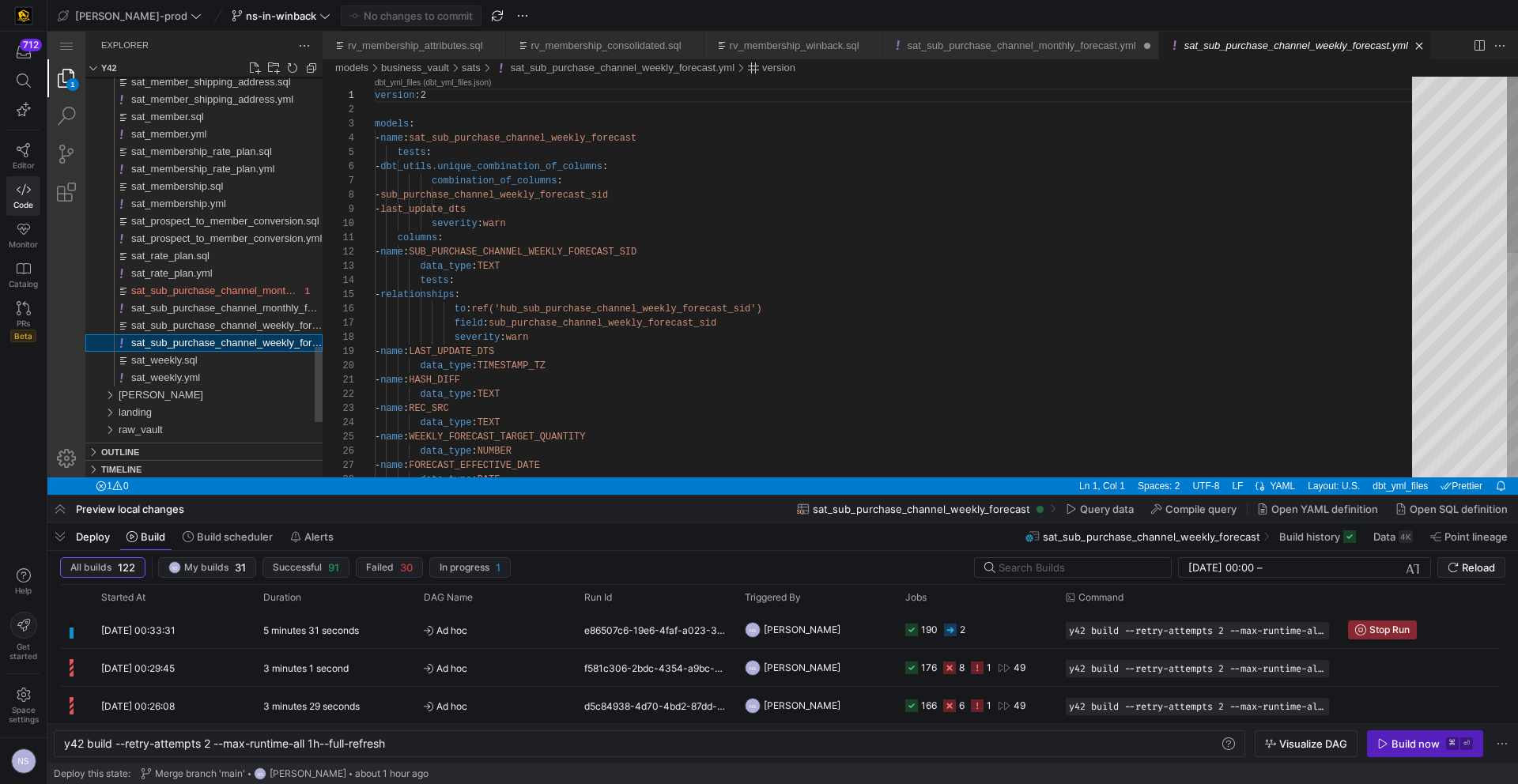
scroll to position [0, 6]
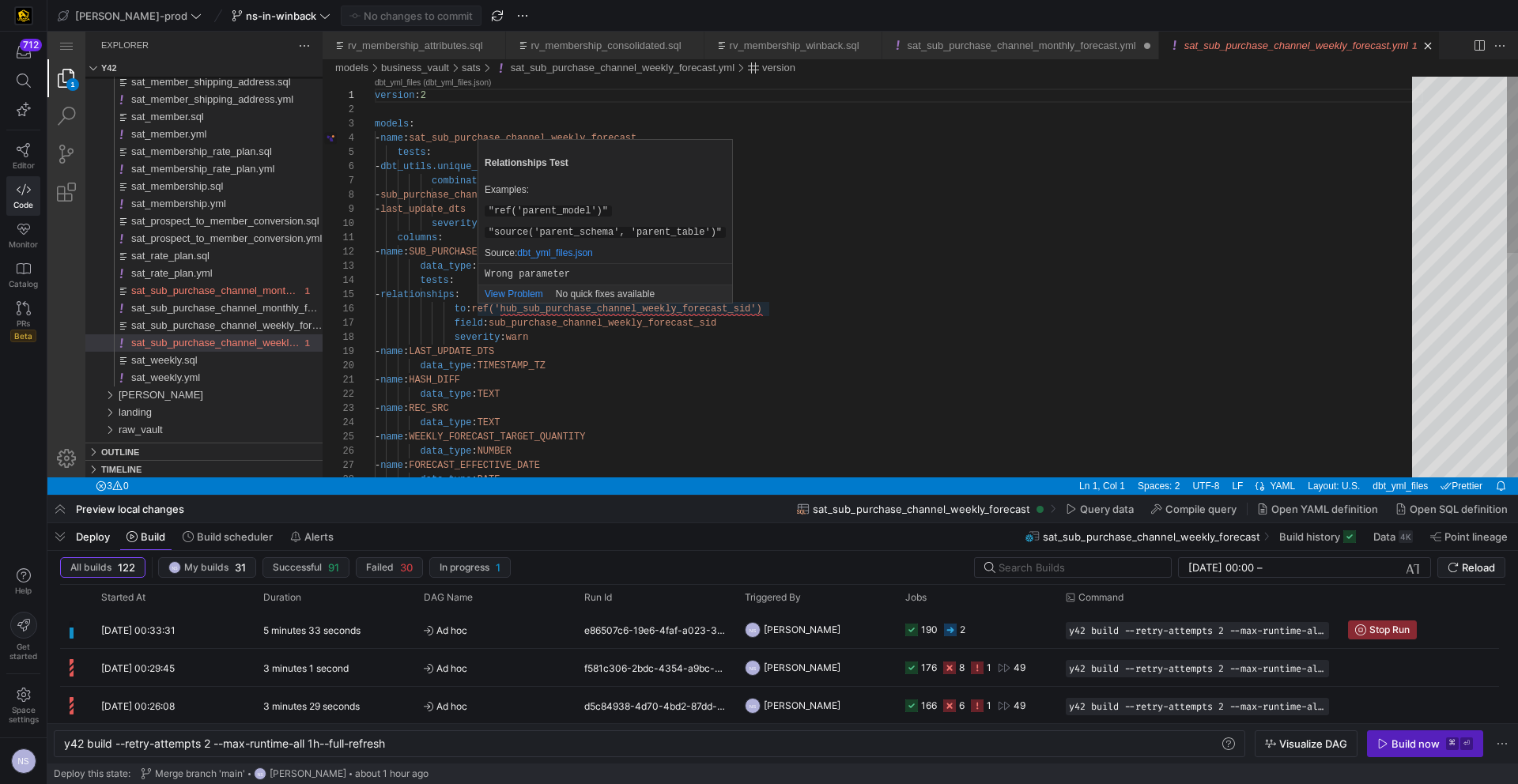
click at [758, 306] on div "version : 2 models : - name : sat_sub_purchase_channel_weekly_forecast tests : …" at bounding box center [899, 532] width 1049 height 911
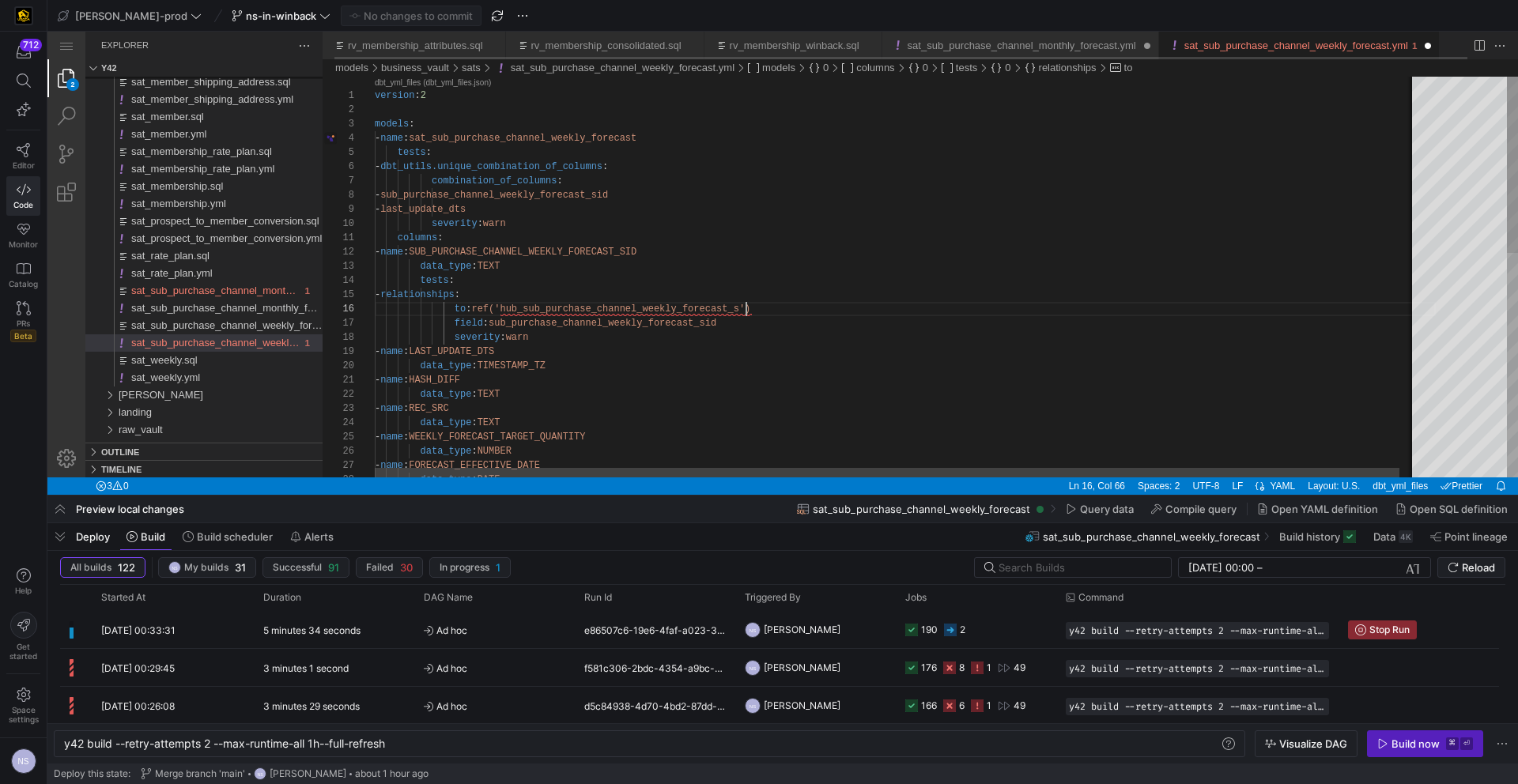
scroll to position [71, 366]
type textarea "columns: - name: SUB_PURCHASE_CHANNEL_WEEKLY_FORECAST_SID data_type: TEXT tests…"
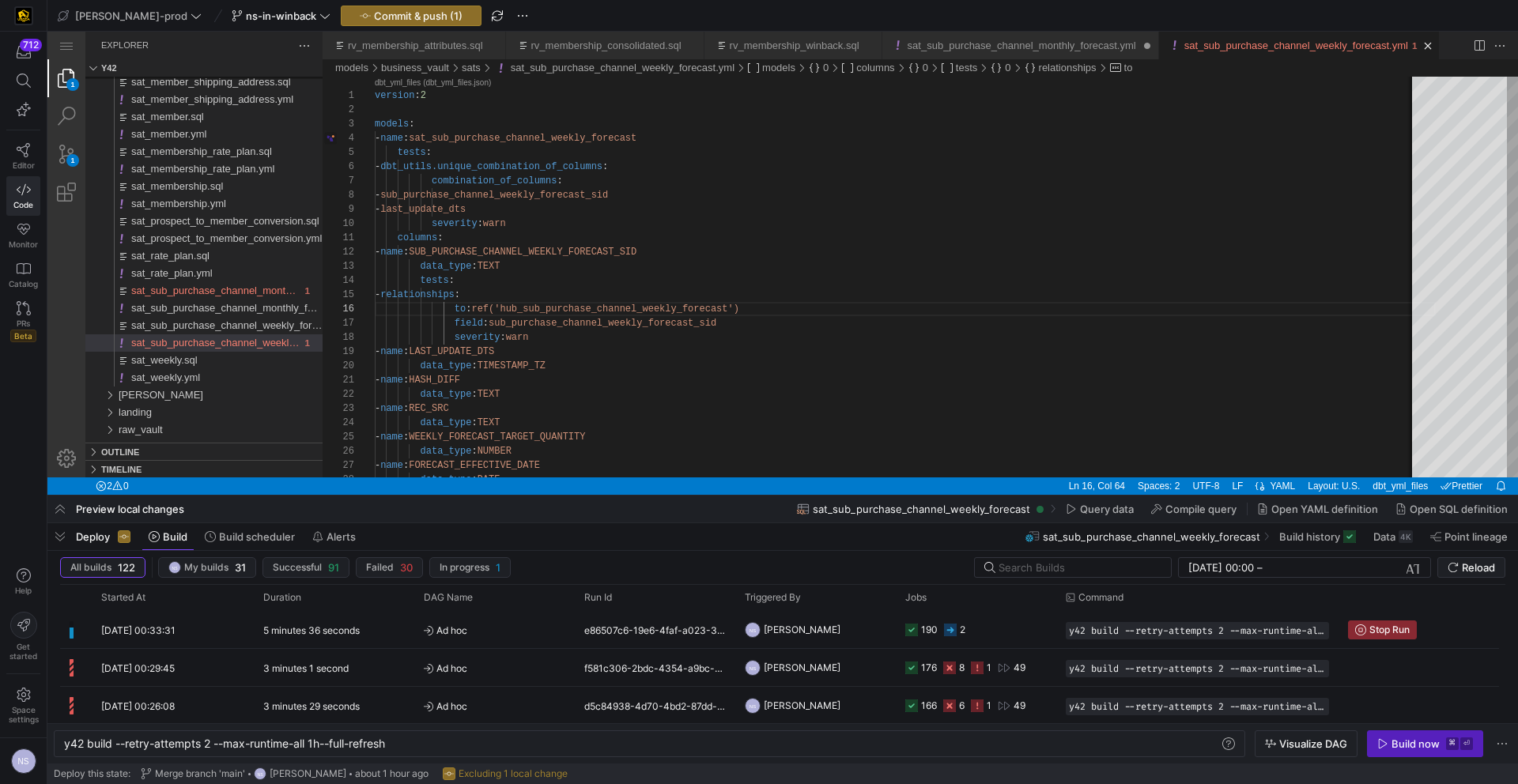
scroll to position [0, 3]
click at [1072, 45] on link "sat_sub_purchase_channel_monthly_forecast.yml" at bounding box center [1022, 45] width 228 height 12
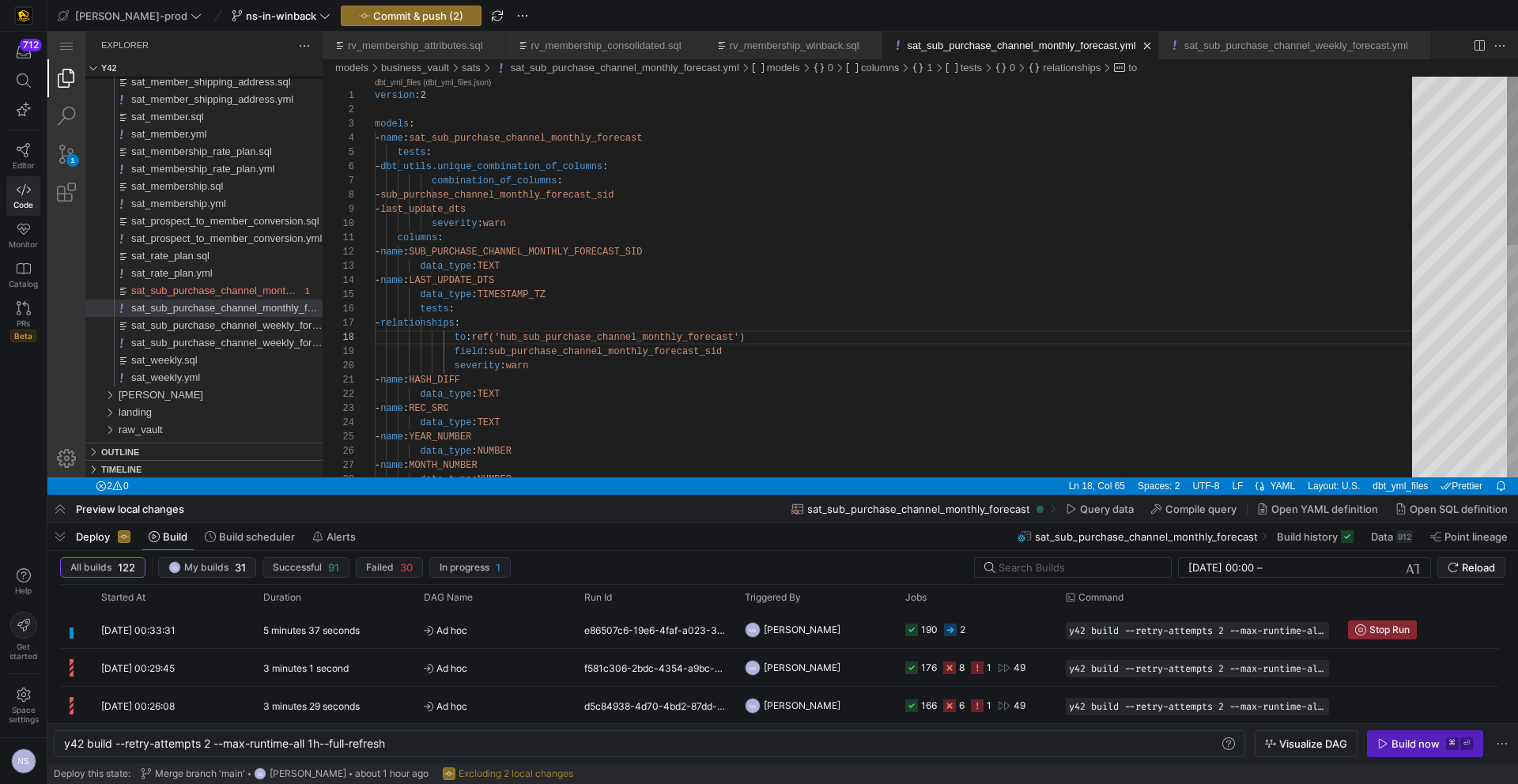
type textarea "version: 2 models: - name: sat_sub_purchase_channel_monthly_forecast tests: - d…"
click at [810, 187] on div "version : 2 models : - name : sat_sub_purchase_channel_monthly_forecast tests :…" at bounding box center [899, 553] width 1049 height 953
click at [373, 10] on span "Commit & push (2)" at bounding box center [418, 16] width 91 height 13
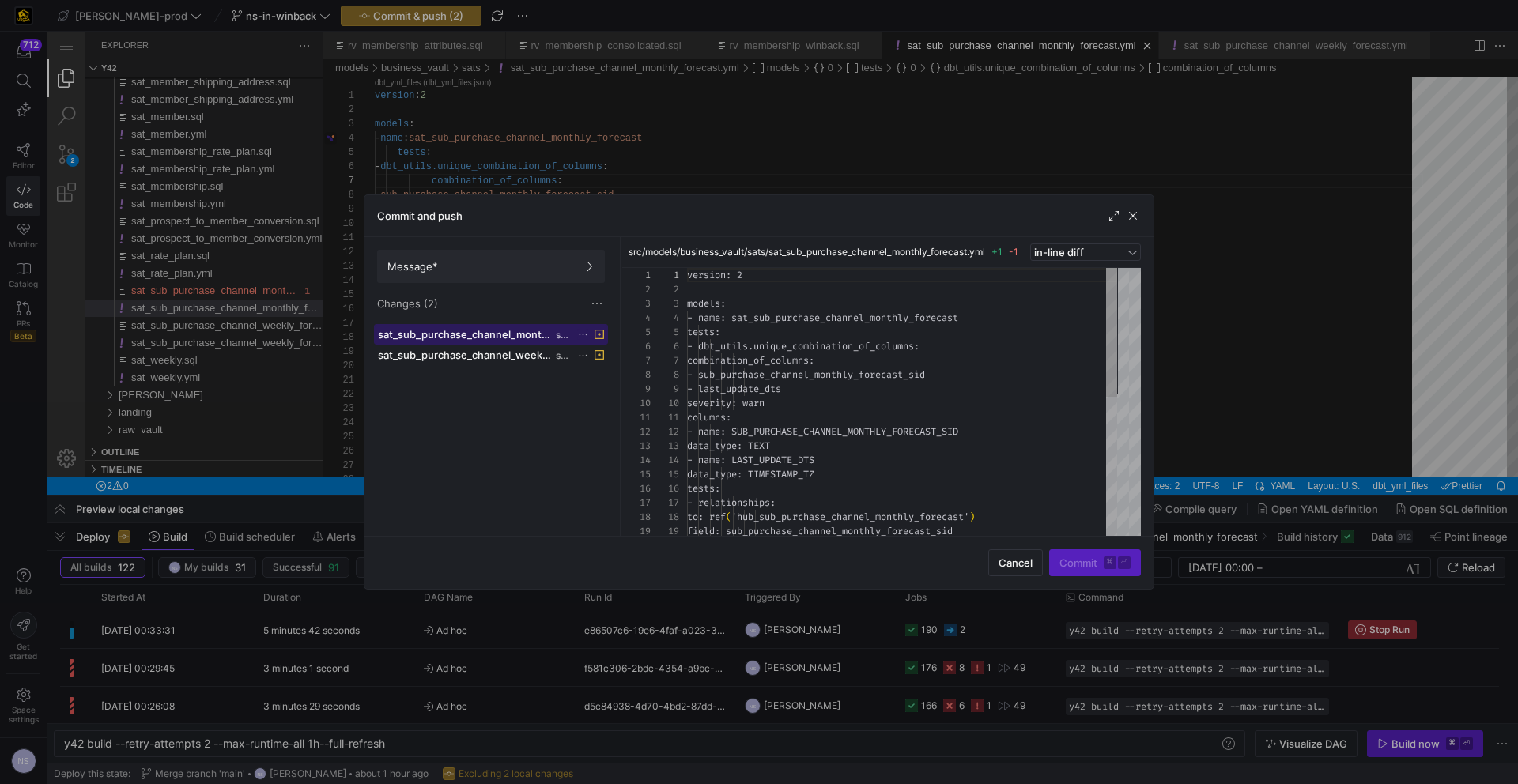
click at [478, 332] on span "sat_sub_purchase_channel_monthly_forecast.yml" at bounding box center [465, 333] width 175 height 13
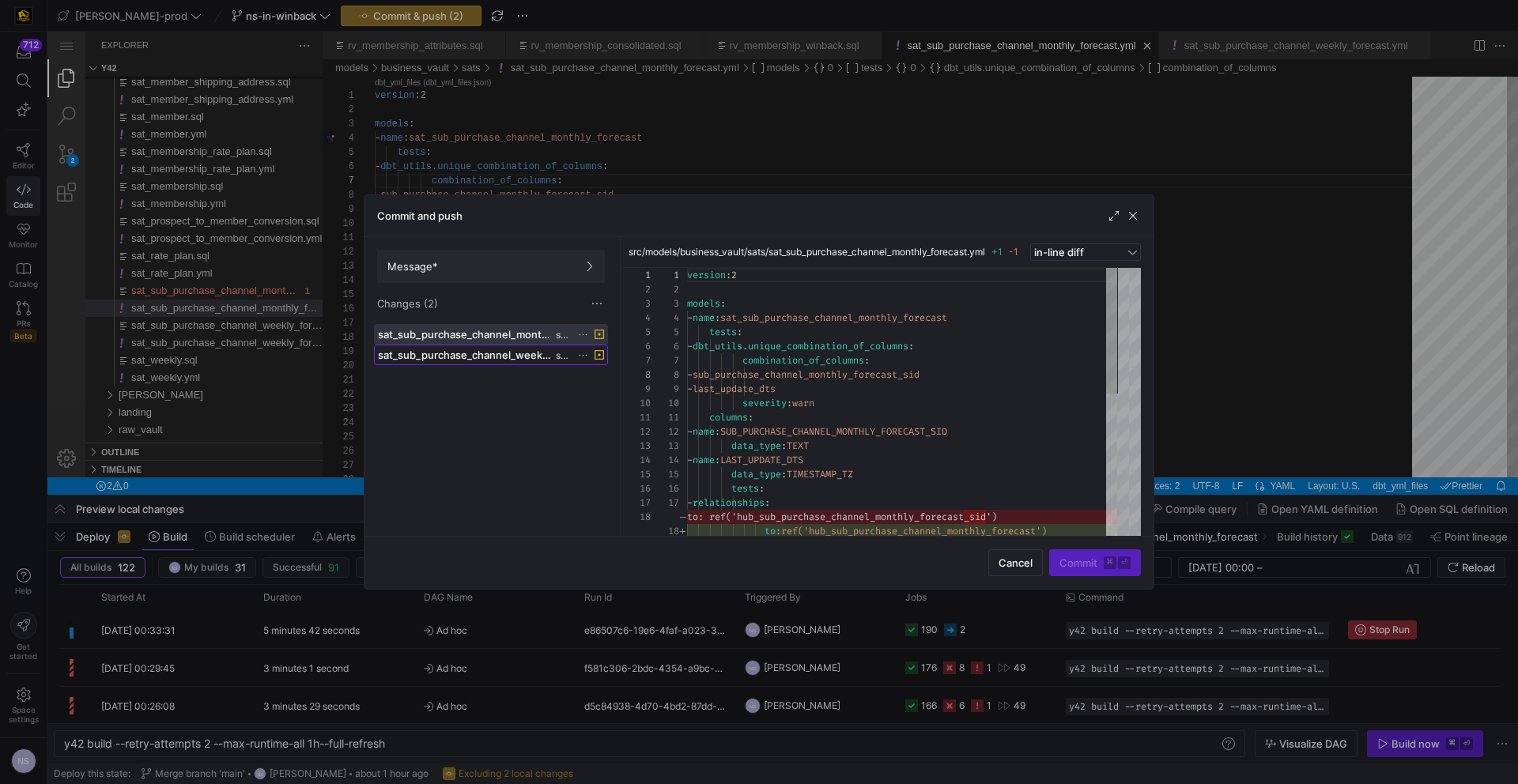
click at [476, 360] on span "sat_sub_purchase_channel_weekly_forecast.yml" at bounding box center [465, 354] width 175 height 13
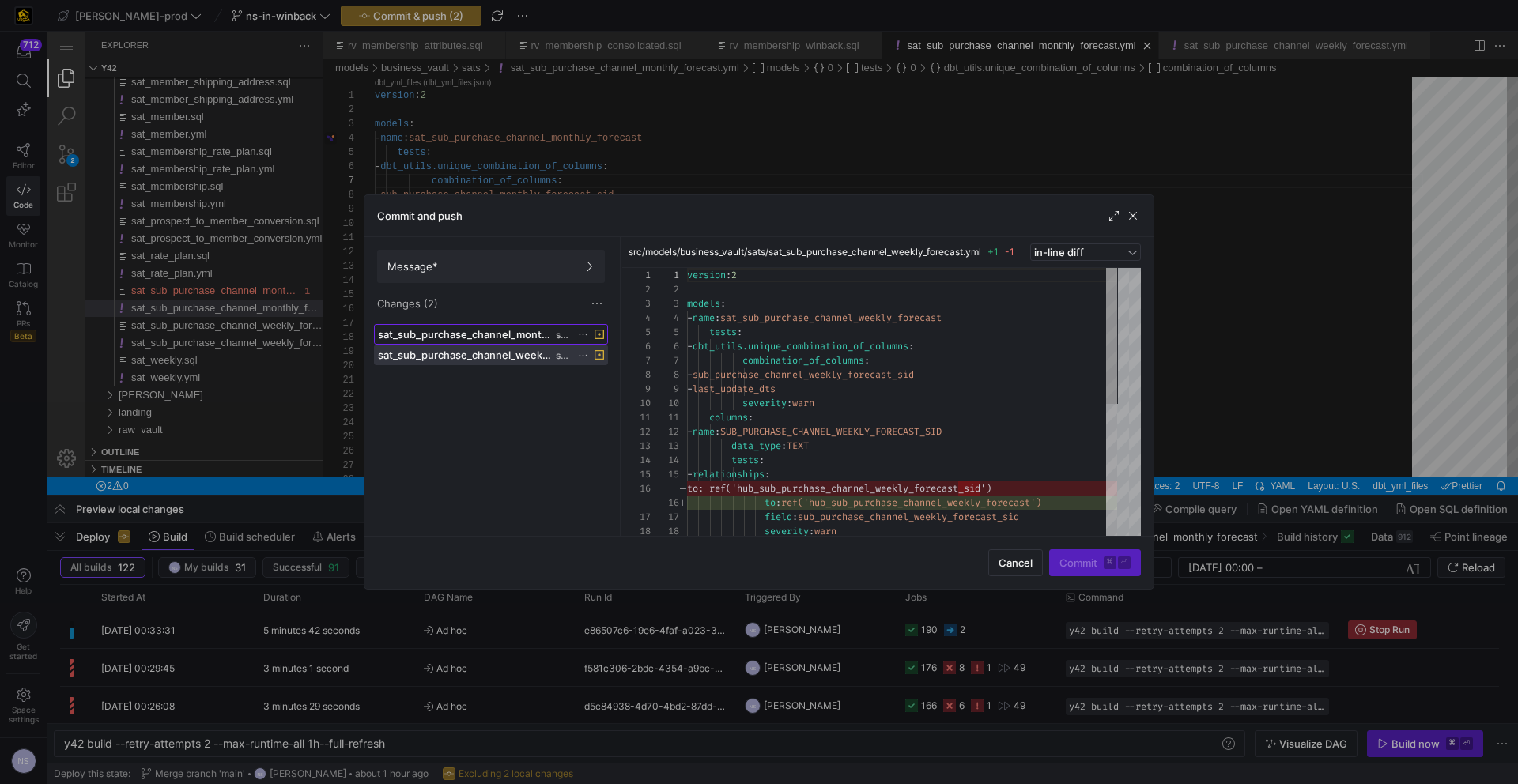
click at [485, 343] on span at bounding box center [491, 333] width 232 height 19
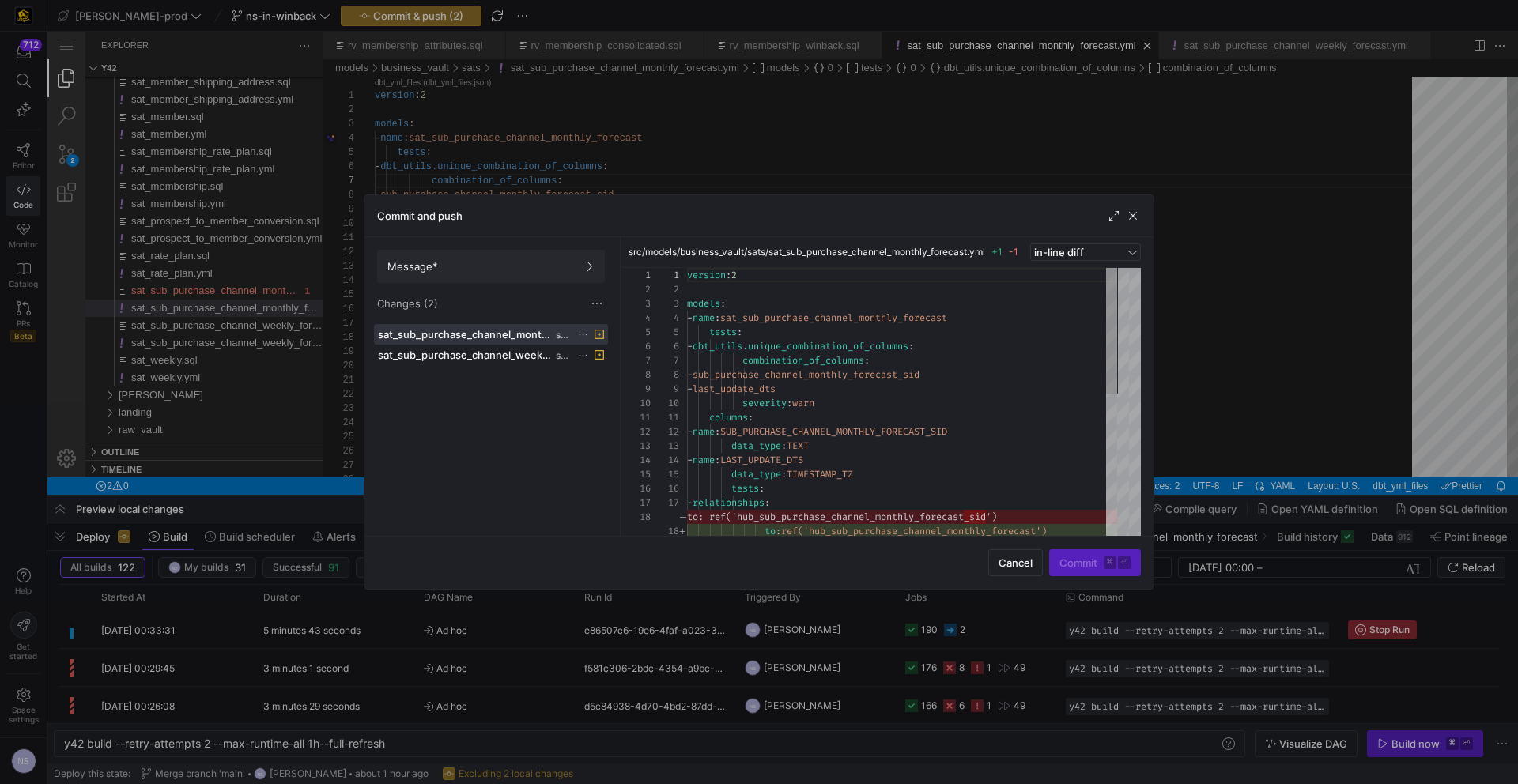
click at [481, 367] on div "sat_sub_purchase_channel_monthly_forecast.yml sats sat_sub_purchase_channel_wee…" at bounding box center [491, 426] width 234 height 206
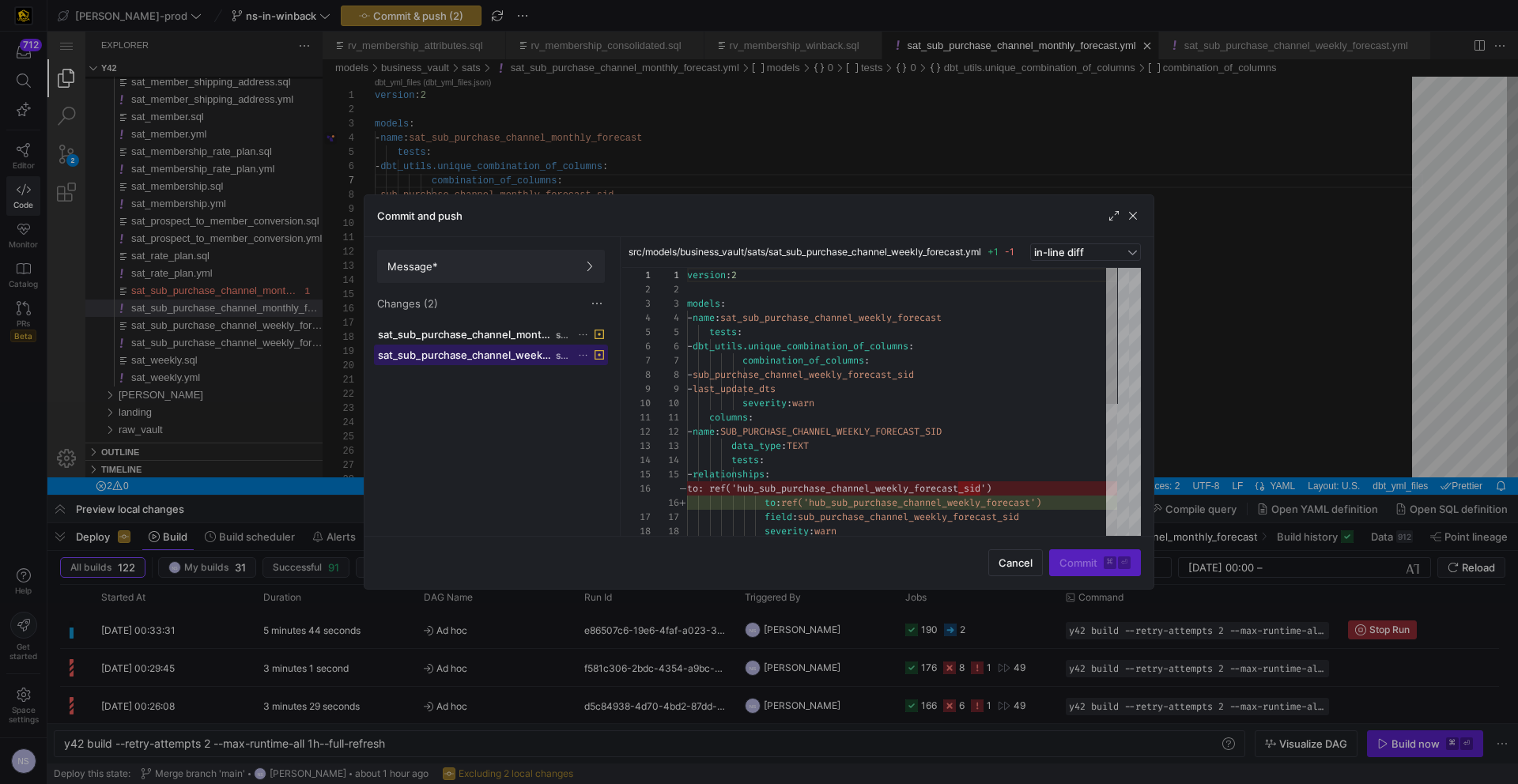
click at [505, 356] on span "sat_sub_purchase_channel_weekly_forecast.yml" at bounding box center [465, 354] width 175 height 13
click at [527, 254] on span at bounding box center [491, 267] width 226 height 31
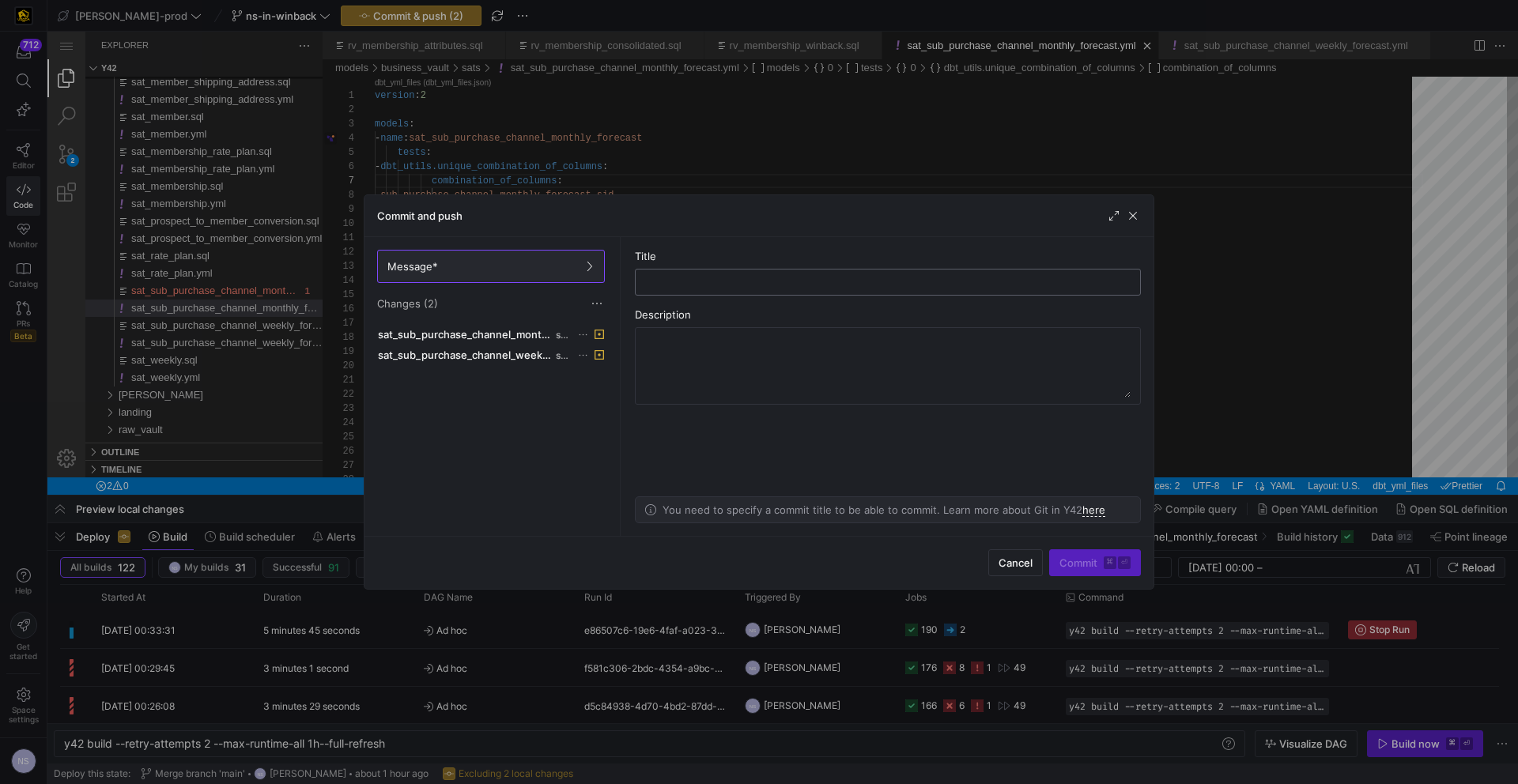
click at [778, 273] on div at bounding box center [887, 282] width 479 height 26
type input "fixing the yaml issues"
